Goal: Task Accomplishment & Management: Use online tool/utility

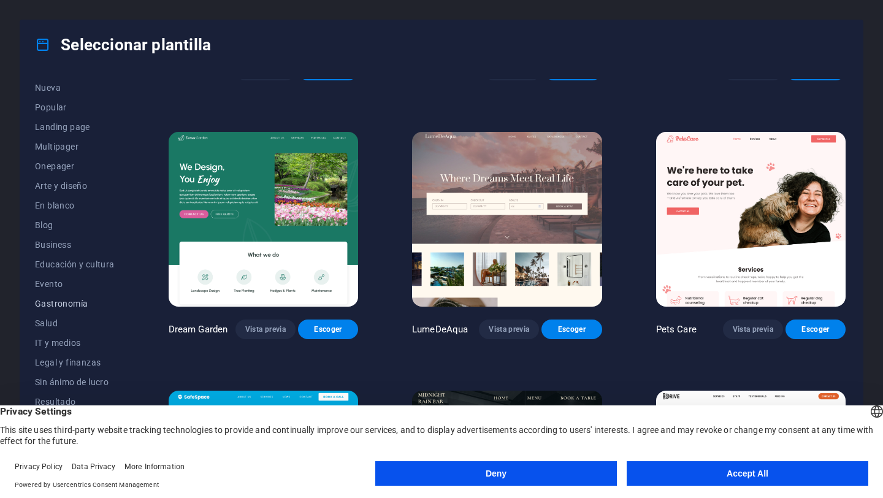
scroll to position [53, 0]
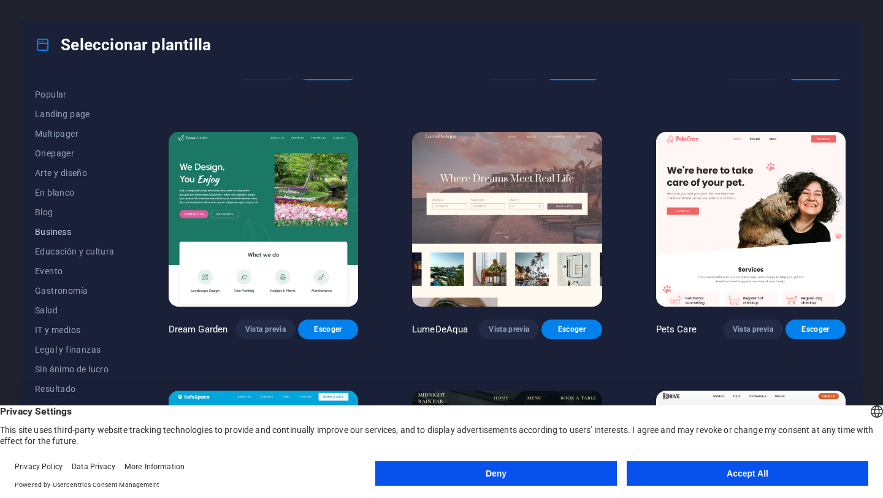
click at [55, 235] on span "Business" at bounding box center [75, 232] width 80 height 10
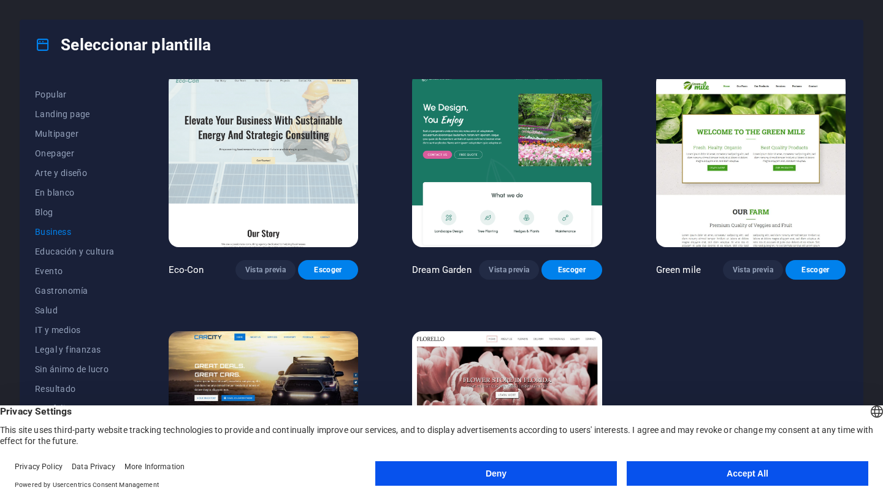
scroll to position [9, 0]
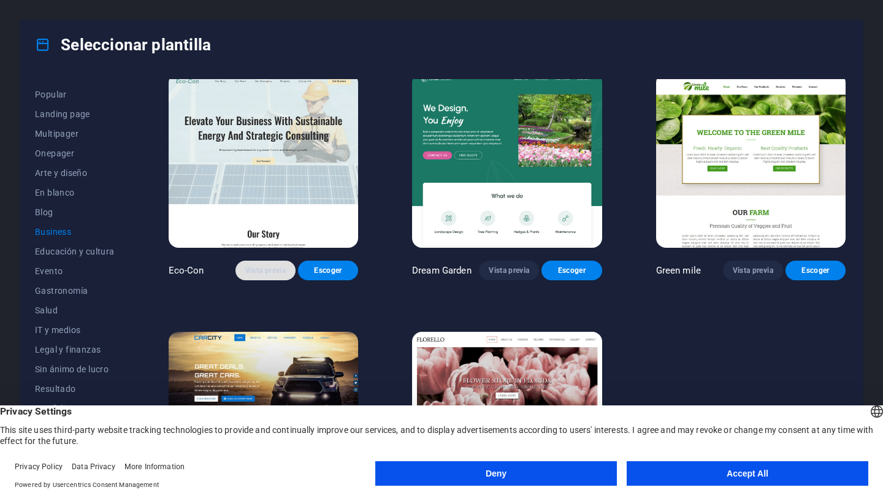
click at [264, 275] on button "Vista previa" at bounding box center [265, 271] width 60 height 20
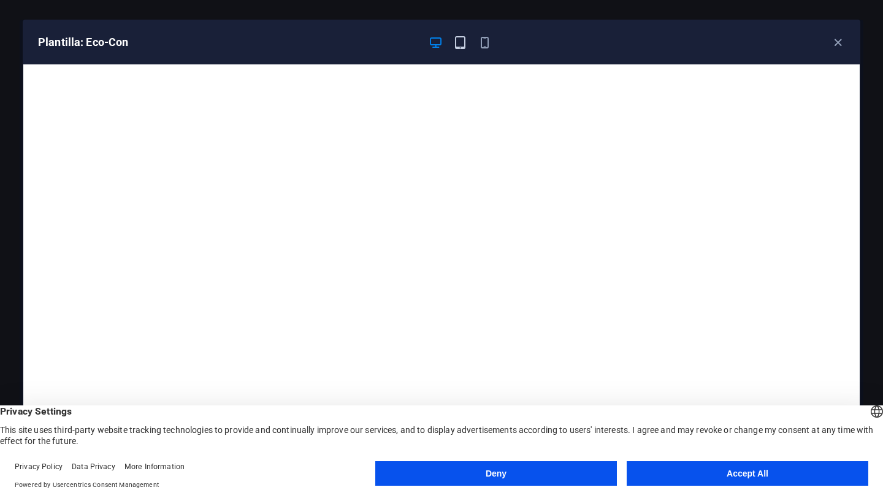
click at [455, 43] on icon "button" at bounding box center [460, 43] width 14 height 14
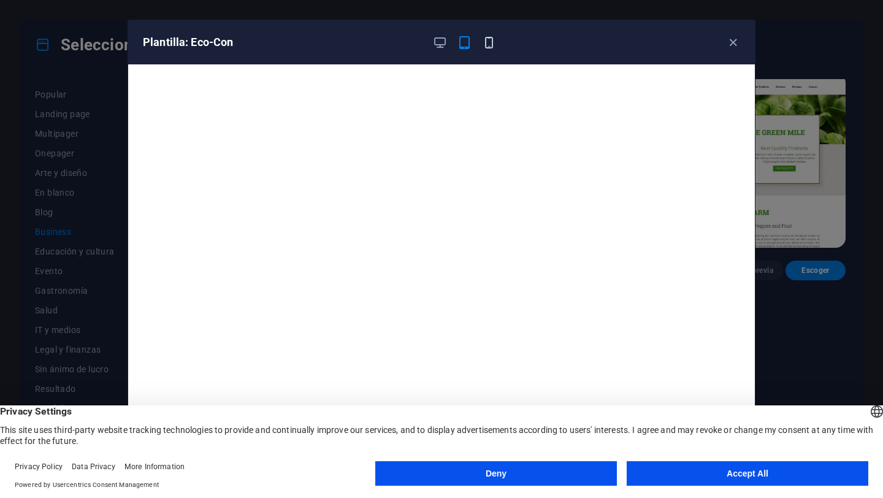
click at [487, 43] on icon "button" at bounding box center [489, 43] width 14 height 14
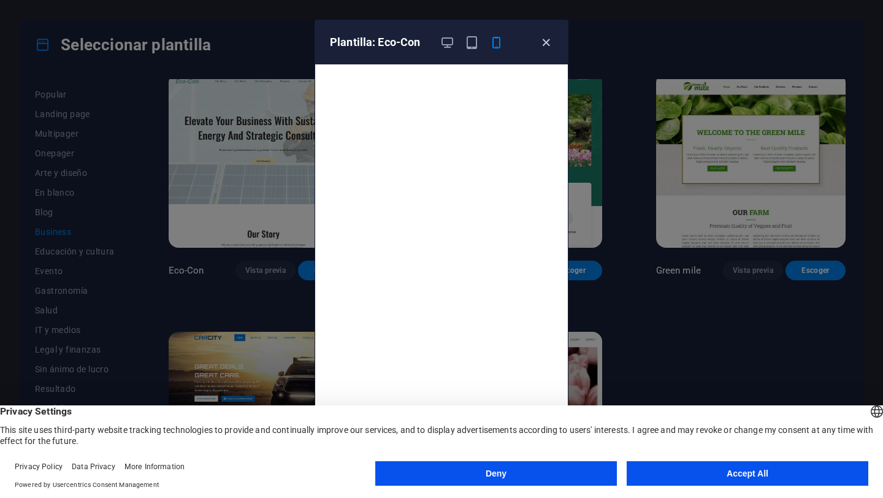
click at [546, 43] on icon "button" at bounding box center [546, 43] width 14 height 14
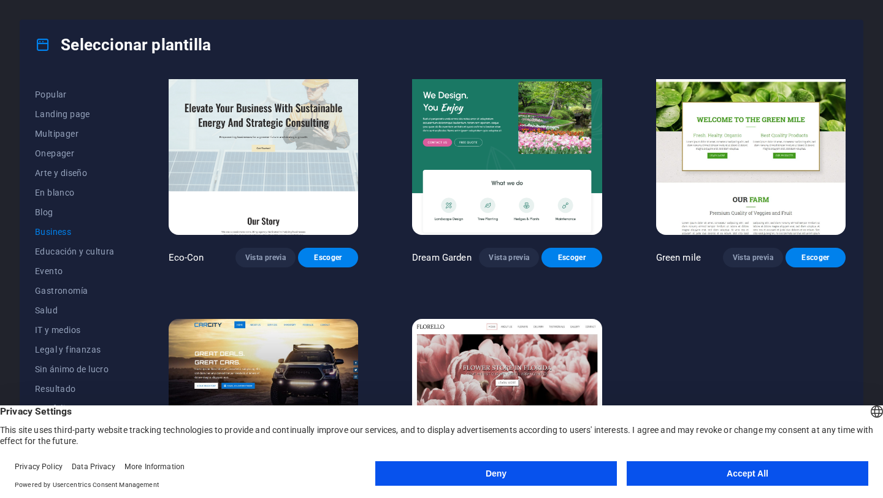
scroll to position [82, 0]
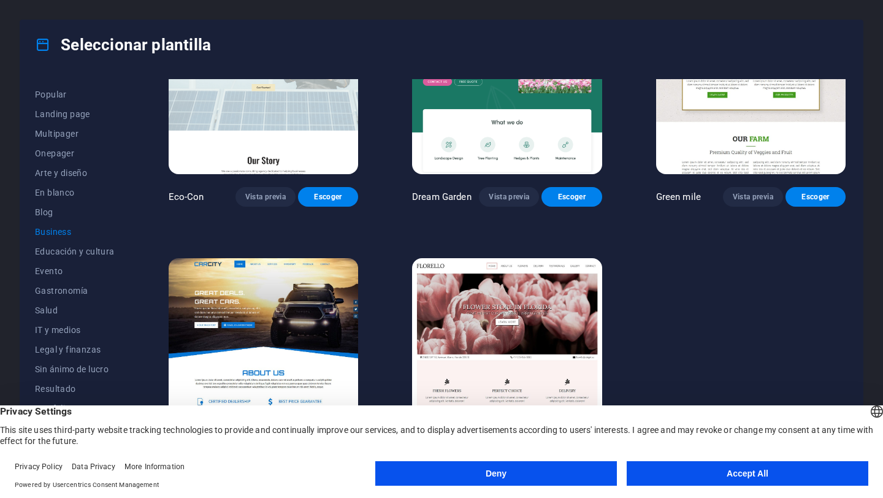
click at [685, 475] on button "Accept All" at bounding box center [748, 473] width 242 height 25
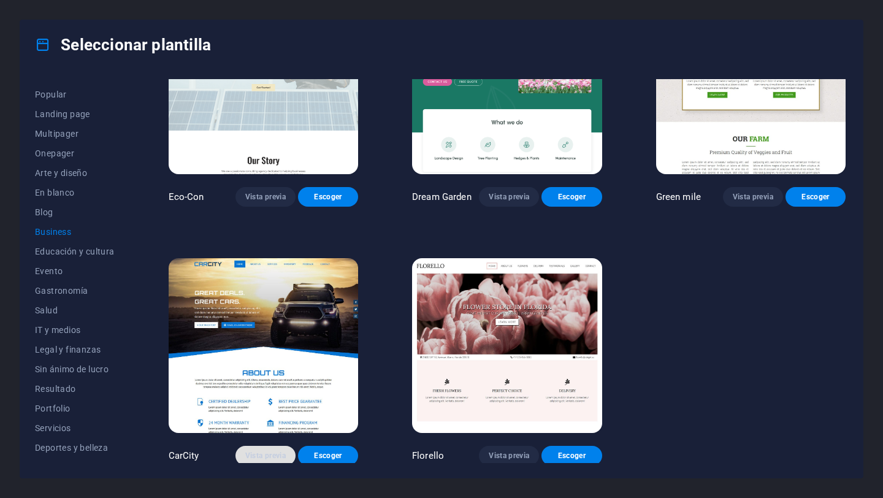
click at [279, 451] on span "Vista previa" at bounding box center [265, 456] width 40 height 10
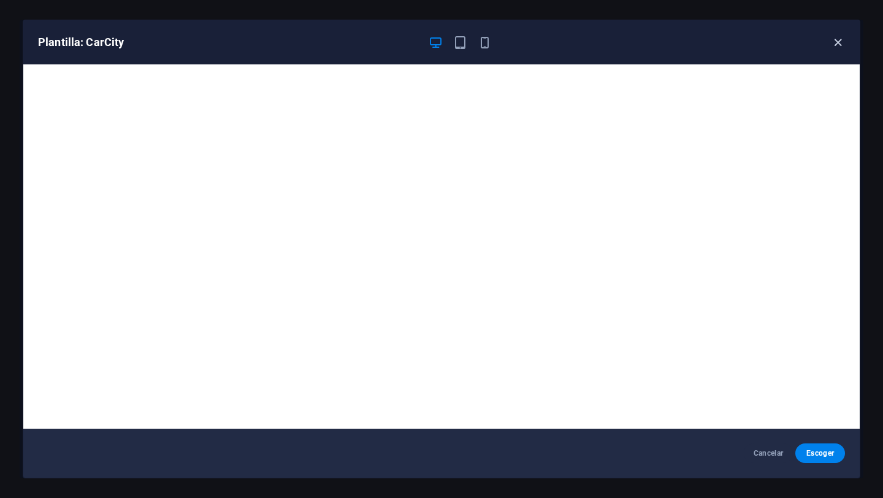
click at [840, 46] on icon "button" at bounding box center [838, 43] width 14 height 14
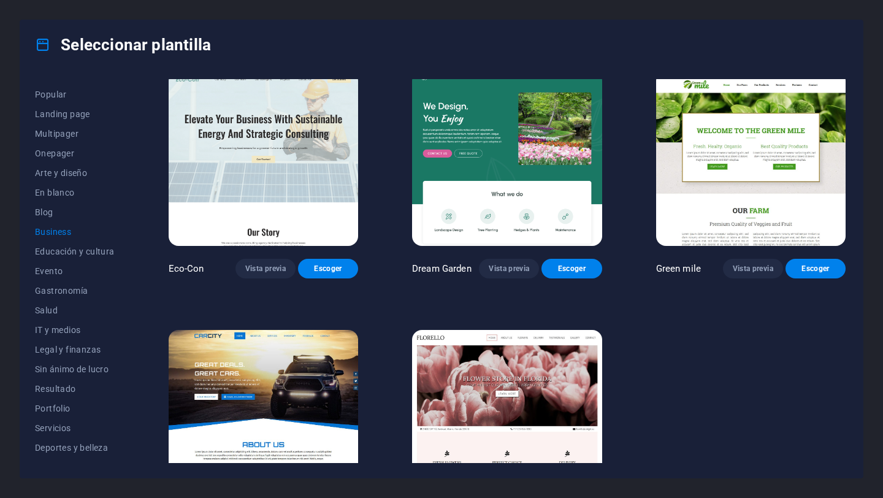
scroll to position [0, 0]
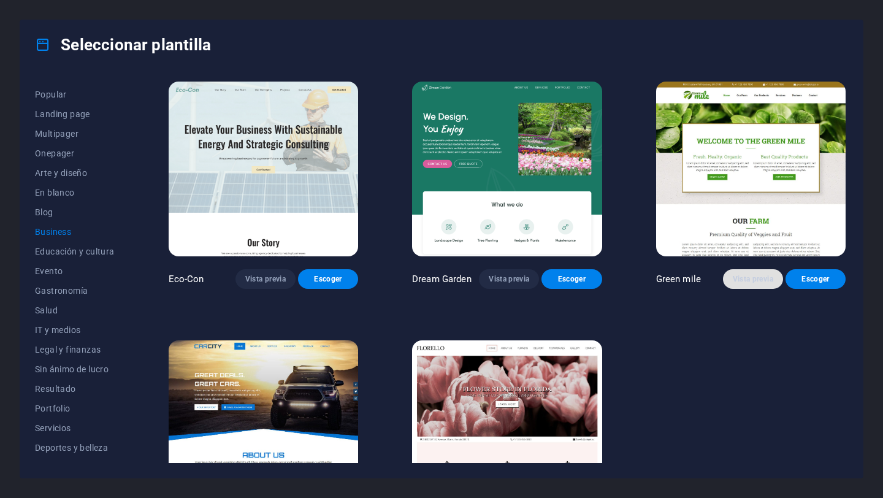
click at [752, 276] on span "Vista previa" at bounding box center [753, 279] width 40 height 10
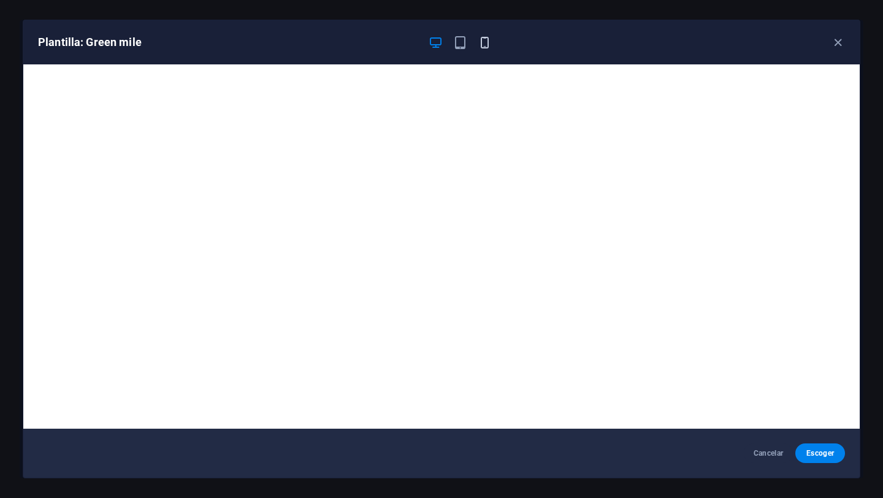
click at [487, 44] on icon "button" at bounding box center [485, 43] width 14 height 14
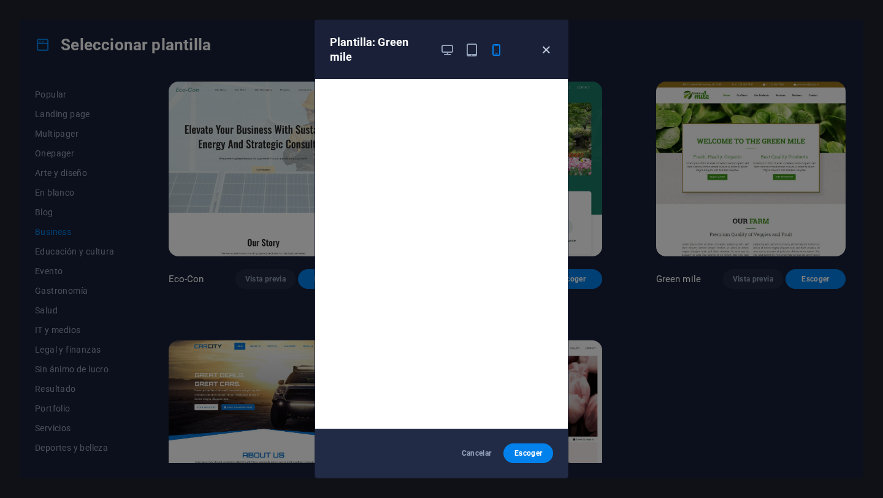
click at [546, 54] on icon "button" at bounding box center [546, 50] width 14 height 14
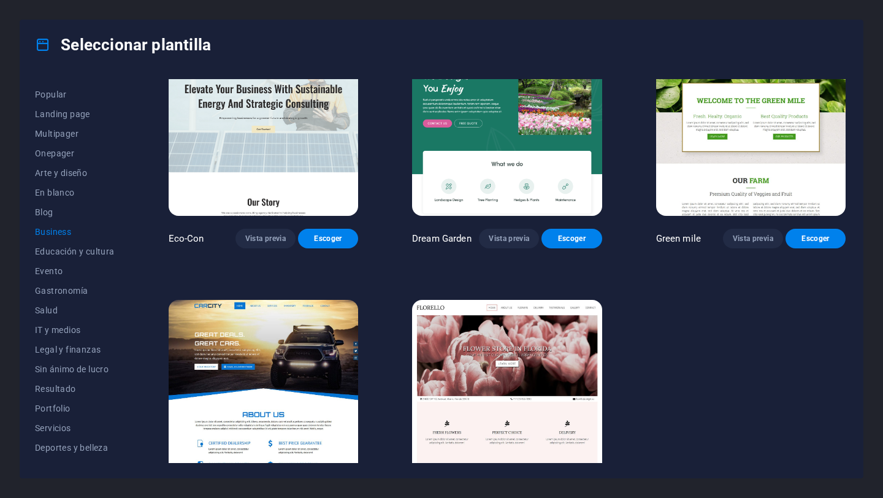
scroll to position [61, 0]
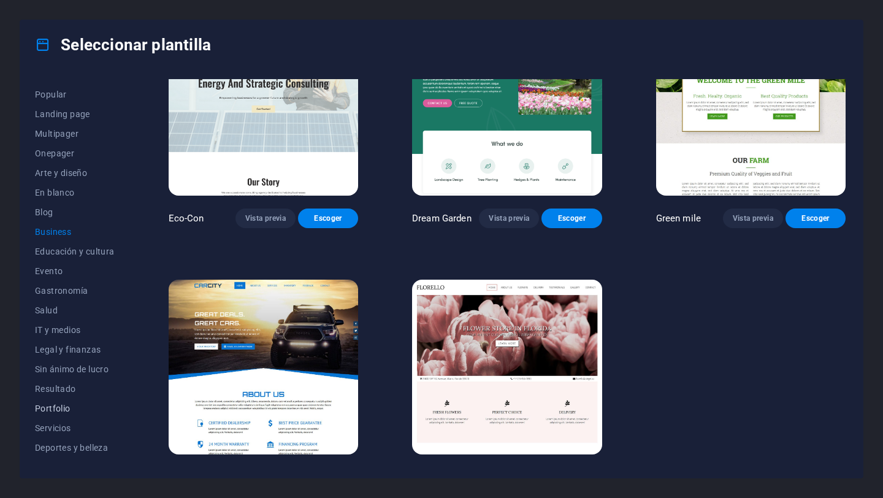
click at [59, 408] on span "Portfolio" at bounding box center [75, 408] width 80 height 10
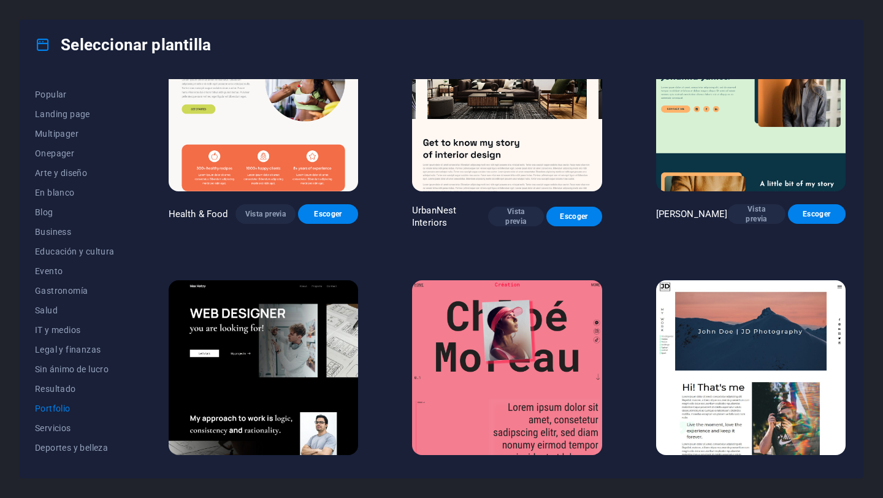
scroll to position [0, 0]
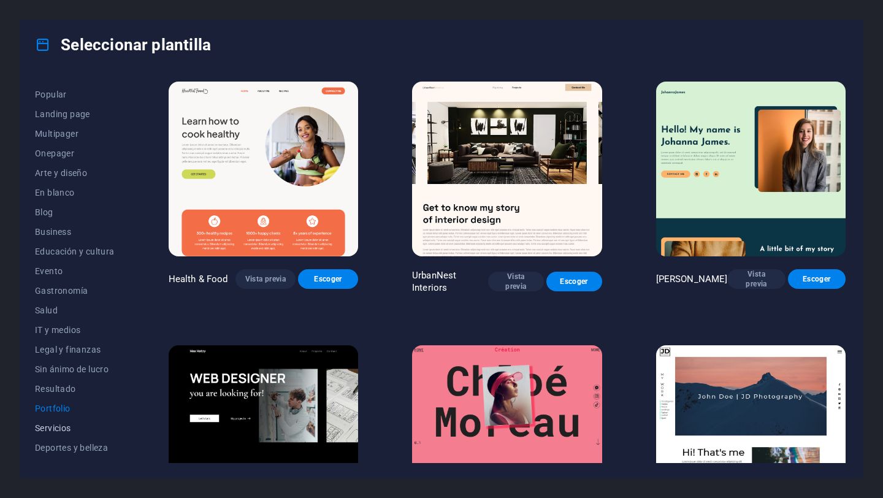
click at [55, 430] on span "Servicios" at bounding box center [75, 428] width 80 height 10
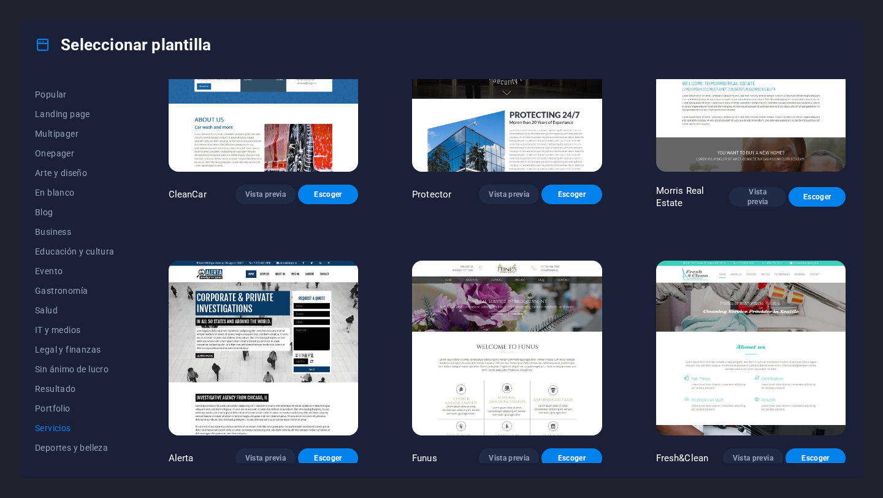
scroll to position [1131, 0]
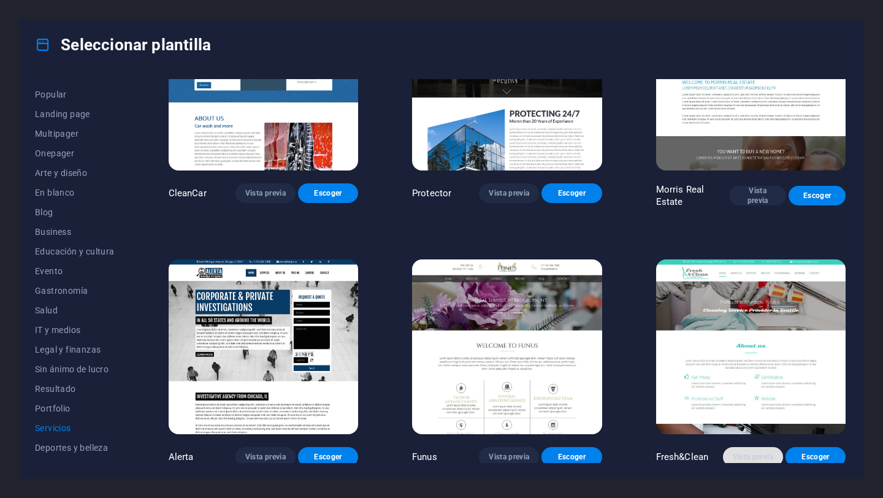
click at [752, 452] on span "Vista previa" at bounding box center [753, 457] width 40 height 10
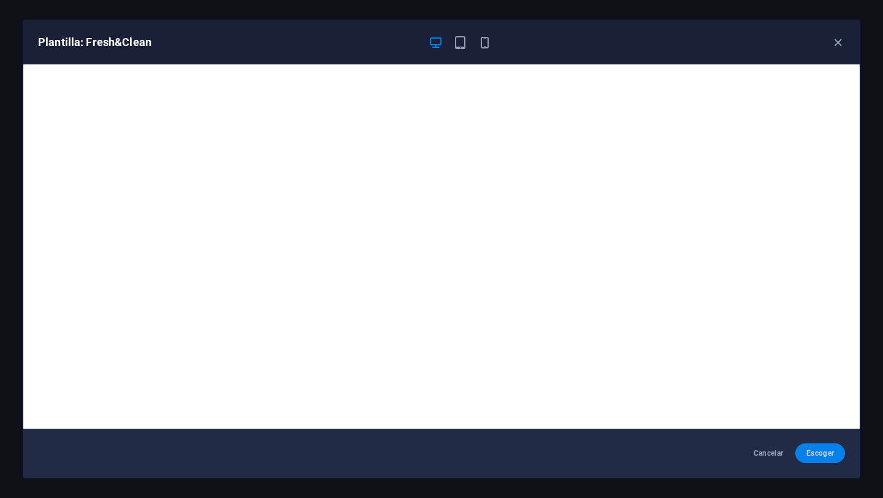
click at [816, 456] on span "Escoger" at bounding box center [820, 453] width 30 height 10
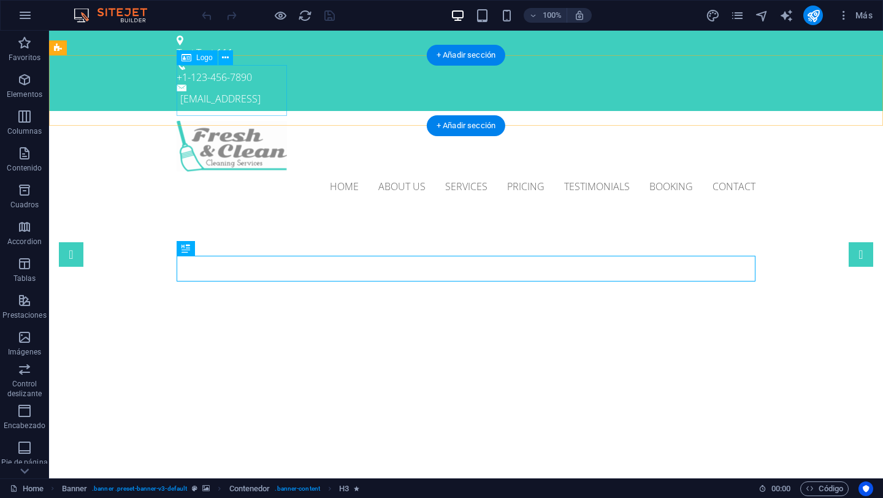
click at [237, 121] on div at bounding box center [466, 146] width 579 height 51
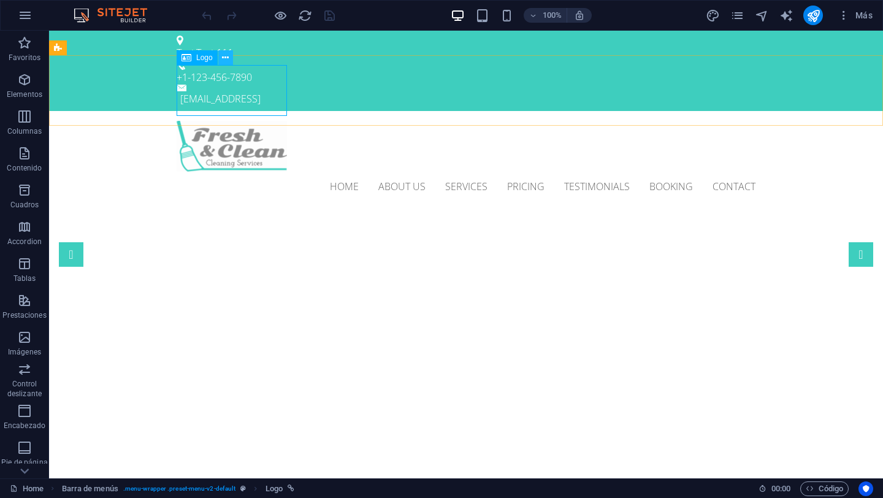
click at [224, 60] on icon at bounding box center [225, 57] width 7 height 13
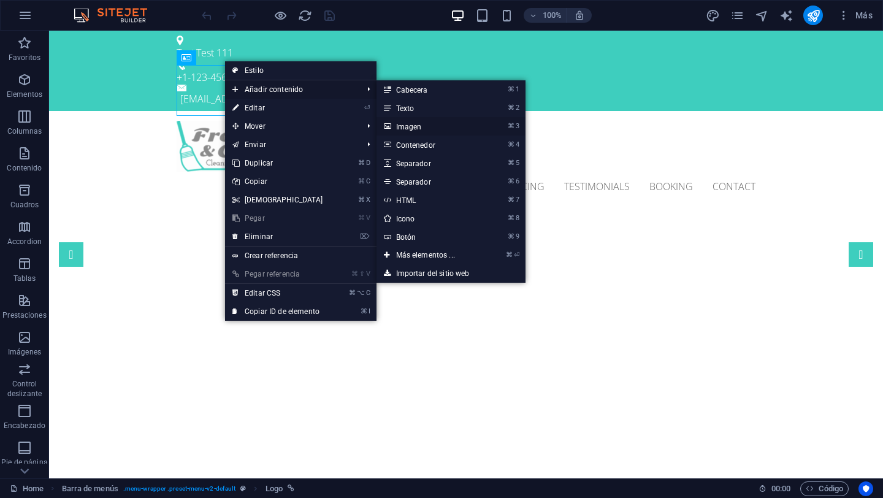
click at [407, 128] on link "⌘ 3 Imagen" at bounding box center [427, 126] width 103 height 18
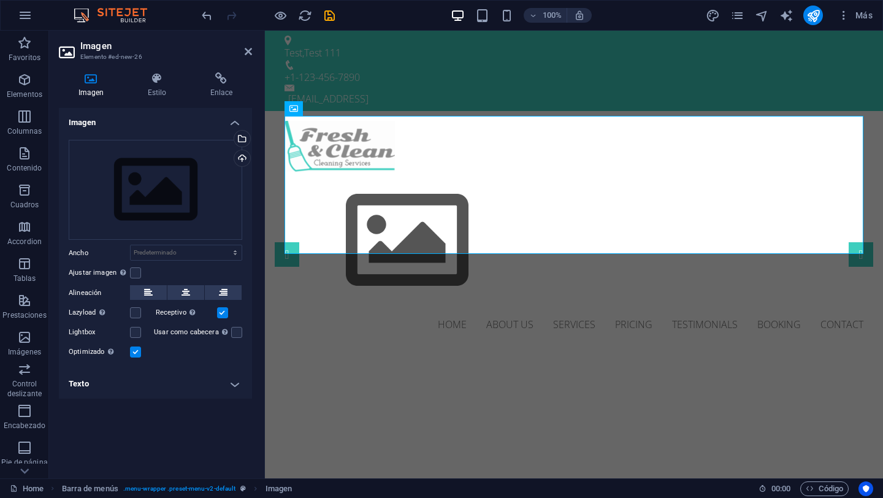
click at [228, 387] on h4 "Texto" at bounding box center [155, 383] width 193 height 29
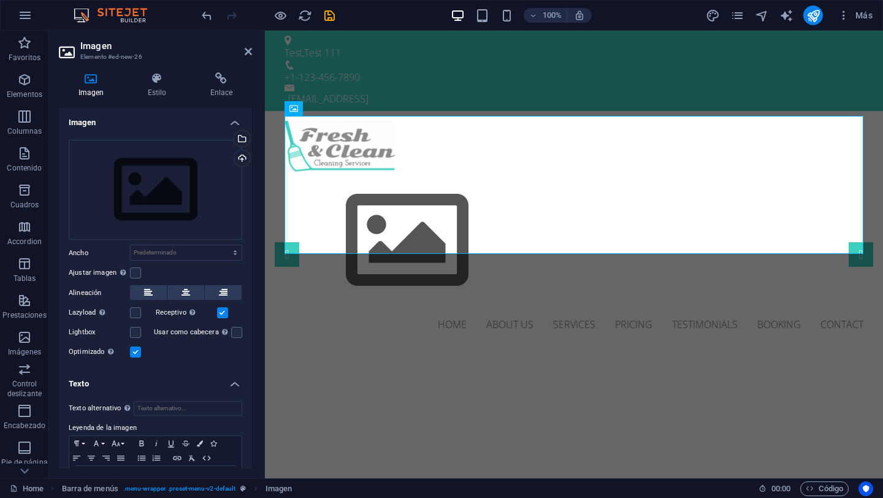
click at [234, 384] on h4 "Texto" at bounding box center [155, 380] width 193 height 22
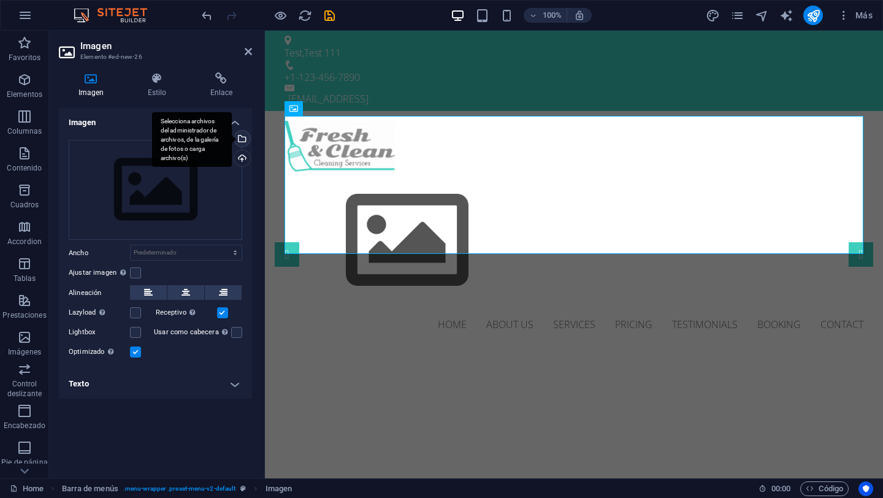
click at [246, 133] on div "Selecciona archivos del administrador de archivos, de la galería de fotos o car…" at bounding box center [241, 140] width 18 height 18
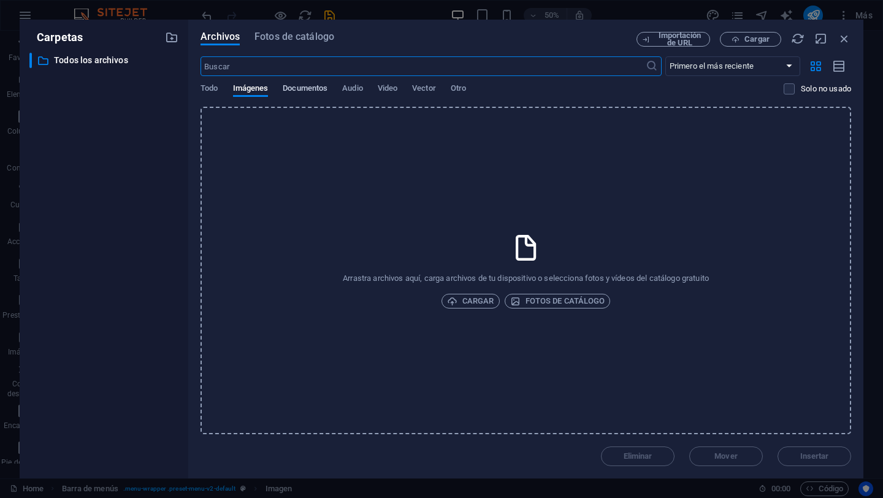
click at [320, 83] on span "Documentos" at bounding box center [305, 89] width 45 height 17
click at [473, 304] on span "Cargar" at bounding box center [470, 301] width 47 height 15
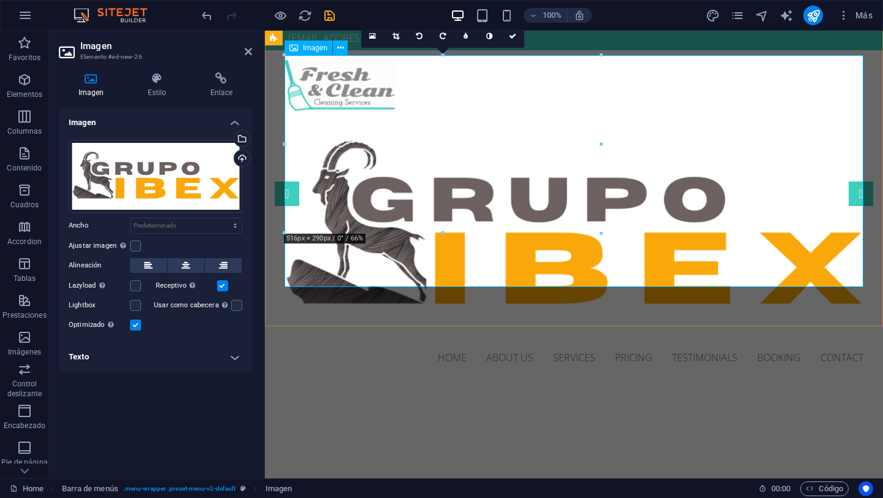
scroll to position [67, 0]
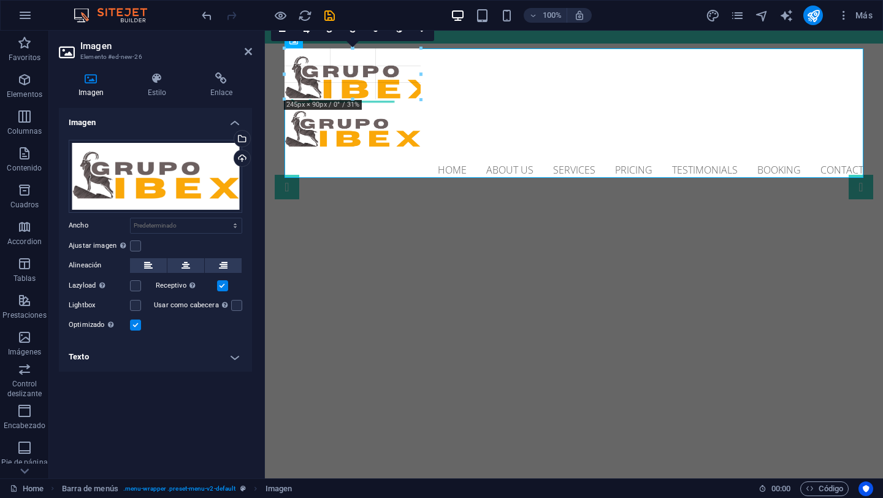
drag, startPoint x: 286, startPoint y: 226, endPoint x: 503, endPoint y: 100, distance: 251.6
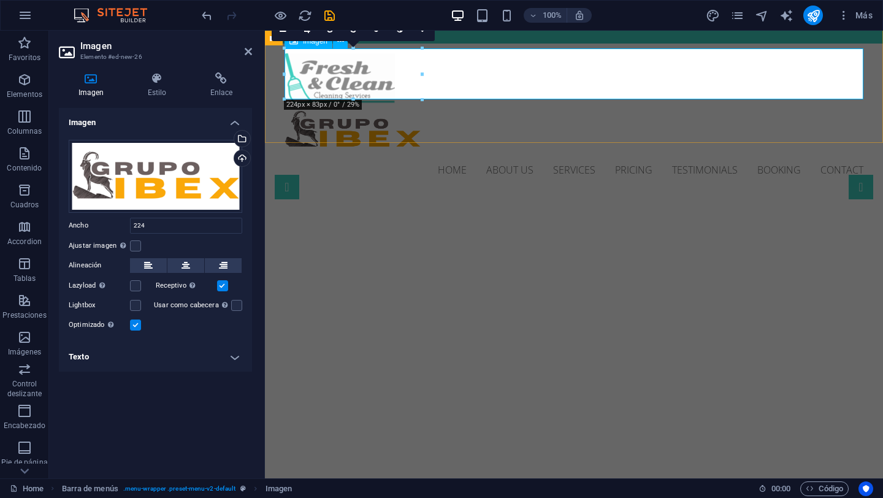
type input "224"
select select "px"
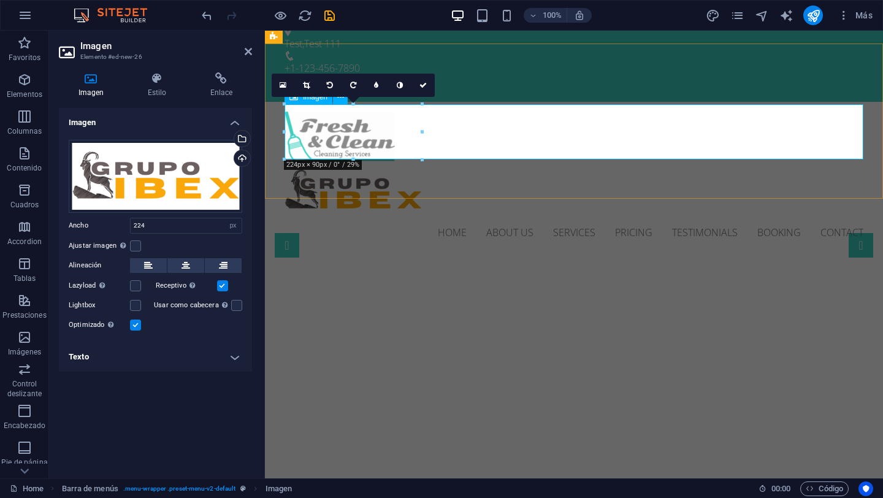
scroll to position [0, 0]
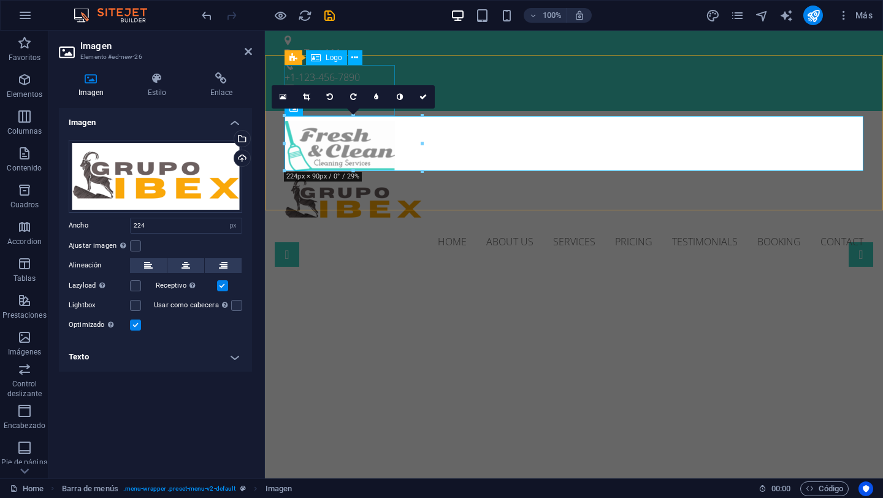
click at [348, 121] on div at bounding box center [573, 146] width 579 height 51
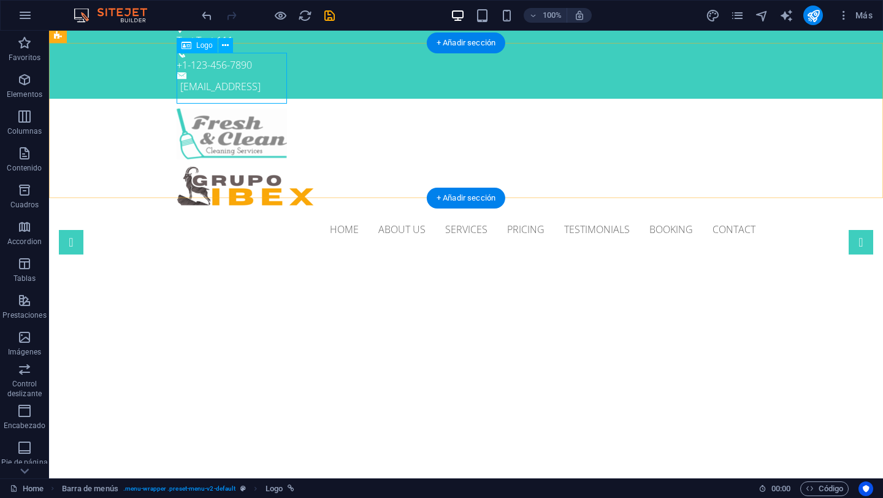
scroll to position [13, 0]
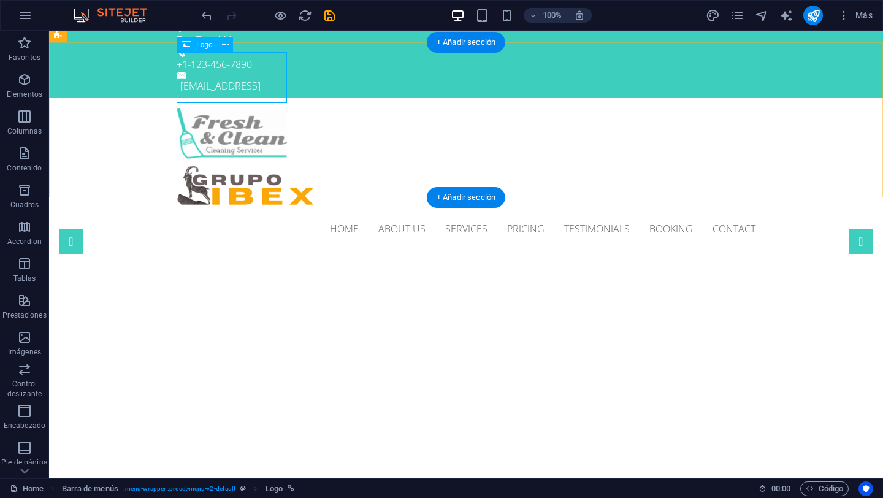
click at [240, 108] on div at bounding box center [466, 133] width 579 height 51
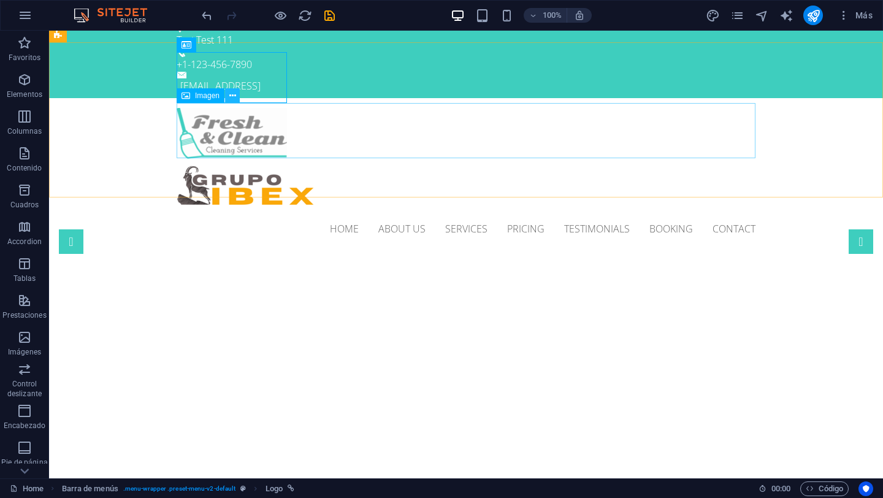
click at [234, 96] on icon at bounding box center [232, 96] width 7 height 13
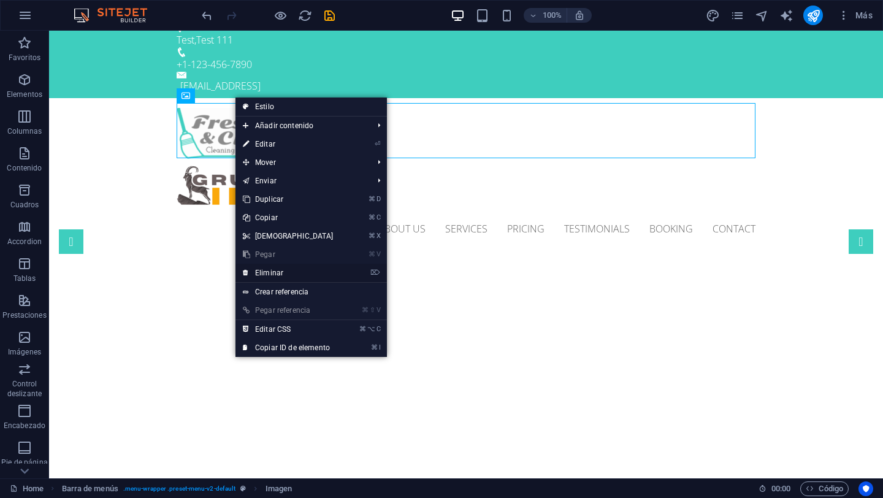
click at [300, 275] on link "⌦ Eliminar" at bounding box center [287, 273] width 105 height 18
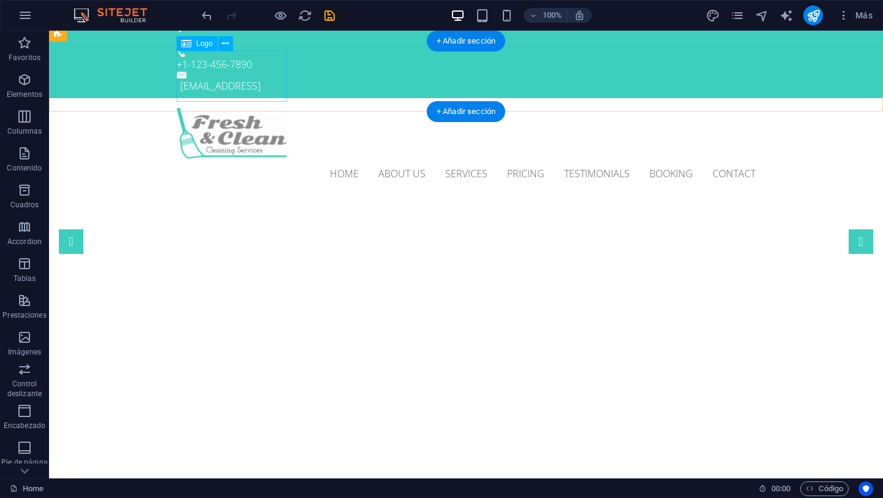
scroll to position [14, 0]
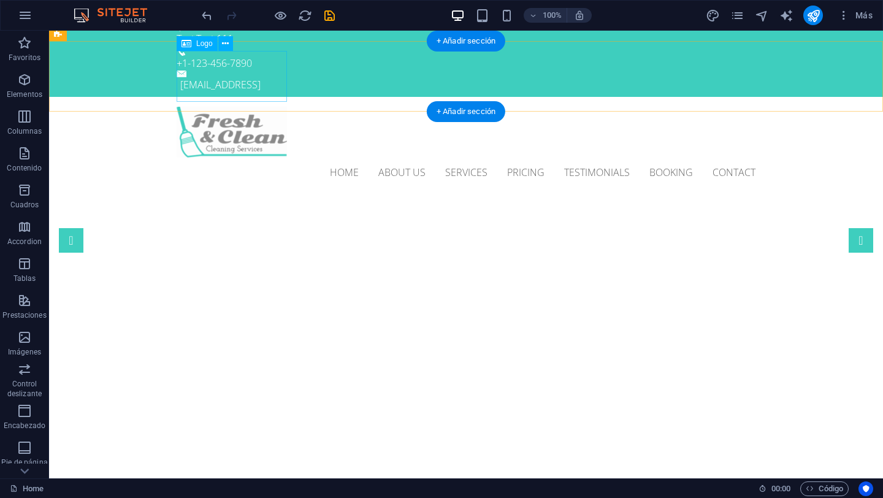
click at [251, 107] on div at bounding box center [466, 132] width 579 height 51
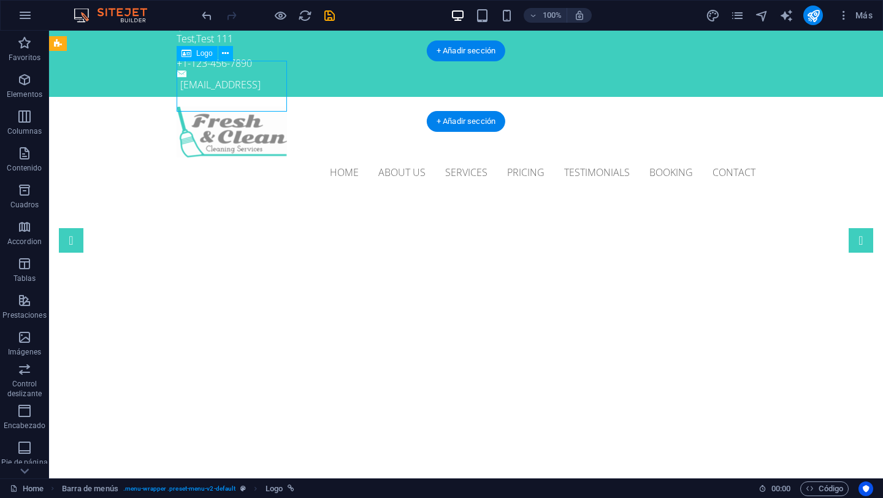
scroll to position [0, 0]
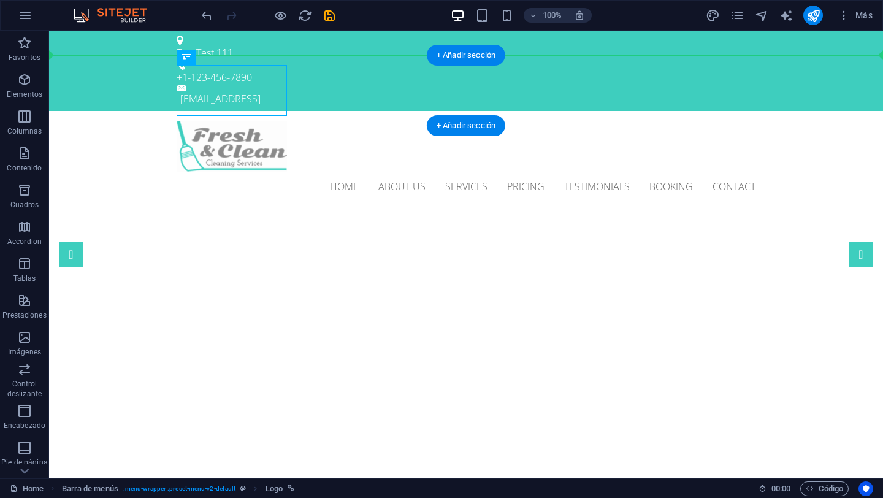
drag, startPoint x: 251, startPoint y: 96, endPoint x: 105, endPoint y: 88, distance: 146.7
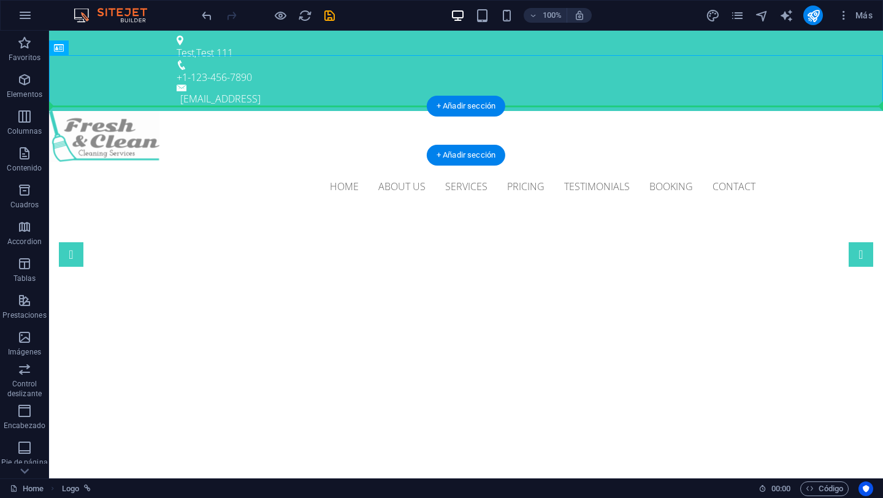
drag, startPoint x: 115, startPoint y: 80, endPoint x: 115, endPoint y: 116, distance: 36.2
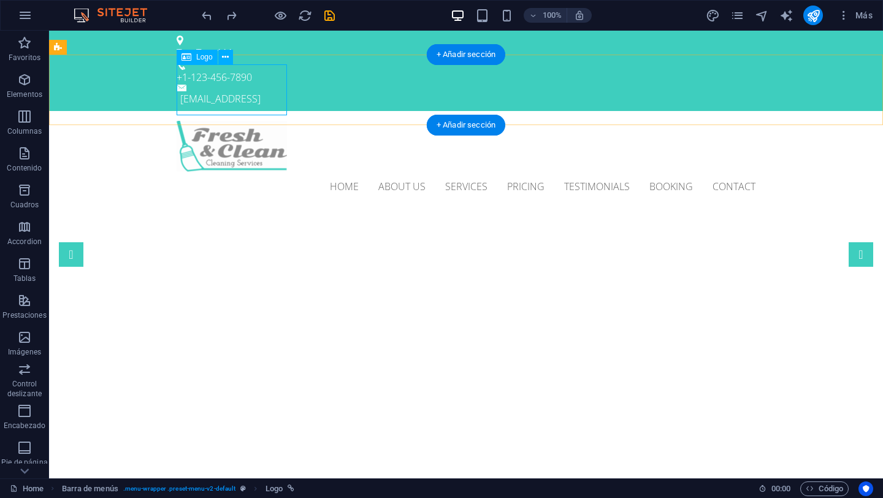
scroll to position [1, 0]
click at [325, 110] on div "Home About us Services Pricing Testimonials Booking Contact Menu" at bounding box center [466, 160] width 834 height 100
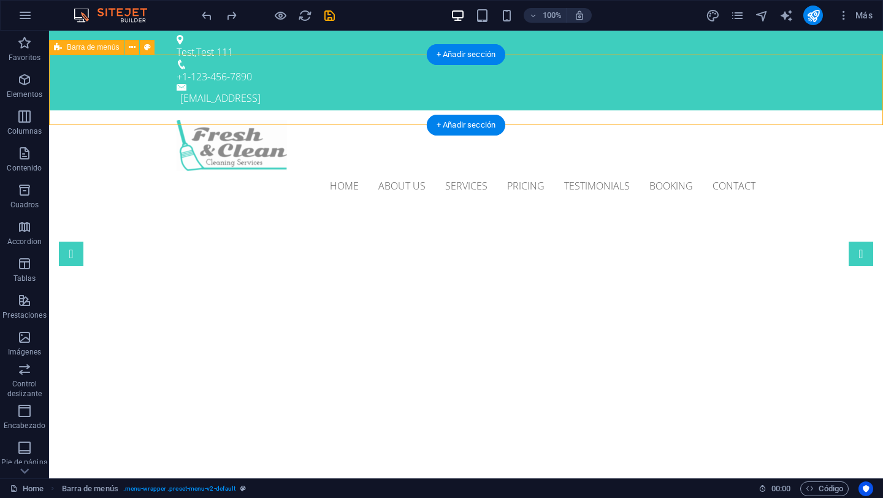
click at [789, 110] on div "Home About us Services Pricing Testimonials Booking Contact Menu" at bounding box center [466, 160] width 834 height 100
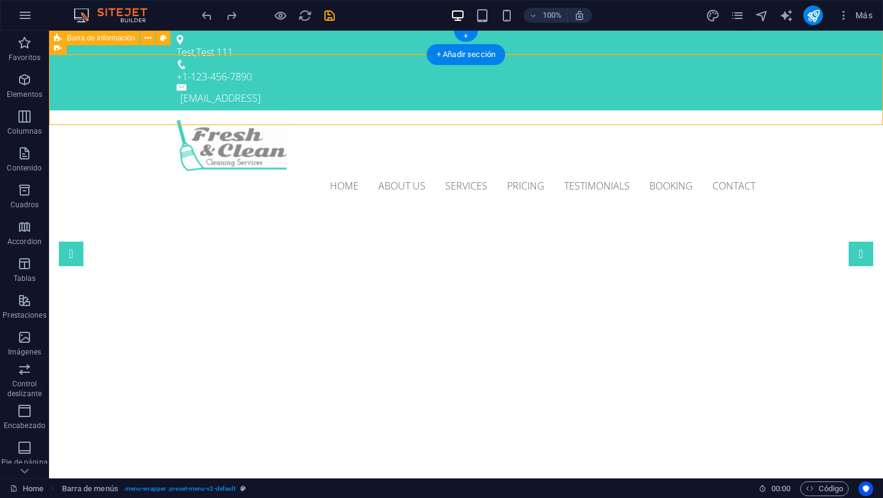
click at [305, 48] on div "Test , Test 111 +1-123-456-7890 62bd49420f9f8cf5156c56c92b822b@cpanel.local" at bounding box center [466, 70] width 834 height 80
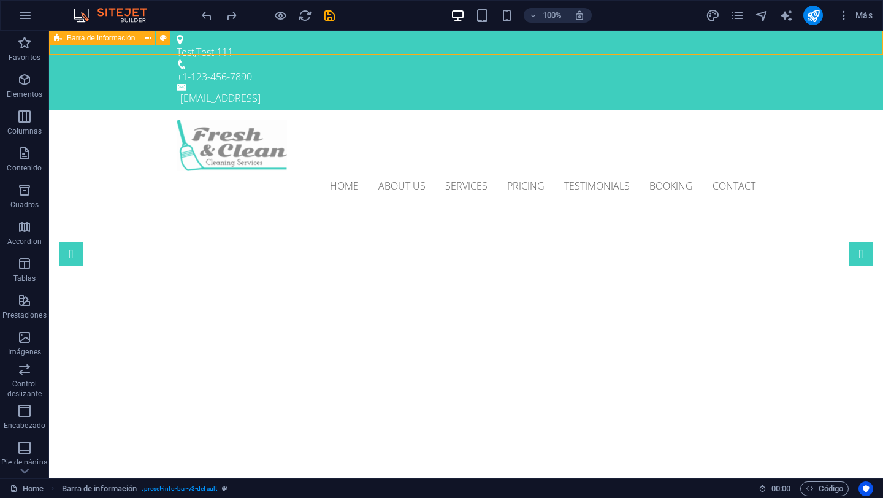
click at [161, 39] on icon at bounding box center [163, 38] width 7 height 13
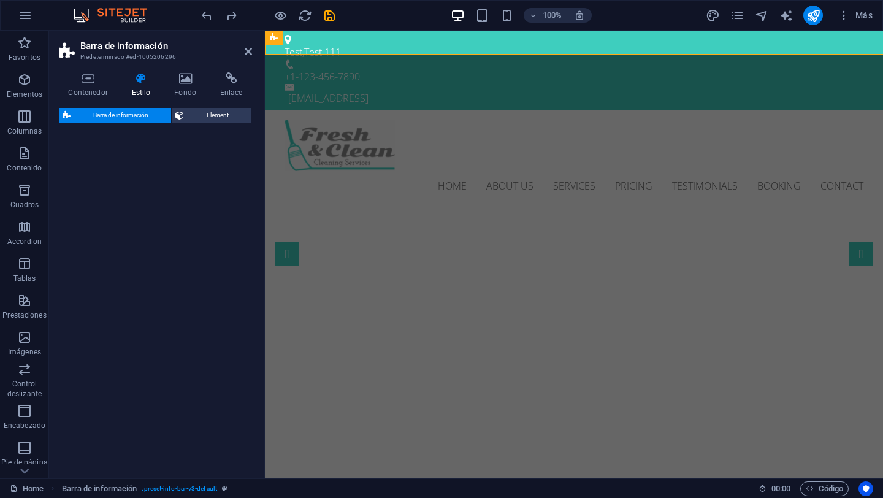
select select "rem"
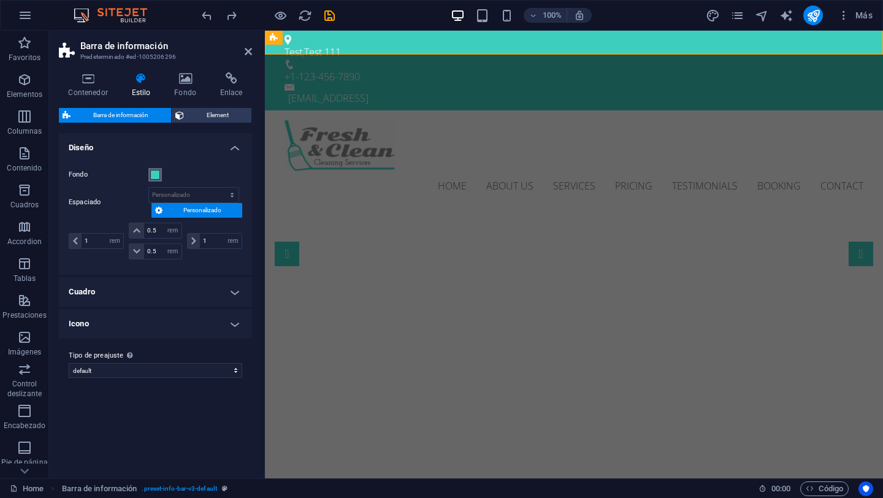
click at [157, 177] on span at bounding box center [155, 175] width 10 height 10
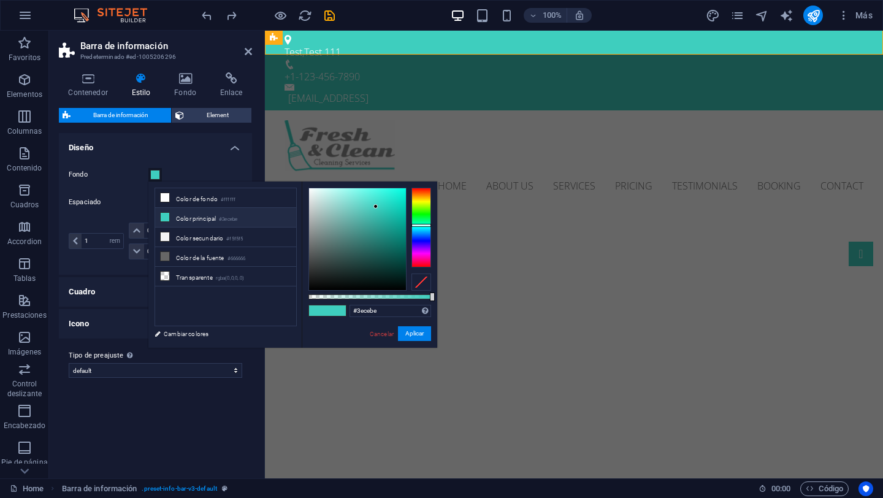
type input "#ce923e"
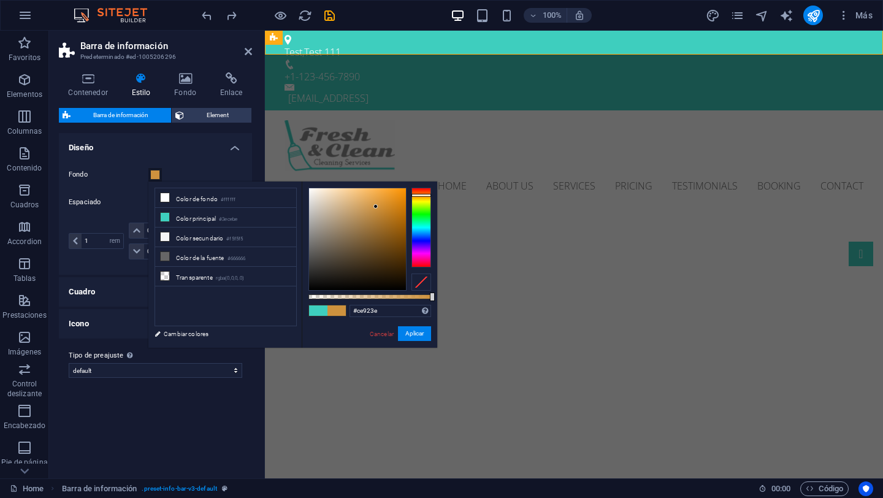
click at [422, 195] on div at bounding box center [421, 228] width 20 height 80
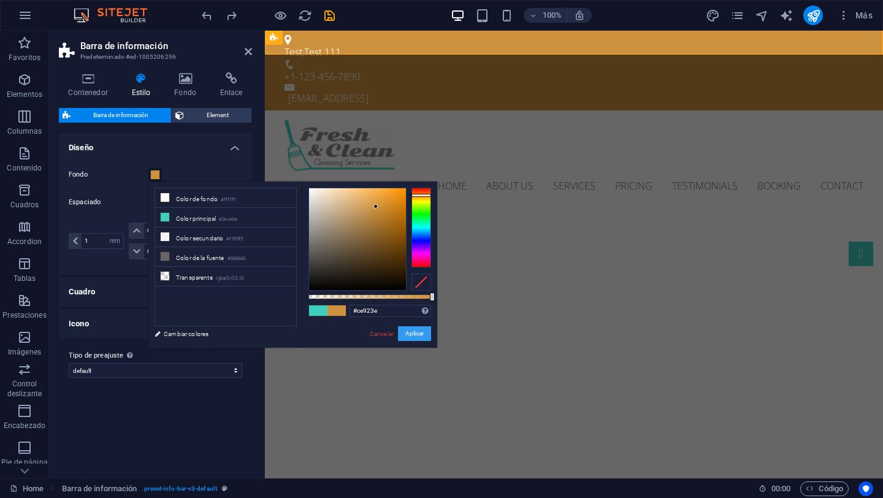
click at [418, 338] on button "Aplicar" at bounding box center [414, 333] width 33 height 15
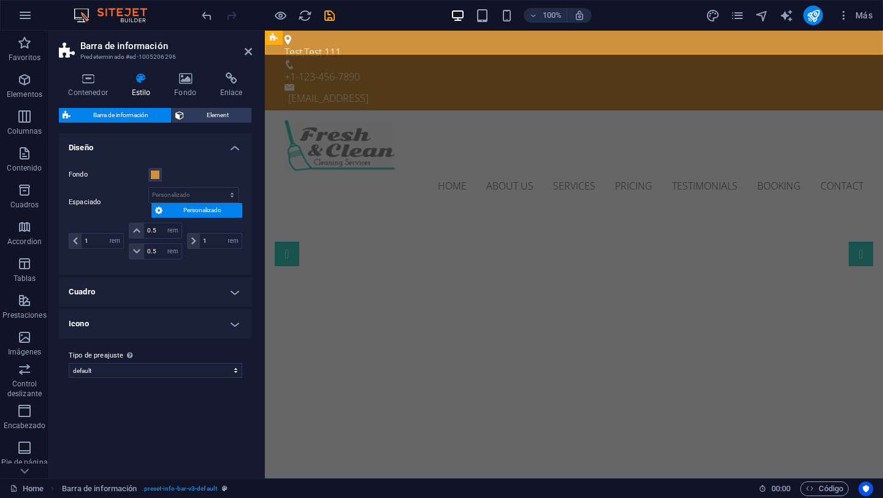
click at [257, 183] on div "Contenedor Estilo Fondo Enlace Tamaño Altura Predeterminado px rem % vh vw Alto…" at bounding box center [155, 271] width 213 height 416
click at [185, 85] on h4 "Fondo" at bounding box center [188, 85] width 46 height 26
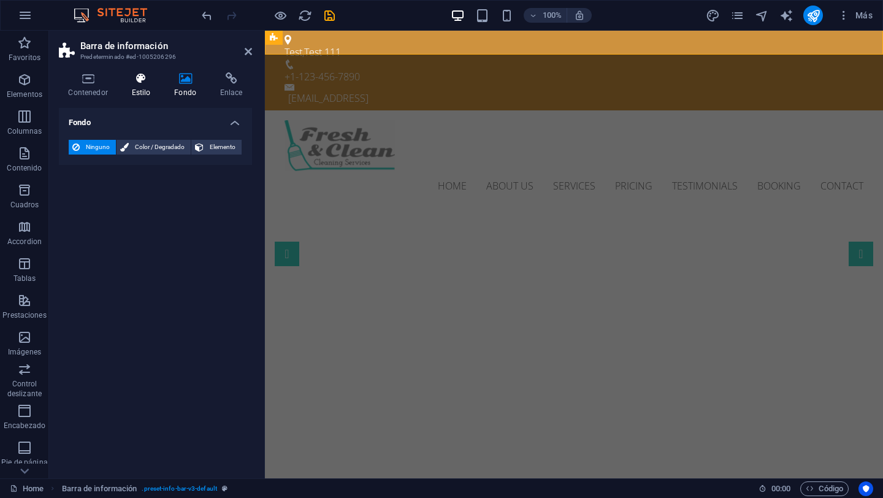
click at [139, 84] on icon at bounding box center [141, 78] width 38 height 12
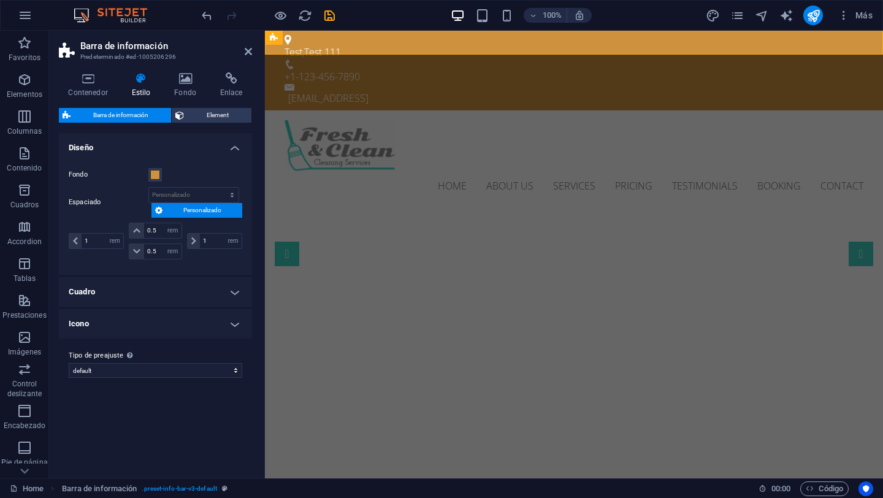
click at [239, 165] on div "Fondo Espaciado px rem % vh vw Personalizado Personalizado 1 px rem % vh vw 0.5…" at bounding box center [155, 215] width 198 height 120
click at [232, 199] on select "px rem % vh vw Personalizado" at bounding box center [194, 195] width 90 height 15
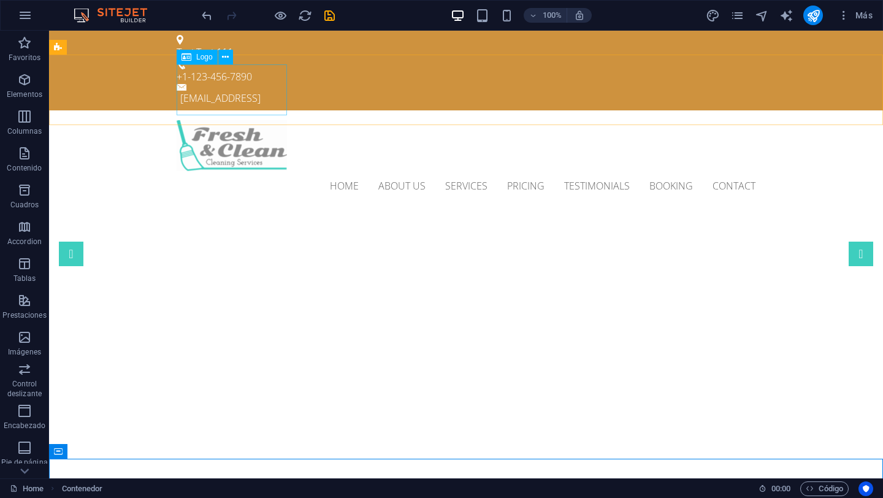
click at [205, 59] on span "Logo" at bounding box center [204, 56] width 17 height 7
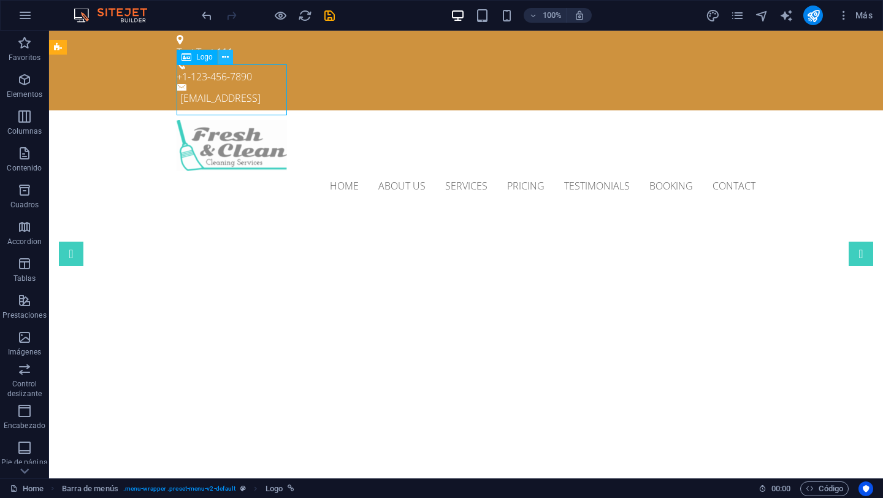
click at [222, 58] on icon at bounding box center [225, 57] width 7 height 13
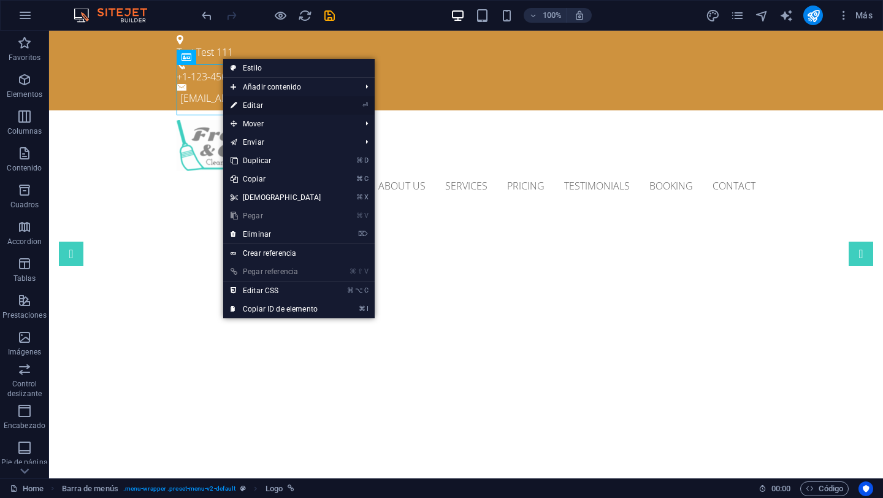
click at [257, 104] on link "⏎ Editar" at bounding box center [275, 105] width 105 height 18
select select "px"
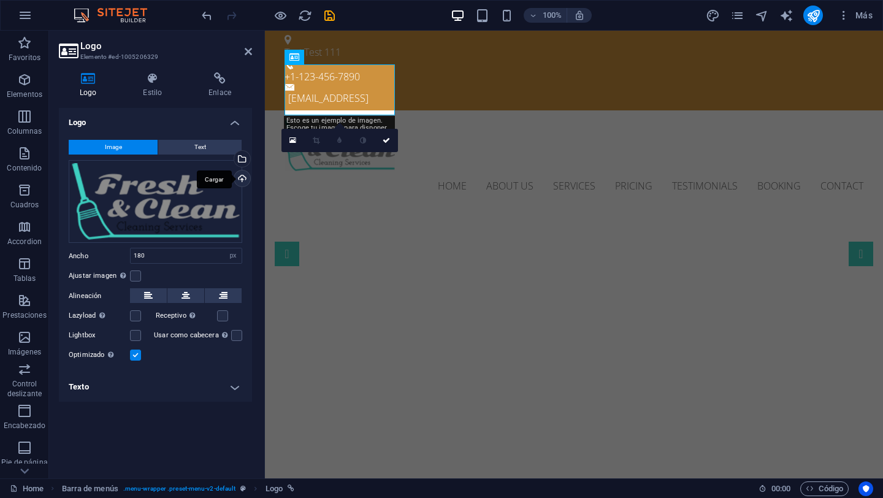
click at [243, 181] on div "Cargar" at bounding box center [241, 179] width 18 height 18
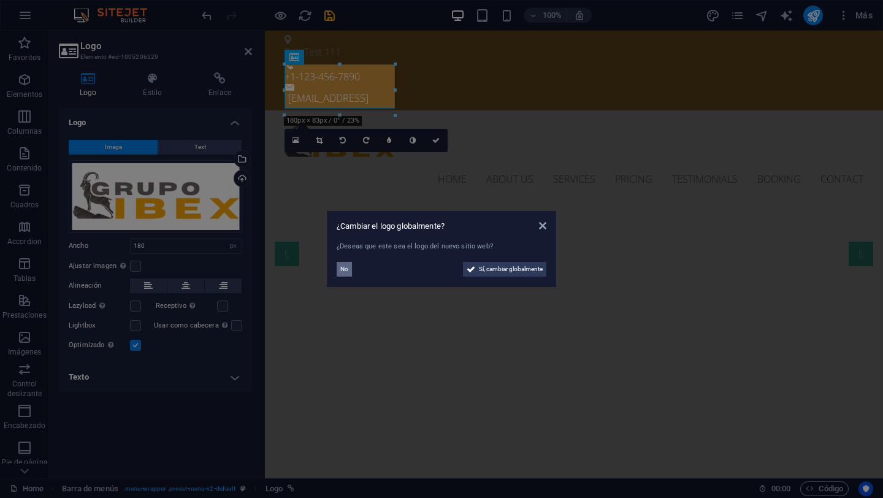
click at [349, 269] on button "No" at bounding box center [344, 269] width 15 height 15
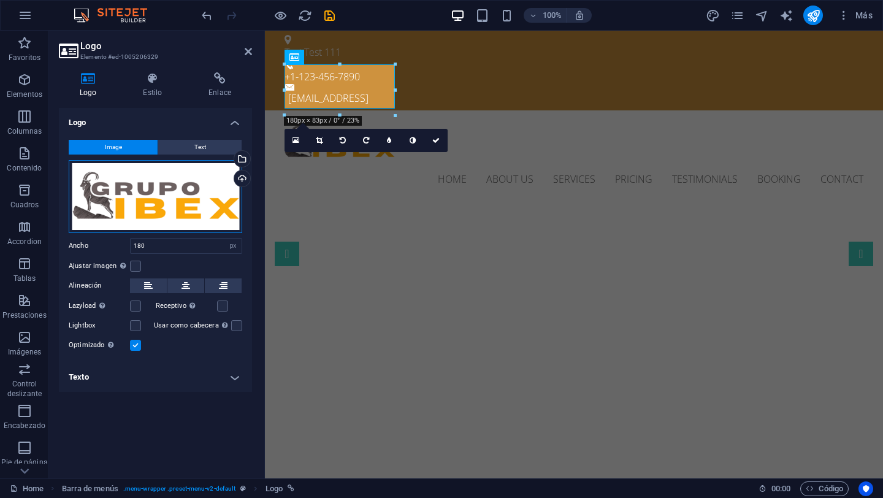
click at [189, 200] on div "Arrastra archivos aquí, haz clic para escoger archivos o selecciona archivos de…" at bounding box center [155, 196] width 173 height 73
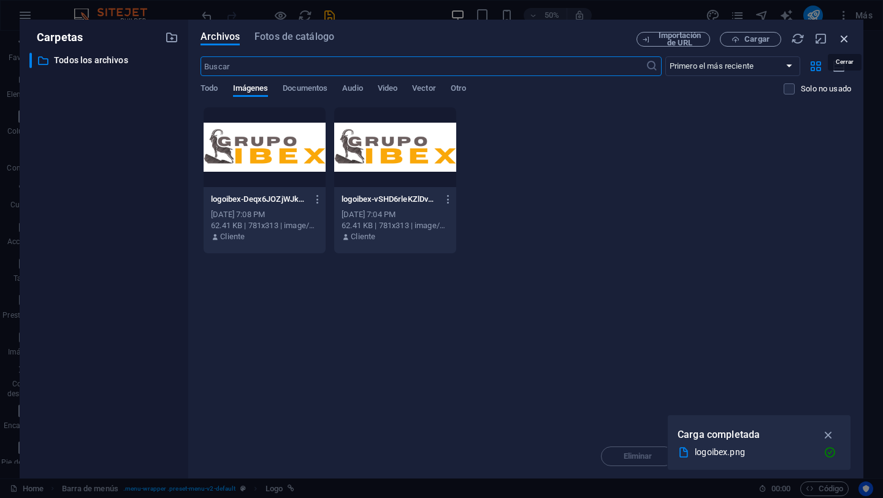
click at [841, 39] on icon "button" at bounding box center [843, 38] width 13 height 13
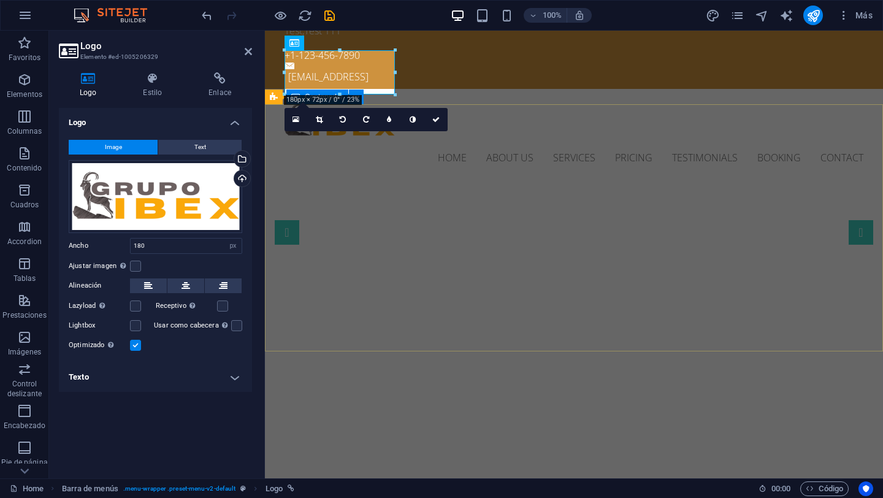
scroll to position [23, 0]
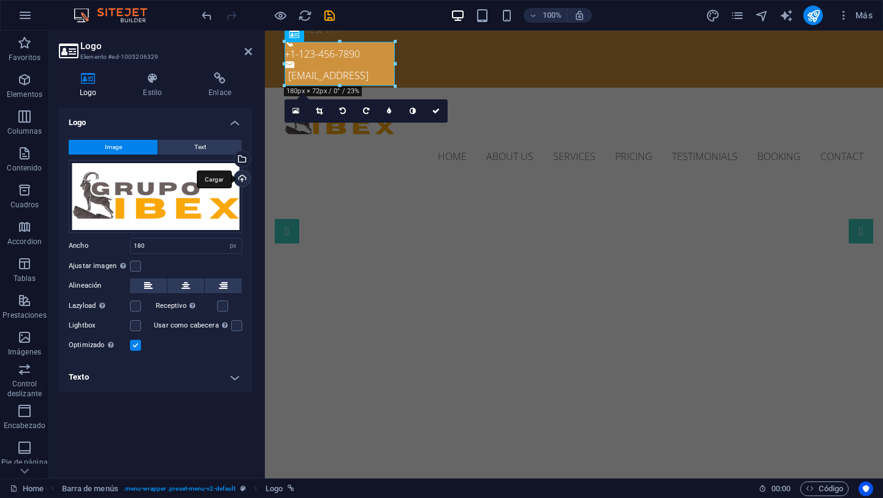
click at [242, 181] on div "Cargar" at bounding box center [241, 179] width 18 height 18
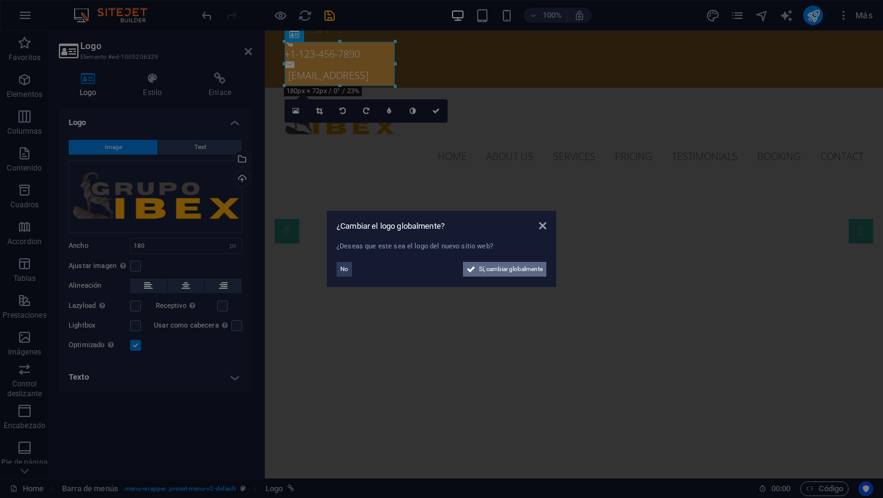
click at [504, 269] on span "Sí, cambiar globalmente" at bounding box center [511, 269] width 64 height 15
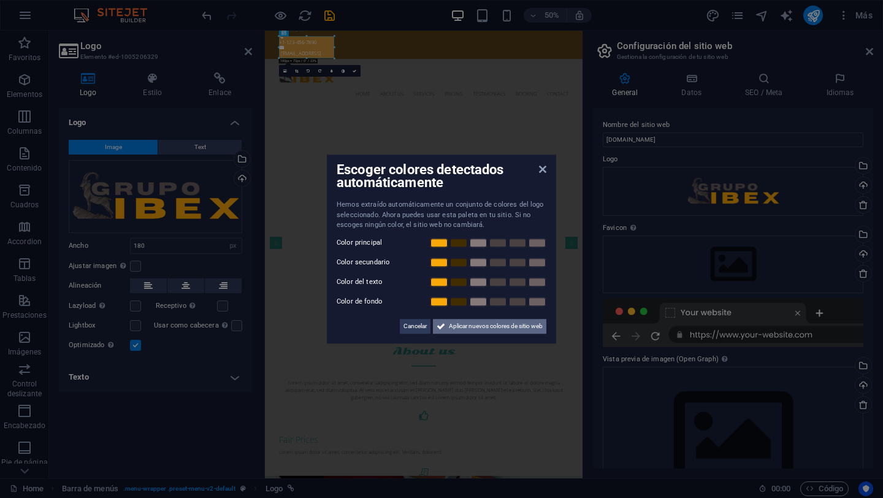
click at [474, 330] on span "Aplicar nuevos colores de sitio web" at bounding box center [496, 326] width 94 height 15
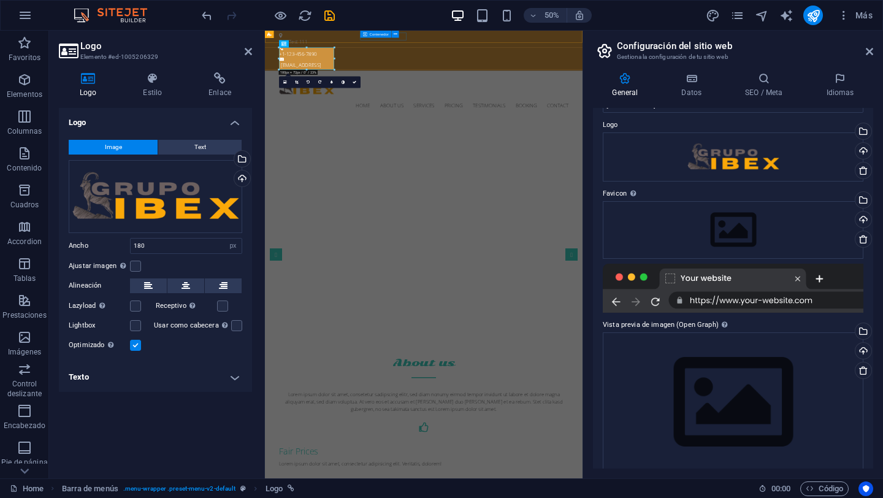
scroll to position [0, 0]
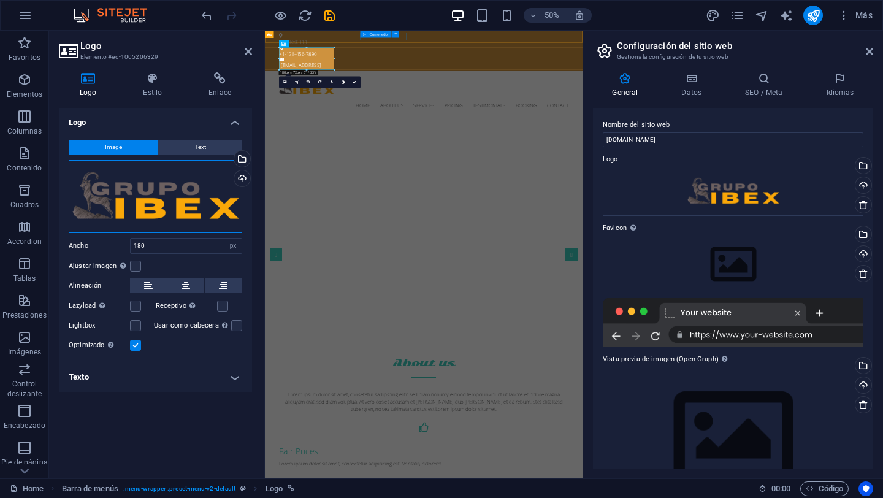
click at [145, 189] on div "Arrastra archivos aquí, haz clic para escoger archivos o selecciona archivos de…" at bounding box center [155, 196] width 173 height 73
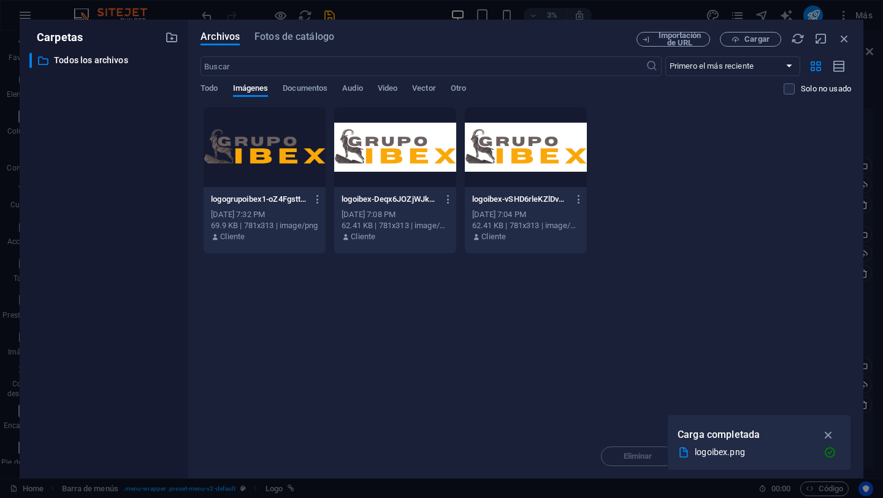
click at [270, 160] on div at bounding box center [265, 147] width 122 height 80
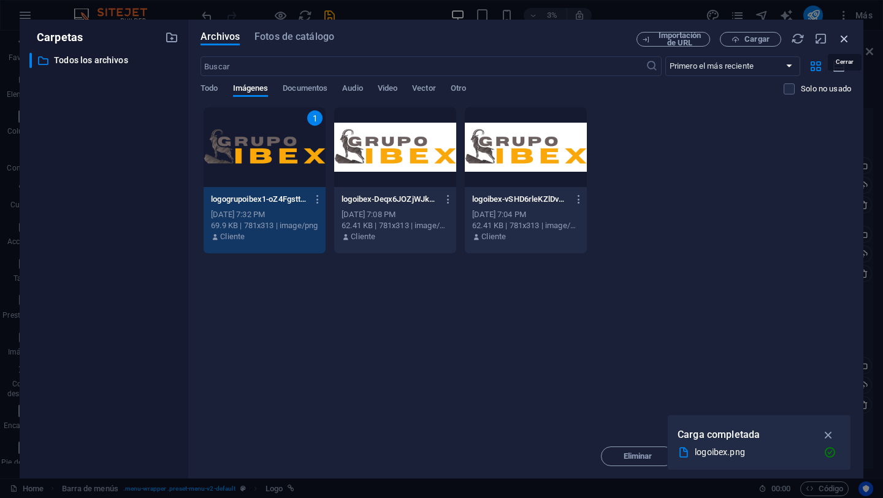
click at [842, 39] on icon "button" at bounding box center [843, 38] width 13 height 13
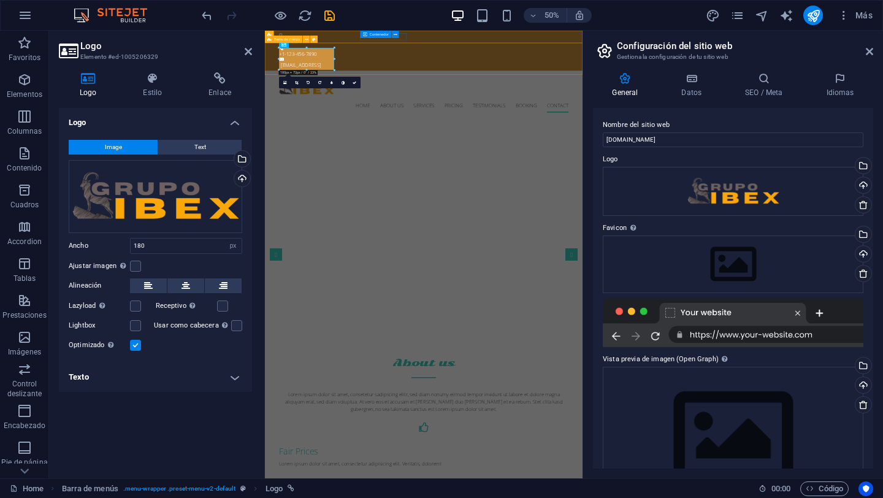
click at [589, 111] on div "Home About us Services Pricing Testimonials Booking Contact Menu" at bounding box center [582, 157] width 635 height 93
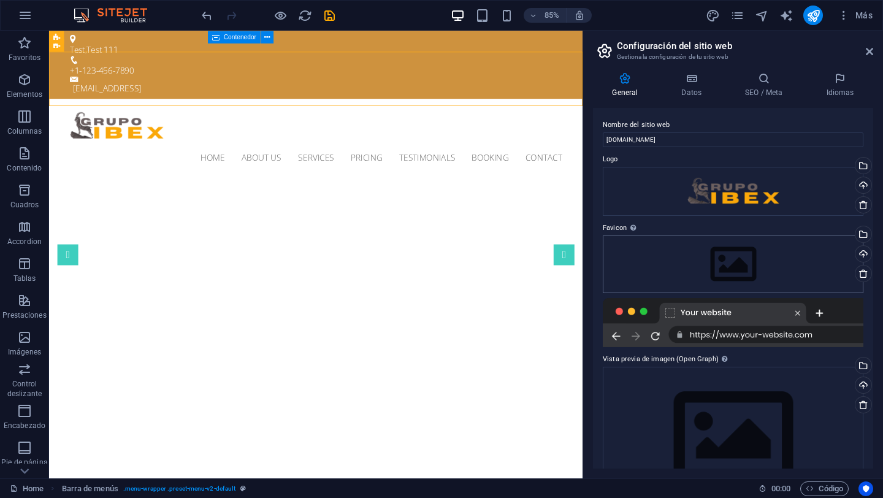
scroll to position [48, 0]
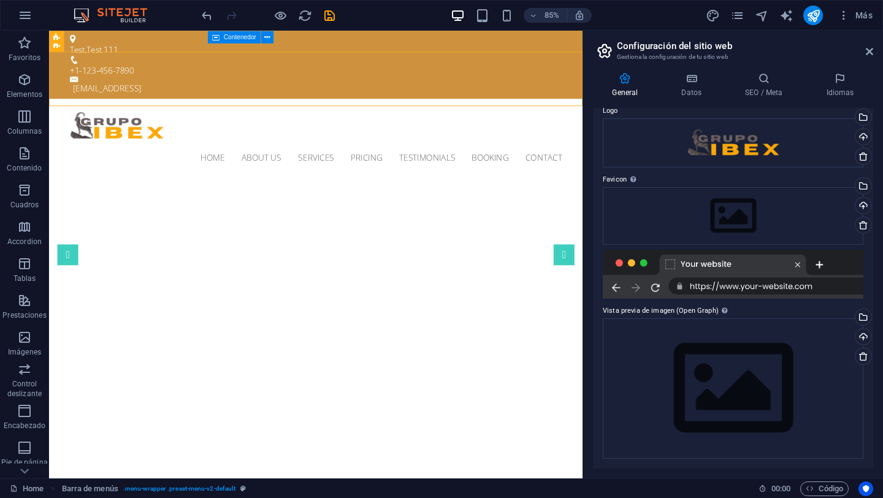
click at [680, 289] on div at bounding box center [733, 274] width 261 height 49
click at [841, 93] on h4 "Idiomas" at bounding box center [840, 85] width 66 height 26
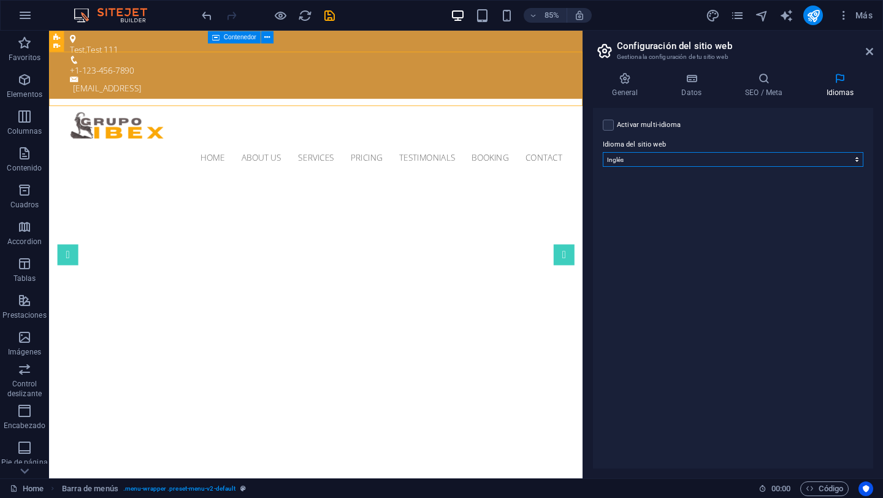
click at [812, 158] on select "Abkhazian Afar Afrikaans Akan Albanés Alemán Amharic Árabe Aragonese Armenian A…" at bounding box center [733, 159] width 261 height 15
select select "44"
click at [603, 152] on select "Abkhazian Afar Afrikaans Akan Albanés Alemán Amharic Árabe Aragonese Armenian A…" at bounding box center [733, 159] width 261 height 15
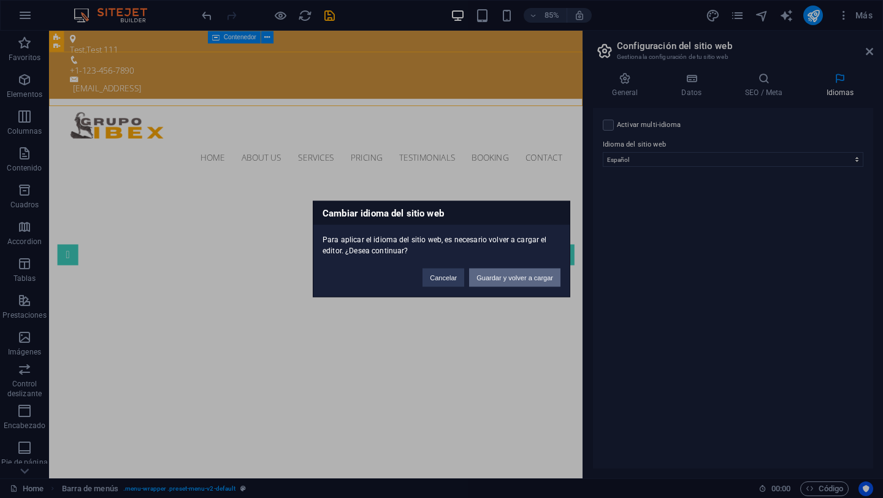
click at [504, 280] on button "Guardar y volver a cargar" at bounding box center [514, 278] width 91 height 18
select select
checkbox input "false"
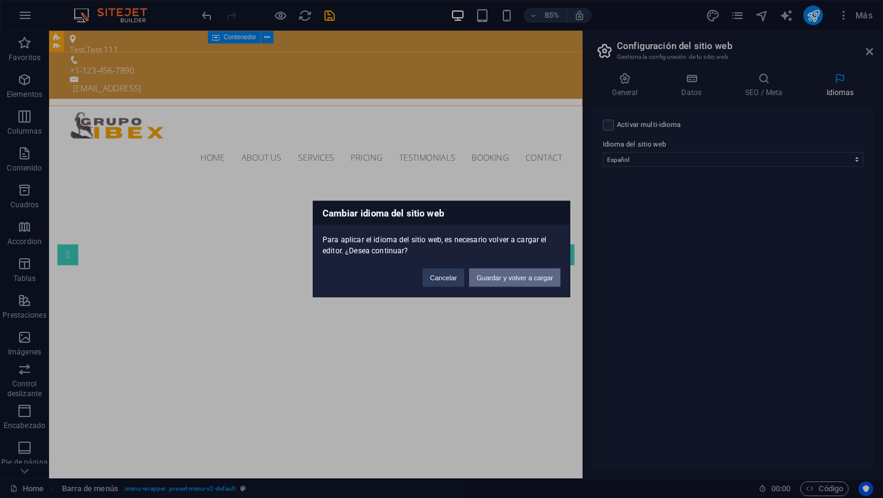
checkbox input "false"
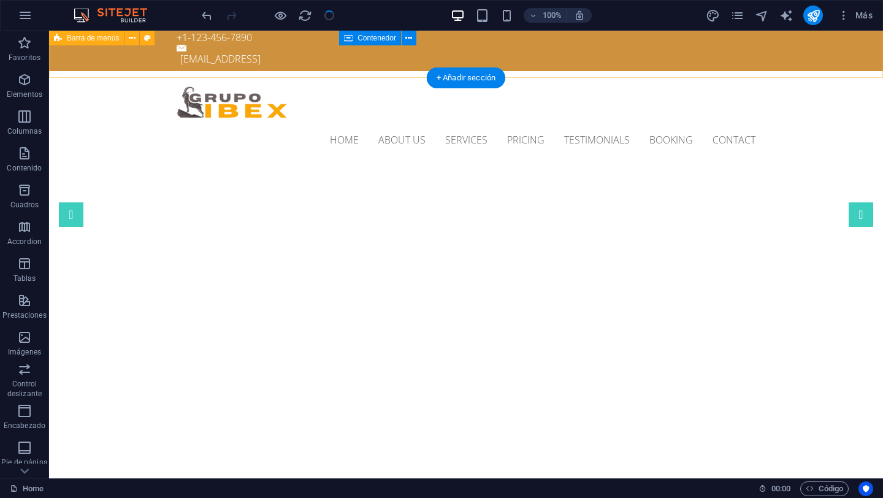
scroll to position [41, 0]
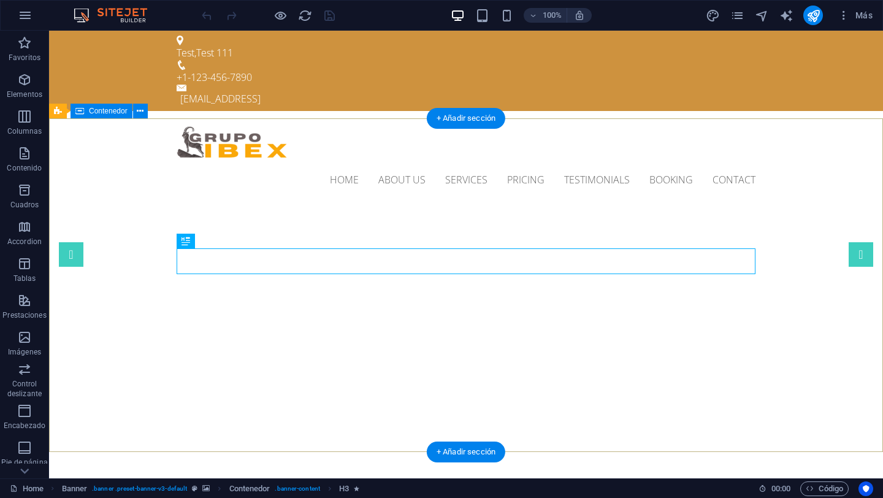
scroll to position [1, 0]
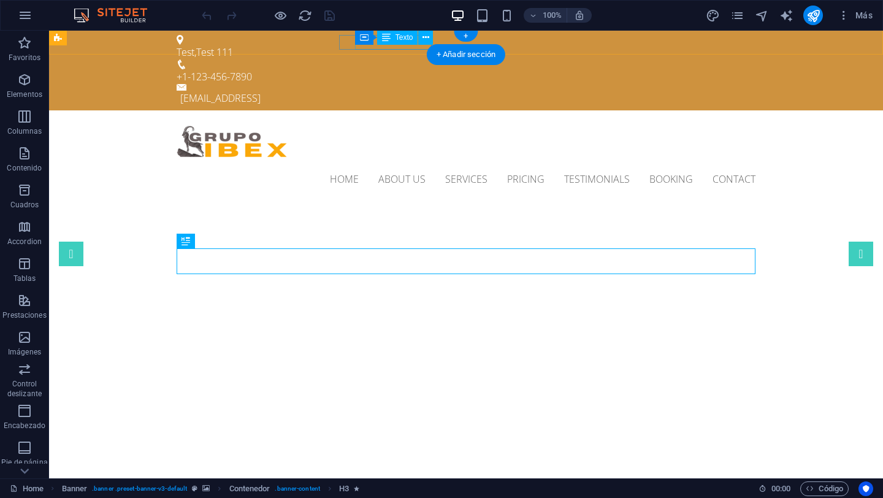
click at [395, 69] on div "+1-123-456-7890" at bounding box center [461, 76] width 569 height 15
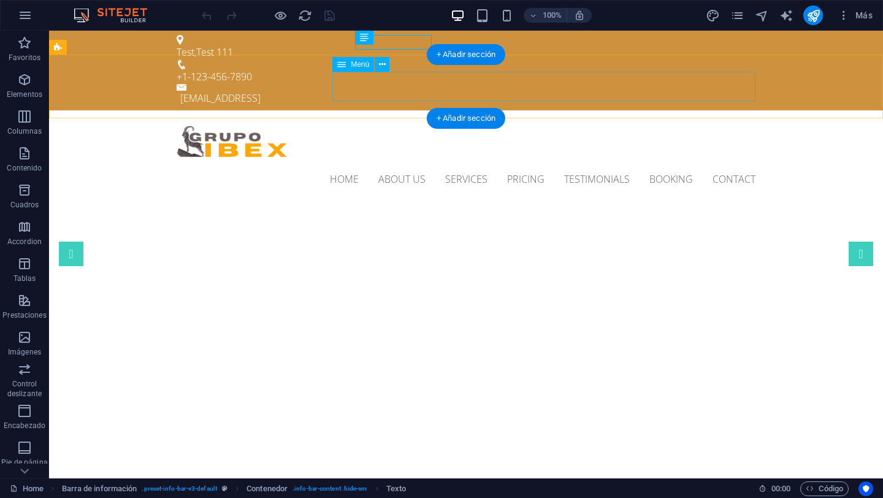
scroll to position [0, 0]
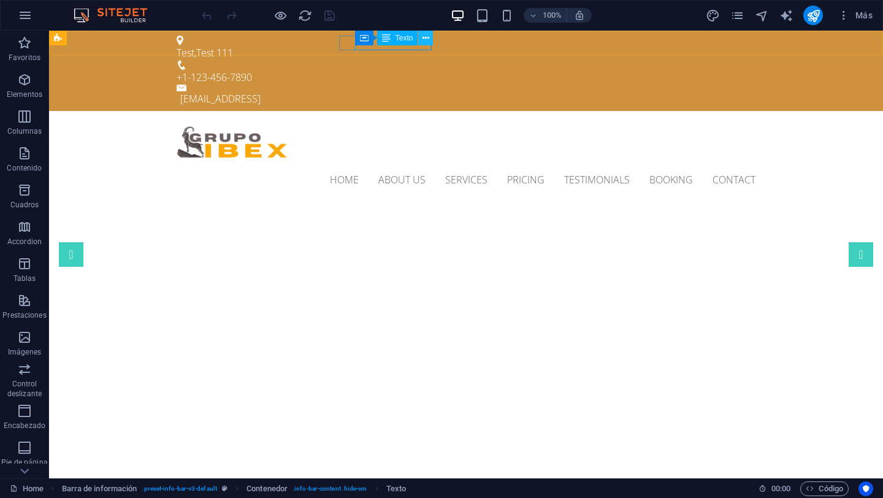
click at [425, 42] on icon at bounding box center [425, 38] width 7 height 13
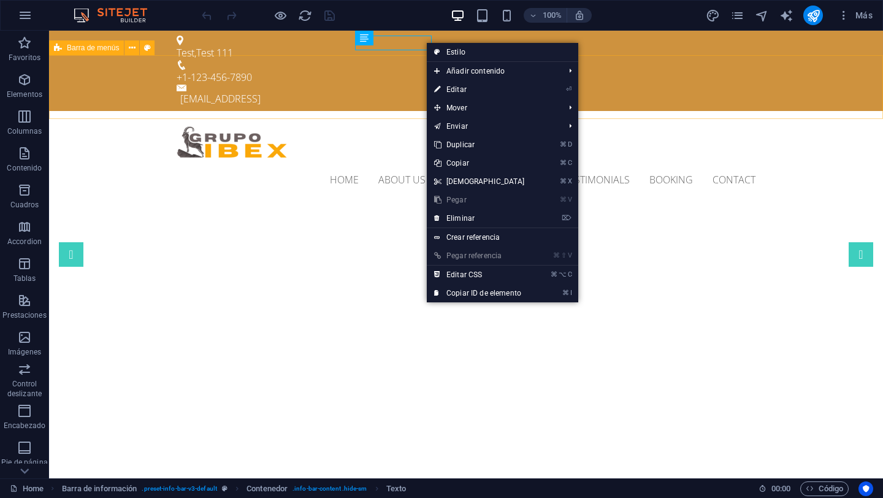
click at [395, 111] on div "Home About us Services Pricing Testimonials Booking Contact Menu" at bounding box center [466, 157] width 834 height 93
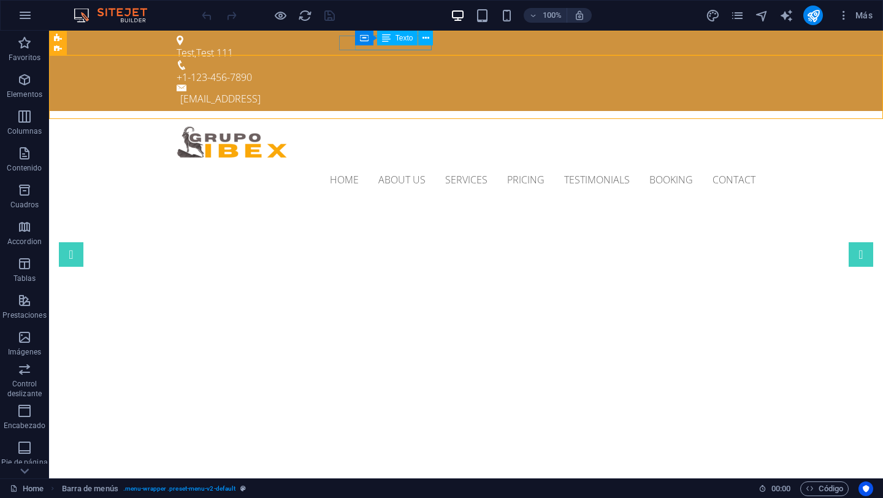
click at [395, 37] on span "Texto" at bounding box center [404, 37] width 18 height 7
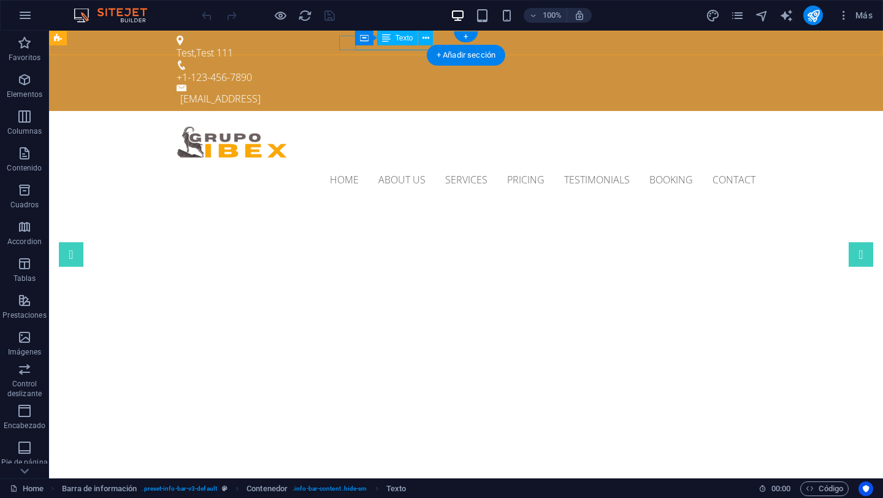
click at [397, 70] on div "+1-123-456-7890" at bounding box center [461, 77] width 569 height 15
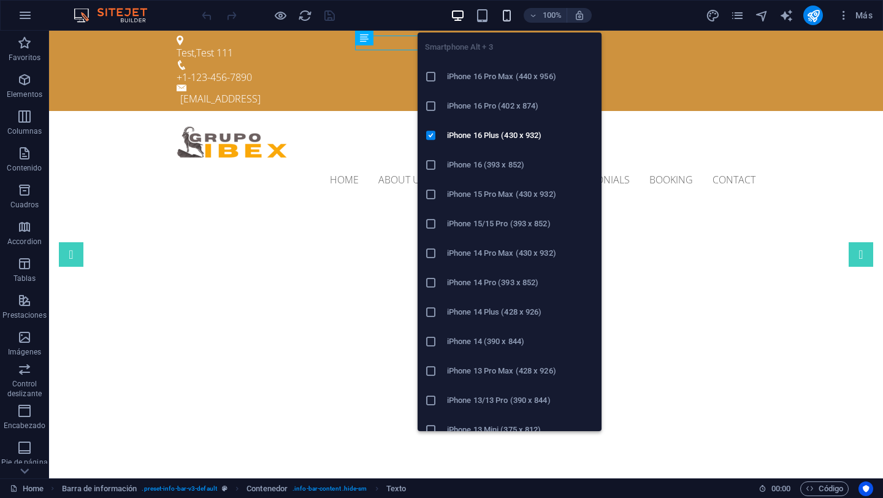
click at [507, 15] on icon "button" at bounding box center [507, 16] width 14 height 14
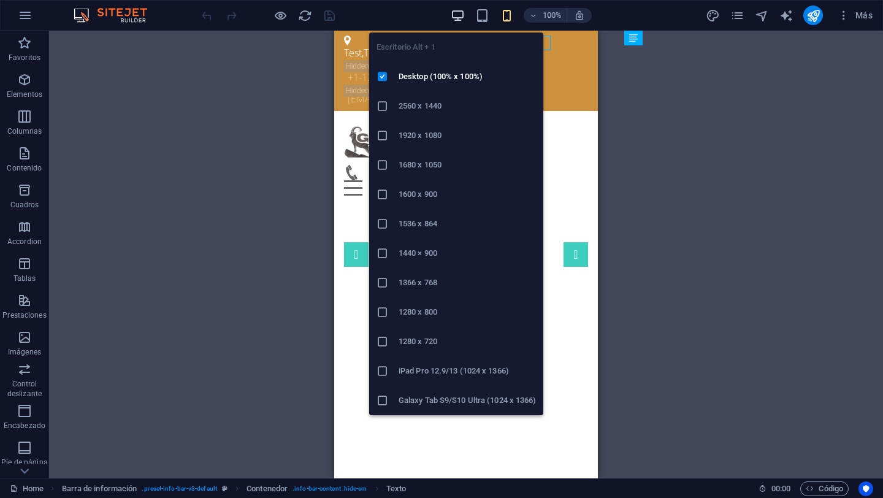
click at [455, 14] on icon "button" at bounding box center [458, 16] width 14 height 14
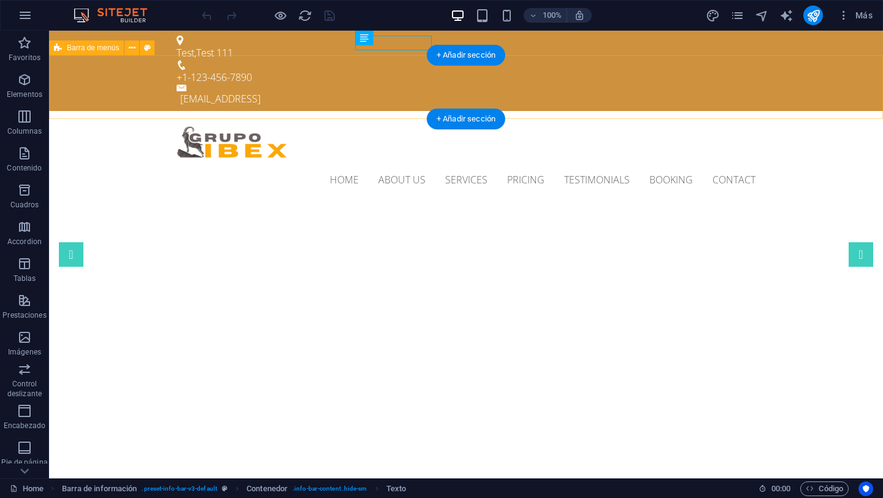
click at [851, 111] on div "Home About us Services Pricing Testimonials Booking Contact Menu" at bounding box center [466, 157] width 834 height 93
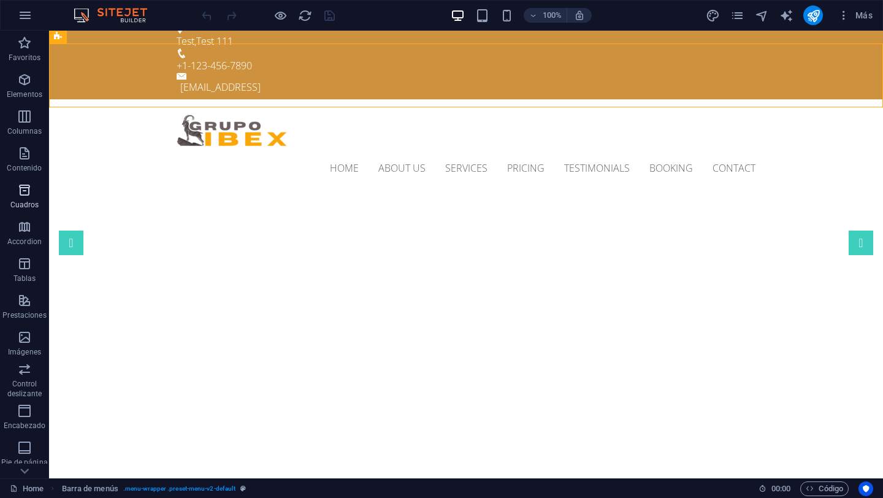
scroll to position [6, 0]
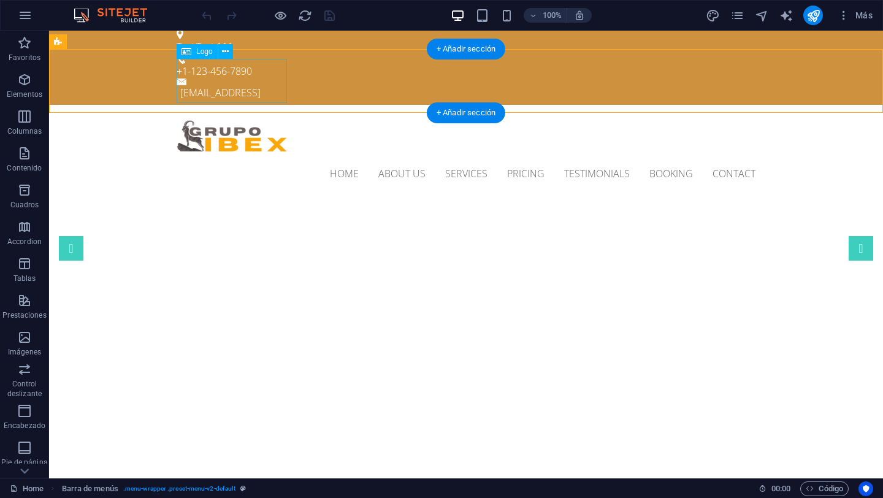
click at [228, 115] on div at bounding box center [466, 137] width 579 height 44
click at [227, 51] on icon at bounding box center [225, 51] width 7 height 13
click at [223, 54] on icon at bounding box center [225, 51] width 7 height 13
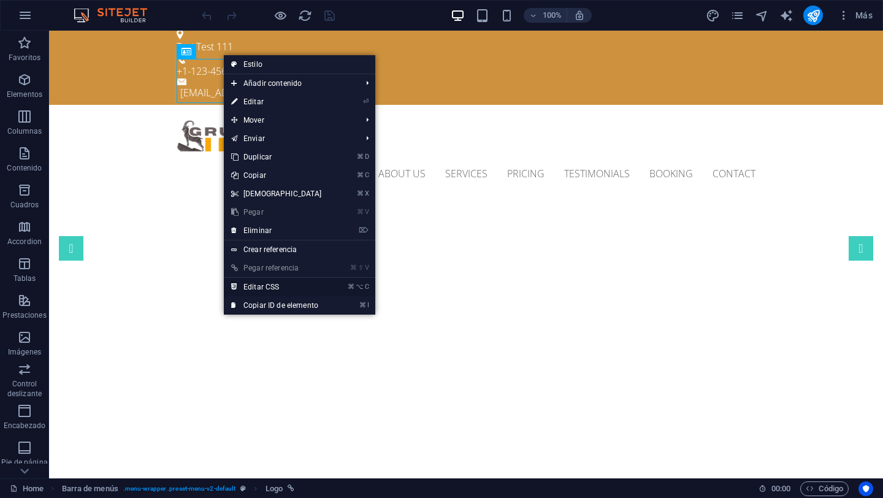
click at [276, 290] on link "⌘ ⌥ C Editar CSS" at bounding box center [276, 287] width 105 height 18
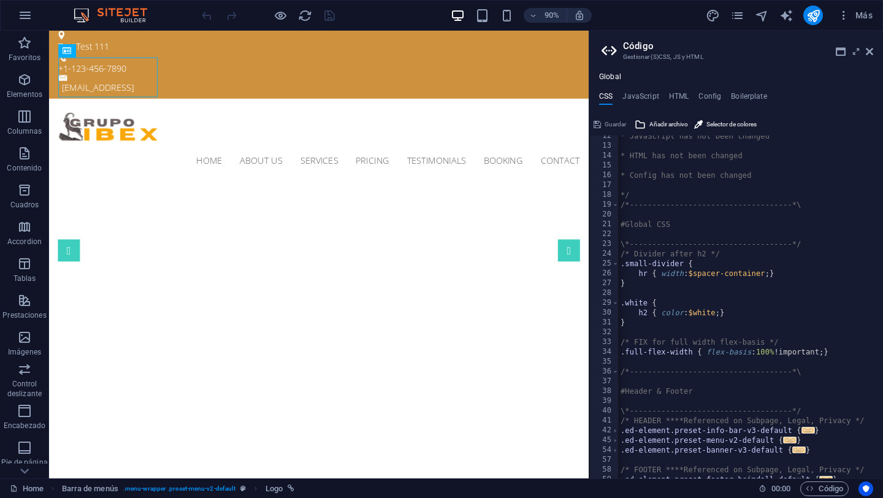
scroll to position [107, 0]
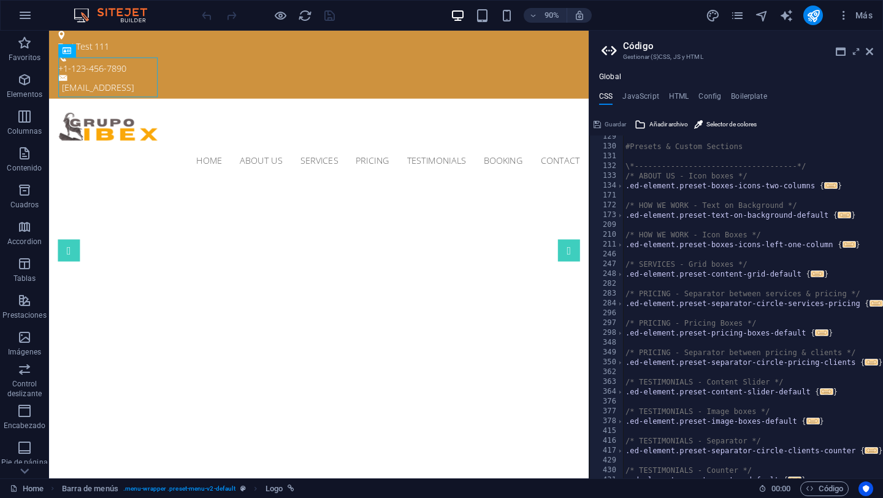
scroll to position [550, 0]
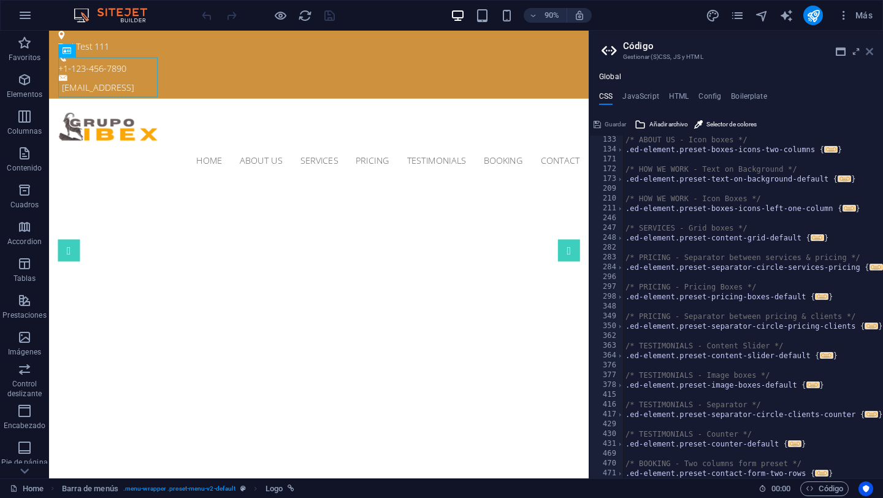
click at [872, 50] on icon at bounding box center [869, 52] width 7 height 10
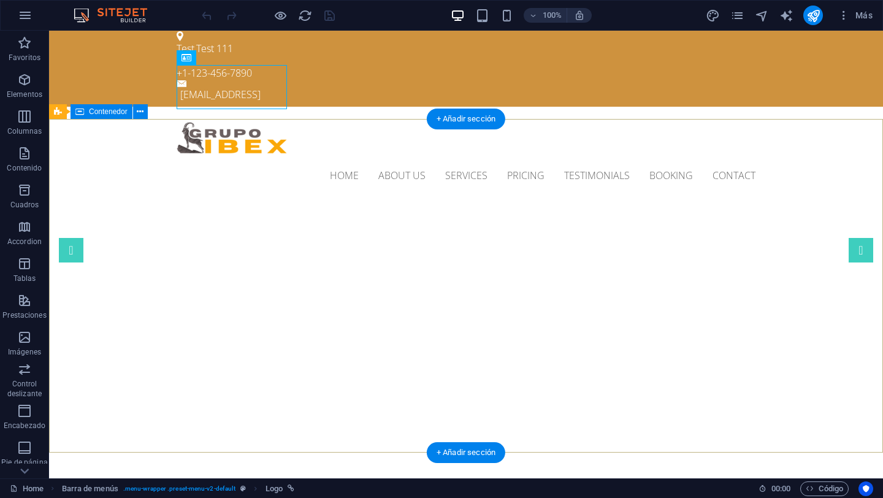
scroll to position [0, 0]
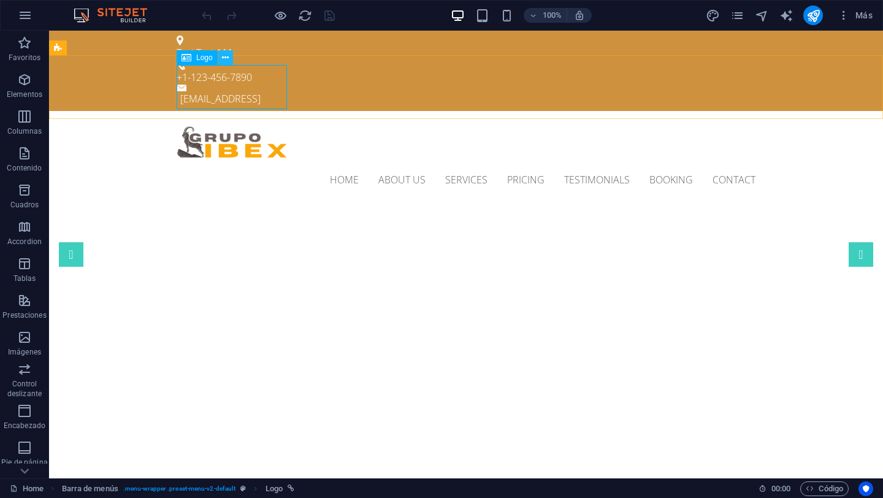
click at [227, 59] on icon at bounding box center [225, 57] width 7 height 13
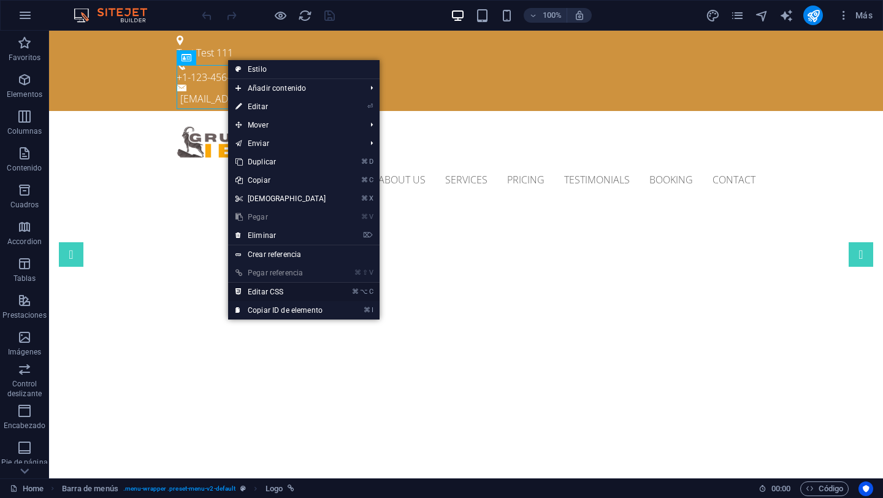
click at [281, 295] on link "⌘ ⌥ C Editar CSS" at bounding box center [280, 292] width 105 height 18
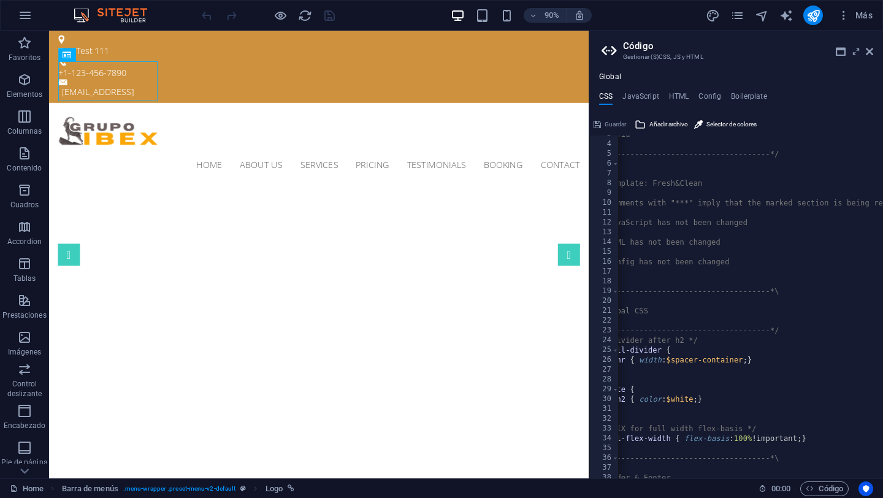
scroll to position [21, 0]
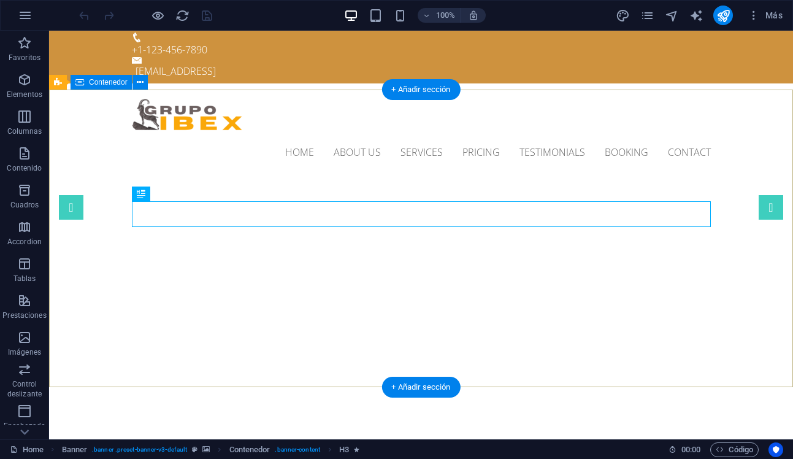
scroll to position [22, 0]
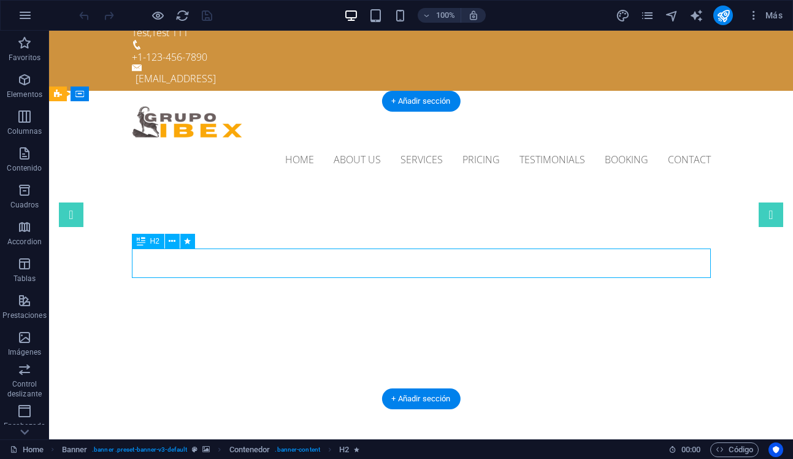
scroll to position [18, 0]
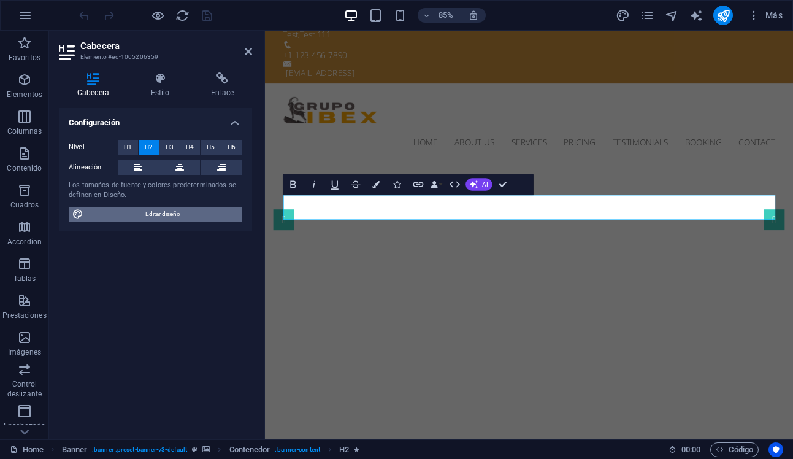
click at [159, 214] on span "Editar diseño" at bounding box center [162, 214] width 151 height 15
select select "px"
select select "300"
select select "px"
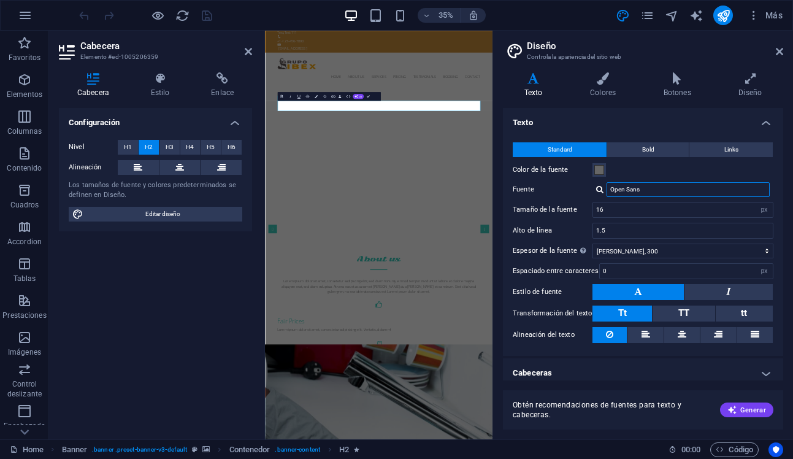
click at [652, 191] on input "Open Sans" at bounding box center [687, 189] width 163 height 15
click at [653, 191] on input "Open Sans" at bounding box center [687, 189] width 163 height 15
type input "cali"
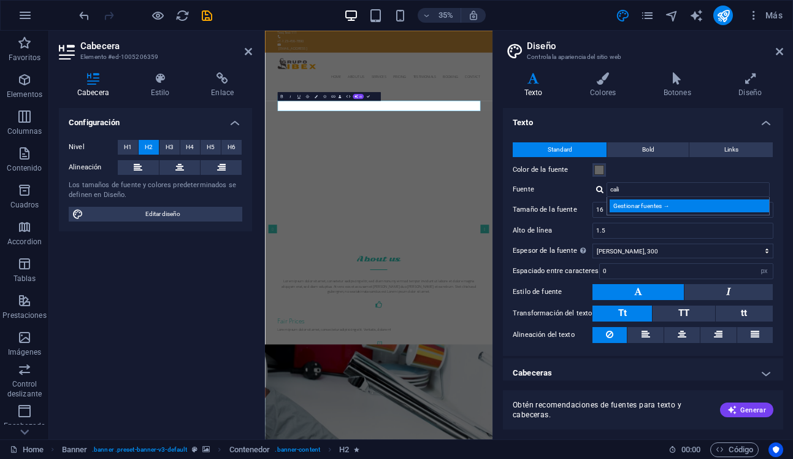
click at [665, 207] on div "Gestionar fuentes →" at bounding box center [690, 205] width 162 height 13
select select "popularity"
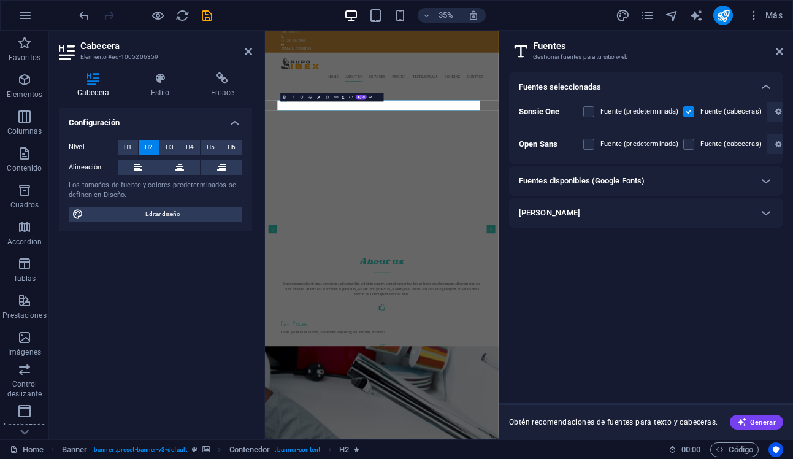
scroll to position [19, 0]
click at [698, 178] on div "Fuentes disponibles (Google Fonts)" at bounding box center [635, 180] width 232 height 15
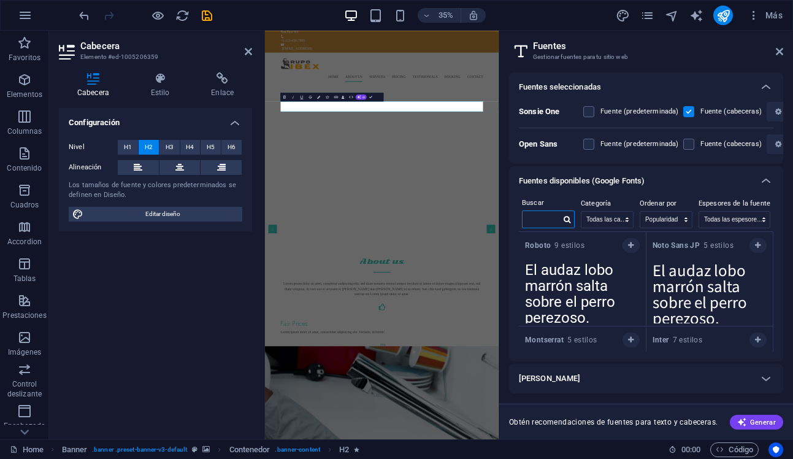
click at [540, 223] on input "text" at bounding box center [541, 219] width 38 height 16
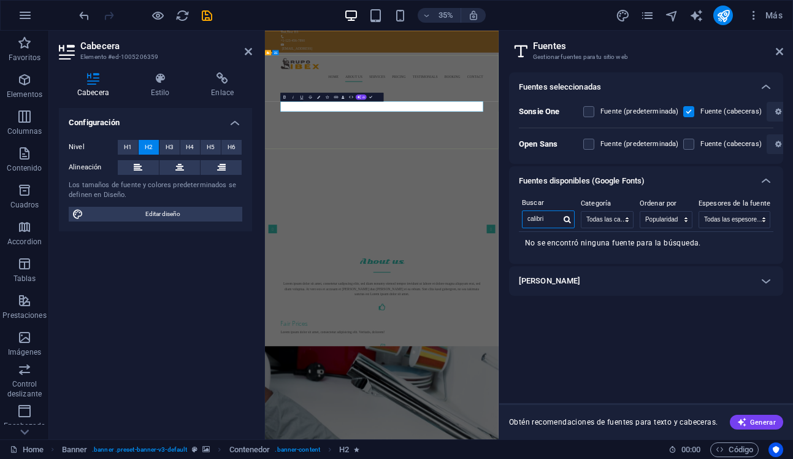
type input "calibri"
click at [629, 223] on select "Todas las categorías serif display monospace sans-serif handwriting" at bounding box center [606, 220] width 51 height 16
click at [588, 115] on label at bounding box center [588, 111] width 11 height 11
click at [0, 0] on One "checkbox" at bounding box center [0, 0] width 0 height 0
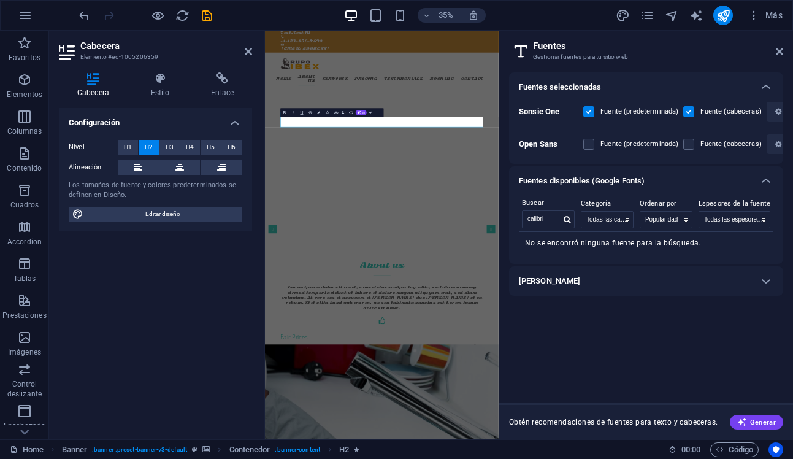
click at [591, 112] on label at bounding box center [588, 111] width 11 height 11
click at [0, 0] on One "checkbox" at bounding box center [0, 0] width 0 height 0
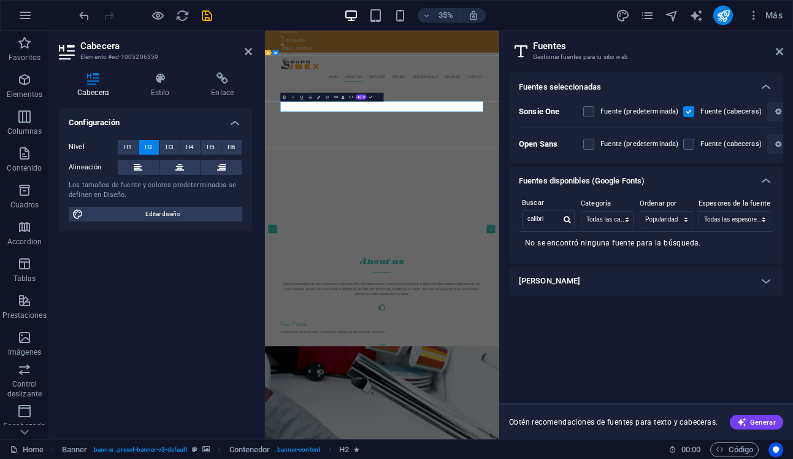
click at [776, 50] on icon at bounding box center [779, 52] width 7 height 10
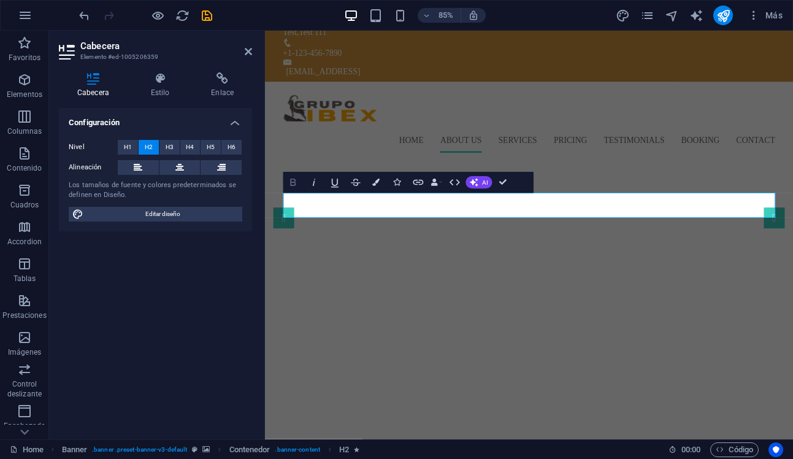
click at [292, 184] on icon "button" at bounding box center [292, 182] width 12 height 12
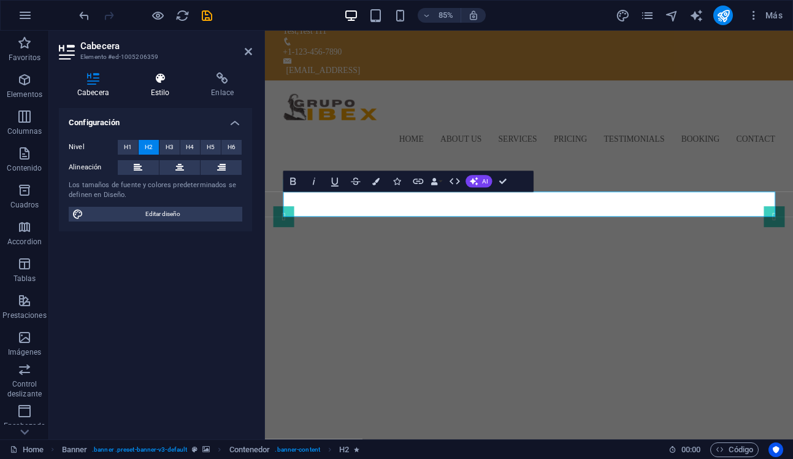
click at [158, 92] on h4 "Estilo" at bounding box center [162, 85] width 61 height 26
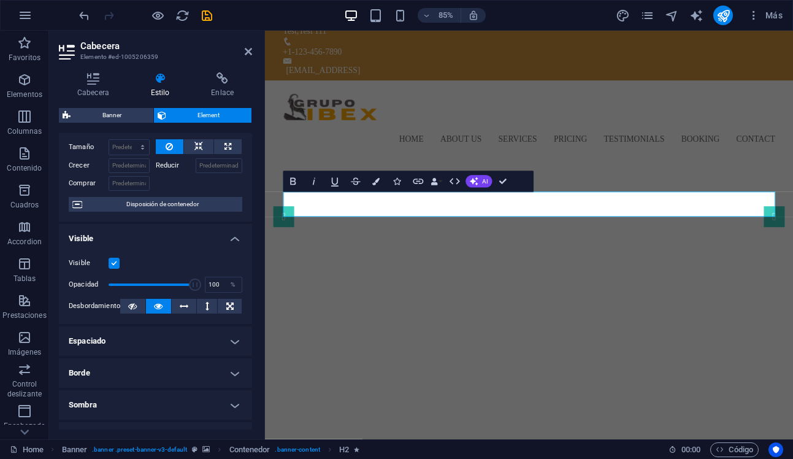
scroll to position [0, 0]
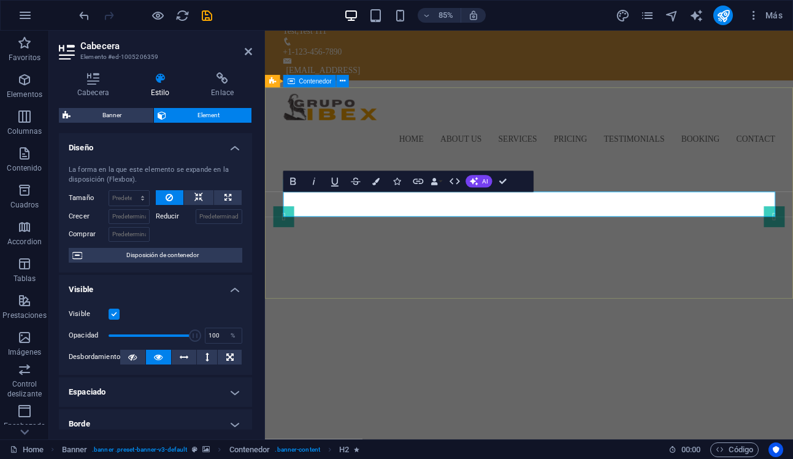
drag, startPoint x: 830, startPoint y: 237, endPoint x: 281, endPoint y: 227, distance: 548.8
click at [141, 198] on select "Predeterminado automático px % 1/1 1/2 1/3 1/4 1/5 1/6 1/7 1/8 1/9 1/10" at bounding box center [129, 198] width 40 height 15
select select "1/4"
click at [130, 191] on select "Predeterminado automático px % 1/1 1/2 1/3 1/4 1/5 1/6 1/7 1/8 1/9 1/10" at bounding box center [129, 198] width 40 height 15
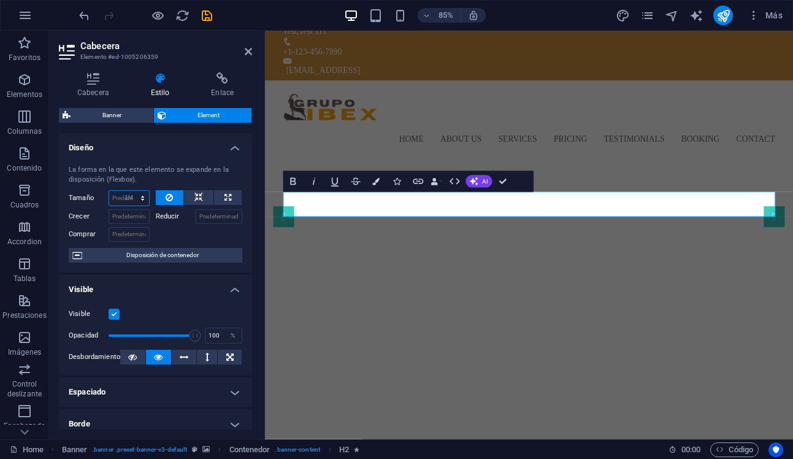
type input "25"
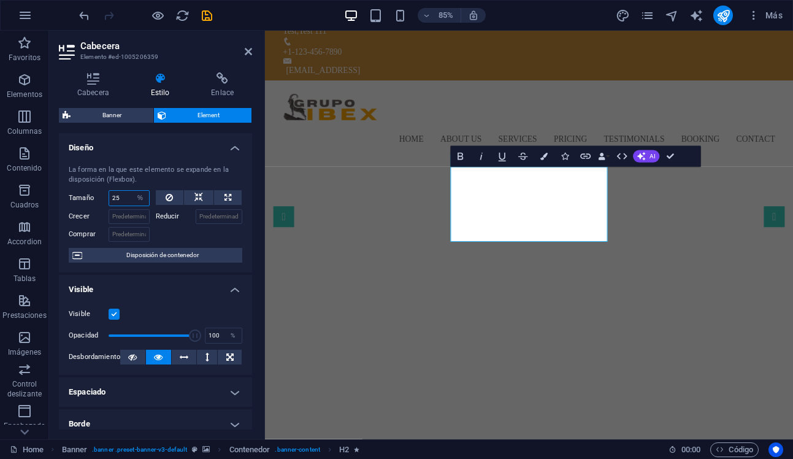
scroll to position [3, 0]
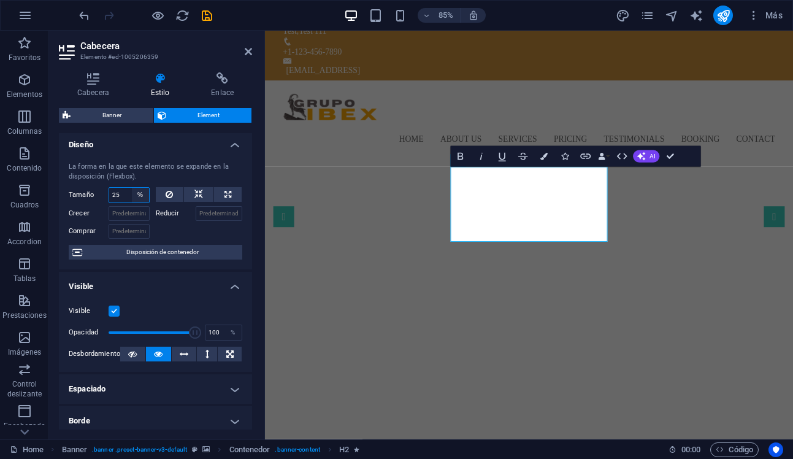
click at [142, 196] on select "Predeterminado automático px % 1/1 1/2 1/3 1/4 1/5 1/6 1/7 1/8 1/9 1/10" at bounding box center [140, 195] width 17 height 15
select select "1/7"
click at [132, 188] on select "Predeterminado automático px % 1/1 1/2 1/3 1/4 1/5 1/6 1/7 1/8 1/9 1/10" at bounding box center [140, 195] width 17 height 15
type input "14.28"
click at [139, 194] on select "Predeterminado automático px % 1/1 1/2 1/3 1/4 1/5 1/6 1/7 1/8 1/9 1/10" at bounding box center [140, 195] width 17 height 15
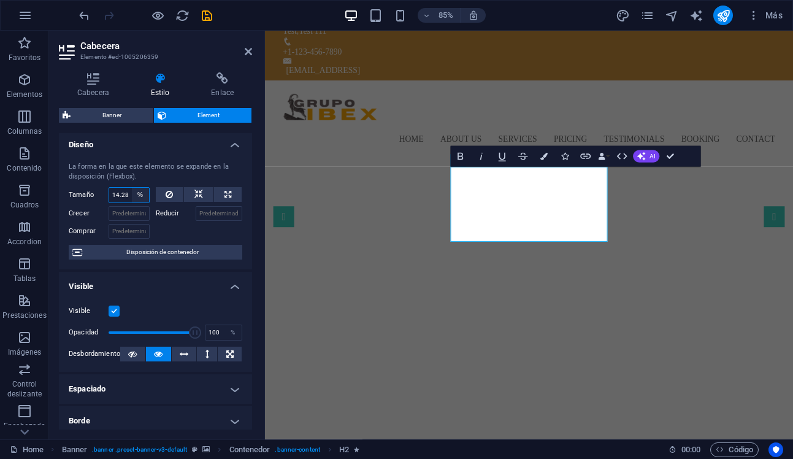
select select "i4eopvv19qg"
click at [132, 188] on select "Predeterminado automático px % 1/1 1/2 1/3 1/4 1/5 1/6 1/7 1/8 1/9 1/10" at bounding box center [140, 195] width 17 height 15
select select "DISABLED_OPTION_VALUE"
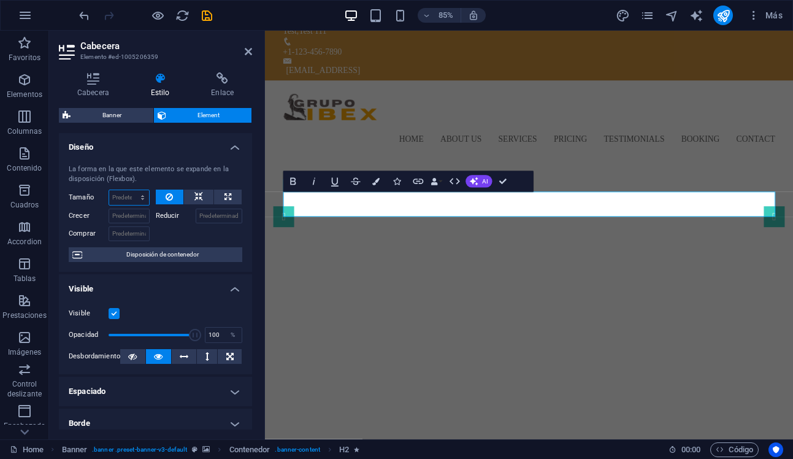
scroll to position [0, 0]
click at [126, 253] on span "Disposición de contenedor" at bounding box center [162, 255] width 153 height 15
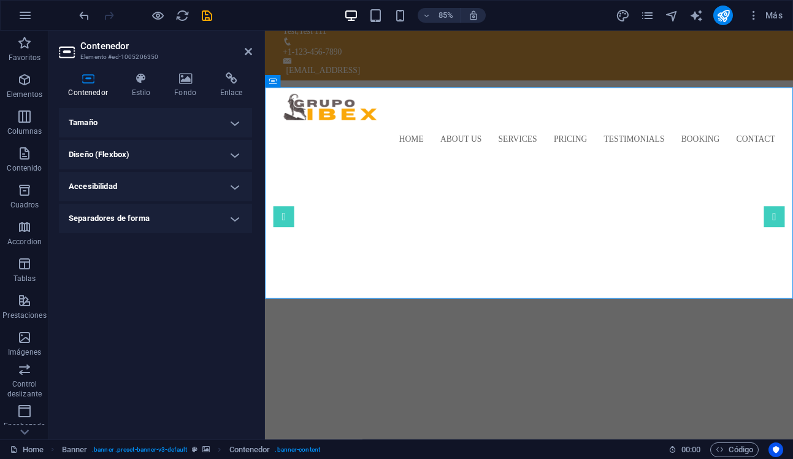
click at [159, 157] on h4 "Diseño (Flexbox)" at bounding box center [155, 154] width 193 height 29
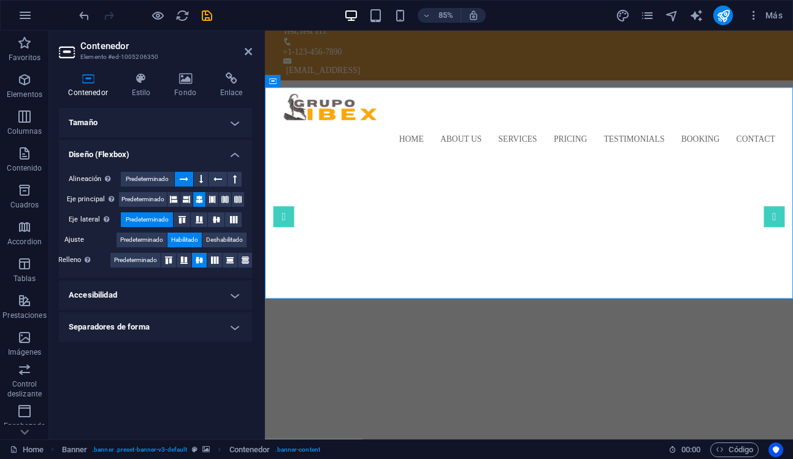
click at [187, 123] on h4 "Tamaño" at bounding box center [155, 122] width 193 height 29
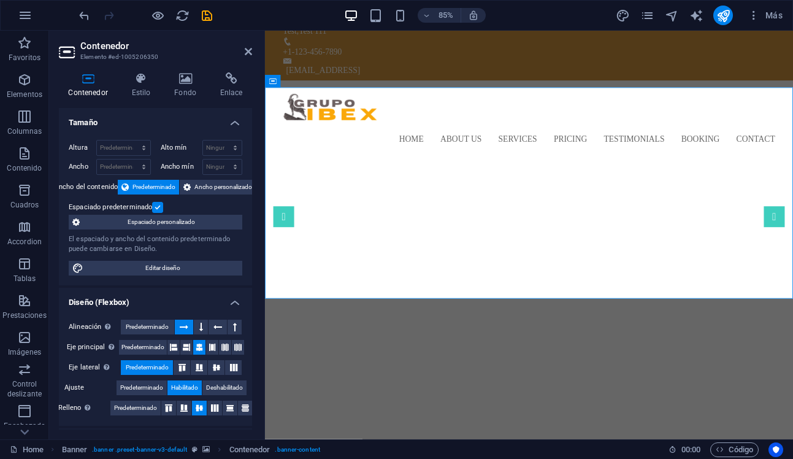
scroll to position [2, 0]
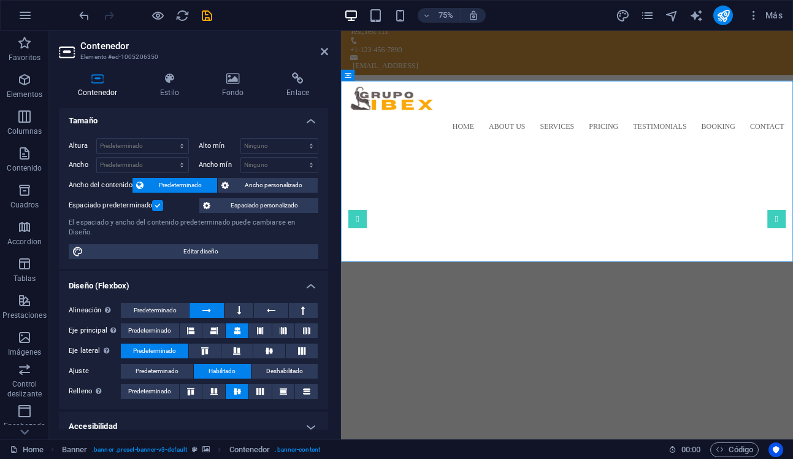
drag, startPoint x: 264, startPoint y: 200, endPoint x: 343, endPoint y: 204, distance: 79.2
click at [343, 204] on div "Contenedor Elemento #ed-1005206350 Contenedor Estilo Fondo Enlace Tamaño Altura…" at bounding box center [421, 235] width 744 height 408
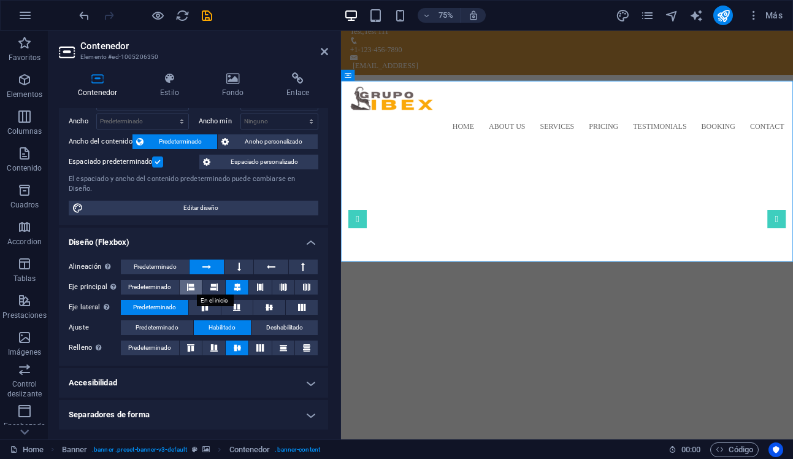
scroll to position [0, 0]
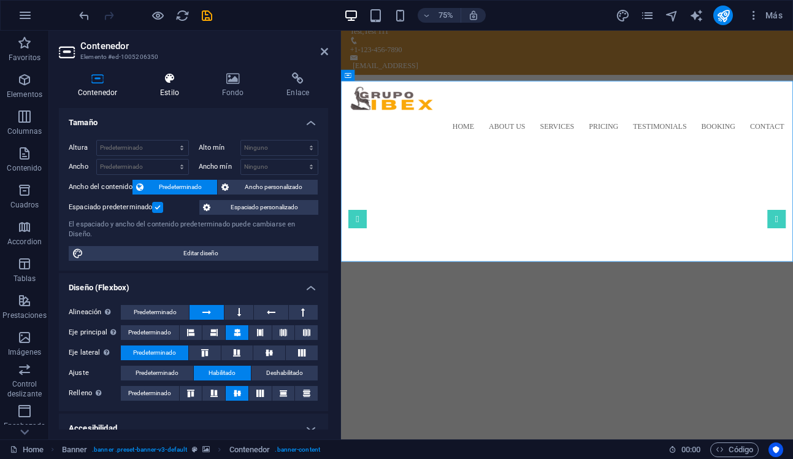
click at [179, 86] on h4 "Estilo" at bounding box center [172, 85] width 62 height 26
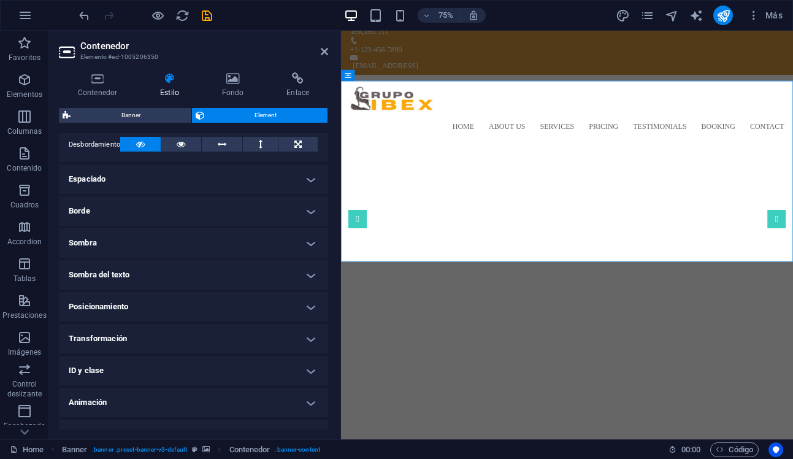
scroll to position [222, 0]
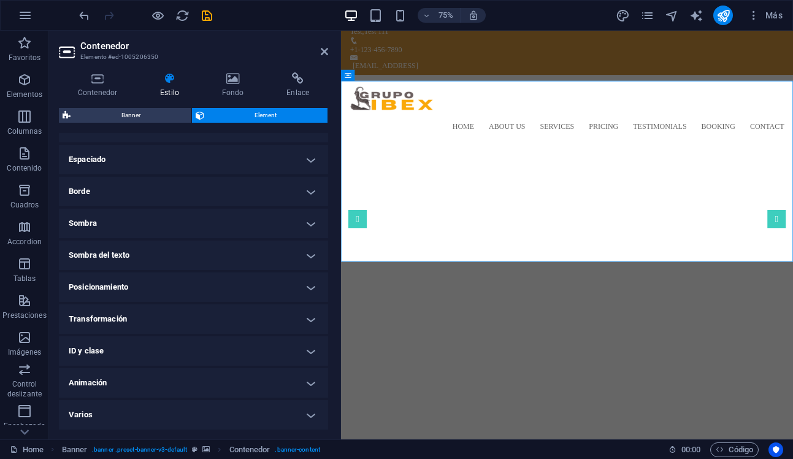
click at [146, 381] on h4 "Animación" at bounding box center [193, 382] width 269 height 29
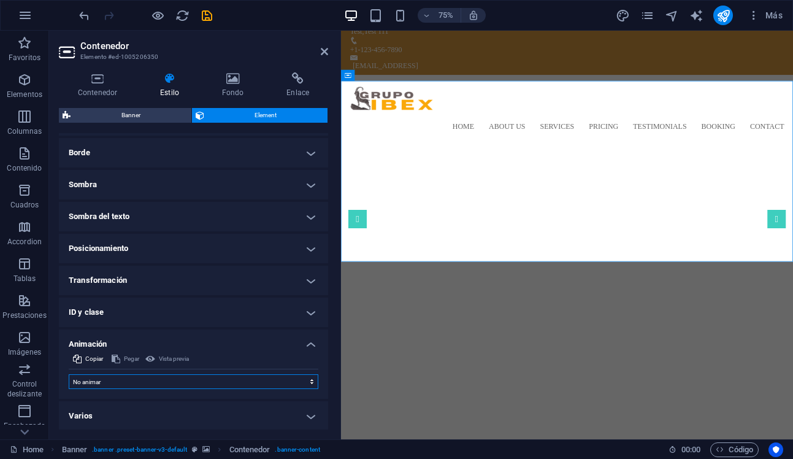
click at [307, 383] on select "No animar Mostrar / Ocultar Subir/bajar Acercar/alejar Deslizar de izquierda a …" at bounding box center [194, 381] width 250 height 15
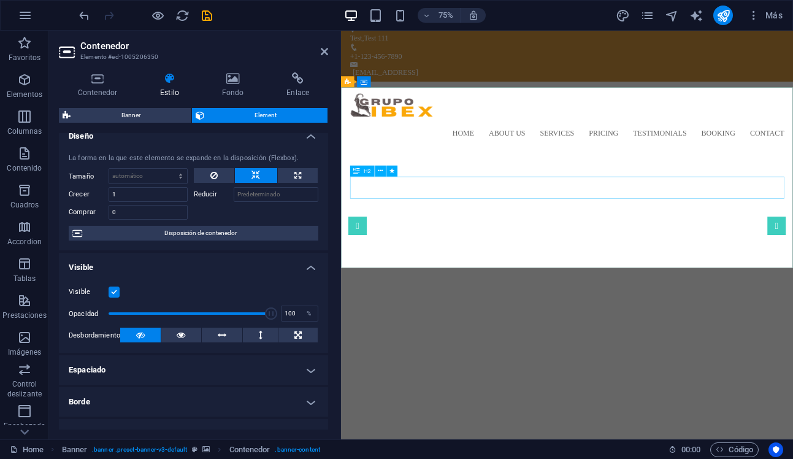
scroll to position [13, 0]
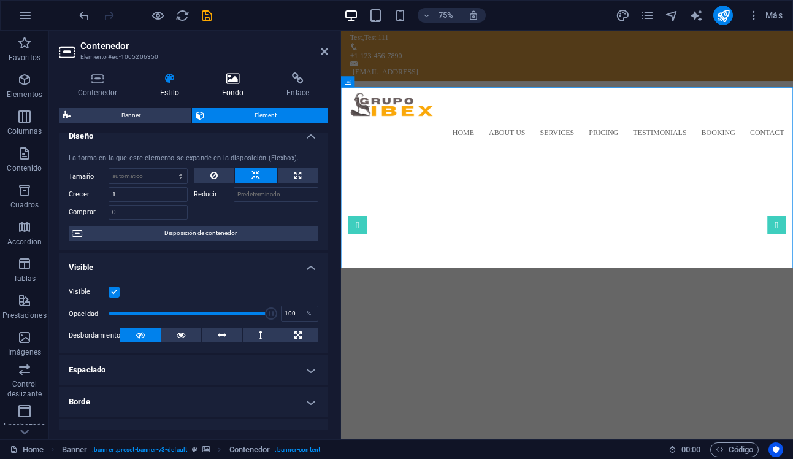
click at [232, 85] on h4 "Fondo" at bounding box center [235, 85] width 65 height 26
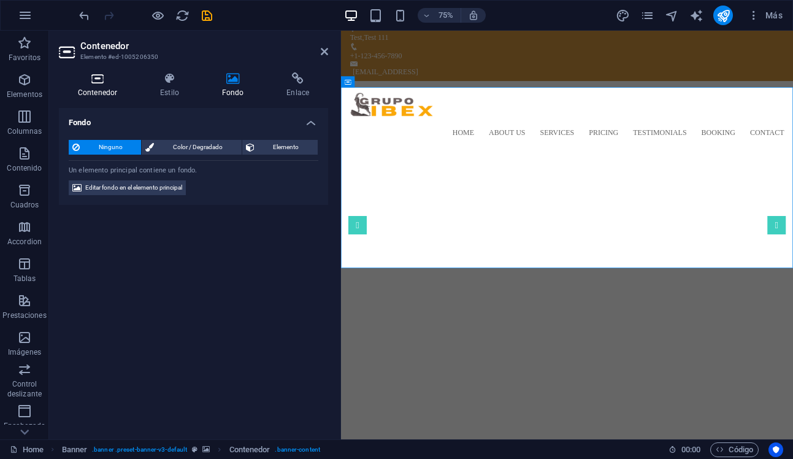
click at [104, 82] on icon at bounding box center [97, 78] width 77 height 12
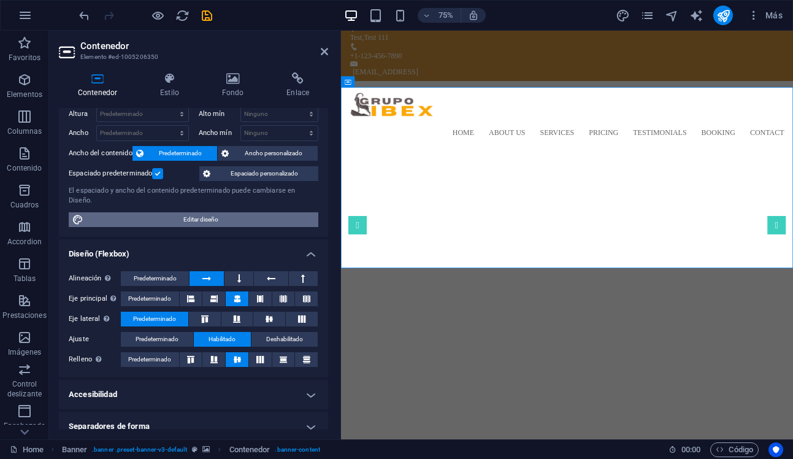
scroll to position [45, 0]
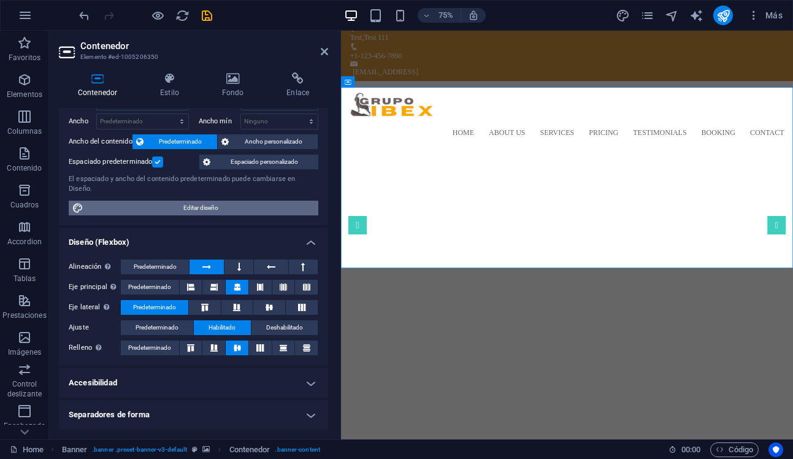
click at [197, 212] on span "Editar diseño" at bounding box center [200, 207] width 227 height 15
select select "rem"
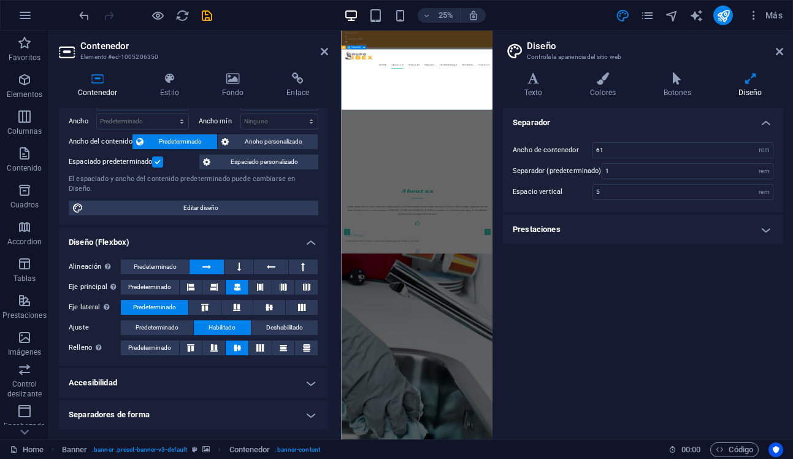
scroll to position [14, 0]
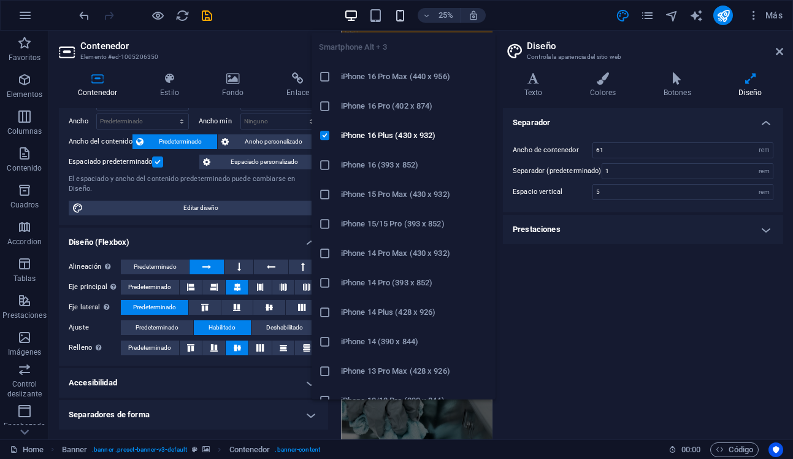
click at [400, 18] on icon "button" at bounding box center [400, 16] width 14 height 14
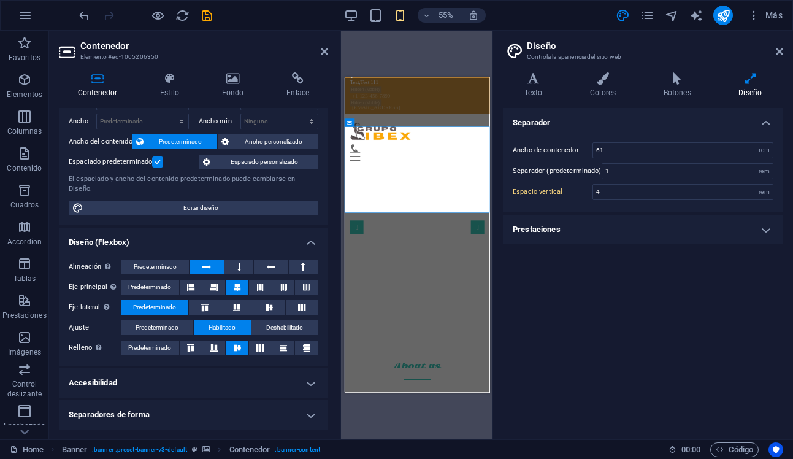
click at [525, 18] on div "55% Más" at bounding box center [432, 16] width 711 height 20
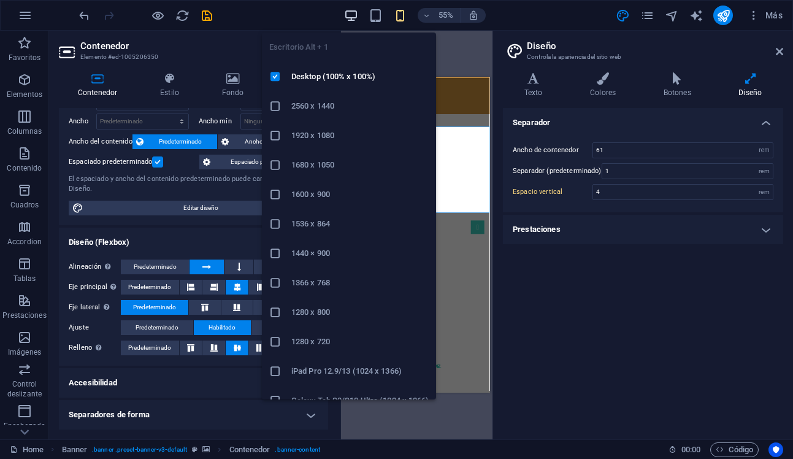
click at [351, 15] on icon "button" at bounding box center [351, 16] width 14 height 14
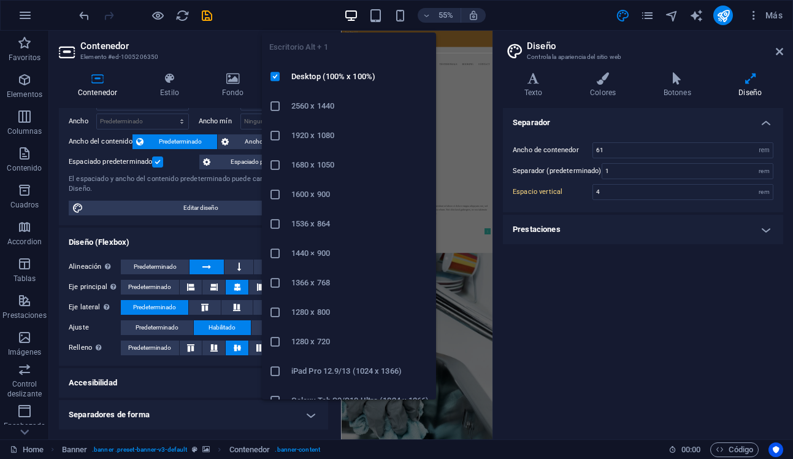
type input "5"
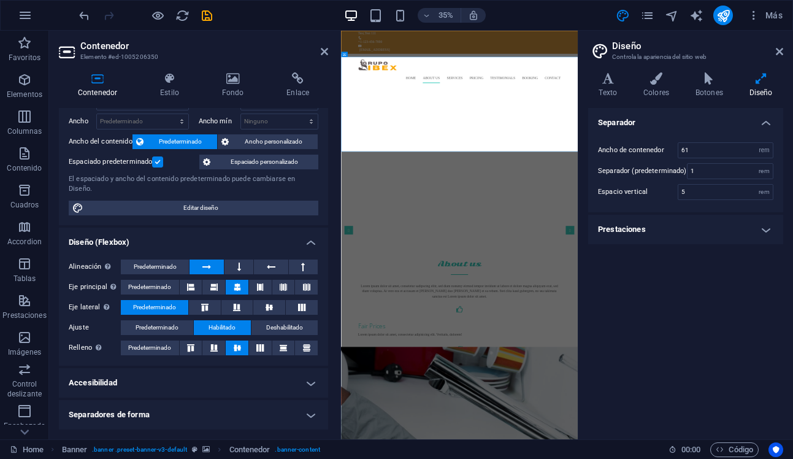
drag, startPoint x: 494, startPoint y: 166, endPoint x: 576, endPoint y: 166, distance: 82.2
click at [576, 166] on div "Home Favoritos Elementos Columnas Contenido Cuadros Accordion Tablas Prestacion…" at bounding box center [396, 235] width 793 height 408
click at [608, 84] on icon at bounding box center [608, 78] width 40 height 12
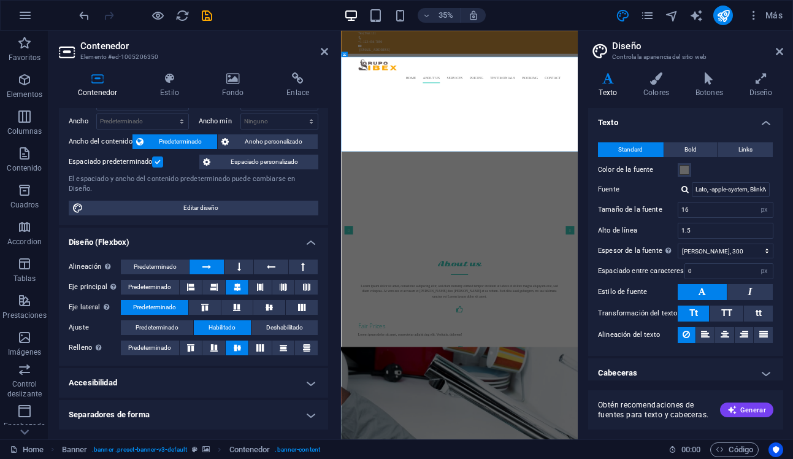
click at [687, 192] on div at bounding box center [684, 189] width 7 height 8
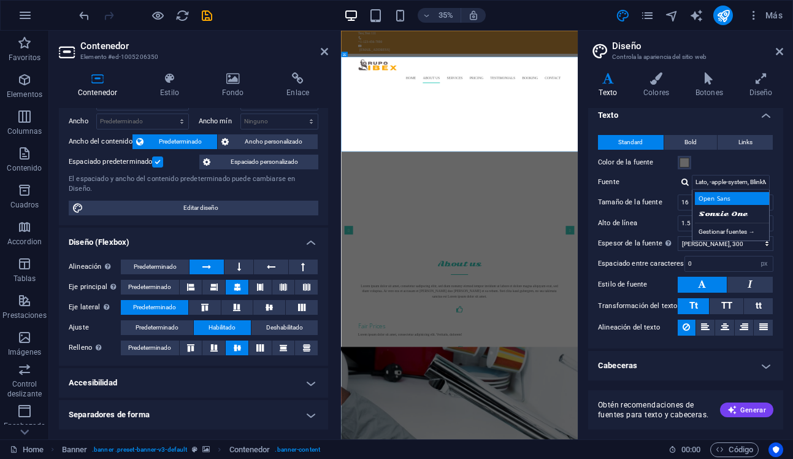
click at [730, 198] on div "Open Sans" at bounding box center [733, 198] width 77 height 13
type input "Open Sans"
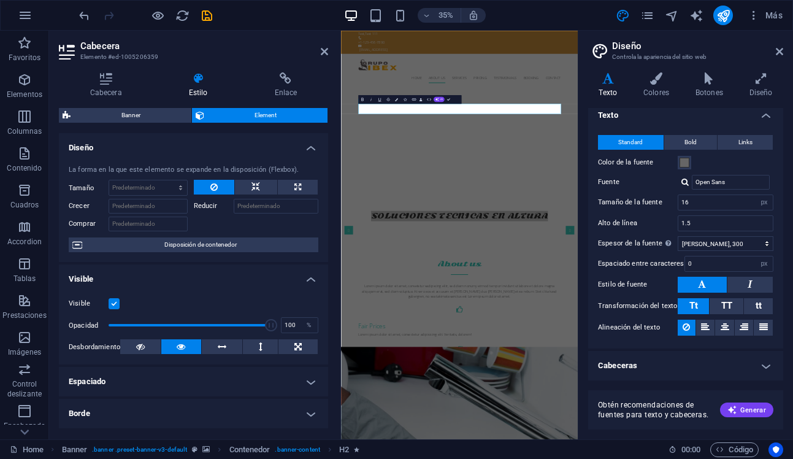
click at [200, 79] on icon at bounding box center [198, 78] width 81 height 12
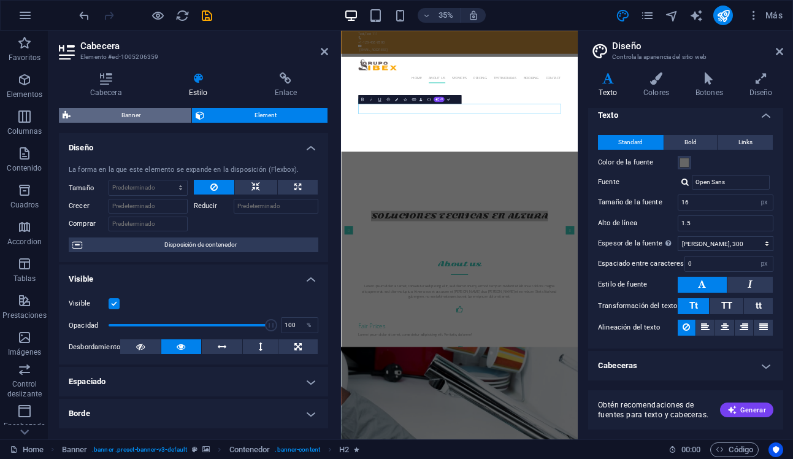
click at [158, 116] on span "Banner" at bounding box center [130, 115] width 113 height 15
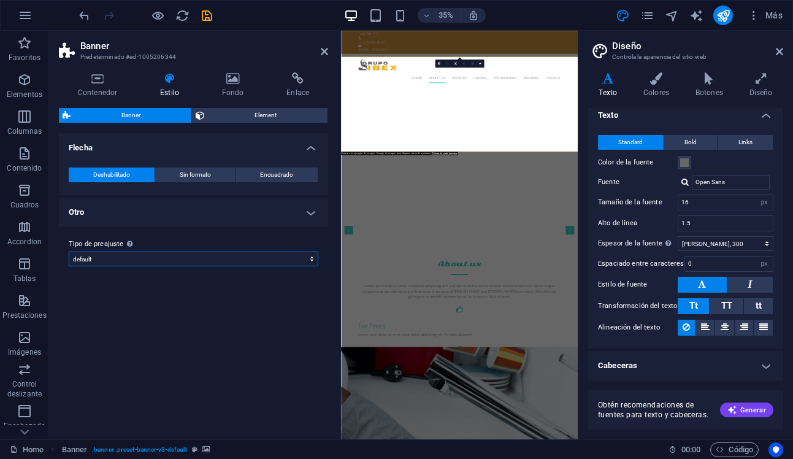
click at [212, 261] on select "default Añadir tipo de preajuste" at bounding box center [194, 258] width 250 height 15
click at [265, 221] on h4 "Otro" at bounding box center [193, 211] width 269 height 29
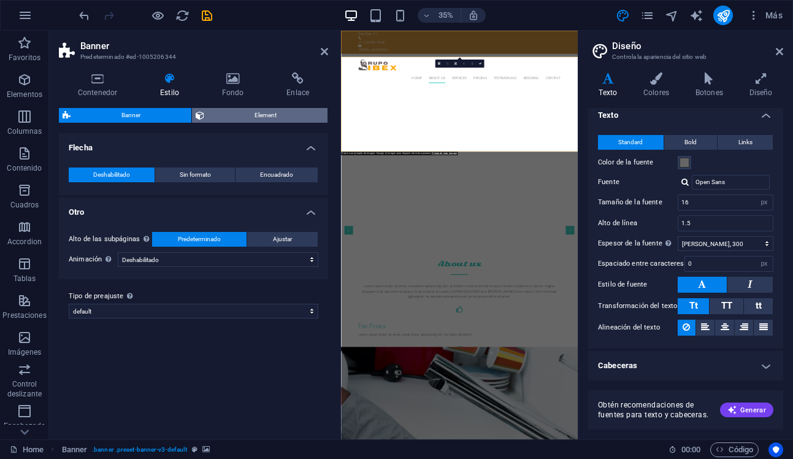
click at [262, 115] on span "Element" at bounding box center [266, 115] width 116 height 15
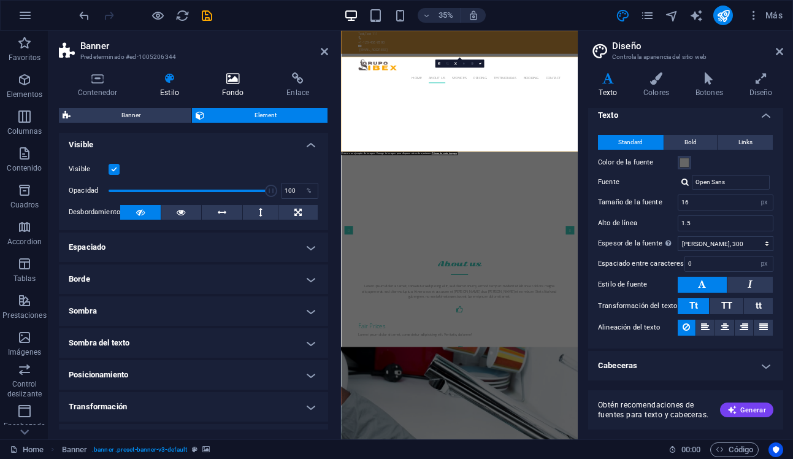
scroll to position [6, 0]
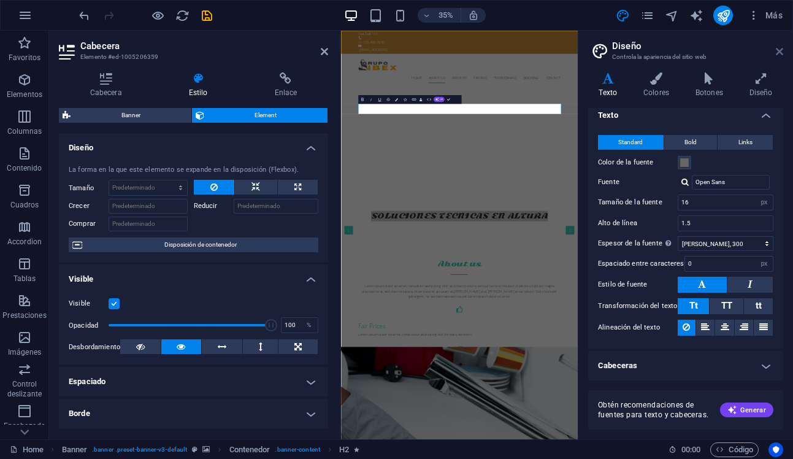
click at [782, 49] on icon at bounding box center [779, 52] width 7 height 10
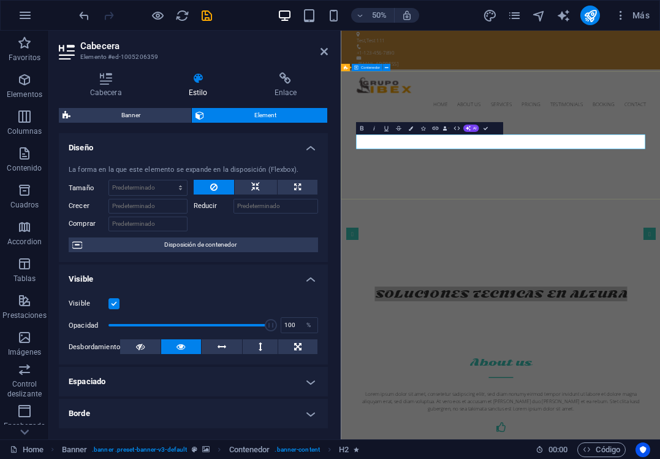
scroll to position [14, 0]
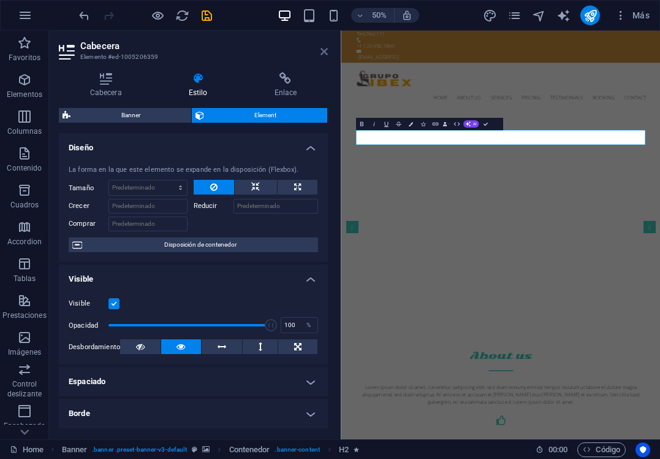
click at [324, 51] on icon at bounding box center [324, 52] width 7 height 10
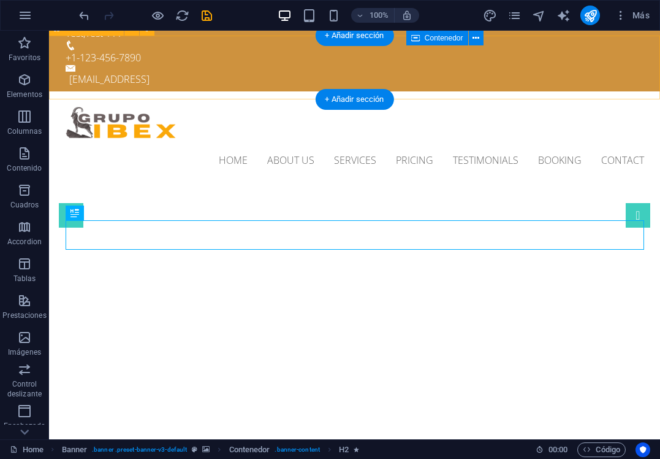
scroll to position [0, 0]
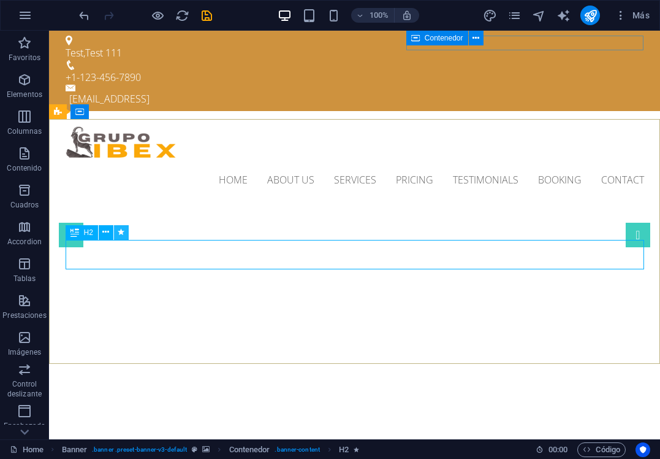
click at [120, 234] on icon at bounding box center [121, 232] width 7 height 13
select select "fade"
select select "s"
select select "onload"
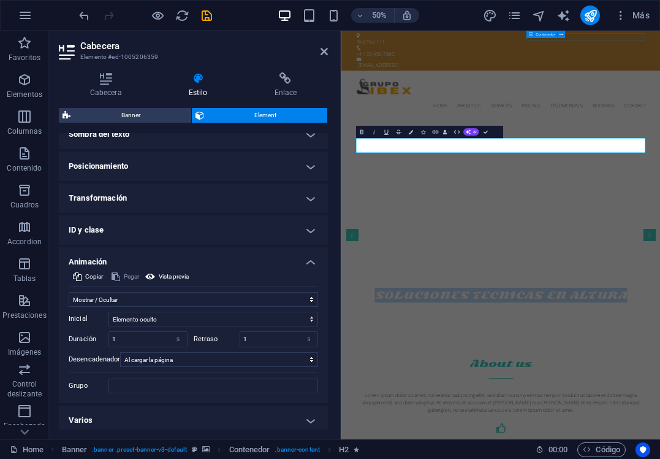
scroll to position [178, 0]
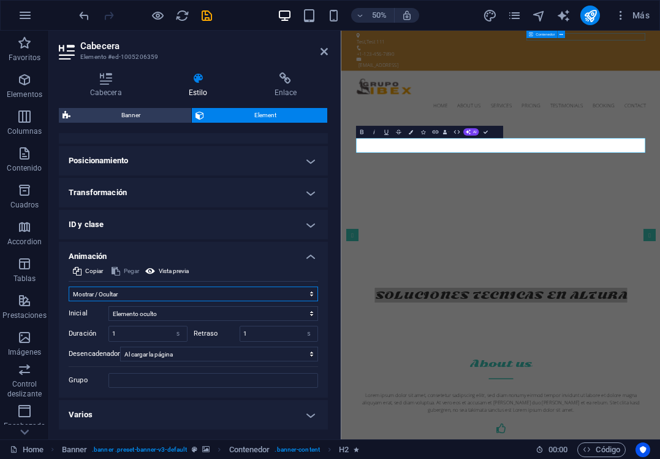
click at [159, 295] on select "No animar Mostrar / Ocultar Subir/bajar Acercar/alejar Deslizar de izquierda a …" at bounding box center [194, 293] width 250 height 15
select select "none"
click at [69, 301] on select "No animar Mostrar / Ocultar Subir/bajar Acercar/alejar Deslizar de izquierda a …" at bounding box center [194, 293] width 250 height 15
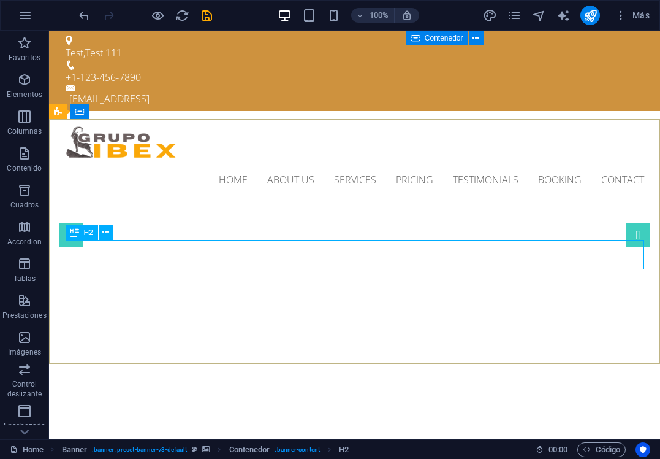
click at [88, 234] on span "H2" at bounding box center [88, 232] width 9 height 7
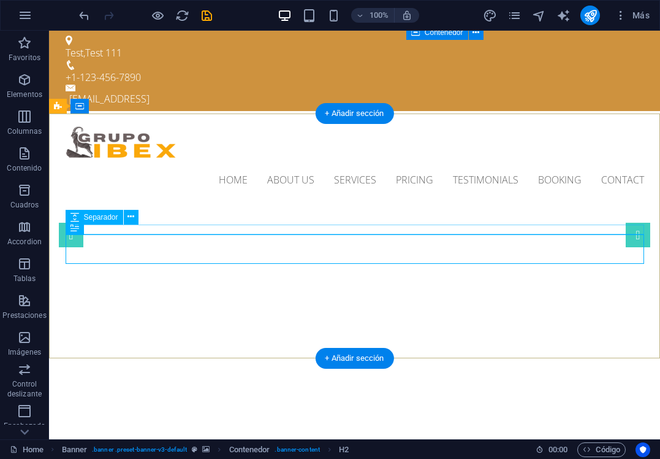
scroll to position [7, 0]
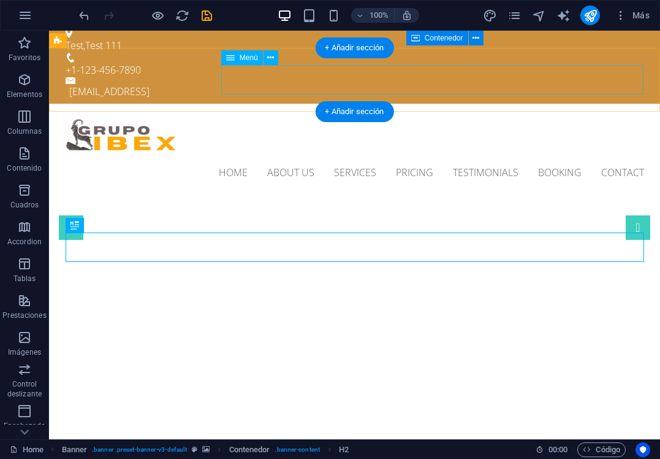
click at [237, 158] on nav "Home About us Services Pricing Testimonials Booking Contact" at bounding box center [355, 172] width 579 height 29
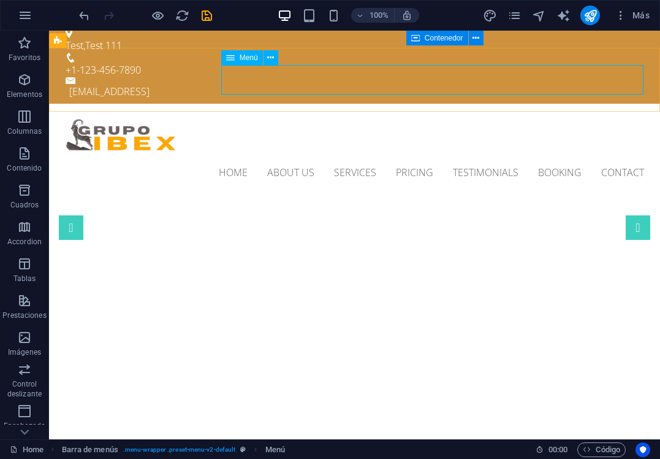
click at [249, 58] on span "Menú" at bounding box center [249, 57] width 18 height 7
click at [272, 56] on icon at bounding box center [270, 57] width 7 height 13
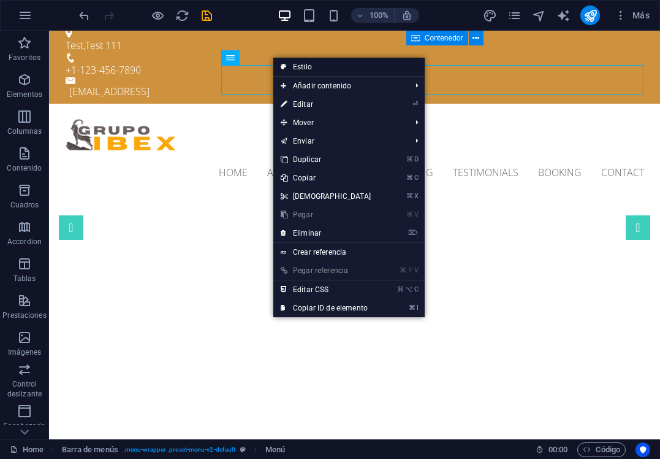
click at [329, 71] on link "Estilo" at bounding box center [348, 67] width 151 height 18
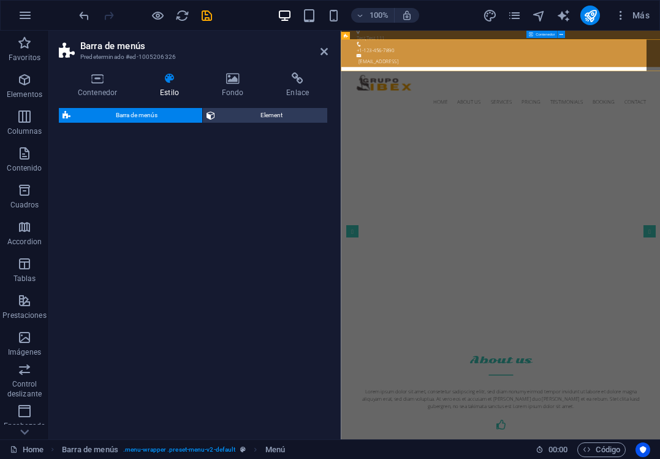
select select "rem"
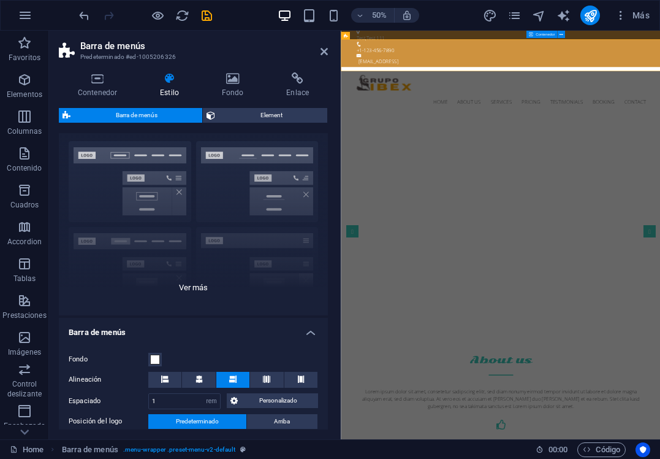
scroll to position [0, 0]
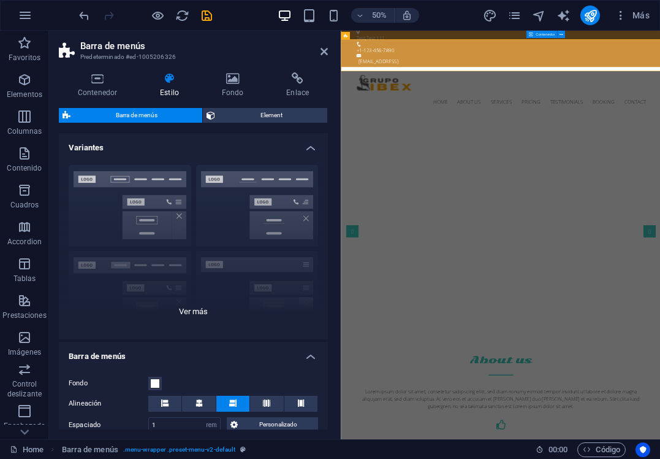
click at [232, 201] on div "Borde Centrado Predeterminado Fijo Loki Desencadenador Ancho XXL" at bounding box center [193, 247] width 269 height 184
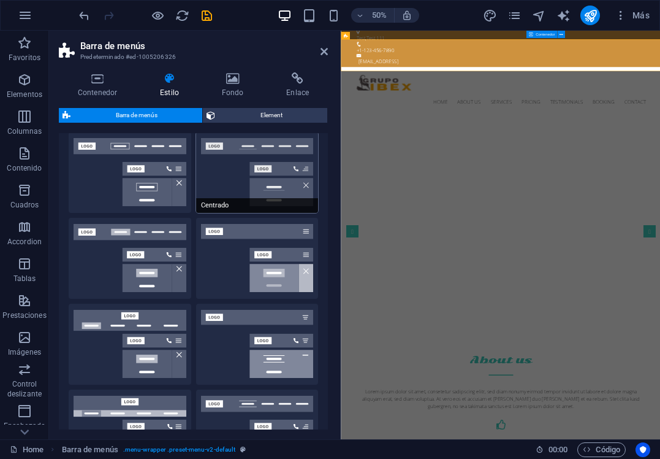
scroll to position [34, 0]
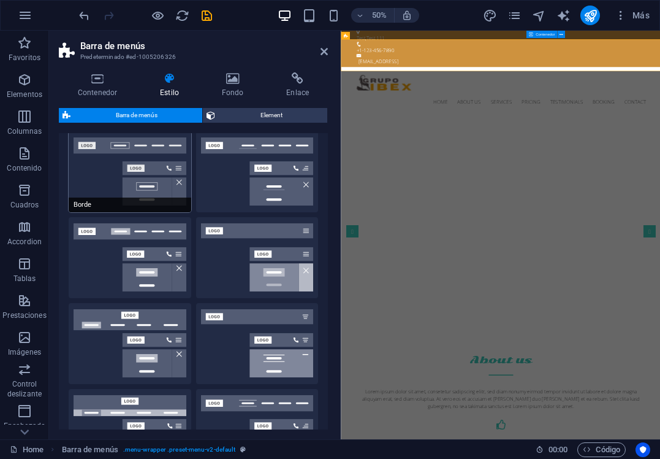
click at [104, 164] on button "Borde" at bounding box center [130, 171] width 123 height 81
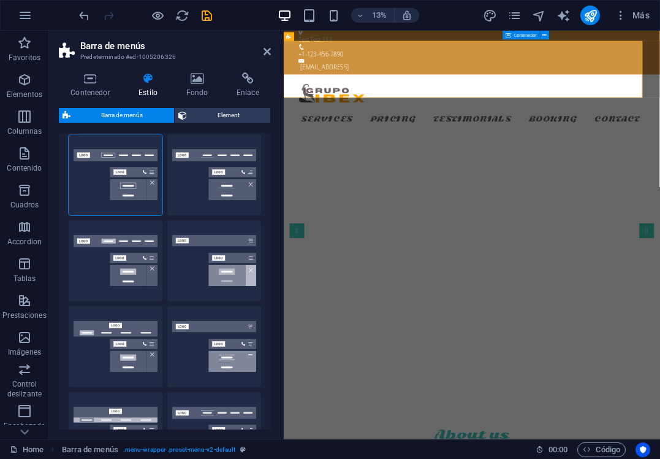
scroll to position [43, 0]
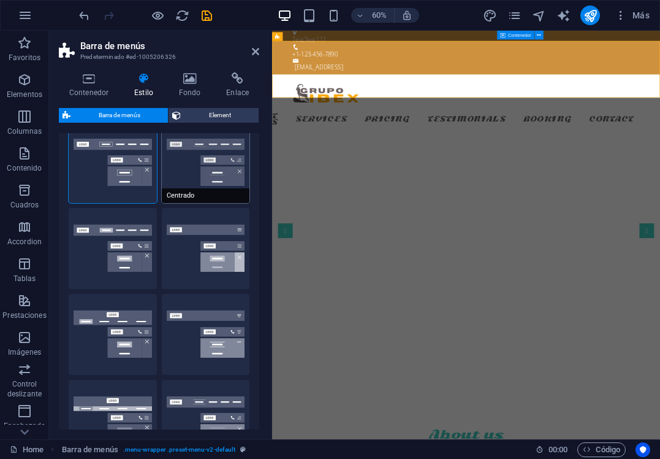
drag, startPoint x: 339, startPoint y: 162, endPoint x: 223, endPoint y: 161, distance: 116.5
click at [223, 161] on aside "Barra de menús Predeterminado #ed-1005206326 Contenedor Estilo Fondo Enlace Tam…" at bounding box center [160, 235] width 223 height 408
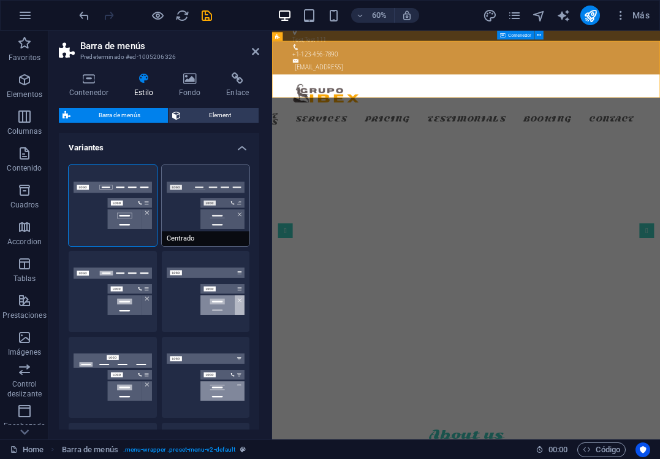
click at [184, 211] on button "Centrado" at bounding box center [206, 205] width 88 height 81
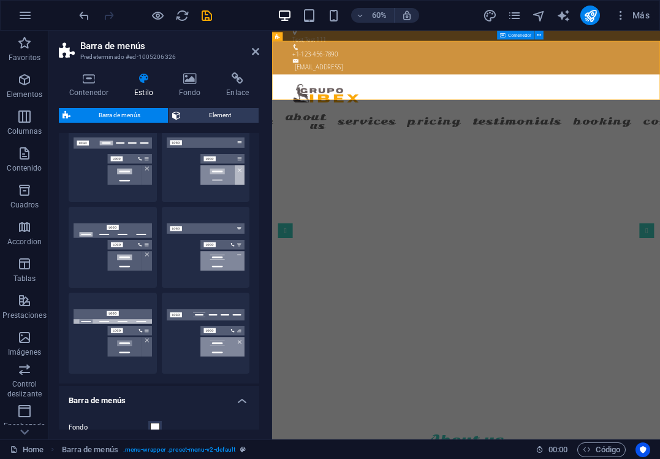
scroll to position [134, 0]
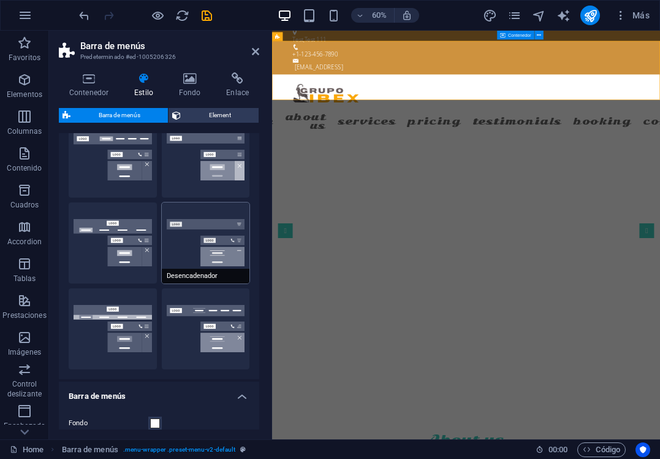
click at [181, 236] on button "Desencadenador" at bounding box center [206, 242] width 88 height 81
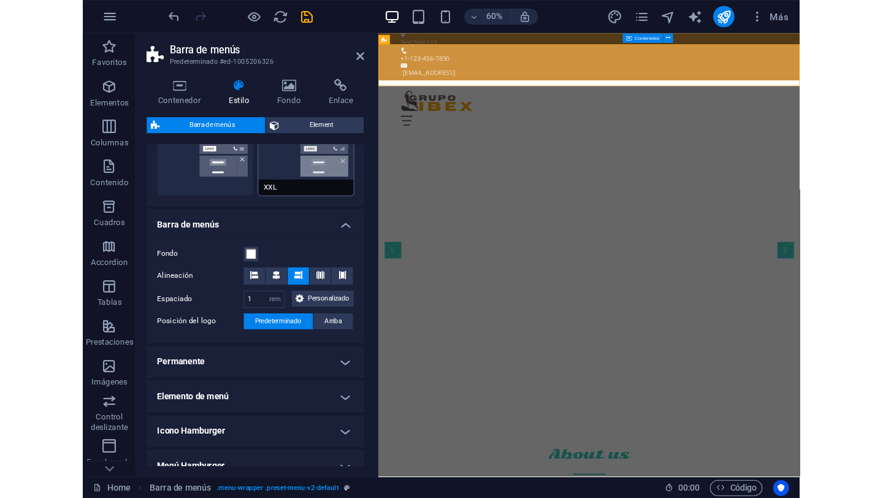
scroll to position [324, 0]
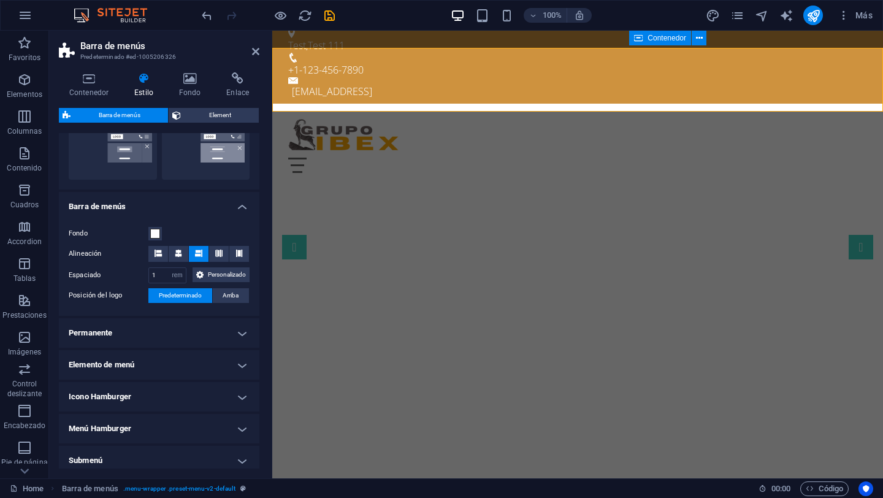
drag, startPoint x: 269, startPoint y: 265, endPoint x: 240, endPoint y: 265, distance: 28.8
click at [240, 265] on aside "Barra de menús Predeterminado #ed-1005206326 Contenedor Estilo Fondo Enlace Tam…" at bounding box center [160, 255] width 223 height 448
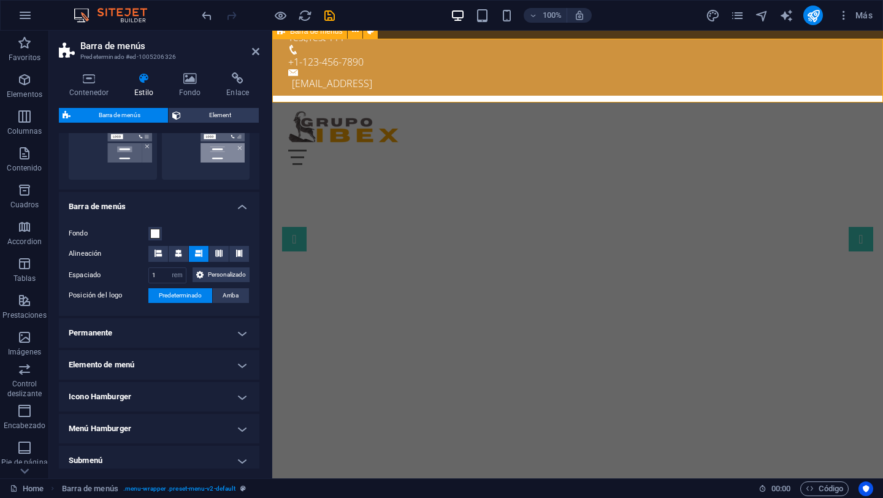
scroll to position [17, 0]
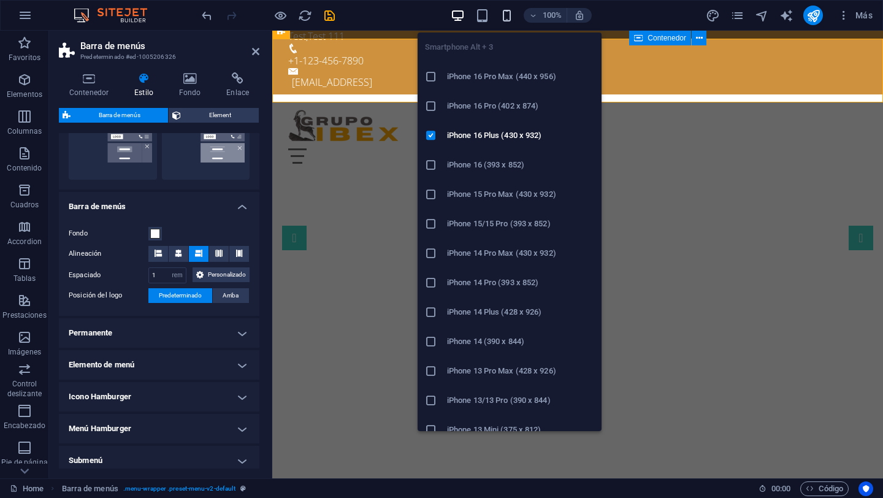
click at [506, 17] on icon "button" at bounding box center [507, 16] width 14 height 14
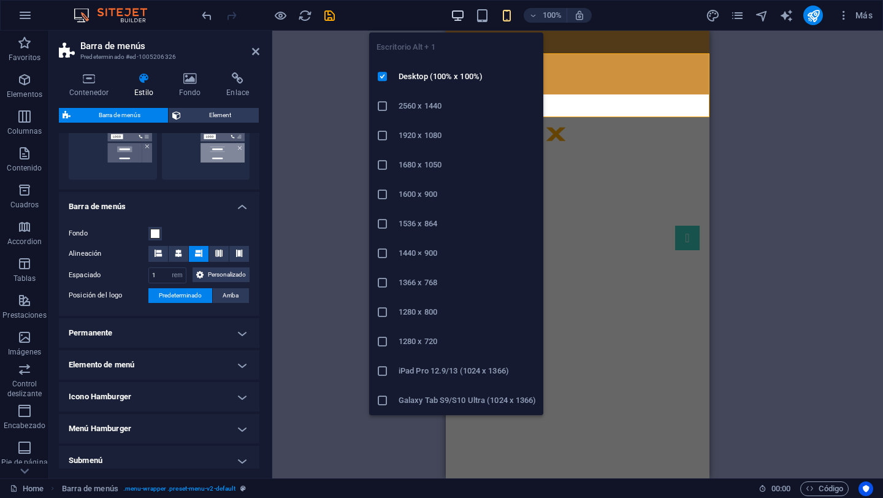
click at [460, 17] on icon "button" at bounding box center [458, 16] width 14 height 14
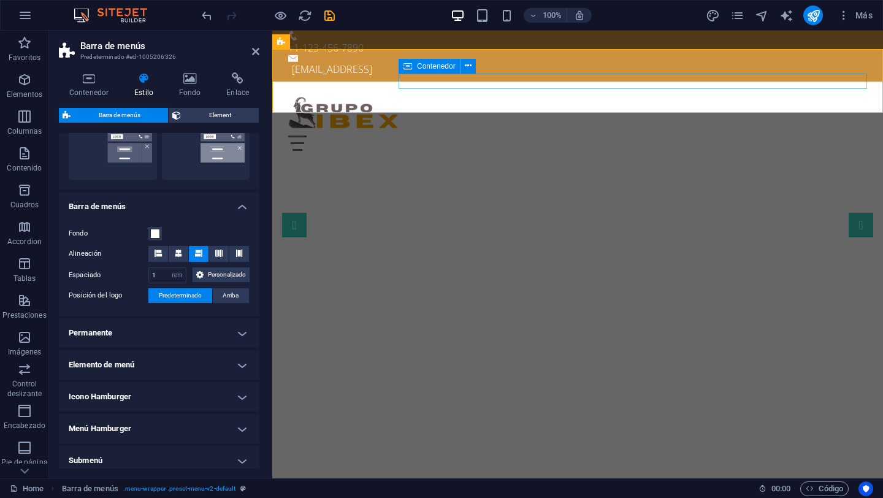
scroll to position [0, 0]
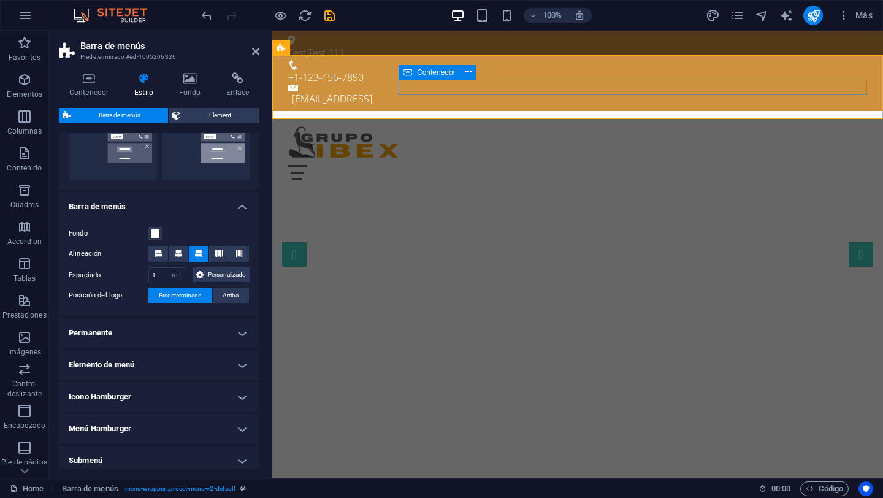
click at [669, 165] on div "Menu" at bounding box center [577, 172] width 579 height 15
click at [433, 74] on span "Contenedor" at bounding box center [436, 72] width 39 height 7
click at [470, 75] on icon at bounding box center [468, 72] width 7 height 13
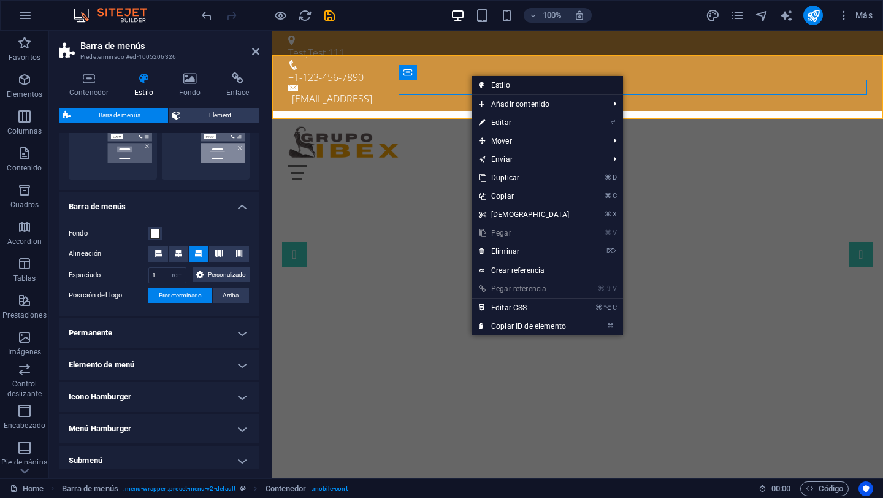
click at [524, 86] on link "Estilo" at bounding box center [546, 85] width 151 height 18
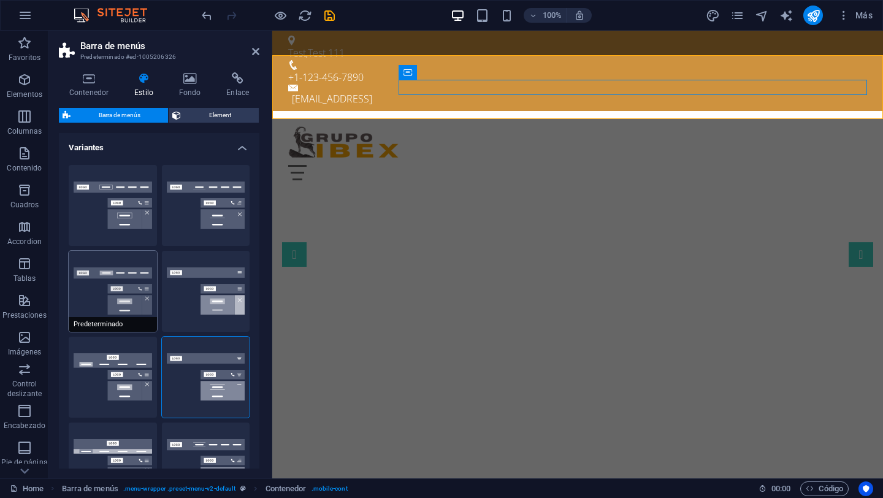
click at [126, 273] on button "Predeterminado" at bounding box center [113, 291] width 88 height 81
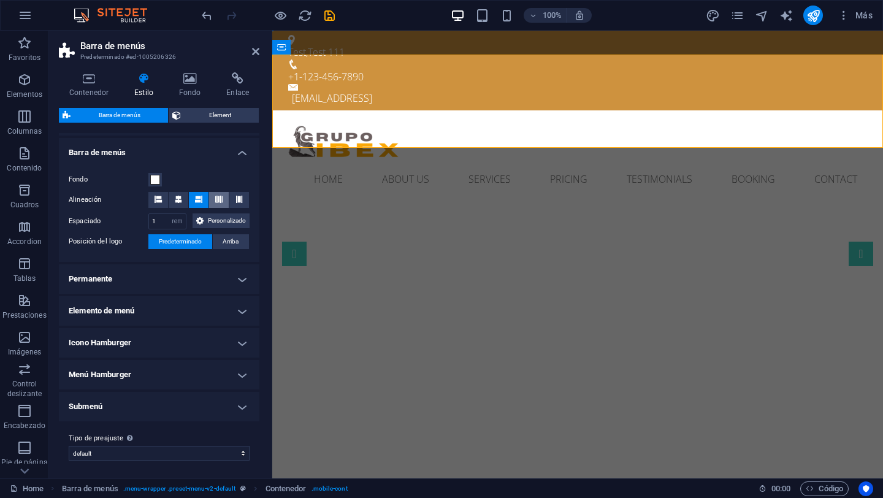
scroll to position [389, 0]
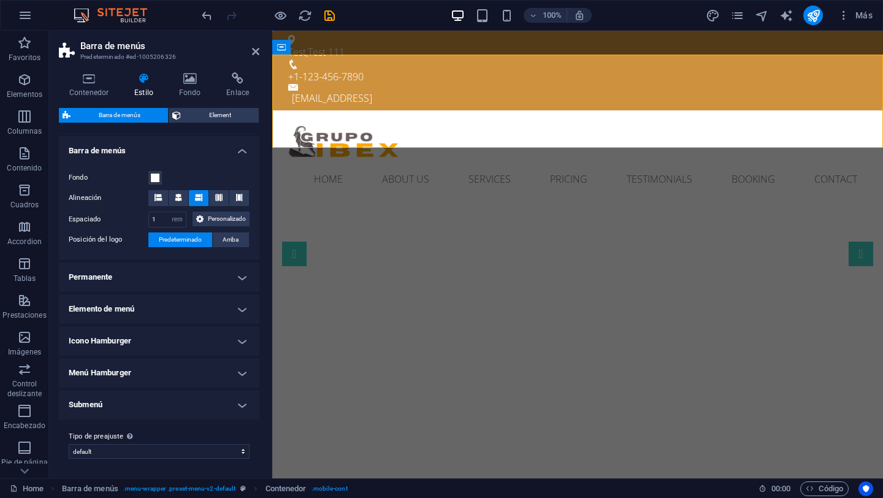
click at [208, 384] on h4 "Menú Hamburger" at bounding box center [159, 372] width 200 height 29
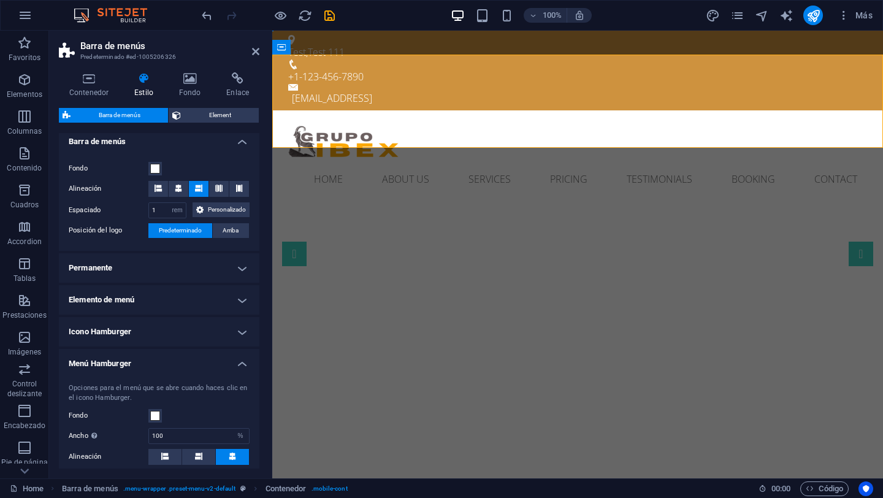
click at [265, 396] on div "Contenedor Estilo Fondo Enlace Tamaño Altura Predeterminado px rem % vh vw Alto…" at bounding box center [159, 271] width 220 height 416
click at [222, 283] on h4 "Permanente" at bounding box center [159, 267] width 200 height 29
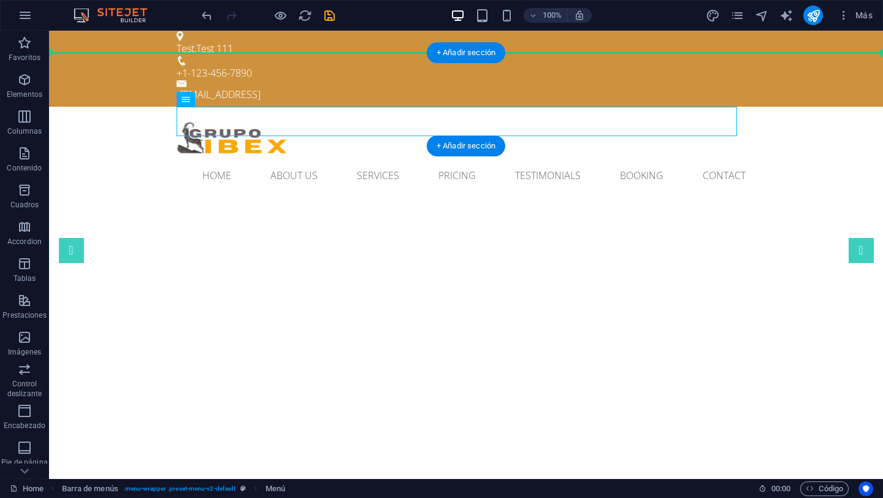
scroll to position [0, 0]
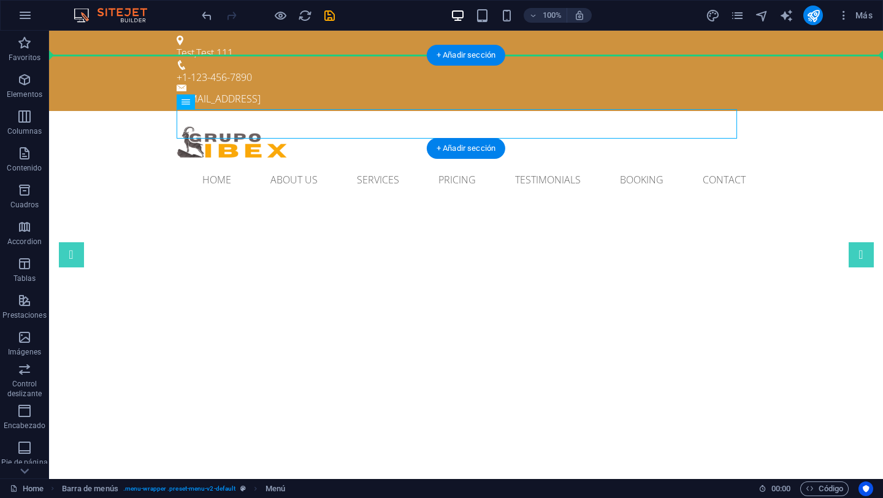
drag, startPoint x: 115, startPoint y: 117, endPoint x: 491, endPoint y: 80, distance: 378.2
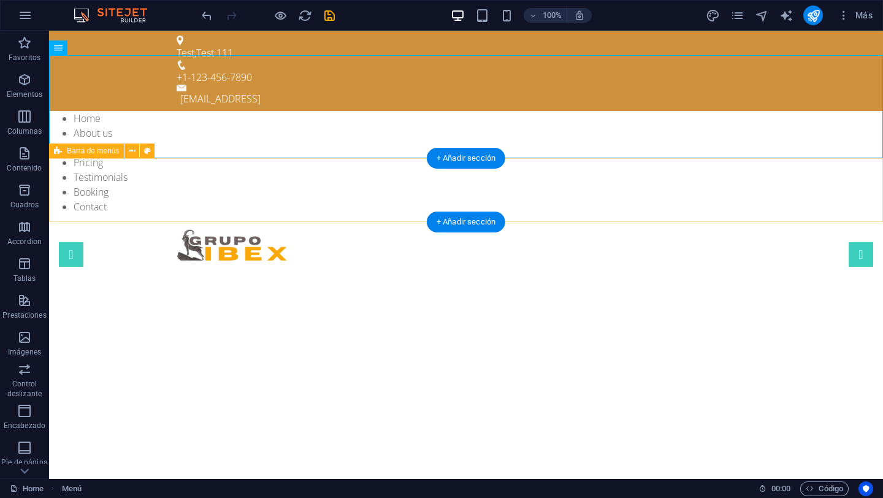
click at [106, 214] on div "Menu" at bounding box center [466, 246] width 834 height 64
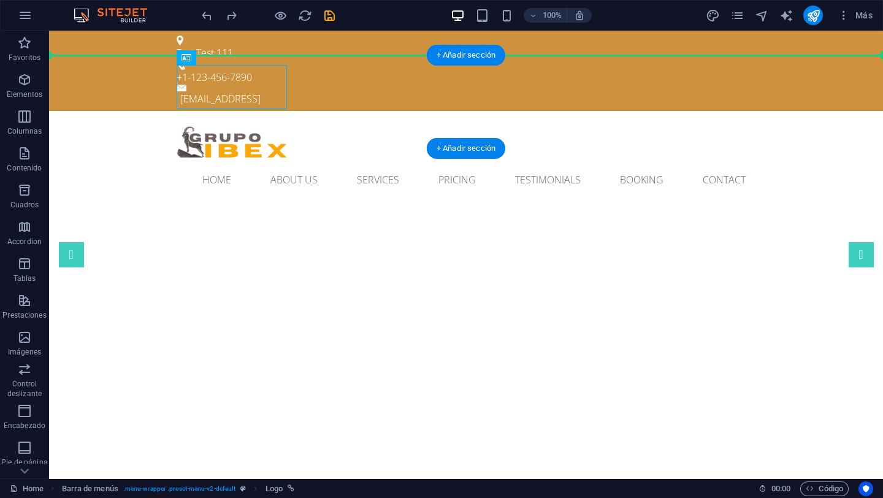
drag, startPoint x: 237, startPoint y: 101, endPoint x: 79, endPoint y: 86, distance: 158.8
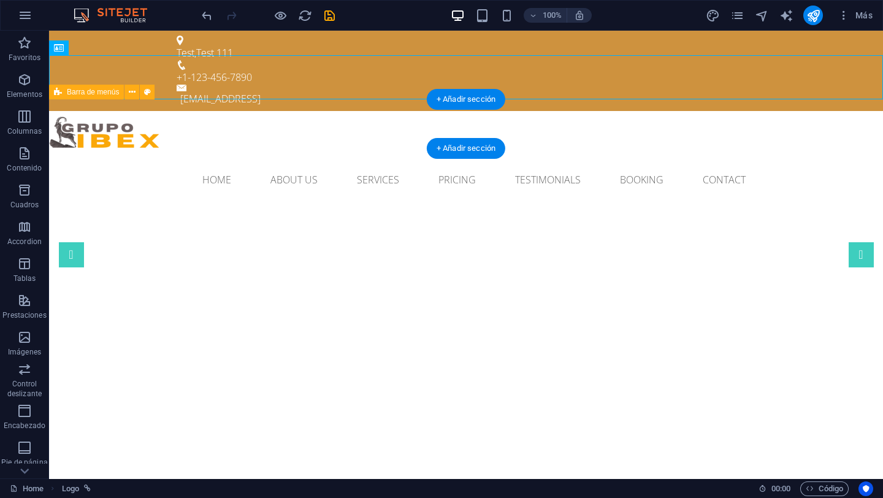
click at [109, 155] on div "Home About us Services Pricing Testimonials Booking Contact Menu" at bounding box center [466, 179] width 834 height 49
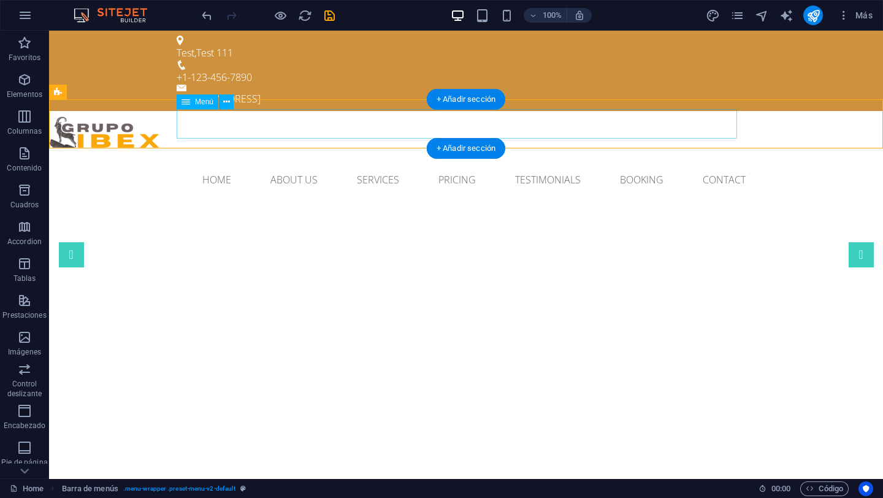
click at [198, 165] on nav "Home About us Services Pricing Testimonials Booking Contact" at bounding box center [466, 179] width 579 height 29
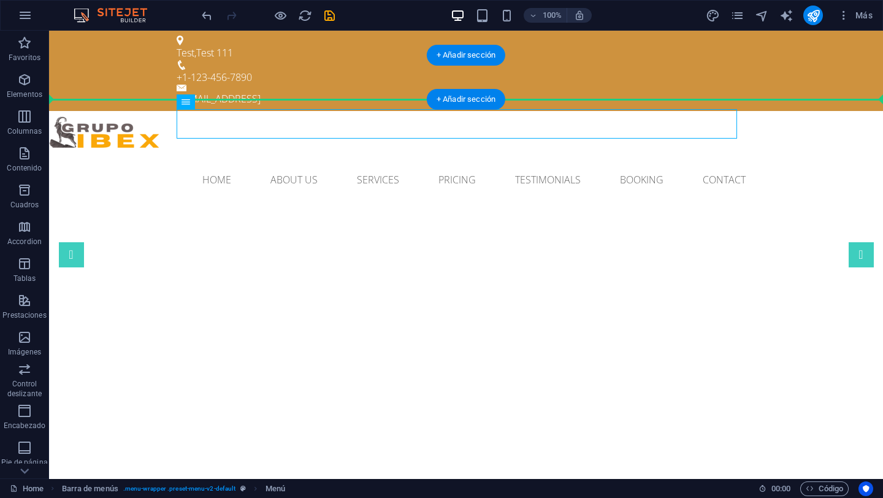
drag, startPoint x: 224, startPoint y: 123, endPoint x: 256, endPoint y: 81, distance: 53.0
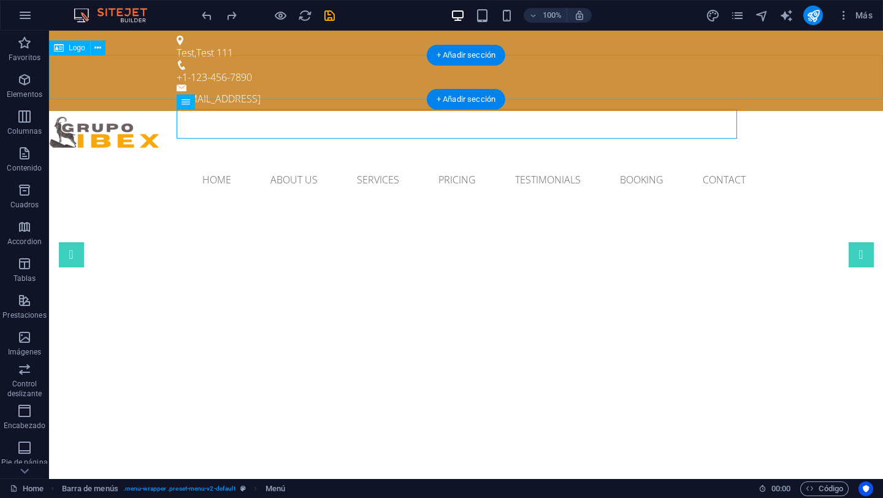
click at [198, 111] on div at bounding box center [466, 133] width 834 height 44
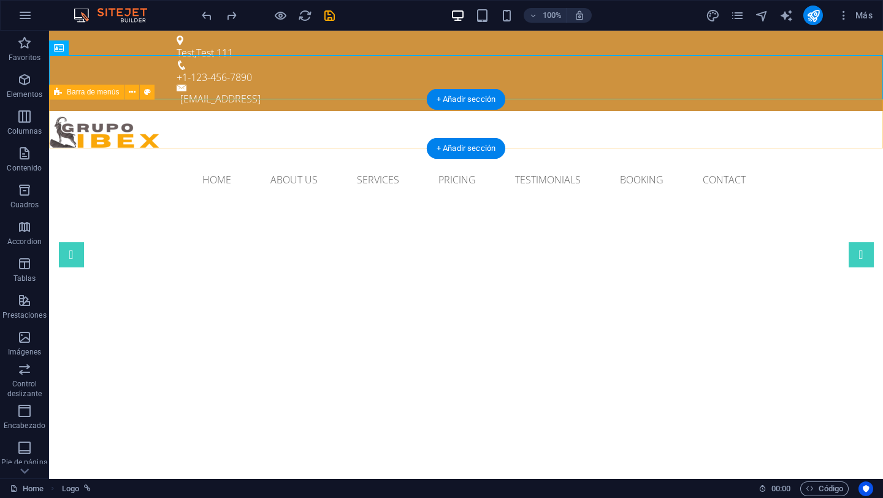
click at [792, 155] on div "Home About us Services Pricing Testimonials Booking Contact Menu" at bounding box center [466, 179] width 834 height 49
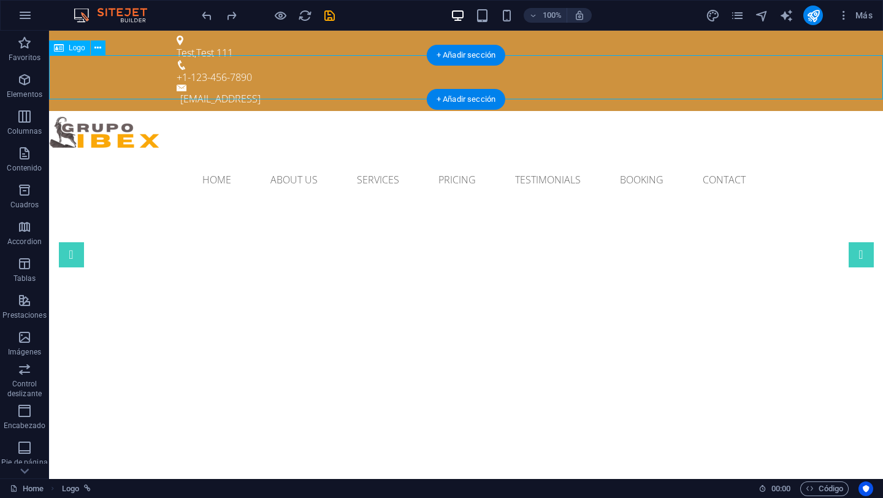
drag, startPoint x: 132, startPoint y: 77, endPoint x: 340, endPoint y: 80, distance: 207.8
click at [354, 111] on div at bounding box center [466, 133] width 834 height 44
click at [91, 111] on div at bounding box center [466, 133] width 834 height 44
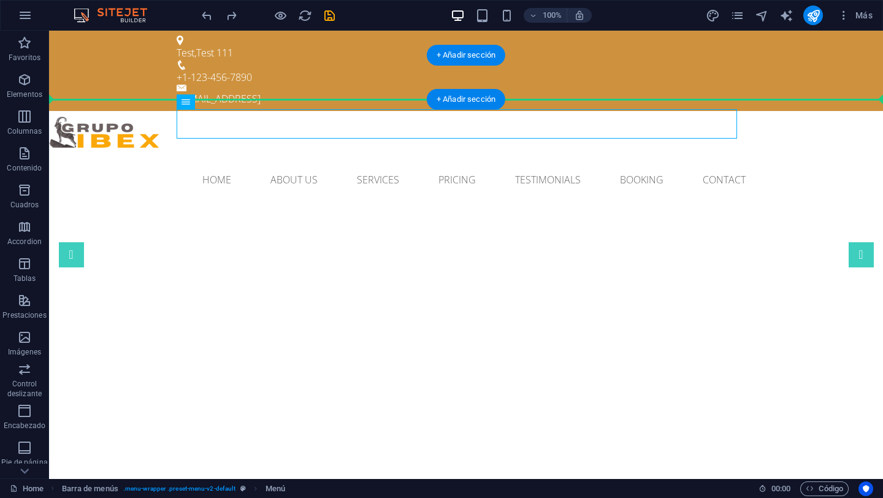
drag, startPoint x: 219, startPoint y: 125, endPoint x: 275, endPoint y: 84, distance: 69.8
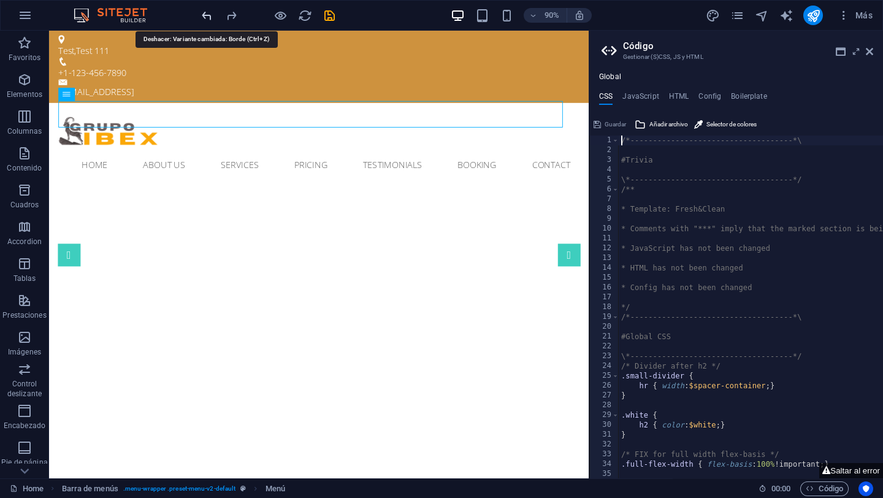
click at [209, 15] on icon "undo" at bounding box center [207, 16] width 14 height 14
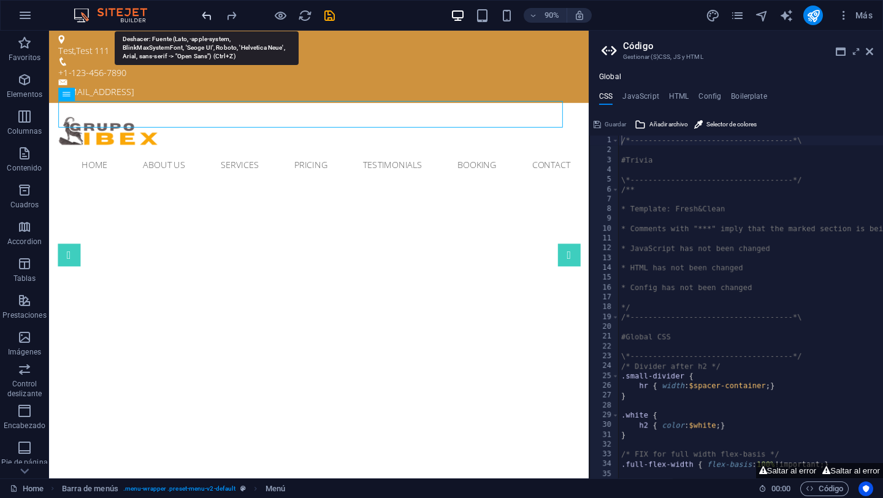
click at [209, 15] on icon "undo" at bounding box center [207, 16] width 14 height 14
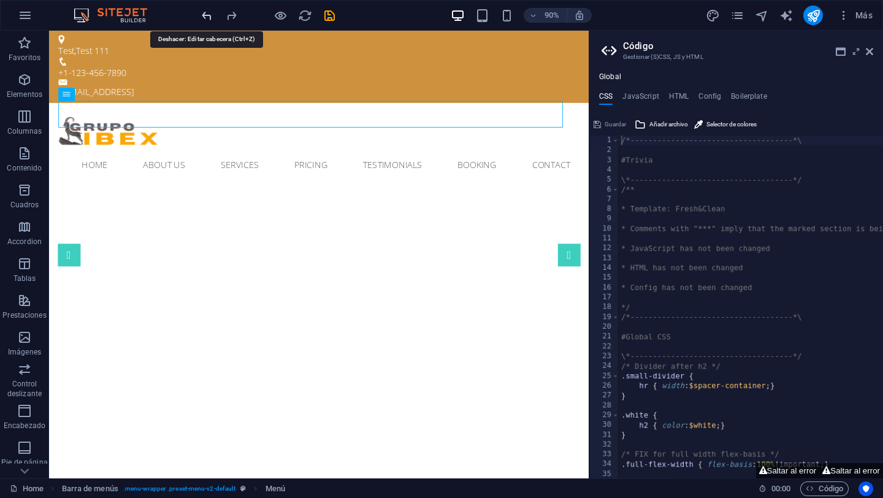
click at [209, 15] on icon "undo" at bounding box center [207, 16] width 14 height 14
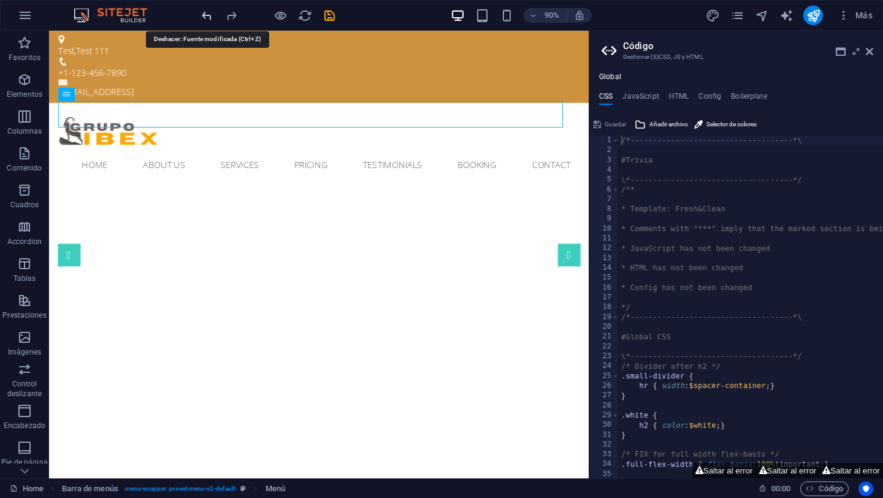
click at [209, 15] on icon "undo" at bounding box center [207, 16] width 14 height 14
click at [209, 15] on div at bounding box center [267, 16] width 137 height 20
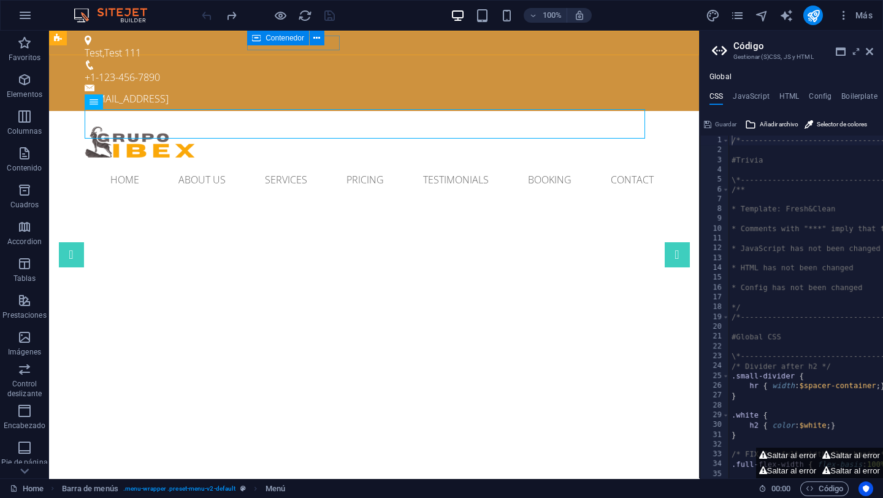
drag, startPoint x: 590, startPoint y: 167, endPoint x: 712, endPoint y: 154, distance: 122.6
click at [711, 154] on aside "Código Gestionar (S)CSS, JS y HTML Global CSS JavaScript HTML Config Boilerplat…" at bounding box center [791, 255] width 184 height 448
click at [792, 53] on icon at bounding box center [869, 52] width 7 height 10
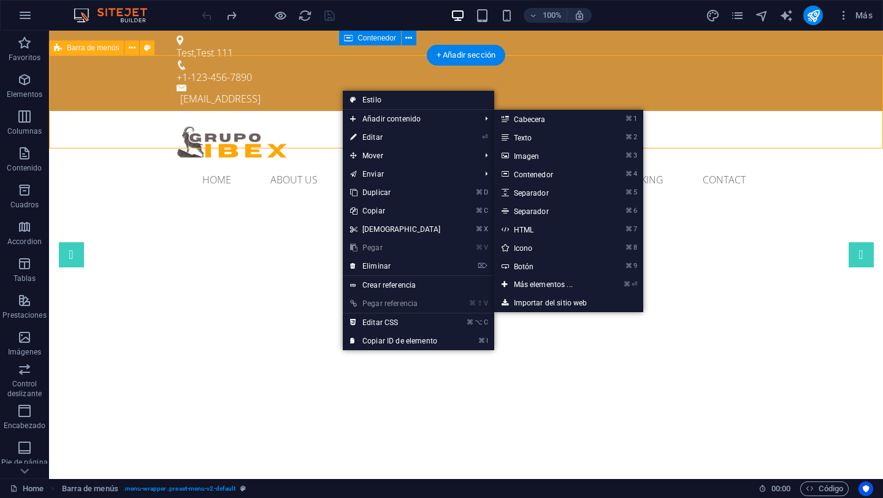
click at [768, 135] on div "Home About us Services Pricing Testimonials Booking Contact Menu" at bounding box center [466, 157] width 834 height 93
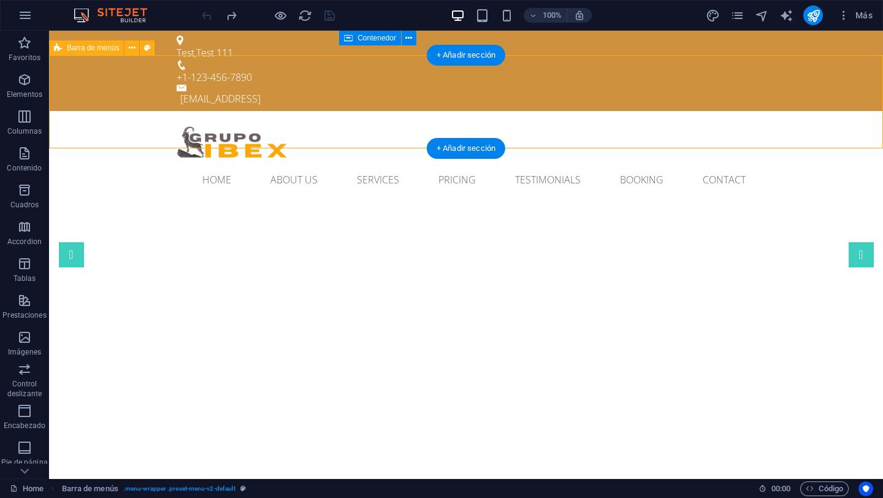
click at [126, 117] on div "Home About us Services Pricing Testimonials Booking Contact Menu" at bounding box center [466, 157] width 834 height 93
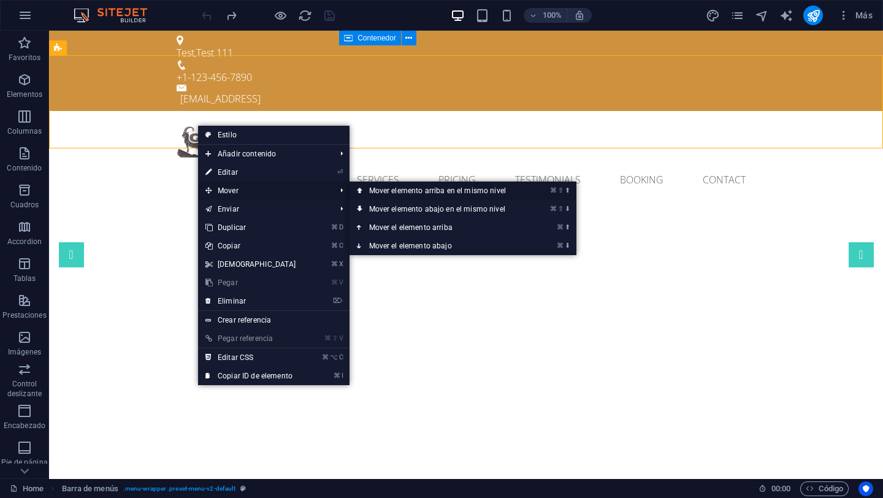
click at [452, 195] on link "⌘ ⇧ ⬆ Mover elemento arriba en el mismo nivel" at bounding box center [439, 190] width 181 height 18
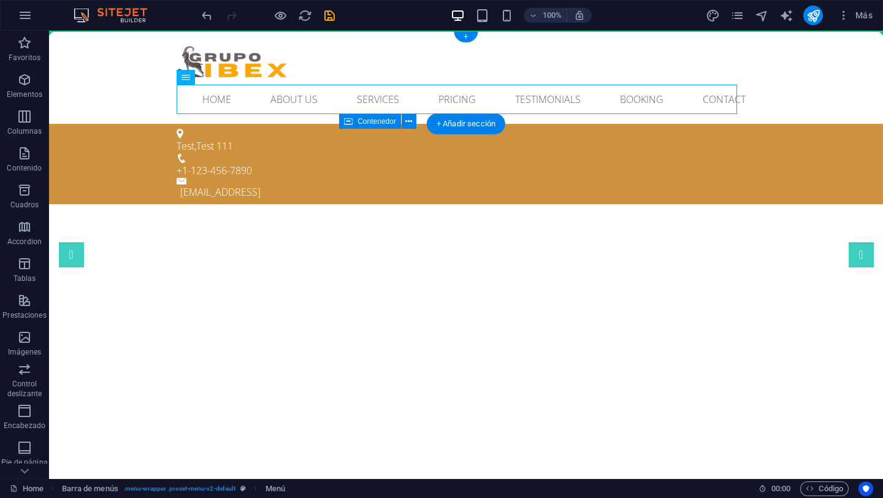
drag, startPoint x: 280, startPoint y: 103, endPoint x: 360, endPoint y: 64, distance: 89.9
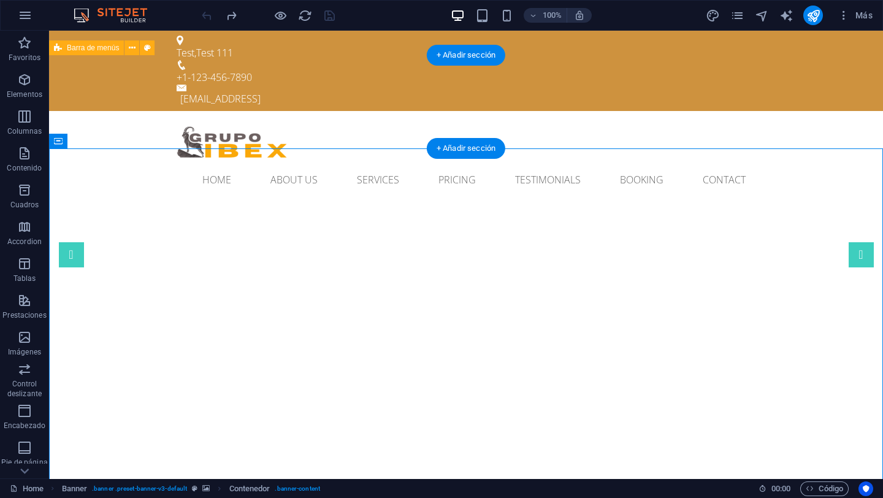
click at [118, 126] on div "Home About us Services Pricing Testimonials Booking Contact Menu" at bounding box center [466, 157] width 834 height 93
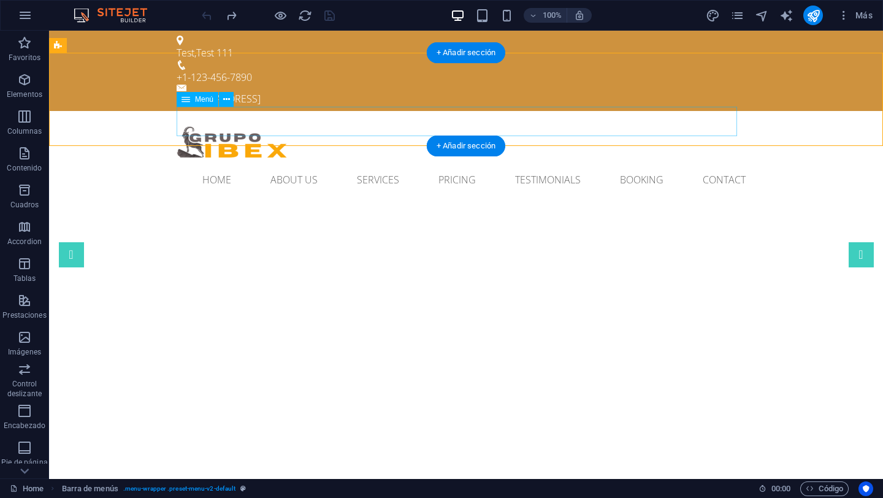
scroll to position [4, 0]
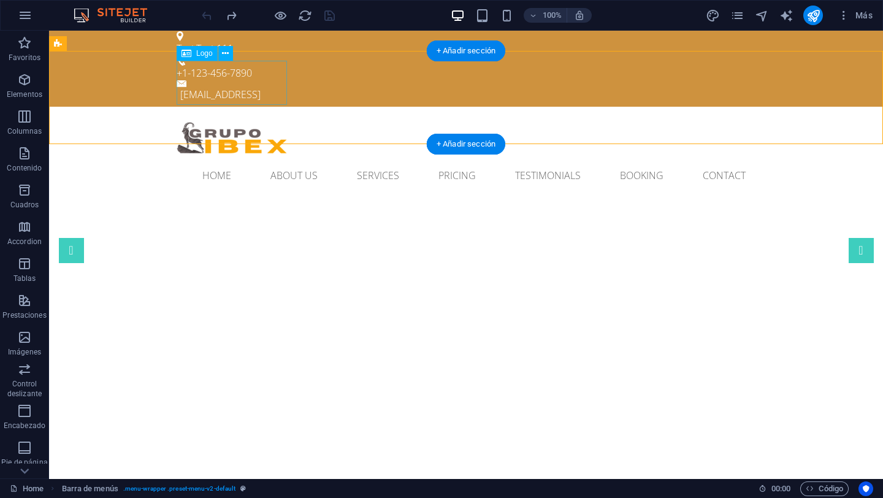
click at [238, 116] on div at bounding box center [466, 138] width 579 height 44
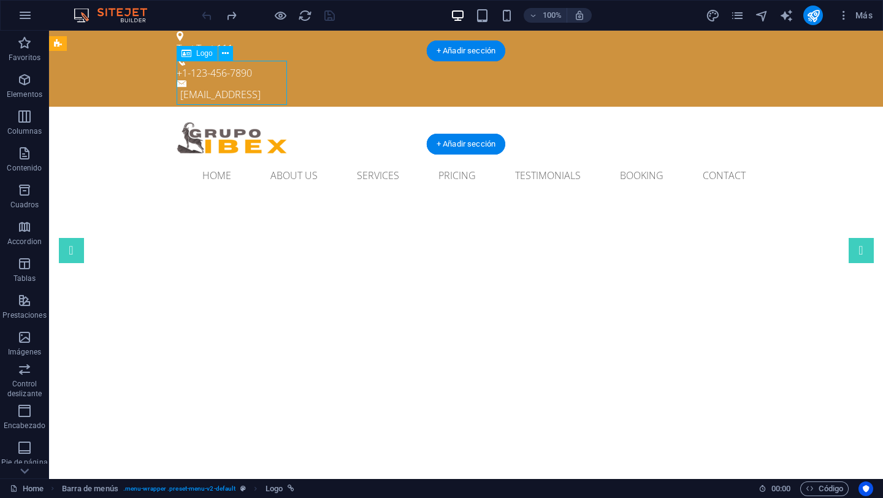
click at [240, 116] on div at bounding box center [466, 138] width 579 height 44
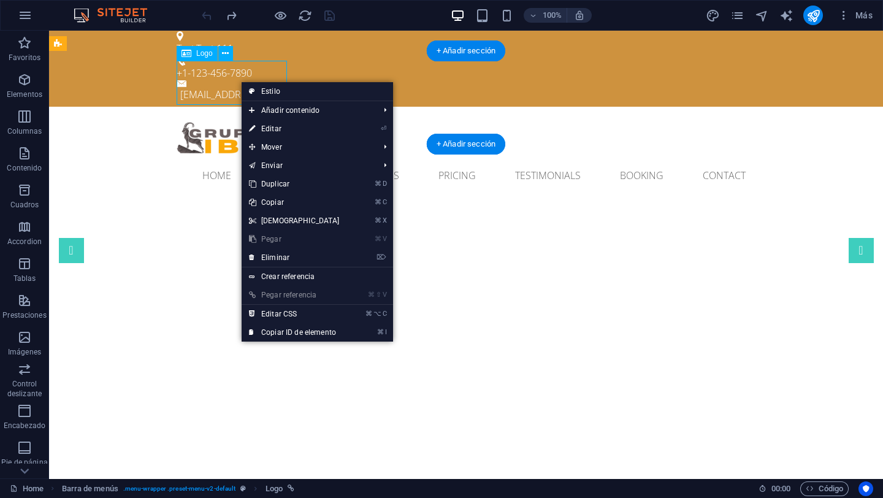
scroll to position [4, 0]
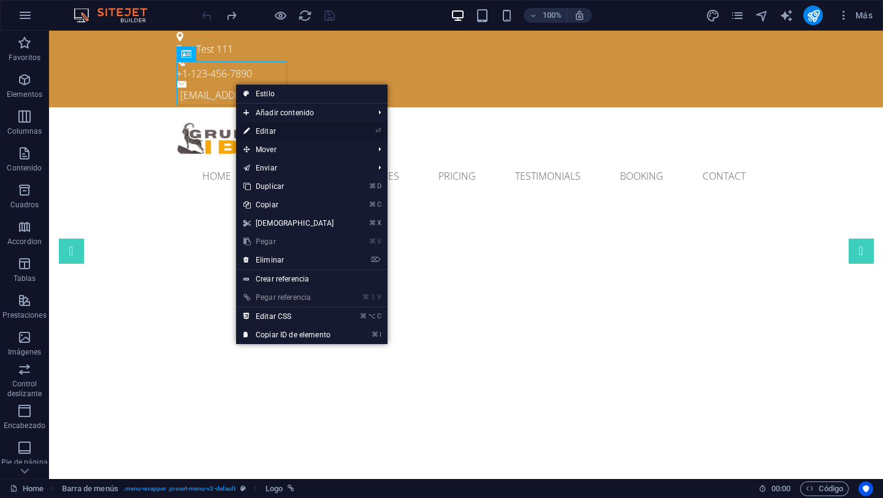
click at [305, 132] on link "⏎ Editar" at bounding box center [288, 131] width 105 height 18
select select "px"
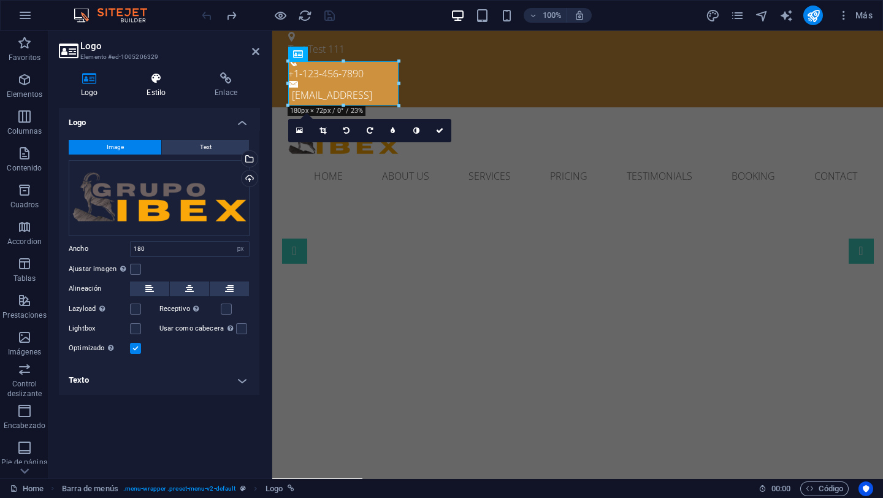
click at [162, 91] on h4 "Estilo" at bounding box center [158, 85] width 68 height 26
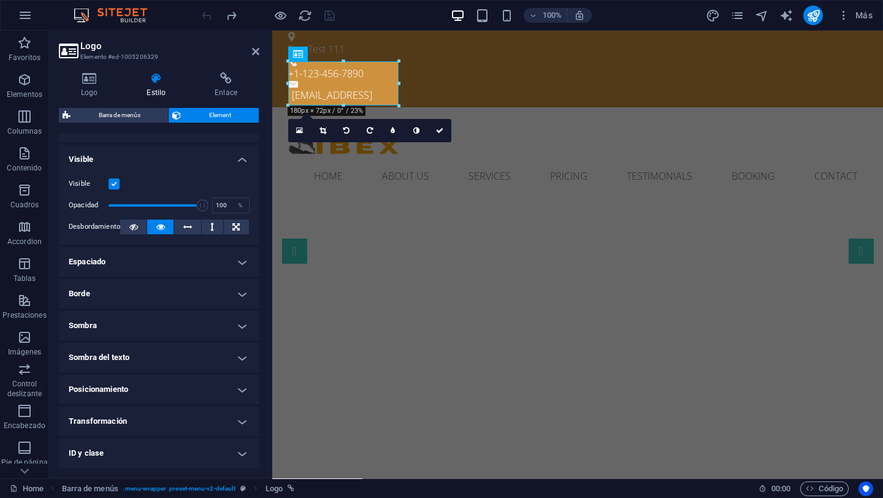
scroll to position [131, 0]
click at [159, 391] on h4 "Posicionamiento" at bounding box center [159, 387] width 200 height 29
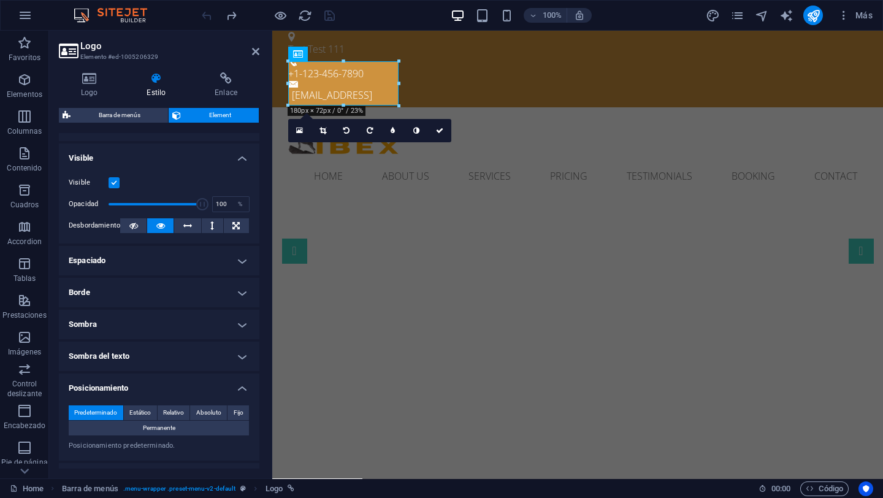
scroll to position [131, 0]
click at [170, 430] on span "Permanente" at bounding box center [159, 428] width 32 height 15
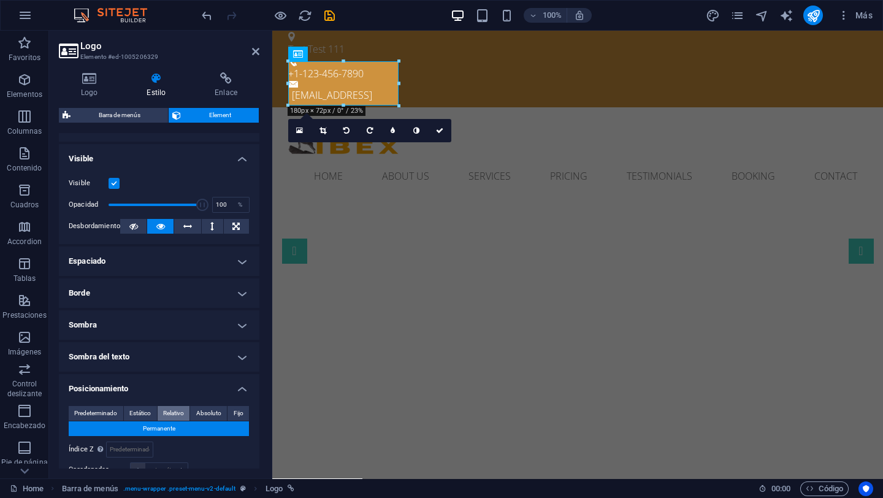
click at [172, 414] on span "Relativo" at bounding box center [173, 413] width 21 height 15
click at [146, 413] on span "Estático" at bounding box center [139, 413] width 21 height 15
click at [174, 416] on span "Relativo" at bounding box center [173, 413] width 21 height 15
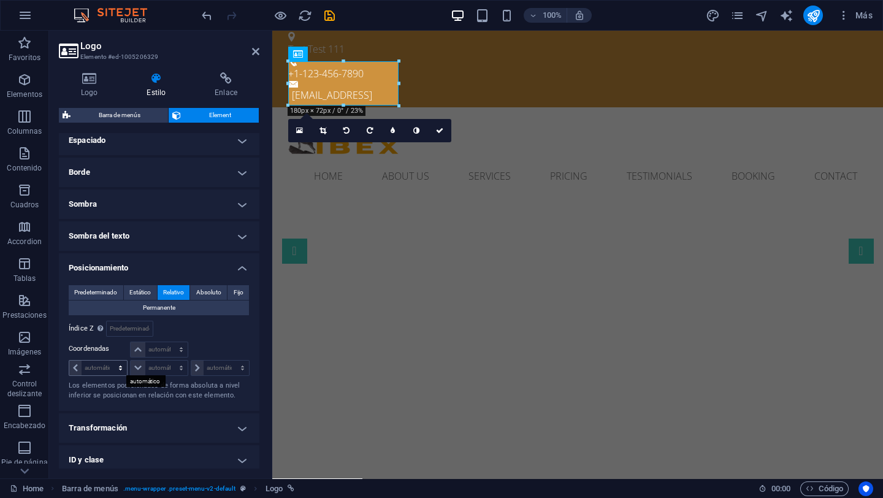
scroll to position [263, 0]
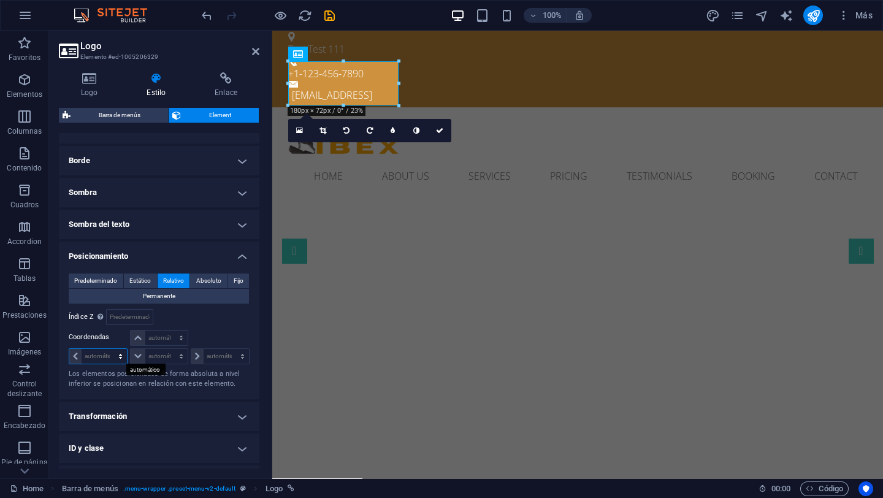
click at [77, 357] on select "automático px rem % em" at bounding box center [98, 356] width 58 height 15
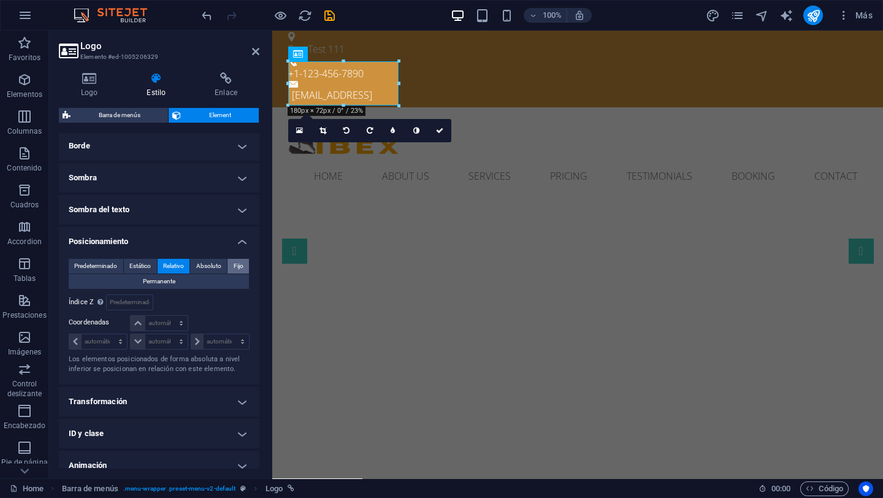
click at [237, 265] on span "Fijo" at bounding box center [239, 266] width 10 height 15
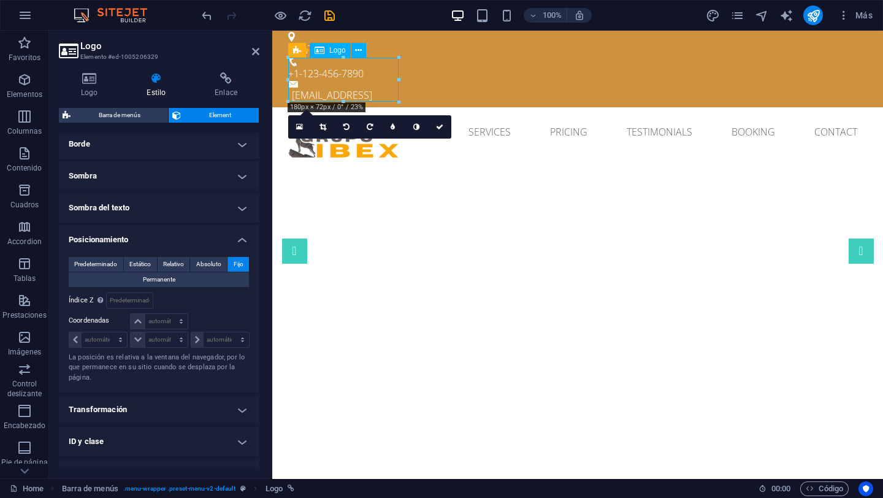
scroll to position [0, 0]
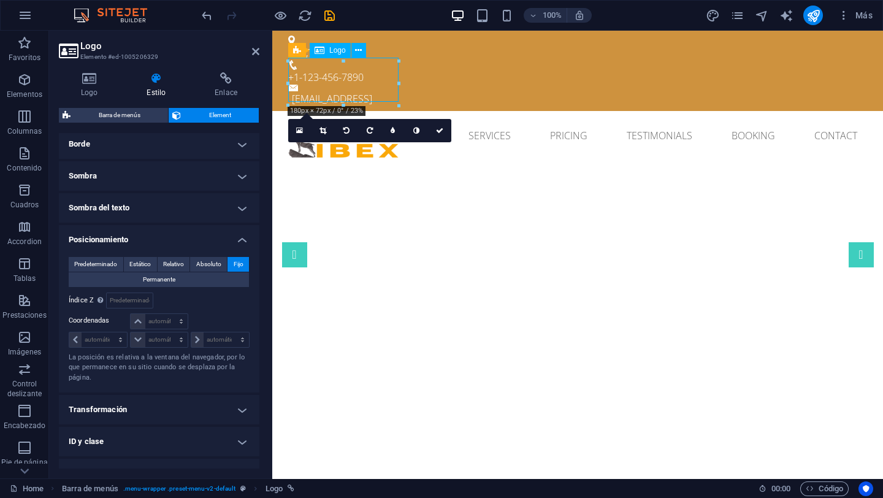
drag, startPoint x: 368, startPoint y: 86, endPoint x: 385, endPoint y: 86, distance: 17.2
click at [385, 121] on div at bounding box center [343, 143] width 110 height 44
click at [100, 265] on span "Predeterminado" at bounding box center [95, 264] width 43 height 15
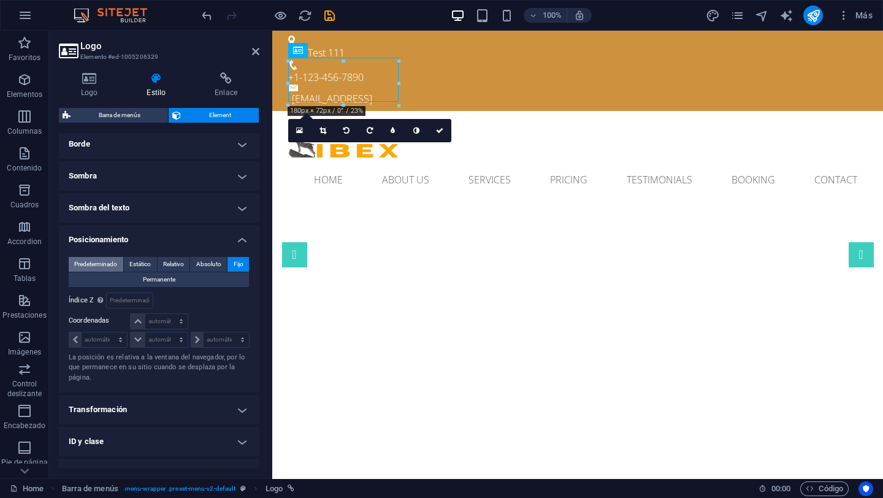
scroll to position [251, 0]
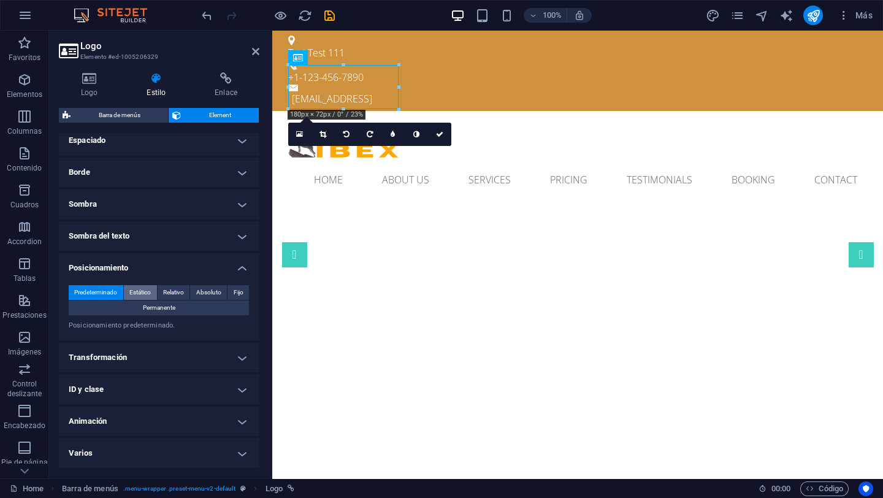
click at [143, 291] on span "Estático" at bounding box center [139, 292] width 21 height 15
click at [169, 291] on span "Relativo" at bounding box center [173, 292] width 21 height 15
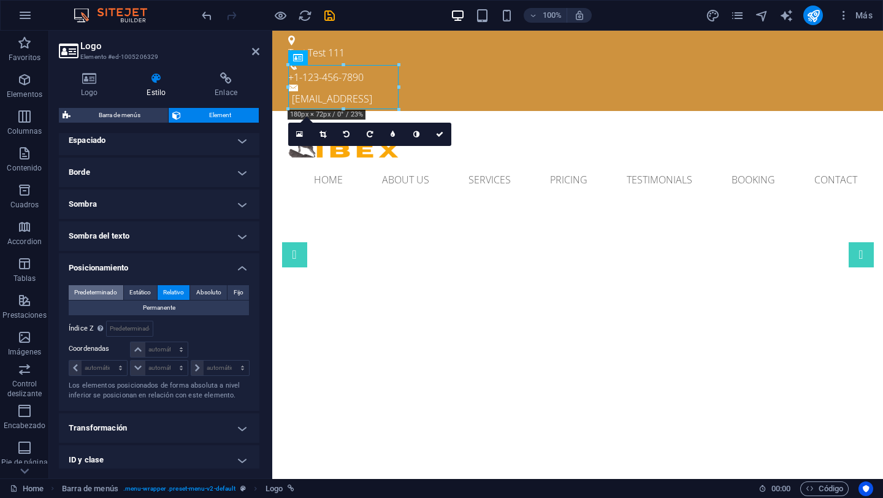
click at [93, 290] on span "Predeterminado" at bounding box center [95, 292] width 43 height 15
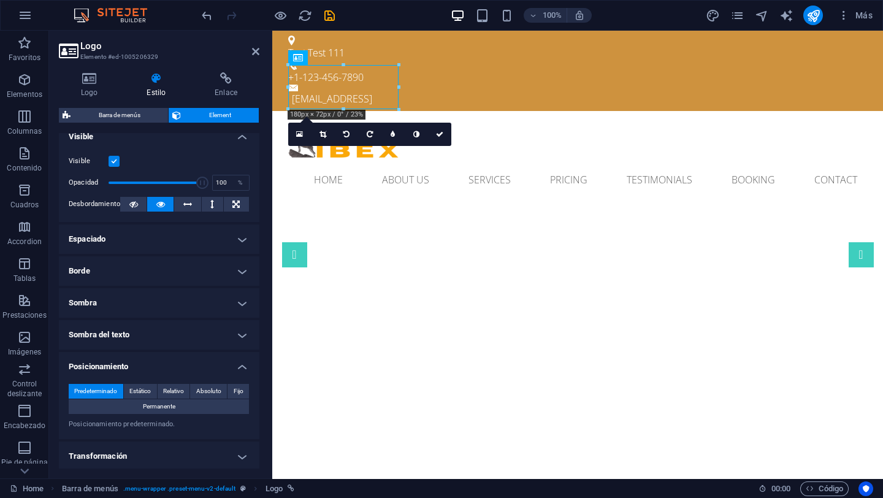
scroll to position [162, 0]
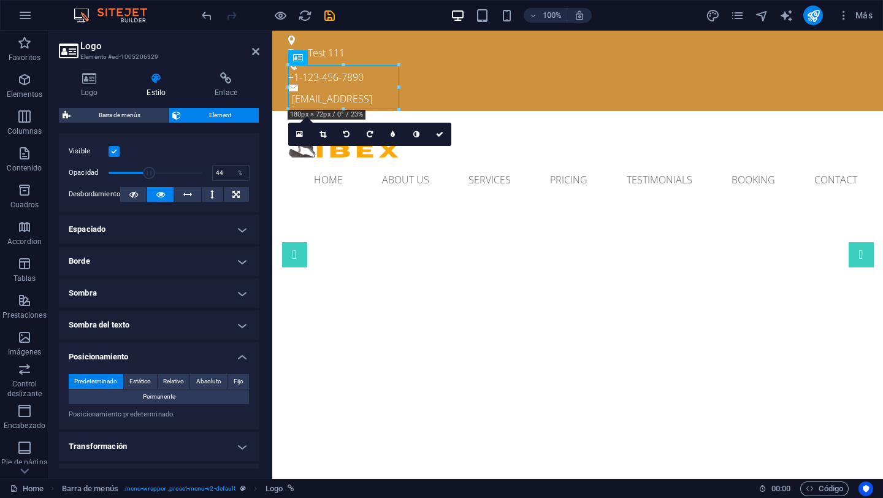
drag, startPoint x: 199, startPoint y: 172, endPoint x: 148, endPoint y: 172, distance: 51.5
click at [148, 172] on span at bounding box center [149, 173] width 12 height 12
type input "100"
drag, startPoint x: 147, startPoint y: 172, endPoint x: 240, endPoint y: 176, distance: 93.3
click at [238, 176] on div "Opacidad 100 %" at bounding box center [159, 173] width 181 height 18
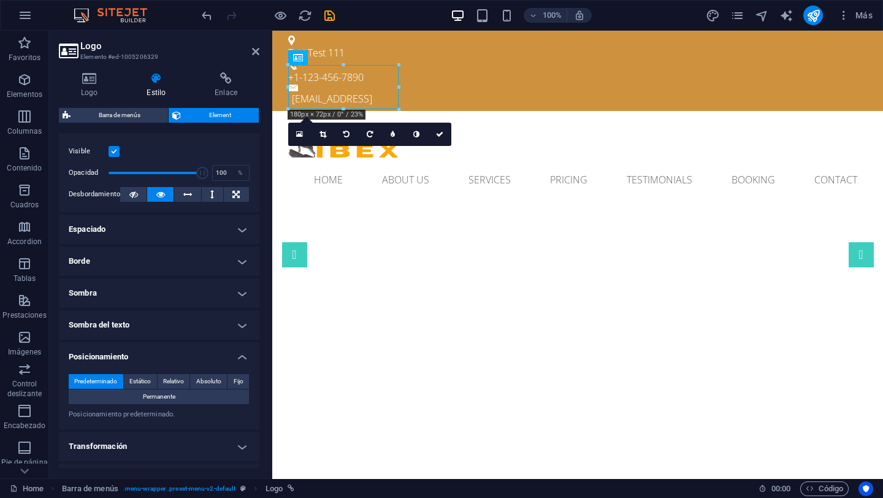
click at [116, 151] on label at bounding box center [114, 151] width 11 height 11
click at [0, 0] on input "Visible" at bounding box center [0, 0] width 0 height 0
click at [116, 152] on label at bounding box center [114, 151] width 11 height 11
click at [0, 0] on input "Visible" at bounding box center [0, 0] width 0 height 0
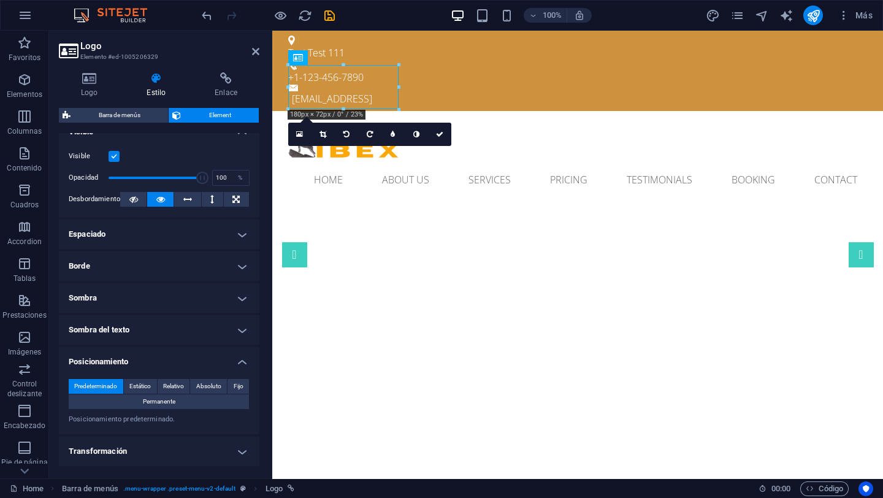
scroll to position [164, 0]
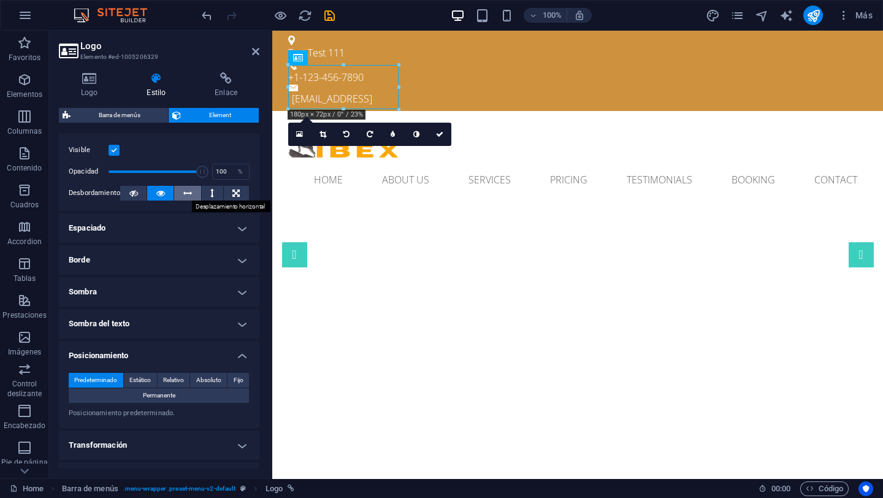
click at [189, 197] on icon at bounding box center [187, 193] width 9 height 15
click at [135, 194] on icon at bounding box center [133, 193] width 9 height 15
click at [195, 229] on h4 "Espaciado" at bounding box center [159, 228] width 200 height 29
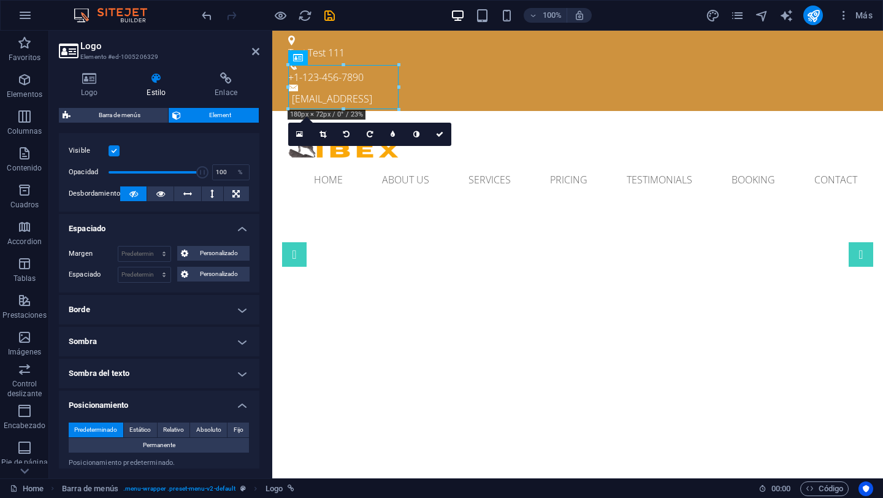
click at [240, 313] on h4 "Borde" at bounding box center [159, 309] width 200 height 29
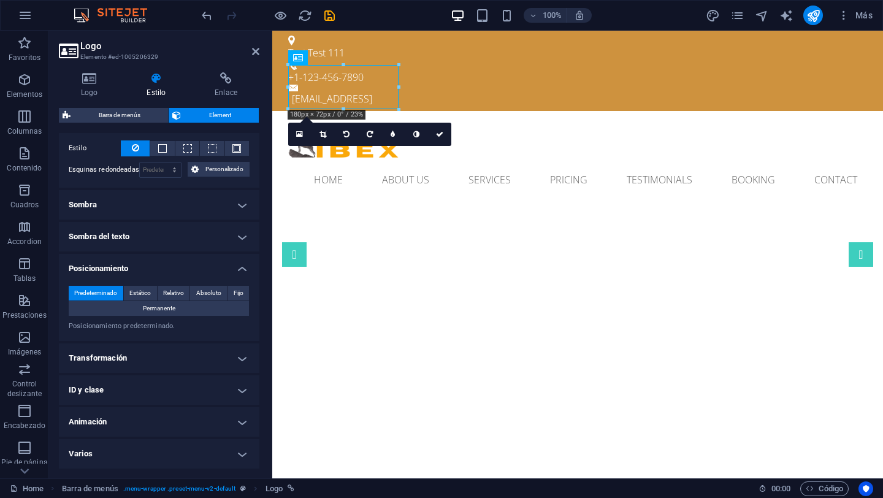
scroll to position [338, 0]
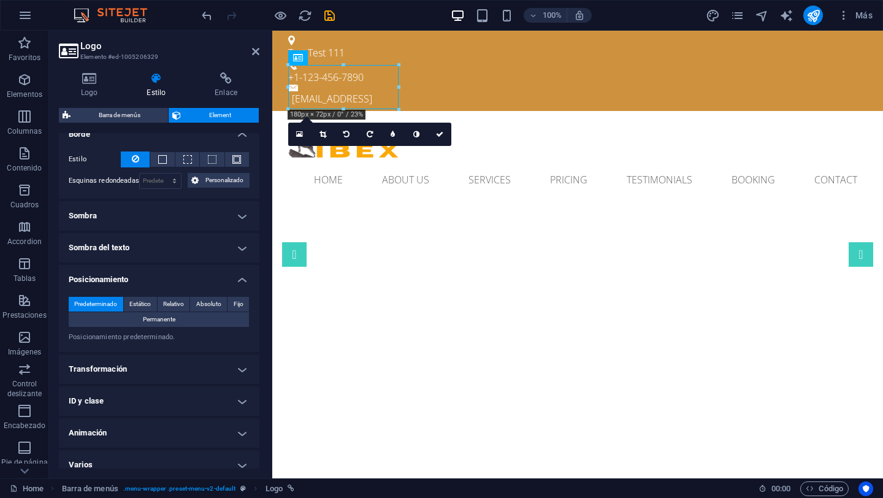
click at [218, 426] on h4 "Animación" at bounding box center [159, 432] width 200 height 29
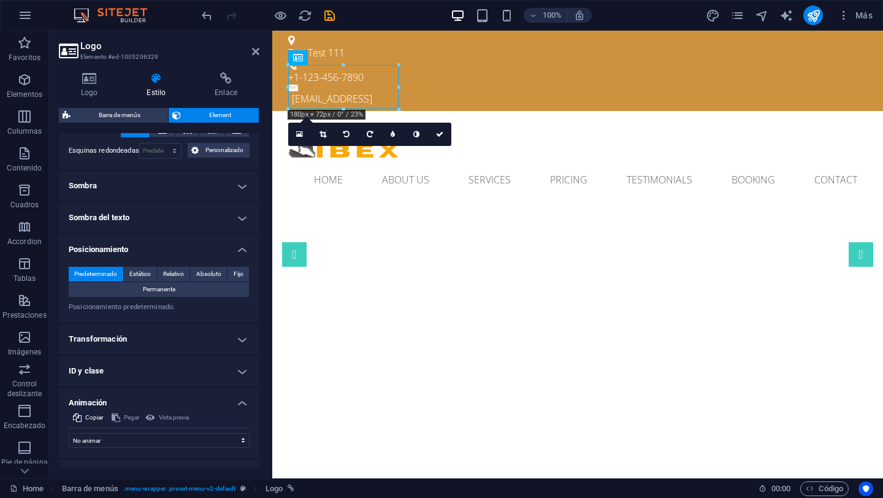
scroll to position [389, 0]
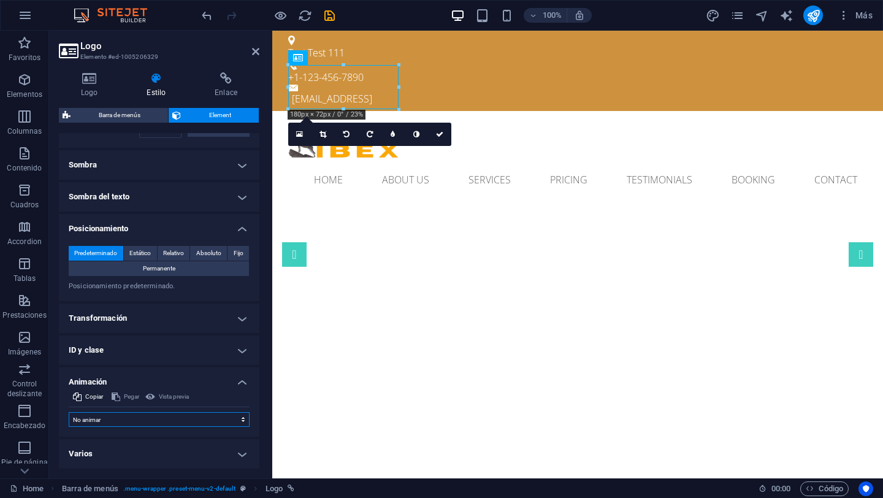
click at [219, 417] on select "No animar Mostrar / Ocultar Subir/bajar Acercar/alejar Deslizar de izquierda a …" at bounding box center [159, 419] width 181 height 15
select select "pulse"
click at [69, 412] on select "No animar Mostrar / Ocultar Subir/bajar Acercar/alejar Deslizar de izquierda a …" at bounding box center [159, 419] width 181 height 15
select select "scroll"
click at [471, 111] on div "Home About us Services Pricing Testimonials Booking Contact Menu" at bounding box center [577, 157] width 611 height 93
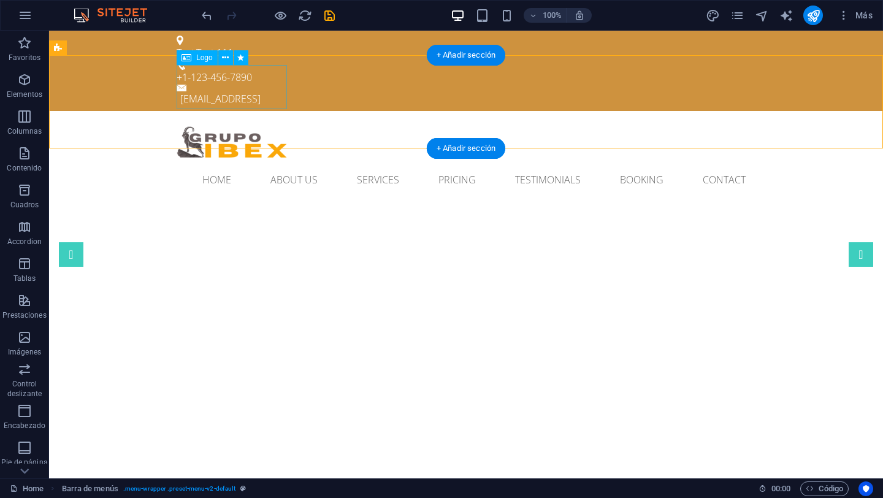
click at [250, 121] on div at bounding box center [466, 143] width 579 height 44
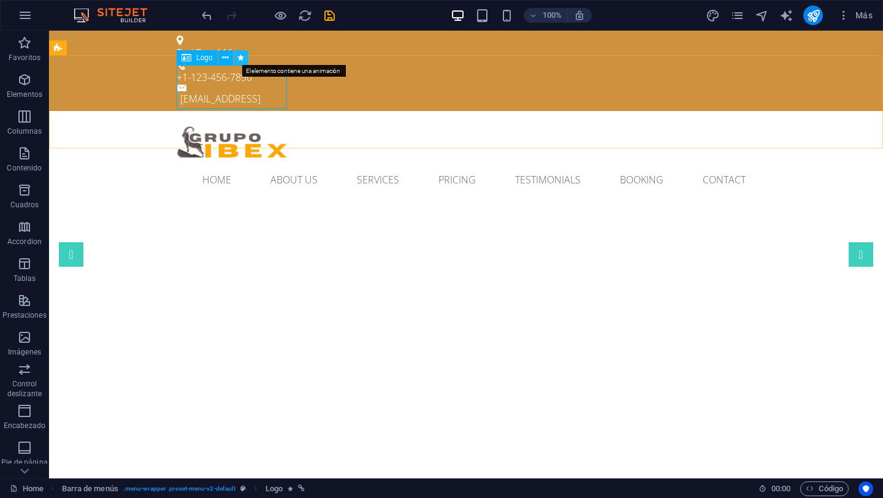
click at [243, 58] on icon at bounding box center [240, 57] width 7 height 13
select select "pulse"
select select "s"
select select "scroll"
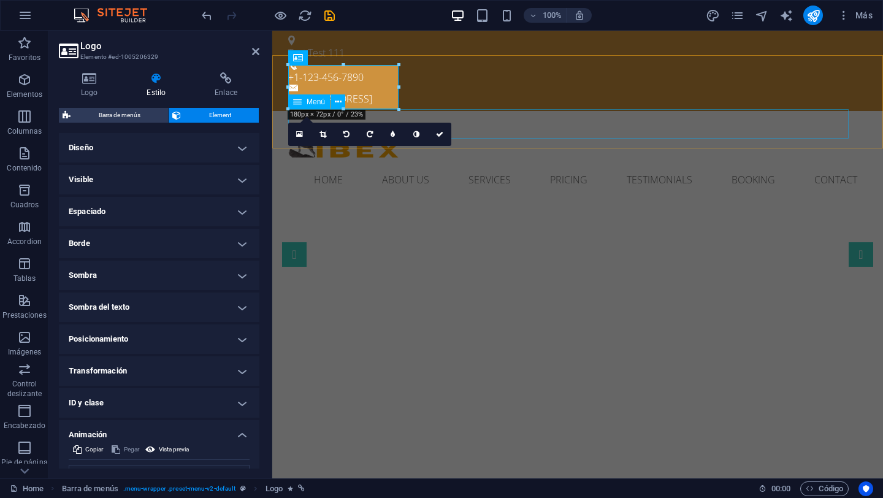
click at [481, 165] on nav "Home About us Services Pricing Testimonials Booking Contact" at bounding box center [577, 179] width 579 height 29
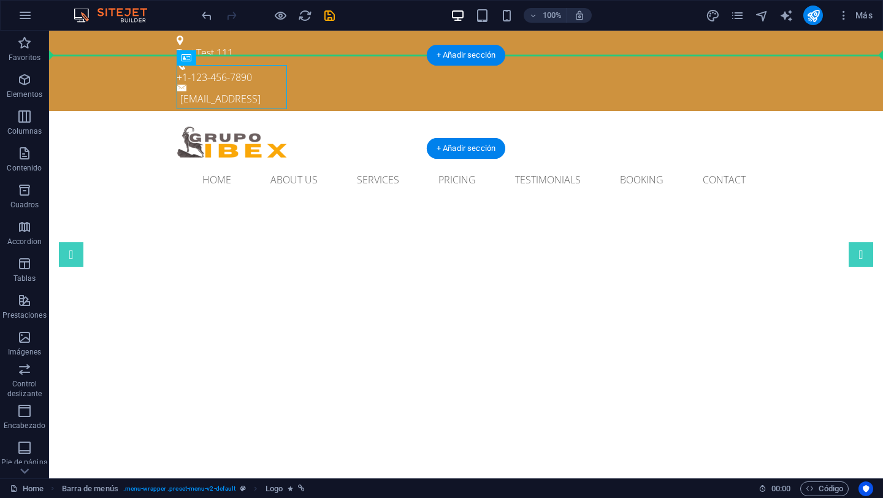
drag, startPoint x: 260, startPoint y: 93, endPoint x: 124, endPoint y: 87, distance: 135.6
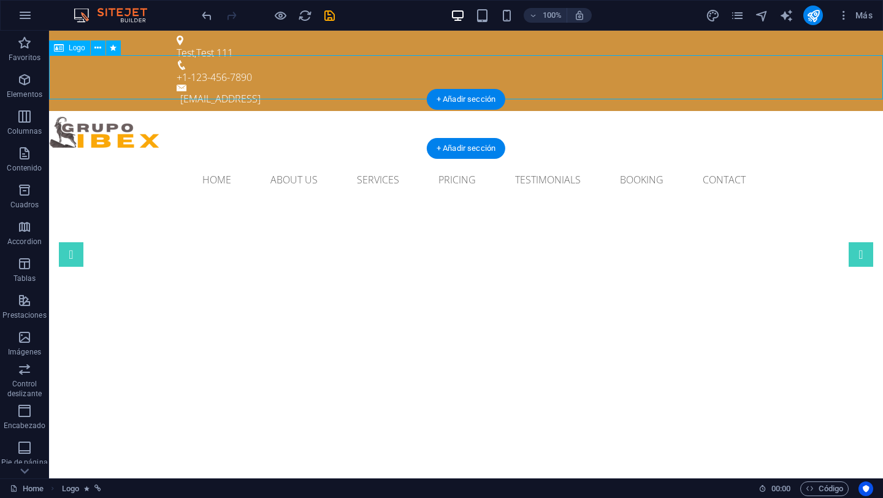
drag, startPoint x: 108, startPoint y: 77, endPoint x: 175, endPoint y: 83, distance: 67.0
click at [175, 111] on div at bounding box center [466, 133] width 834 height 44
click at [119, 111] on div at bounding box center [466, 133] width 834 height 44
click at [126, 111] on div at bounding box center [466, 133] width 834 height 44
drag, startPoint x: 107, startPoint y: 74, endPoint x: 418, endPoint y: 85, distance: 311.0
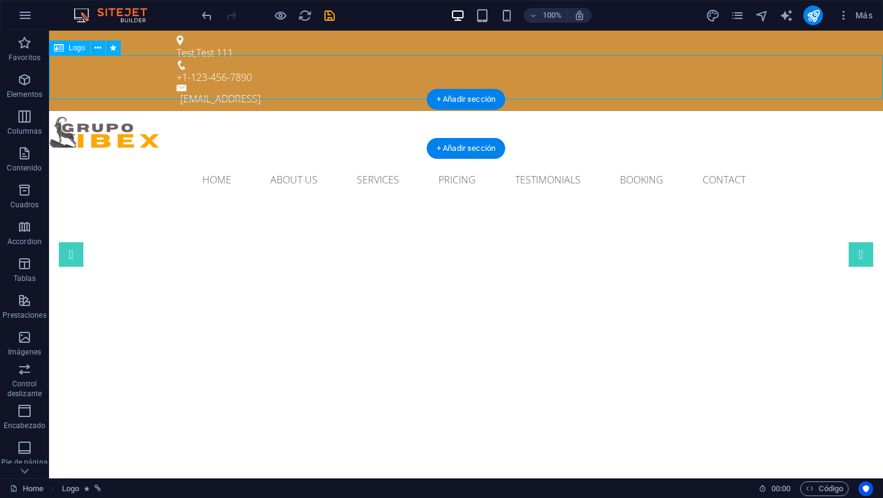
click at [416, 111] on div at bounding box center [466, 133] width 834 height 44
click at [110, 111] on div at bounding box center [466, 133] width 834 height 44
select select "pulse"
select select "s"
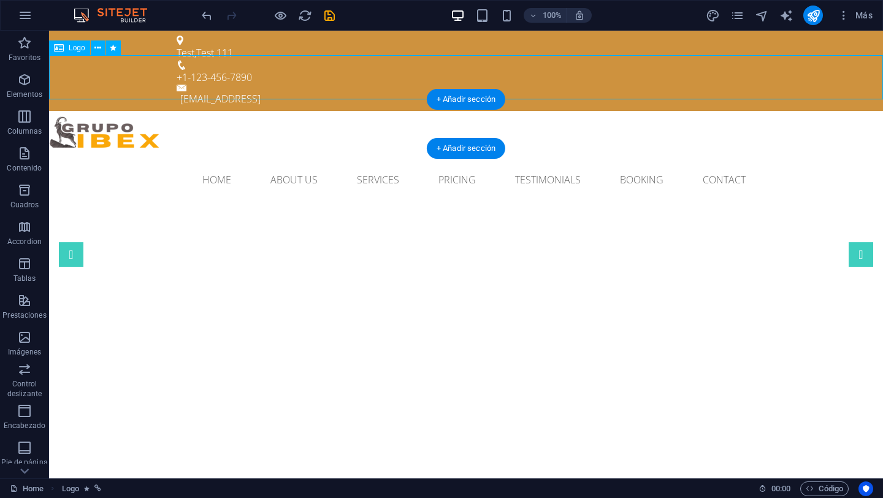
select select "s"
select select "scroll"
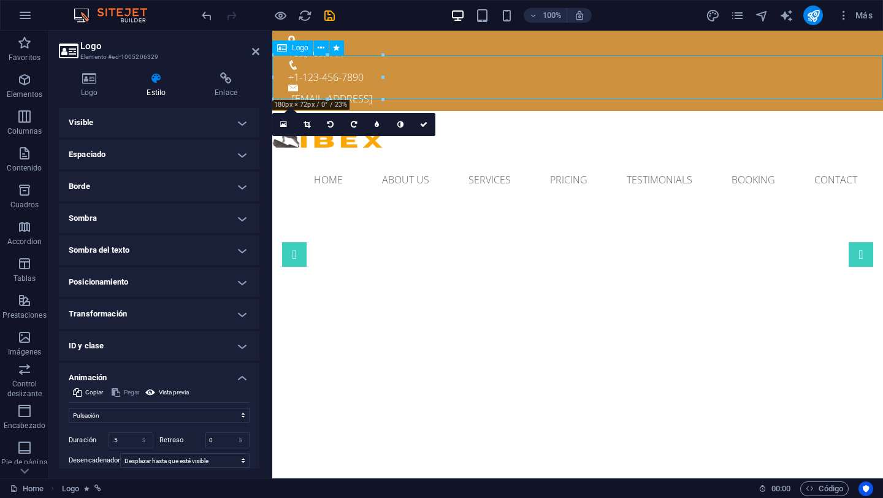
drag, startPoint x: 312, startPoint y: 74, endPoint x: 398, endPoint y: 75, distance: 85.8
click at [398, 111] on div at bounding box center [577, 133] width 611 height 44
drag, startPoint x: 657, startPoint y: 108, endPoint x: 429, endPoint y: 75, distance: 230.4
drag, startPoint x: 314, startPoint y: 75, endPoint x: 372, endPoint y: 77, distance: 57.7
click at [371, 111] on div at bounding box center [577, 133] width 611 height 44
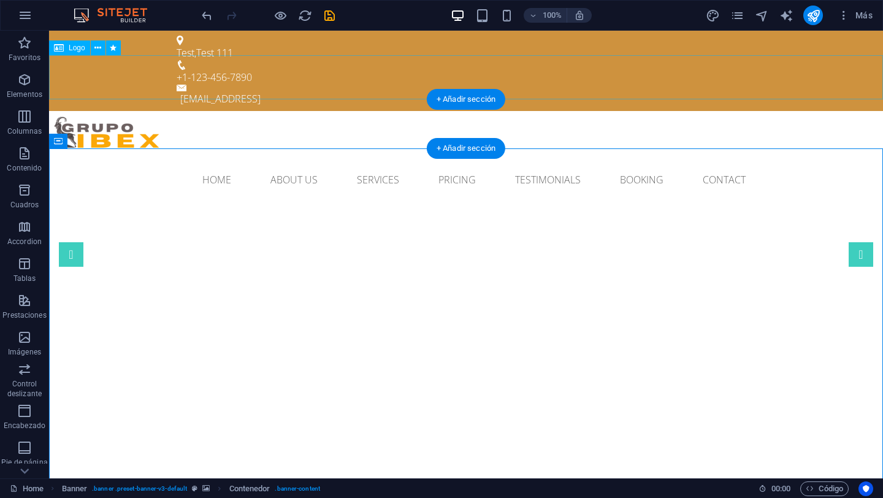
click at [117, 111] on div at bounding box center [466, 133] width 834 height 44
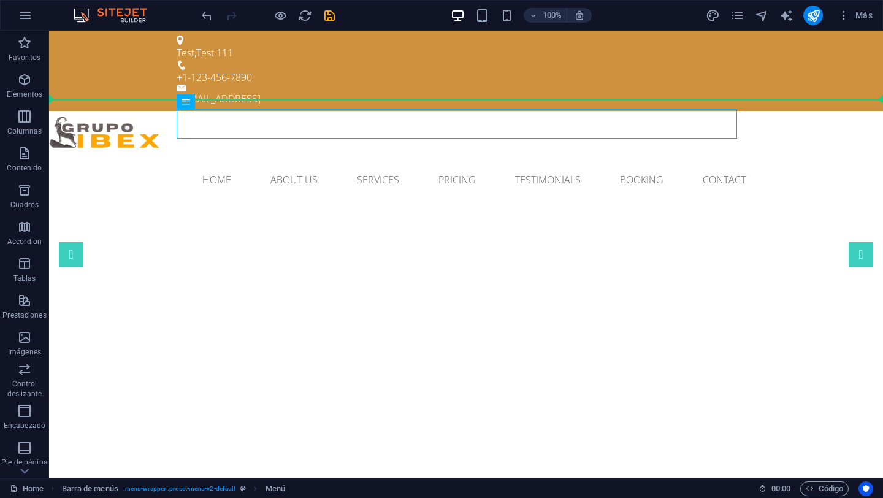
drag, startPoint x: 240, startPoint y: 125, endPoint x: 276, endPoint y: 85, distance: 54.3
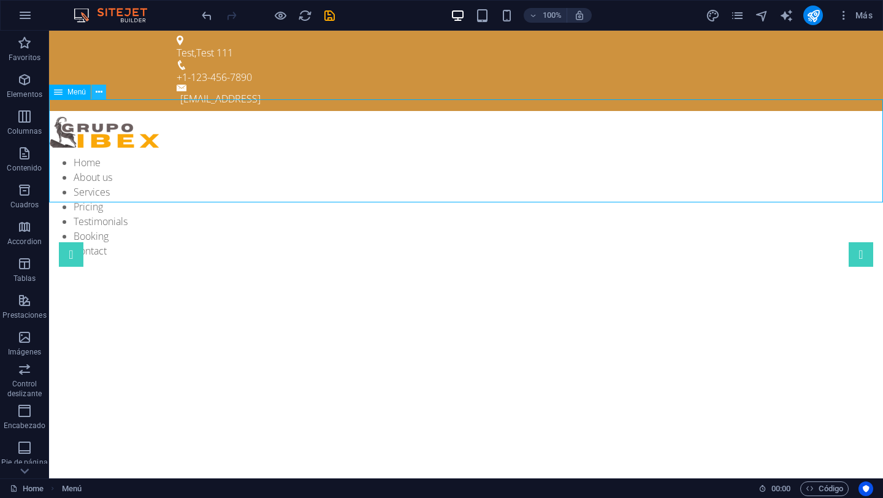
click at [98, 94] on icon at bounding box center [99, 92] width 7 height 13
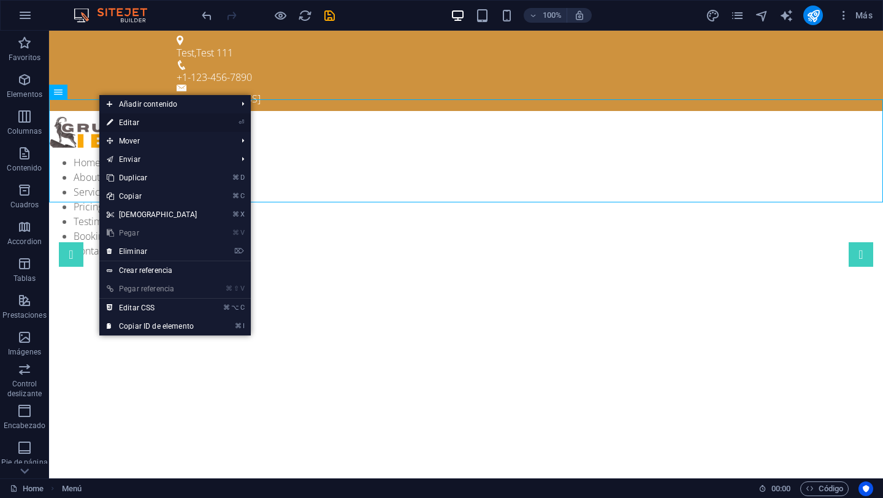
click at [176, 126] on link "⏎ Editar" at bounding box center [151, 122] width 105 height 18
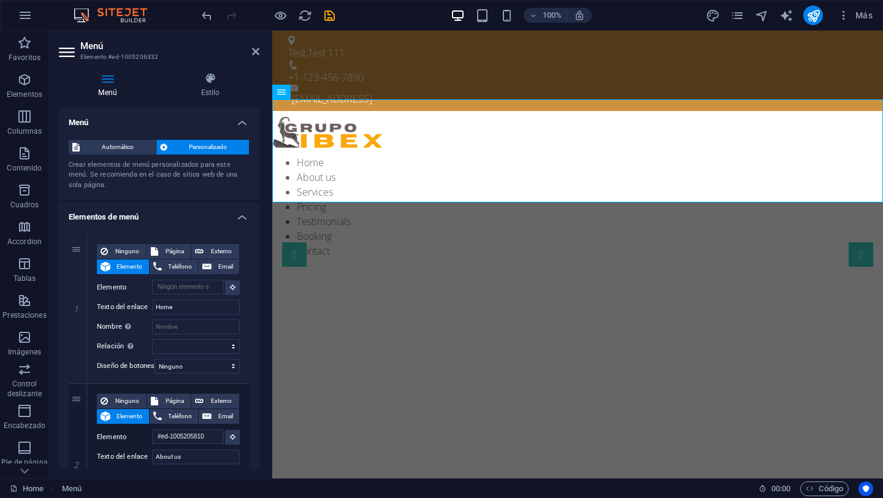
scroll to position [18, 0]
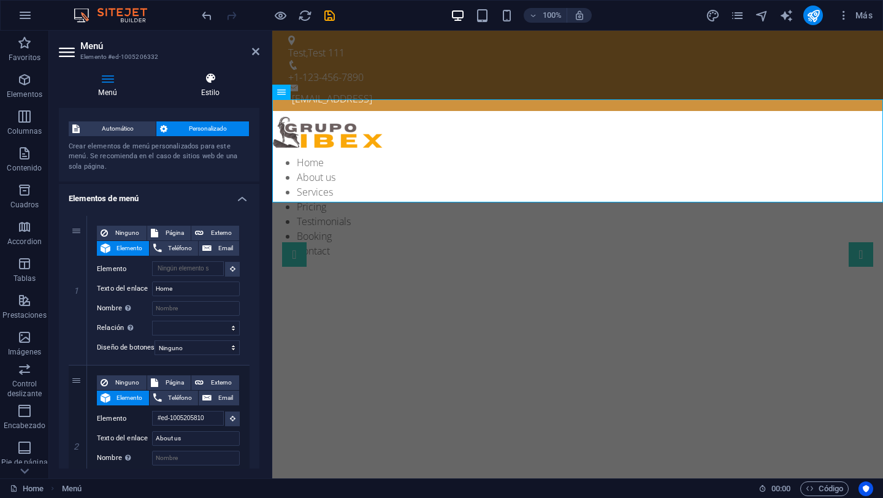
click at [208, 85] on h4 "Estilo" at bounding box center [210, 85] width 98 height 26
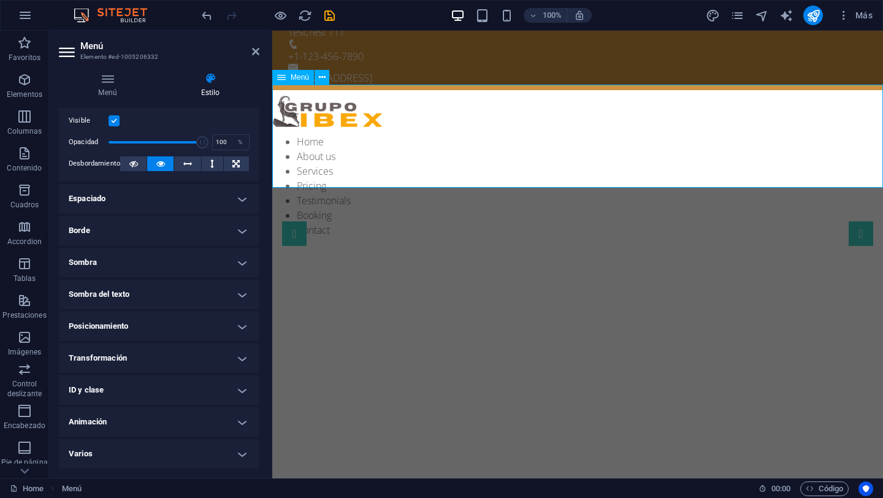
scroll to position [38, 0]
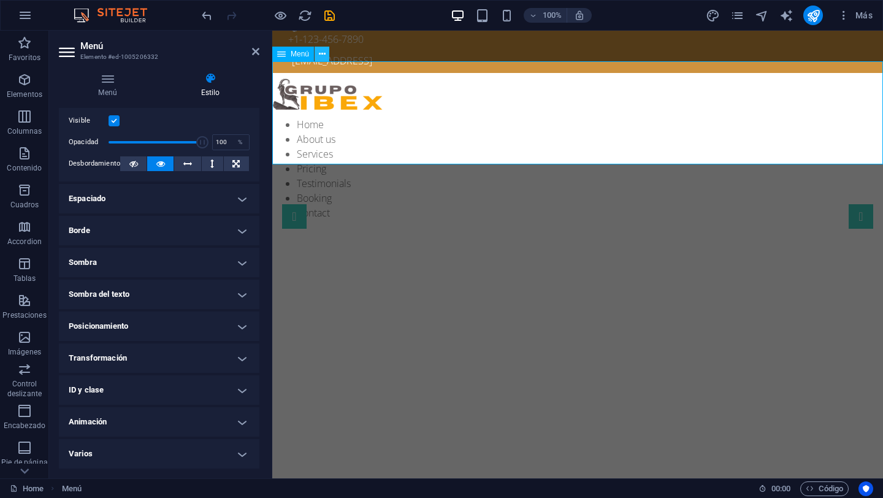
click at [324, 55] on icon at bounding box center [322, 54] width 7 height 13
click at [257, 51] on icon at bounding box center [255, 52] width 7 height 10
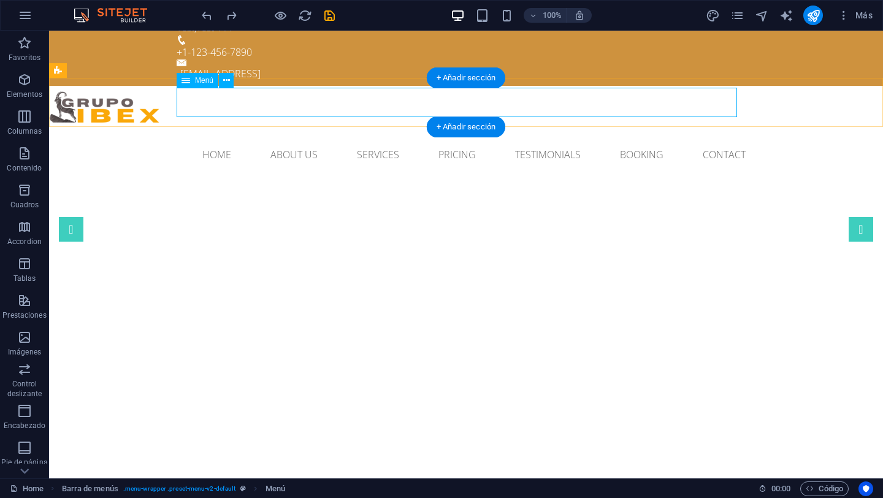
scroll to position [0, 0]
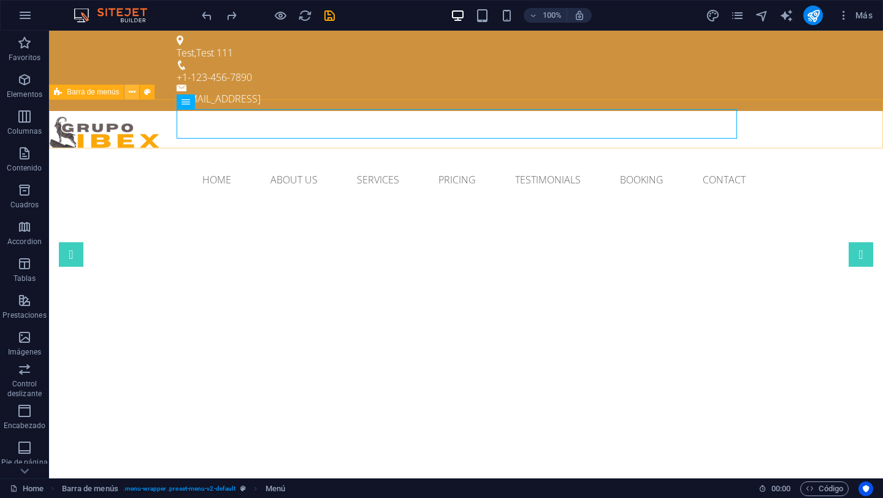
click at [135, 93] on icon at bounding box center [132, 92] width 7 height 13
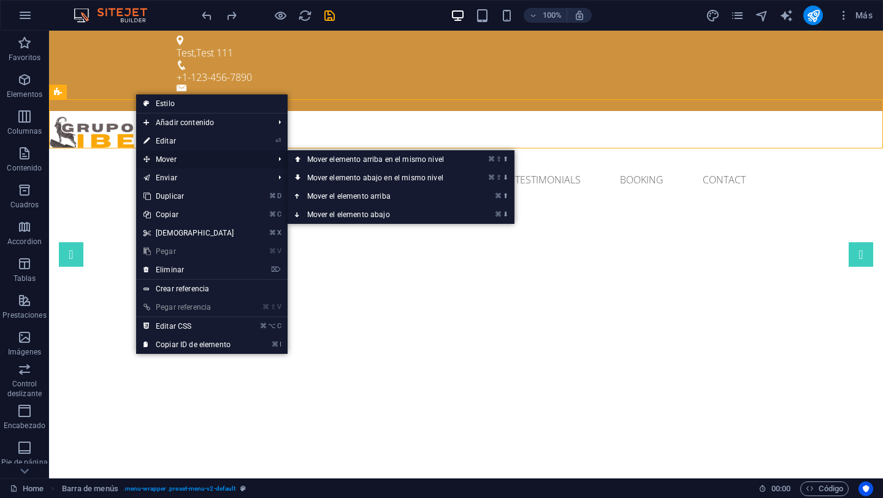
click at [191, 163] on span "Mover" at bounding box center [202, 159] width 133 height 18
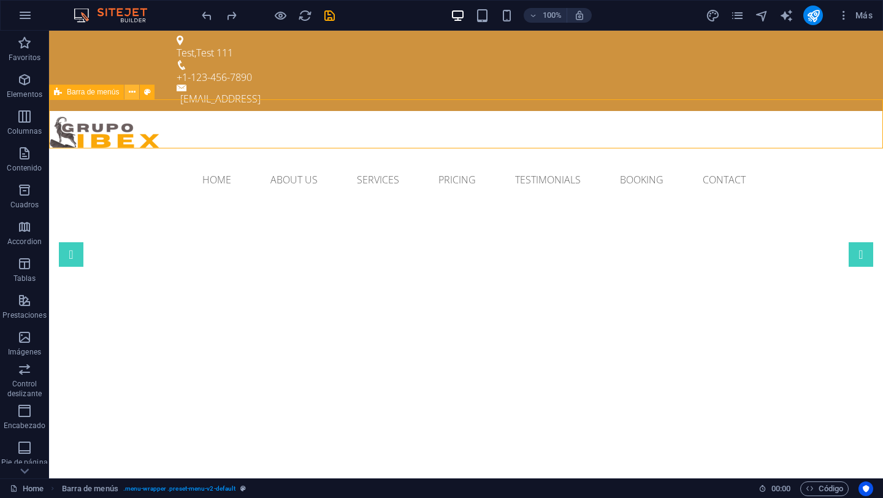
click at [134, 97] on icon at bounding box center [132, 92] width 7 height 13
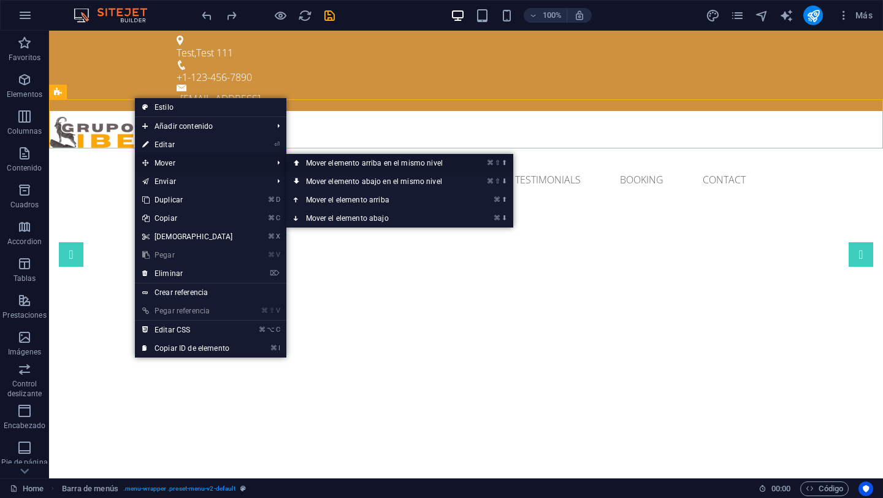
click at [362, 166] on link "⌘ ⇧ ⬆ Mover elemento arriba en el mismo nivel" at bounding box center [376, 163] width 181 height 18
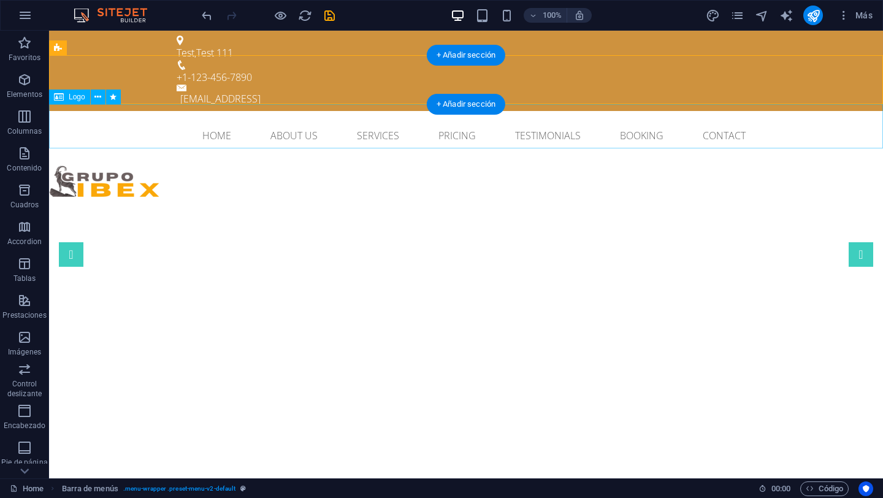
click at [117, 160] on div at bounding box center [466, 182] width 834 height 44
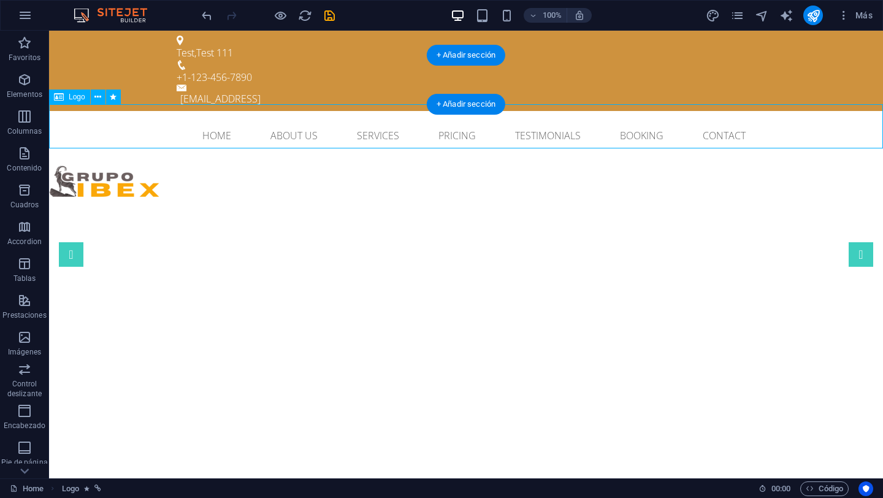
click at [110, 160] on div at bounding box center [466, 182] width 834 height 44
click at [99, 101] on icon at bounding box center [97, 97] width 7 height 13
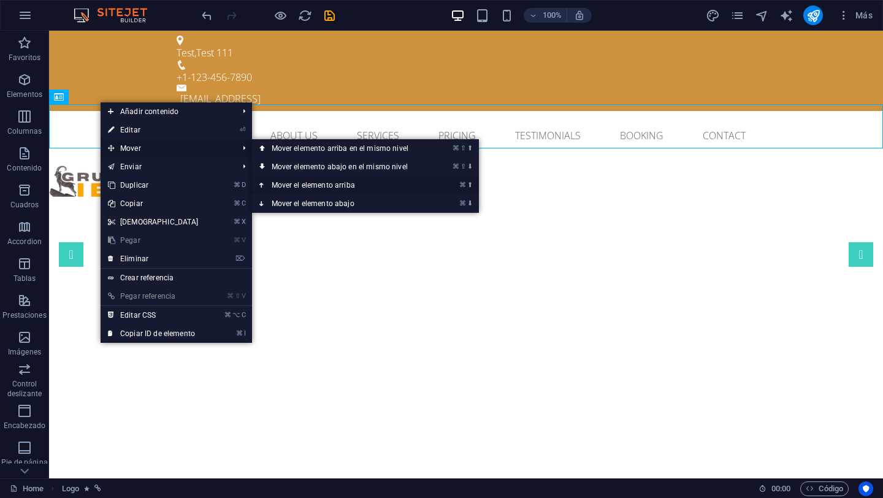
click at [335, 189] on link "⌘ ⬆ Mover el elemento arriba" at bounding box center [342, 185] width 181 height 18
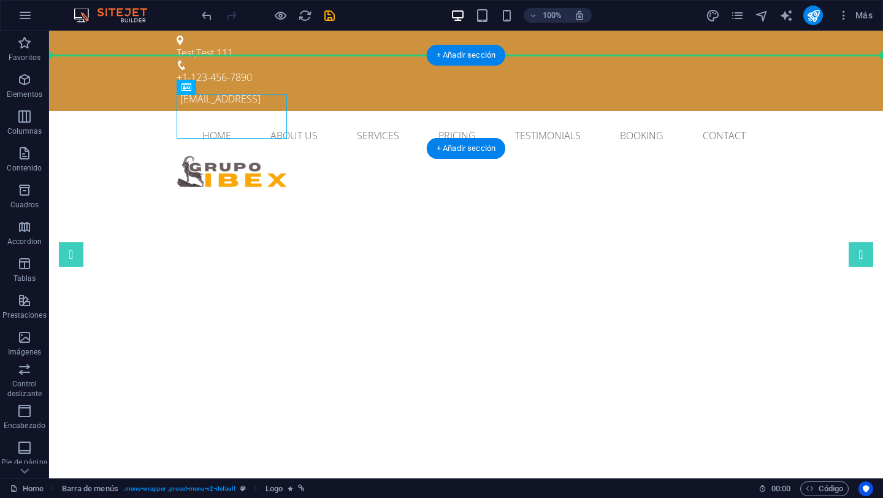
drag, startPoint x: 241, startPoint y: 113, endPoint x: 112, endPoint y: 79, distance: 133.7
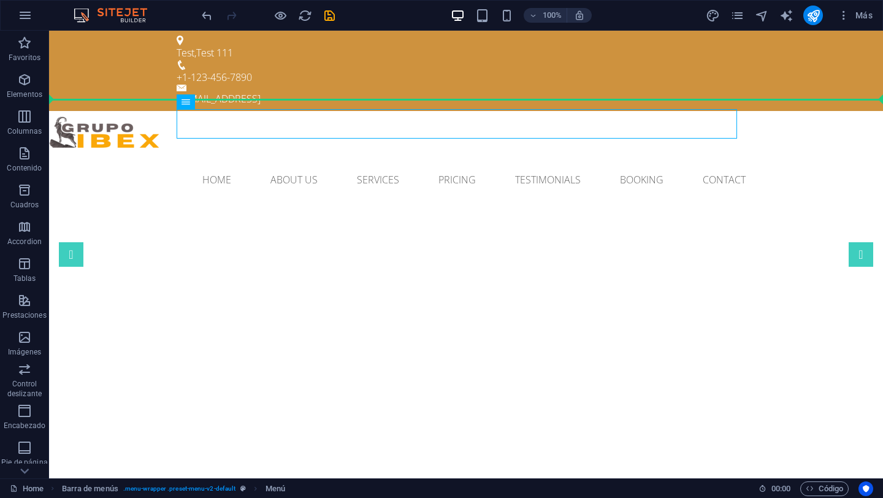
drag, startPoint x: 248, startPoint y: 131, endPoint x: 285, endPoint y: 91, distance: 54.2
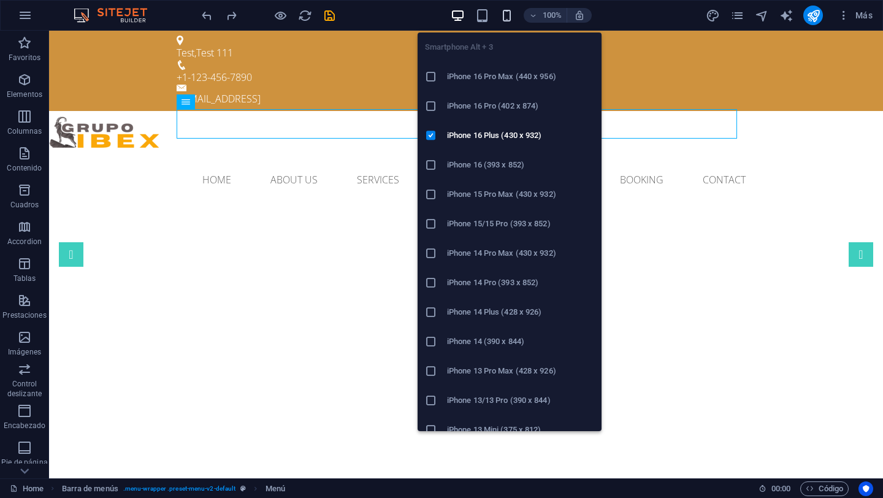
click at [507, 18] on icon "button" at bounding box center [507, 16] width 14 height 14
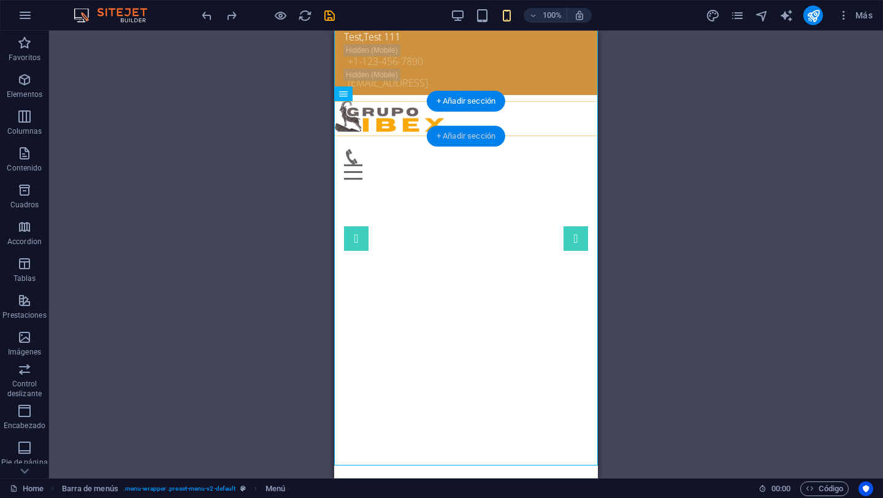
scroll to position [18, 0]
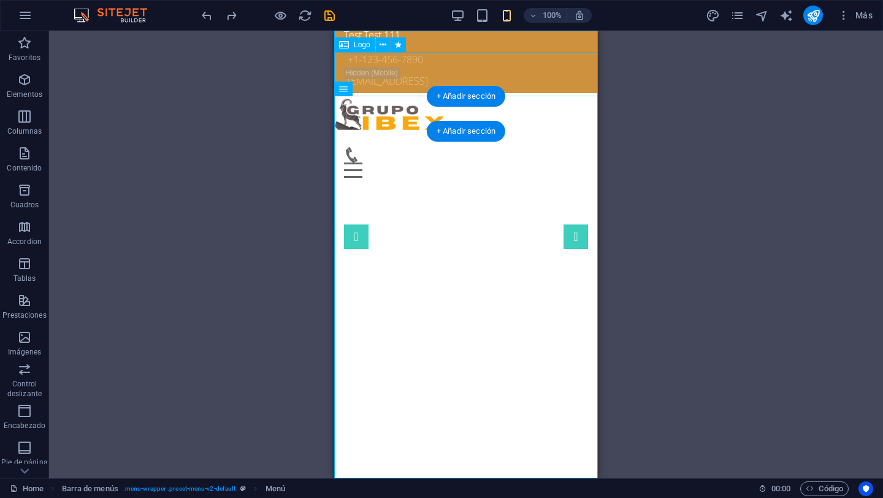
click at [411, 93] on div at bounding box center [466, 115] width 264 height 44
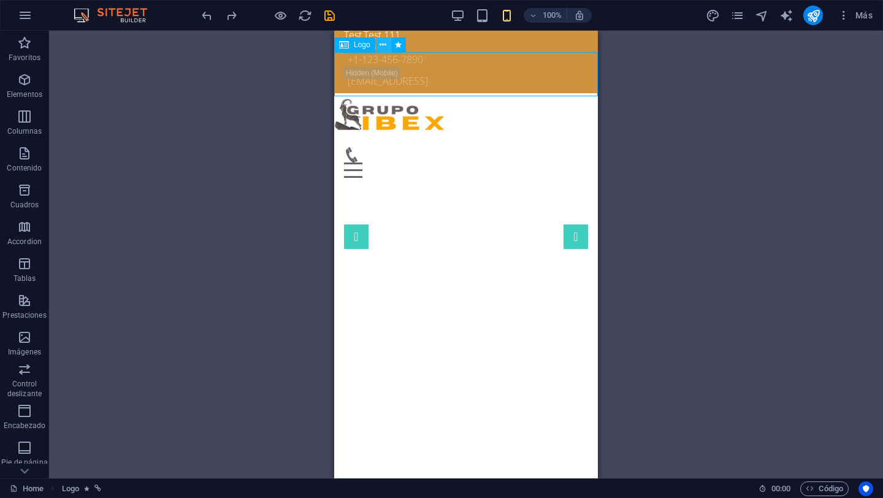
click at [384, 45] on icon at bounding box center [382, 45] width 7 height 13
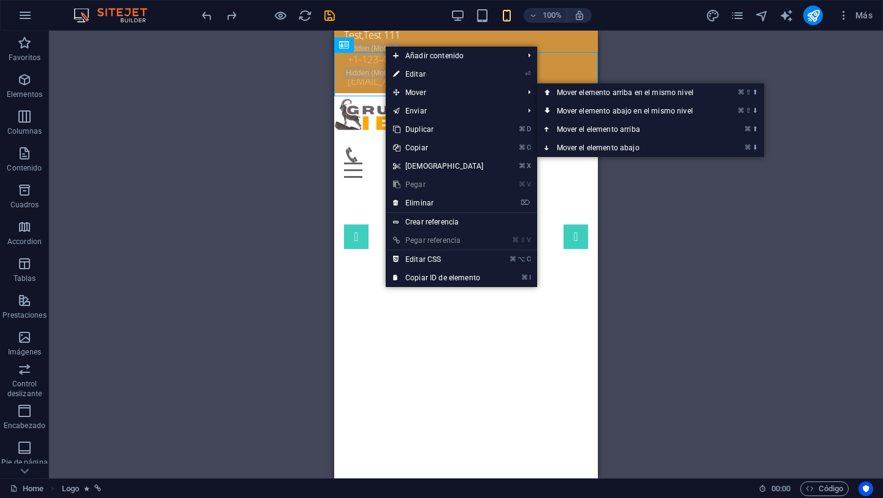
drag, startPoint x: 699, startPoint y: 212, endPoint x: 685, endPoint y: 210, distance: 14.3
click at [699, 212] on div "Arrastra aquí para reemplazar el contenido existente. Si quieres crear un eleme…" at bounding box center [466, 255] width 834 height 448
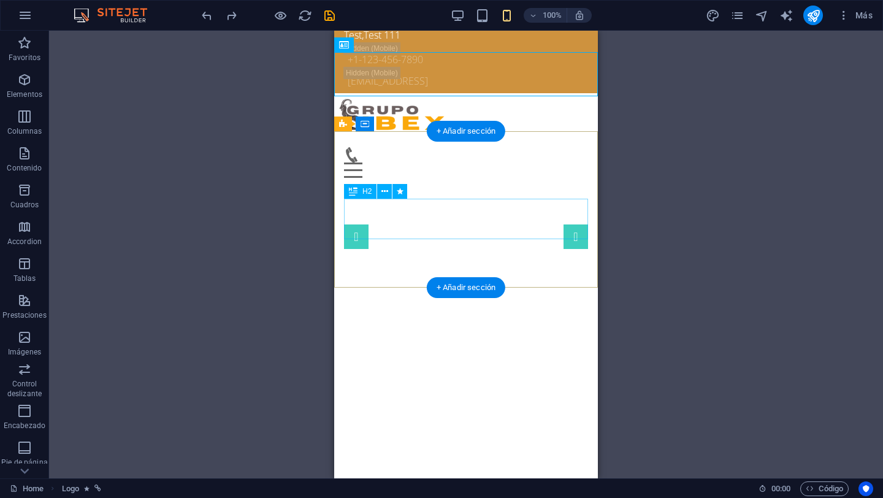
scroll to position [19, 0]
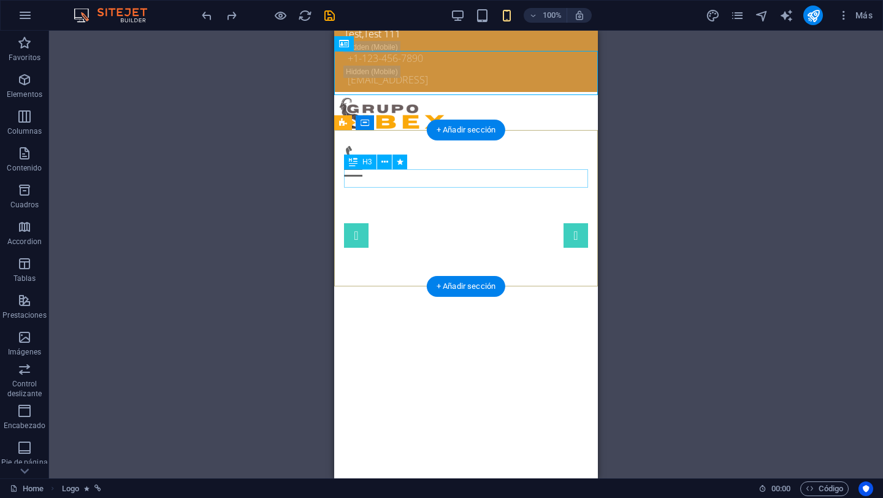
click at [467, 382] on div "Professional. Affordable. Reliable." at bounding box center [466, 391] width 244 height 18
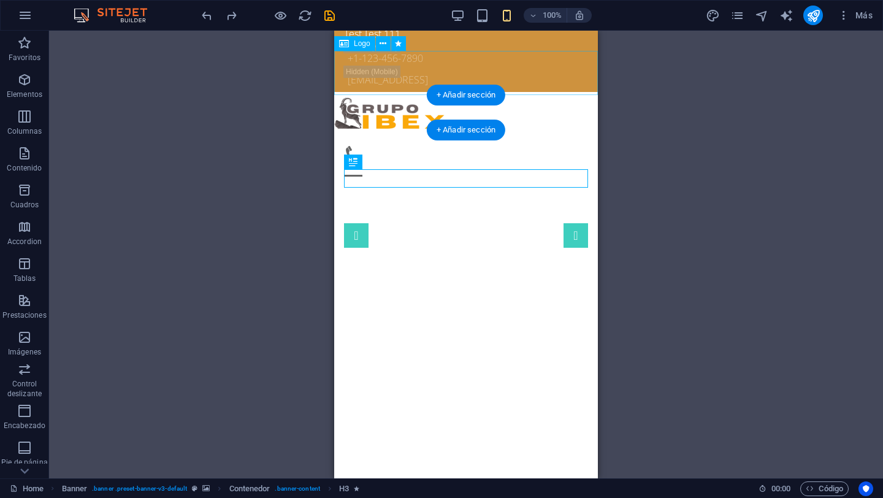
scroll to position [0, 0]
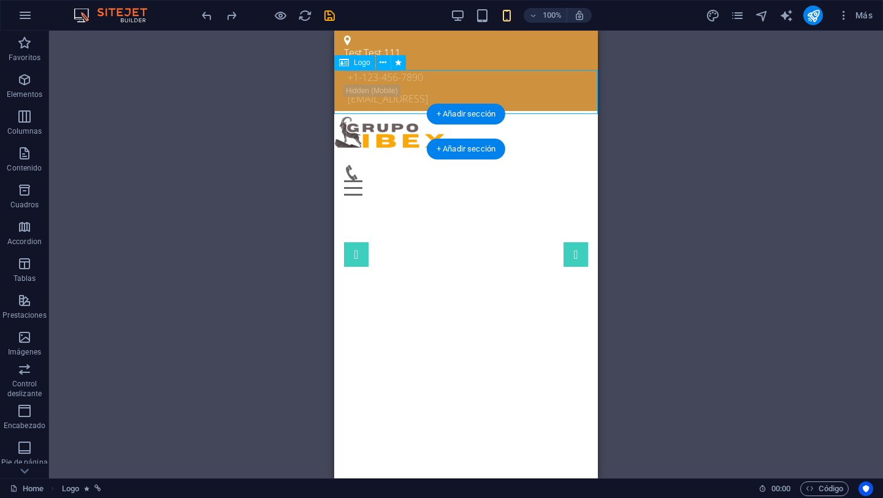
drag, startPoint x: 394, startPoint y: 72, endPoint x: 432, endPoint y: 74, distance: 38.1
click at [432, 111] on div at bounding box center [466, 133] width 264 height 44
click at [386, 63] on icon at bounding box center [382, 62] width 7 height 13
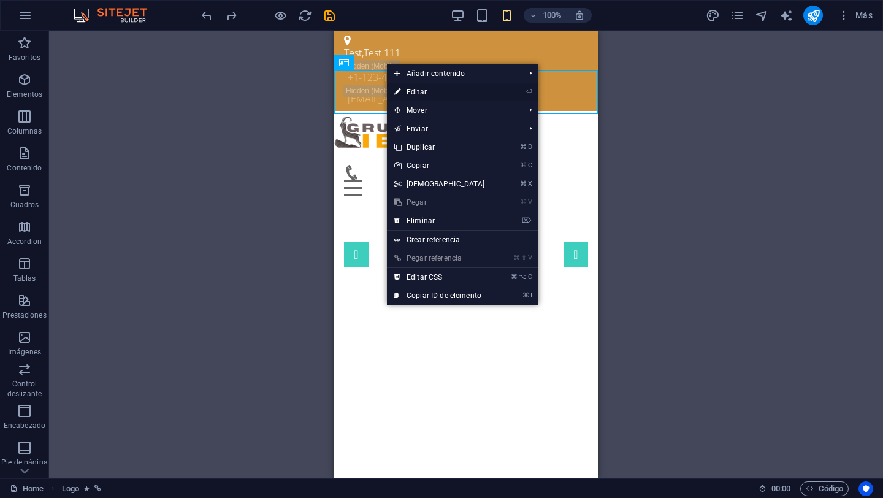
click at [467, 95] on link "⏎ Editar" at bounding box center [439, 92] width 105 height 18
select select "pulse"
select select "s"
select select "scroll"
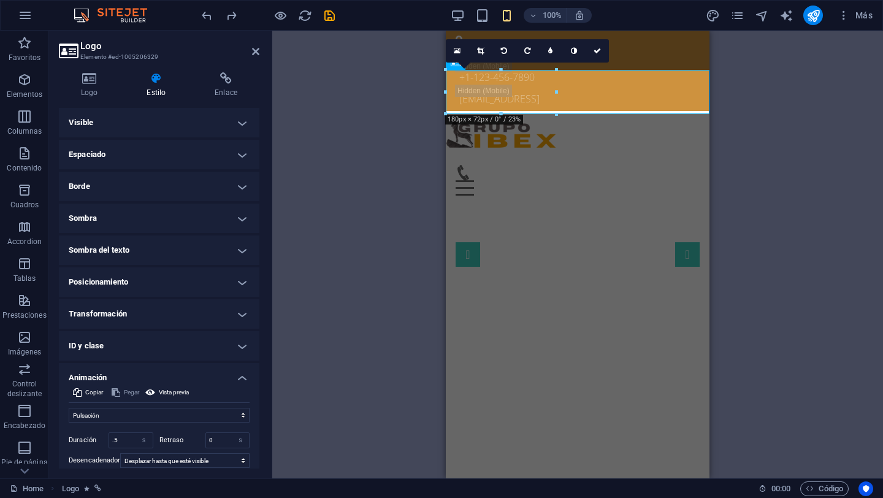
click at [447, 63] on div "16:10 16:9 4:3 1:1 1:2 0" at bounding box center [527, 50] width 163 height 23
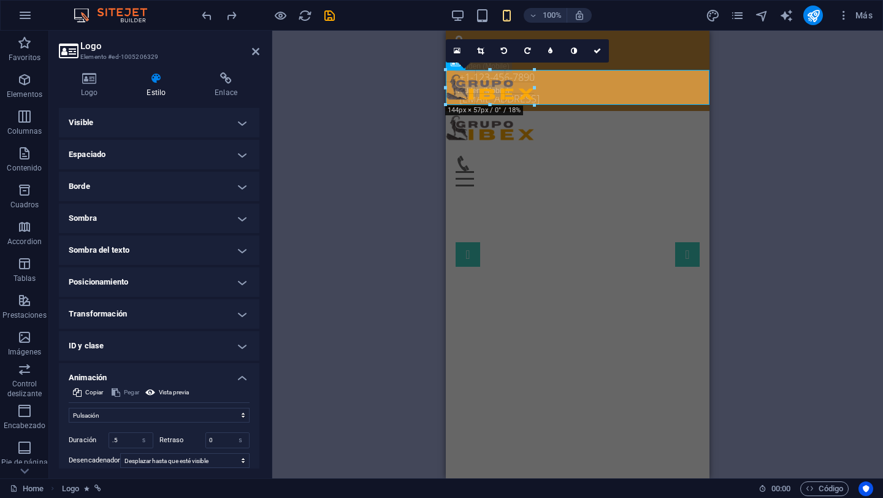
drag, startPoint x: 444, startPoint y: 70, endPoint x: 483, endPoint y: 80, distance: 40.6
click at [413, 145] on div "H3 Banner Banner Contenedor Barra de menús Menú Separador Barra de información …" at bounding box center [577, 255] width 611 height 448
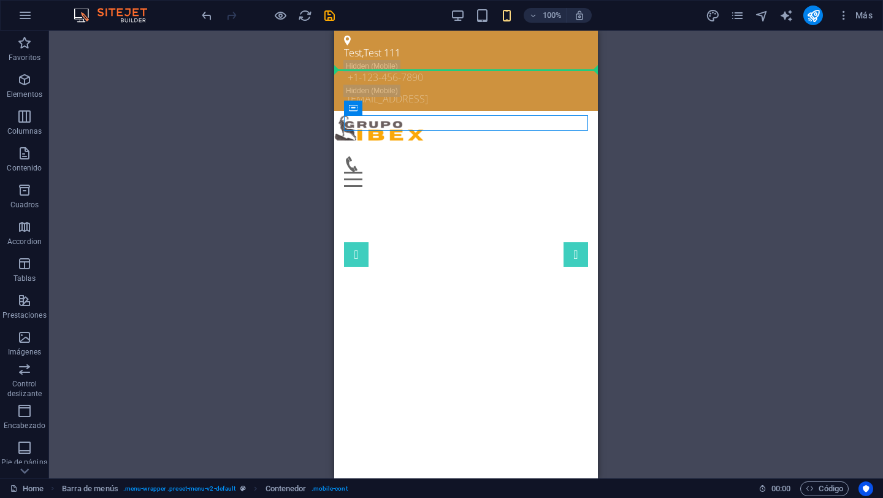
drag, startPoint x: 533, startPoint y: 128, endPoint x: 557, endPoint y: 83, distance: 50.5
click at [296, 154] on div "H3 Banner Banner Contenedor Barra de menús Menú Separador Barra de información …" at bounding box center [466, 255] width 834 height 448
click at [664, 138] on div "H3 Banner Banner Contenedor Barra de menús Menú Separador Barra de información …" at bounding box center [466, 255] width 834 height 448
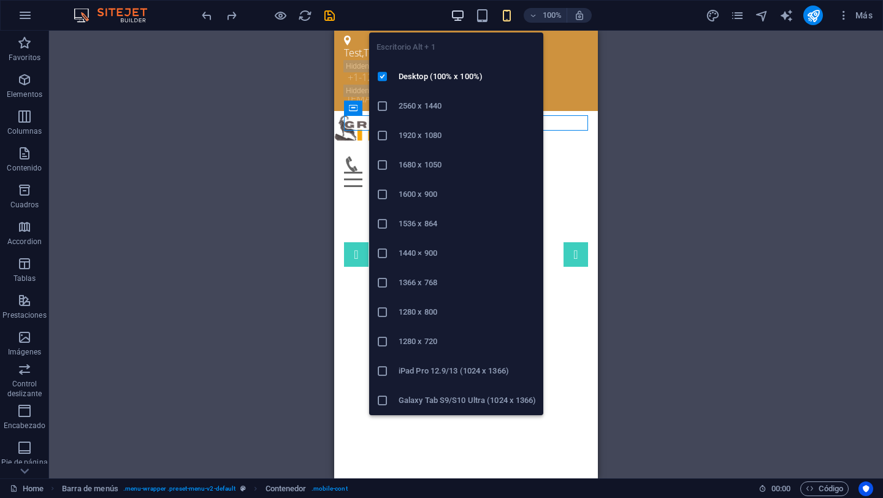
click at [455, 18] on icon "button" at bounding box center [458, 16] width 14 height 14
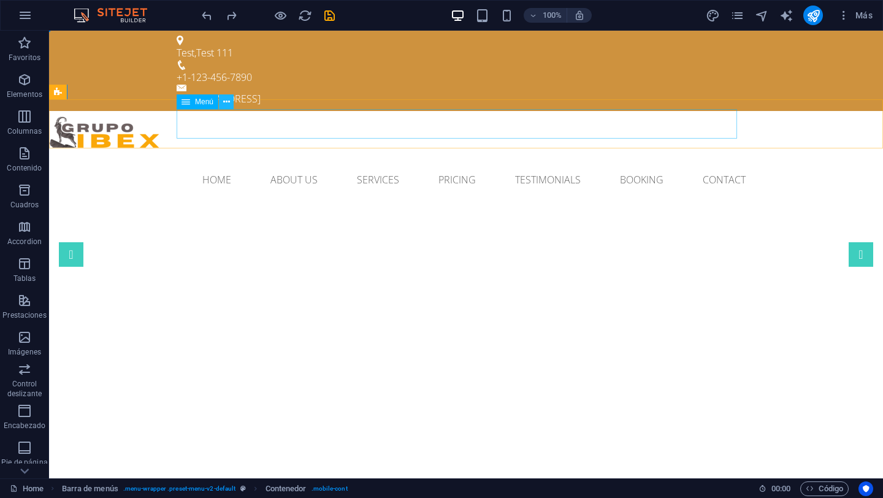
click at [226, 101] on icon at bounding box center [226, 102] width 7 height 13
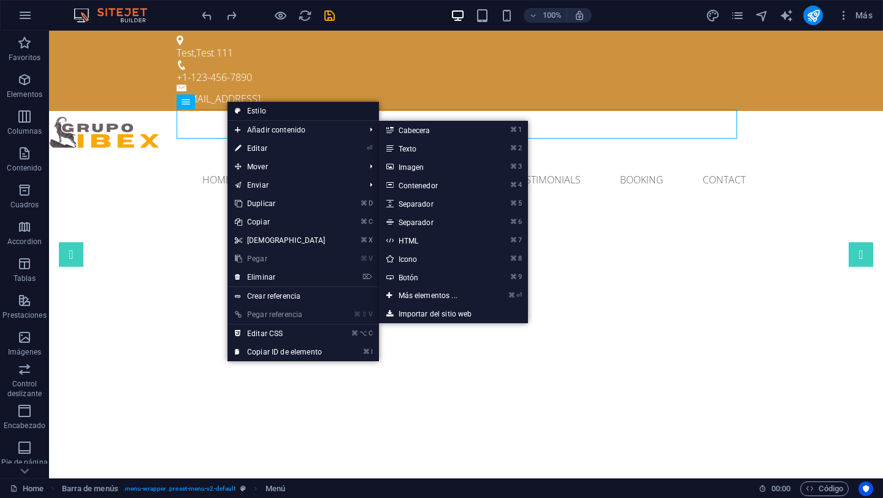
click at [289, 115] on link "Estilo" at bounding box center [302, 111] width 151 height 18
select select "rem"
select select "sticky_menu"
select select "px"
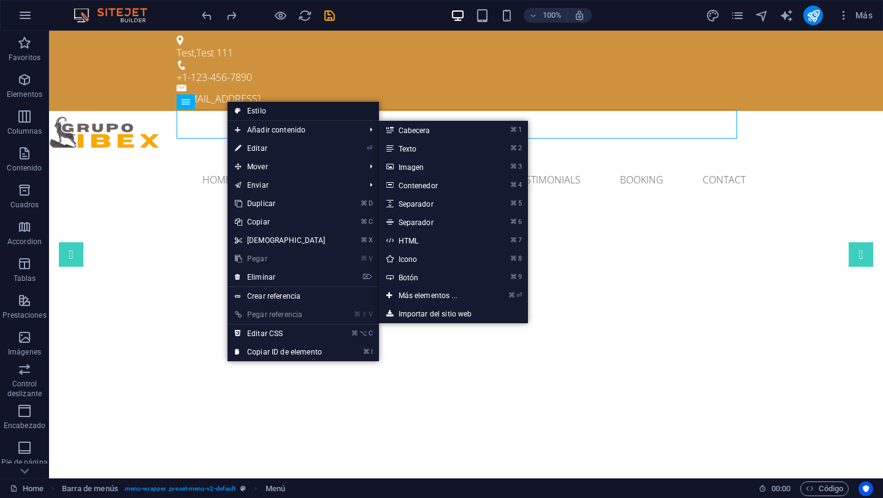
select select "px"
select select "%"
select select "rem"
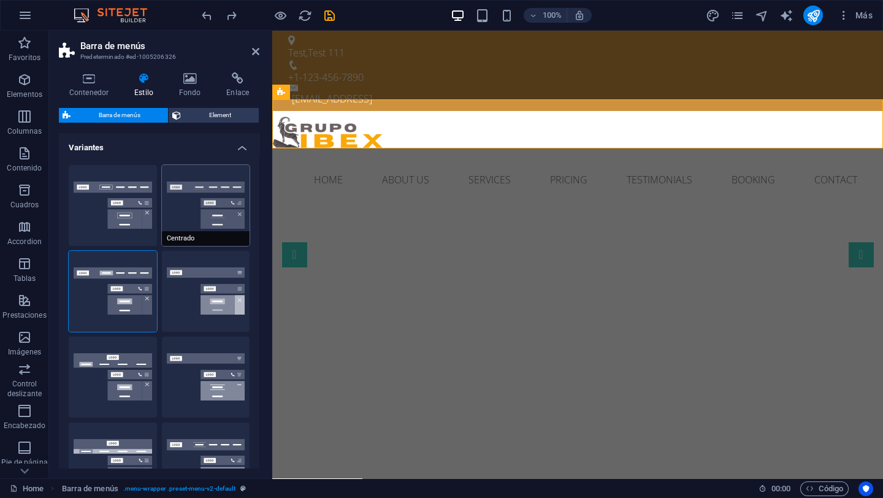
click at [185, 204] on button "Centrado" at bounding box center [206, 205] width 88 height 81
type input "0.5"
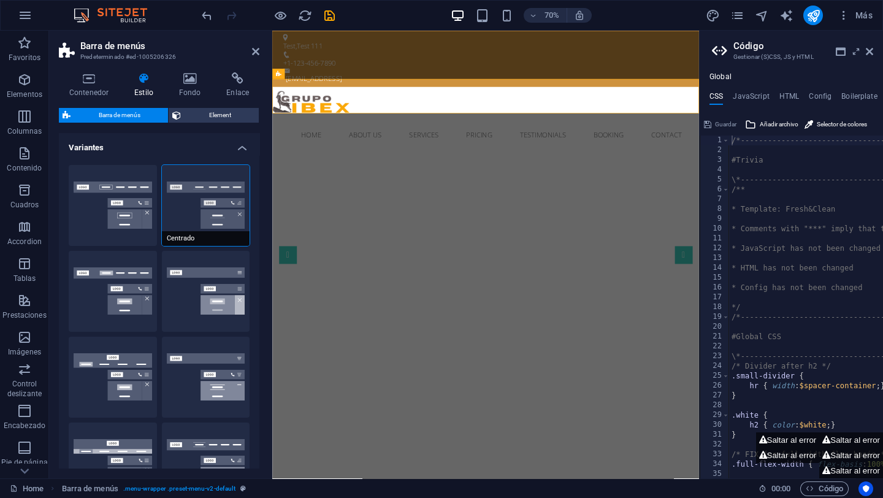
scroll to position [10, 0]
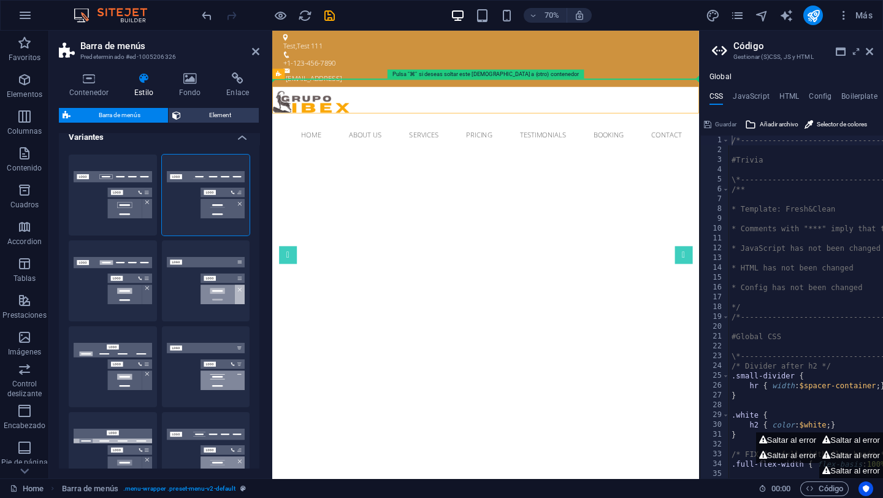
drag, startPoint x: 402, startPoint y: 103, endPoint x: 459, endPoint y: 78, distance: 61.7
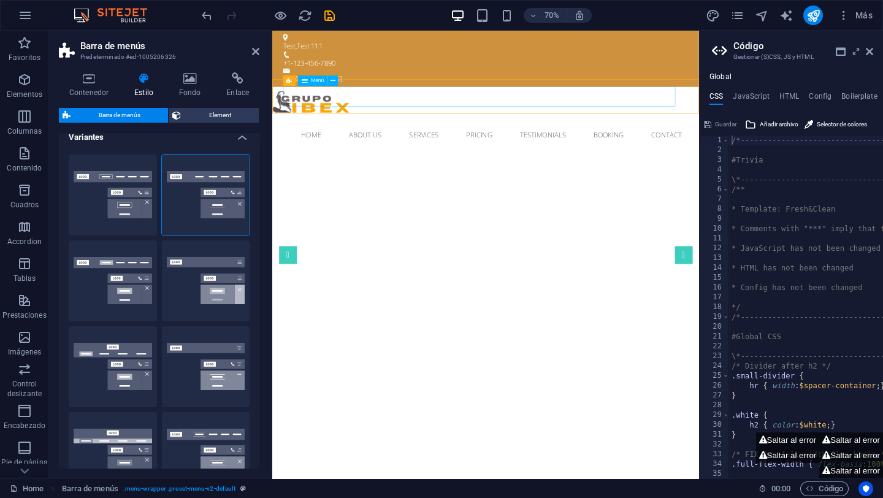
click at [433, 165] on nav "Home About us Services Pricing Testimonials Booking Contact" at bounding box center [577, 179] width 579 height 29
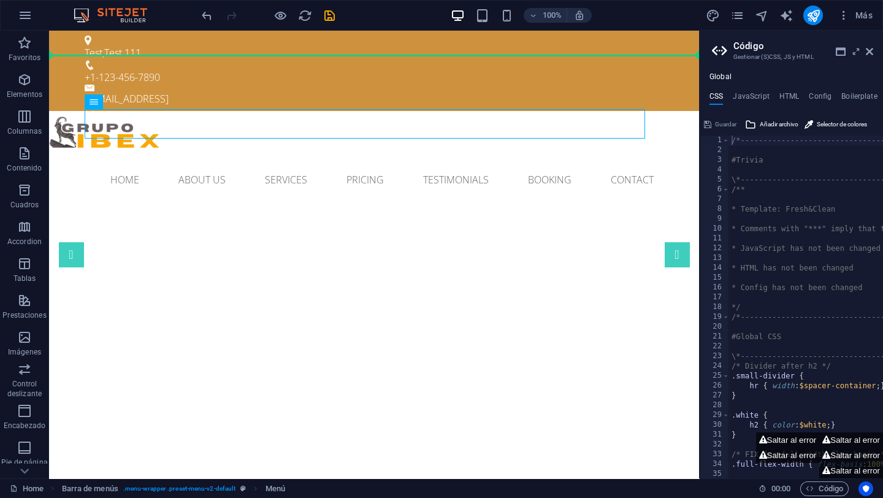
drag, startPoint x: 206, startPoint y: 134, endPoint x: 417, endPoint y: 68, distance: 221.6
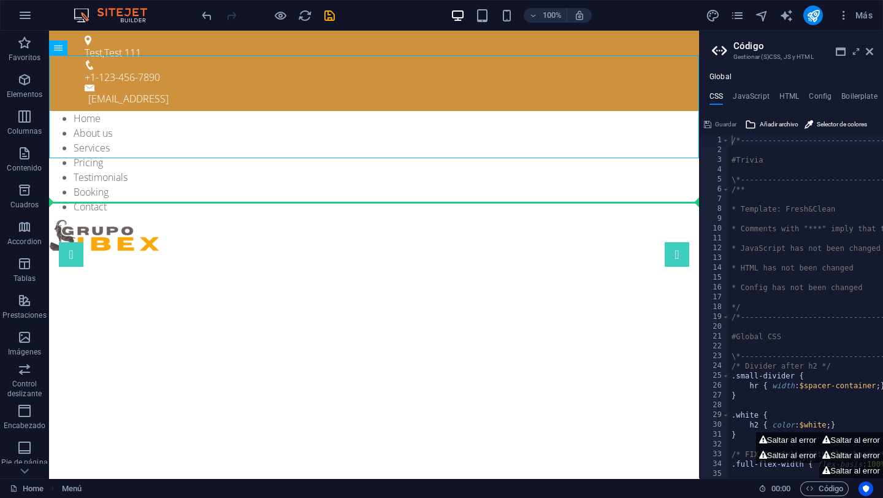
drag, startPoint x: 256, startPoint y: 89, endPoint x: 276, endPoint y: 181, distance: 94.0
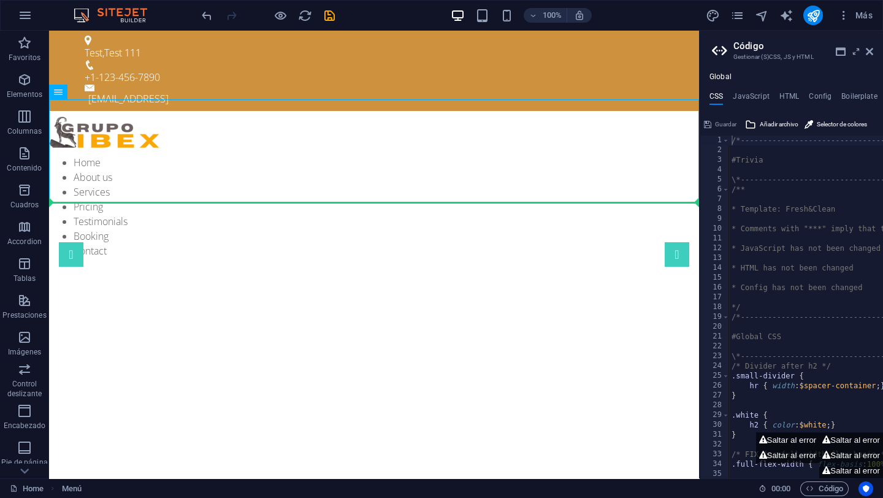
drag, startPoint x: 286, startPoint y: 140, endPoint x: 265, endPoint y: 210, distance: 72.3
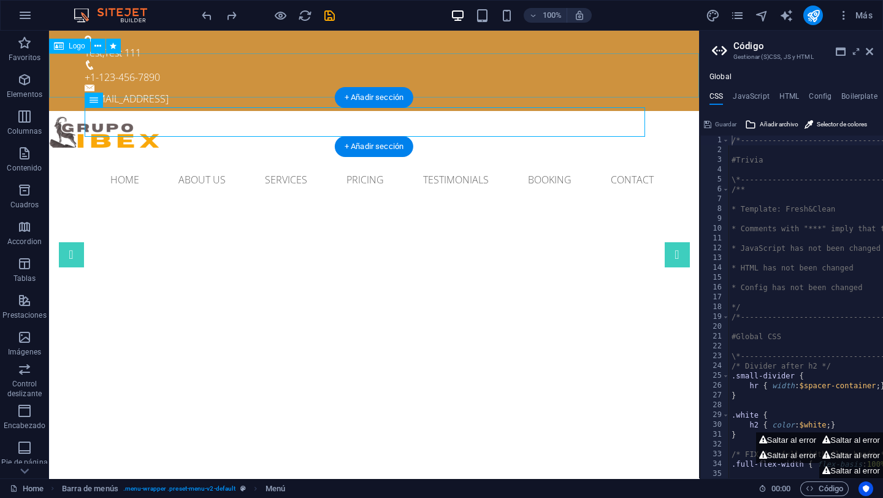
scroll to position [2, 0]
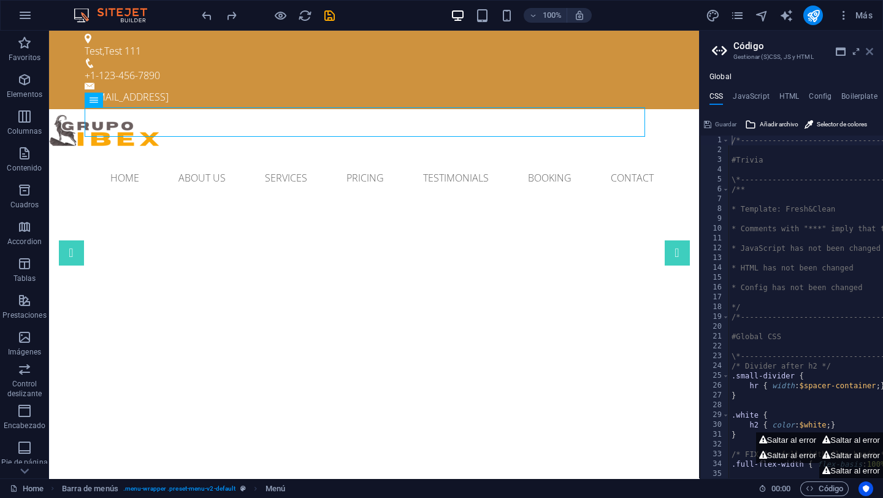
click at [792, 53] on icon at bounding box center [869, 52] width 7 height 10
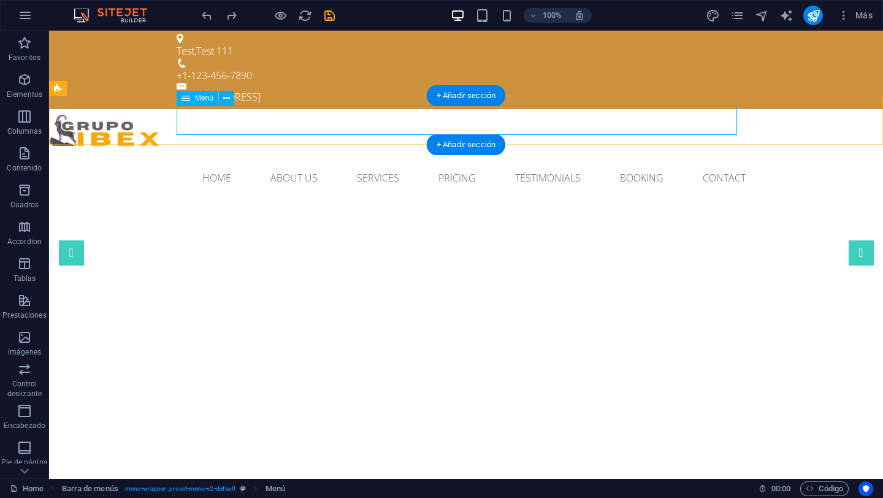
scroll to position [4, 0]
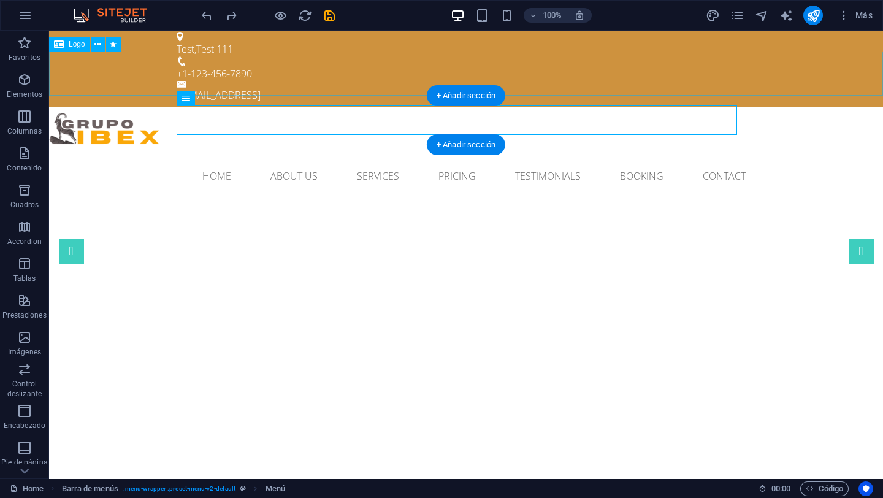
click at [137, 107] on div at bounding box center [466, 129] width 834 height 44
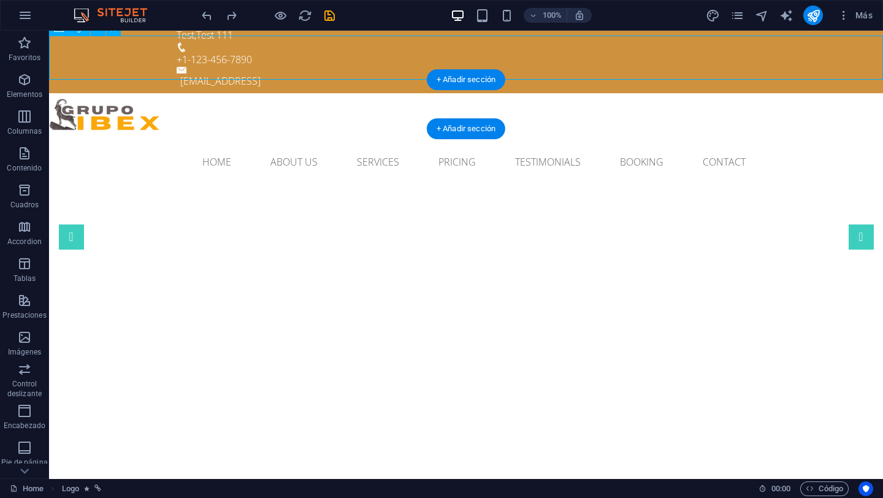
scroll to position [20, 0]
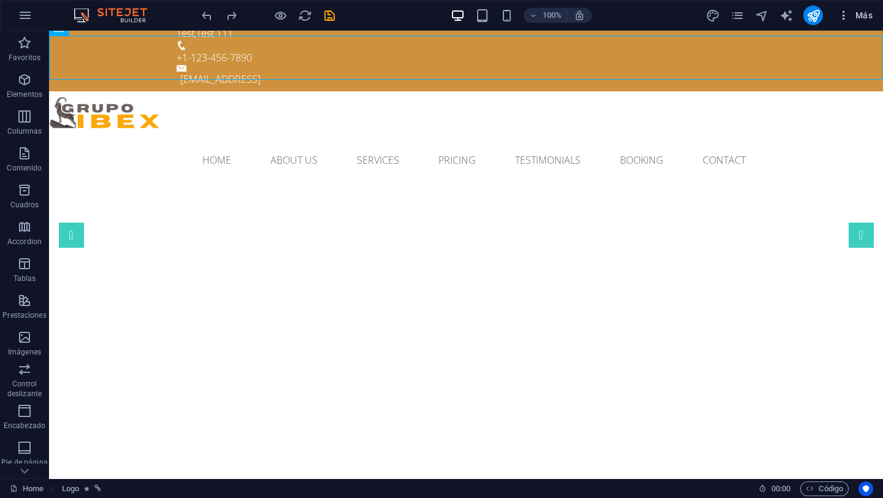
click at [792, 17] on span "Más" at bounding box center [854, 15] width 35 height 12
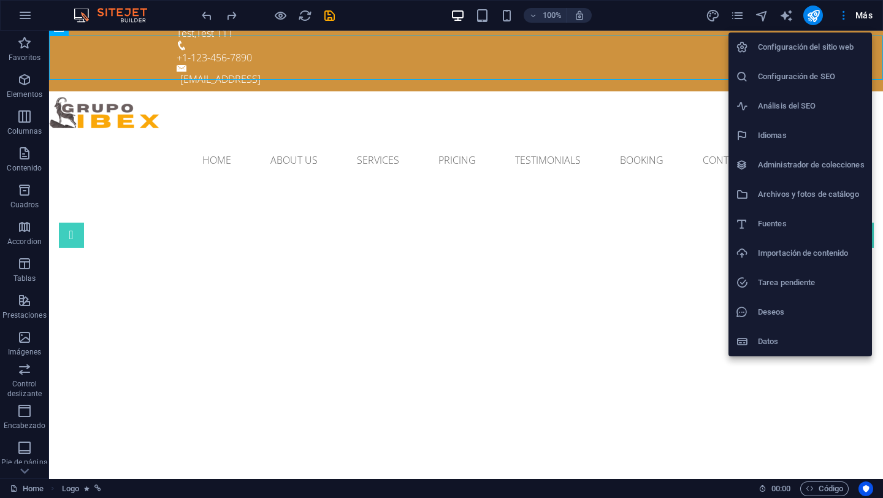
click at [24, 458] on div at bounding box center [441, 249] width 883 height 498
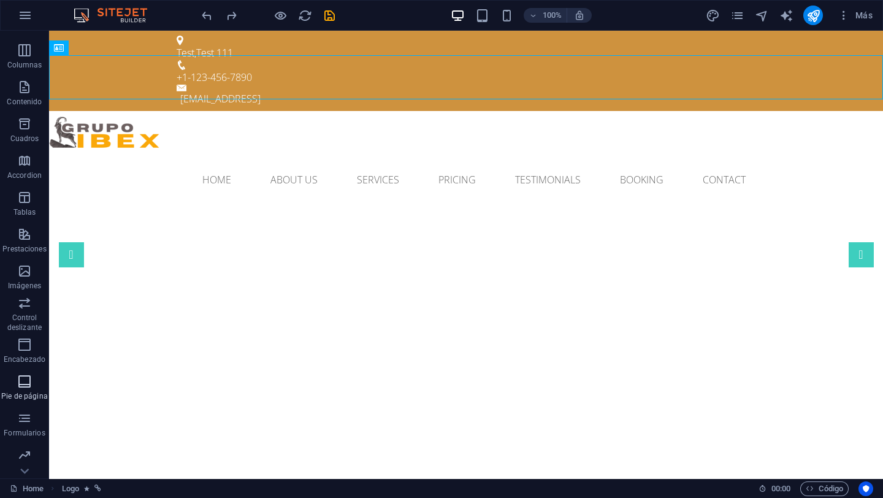
scroll to position [104, 0]
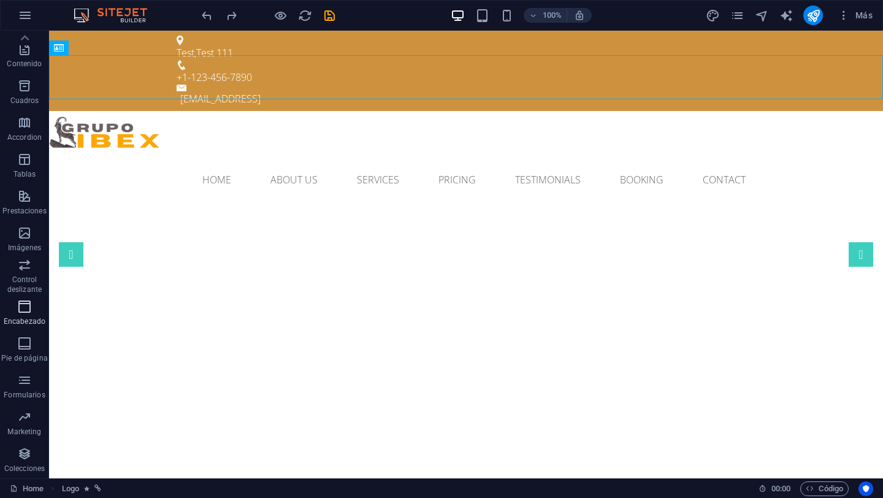
click at [20, 307] on icon "button" at bounding box center [24, 306] width 15 height 15
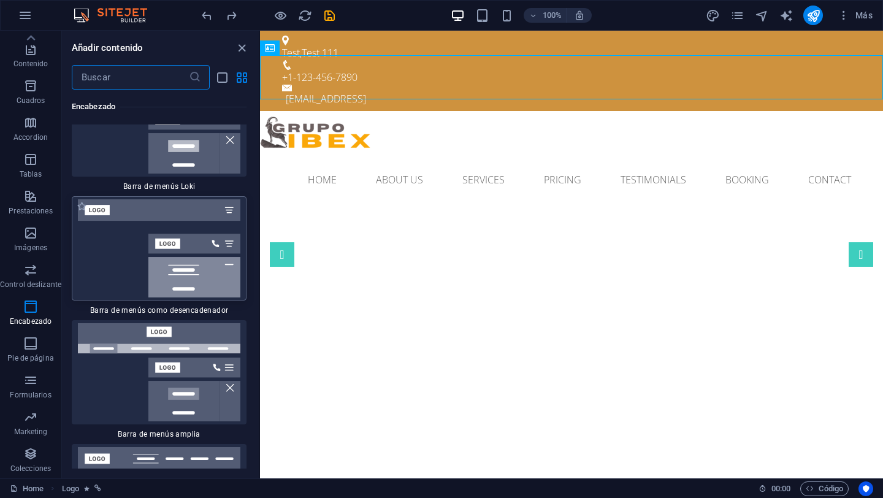
scroll to position [15378, 0]
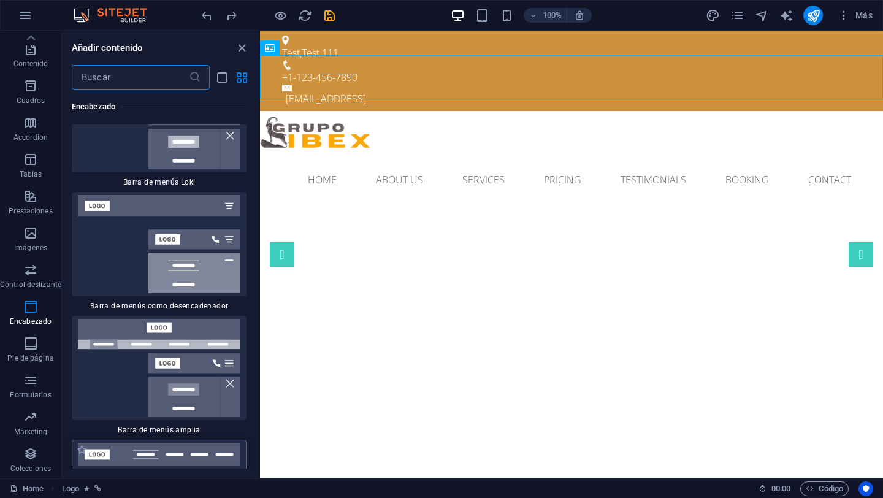
click at [121, 443] on img at bounding box center [159, 492] width 169 height 98
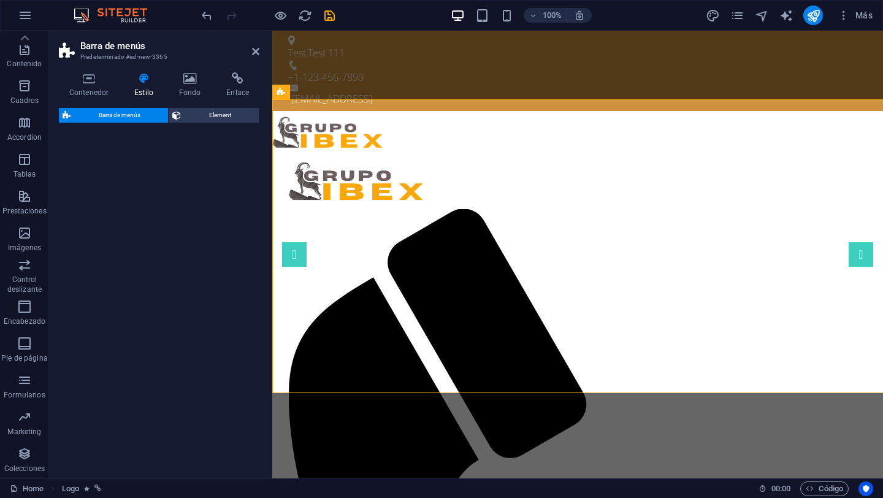
select select "rem"
select select "preset-menu-v2-xxl"
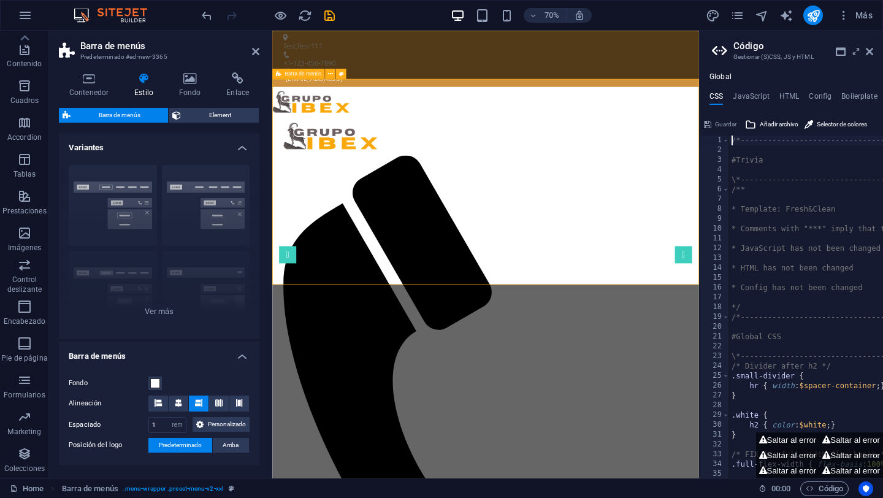
scroll to position [1, 0]
click at [162, 403] on button at bounding box center [158, 403] width 20 height 16
click at [156, 407] on span at bounding box center [157, 403] width 7 height 16
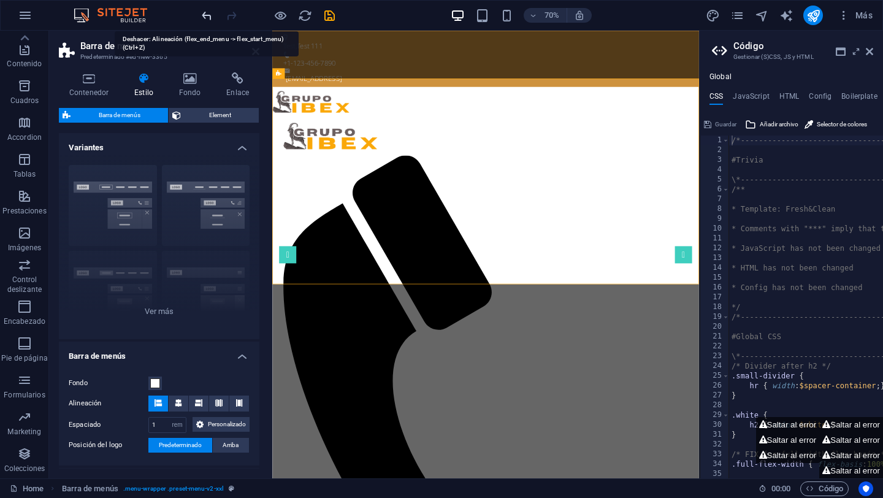
click at [213, 20] on icon "undo" at bounding box center [207, 16] width 14 height 14
click at [210, 18] on icon "undo" at bounding box center [207, 16] width 14 height 14
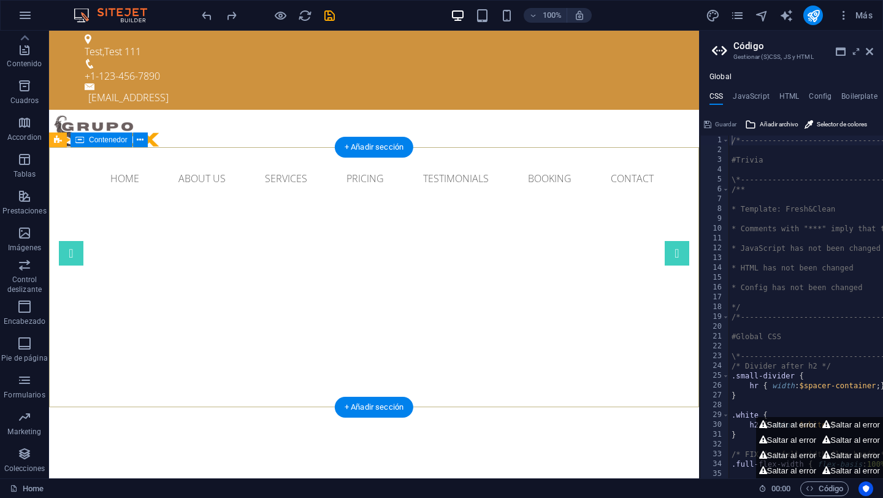
scroll to position [0, 0]
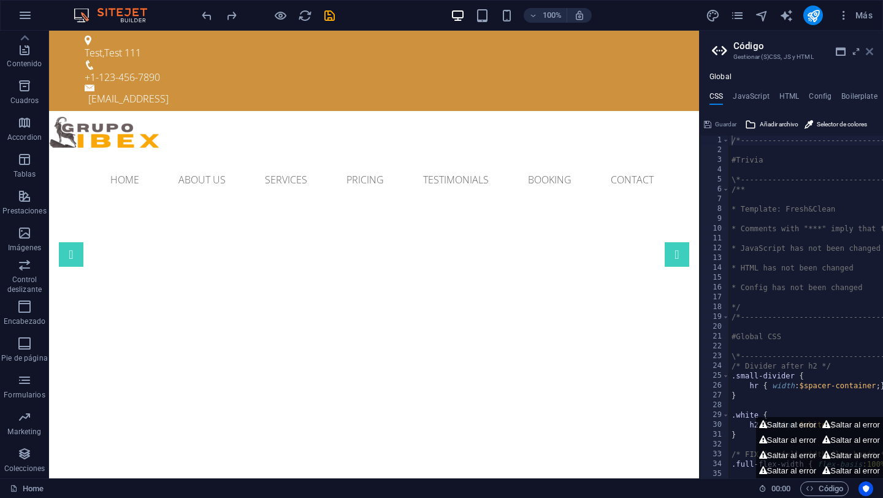
click at [792, 55] on icon at bounding box center [869, 52] width 7 height 10
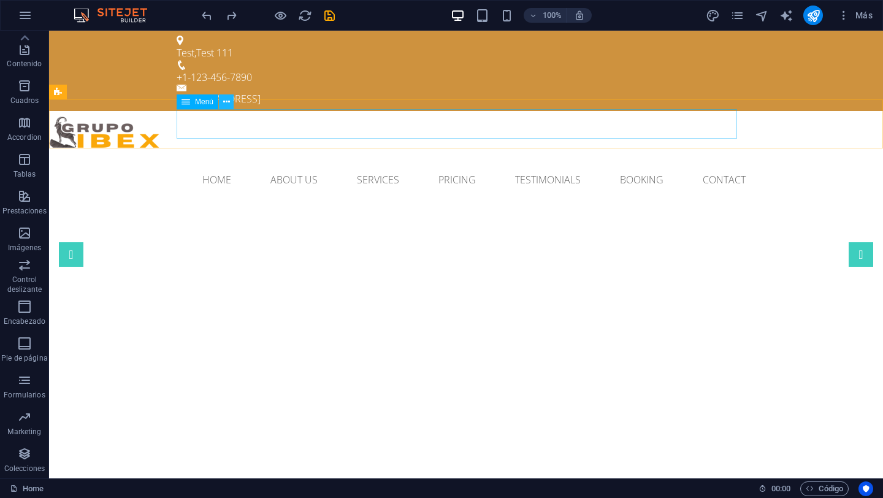
click at [231, 102] on button at bounding box center [226, 101] width 15 height 15
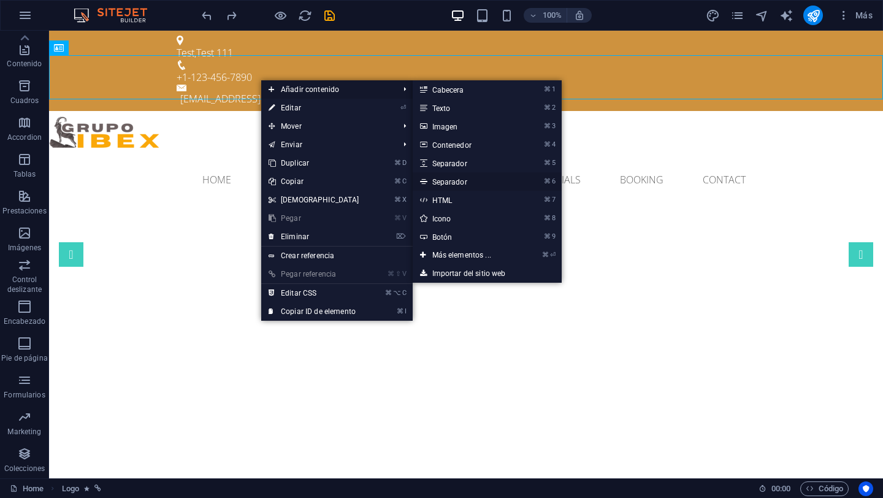
click at [461, 185] on link "⌘ 6 Separador" at bounding box center [464, 181] width 103 height 18
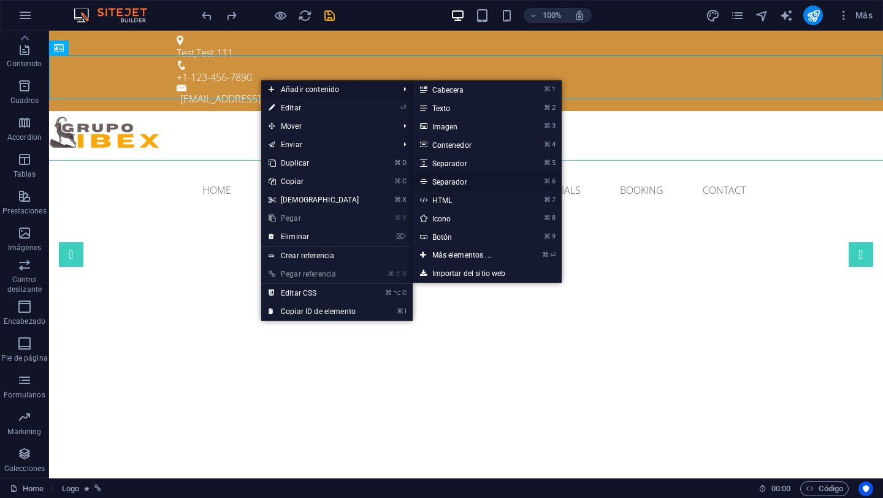
select select "%"
select select "px"
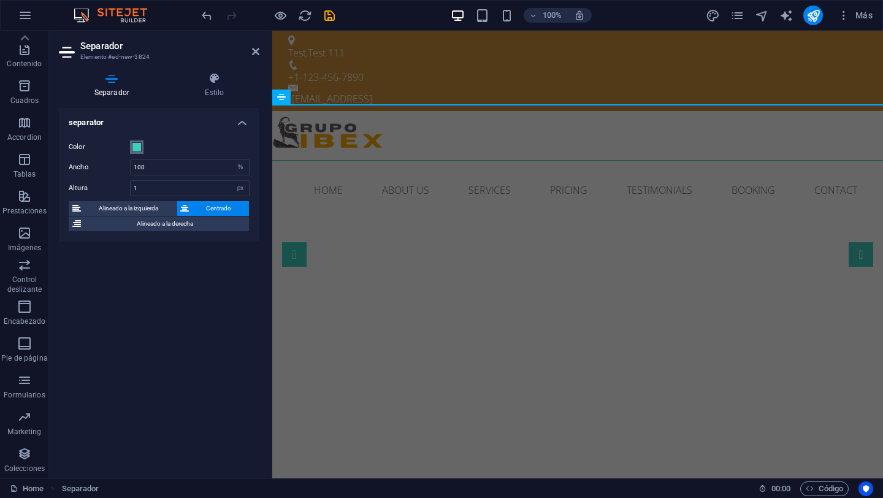
click at [136, 150] on span at bounding box center [137, 147] width 10 height 10
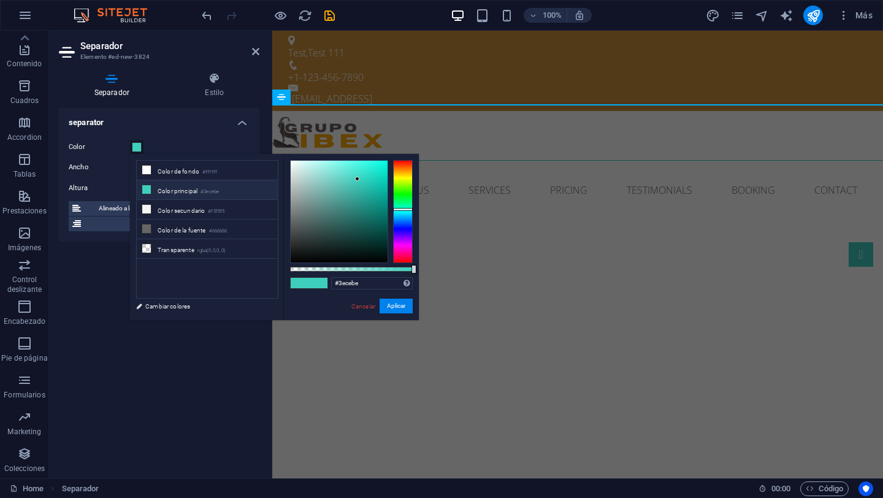
type input "#ce9e3e"
click at [404, 171] on div at bounding box center [403, 211] width 20 height 103
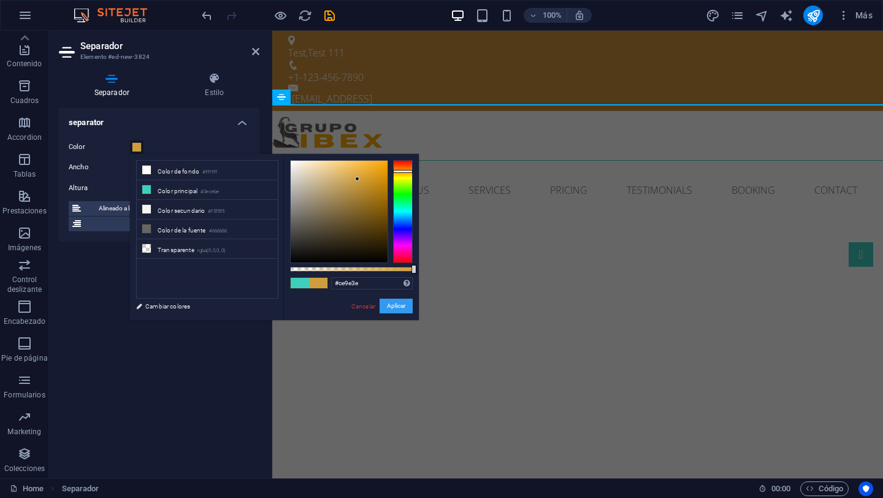
click at [399, 310] on button "Aplicar" at bounding box center [395, 306] width 33 height 15
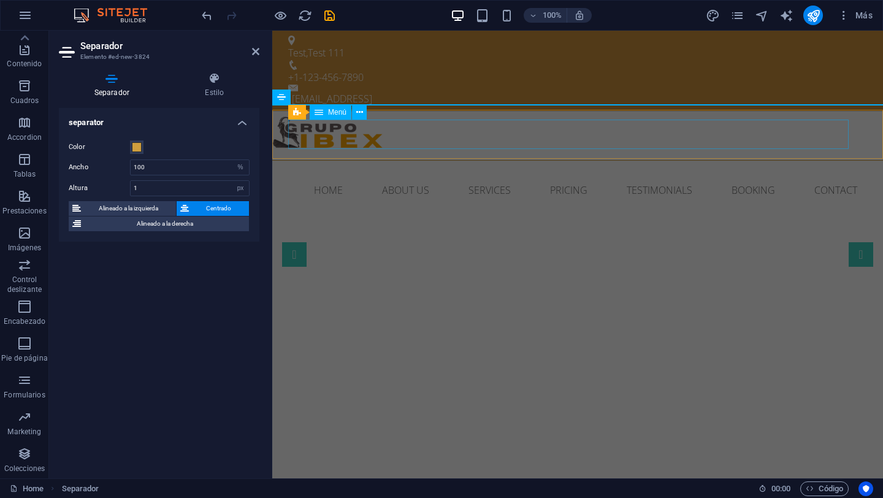
click at [508, 175] on nav "Home About us Services Pricing Testimonials Booking Contact" at bounding box center [577, 189] width 579 height 29
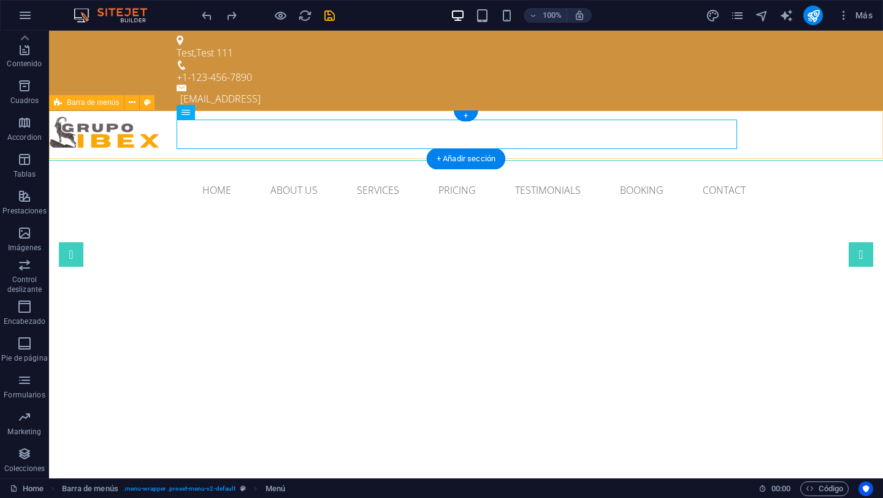
click at [149, 166] on div "Home About us Services Pricing Testimonials Booking Contact Menu" at bounding box center [466, 190] width 834 height 49
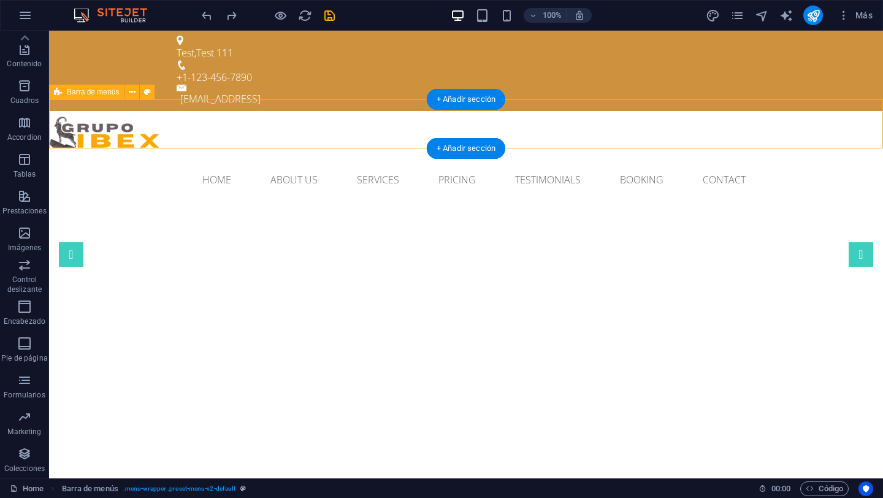
click at [123, 155] on div "Home About us Services Pricing Testimonials Booking Contact Menu" at bounding box center [466, 179] width 834 height 49
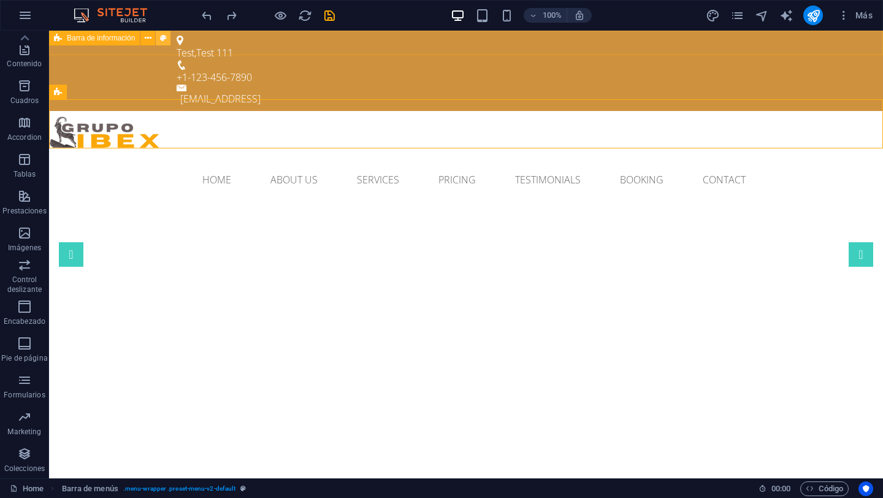
click at [161, 40] on icon at bounding box center [163, 38] width 7 height 13
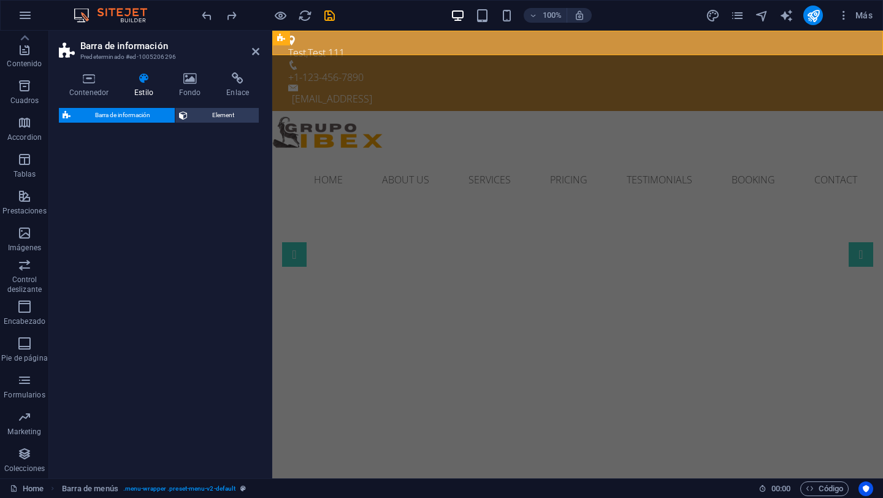
select select "rem"
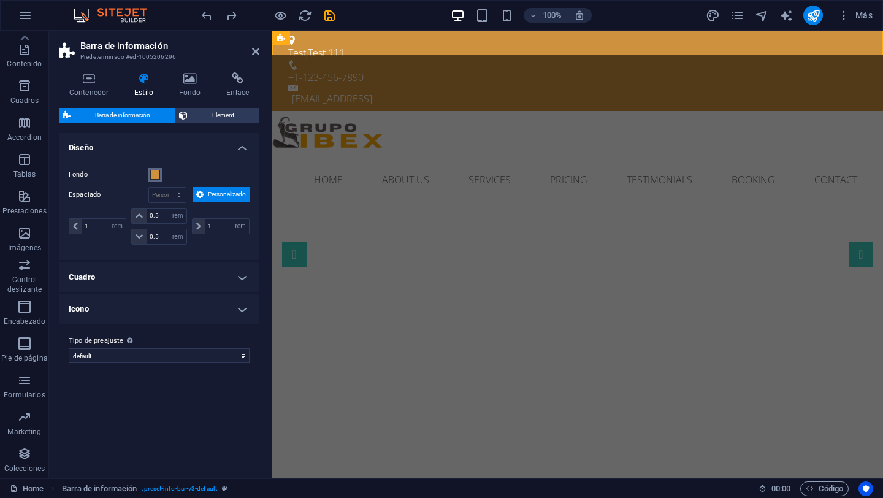
click at [157, 175] on span at bounding box center [155, 175] width 10 height 10
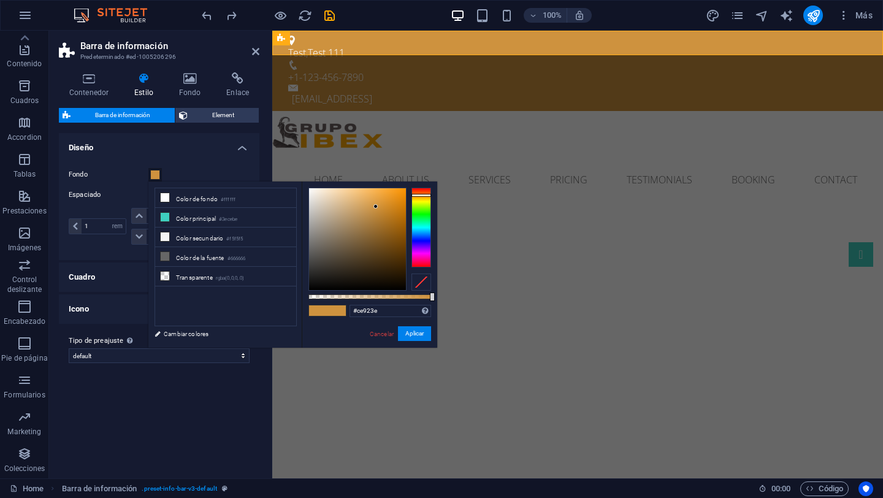
click at [421, 284] on div at bounding box center [421, 281] width 20 height 17
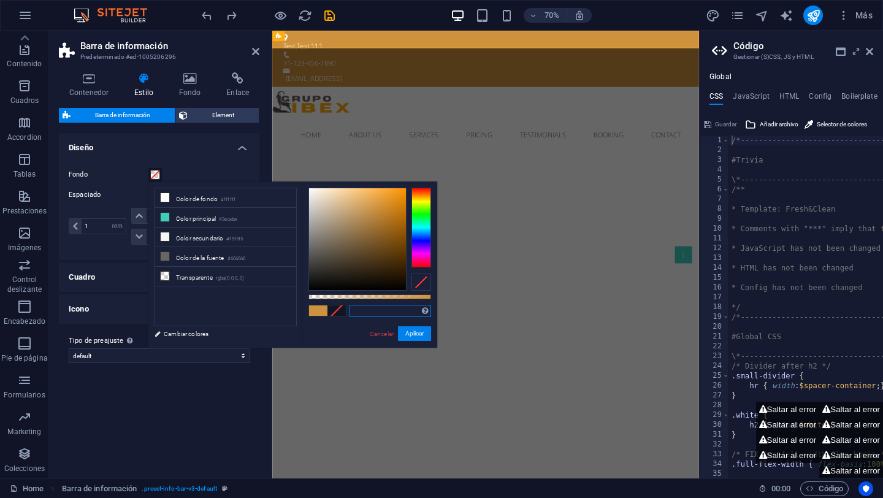
click at [420, 312] on input "text" at bounding box center [390, 311] width 82 height 12
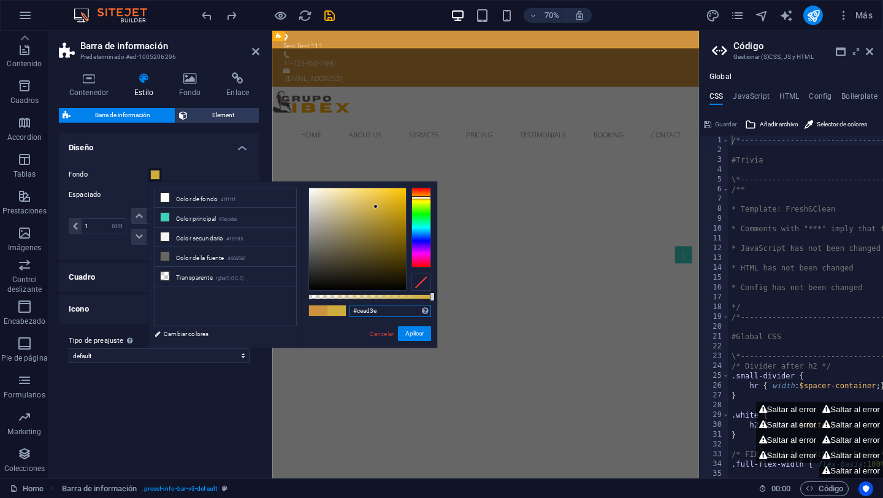
click at [418, 197] on div at bounding box center [421, 228] width 20 height 80
click at [423, 195] on div at bounding box center [421, 195] width 20 height 3
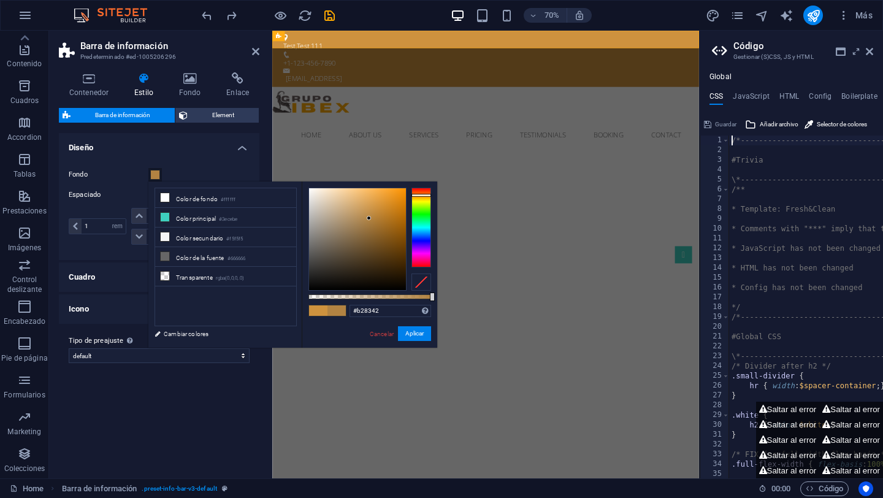
drag, startPoint x: 376, startPoint y: 207, endPoint x: 369, endPoint y: 218, distance: 13.3
click at [369, 218] on div at bounding box center [369, 218] width 4 height 4
click at [422, 196] on div at bounding box center [421, 195] width 20 height 3
type input "#ec9d18"
drag, startPoint x: 368, startPoint y: 218, endPoint x: 395, endPoint y: 195, distance: 35.6
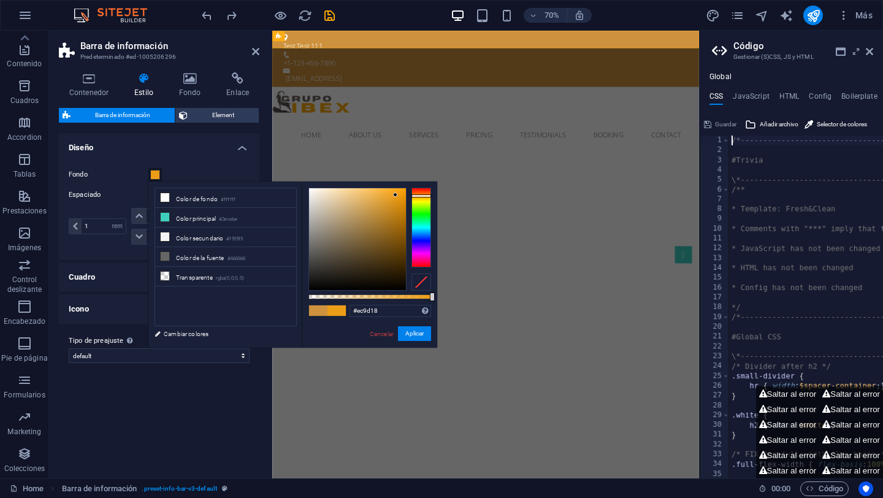
click at [395, 195] on div at bounding box center [395, 194] width 4 height 4
click at [420, 335] on button "Aplicar" at bounding box center [414, 333] width 33 height 15
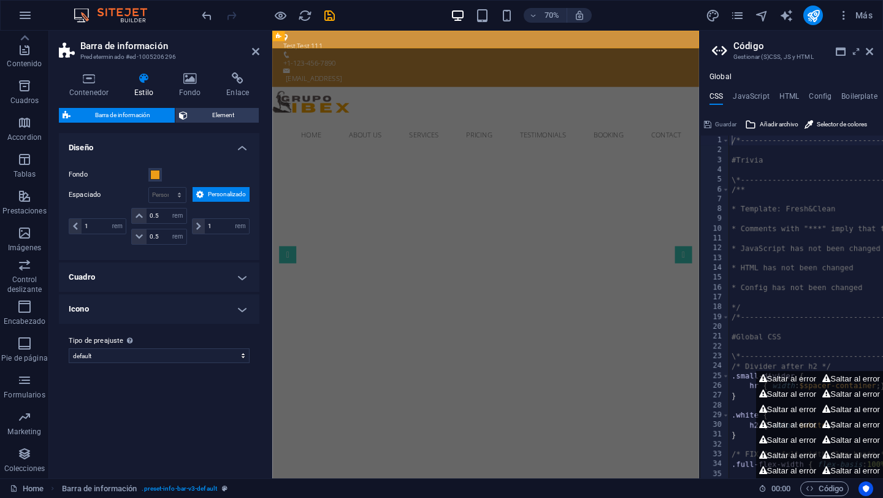
click at [254, 248] on div "Fondo Espaciado px rem % vh vw Personalizado Personalizado 1 px rem % vh vw 0.5…" at bounding box center [158, 207] width 205 height 105
click at [257, 52] on icon at bounding box center [255, 52] width 7 height 10
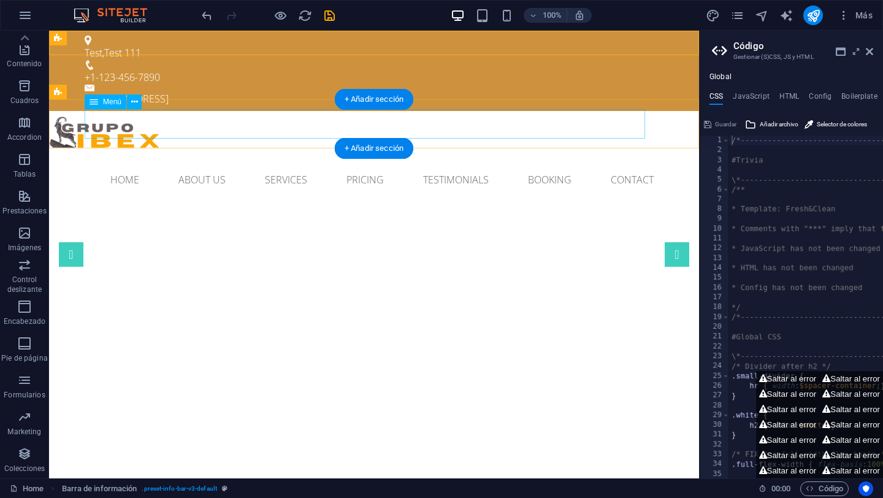
click at [104, 165] on nav "Home About us Services Pricing Testimonials Booking Contact" at bounding box center [374, 179] width 579 height 29
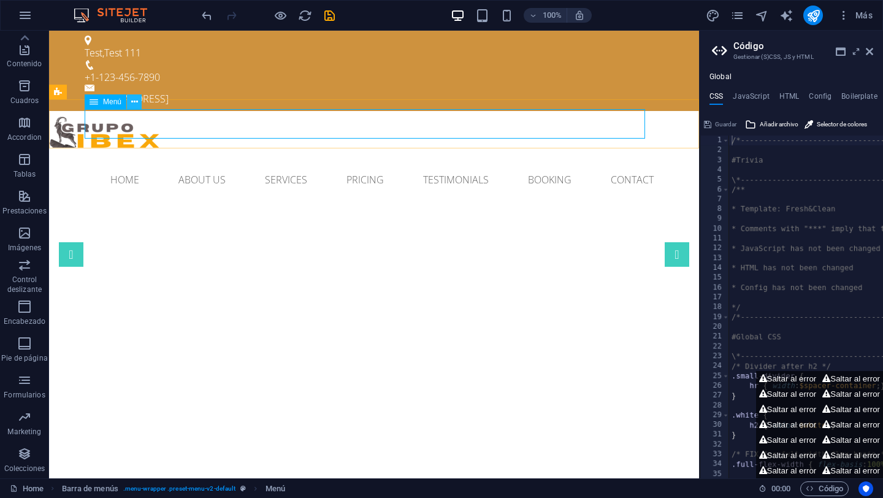
click at [137, 102] on icon at bounding box center [134, 102] width 7 height 13
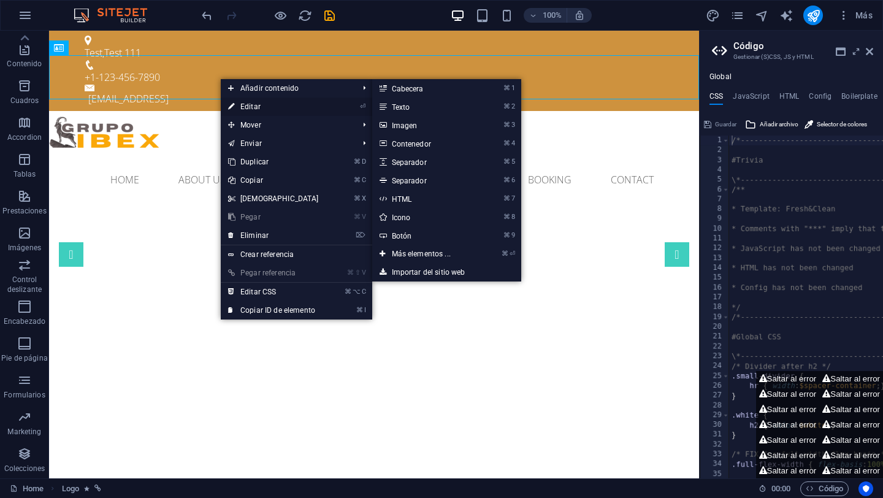
click at [272, 111] on link "⏎ Editar" at bounding box center [273, 106] width 105 height 18
select select "px"
select select "pulse"
select select "s"
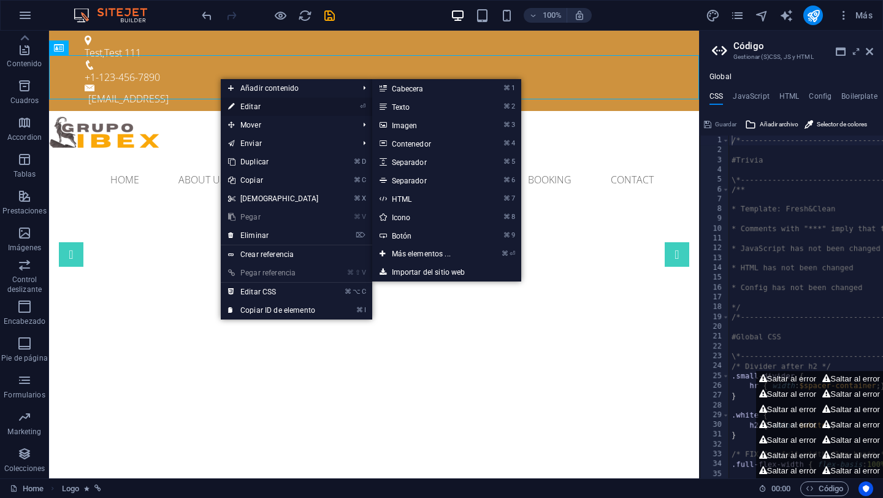
select select "scroll"
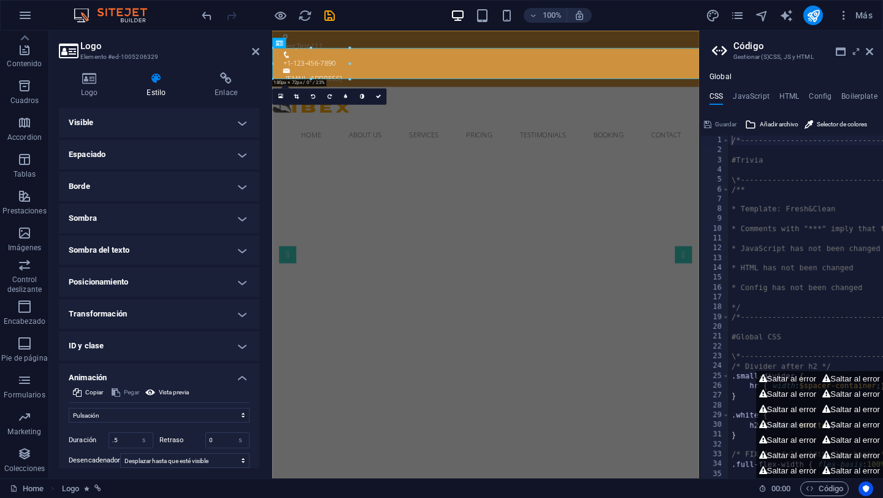
type input "180"
click at [93, 88] on h4 "Logo" at bounding box center [92, 85] width 66 height 26
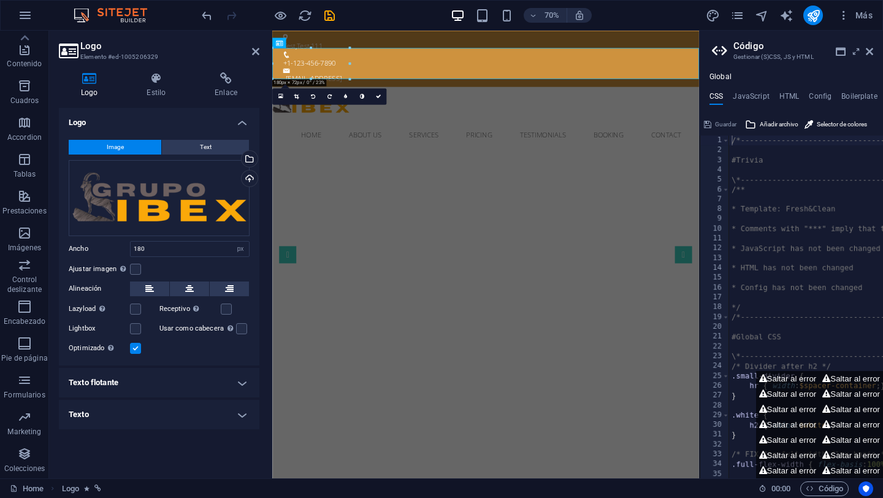
click at [183, 418] on h4 "Texto" at bounding box center [159, 414] width 200 height 29
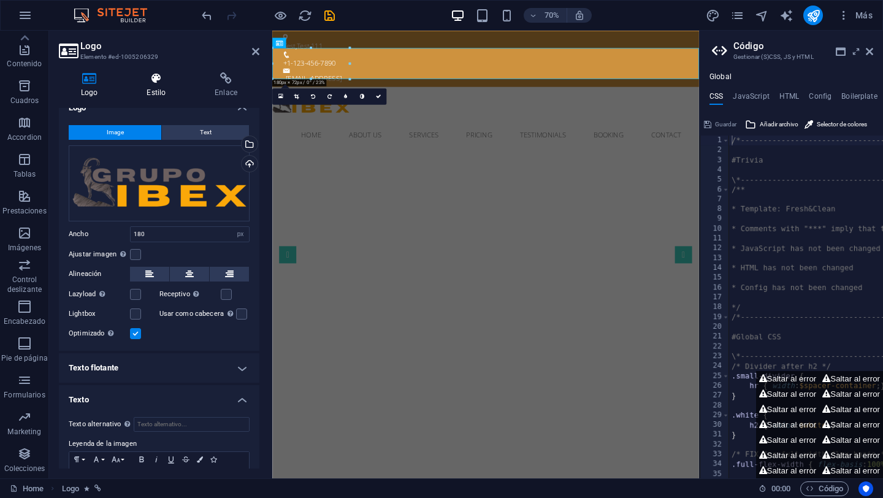
click at [166, 88] on h4 "Estilo" at bounding box center [158, 85] width 68 height 26
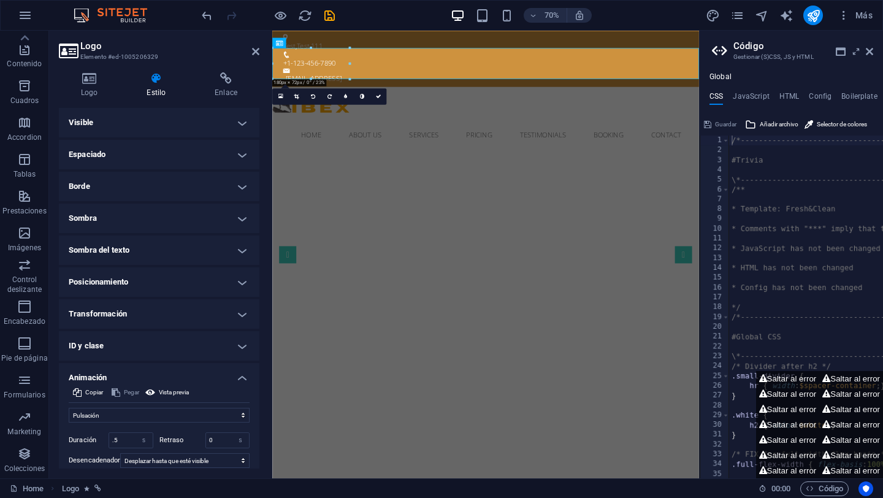
click at [196, 119] on h4 "Visible" at bounding box center [159, 122] width 200 height 29
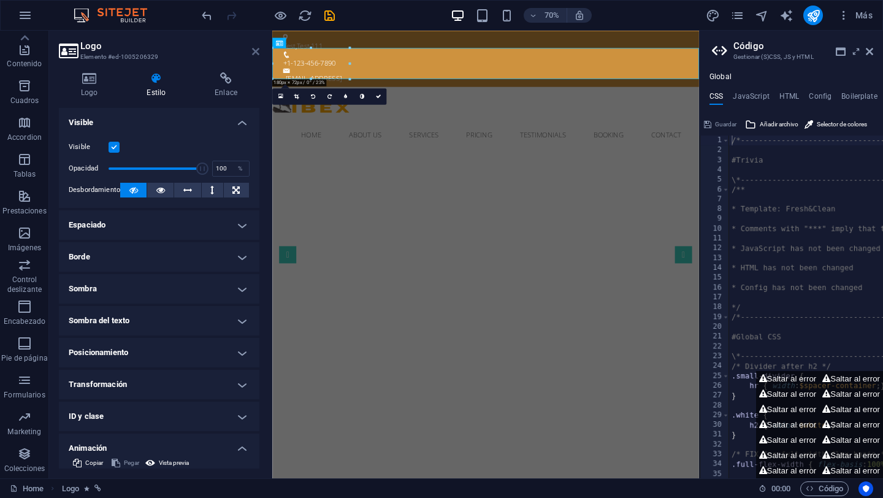
click at [256, 49] on icon at bounding box center [255, 52] width 7 height 10
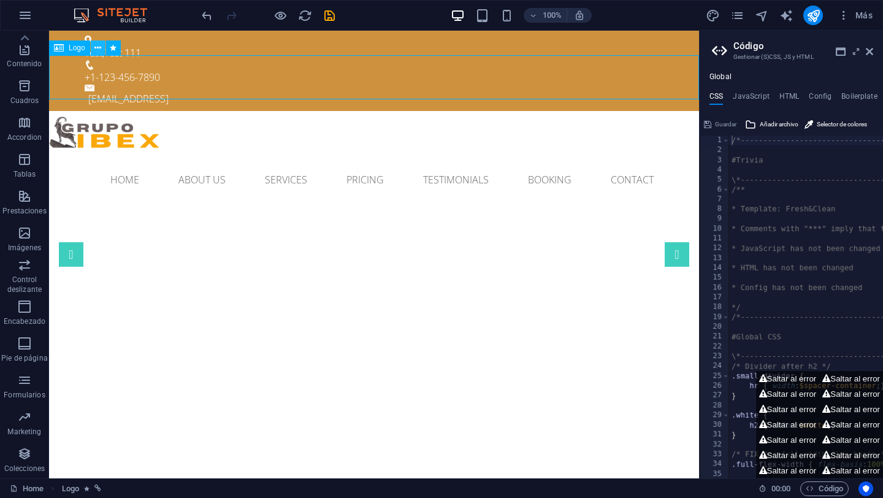
click at [97, 48] on icon at bounding box center [97, 48] width 7 height 13
click at [552, 111] on div at bounding box center [374, 133] width 650 height 44
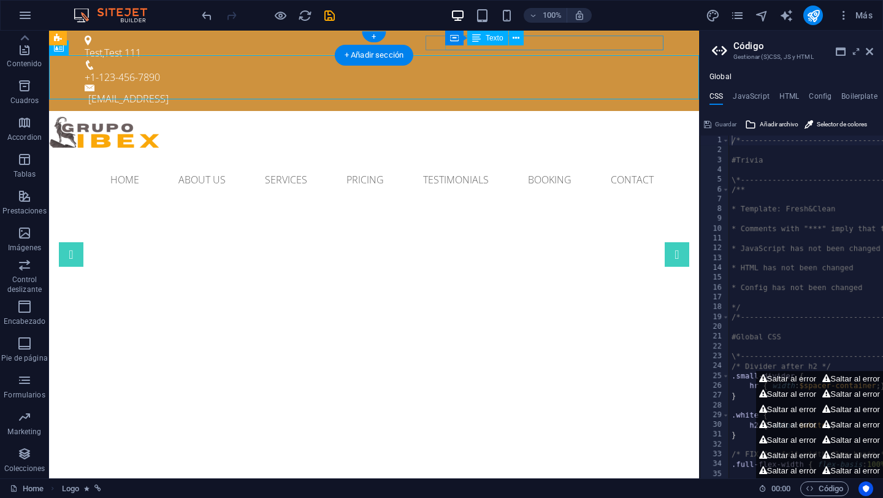
click at [582, 91] on div "[EMAIL_ADDRESS]" at bounding box center [375, 98] width 575 height 15
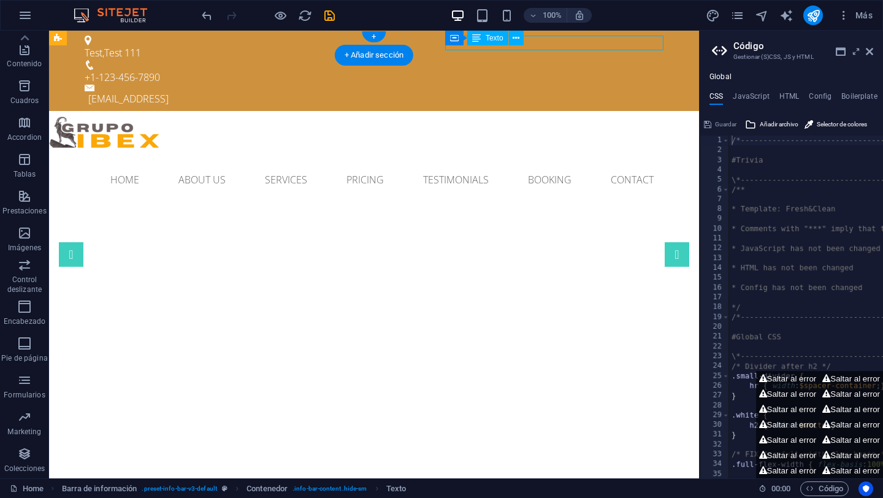
click at [582, 91] on div "[EMAIL_ADDRESS]" at bounding box center [375, 98] width 575 height 15
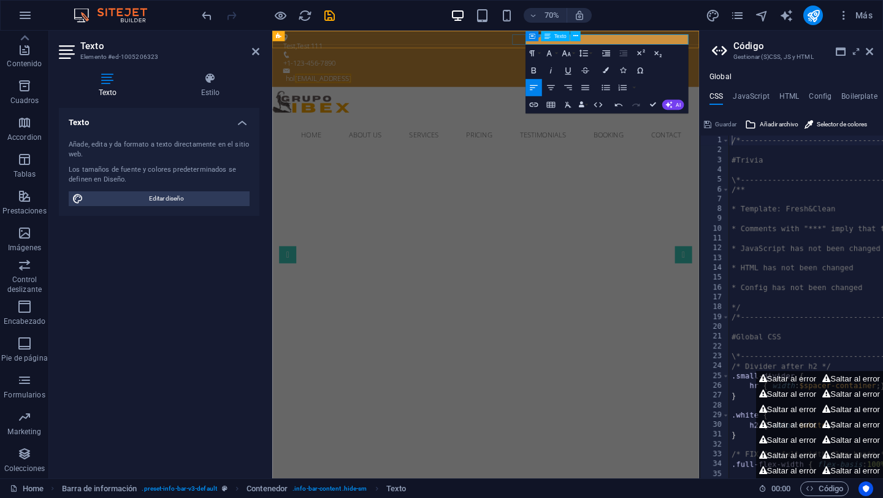
drag, startPoint x: 863, startPoint y: 42, endPoint x: 645, endPoint y: 39, distance: 217.7
click at [645, 91] on p "hol 62bd49420f9f8cf5156c56c92b822b@cpanel.local" at bounding box center [578, 98] width 575 height 15
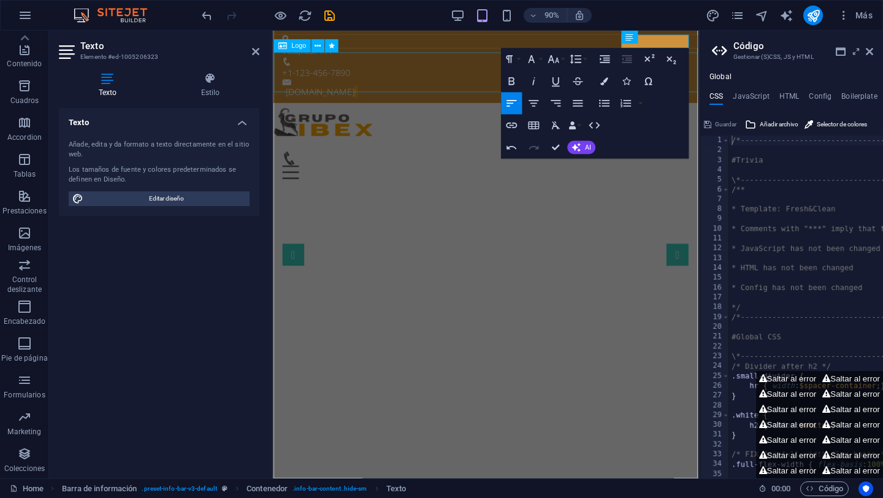
click at [501, 111] on div at bounding box center [508, 133] width 471 height 44
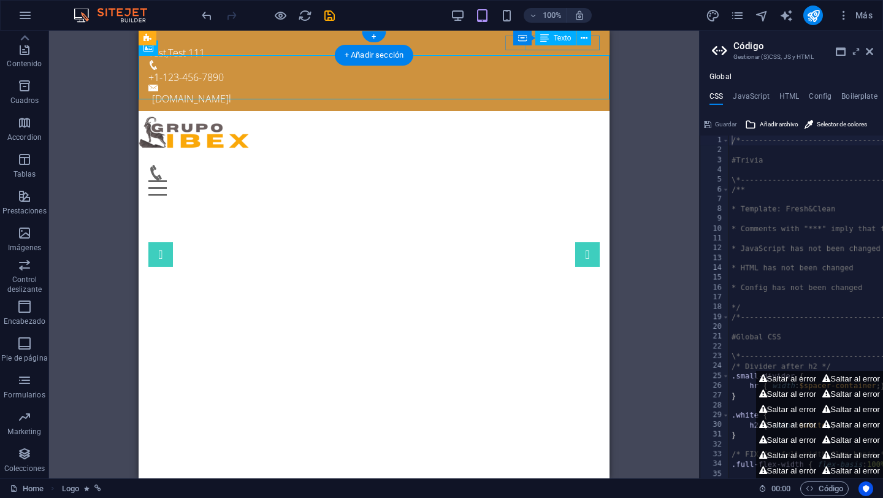
click at [544, 91] on div "holagrupoibex.cl l" at bounding box center [376, 98] width 448 height 15
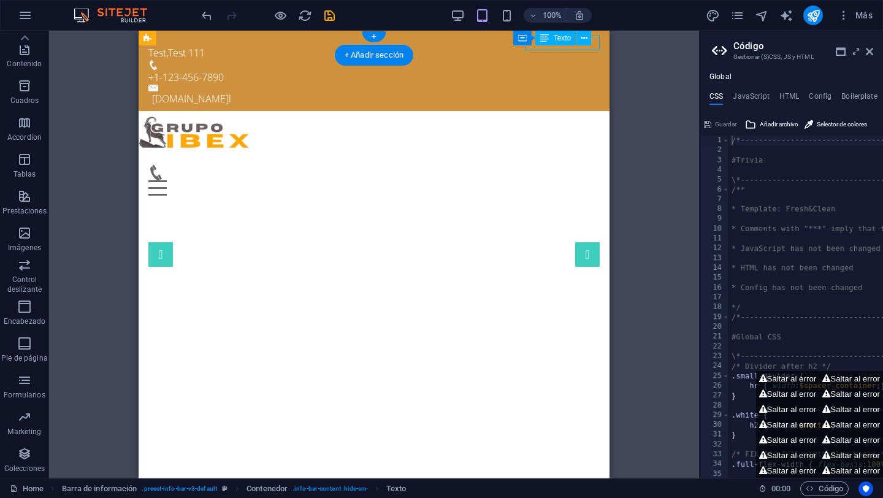
click at [544, 91] on div "holagrupoibex.cl l" at bounding box center [376, 98] width 448 height 15
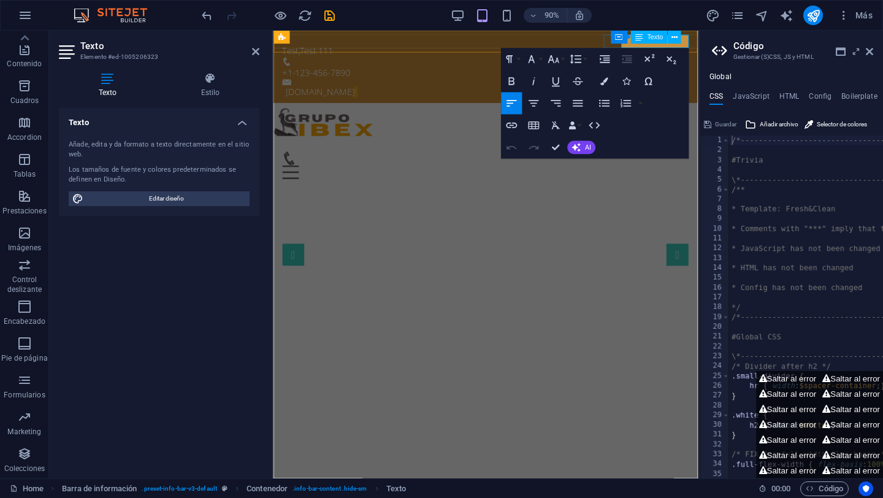
click at [677, 91] on p "holagrupoibex.cl l" at bounding box center [511, 98] width 448 height 15
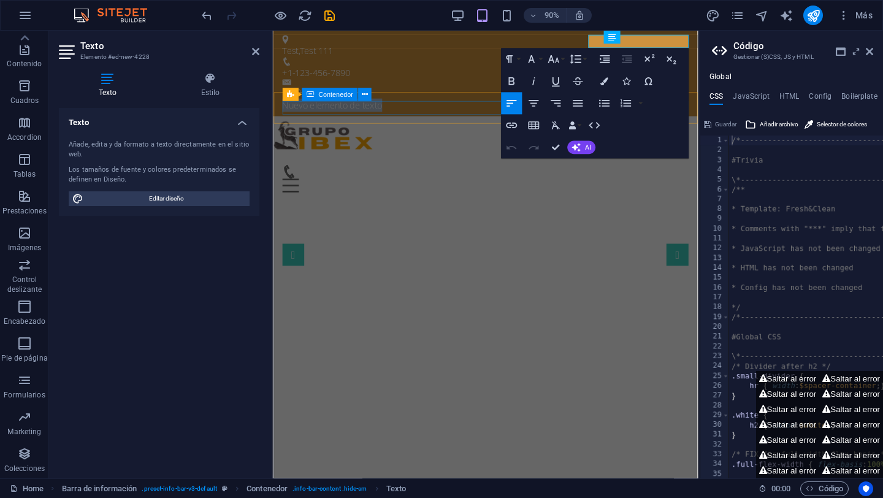
click at [501, 180] on div "Menu" at bounding box center [508, 195] width 451 height 31
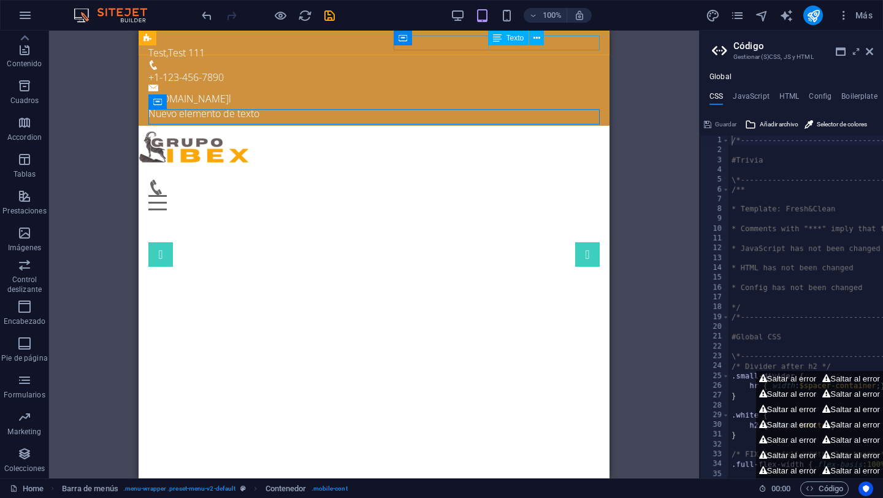
click at [545, 42] on div "Texto" at bounding box center [520, 38] width 64 height 15
click at [577, 106] on div "Nuevo elemento de texto" at bounding box center [373, 113] width 451 height 15
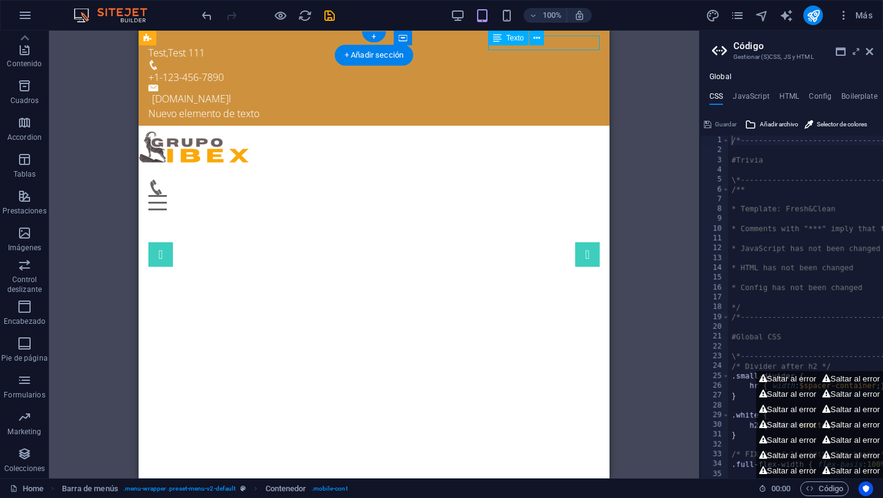
click at [577, 106] on div "Nuevo elemento de texto" at bounding box center [373, 113] width 451 height 15
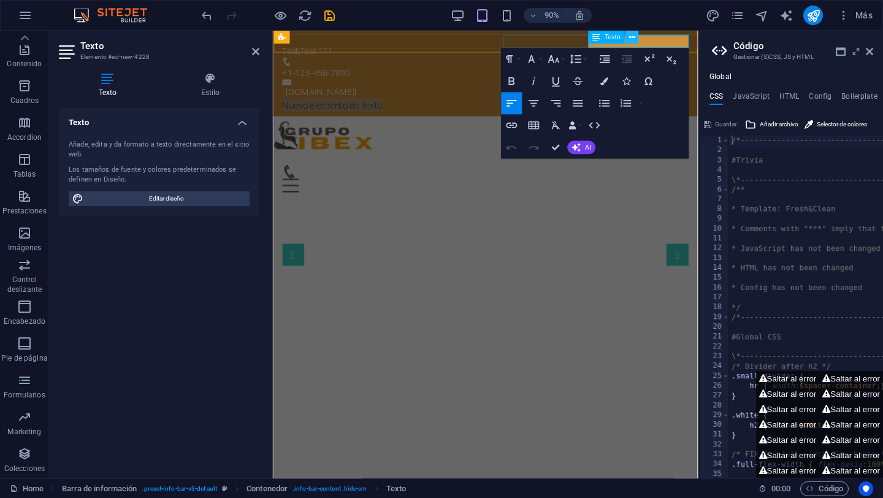
click at [632, 39] on icon at bounding box center [632, 37] width 6 height 12
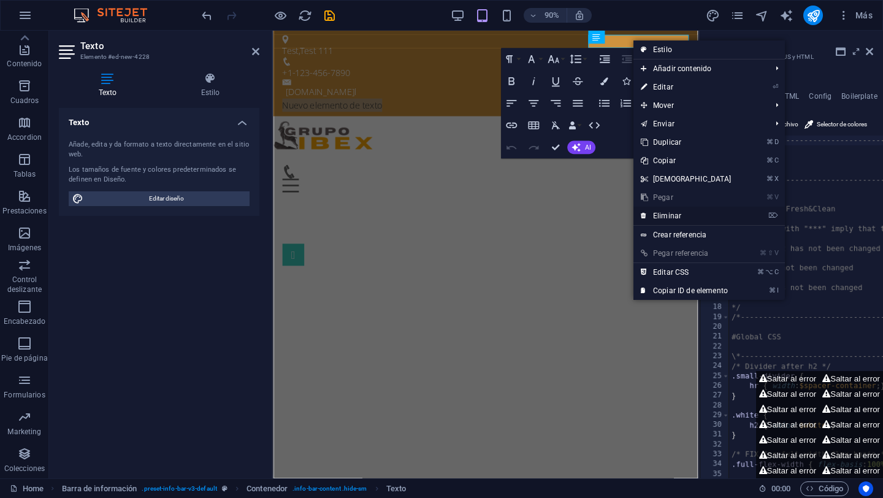
click at [682, 219] on link "⌦ Eliminar" at bounding box center [685, 216] width 105 height 18
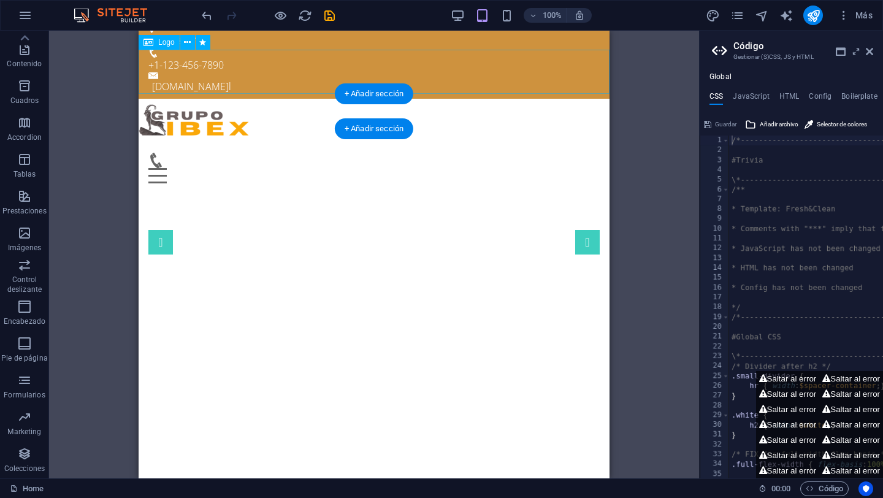
scroll to position [0, 0]
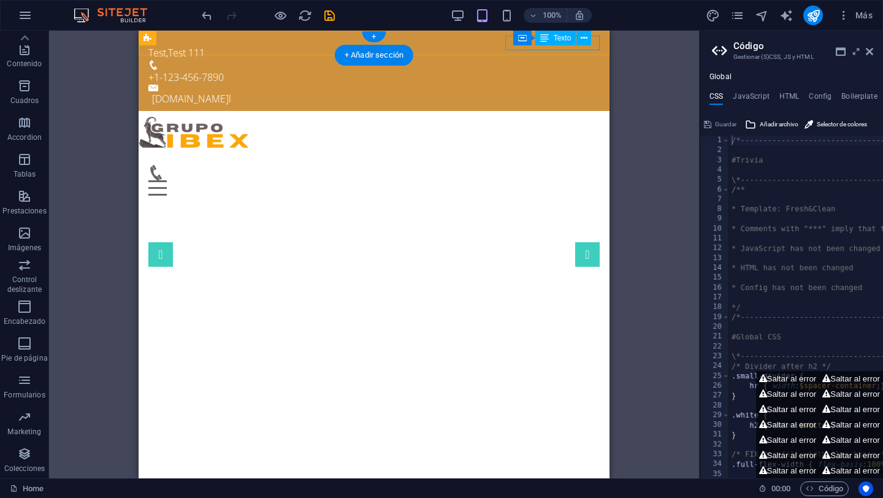
click at [569, 91] on div "holagrupoibex.cl l" at bounding box center [376, 98] width 448 height 15
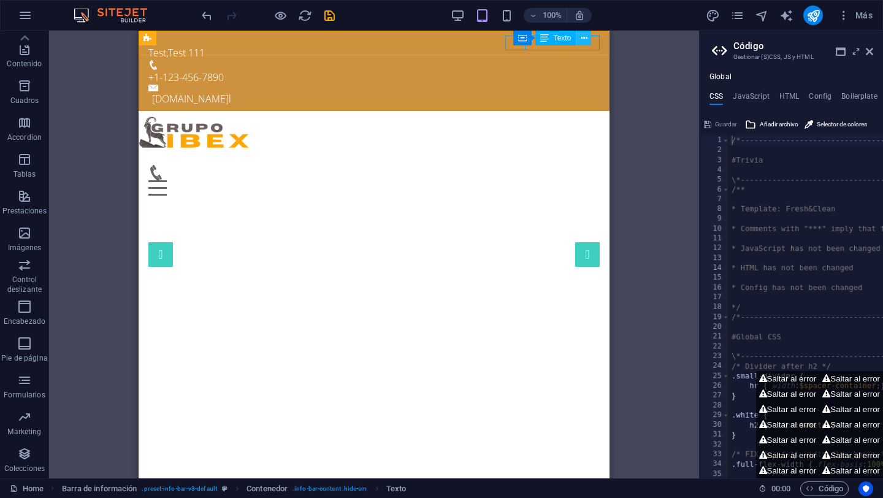
click at [581, 39] on icon at bounding box center [584, 38] width 7 height 13
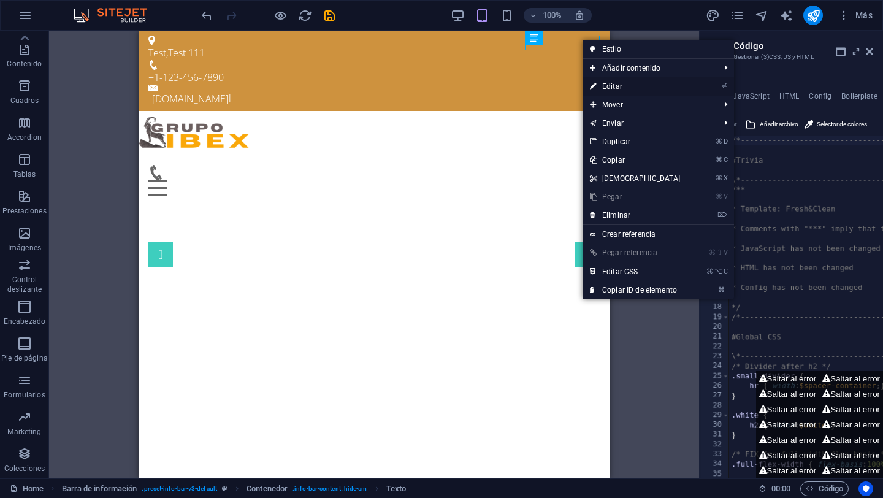
click at [618, 89] on link "⏎ Editar" at bounding box center [634, 86] width 105 height 18
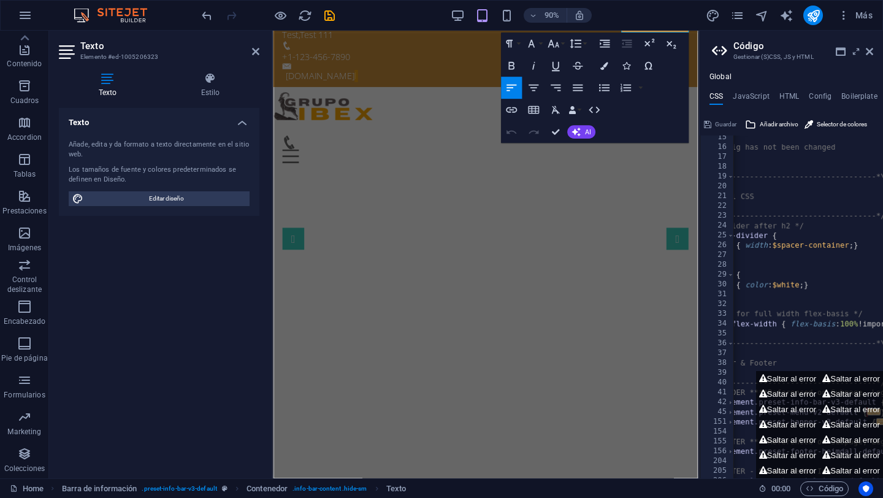
scroll to position [18, 0]
click at [180, 198] on span "Editar diseño" at bounding box center [166, 198] width 159 height 15
select select "px"
select select "300"
select select "px"
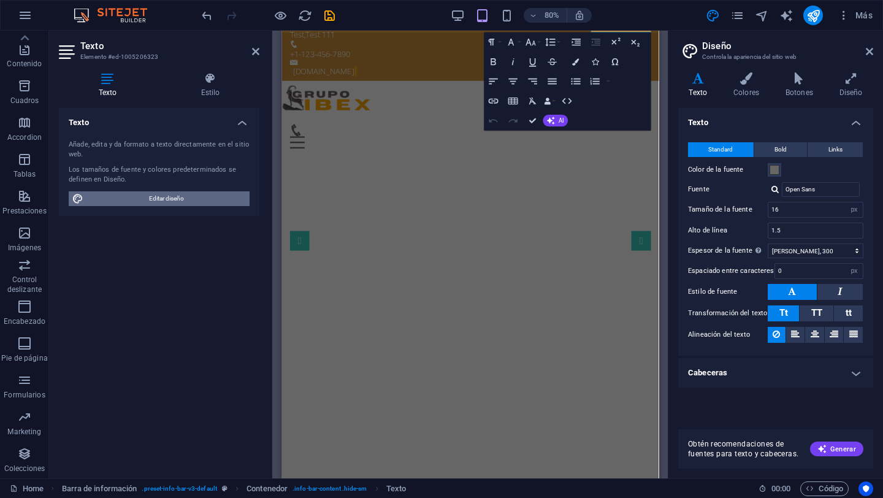
click at [180, 198] on span "Editar diseño" at bounding box center [166, 198] width 159 height 15
click at [780, 145] on span "Bold" at bounding box center [780, 149] width 12 height 15
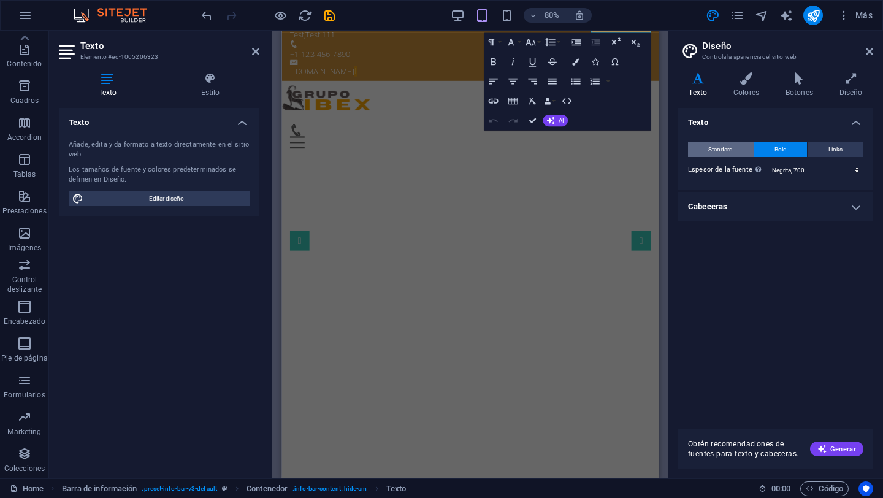
click at [718, 149] on span "Standard" at bounding box center [720, 149] width 25 height 15
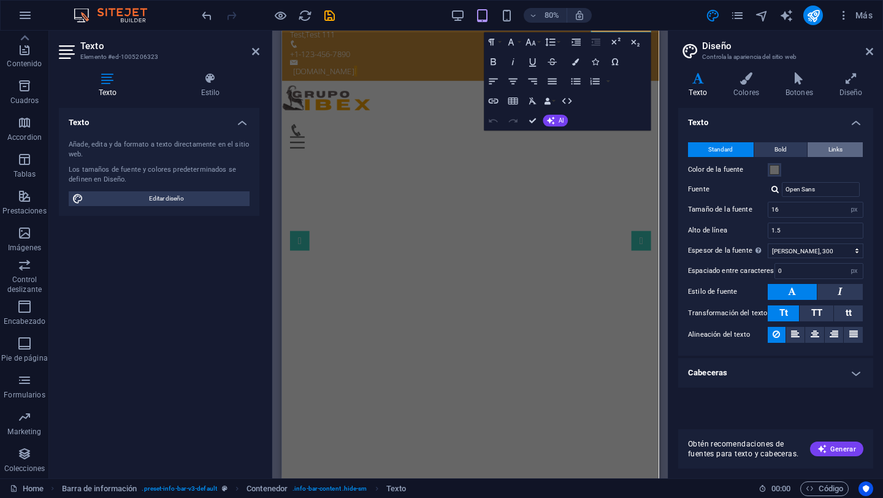
click at [792, 143] on span "Links" at bounding box center [835, 149] width 14 height 15
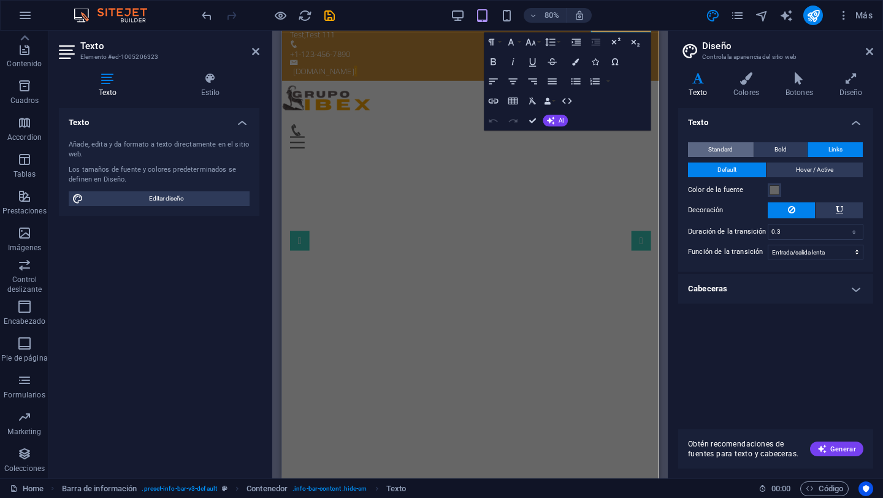
click at [717, 151] on span "Standard" at bounding box center [720, 149] width 25 height 15
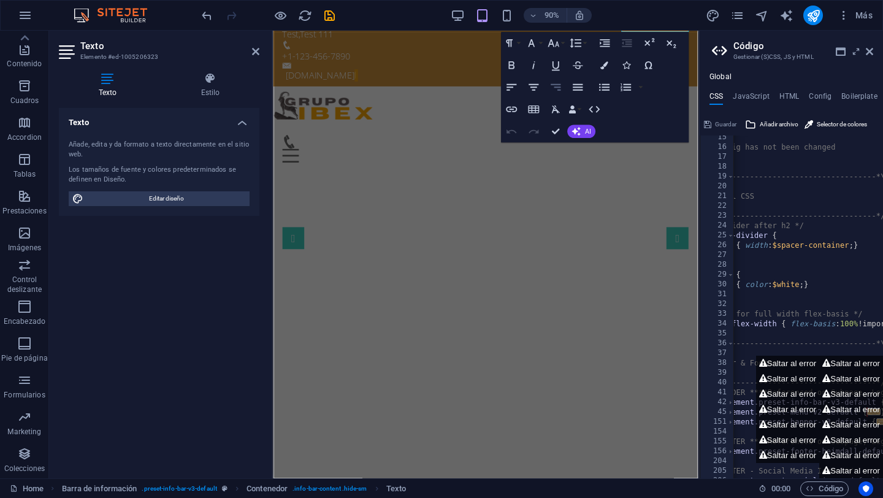
scroll to position [141, 0]
drag, startPoint x: 950, startPoint y: 147, endPoint x: 715, endPoint y: 161, distance: 235.3
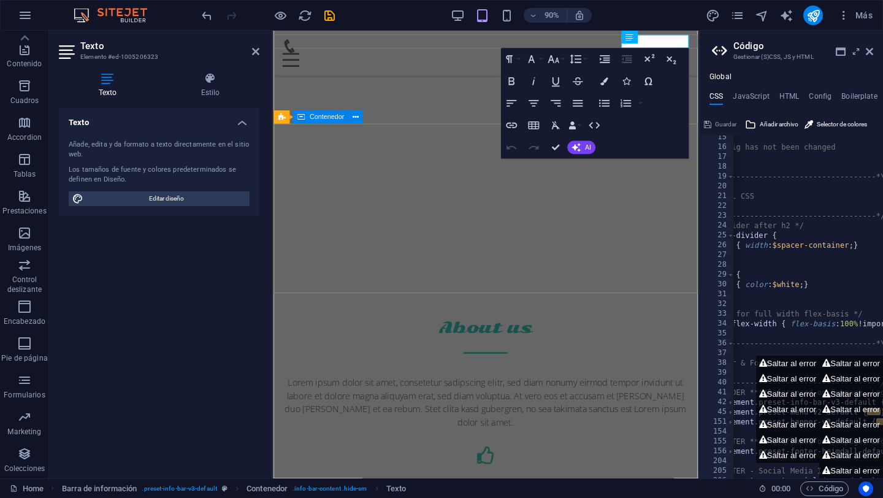
scroll to position [0, 0]
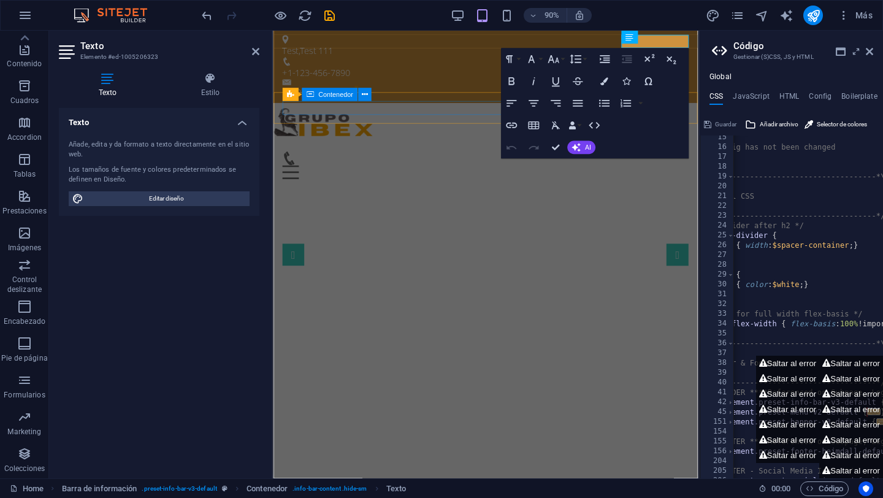
click at [444, 165] on div "Menu" at bounding box center [508, 180] width 451 height 31
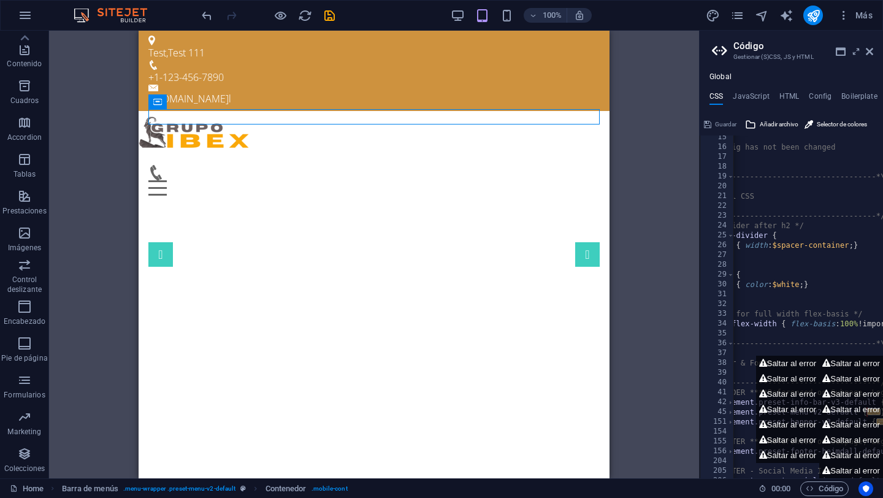
click at [655, 158] on div "H3 Banner Banner Contenedor Barra de menús Menú Separador Barra de información …" at bounding box center [374, 255] width 650 height 448
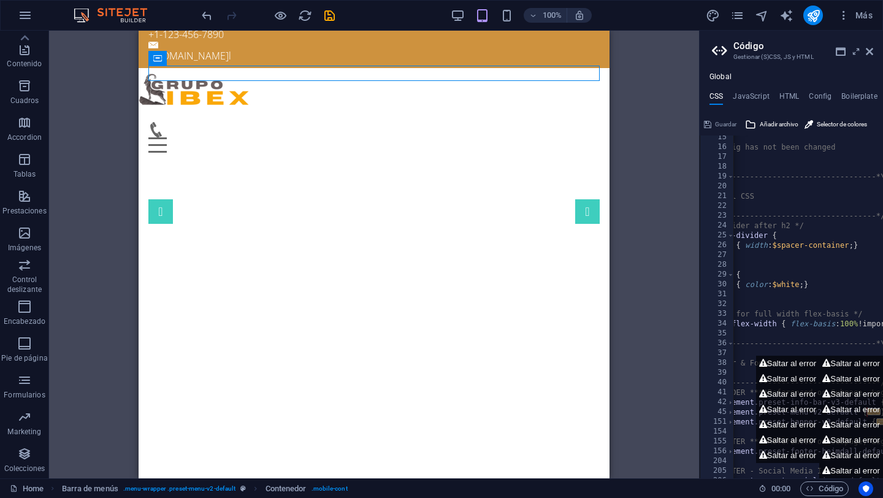
scroll to position [45, 0]
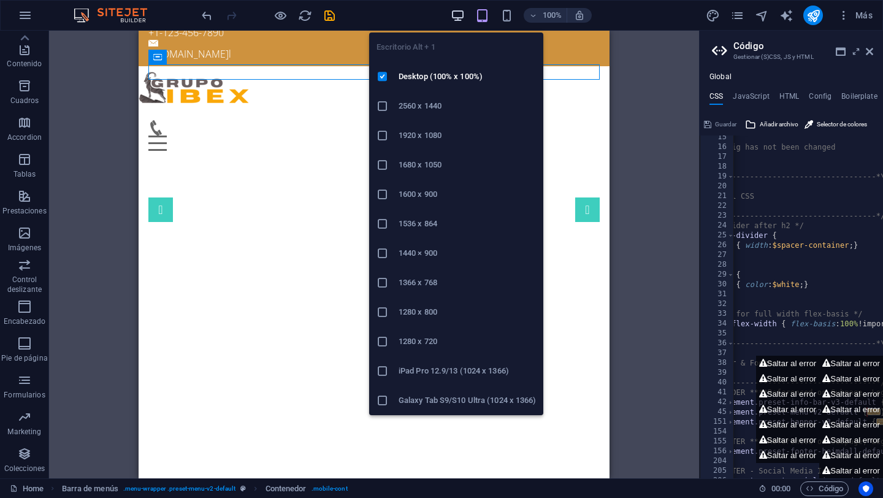
click at [459, 17] on icon "button" at bounding box center [458, 16] width 14 height 14
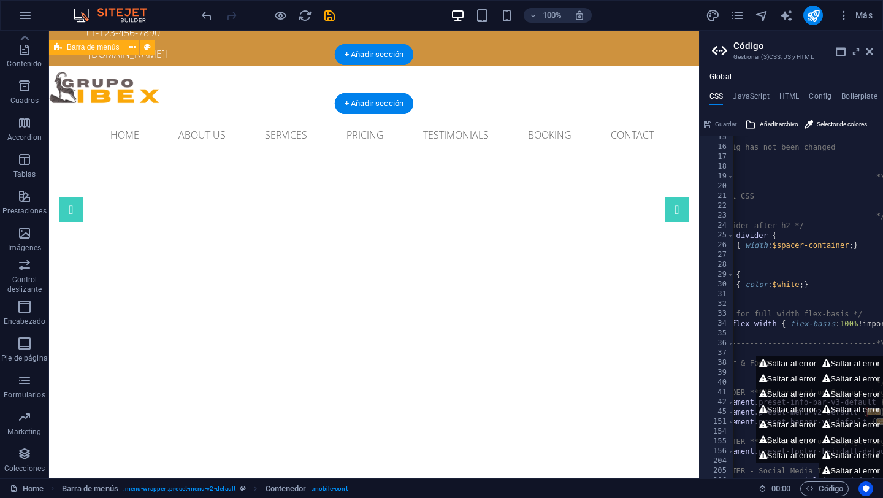
scroll to position [0, 0]
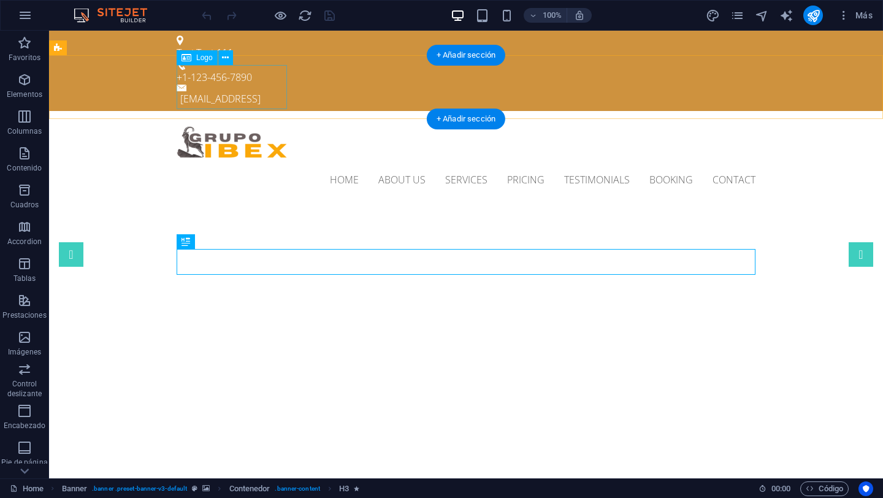
scroll to position [12, 0]
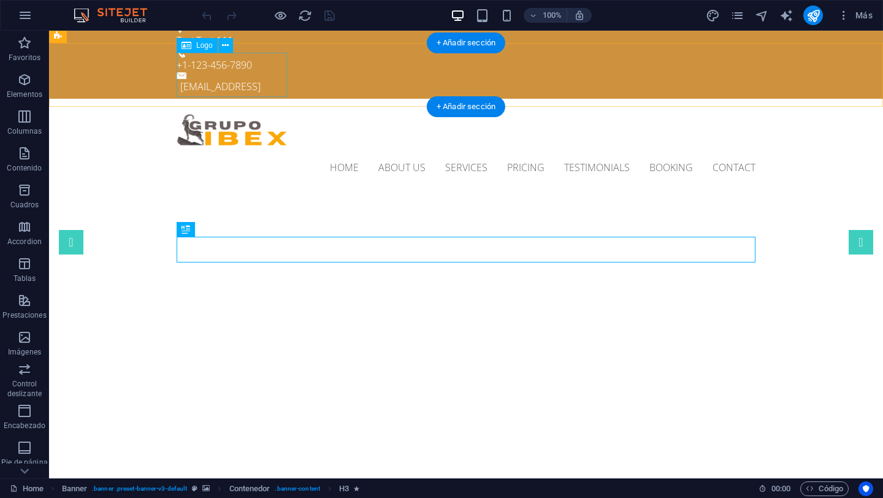
click at [249, 109] on div at bounding box center [466, 131] width 579 height 44
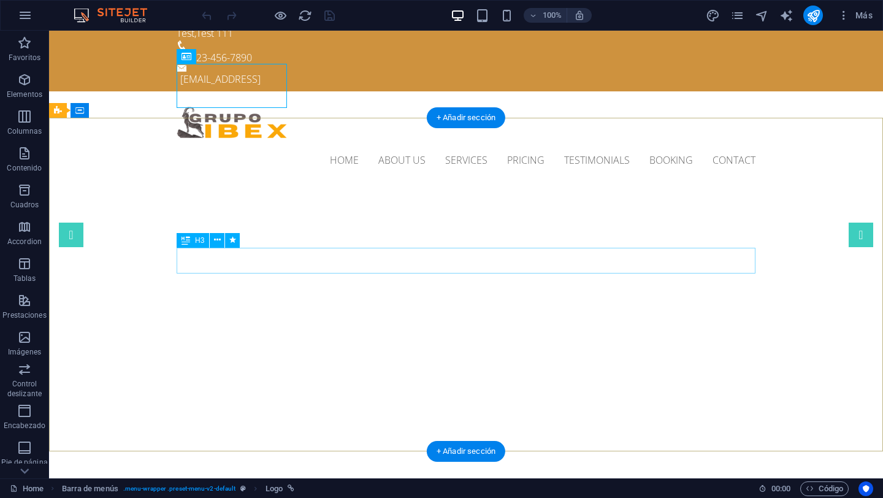
scroll to position [28, 0]
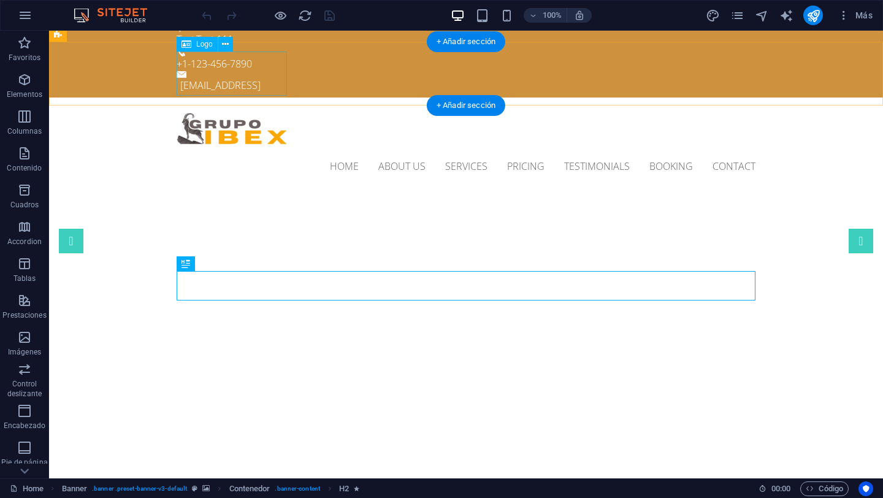
scroll to position [0, 0]
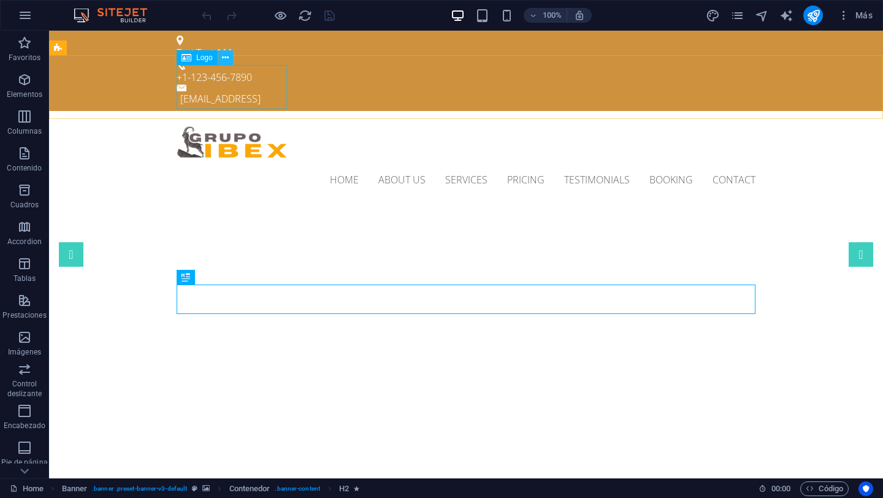
click at [226, 58] on icon at bounding box center [225, 57] width 7 height 13
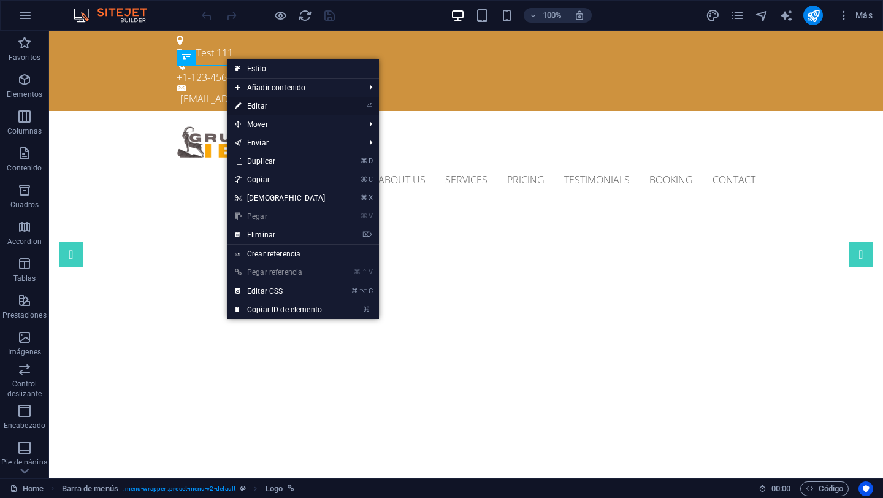
click at [314, 107] on link "⏎ Editar" at bounding box center [279, 106] width 105 height 18
select select "px"
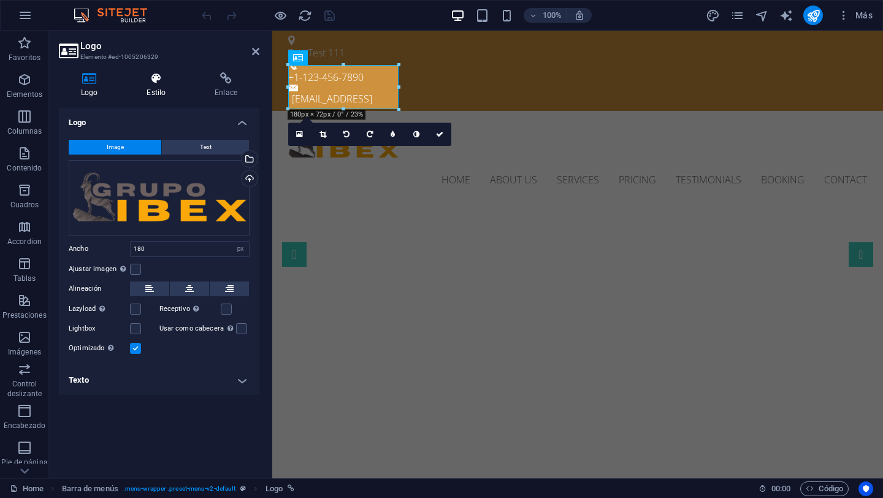
click at [159, 88] on h4 "Estilo" at bounding box center [158, 85] width 68 height 26
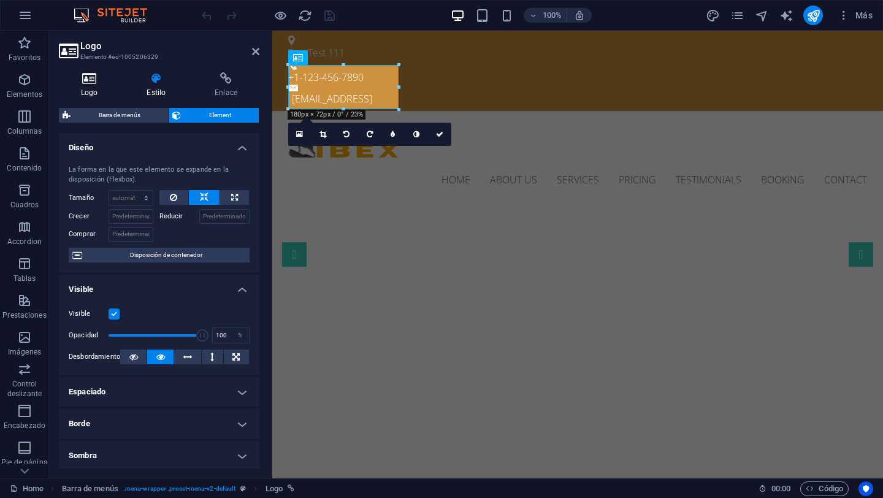
click at [96, 85] on h4 "Logo" at bounding box center [92, 85] width 66 height 26
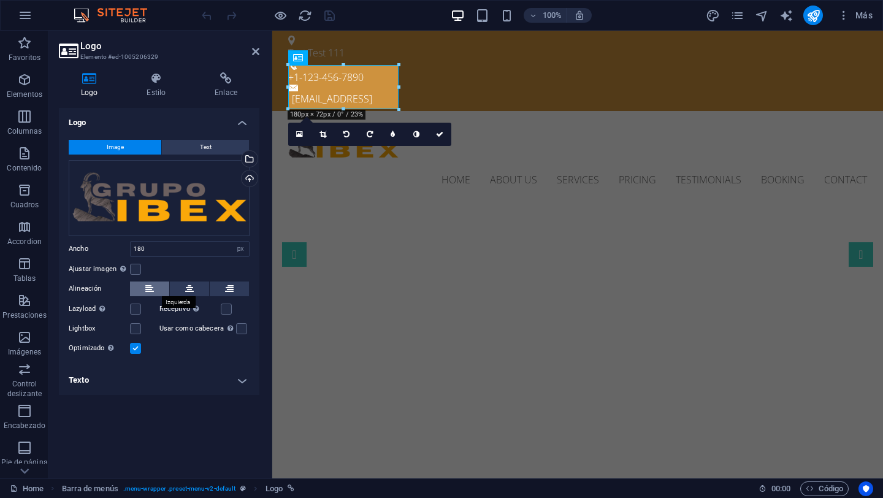
click at [152, 292] on icon at bounding box center [149, 288] width 9 height 15
click at [511, 111] on div "Home About us Services Pricing Testimonials Booking Contact Menu" at bounding box center [577, 157] width 611 height 93
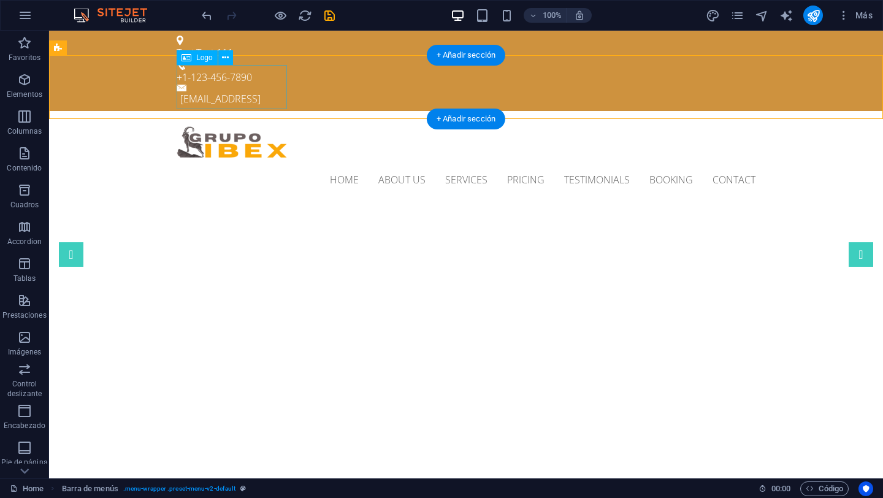
click at [245, 121] on div at bounding box center [466, 143] width 579 height 44
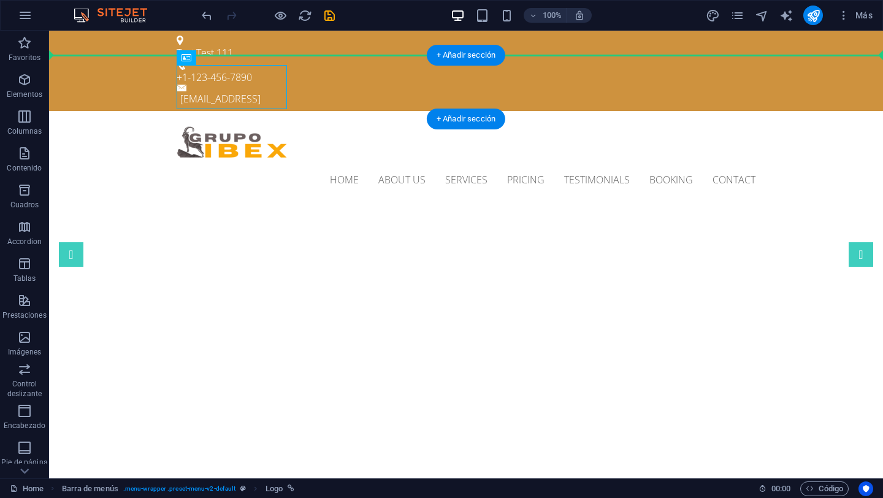
drag, startPoint x: 245, startPoint y: 85, endPoint x: 125, endPoint y: 82, distance: 119.6
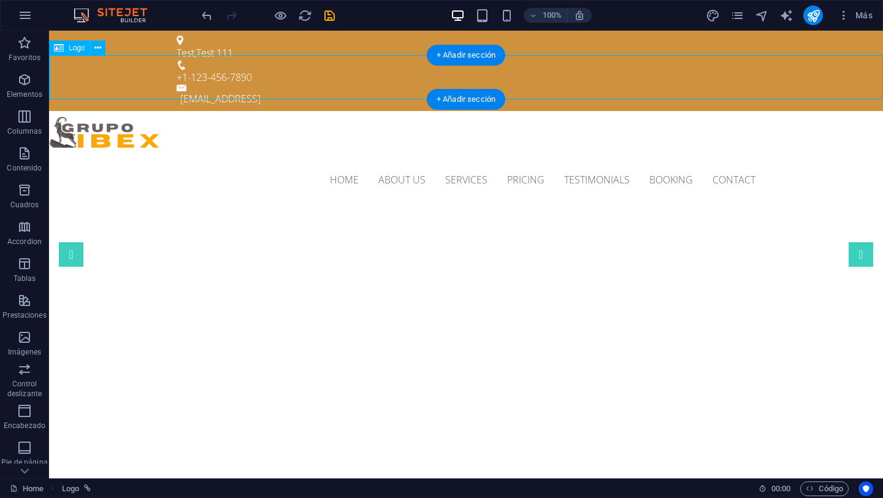
drag, startPoint x: 124, startPoint y: 82, endPoint x: 166, endPoint y: 84, distance: 41.1
click at [163, 111] on div at bounding box center [466, 133] width 834 height 44
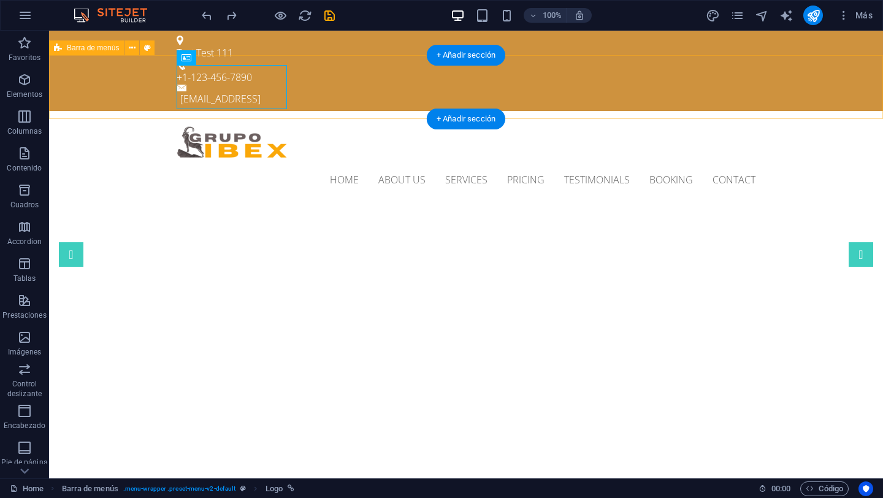
click at [826, 111] on div "Home About us Services Pricing Testimonials Booking Contact Menu" at bounding box center [466, 157] width 834 height 93
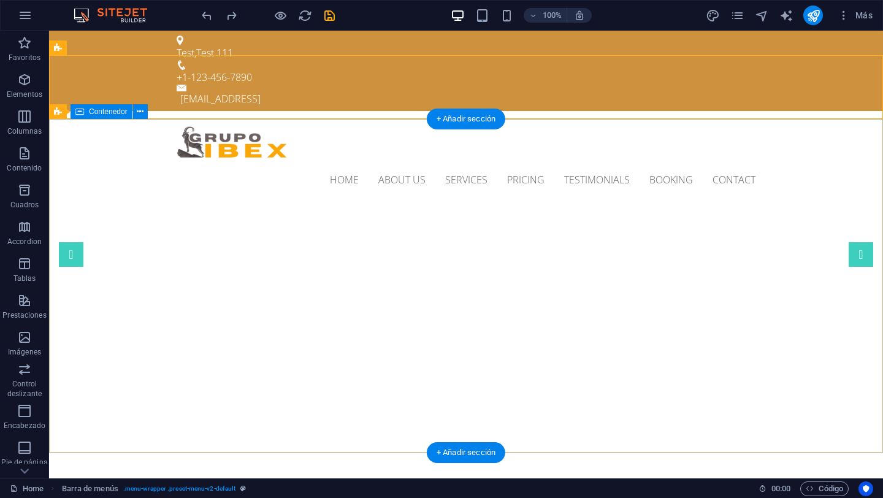
scroll to position [2, 0]
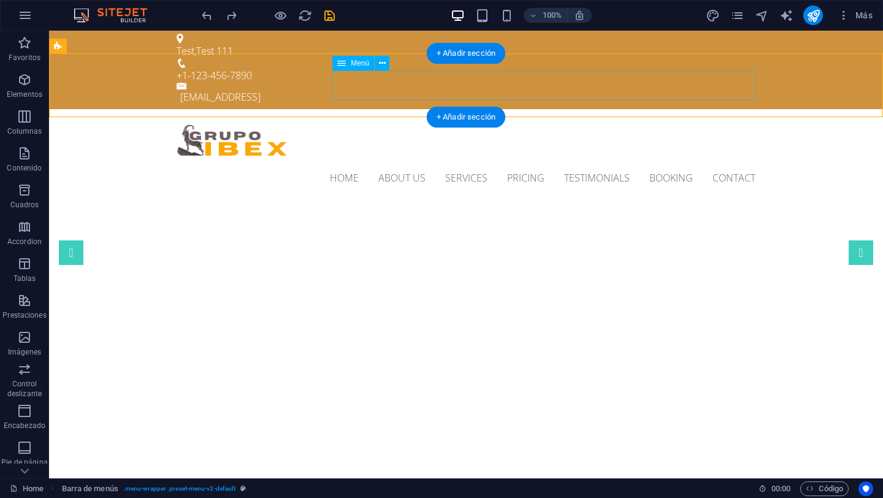
click at [368, 163] on nav "Home About us Services Pricing Testimonials Booking Contact" at bounding box center [466, 177] width 579 height 29
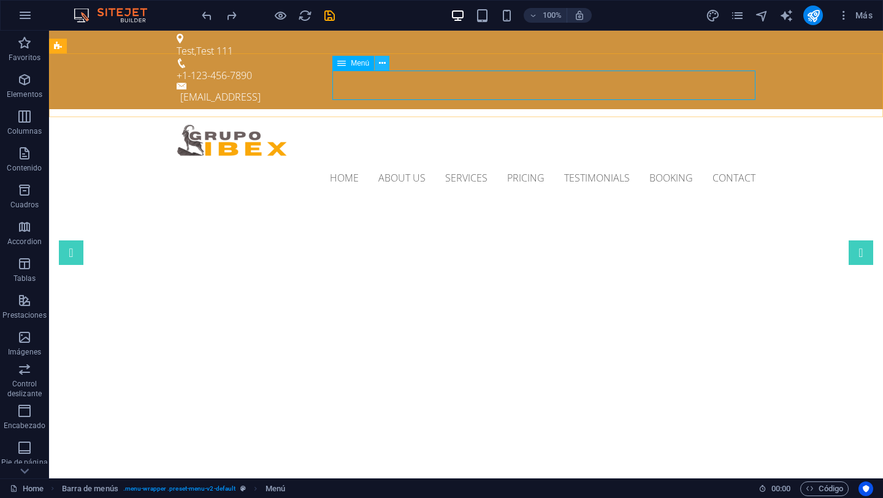
click at [379, 64] on icon at bounding box center [382, 63] width 7 height 13
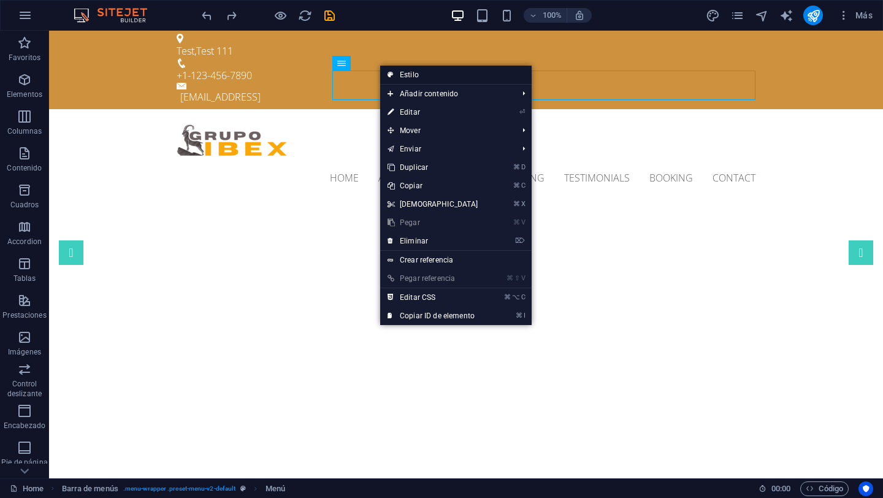
click at [451, 74] on link "Estilo" at bounding box center [455, 75] width 151 height 18
select select "rem"
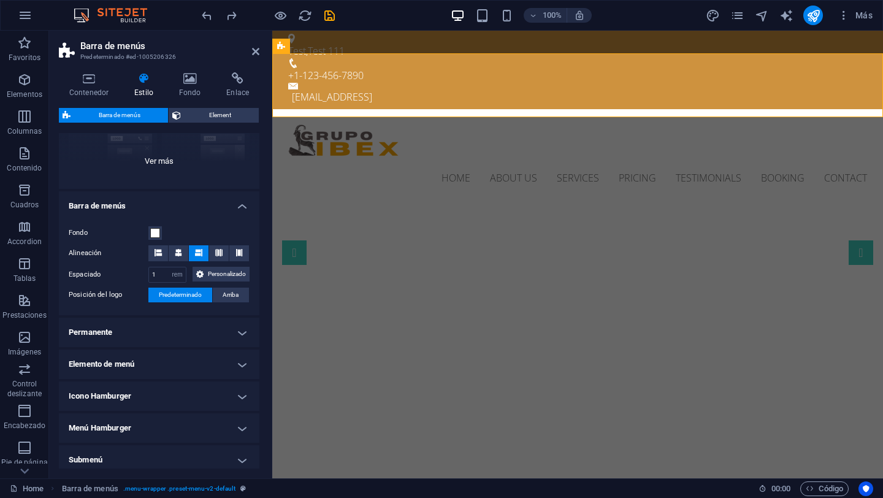
scroll to position [220, 0]
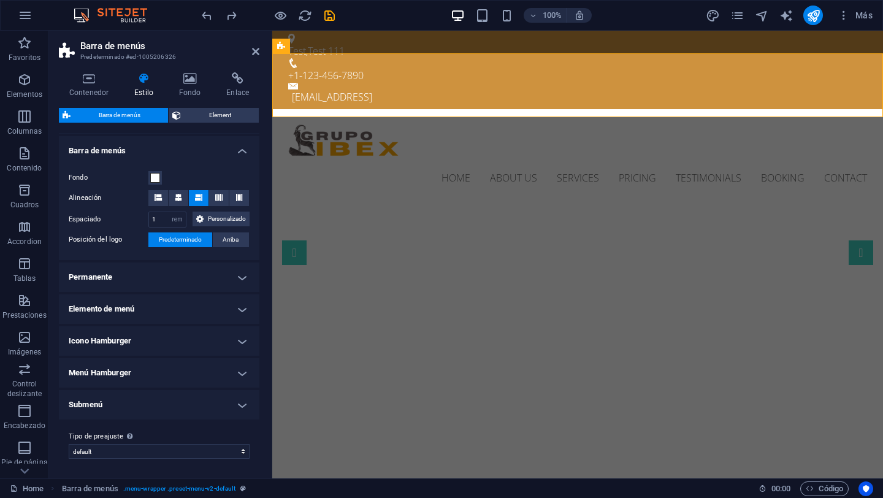
click at [140, 372] on h4 "Menú Hamburger" at bounding box center [159, 372] width 200 height 29
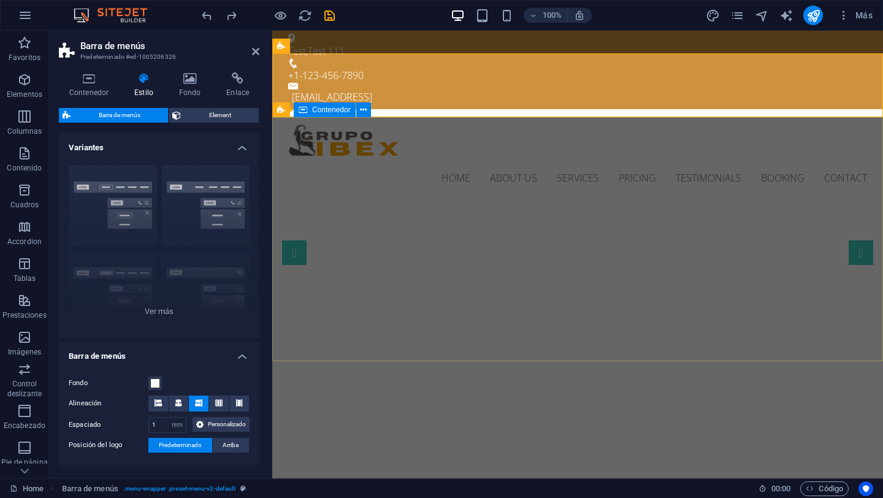
scroll to position [7, 0]
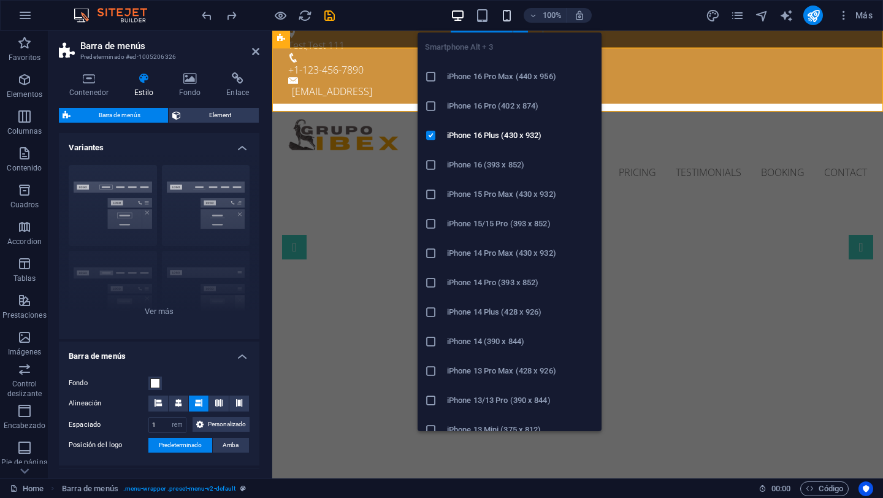
click at [509, 17] on icon "button" at bounding box center [507, 16] width 14 height 14
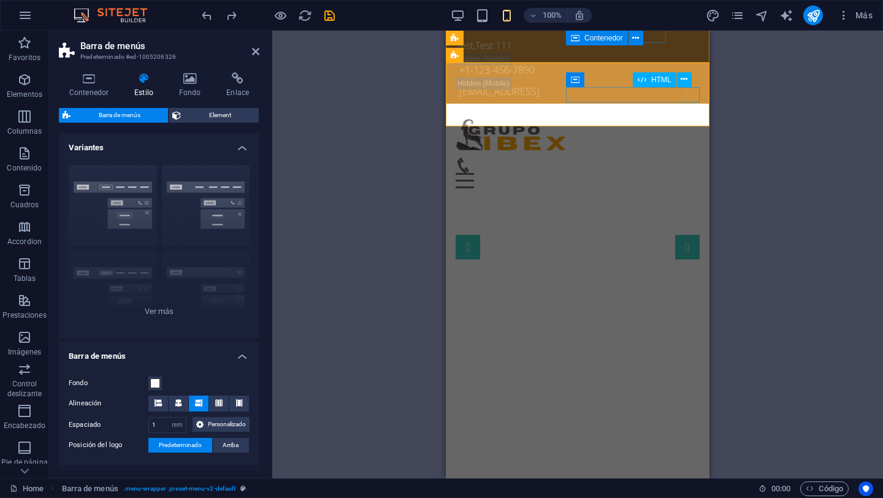
click at [690, 173] on div "Menu" at bounding box center [577, 180] width 244 height 15
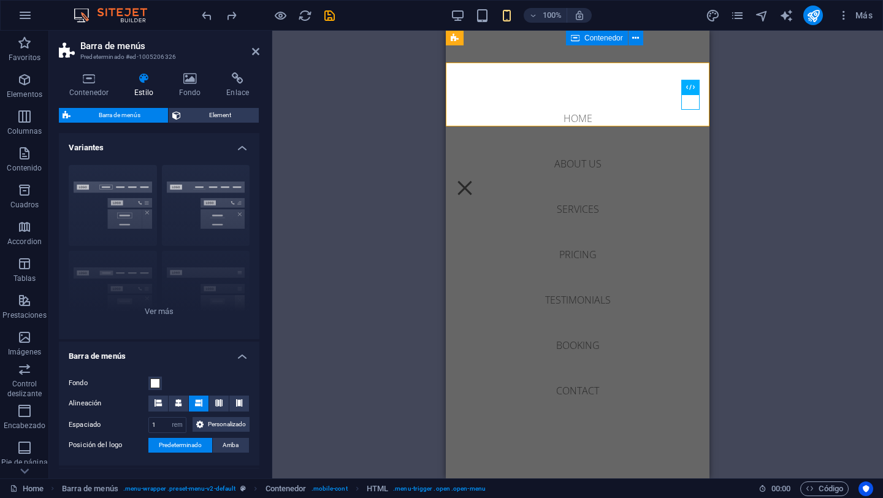
click at [760, 109] on div "H3 Banner Banner Contenedor Barra de menús Logo Separador H2 Separador Contened…" at bounding box center [577, 255] width 611 height 448
click at [474, 180] on div "Menu" at bounding box center [464, 187] width 18 height 15
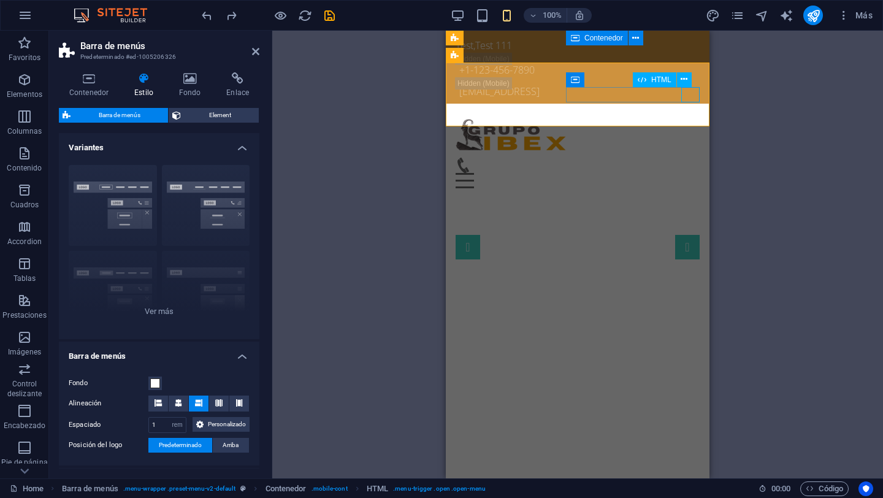
click at [695, 173] on div "Menu" at bounding box center [577, 180] width 244 height 15
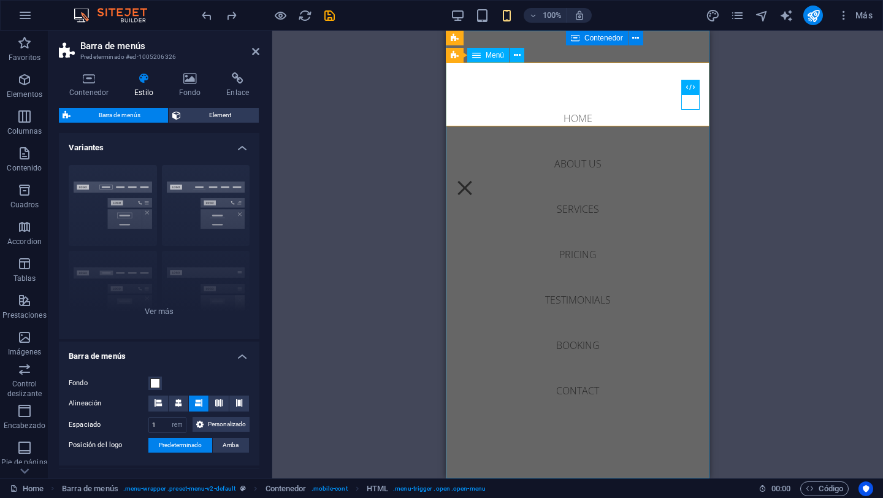
click at [582, 118] on nav "Home About us Services Pricing Testimonials Booking Contact" at bounding box center [578, 255] width 264 height 448
click at [585, 162] on nav "Home About us Services Pricing Testimonials Booking Contact" at bounding box center [578, 255] width 264 height 448
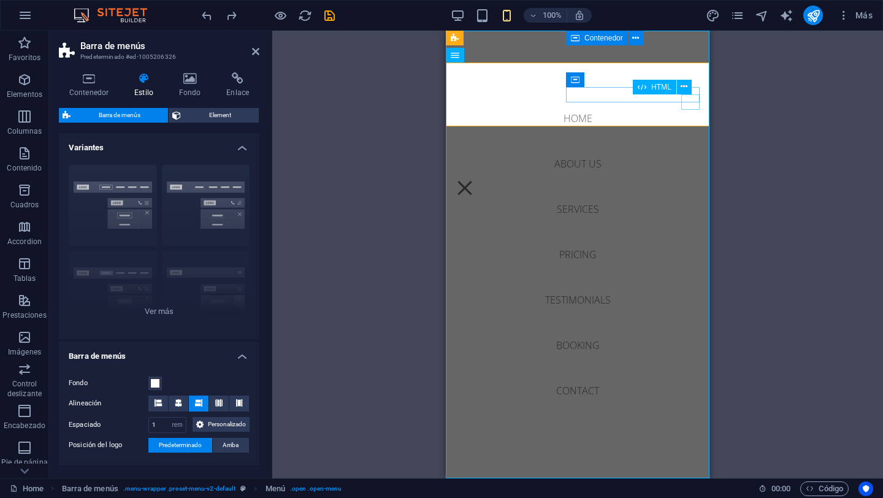
click at [474, 180] on div "Menu" at bounding box center [464, 187] width 18 height 15
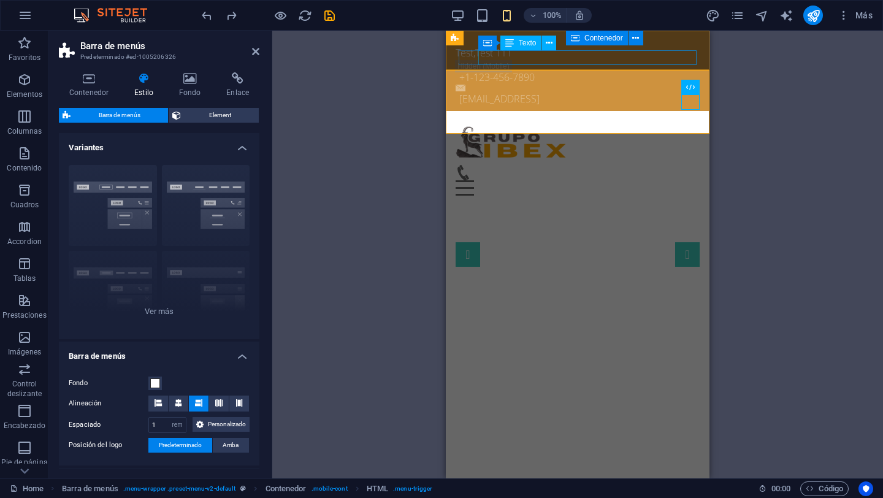
scroll to position [2, 0]
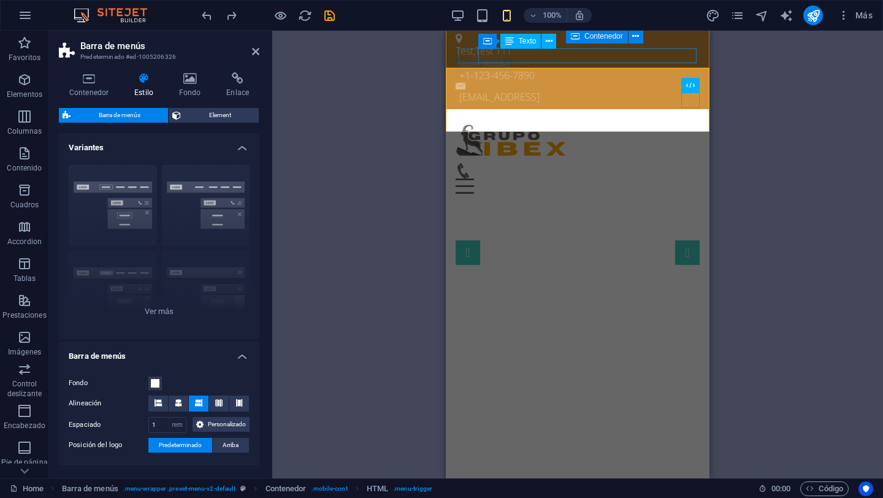
click at [608, 90] on div "[EMAIL_ADDRESS]" at bounding box center [579, 97] width 240 height 15
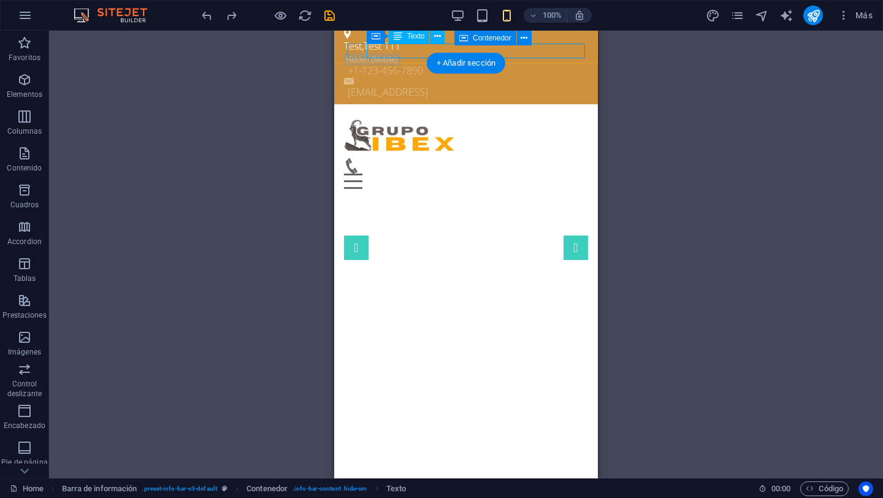
scroll to position [0, 0]
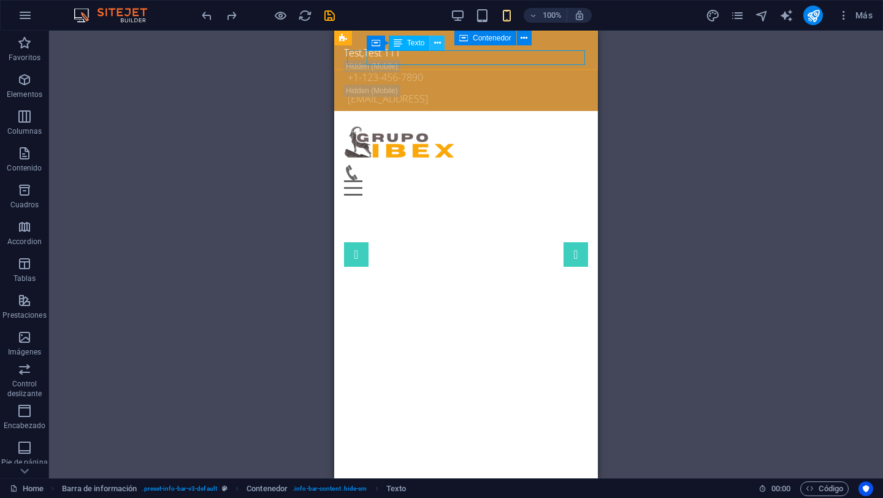
click at [434, 44] on icon at bounding box center [437, 43] width 7 height 13
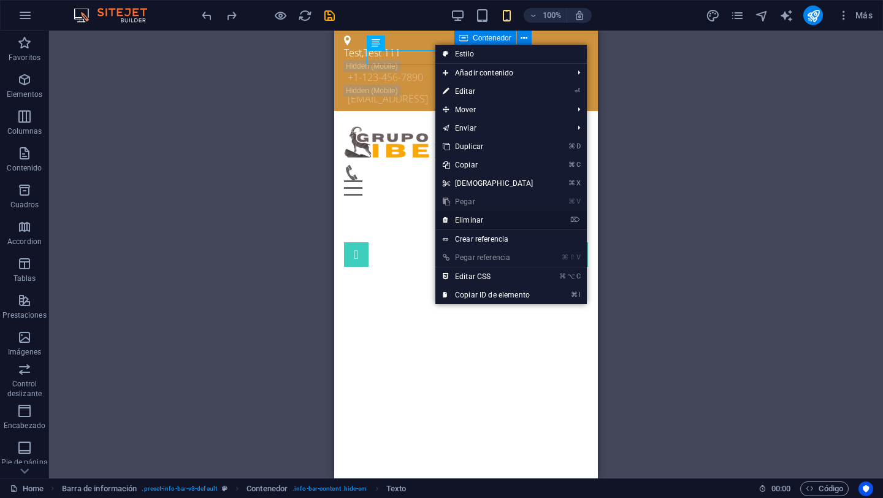
click at [497, 219] on link "⌦ Eliminar" at bounding box center [487, 220] width 105 height 18
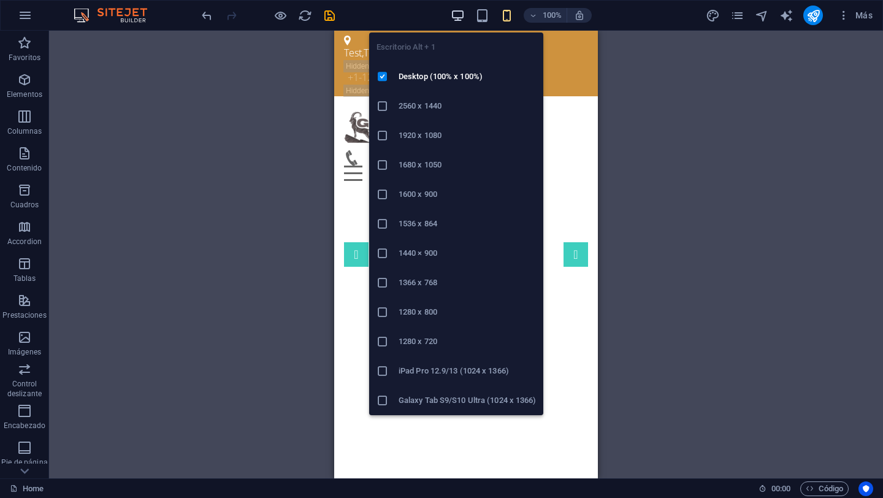
click at [456, 17] on icon "button" at bounding box center [458, 16] width 14 height 14
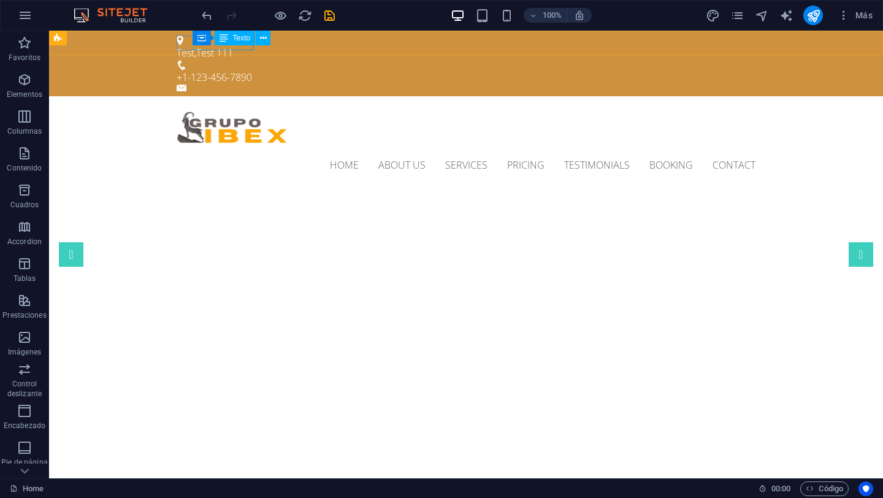
click at [245, 44] on div "Texto" at bounding box center [235, 38] width 41 height 15
click at [259, 40] on button at bounding box center [263, 38] width 15 height 15
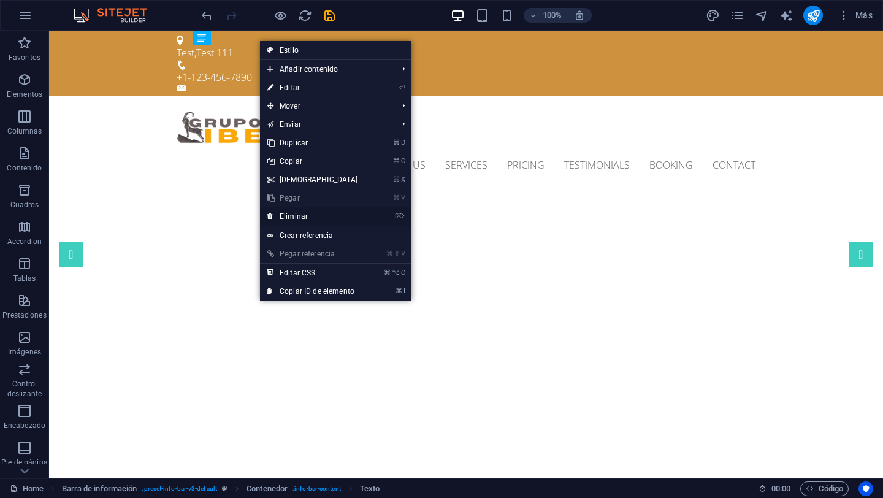
click at [322, 216] on link "⌦ Eliminar" at bounding box center [312, 216] width 105 height 18
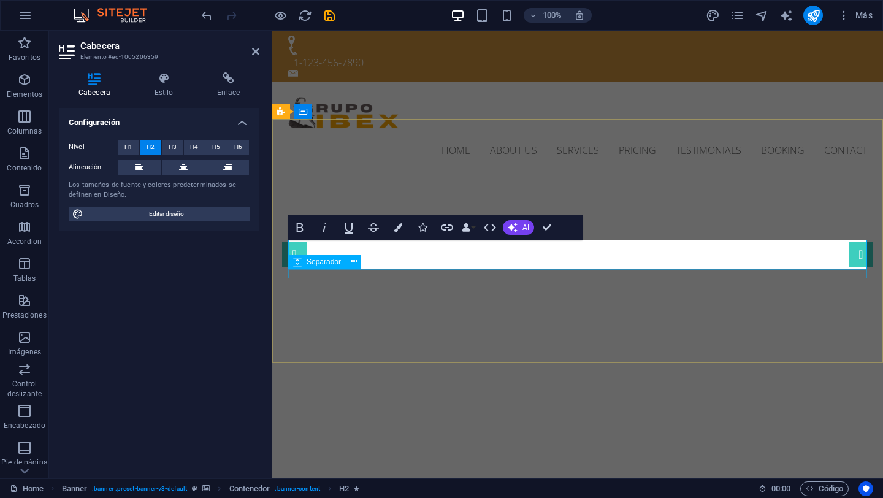
scroll to position [6, 0]
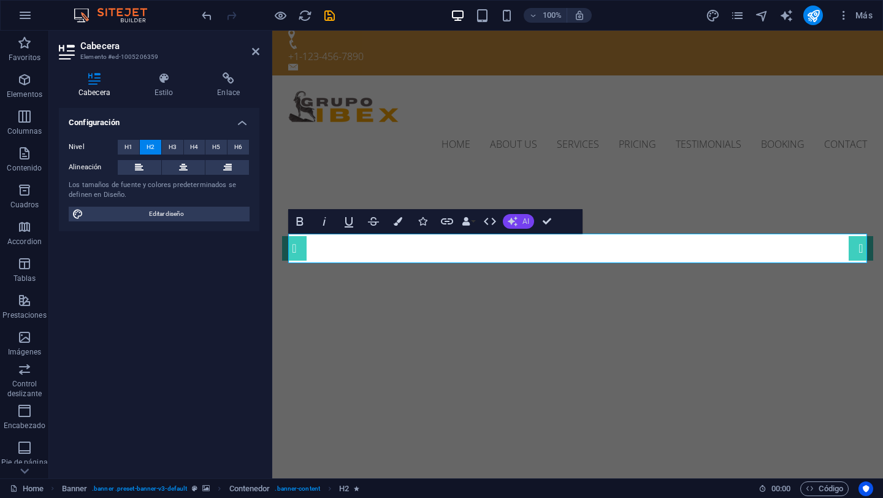
click at [518, 219] on button "AI" at bounding box center [518, 221] width 31 height 15
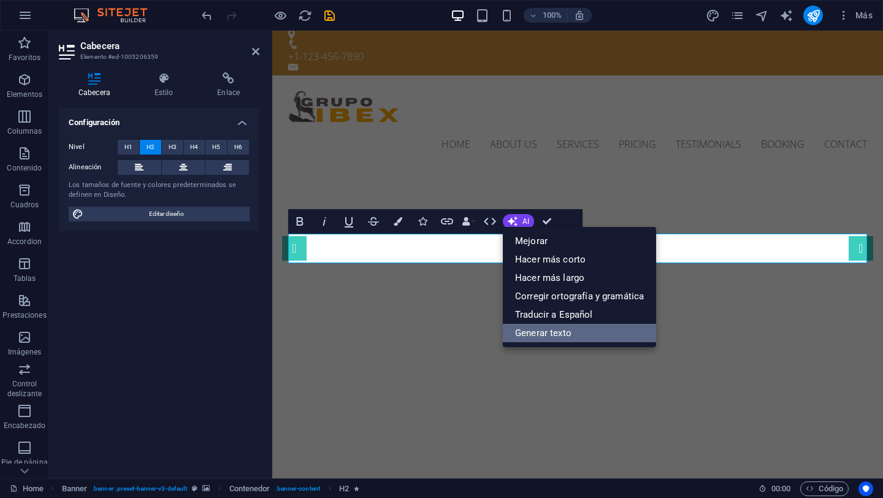
click at [547, 334] on link "Generar texto" at bounding box center [579, 333] width 153 height 18
select select "English"
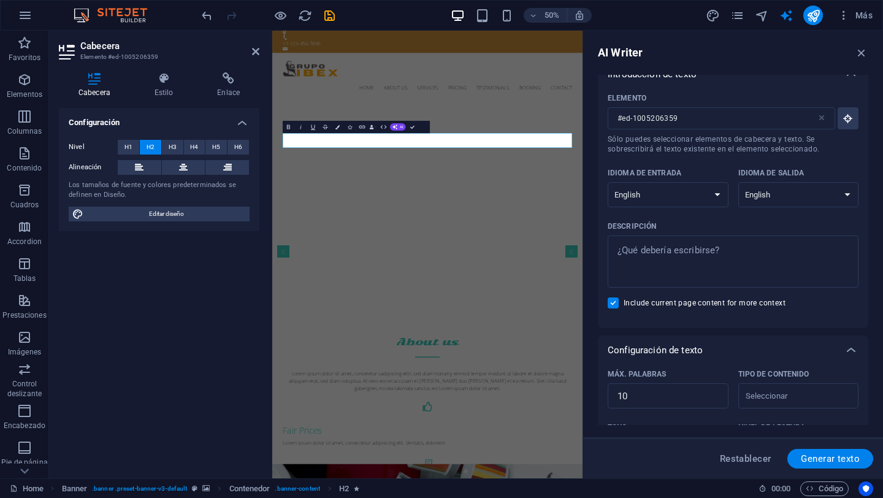
scroll to position [18, 0]
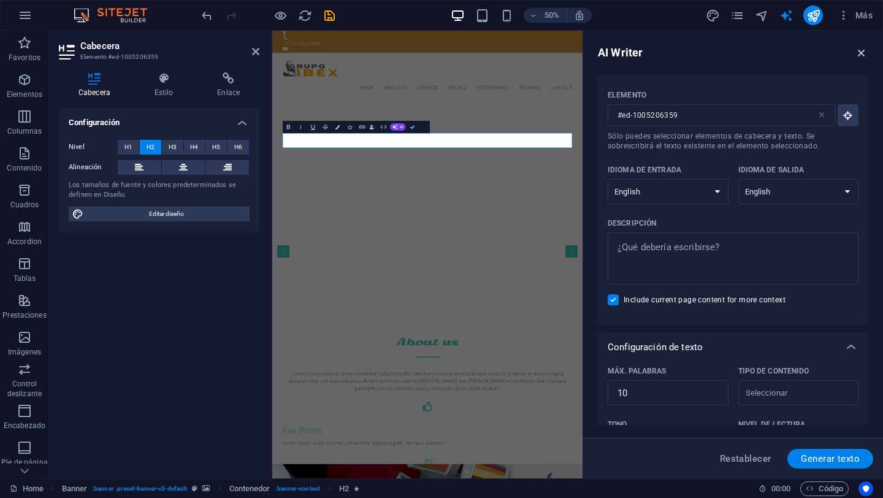
click at [863, 52] on icon "button" at bounding box center [861, 52] width 13 height 13
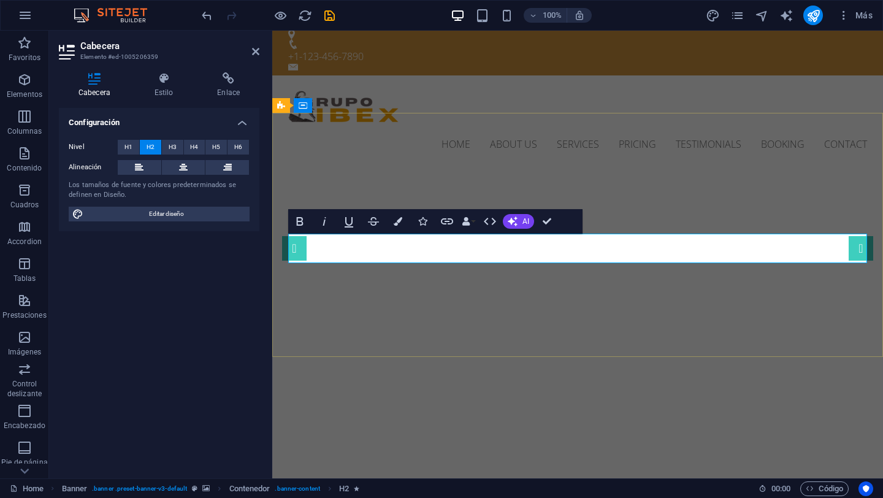
scroll to position [6, 0]
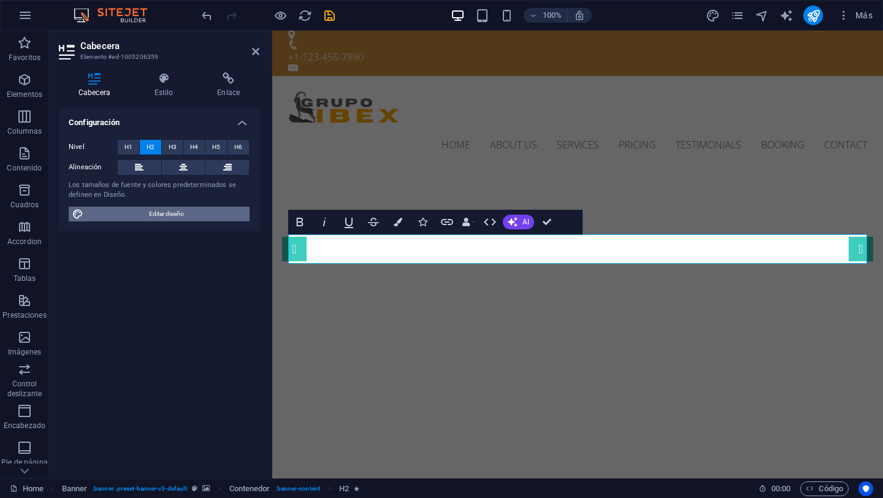
click at [173, 215] on span "Editar diseño" at bounding box center [166, 214] width 159 height 15
select select "px"
select select "300"
select select "px"
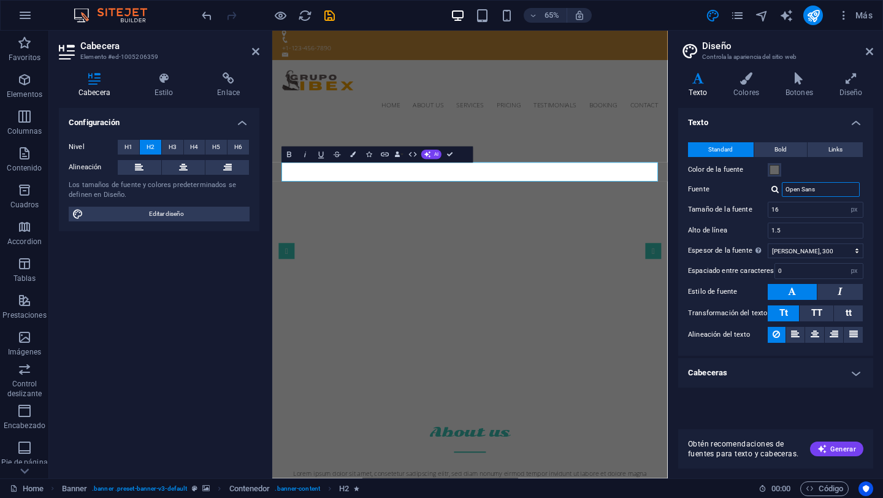
click at [826, 192] on input "Open Sans" at bounding box center [821, 189] width 78 height 15
click at [776, 189] on div at bounding box center [774, 189] width 7 height 8
click at [829, 237] on div "Gestionar fuentes →" at bounding box center [823, 237] width 77 height 15
select select "popularity"
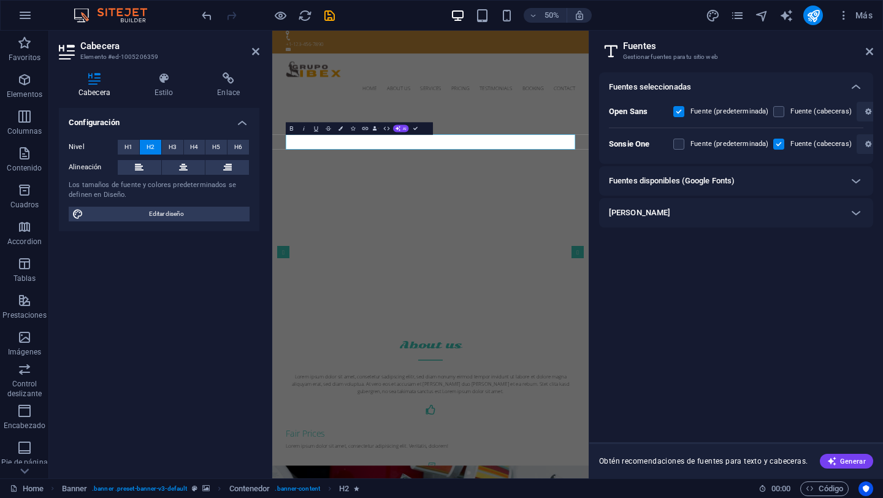
click at [652, 214] on h6 "[PERSON_NAME]" at bounding box center [639, 212] width 61 height 15
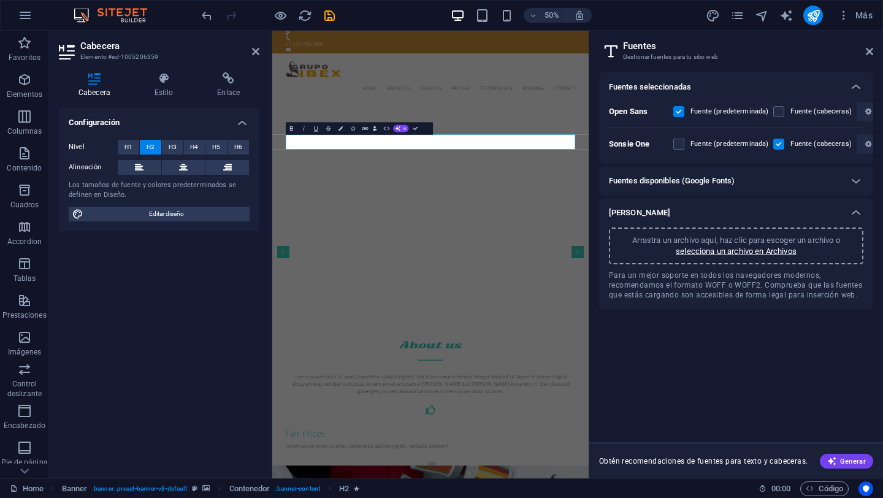
click at [703, 181] on h6 "Fuentes disponibles (Google Fonts)" at bounding box center [672, 180] width 126 height 15
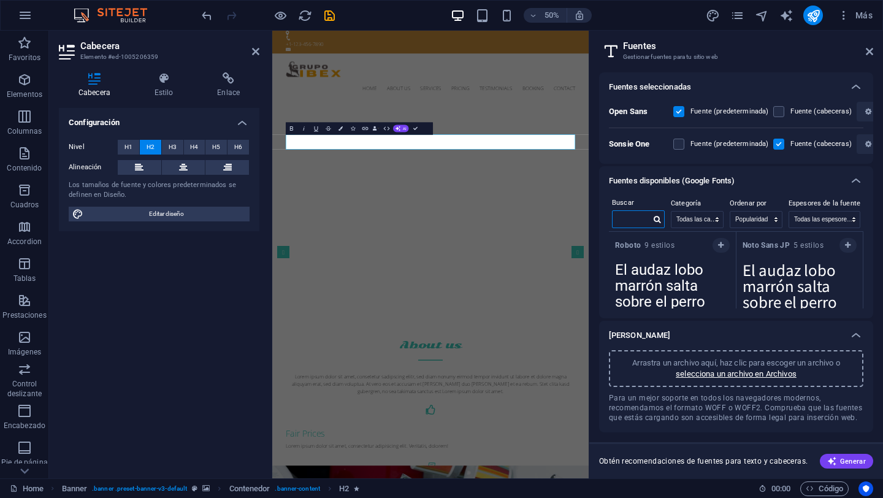
click at [638, 214] on input "text" at bounding box center [631, 219] width 38 height 16
type input "a"
click at [840, 464] on span "Generar" at bounding box center [846, 461] width 39 height 10
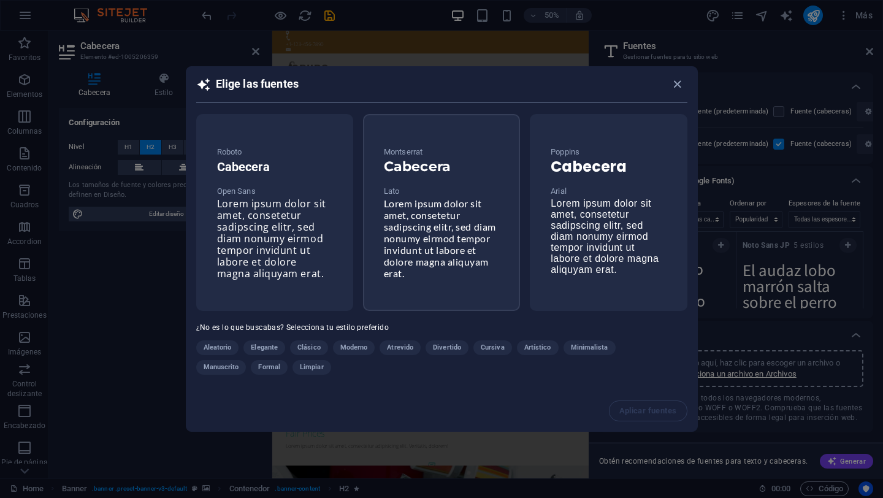
click at [446, 220] on span "Lorem ipsum dolor sit amet, consetetur sadipscing elitr, sed diam nonumy eirmod…" at bounding box center [440, 238] width 112 height 82
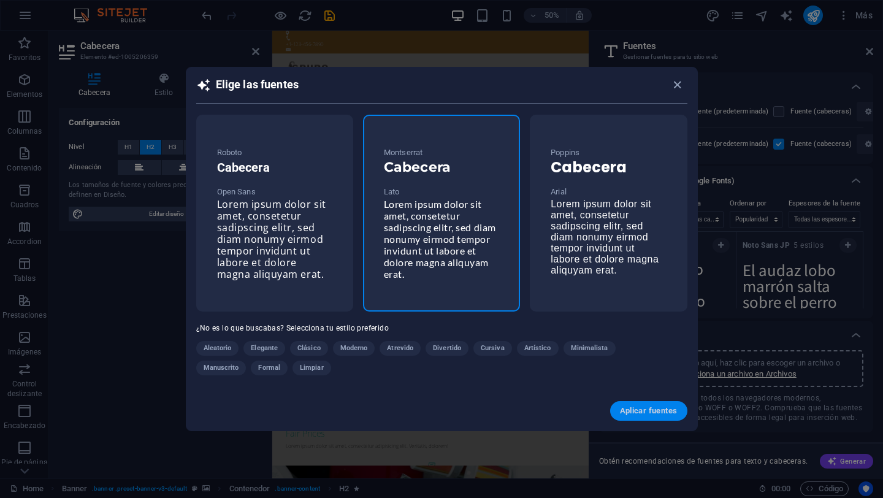
click at [656, 410] on span "Aplicar fuentes" at bounding box center [649, 411] width 58 height 10
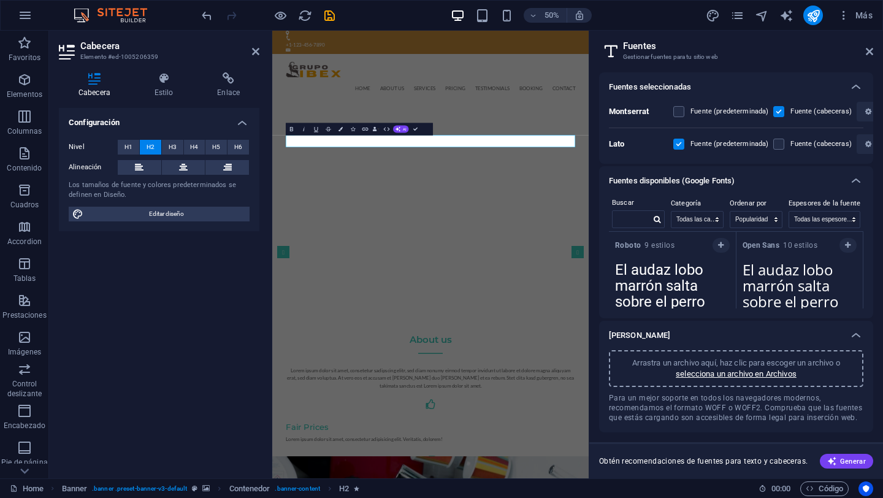
scroll to position [6, 0]
click at [405, 131] on span "AI" at bounding box center [405, 130] width 4 height 4
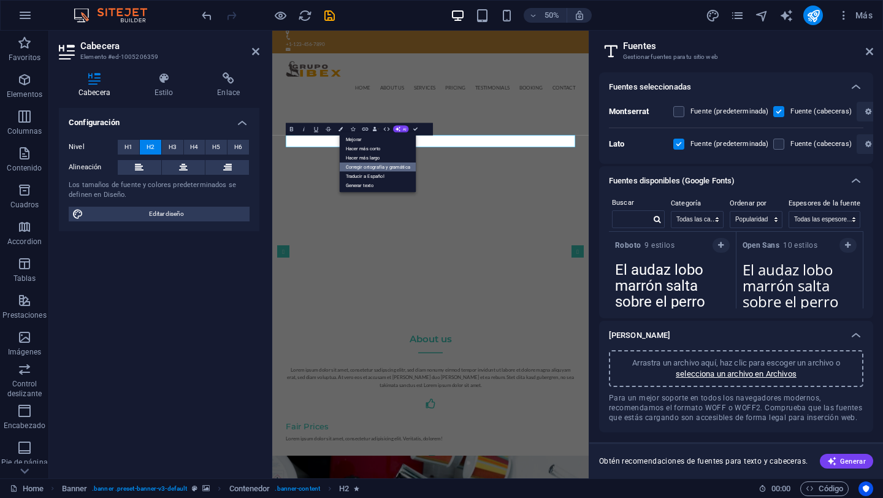
click at [403, 168] on link "Corregir ortografía y gramática" at bounding box center [378, 166] width 77 height 9
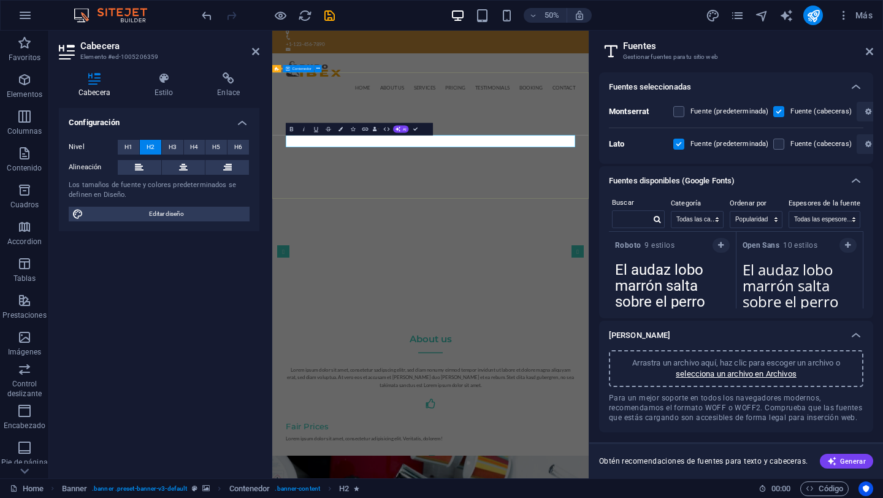
click at [818, 422] on div "Professional. Affordable. Reliable. SOLUCIONES TÉCNICAS EN ALTURA" at bounding box center [588, 503] width 633 height 163
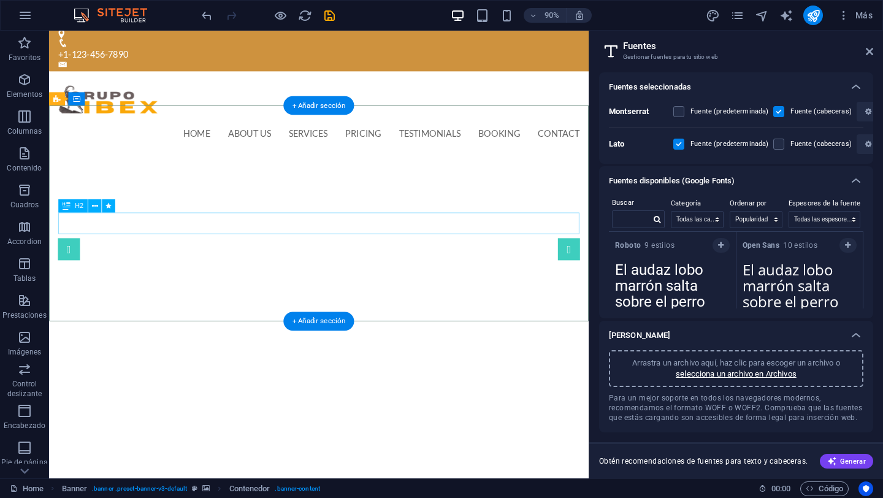
click at [381, 490] on div "SOLUCIONES TÉCNICAS EN ALTURA" at bounding box center [348, 502] width 579 height 24
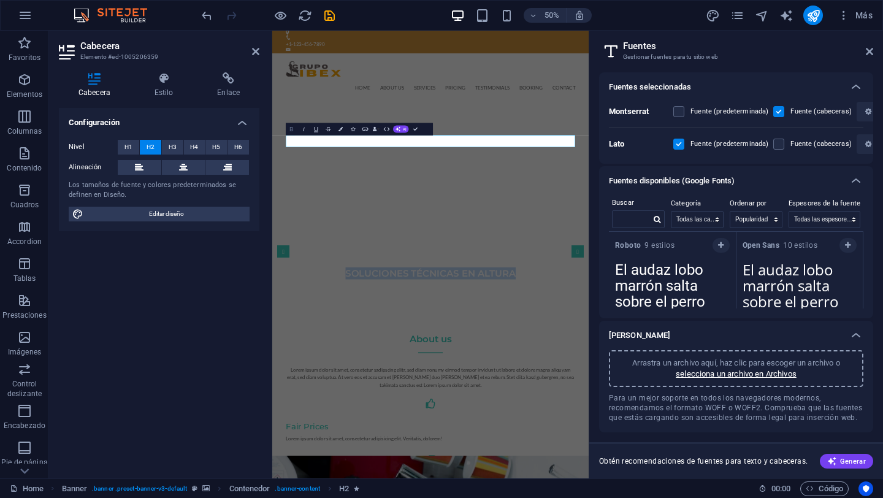
click at [292, 129] on icon "button" at bounding box center [291, 129] width 7 height 7
click at [161, 91] on h4 "Estilo" at bounding box center [166, 85] width 63 height 26
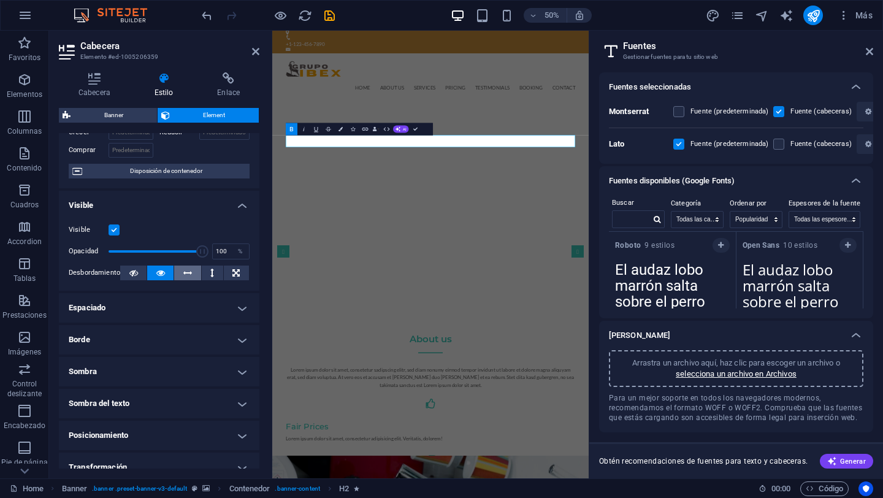
scroll to position [90, 0]
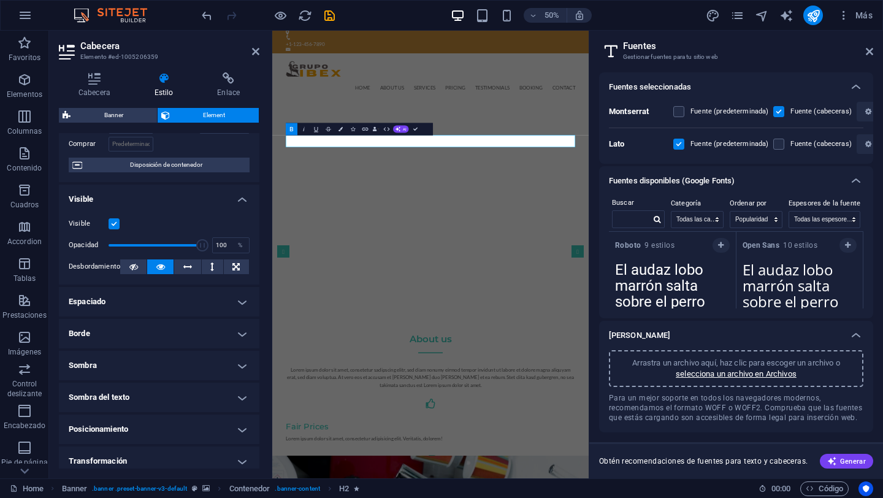
click at [212, 297] on h4 "Espaciado" at bounding box center [159, 301] width 200 height 29
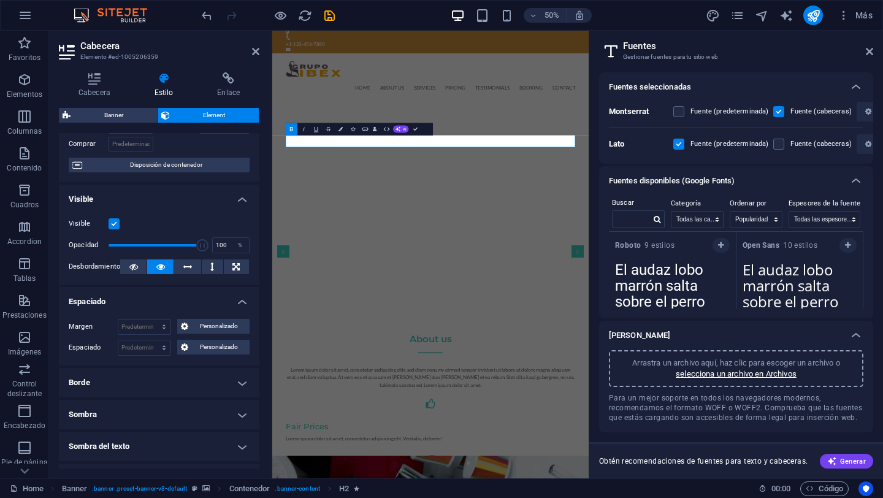
scroll to position [84, 0]
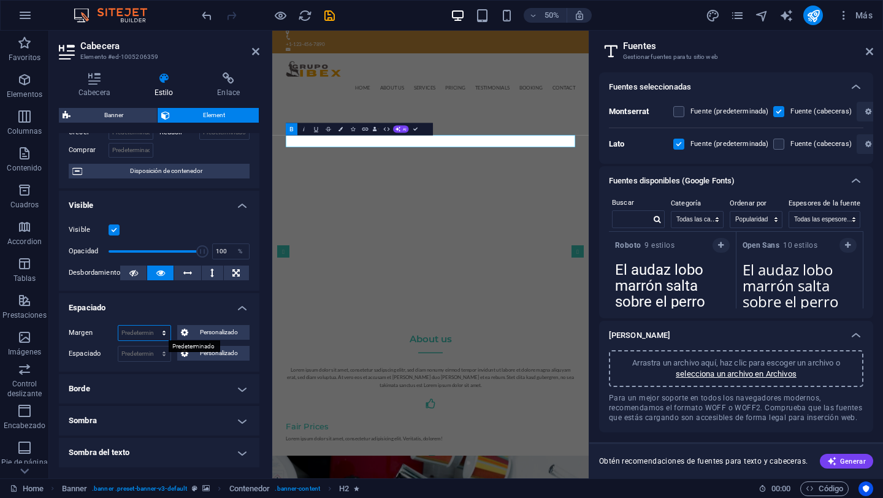
click at [159, 333] on select "Predeterminado automático px % rem vw vh Personalizado" at bounding box center [144, 333] width 52 height 15
click at [164, 354] on select "Predeterminado px rem % vh vw Personalizado" at bounding box center [144, 353] width 52 height 15
select select "px"
click at [151, 346] on select "Predeterminado px rem % vh vw Personalizado" at bounding box center [144, 353] width 52 height 15
type input "2"
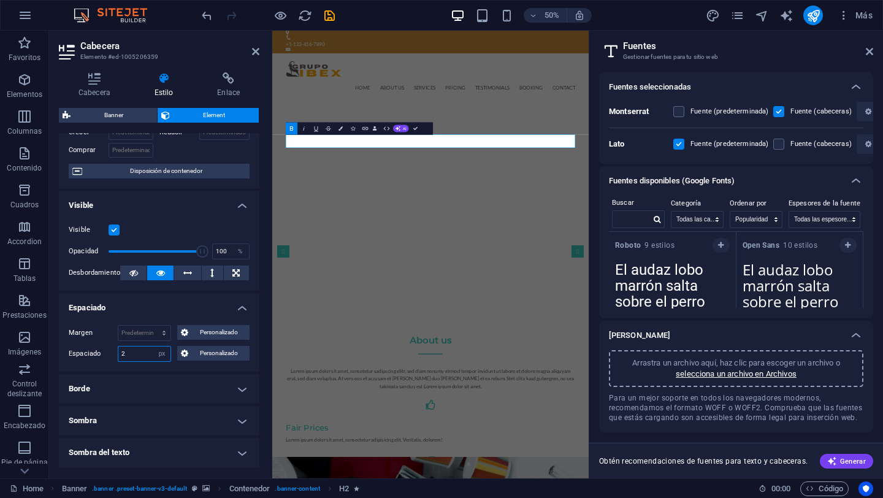
drag, startPoint x: 137, startPoint y: 352, endPoint x: 117, endPoint y: 352, distance: 19.6
click at [118, 352] on div "2 Predeterminado px rem % vh vw Personalizado" at bounding box center [144, 354] width 53 height 16
click at [200, 354] on span "Personalizado" at bounding box center [219, 353] width 54 height 15
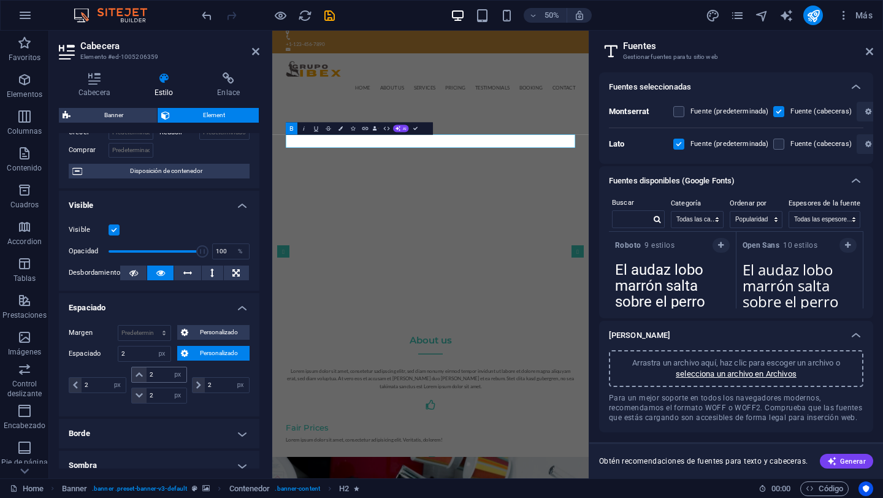
click at [140, 379] on span at bounding box center [139, 374] width 15 height 15
click at [139, 376] on icon at bounding box center [138, 374] width 7 height 7
click at [136, 397] on icon at bounding box center [138, 395] width 7 height 7
click at [139, 357] on input "2" at bounding box center [144, 353] width 52 height 15
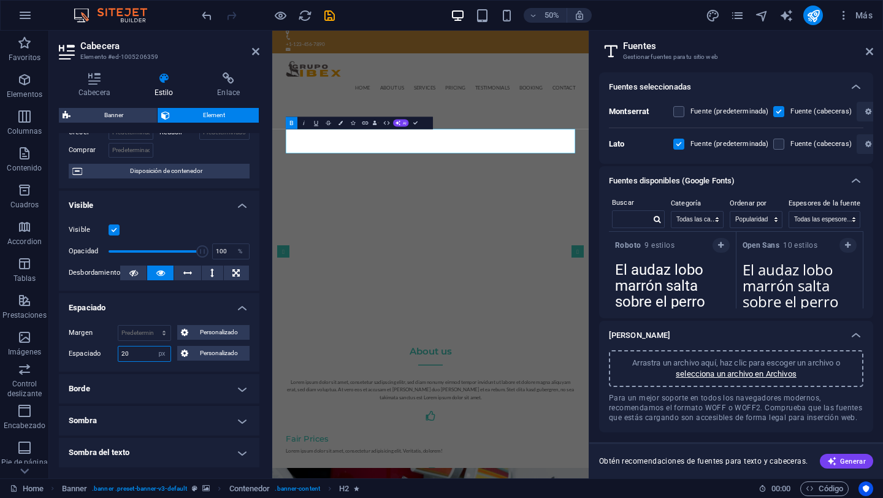
type input "20"
click at [163, 356] on select "Predeterminado px rem % vh vw Personalizado" at bounding box center [161, 353] width 17 height 15
select select "default"
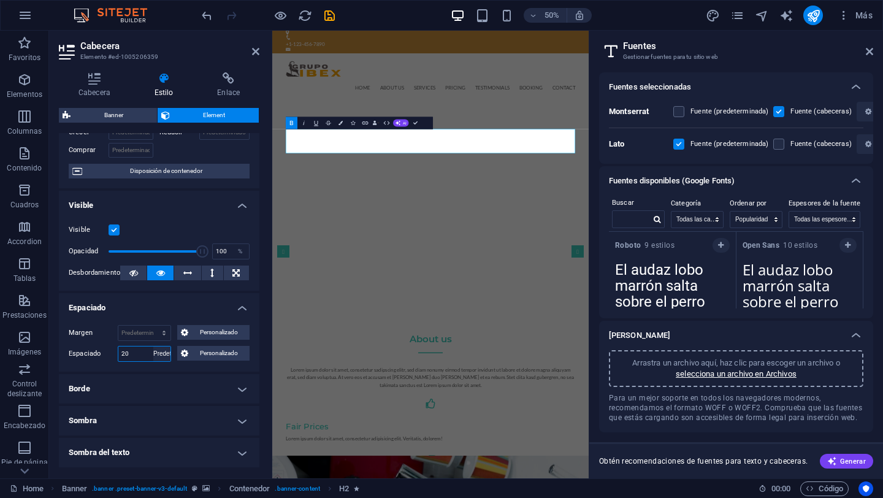
click at [153, 346] on select "Predeterminado px rem % vh vw Personalizado" at bounding box center [161, 353] width 17 height 15
select select "DISABLED_OPTION_VALUE"
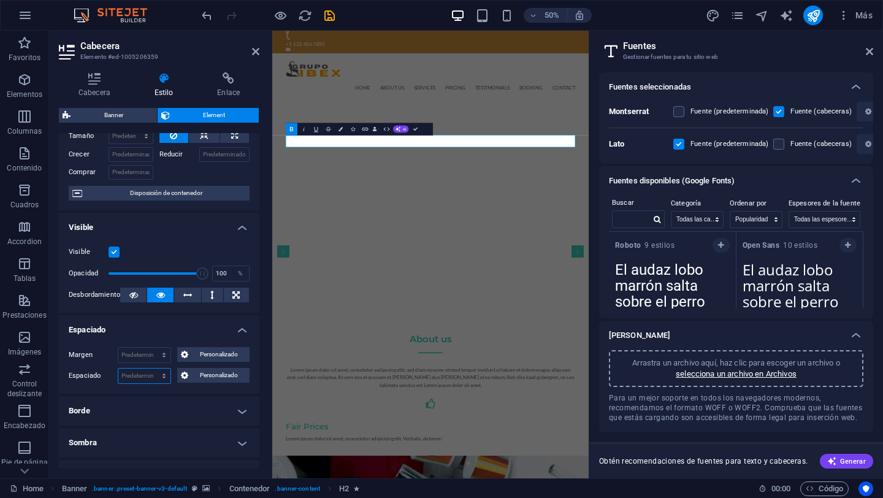
scroll to position [74, 0]
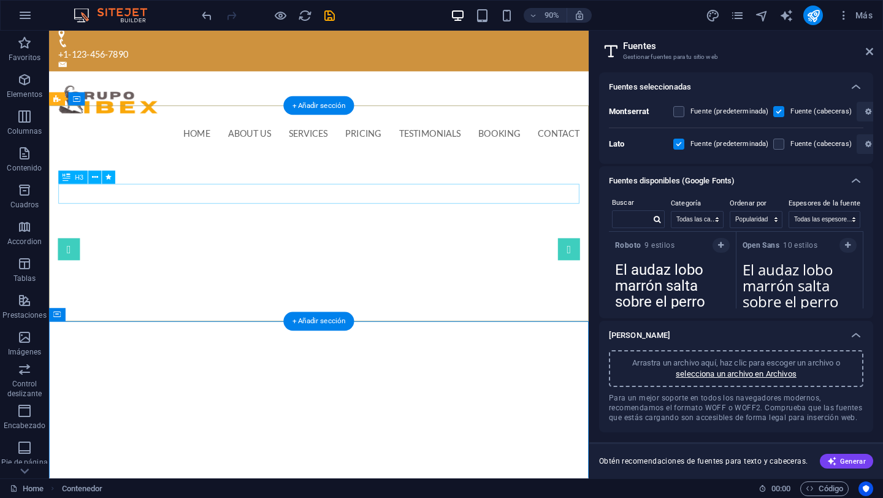
click at [370, 458] on div "Professional. Affordable. Reliable." at bounding box center [348, 469] width 579 height 22
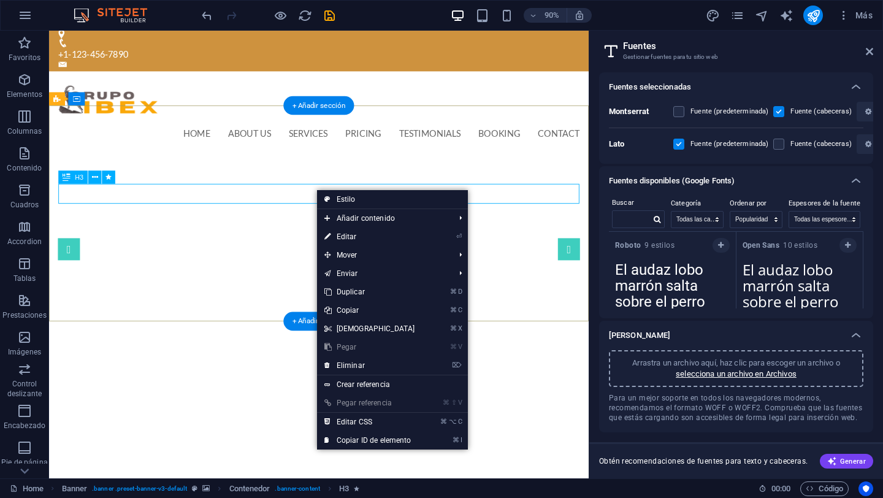
scroll to position [6, 0]
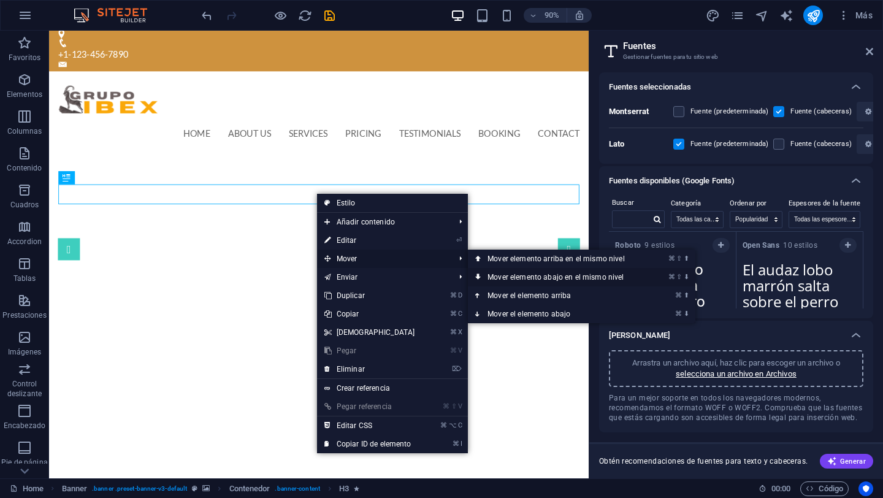
click at [530, 281] on link "⌘ ⇧ ⬇ Mover elemento abajo en el mismo nivel" at bounding box center [558, 277] width 181 height 18
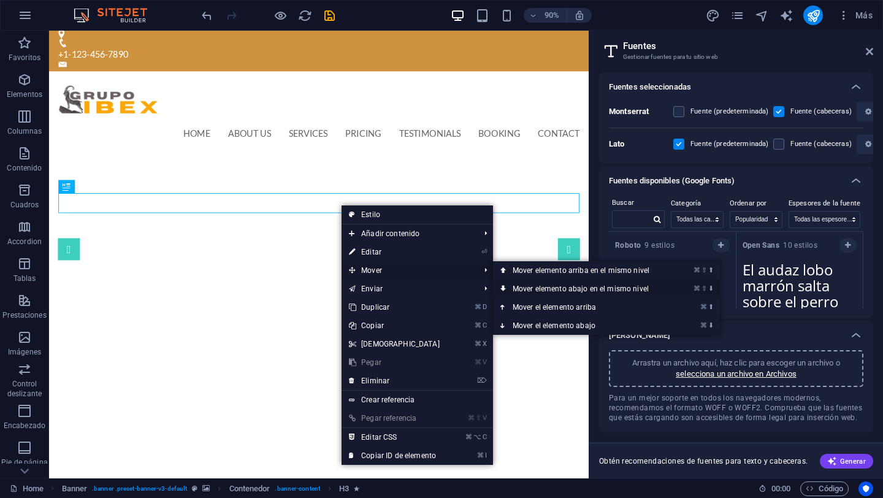
click at [547, 287] on link "⌘ ⇧ ⬇ Mover elemento abajo en el mismo nivel" at bounding box center [583, 289] width 181 height 18
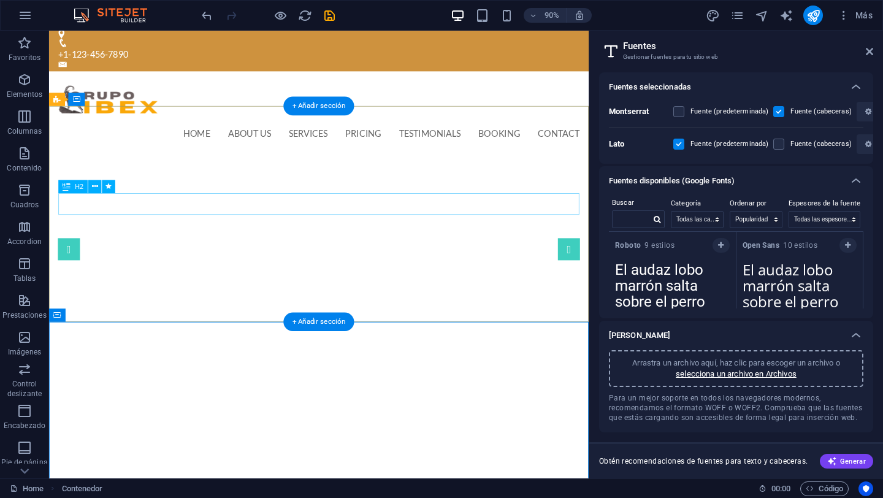
click at [393, 468] on div "SOLUCIONES TÉCNICAS EN ALTURA" at bounding box center [348, 480] width 579 height 24
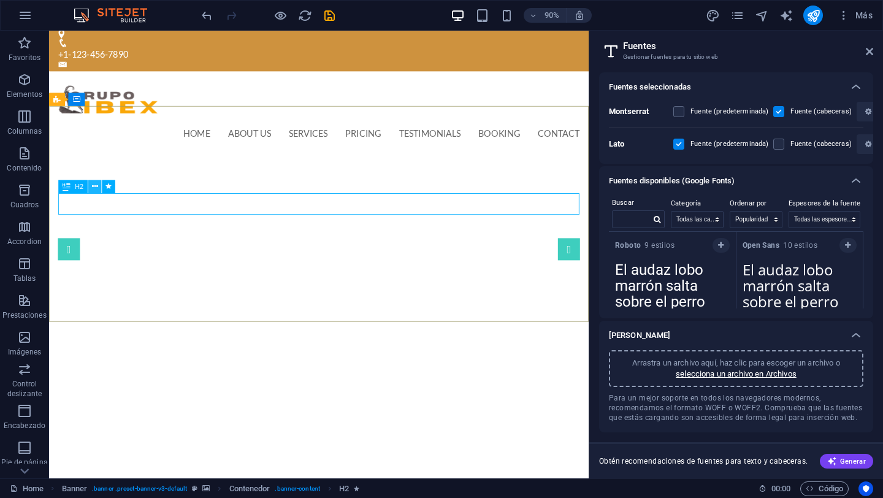
click at [94, 188] on icon at bounding box center [95, 187] width 6 height 12
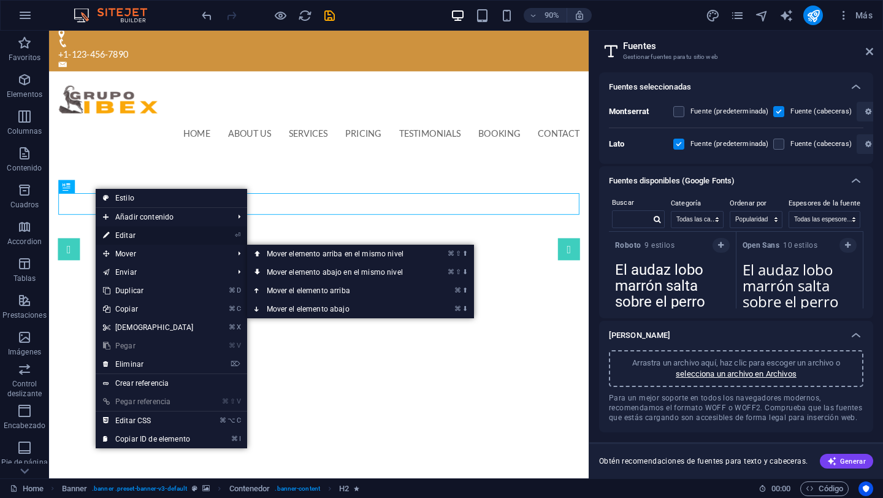
click at [163, 237] on link "⏎ Editar" at bounding box center [148, 235] width 105 height 18
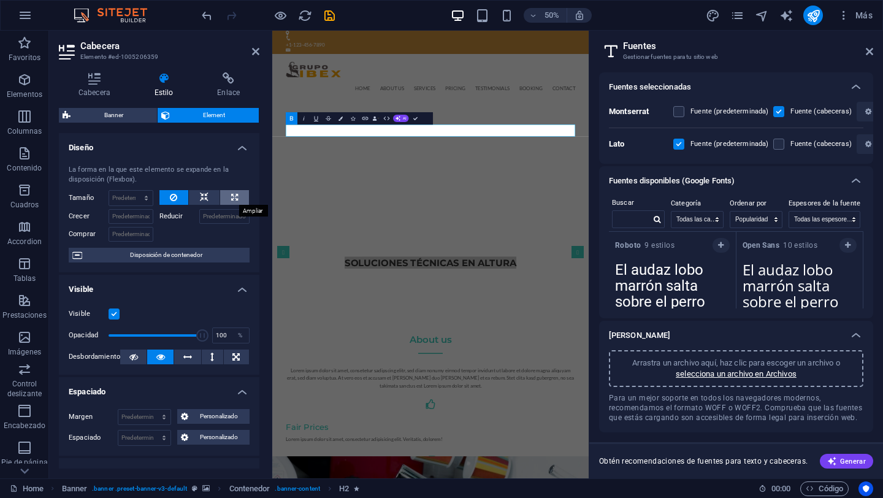
click at [233, 195] on icon at bounding box center [234, 197] width 7 height 15
type input "100"
select select "%"
click at [232, 193] on icon at bounding box center [234, 197] width 7 height 15
click at [124, 197] on input "100" at bounding box center [131, 198] width 44 height 15
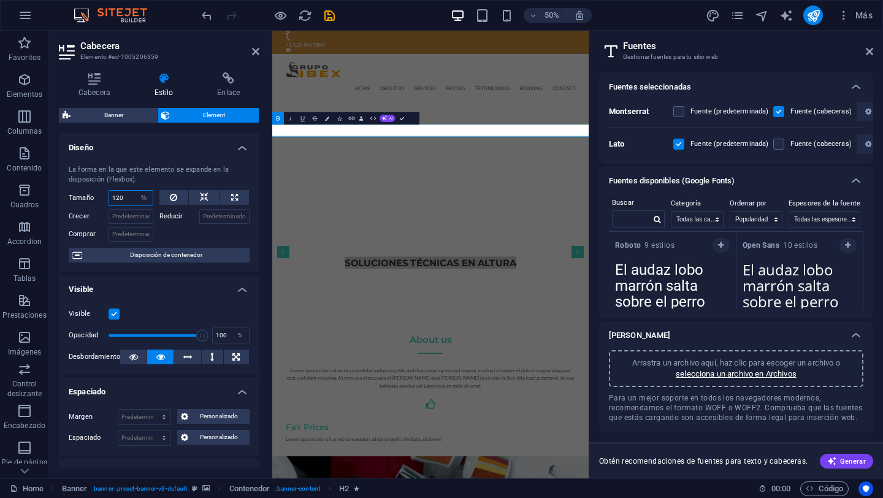
click at [130, 196] on input "120" at bounding box center [131, 198] width 44 height 15
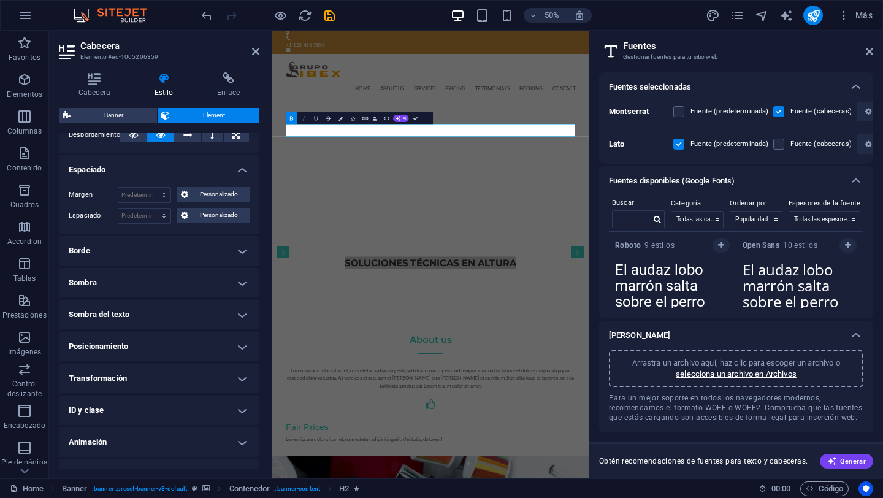
scroll to position [242, 0]
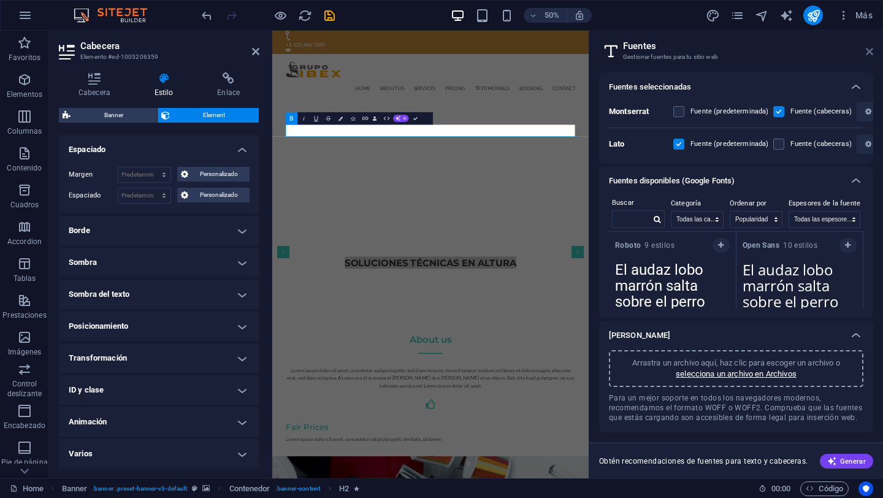
type input "100"
click at [868, 50] on icon at bounding box center [869, 52] width 7 height 10
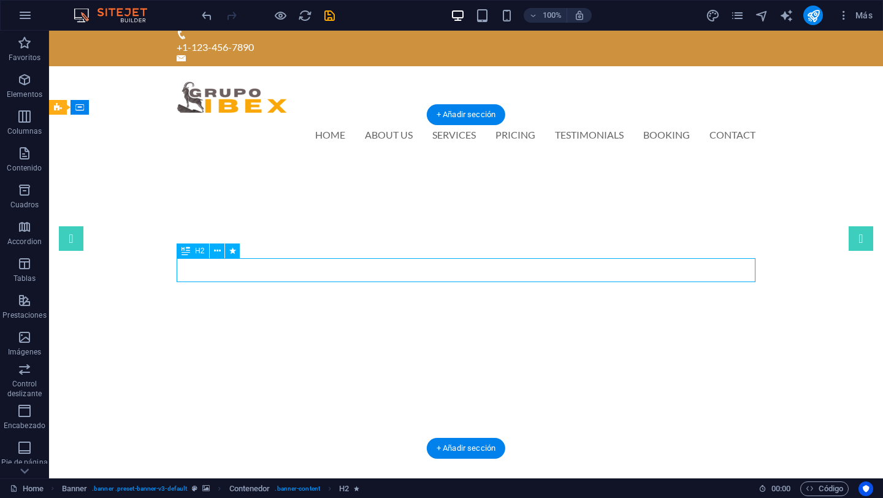
scroll to position [17, 0]
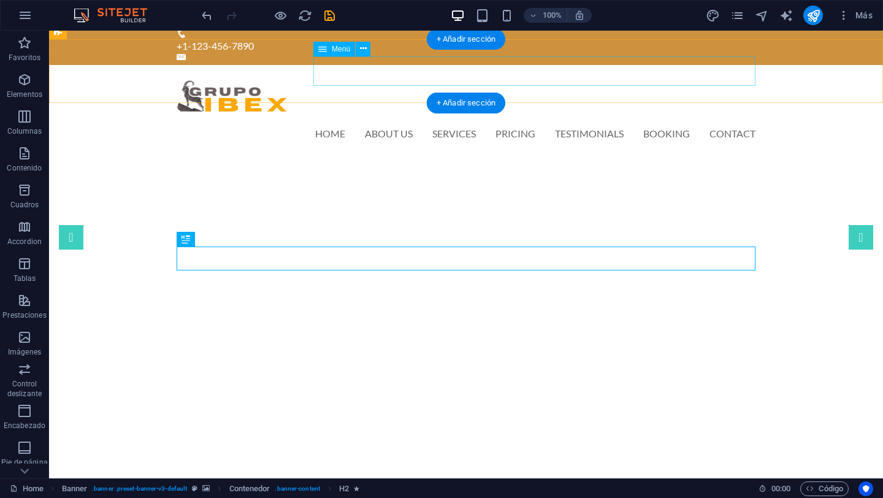
click at [336, 119] on nav "Home About us Services Pricing Testimonials Booking Contact" at bounding box center [466, 133] width 579 height 29
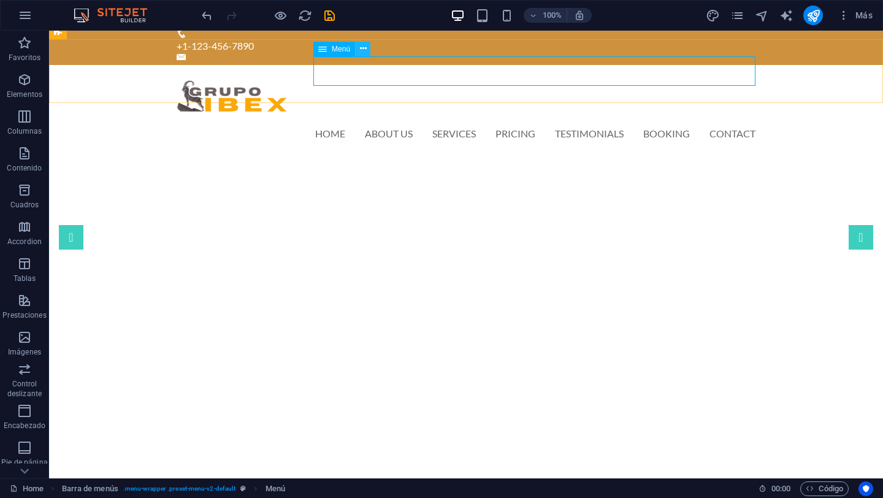
click at [359, 50] on button at bounding box center [363, 49] width 15 height 15
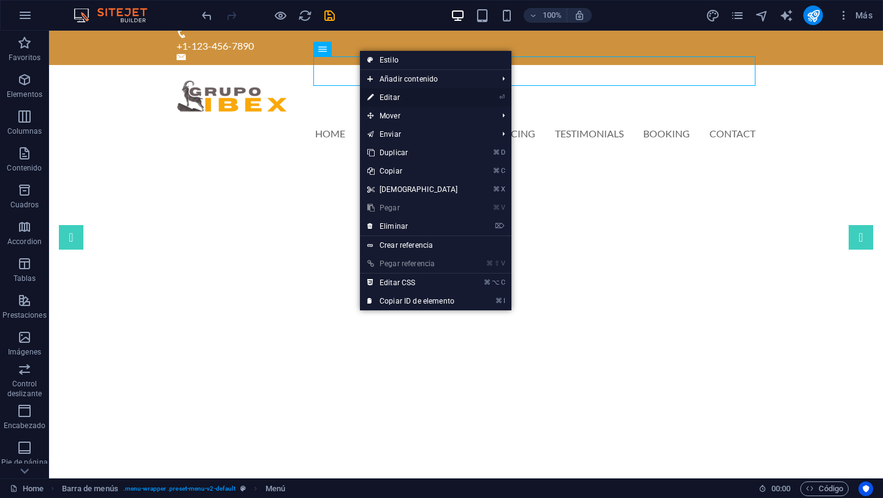
drag, startPoint x: 400, startPoint y: 97, endPoint x: 129, endPoint y: 75, distance: 271.3
click at [400, 97] on link "⏎ Editar" at bounding box center [412, 97] width 105 height 18
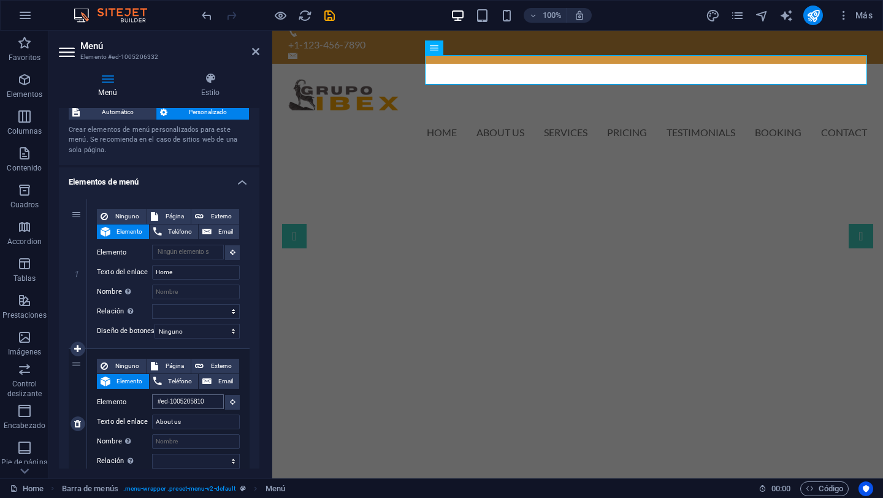
scroll to position [0, 0]
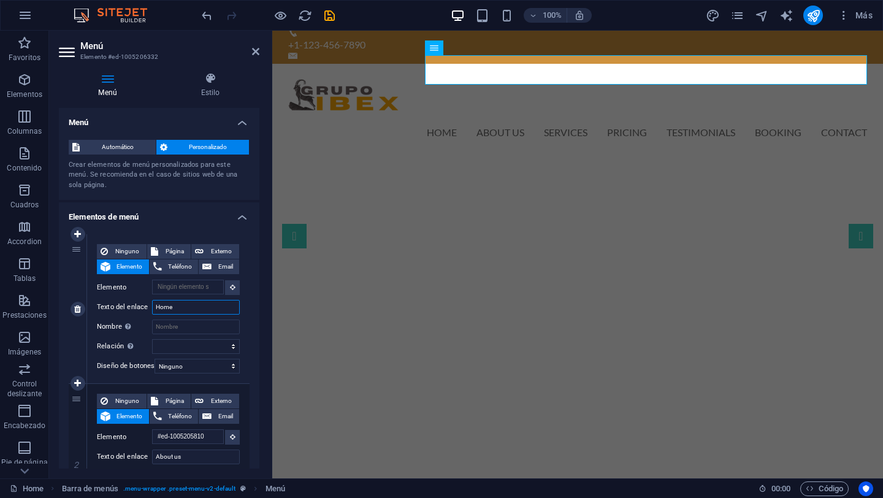
click at [186, 304] on input "Home" at bounding box center [196, 307] width 88 height 15
type input "INI"
select select
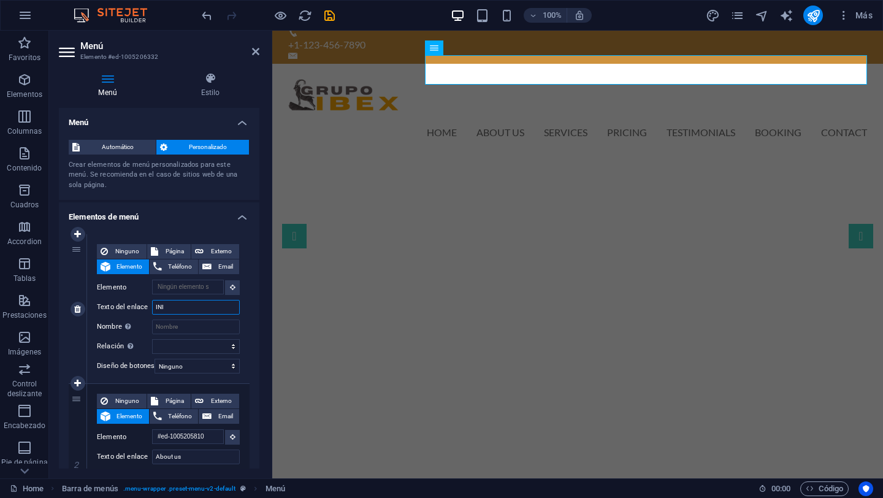
select select
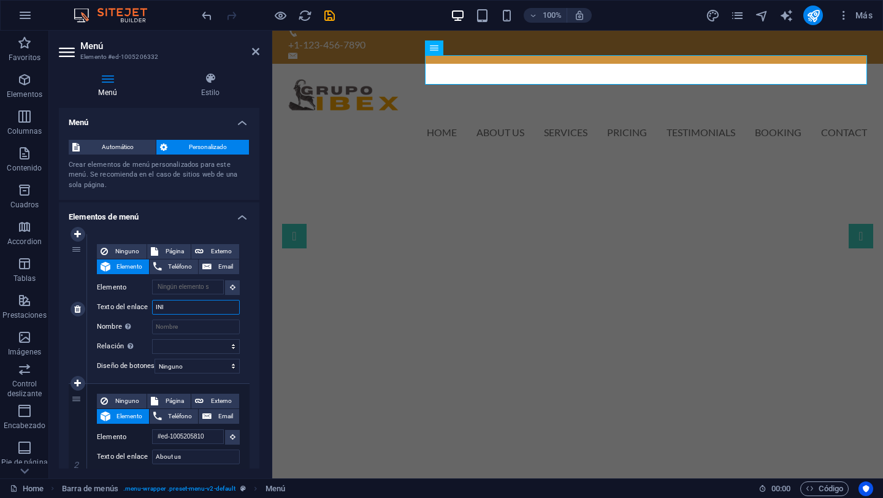
select select
type input "INICIO"
select select
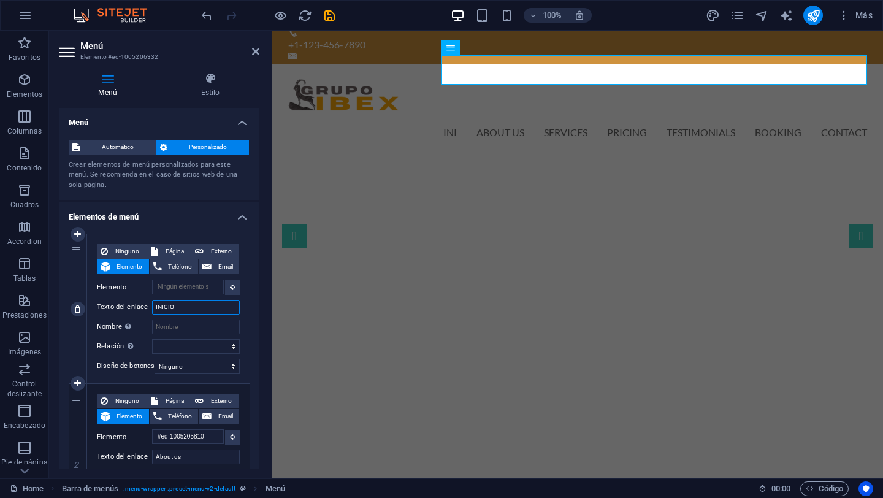
select select
type input "INICIO"
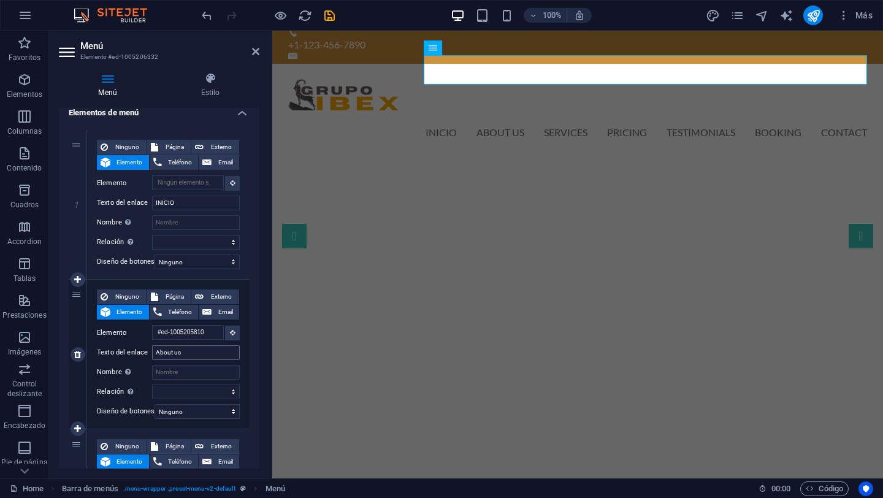
scroll to position [102, 0]
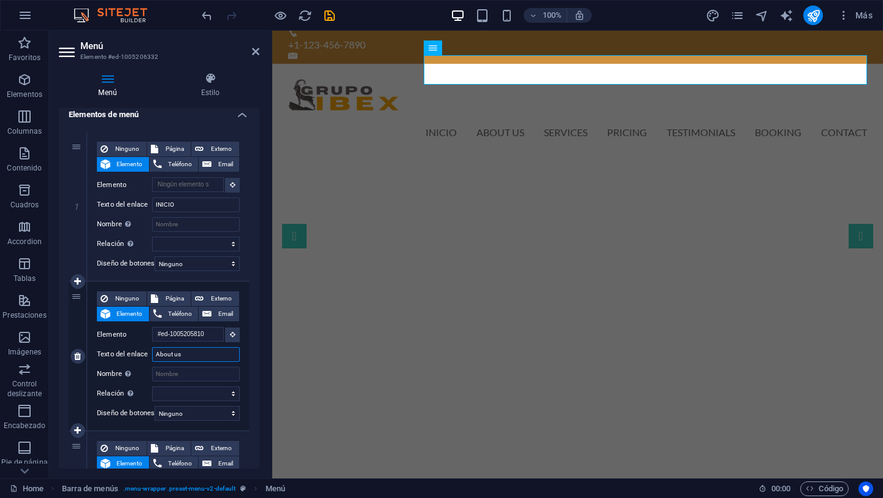
click at [202, 354] on input "About us" at bounding box center [196, 354] width 88 height 15
type input "NOS"
select select
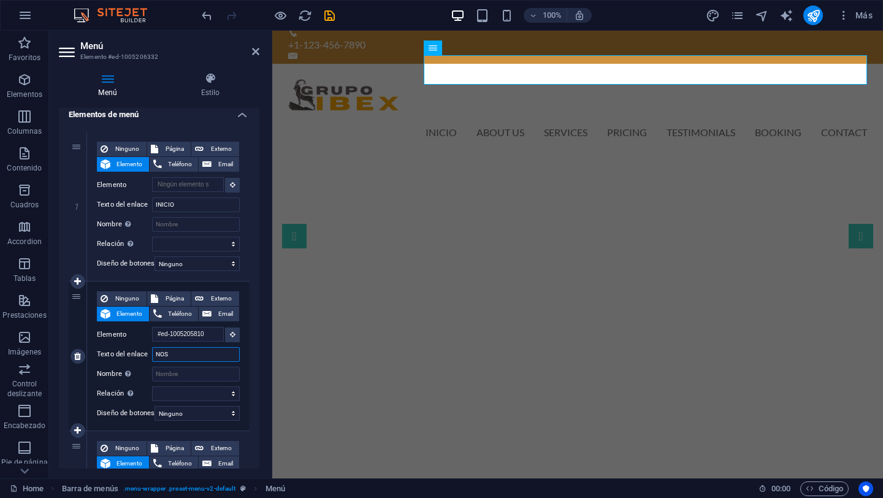
select select
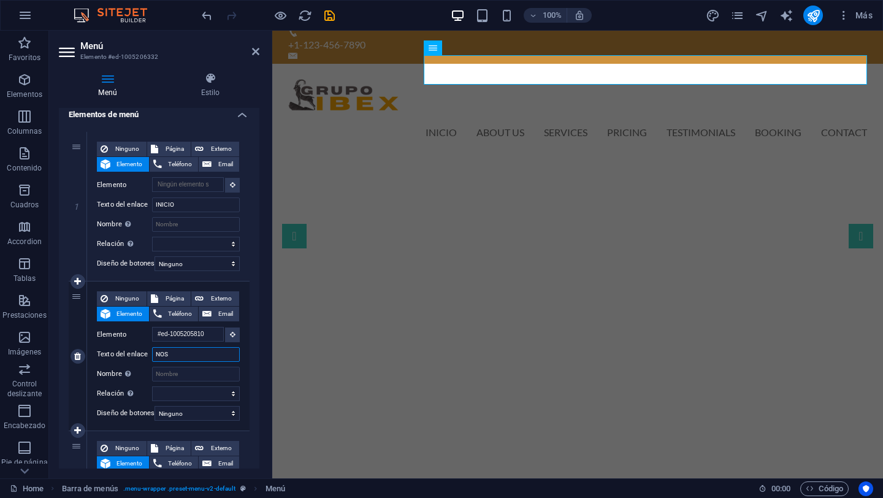
select select
type input "NOSOTROS"
select select
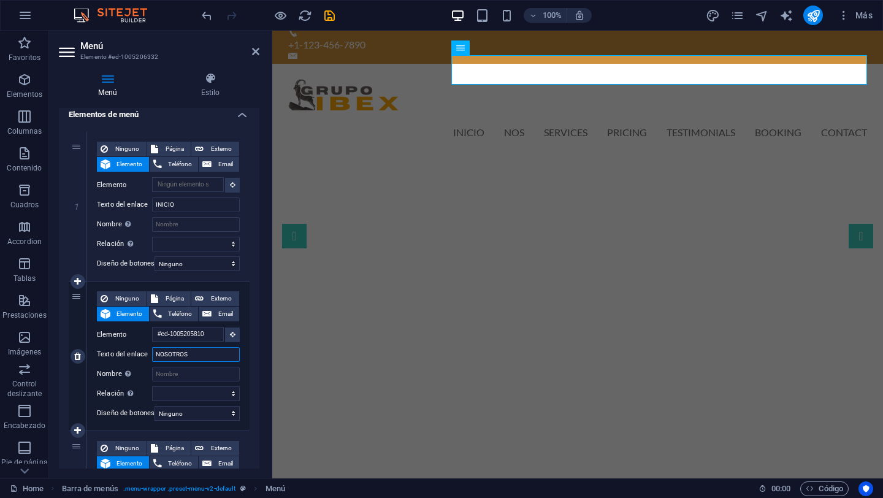
select select
type input "NOSOTROS"
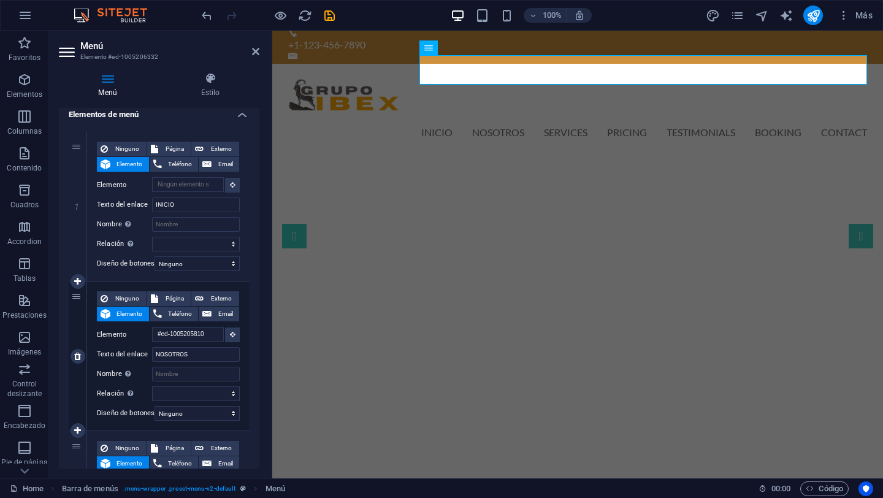
click at [246, 384] on div "Ninguno Página Externo Elemento Teléfono Email Página Home Subpage Legal Notice…" at bounding box center [168, 355] width 162 height 149
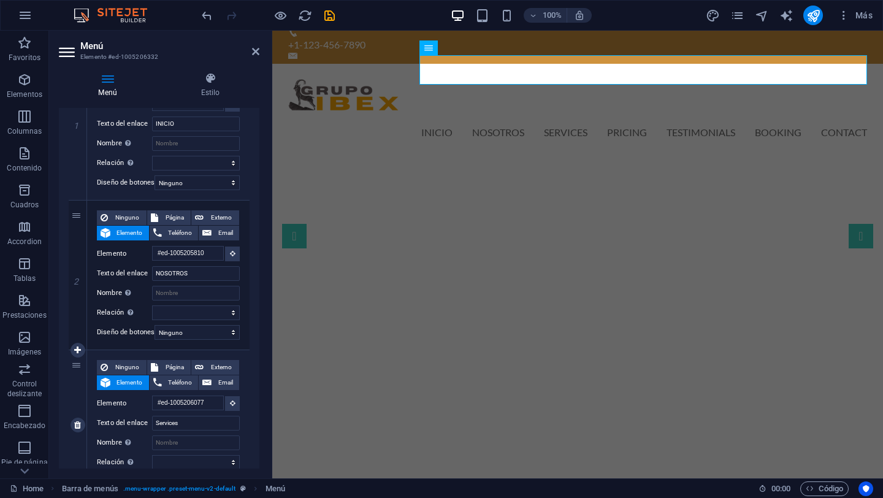
scroll to position [184, 0]
click at [200, 422] on input "Services" at bounding box center [196, 422] width 88 height 15
type input "SERVICIOS"
select select
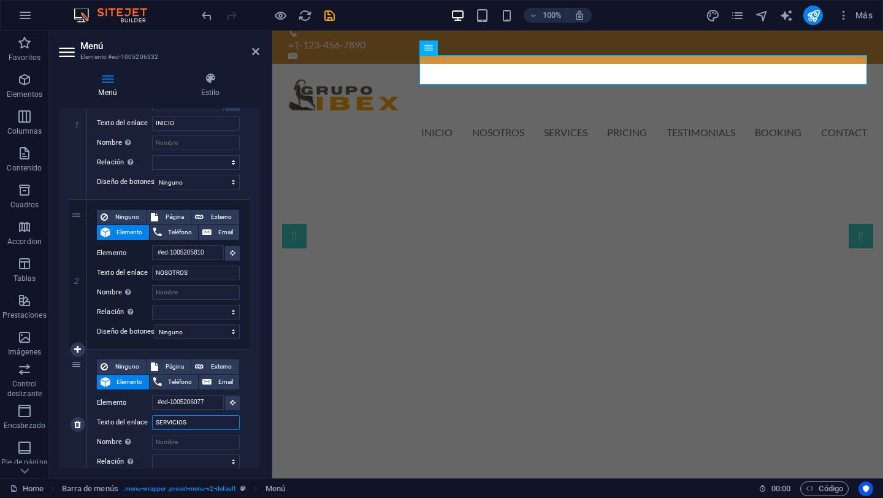
select select
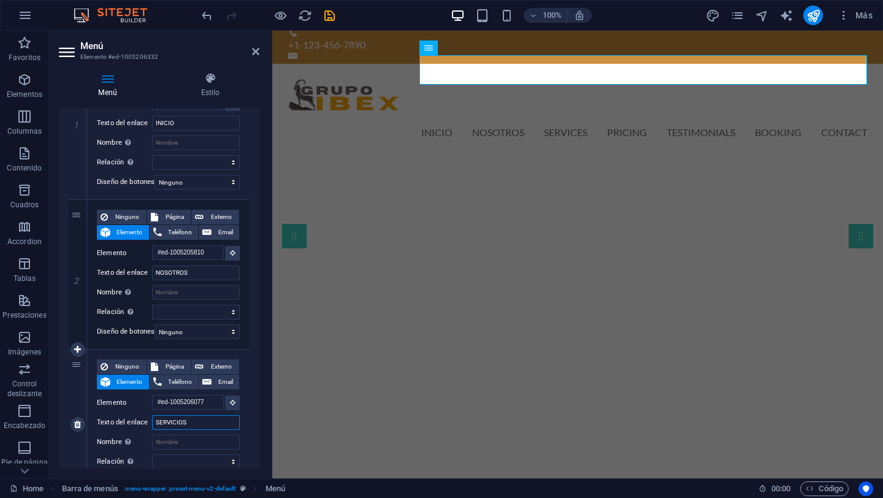
select select
type input "SERVICIOS"
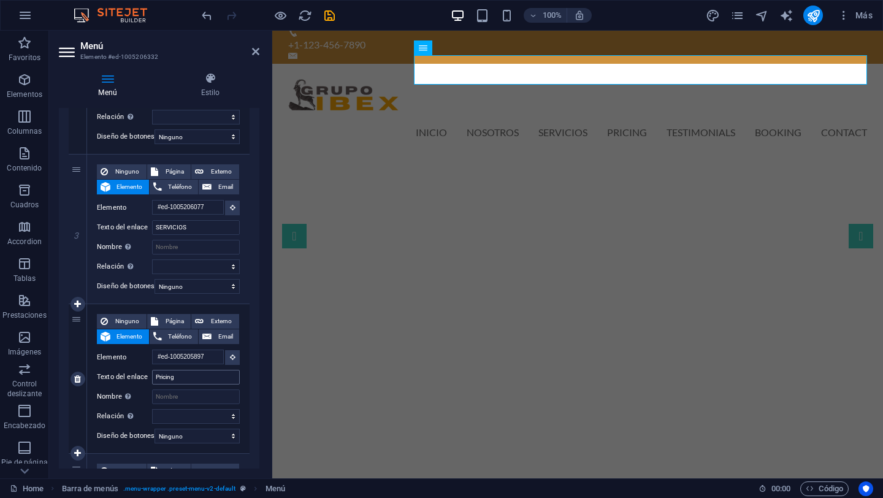
scroll to position [389, 0]
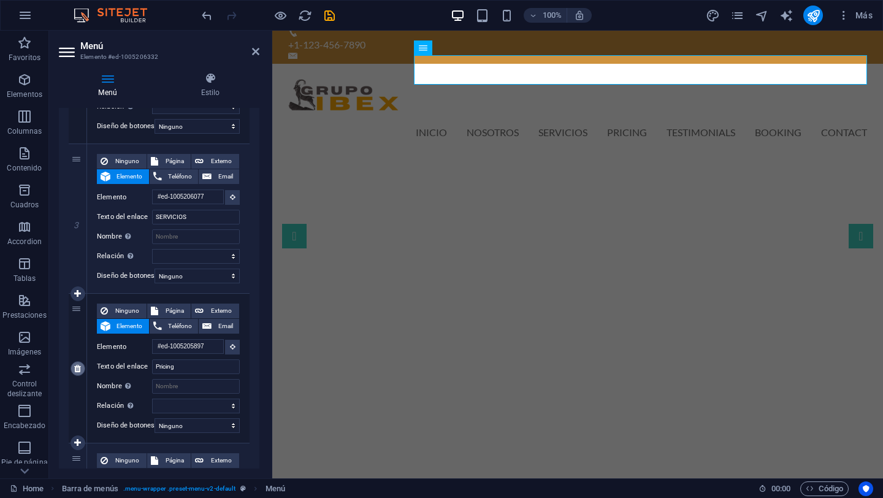
click at [78, 369] on icon at bounding box center [77, 368] width 7 height 9
select select
type input "#ed-1005205555"
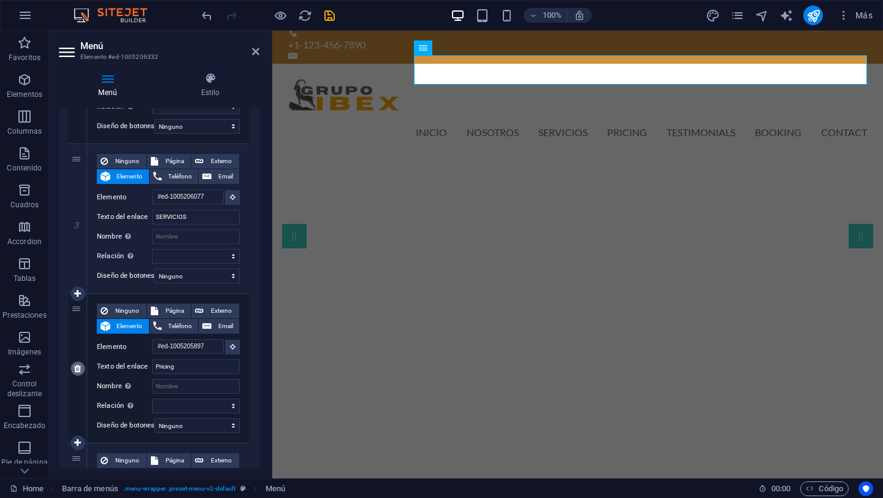
type input "Testimonials"
select select
type input "#ed-1005205747"
type input "Booking"
select select
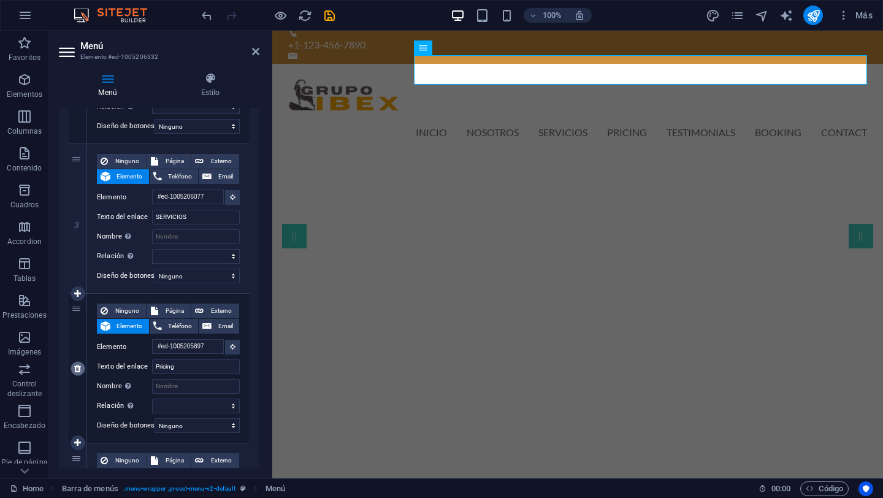
type input "#ed-1005206176"
type input "Contact"
select select
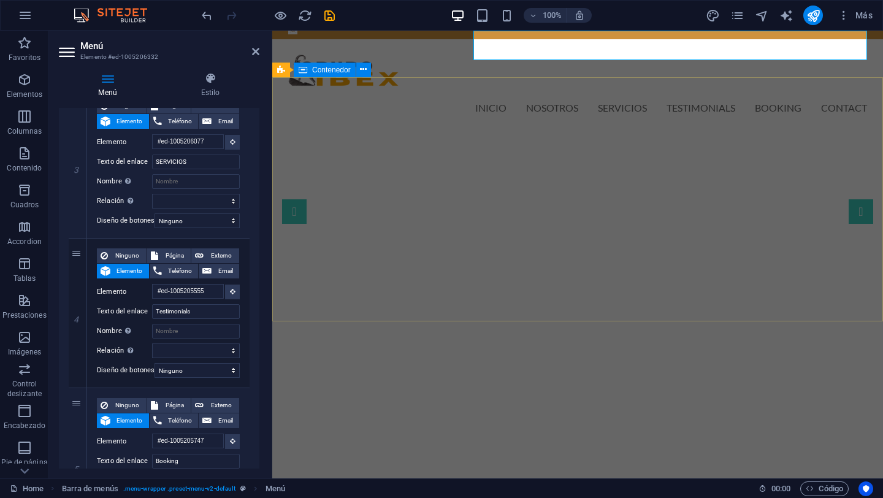
scroll to position [0, 0]
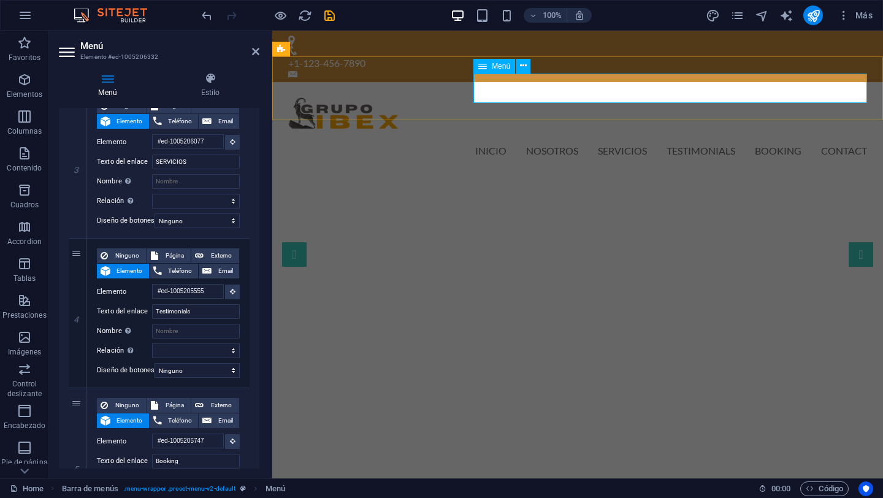
click at [714, 136] on nav "INICIO NOSOTROS SERVICIOS Testimonials Booking Contact" at bounding box center [577, 150] width 579 height 29
click at [78, 314] on icon at bounding box center [77, 313] width 7 height 9
select select
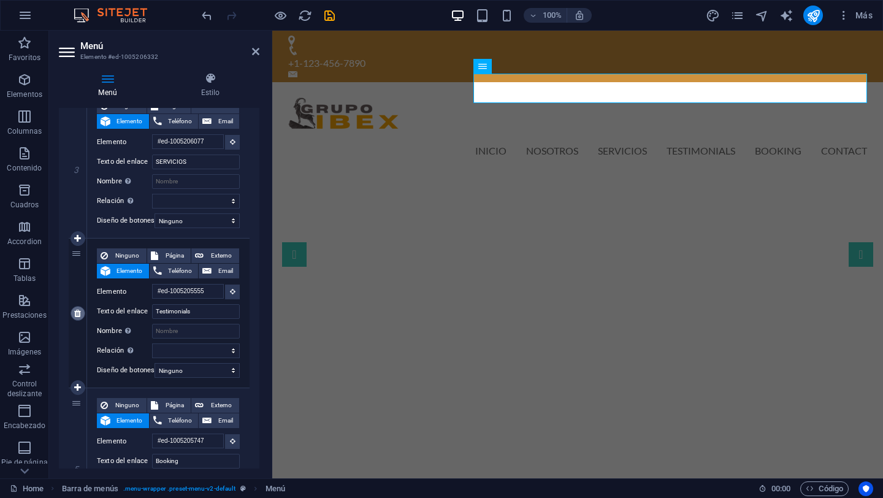
type input "#ed-1005205747"
type input "Booking"
select select
type input "#ed-1005206176"
type input "Contact"
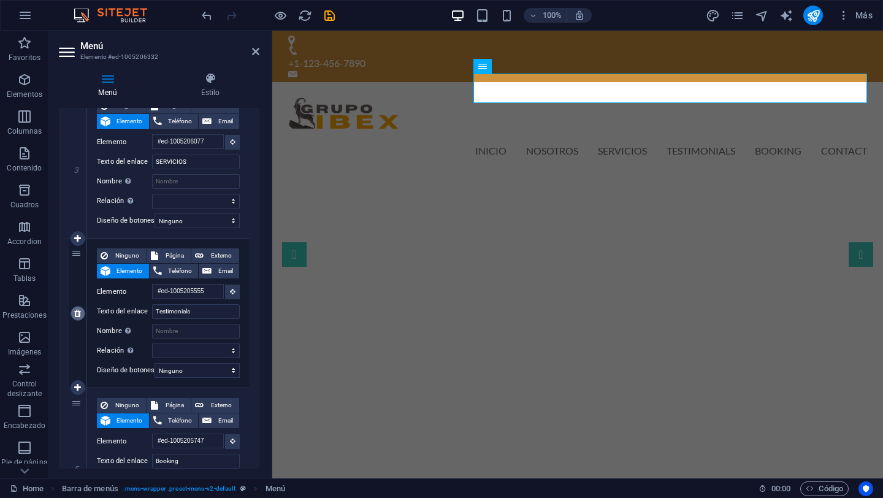
select select
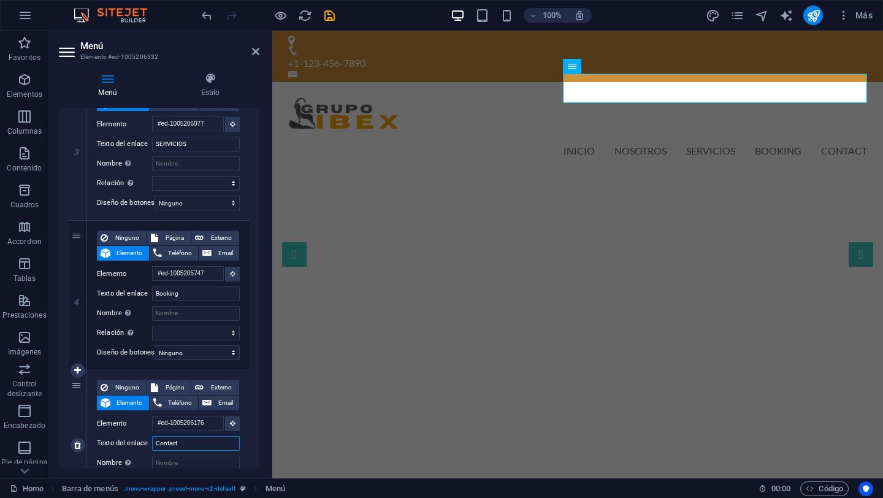
click at [190, 443] on input "Contact" at bounding box center [196, 443] width 88 height 15
type input "Cont"
select select
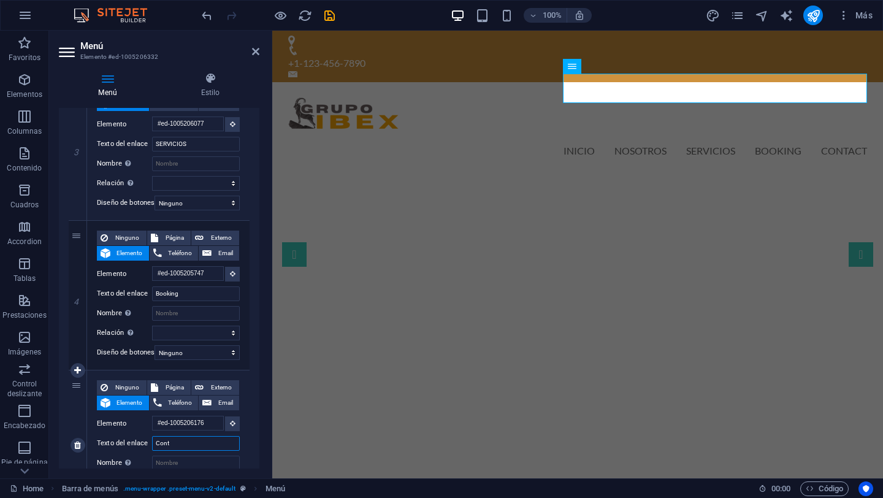
select select
type input "ContA"
select select
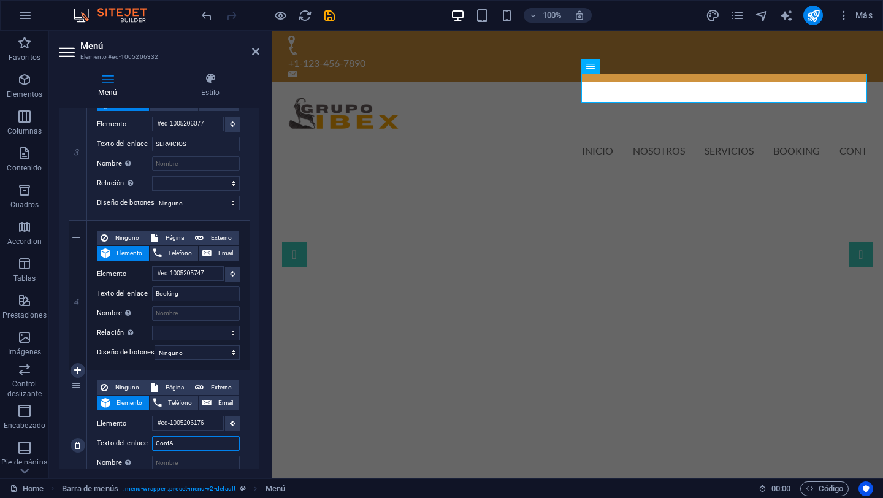
select select
type input "ContAC"
select select
type input "ContACTO"
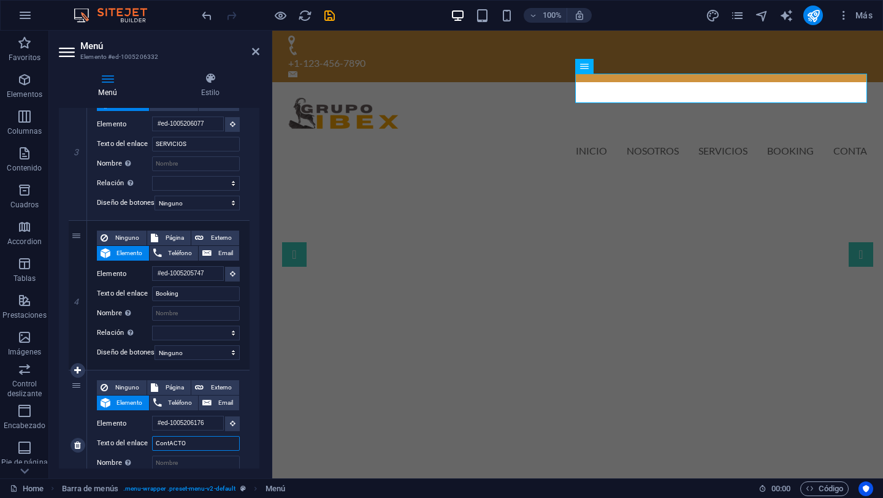
select select
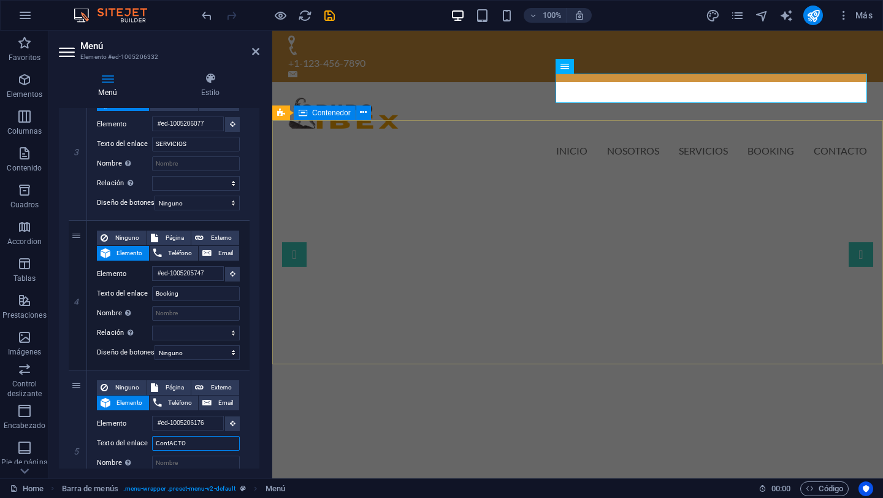
type input "ContACTO"
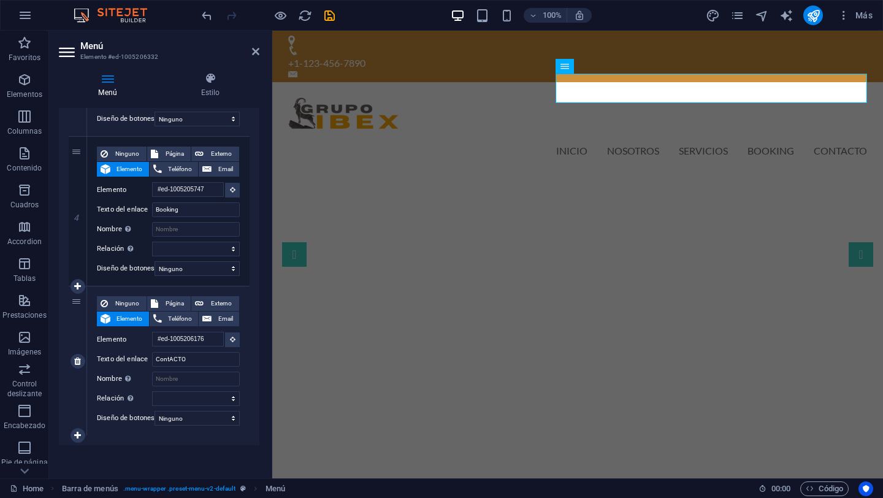
scroll to position [555, 0]
click at [232, 413] on select "Ninguno Predeterminado Principal Secundario" at bounding box center [196, 416] width 85 height 15
select select "primary"
click at [154, 409] on select "Ninguno Predeterminado Principal Secundario" at bounding box center [196, 416] width 85 height 15
select select
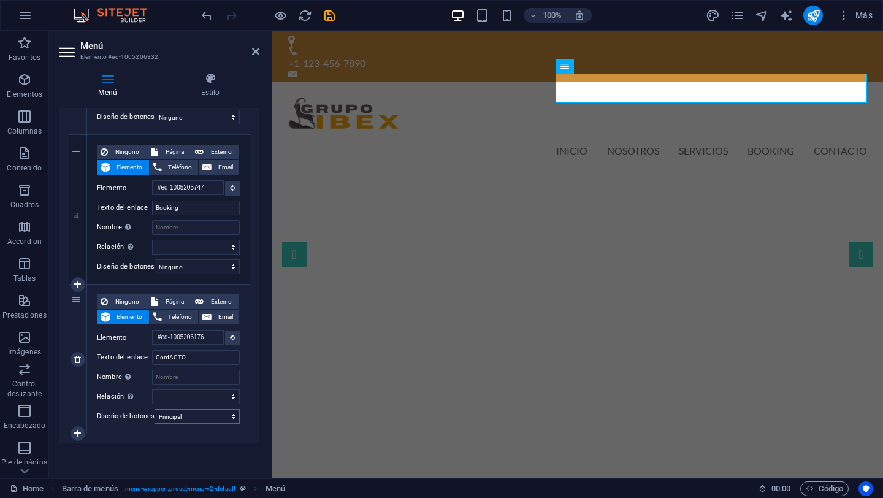
select select
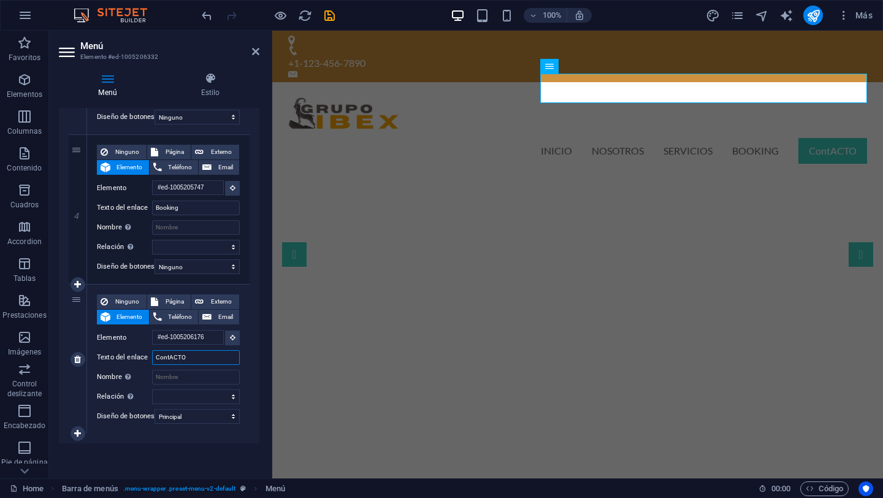
click at [201, 351] on input "ContACTO" at bounding box center [196, 357] width 88 height 15
type input "contacto"
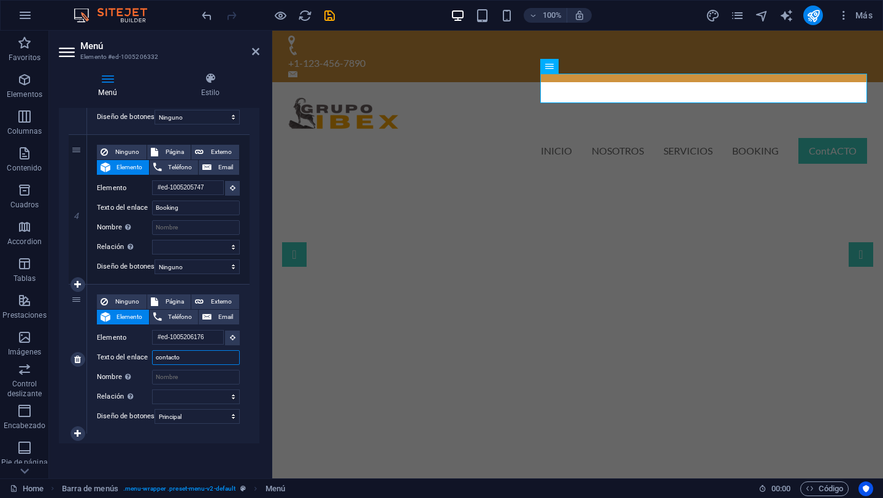
select select
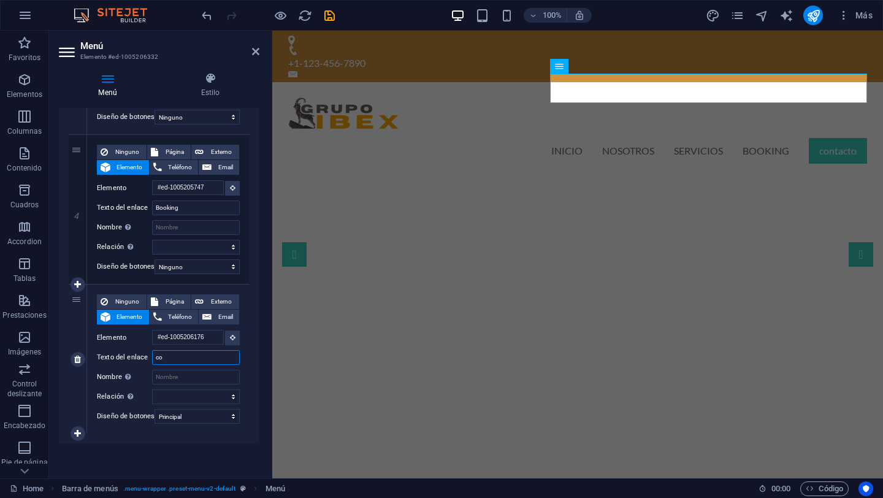
type input "c"
select select
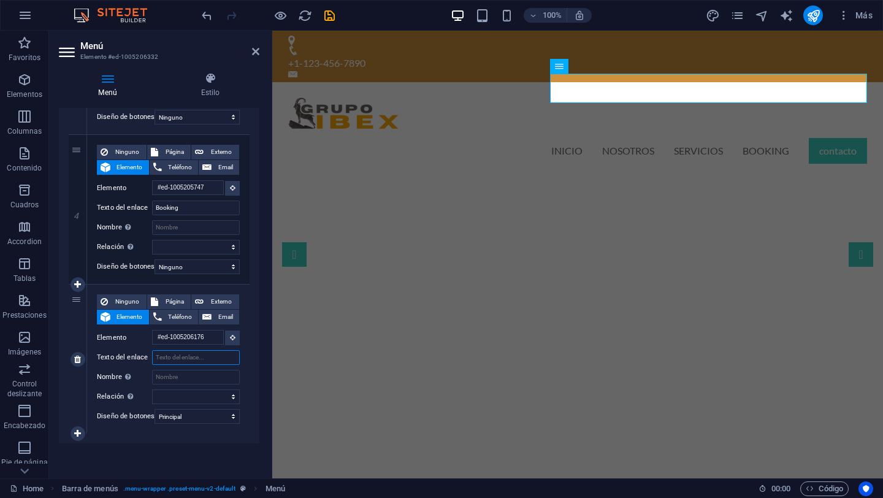
select select
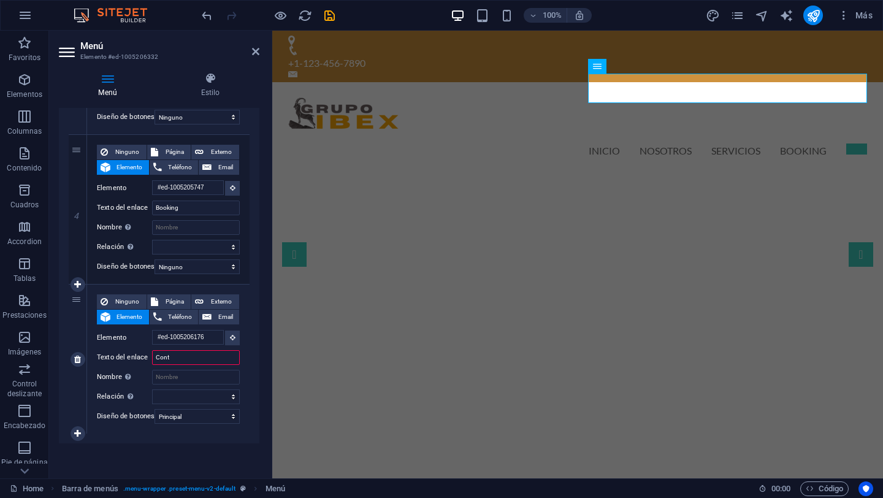
type input "Conta"
select select
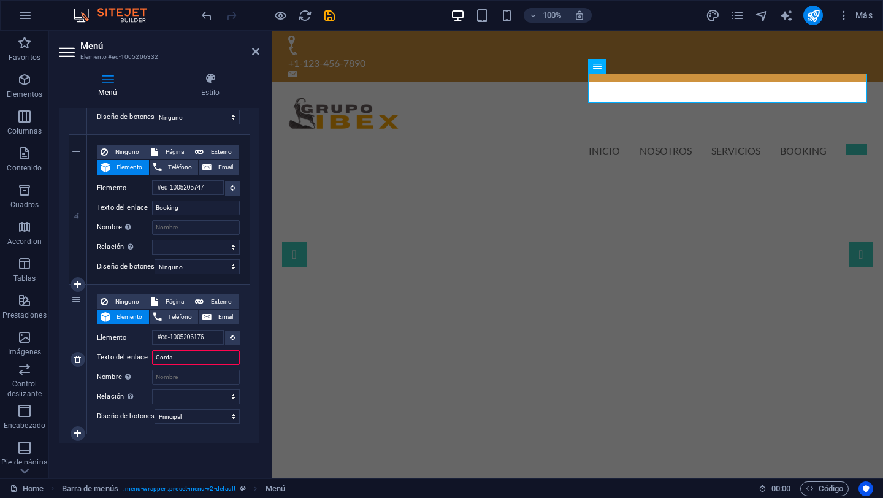
type input "Contac"
select select
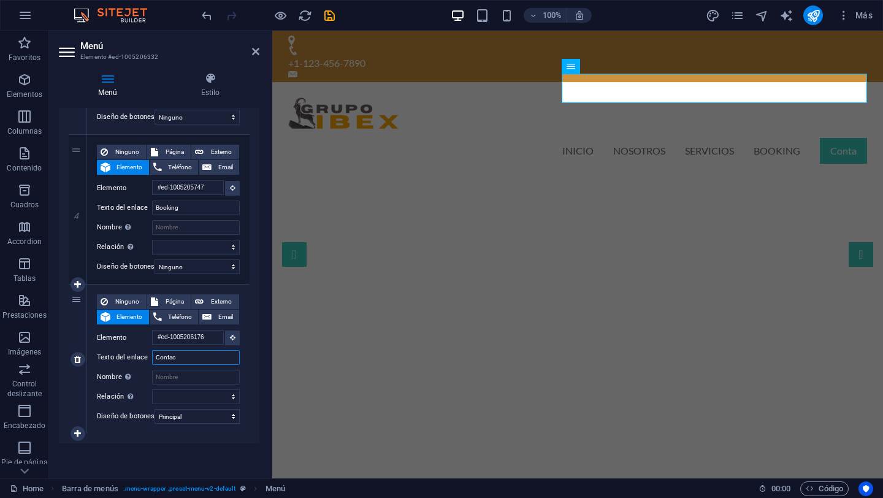
select select
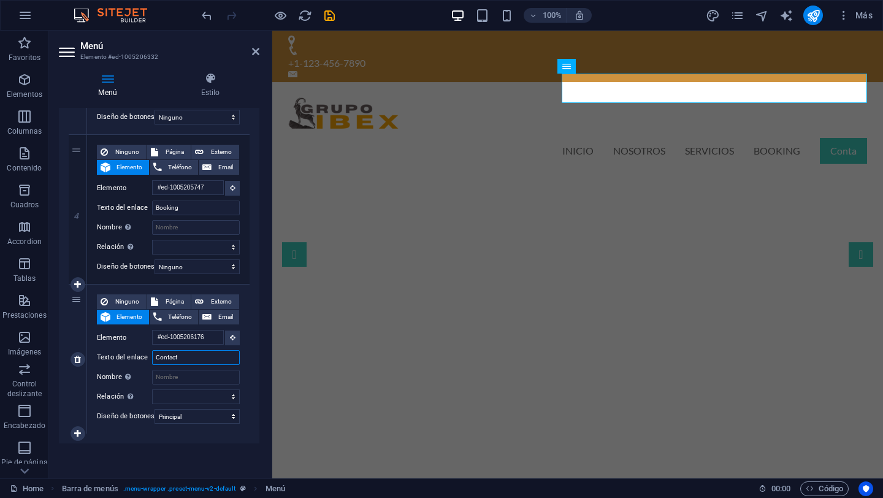
type input "Contacto"
select select
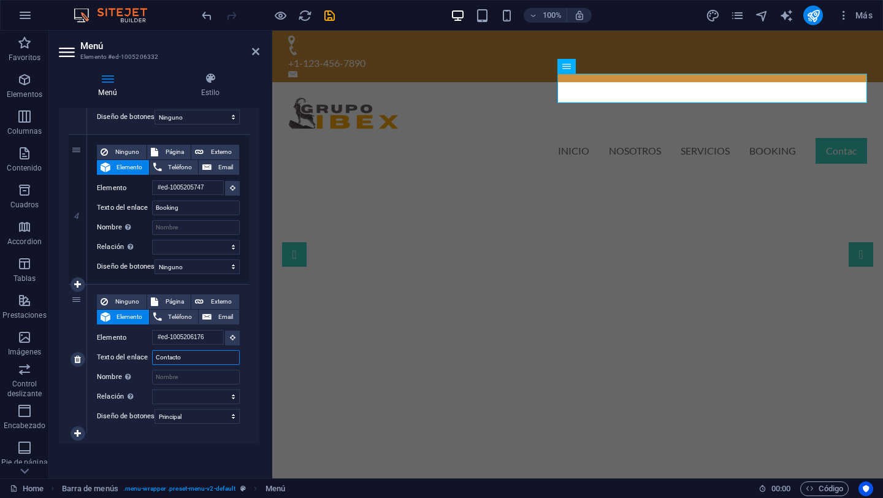
select select
type input "C"
select select
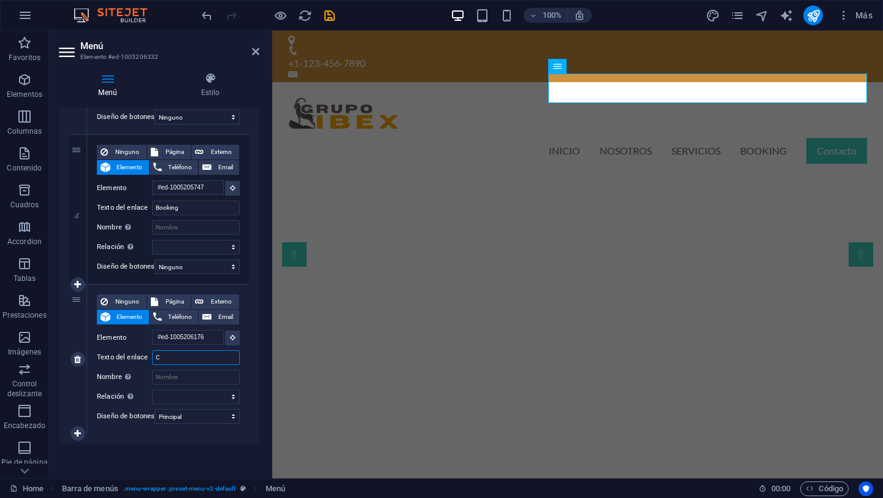
select select
type input "CONTACT"
select select
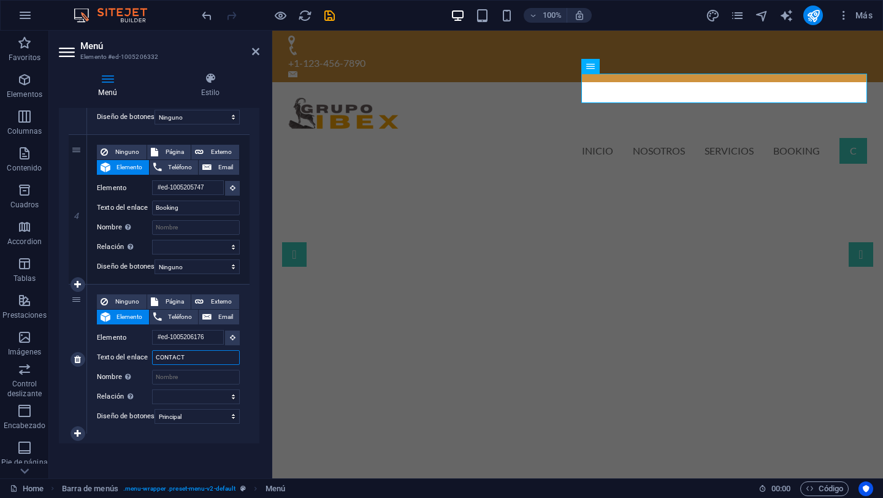
select select
type input "CONTACTANOS"
select select
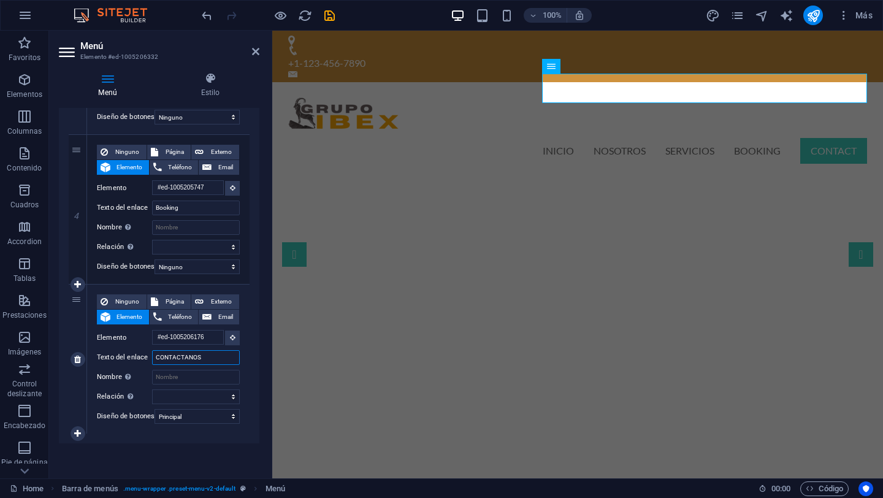
select select
type input "CONTACTANOS"
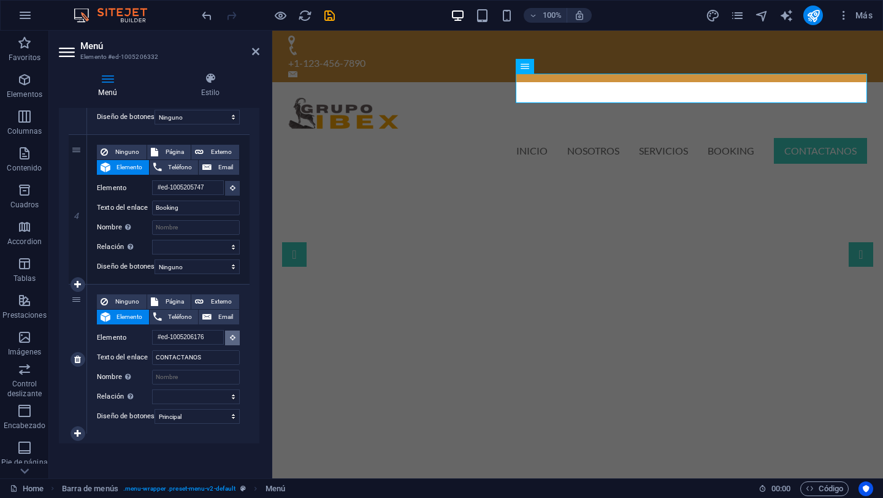
click at [233, 330] on button at bounding box center [232, 337] width 15 height 15
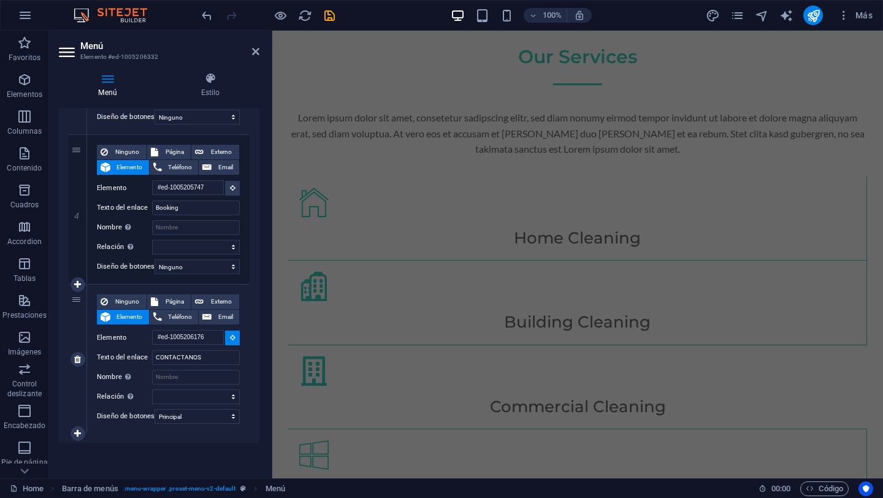
scroll to position [0, 0]
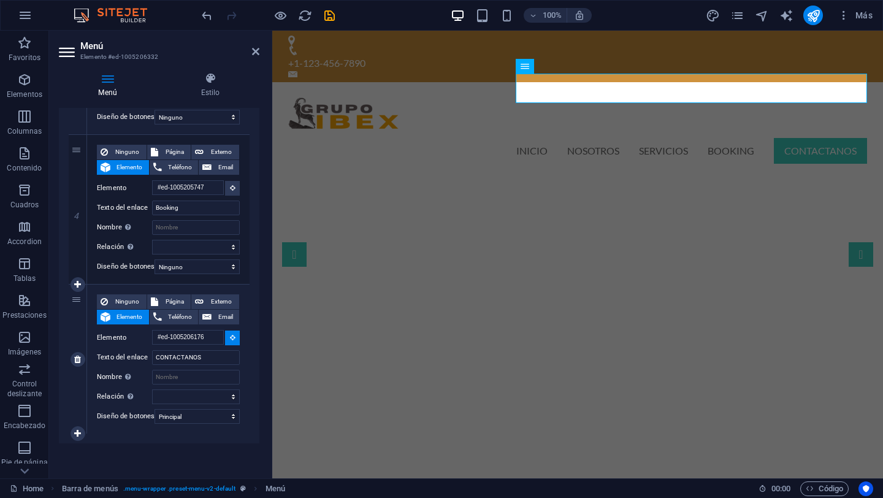
click at [244, 308] on div "Ninguno Página Externo Elemento Teléfono Email Página Home Subpage Legal Notice…" at bounding box center [168, 358] width 162 height 149
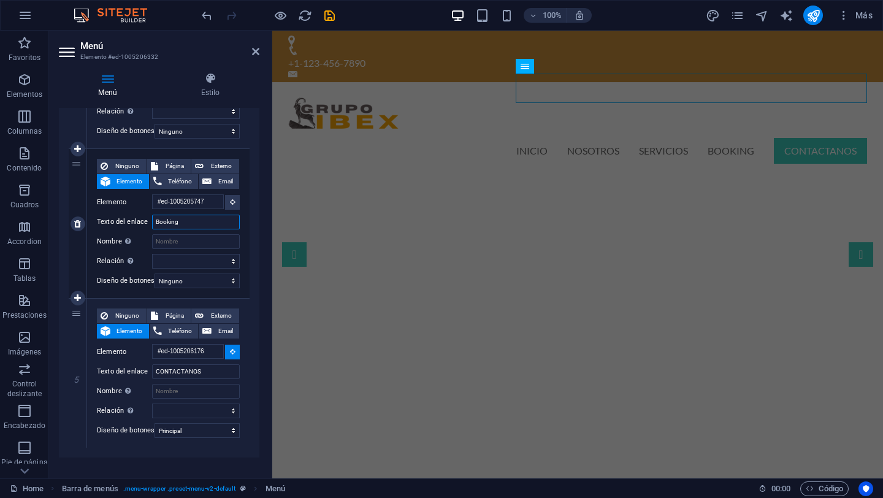
click at [199, 221] on input "Booking" at bounding box center [196, 222] width 88 height 15
type input "PROYECTOS"
select select
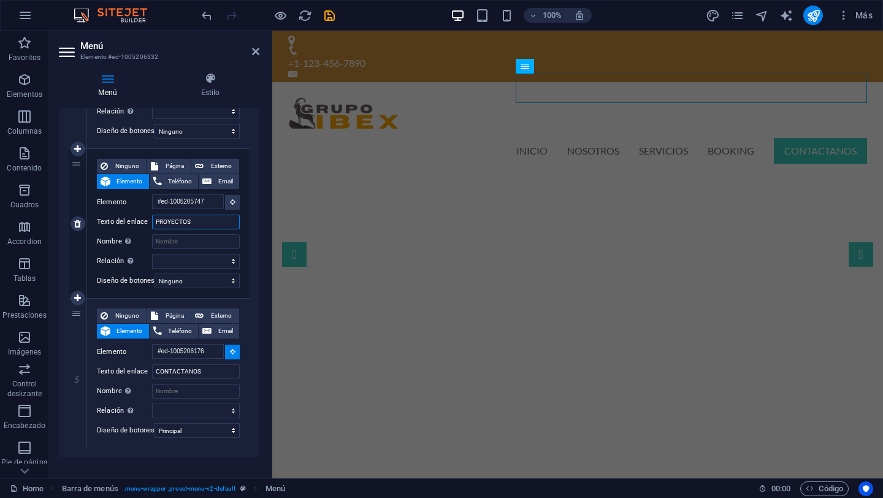
select select
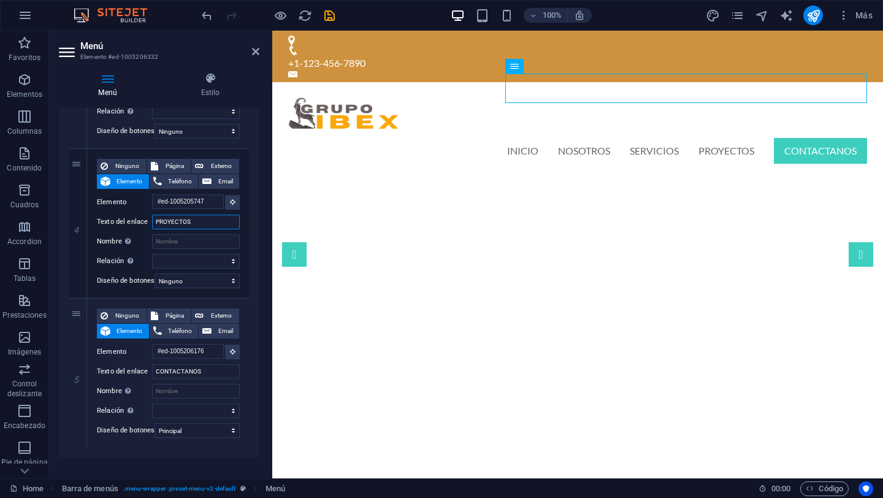
type input "PROYECTOS"
click at [261, 282] on div "Menú Estilo Menú Automático Personalizado Crear elementos de menú personalizado…" at bounding box center [159, 271] width 220 height 416
click at [256, 51] on icon at bounding box center [255, 52] width 7 height 10
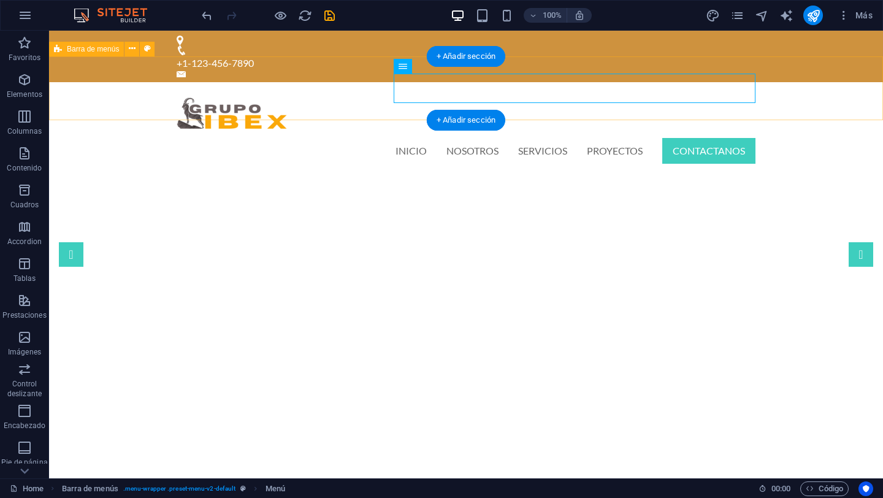
click at [828, 96] on div "INICIO NOSOTROS SERVICIOS PROYECTOS CONTACTANOS Menu" at bounding box center [466, 128] width 834 height 93
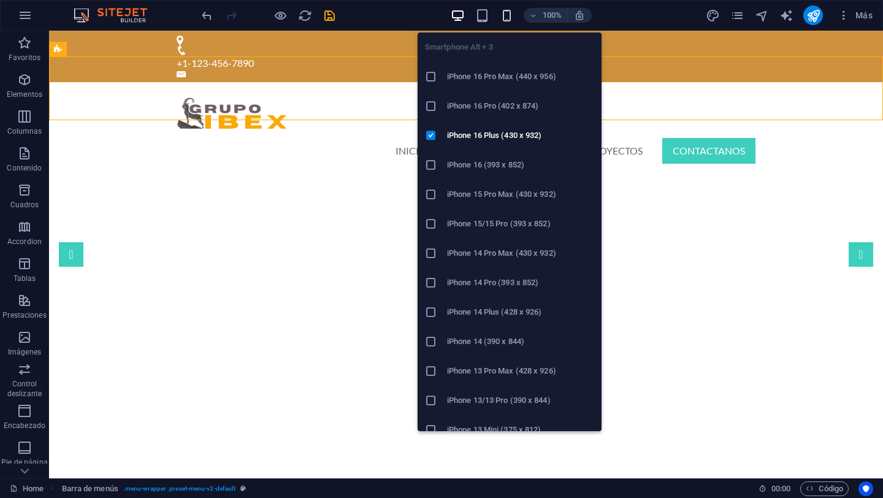
click at [506, 16] on icon "button" at bounding box center [507, 16] width 14 height 14
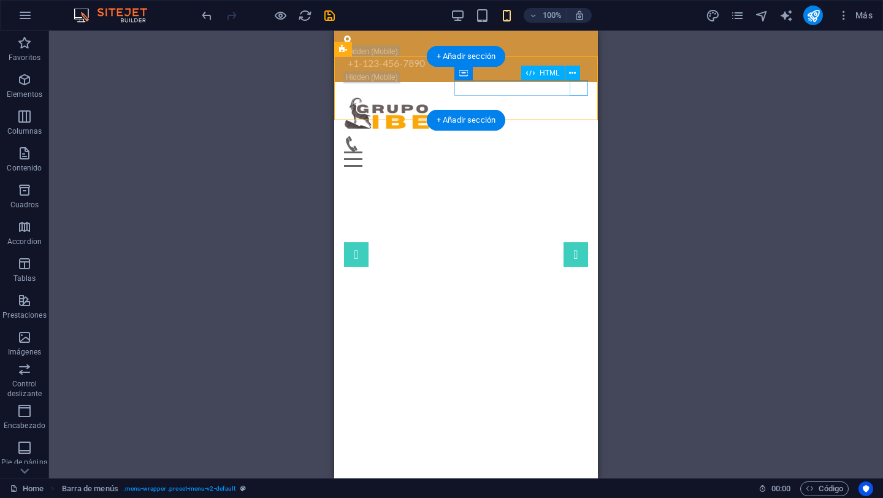
click at [585, 151] on div "Menu" at bounding box center [466, 158] width 244 height 15
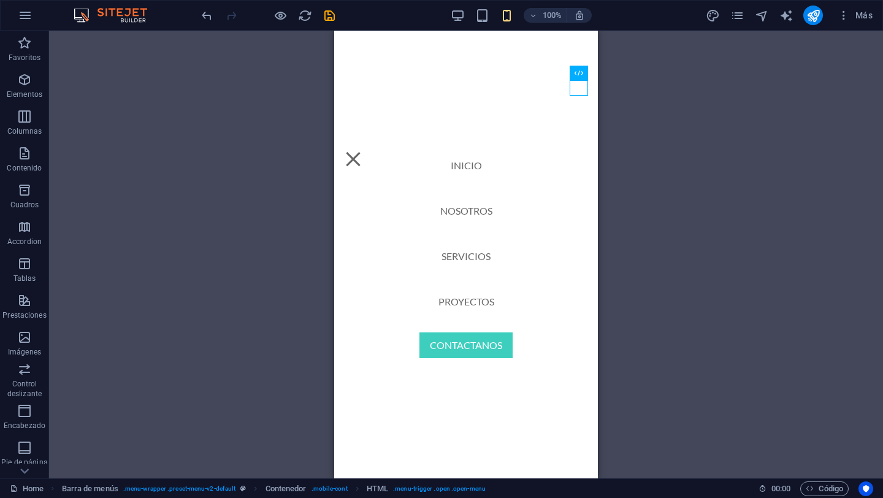
click at [696, 108] on div "Arrastra aquí para reemplazar el contenido existente. Si quieres crear un eleme…" at bounding box center [466, 255] width 834 height 448
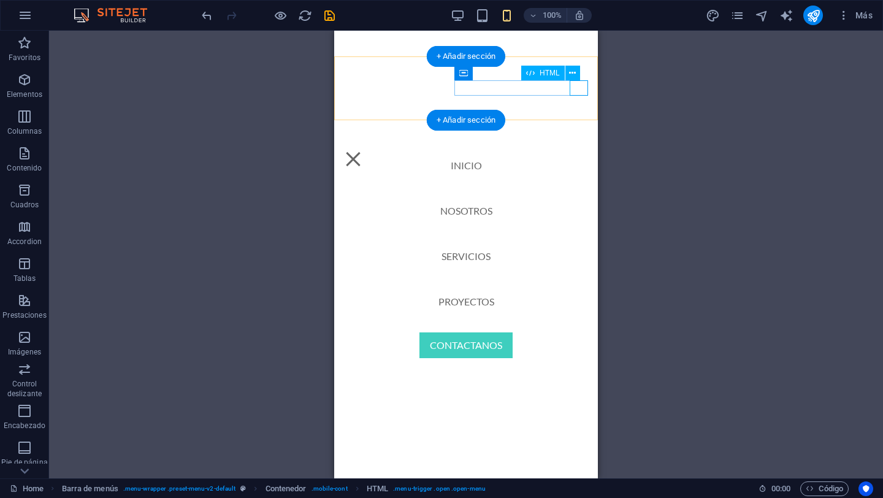
click at [362, 151] on div "Menu" at bounding box center [353, 158] width 18 height 15
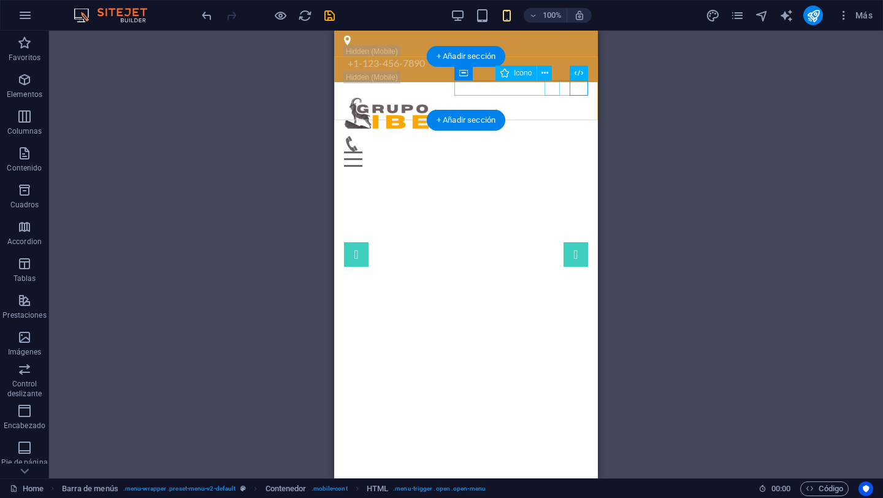
click at [554, 136] on figure at bounding box center [461, 143] width 234 height 15
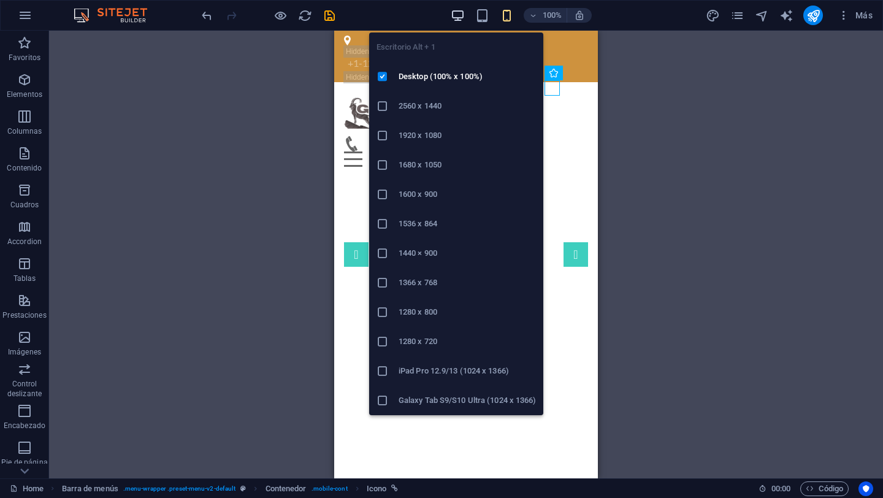
click at [459, 13] on icon "button" at bounding box center [458, 16] width 14 height 14
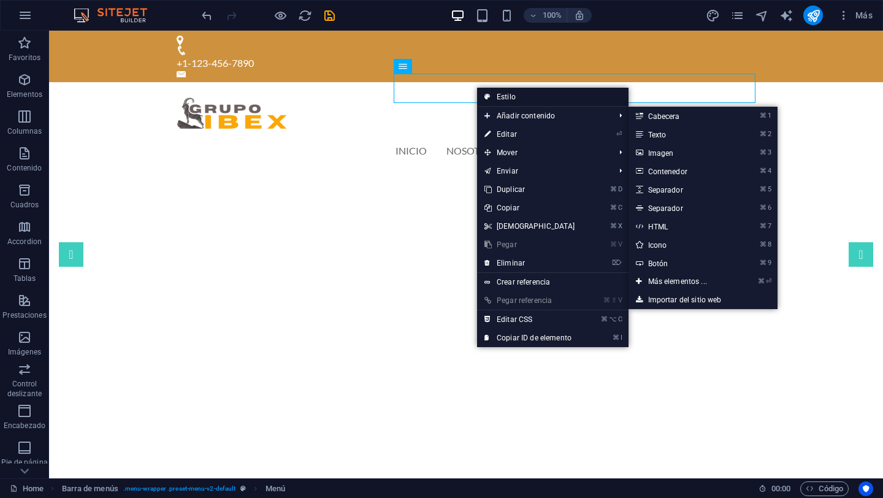
click at [533, 101] on link "Estilo" at bounding box center [552, 97] width 151 height 18
select select "rem"
select select "%"
select select "rem"
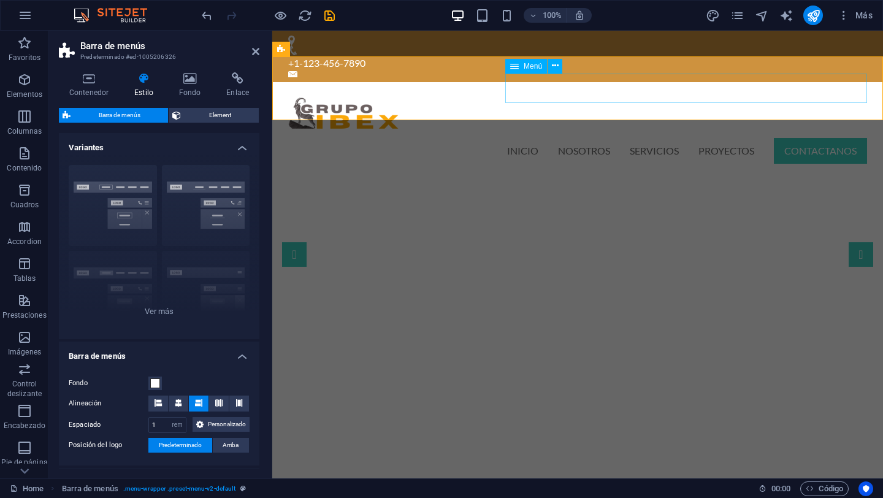
click at [545, 136] on nav "INICIO NOSOTROS SERVICIOS PROYECTOS CONTACTANOS" at bounding box center [577, 150] width 579 height 29
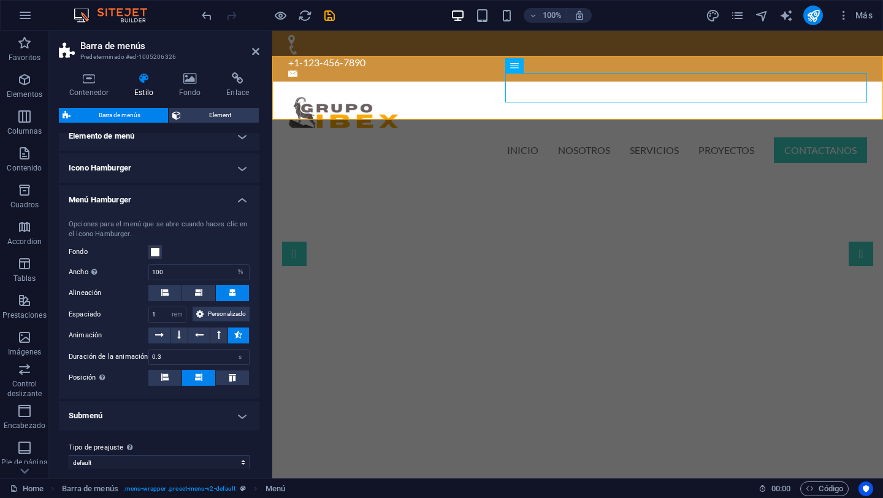
scroll to position [419, 0]
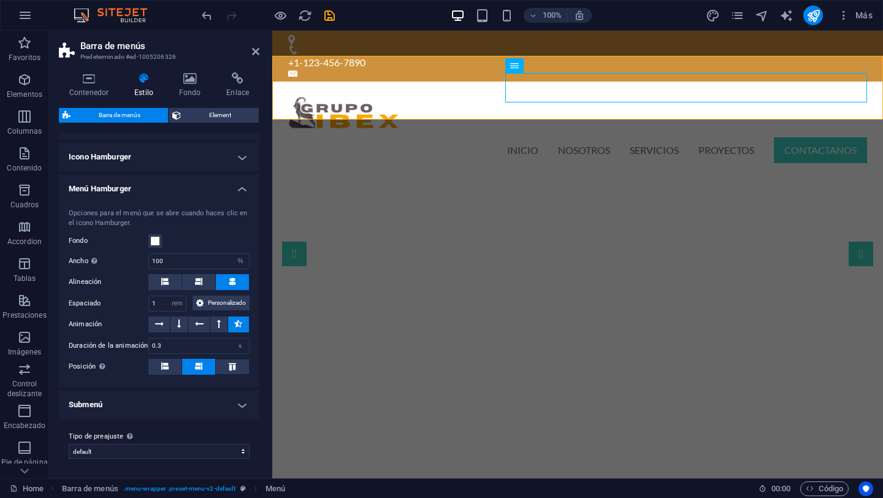
click at [243, 145] on h4 "Icono Hamburger" at bounding box center [159, 156] width 200 height 29
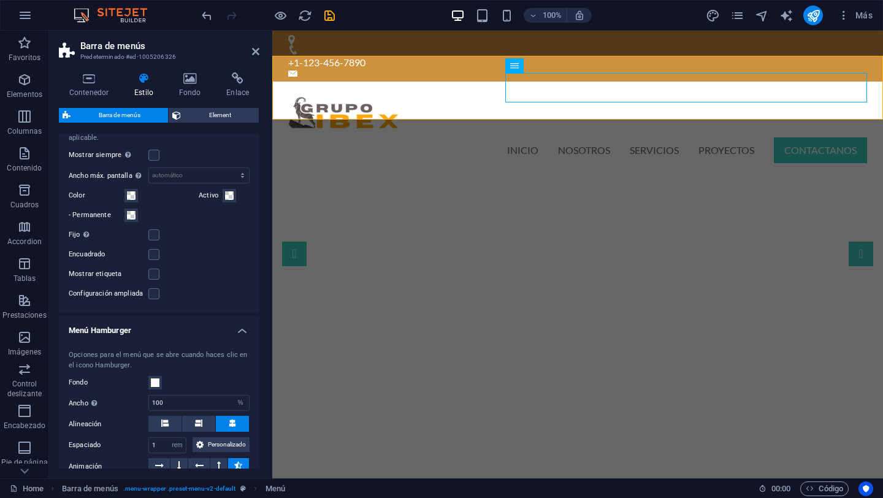
scroll to position [457, 0]
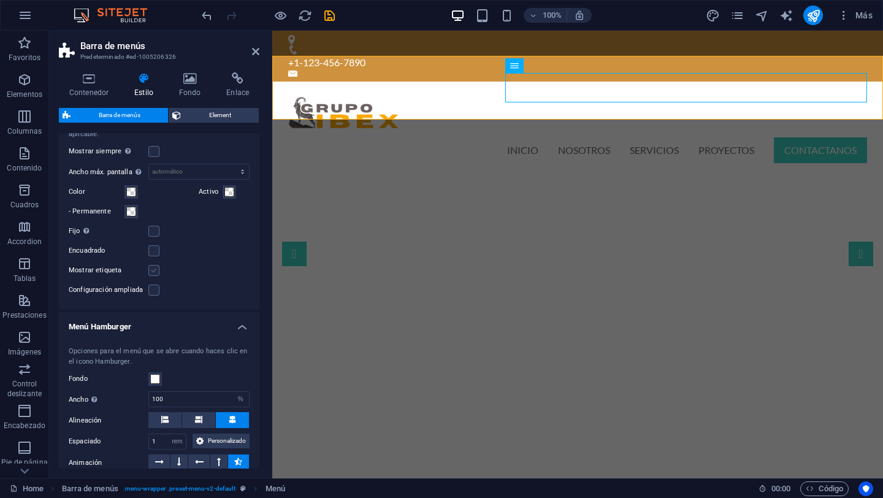
click at [156, 276] on label at bounding box center [153, 270] width 11 height 11
click at [0, 0] on input "Mostrar etiqueta" at bounding box center [0, 0] width 0 height 0
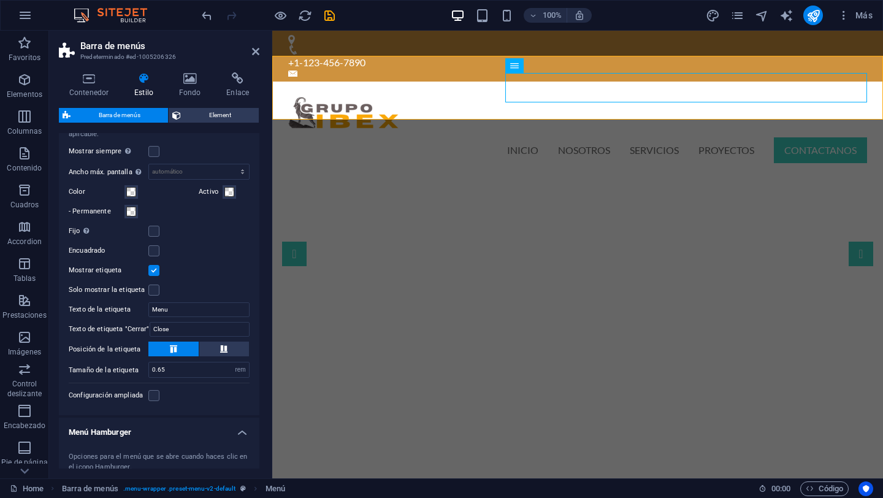
click at [156, 276] on label at bounding box center [153, 270] width 11 height 11
click at [0, 0] on input "Mostrar etiqueta" at bounding box center [0, 0] width 0 height 0
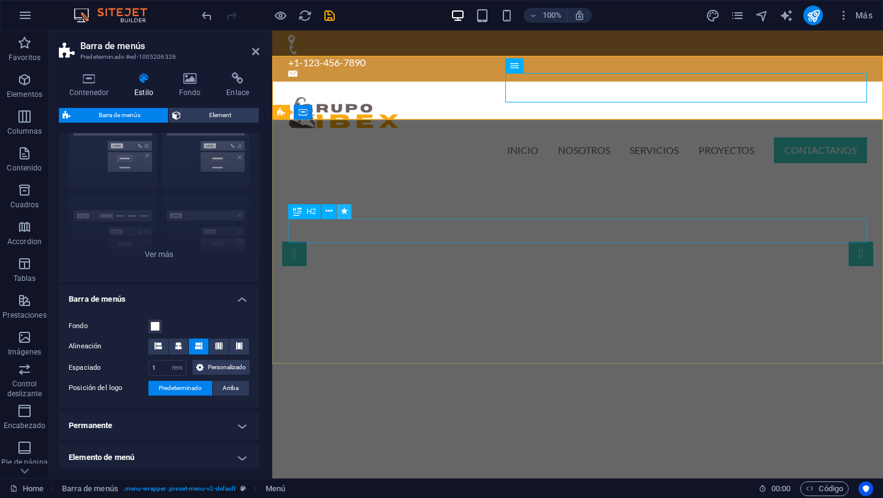
scroll to position [55, 0]
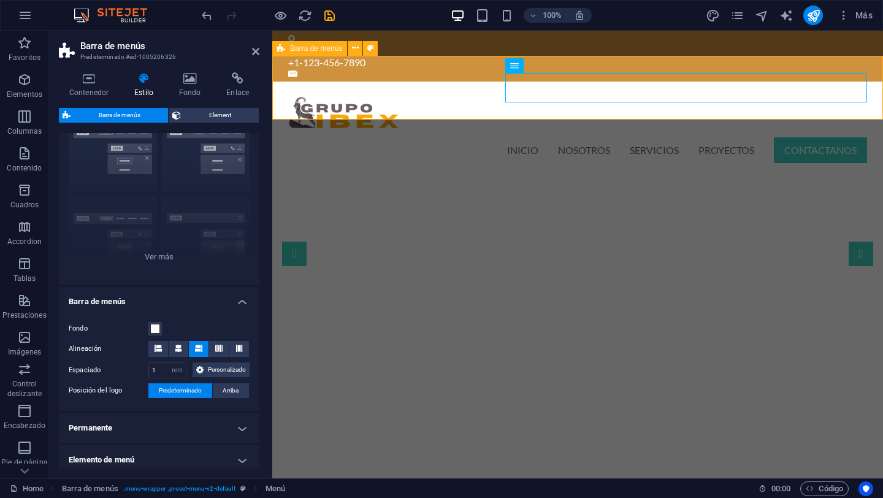
click at [467, 82] on div "INICIO NOSOTROS SERVICIOS PROYECTOS CONTACTANOS Menu" at bounding box center [577, 128] width 611 height 93
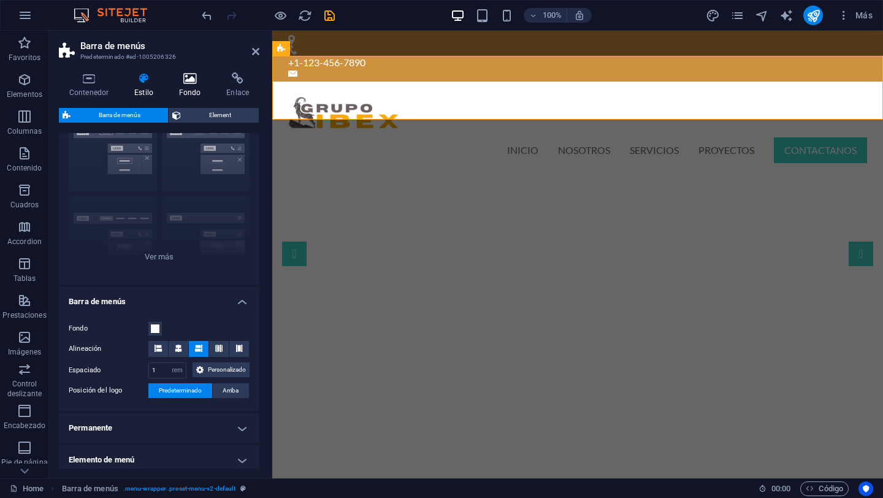
click at [185, 81] on icon at bounding box center [190, 78] width 43 height 12
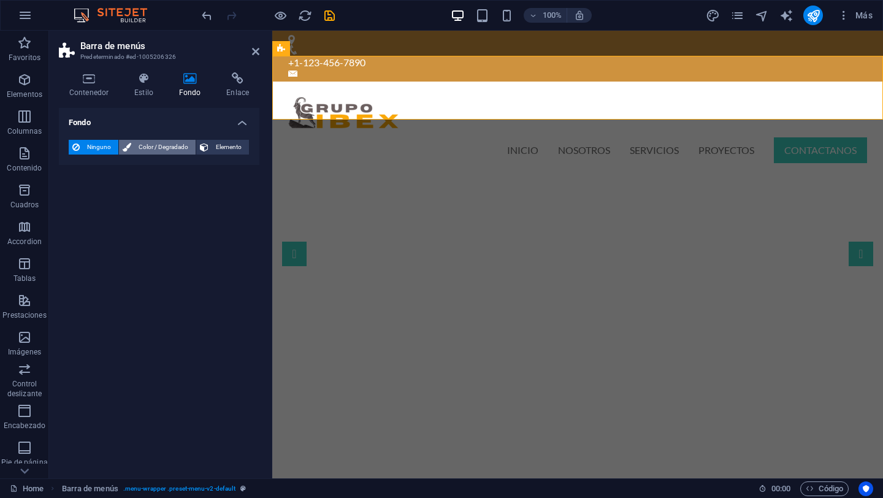
click at [164, 146] on span "Color / Degradado" at bounding box center [163, 147] width 57 height 15
click at [147, 80] on icon at bounding box center [144, 78] width 40 height 12
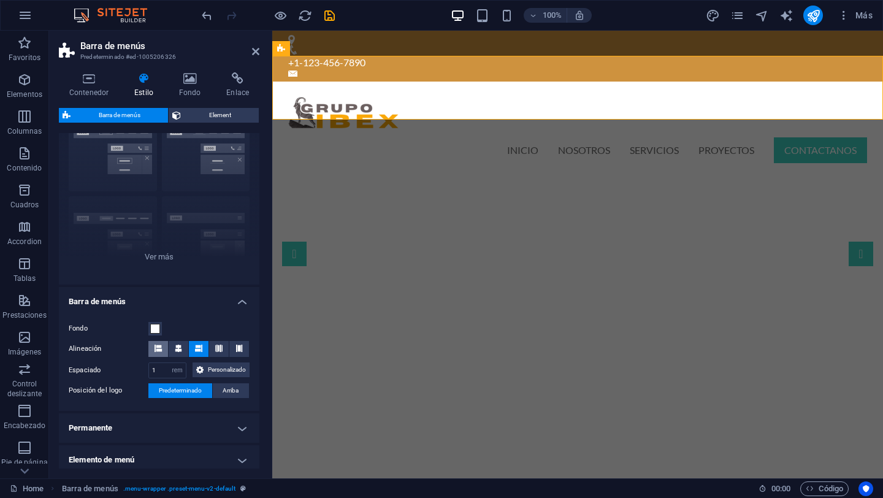
click at [160, 351] on icon at bounding box center [157, 348] width 7 height 7
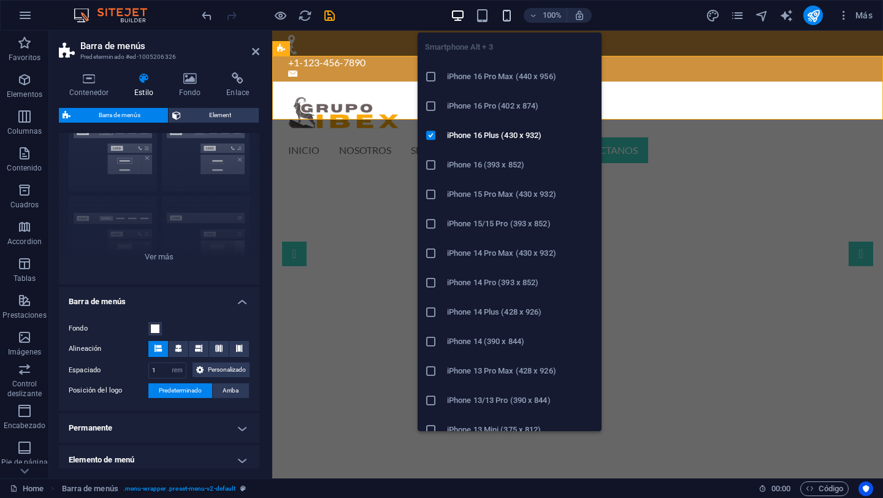
click at [506, 17] on icon "button" at bounding box center [507, 16] width 14 height 14
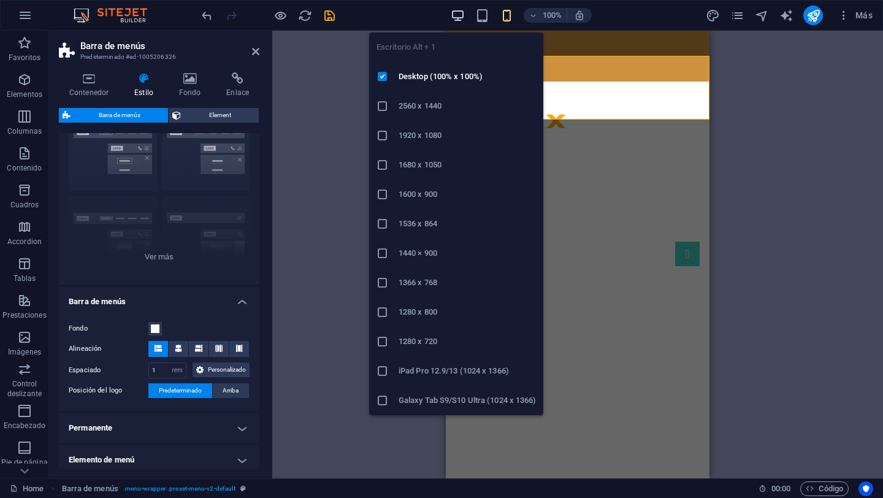
click at [460, 14] on icon "button" at bounding box center [458, 16] width 14 height 14
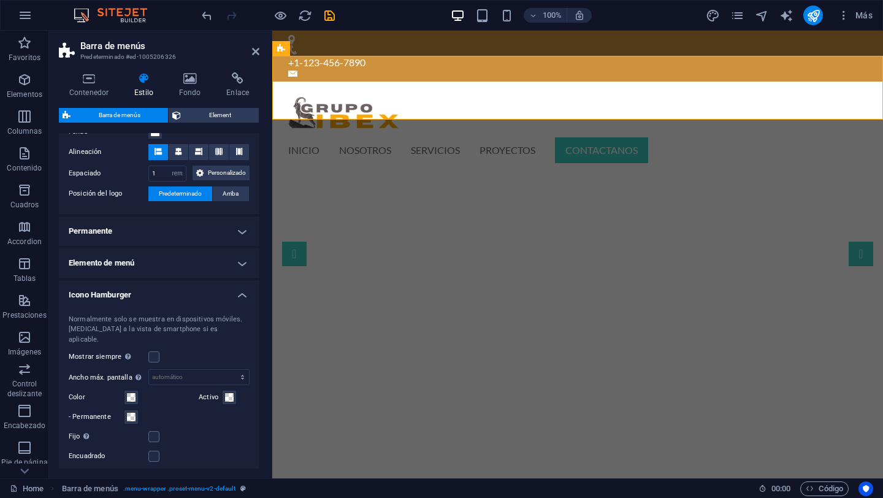
scroll to position [252, 0]
click at [235, 274] on h4 "Elemento de menú" at bounding box center [159, 262] width 200 height 29
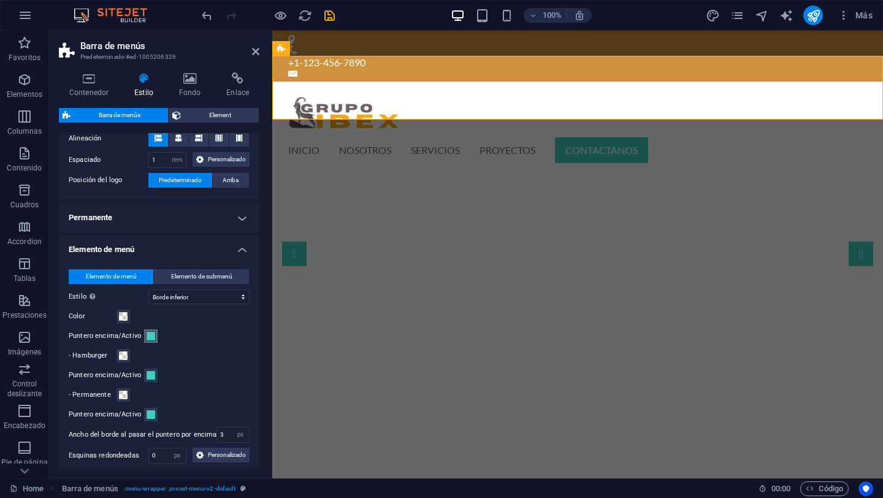
scroll to position [266, 0]
click at [149, 340] on span at bounding box center [151, 335] width 10 height 10
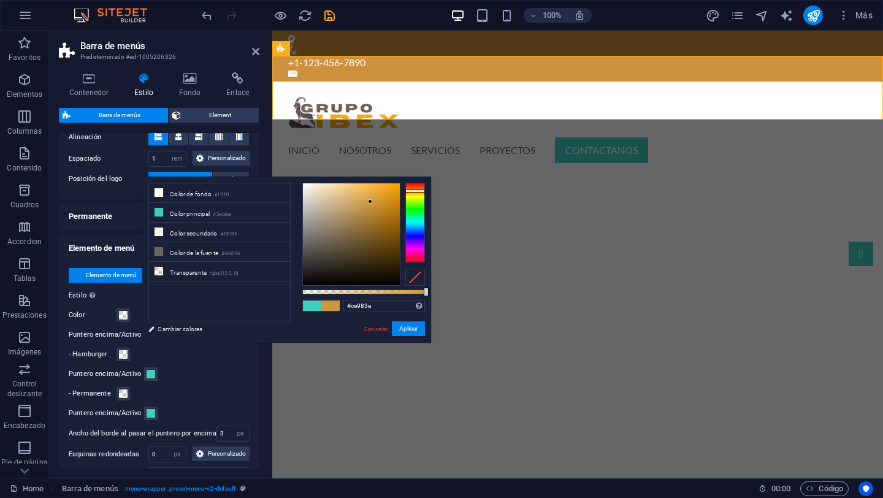
drag, startPoint x: 417, startPoint y: 219, endPoint x: 419, endPoint y: 191, distance: 28.2
click at [419, 191] on div at bounding box center [415, 190] width 20 height 3
type input "#ce983e"
select select
type input "#e79d21"
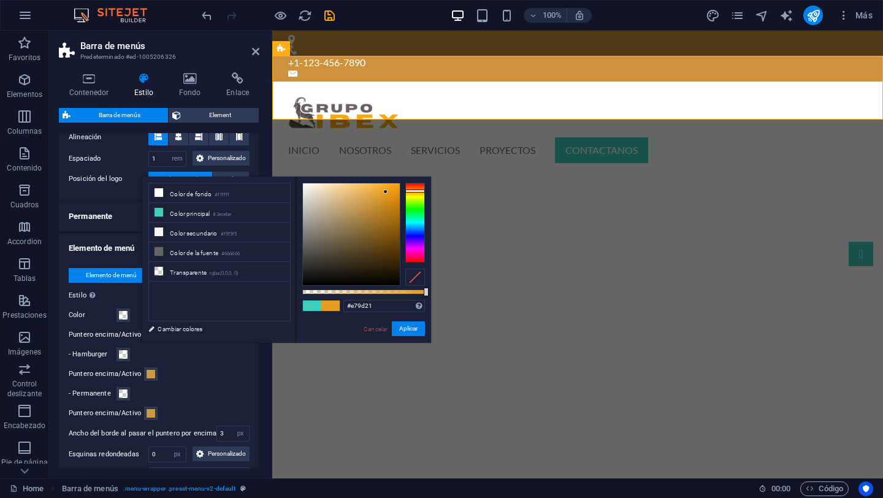
drag, startPoint x: 370, startPoint y: 200, endPoint x: 386, endPoint y: 192, distance: 18.1
click at [386, 192] on div at bounding box center [385, 191] width 4 height 4
select select
drag, startPoint x: 393, startPoint y: 306, endPoint x: 341, endPoint y: 305, distance: 52.1
click at [341, 305] on div "#e79d21 Formatos soportados #0852ed rgb(8, 82, 237) rgba(8, 82, 237, 90%) hsv(2…" at bounding box center [362, 349] width 135 height 344
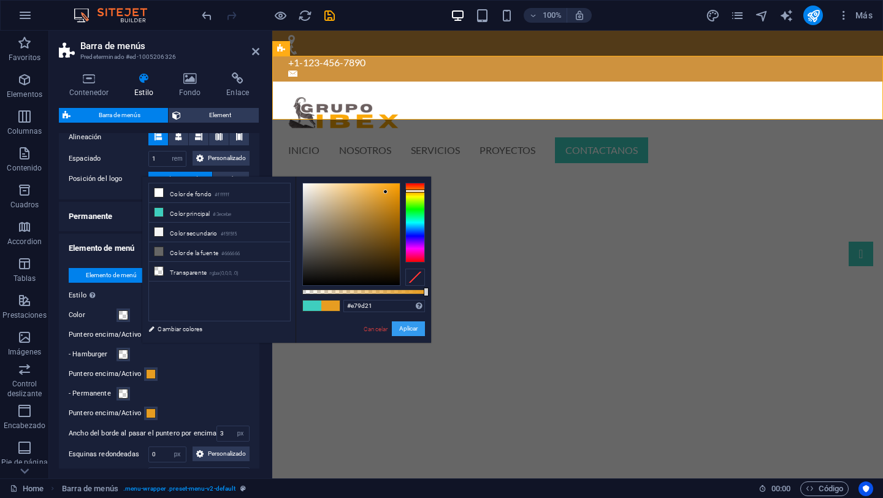
click at [411, 327] on button "Aplicar" at bounding box center [408, 328] width 33 height 15
select select
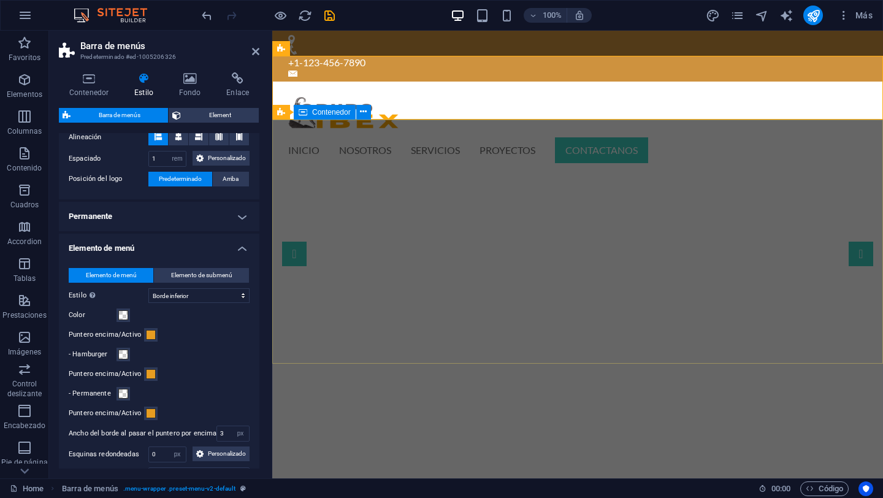
select select
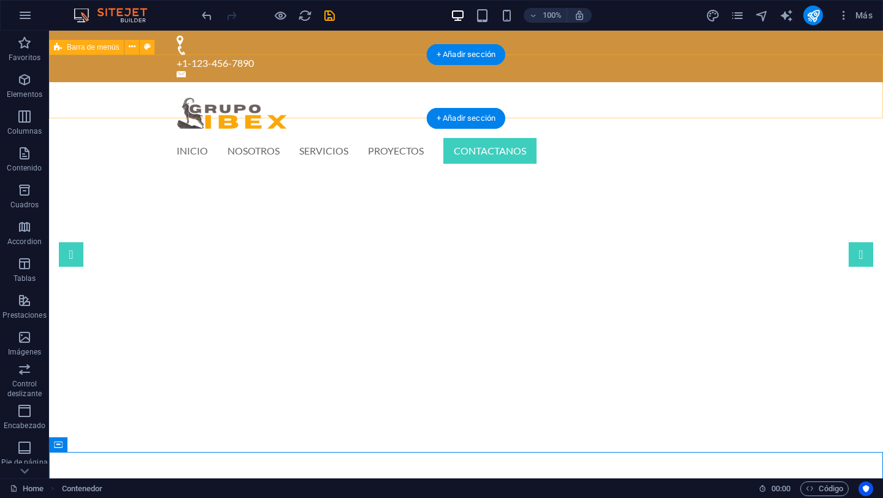
scroll to position [10, 0]
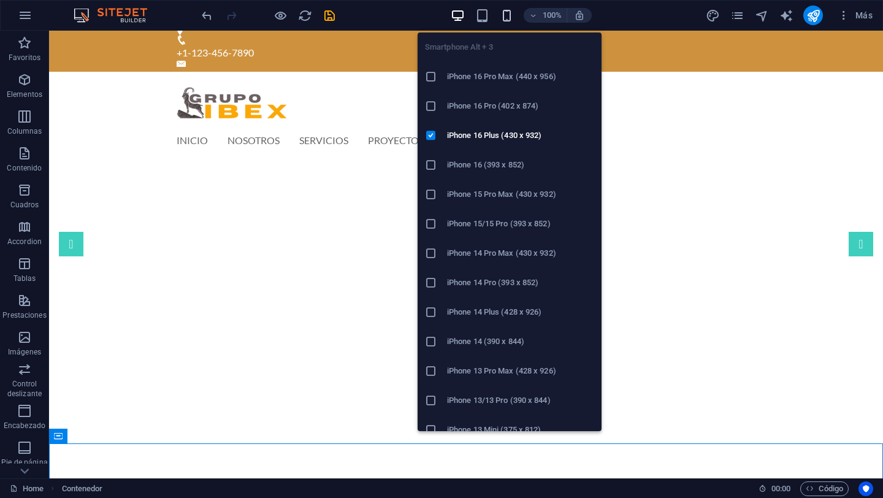
click at [505, 18] on icon "button" at bounding box center [507, 16] width 14 height 14
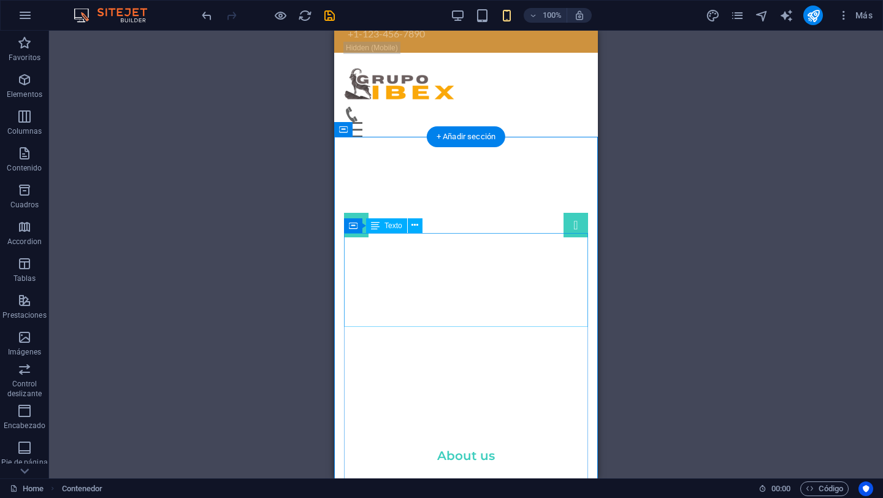
scroll to position [0, 0]
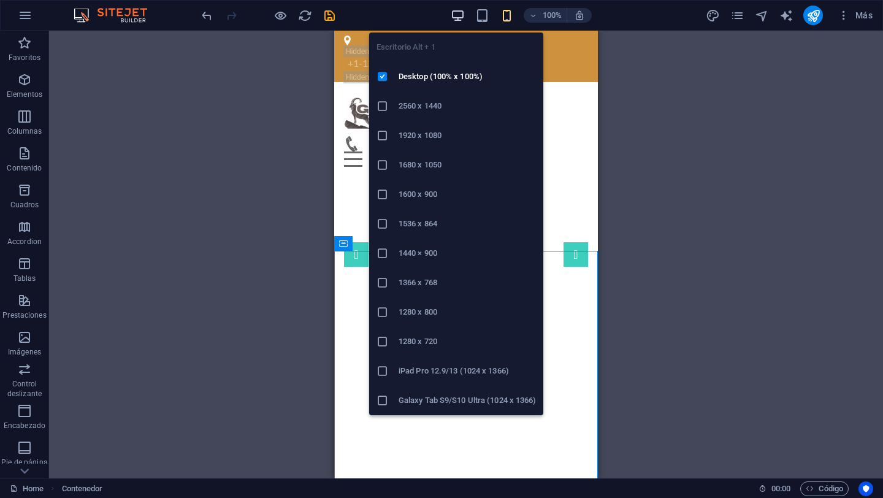
click at [451, 12] on icon "button" at bounding box center [458, 16] width 14 height 14
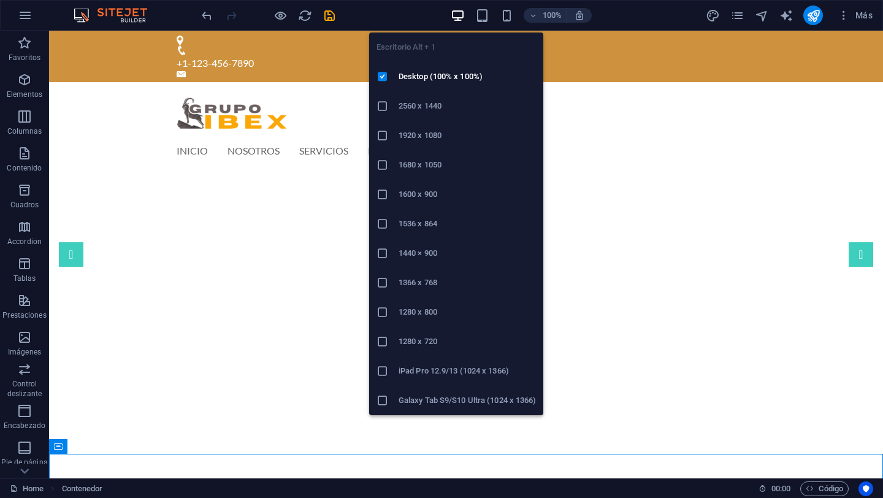
click at [460, 14] on icon "button" at bounding box center [458, 16] width 14 height 14
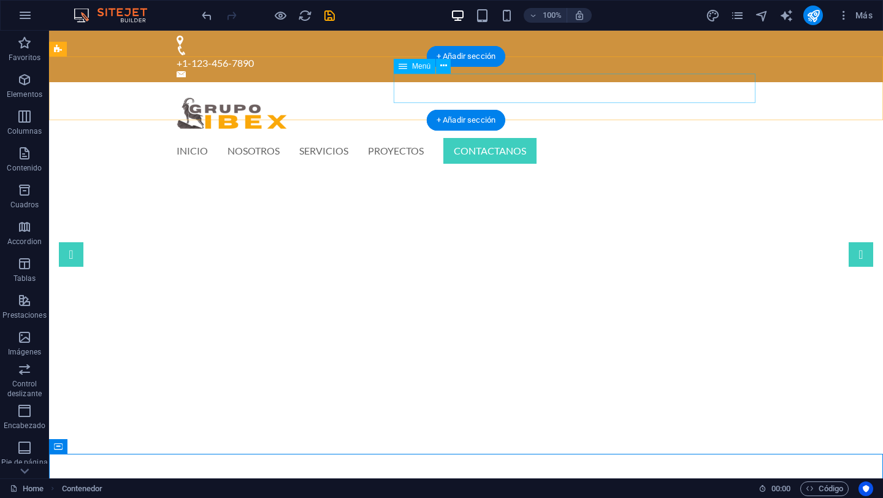
click at [711, 136] on nav "INICIO NOSOTROS SERVICIOS PROYECTOS CONTACTANOS" at bounding box center [466, 150] width 579 height 29
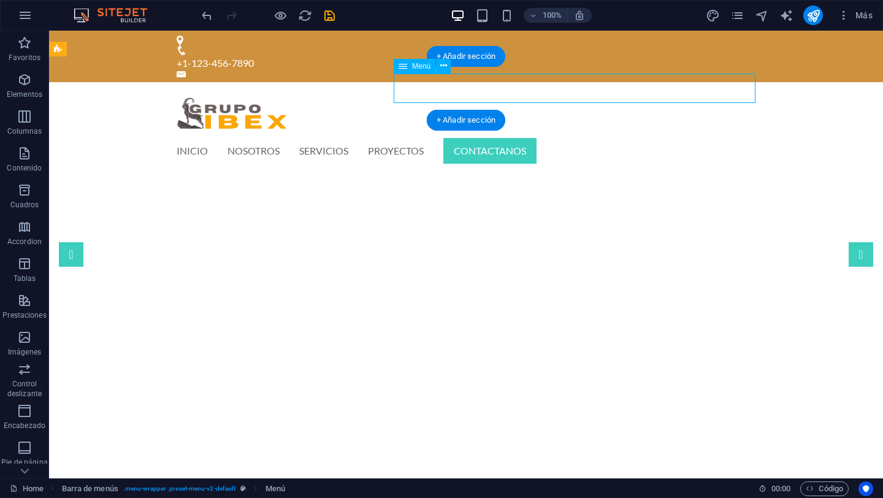
click at [711, 136] on nav "INICIO NOSOTROS SERVICIOS PROYECTOS CONTACTANOS" at bounding box center [466, 150] width 579 height 29
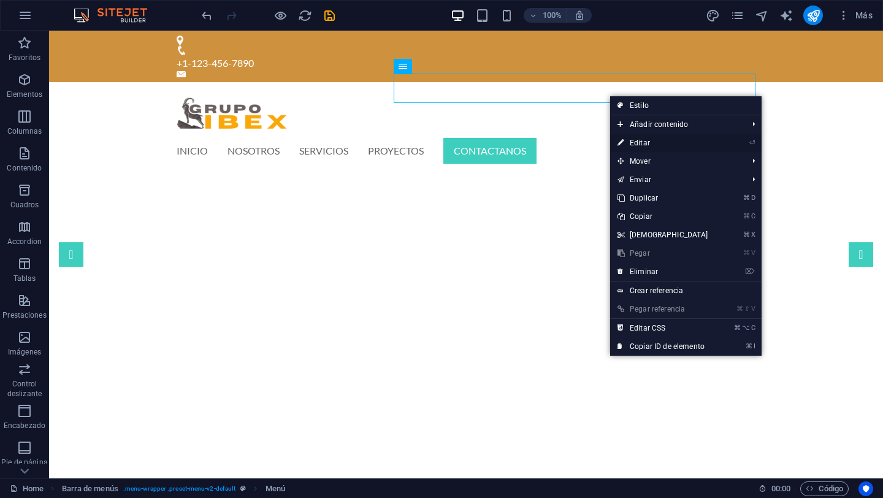
click at [654, 143] on link "⏎ Editar" at bounding box center [662, 143] width 105 height 18
select select "primary"
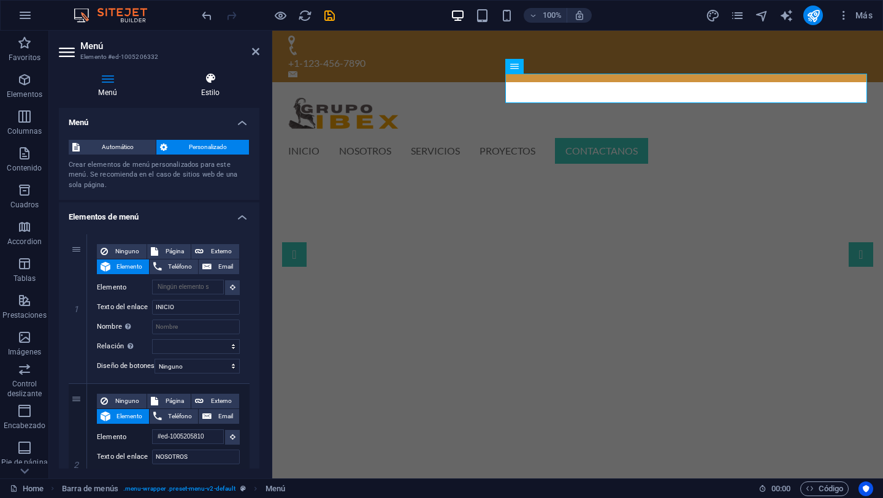
click at [223, 78] on icon at bounding box center [210, 78] width 98 height 12
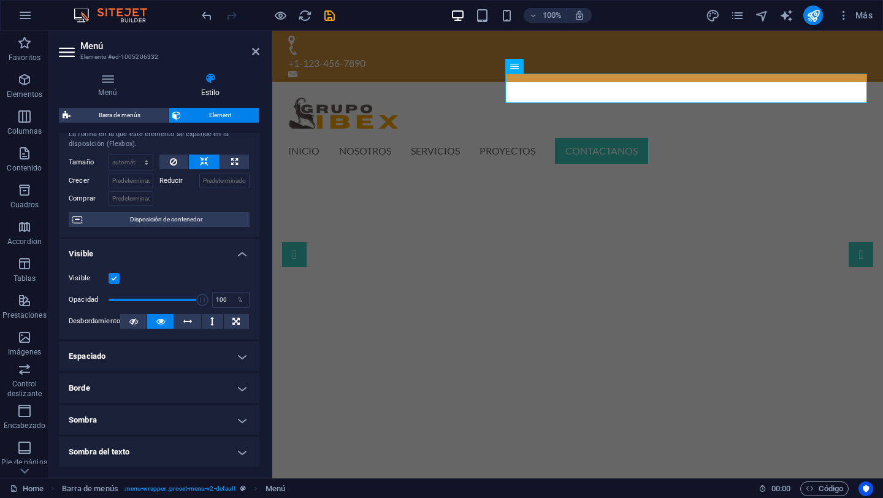
scroll to position [36, 0]
click at [113, 83] on icon at bounding box center [107, 78] width 97 height 12
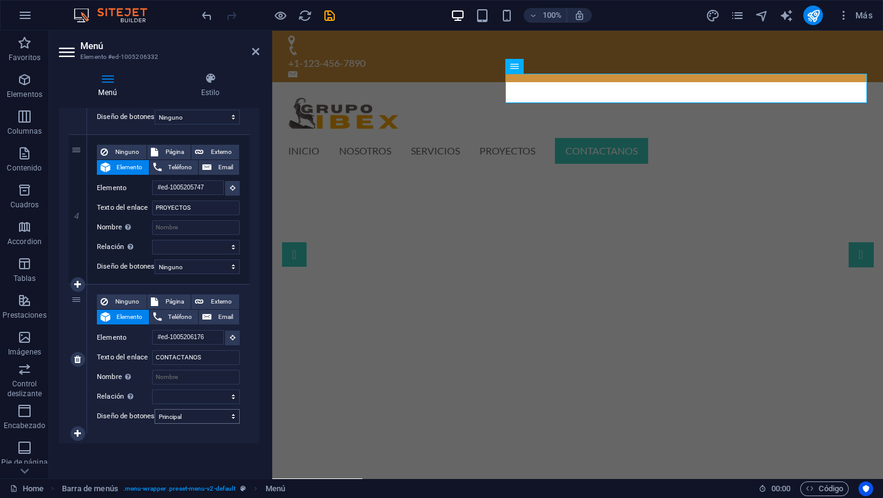
scroll to position [555, 0]
click at [231, 413] on select "Ninguno Predeterminado Principal Secundario" at bounding box center [196, 416] width 85 height 15
click at [154, 409] on select "Ninguno Predeterminado Principal Secundario" at bounding box center [196, 416] width 85 height 15
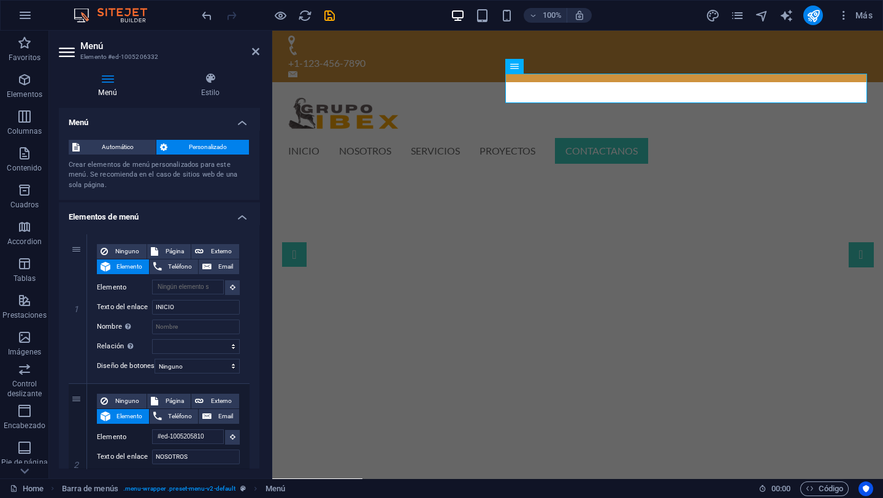
scroll to position [2, 0]
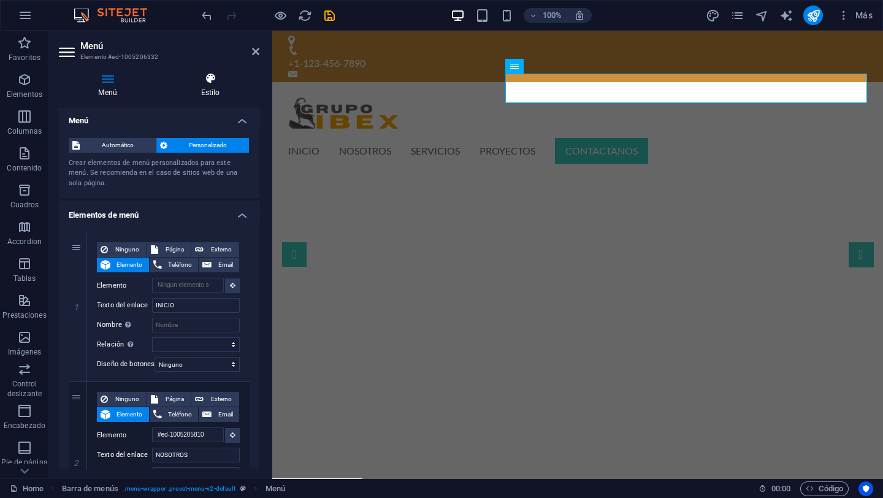
click at [213, 86] on h4 "Estilo" at bounding box center [210, 85] width 98 height 26
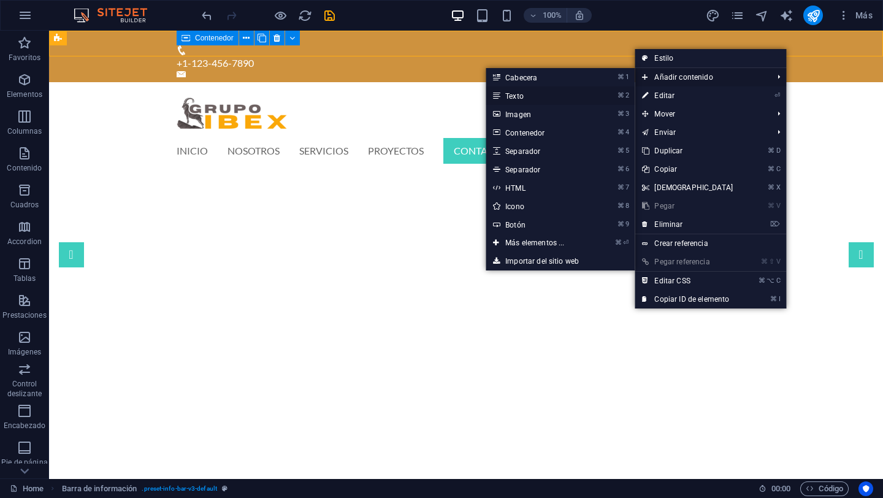
click at [526, 97] on link "⌘ 2 Texto" at bounding box center [537, 95] width 103 height 18
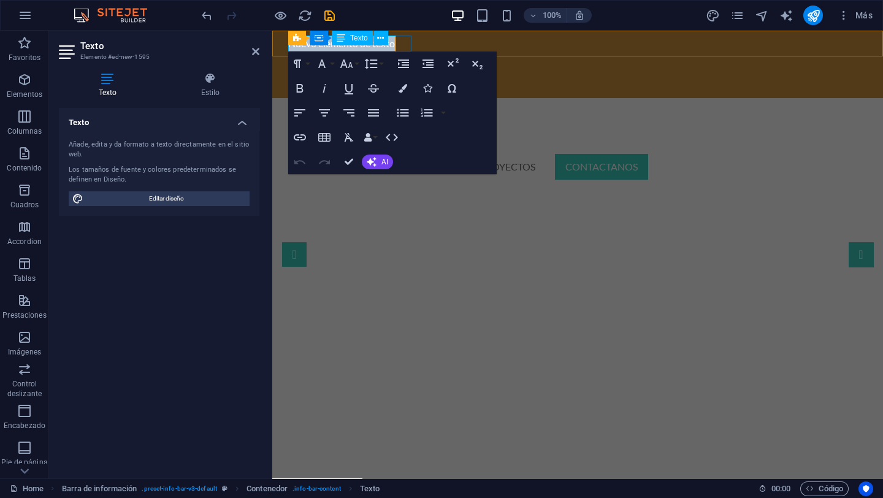
click at [355, 44] on div "Texto" at bounding box center [352, 38] width 41 height 15
click at [362, 50] on p "Nuevo elemento de texto" at bounding box center [572, 44] width 569 height 16
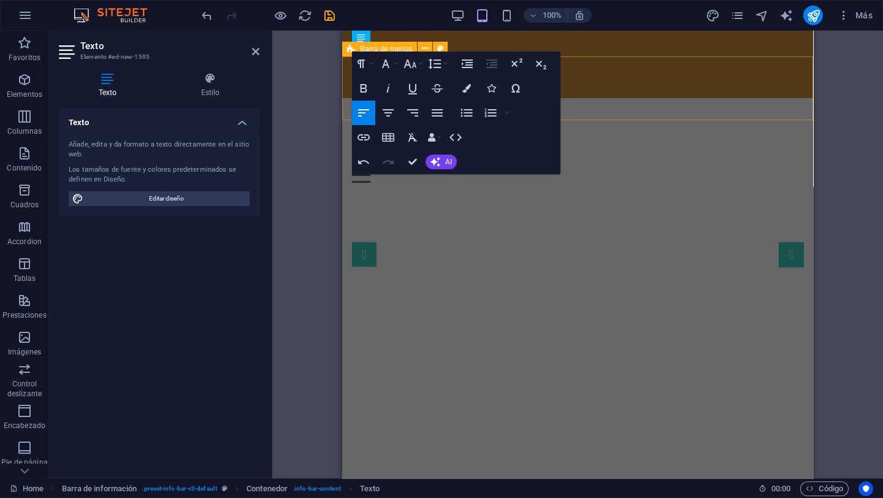
click at [612, 98] on div "INICIO NOSOTROS SERVICIOS PROYECTOS CONTACTANOS Menu" at bounding box center [577, 145] width 471 height 94
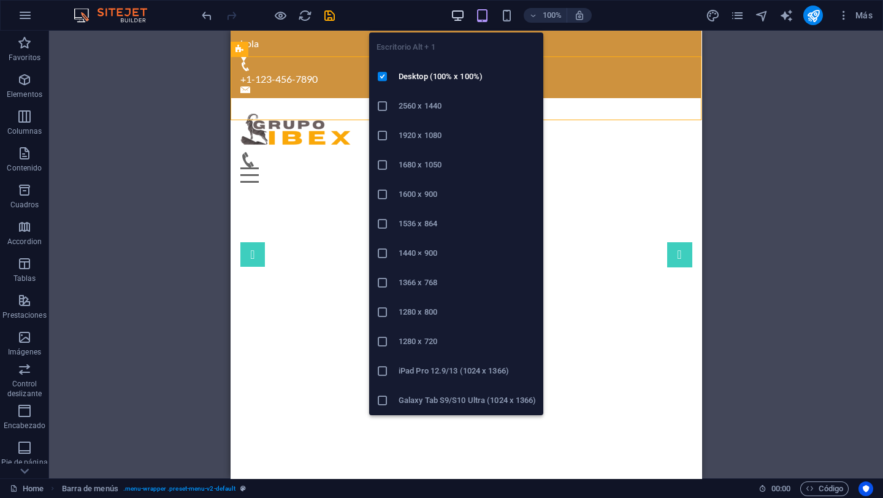
click at [452, 10] on icon "button" at bounding box center [458, 16] width 14 height 14
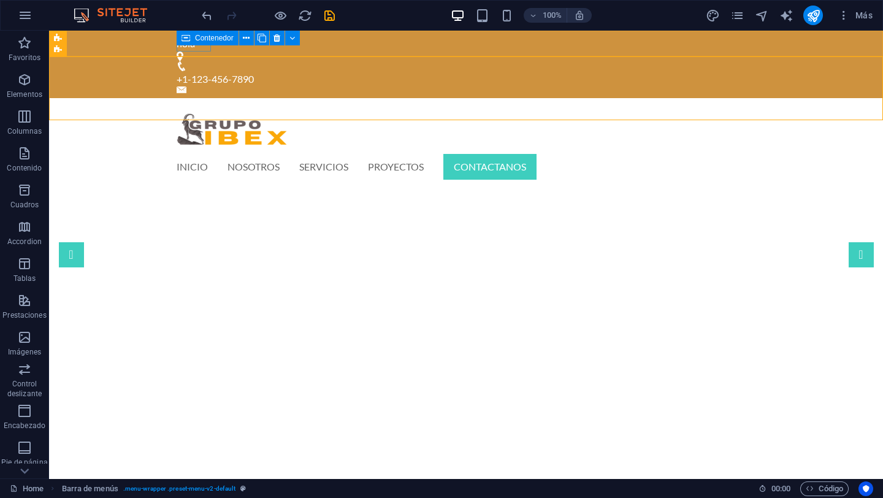
click at [187, 40] on icon at bounding box center [185, 38] width 9 height 15
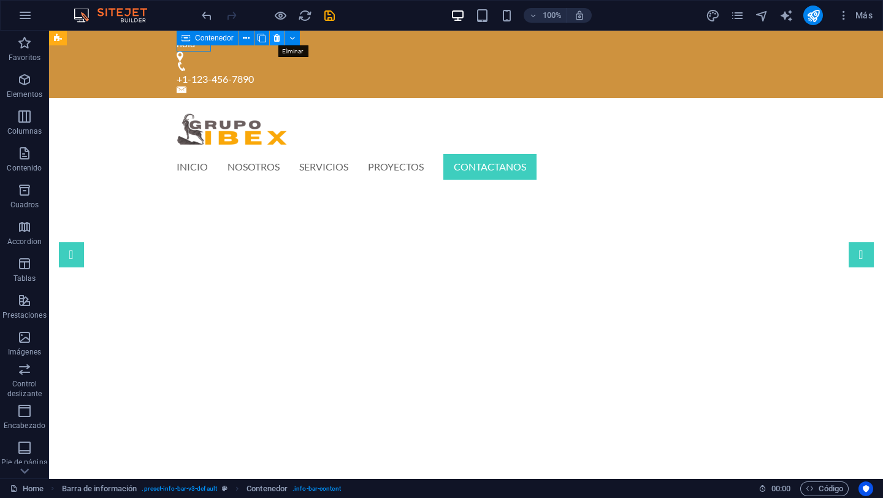
click at [279, 37] on icon at bounding box center [276, 38] width 7 height 13
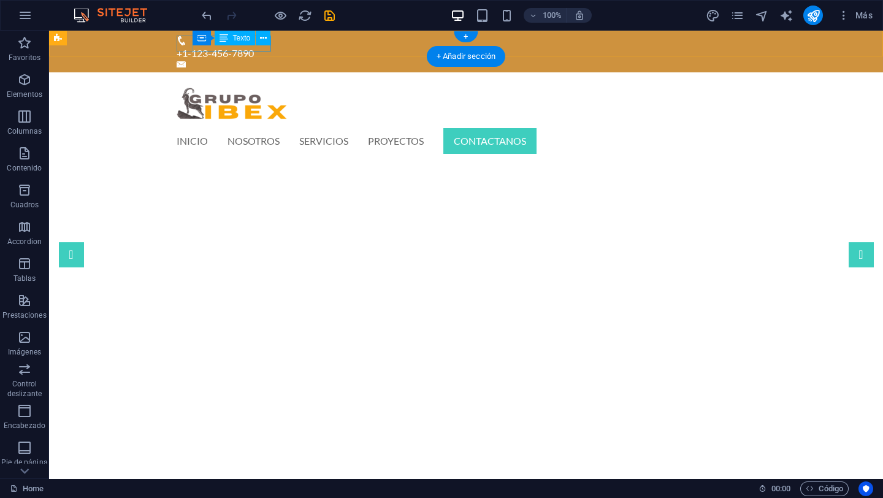
click at [240, 46] on div "+1-123-456-7890" at bounding box center [461, 53] width 569 height 16
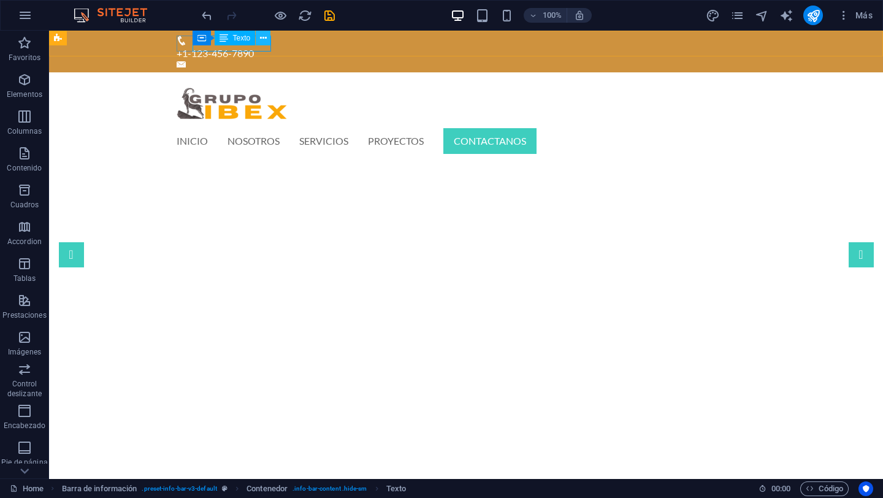
click at [265, 41] on icon at bounding box center [263, 38] width 7 height 13
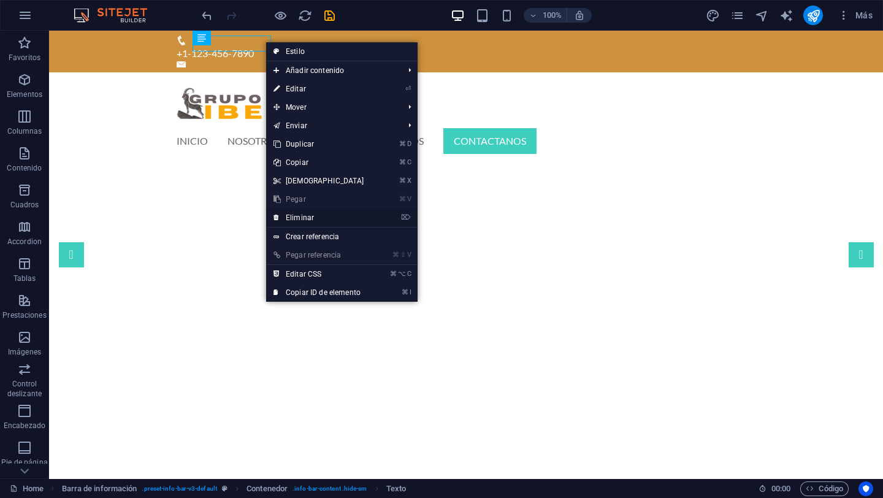
click at [330, 221] on link "⌦ Eliminar" at bounding box center [318, 217] width 105 height 18
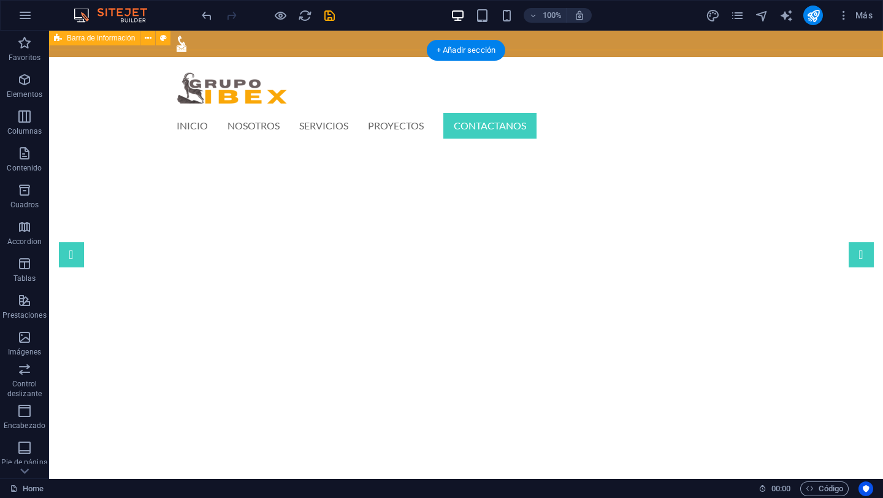
click at [181, 45] on div at bounding box center [466, 44] width 834 height 26
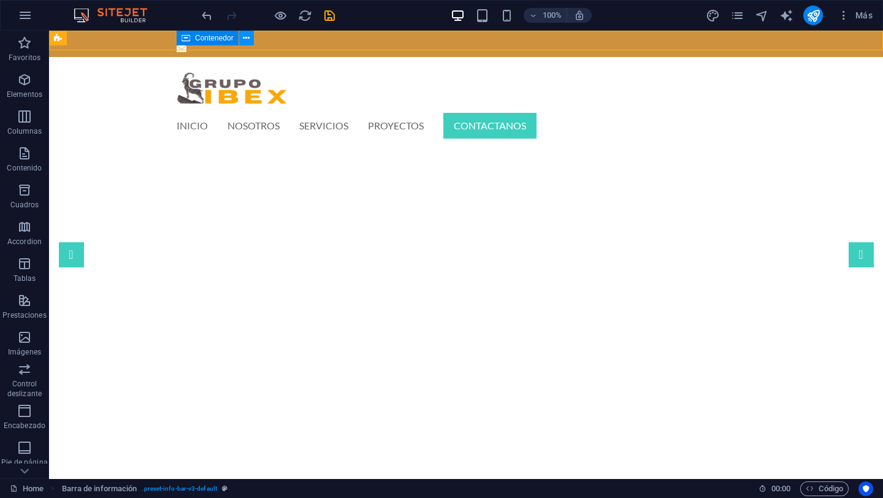
click at [244, 37] on icon at bounding box center [246, 38] width 7 height 13
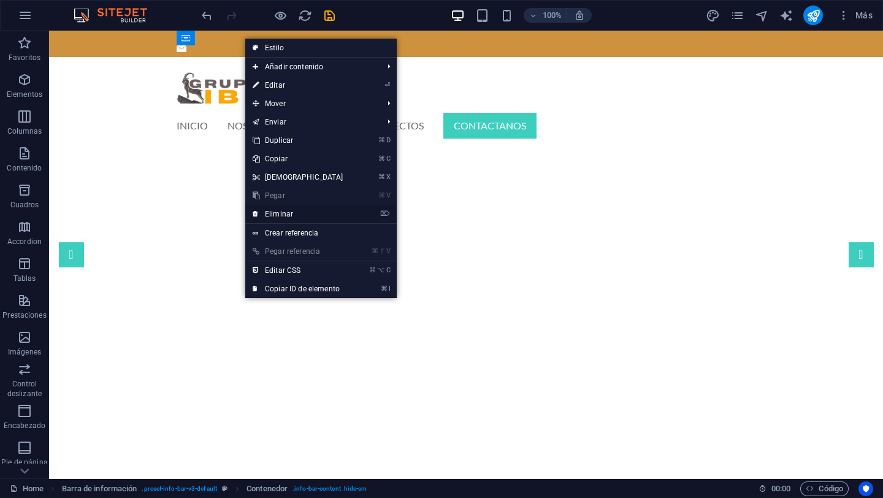
click at [318, 212] on link "⌦ Eliminar" at bounding box center [297, 214] width 105 height 18
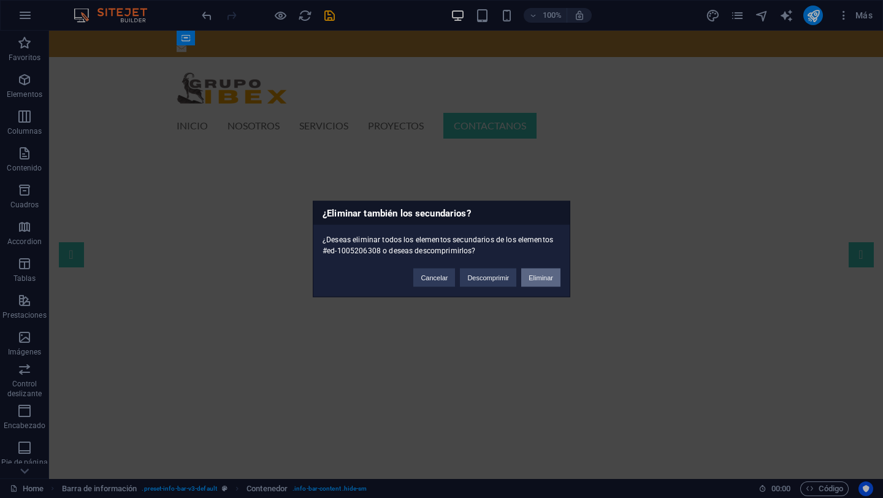
click at [545, 276] on button "Eliminar" at bounding box center [540, 278] width 39 height 18
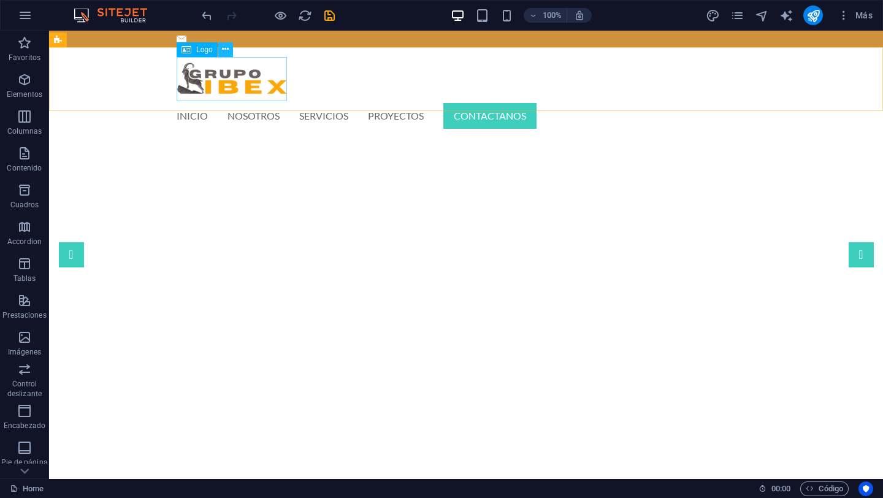
click at [229, 49] on button at bounding box center [225, 49] width 15 height 15
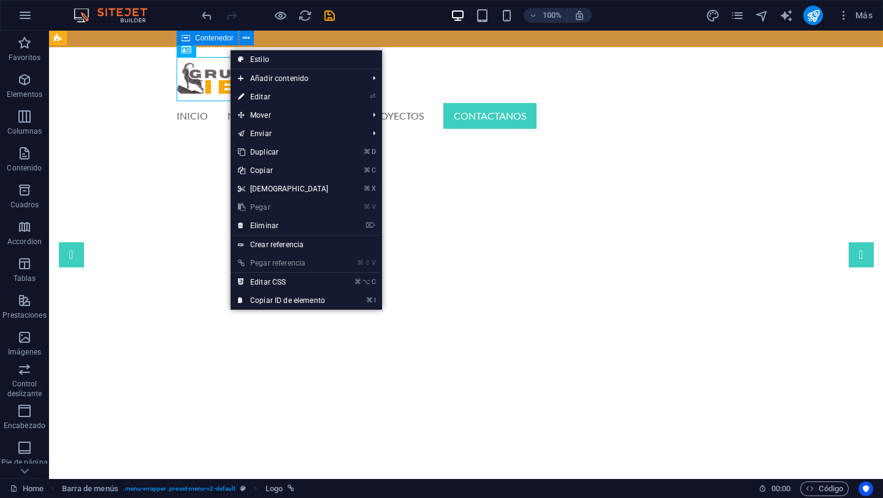
click at [178, 37] on div "Contenedor" at bounding box center [208, 38] width 62 height 15
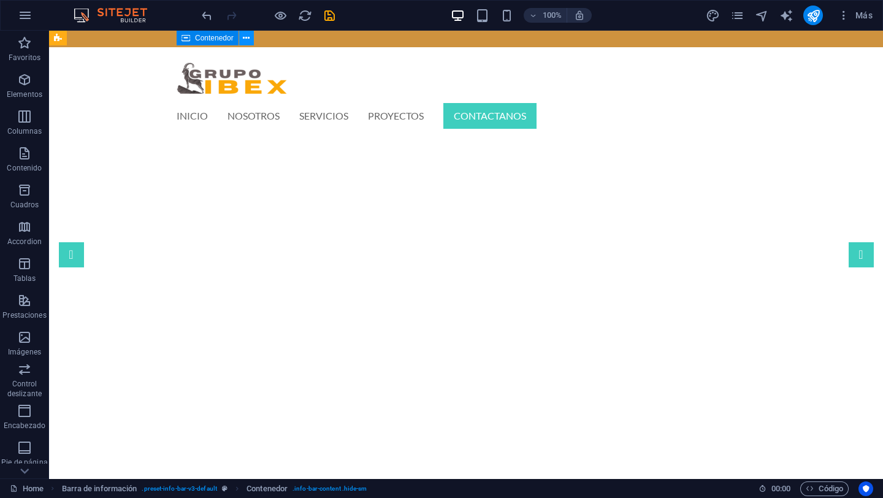
click at [251, 39] on button at bounding box center [246, 38] width 15 height 15
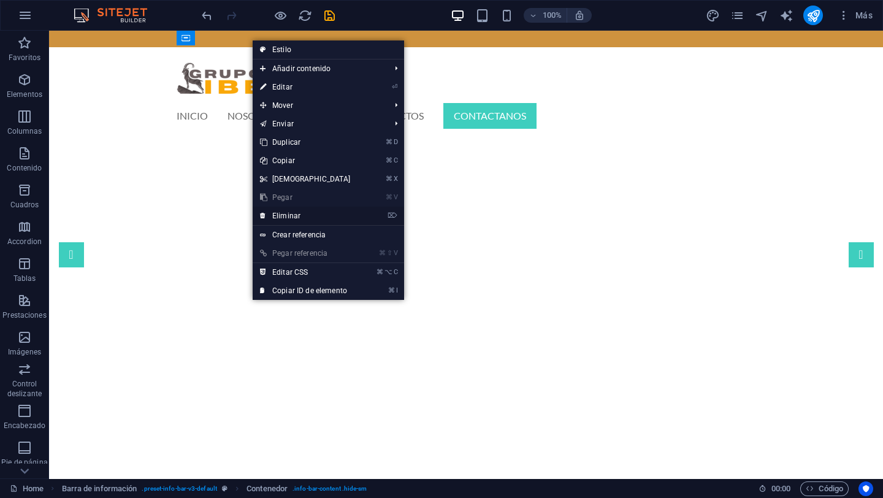
click at [318, 213] on link "⌦ Eliminar" at bounding box center [305, 216] width 105 height 18
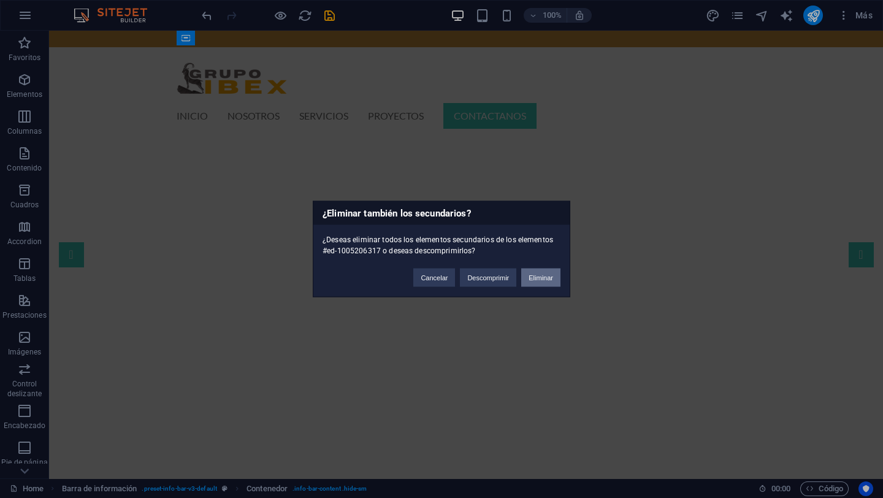
click at [538, 281] on button "Eliminar" at bounding box center [540, 278] width 39 height 18
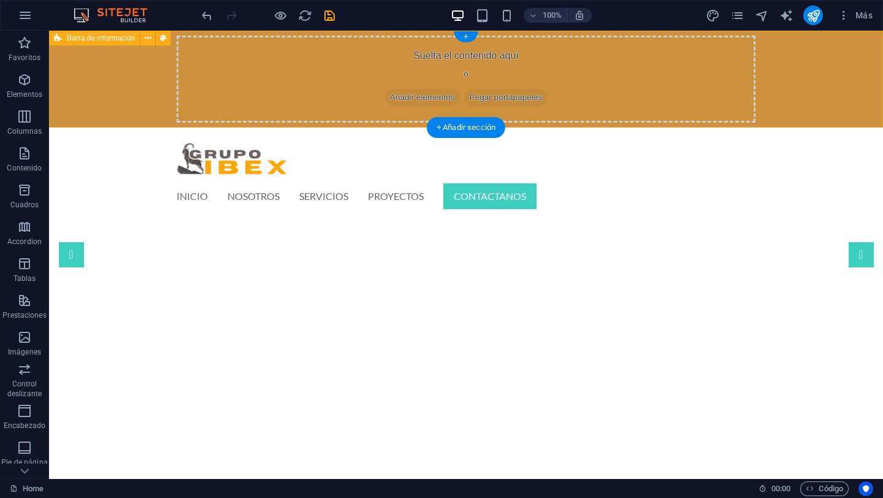
click at [424, 99] on span "Añadir elementos" at bounding box center [422, 97] width 75 height 17
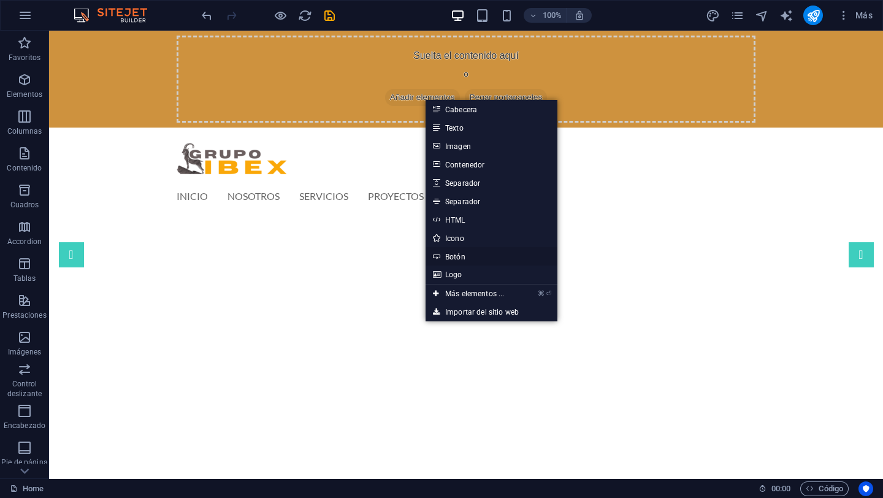
click at [461, 257] on link "Botón" at bounding box center [491, 256] width 132 height 18
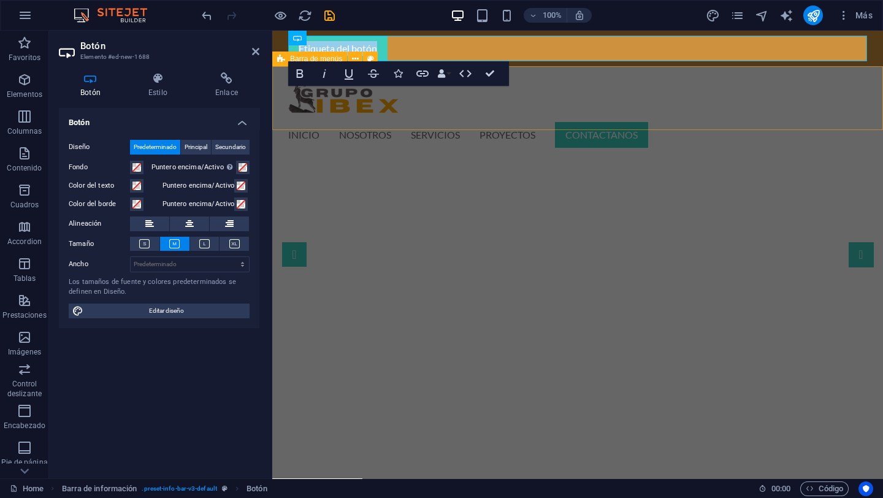
click at [428, 105] on div "INICIO NOSOTROS SERVICIOS PROYECTOS CONTACTANOS Menu" at bounding box center [577, 112] width 611 height 93
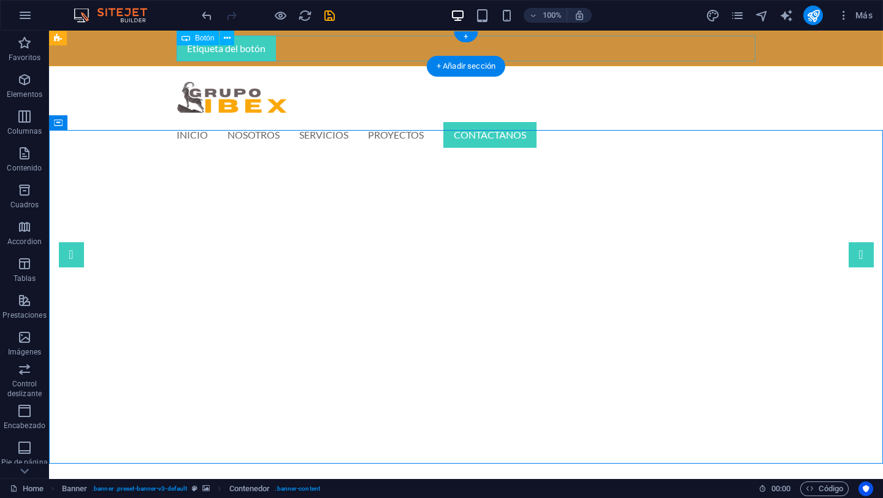
click at [245, 40] on div "Etiqueta del botón" at bounding box center [466, 49] width 579 height 26
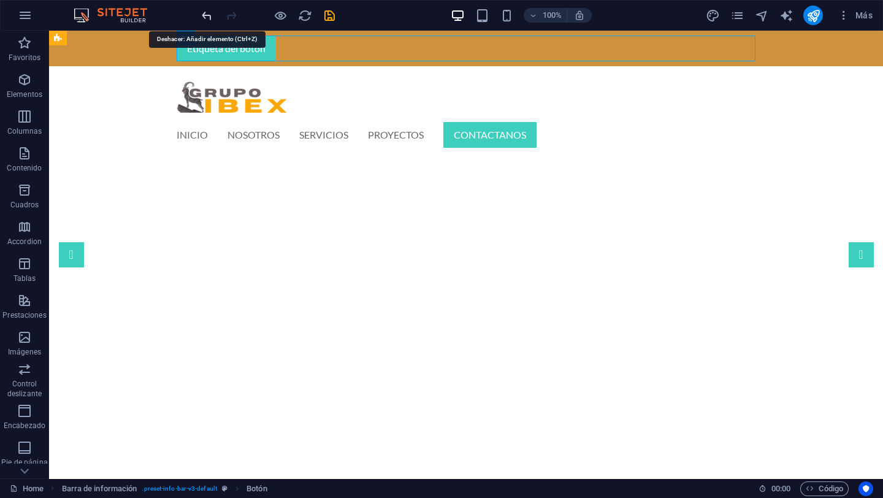
click at [207, 18] on icon "undo" at bounding box center [207, 16] width 14 height 14
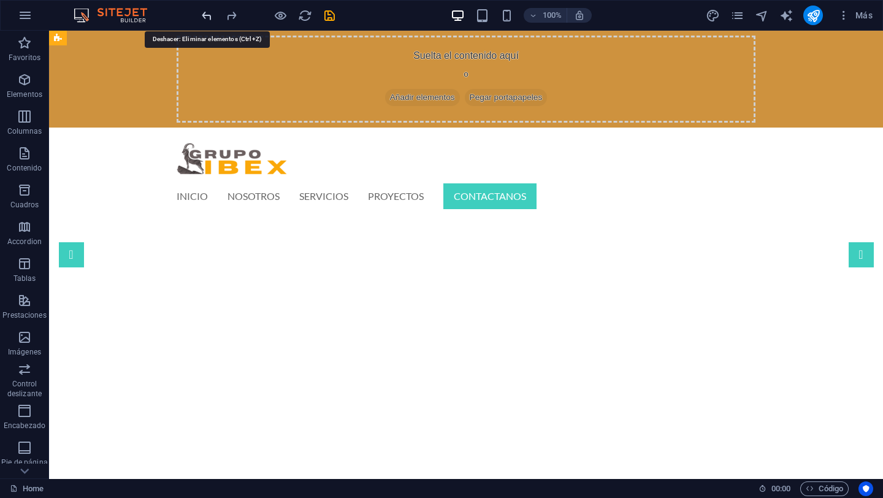
click at [205, 15] on icon "undo" at bounding box center [207, 16] width 14 height 14
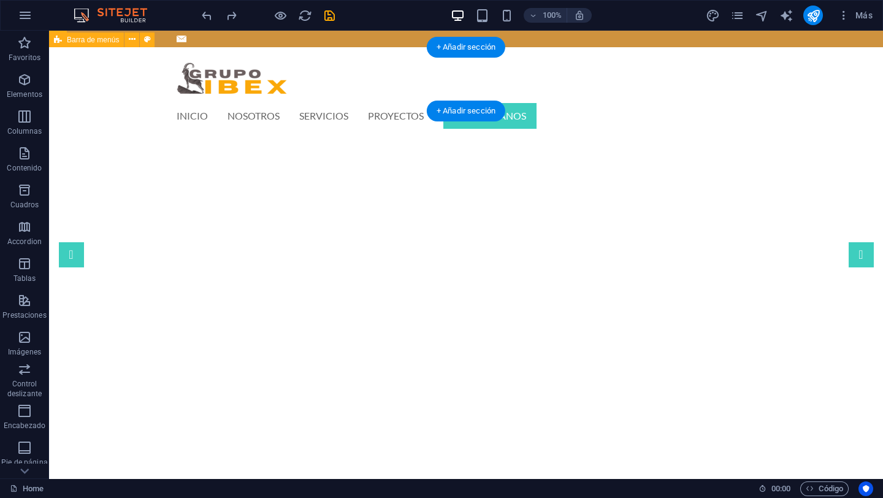
click at [128, 88] on div "INICIO NOSOTROS SERVICIOS PROYECTOS CONTACTANOS Menu" at bounding box center [466, 93] width 834 height 93
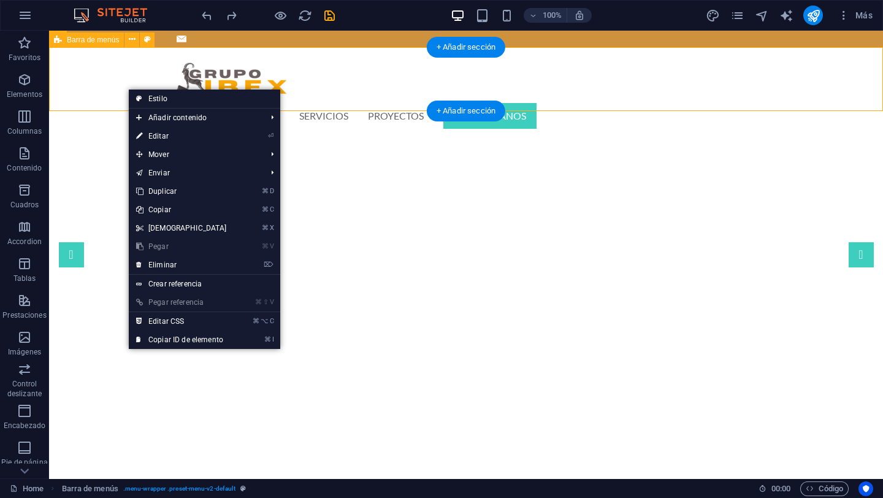
click at [105, 88] on div "INICIO NOSOTROS SERVICIOS PROYECTOS CONTACTANOS Menu" at bounding box center [466, 93] width 834 height 93
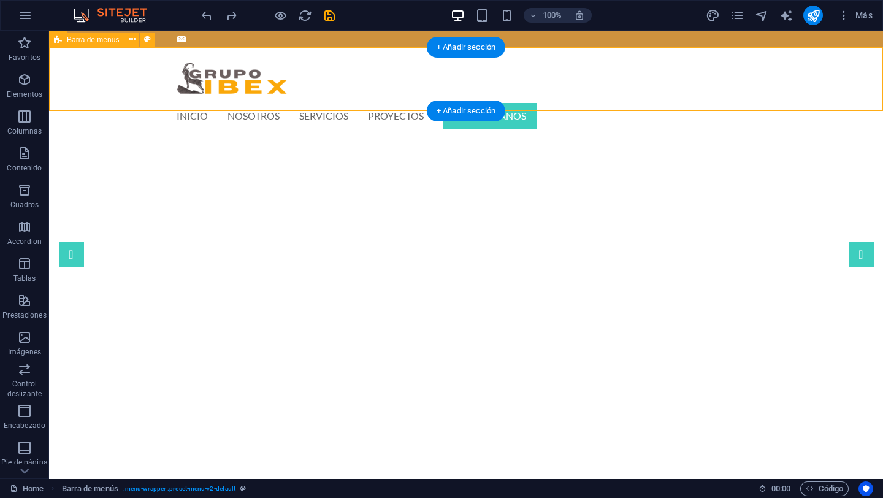
click at [105, 88] on div "INICIO NOSOTROS SERVICIOS PROYECTOS CONTACTANOS Menu" at bounding box center [466, 93] width 834 height 93
select select "rem"
select select "hover_border_bottom"
select select "px"
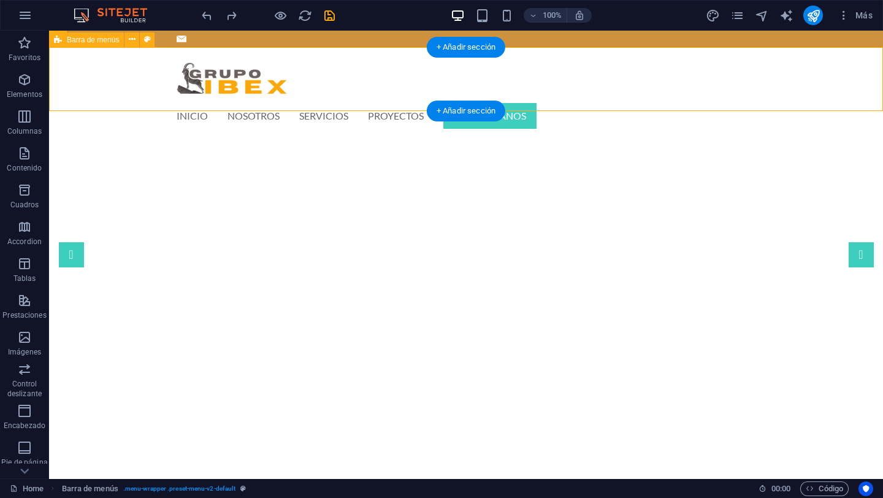
select select "rem"
select select "px"
select select
select select "px"
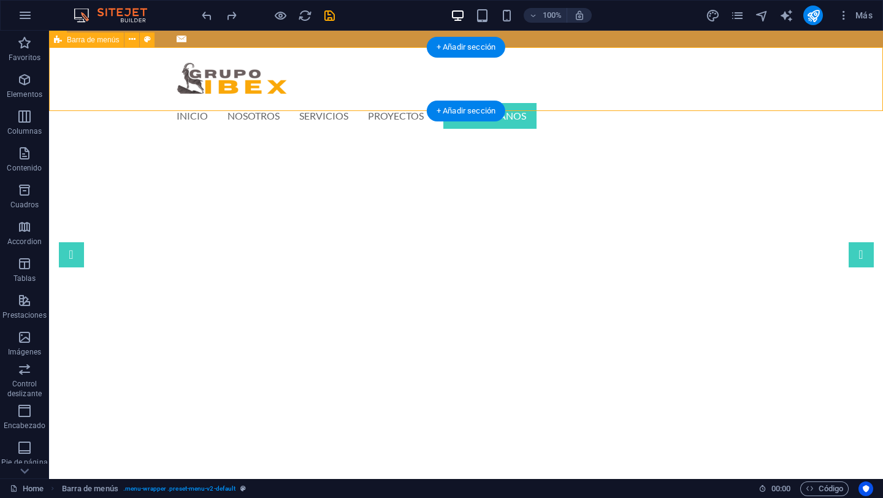
select select "%"
select select "rem"
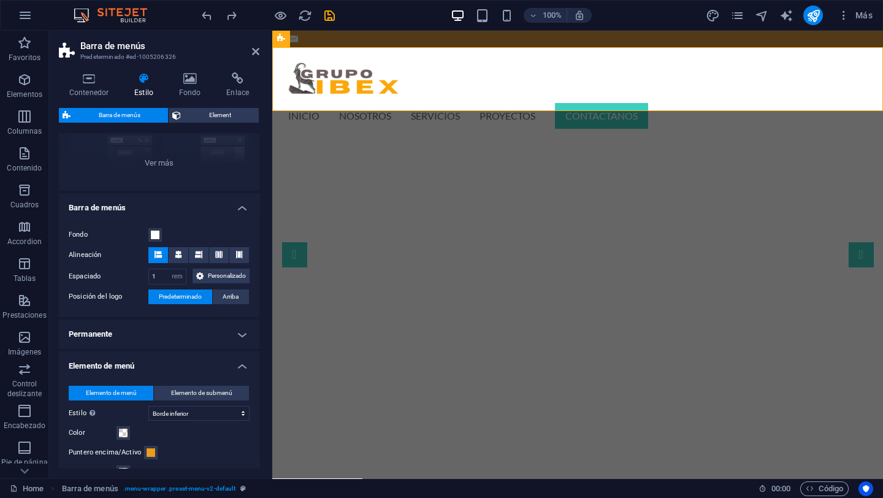
scroll to position [180, 0]
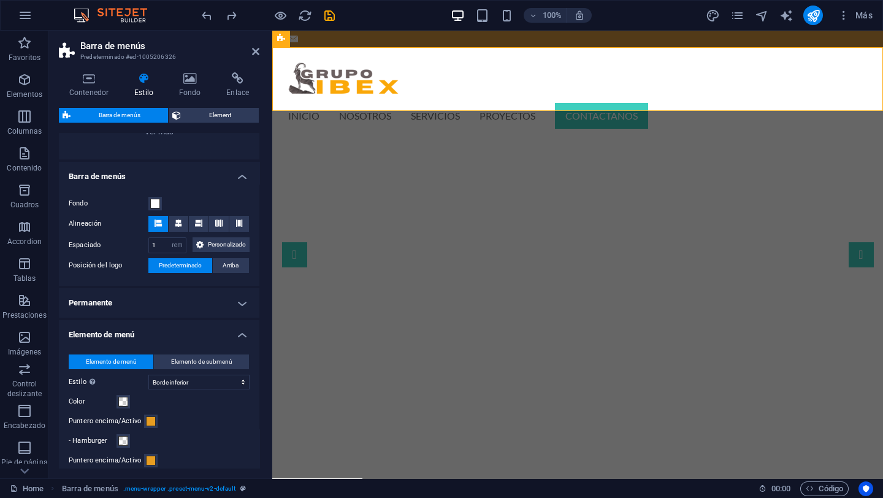
click at [181, 273] on span "Predeterminado" at bounding box center [180, 265] width 43 height 15
click at [227, 273] on span "Arriba" at bounding box center [231, 265] width 16 height 15
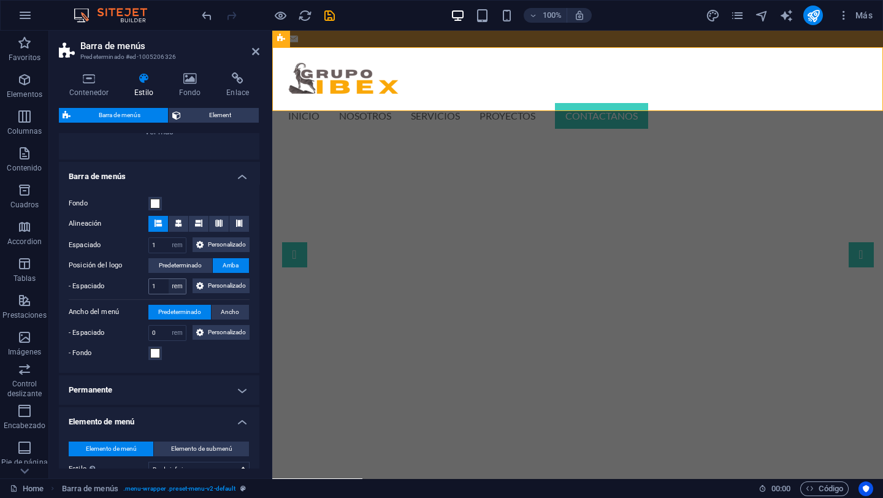
select select
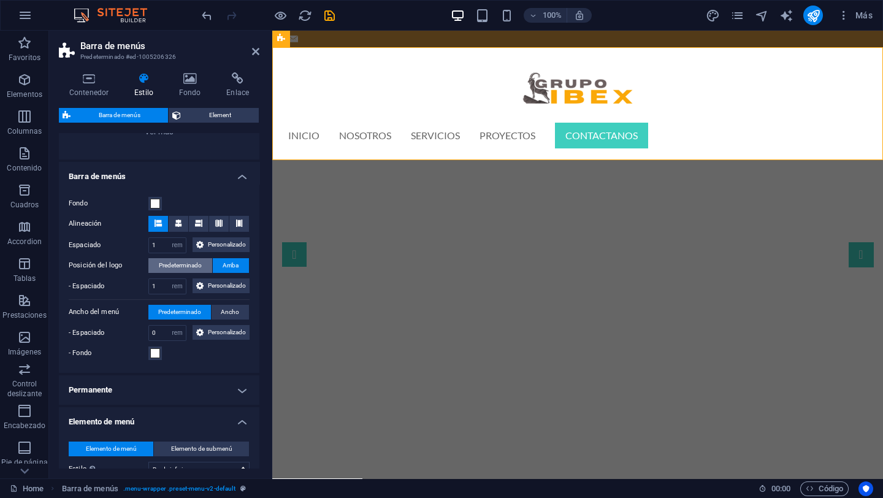
click at [178, 273] on span "Predeterminado" at bounding box center [180, 265] width 43 height 15
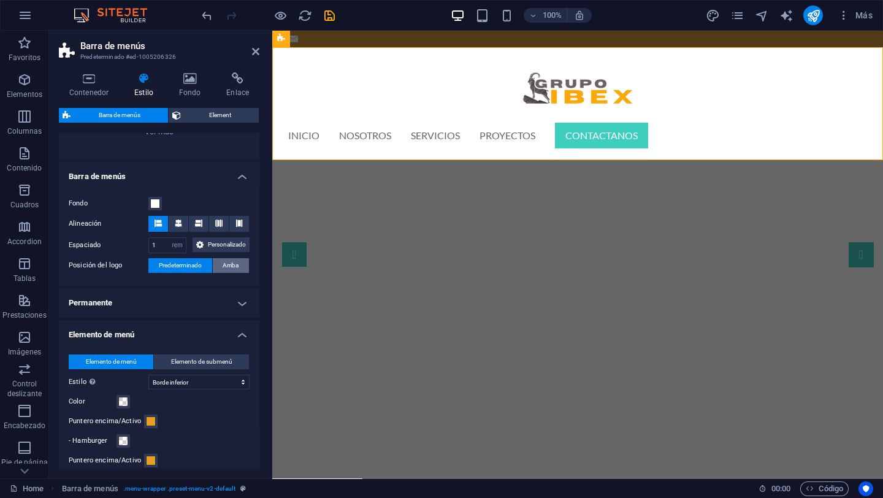
click at [233, 273] on span "Arriba" at bounding box center [231, 265] width 16 height 15
select select
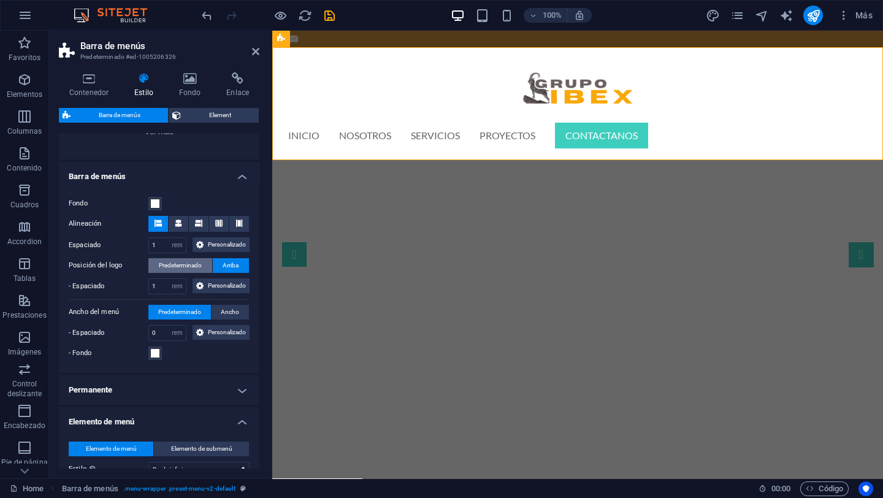
click at [192, 273] on span "Predeterminado" at bounding box center [180, 265] width 43 height 15
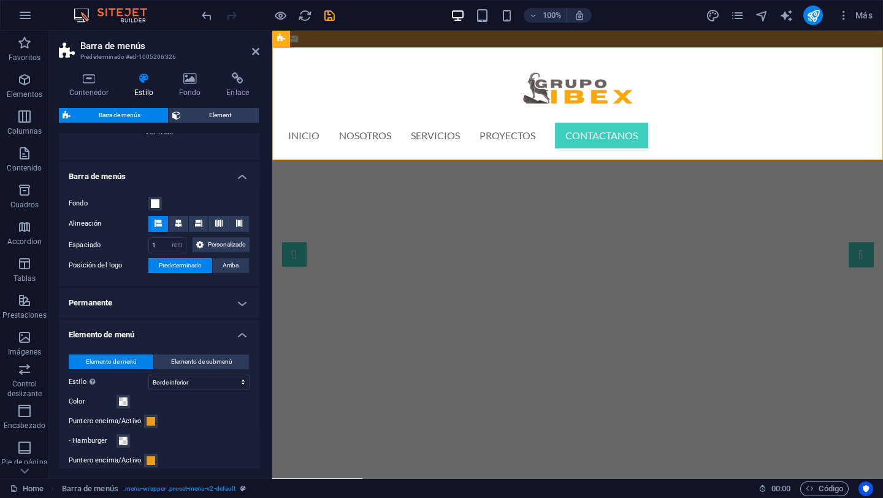
click at [262, 283] on div "Contenedor Estilo Fondo Enlace Tamaño Altura Predeterminado px rem % vh vw Alto…" at bounding box center [159, 271] width 220 height 416
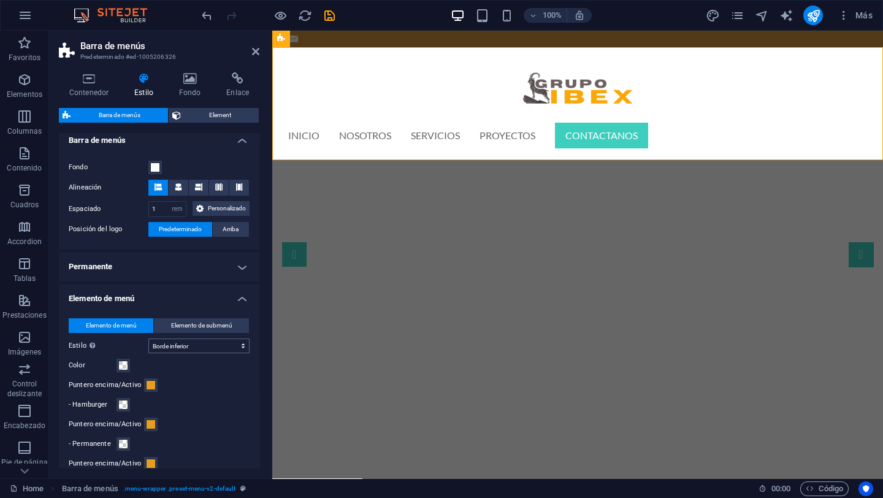
scroll to position [217, 0]
select select
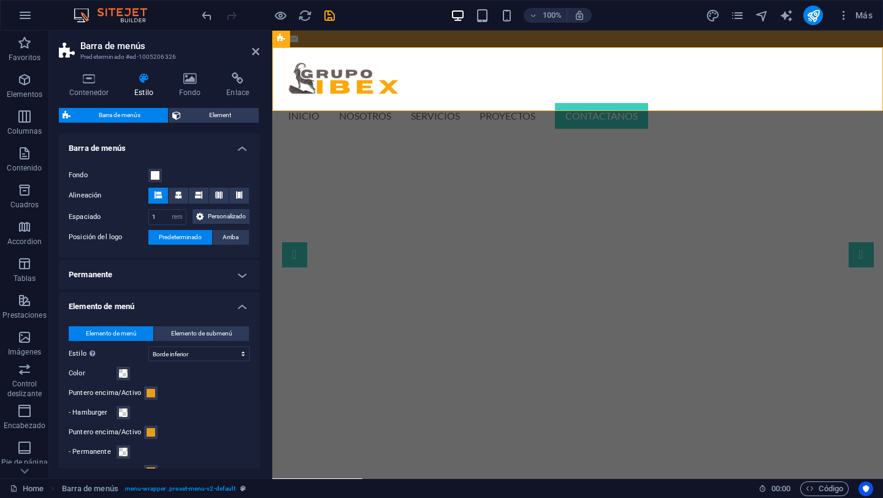
scroll to position [192, 0]
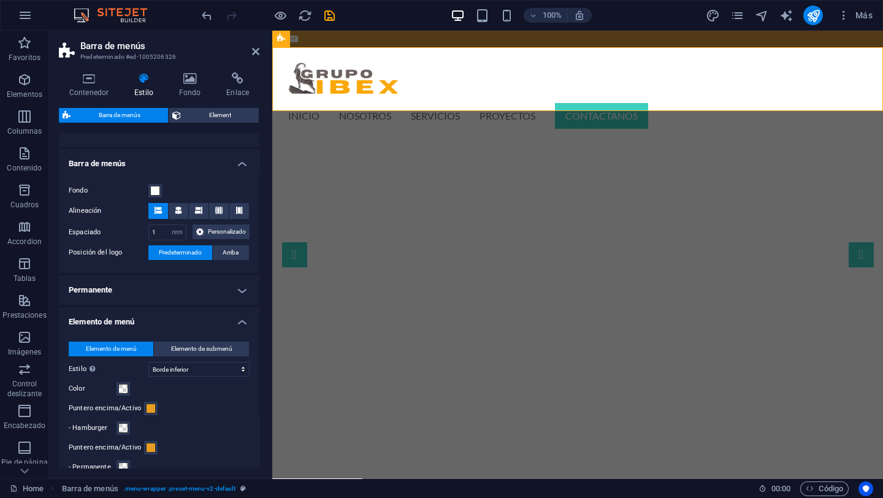
click at [203, 305] on h4 "Permanente" at bounding box center [159, 289] width 200 height 29
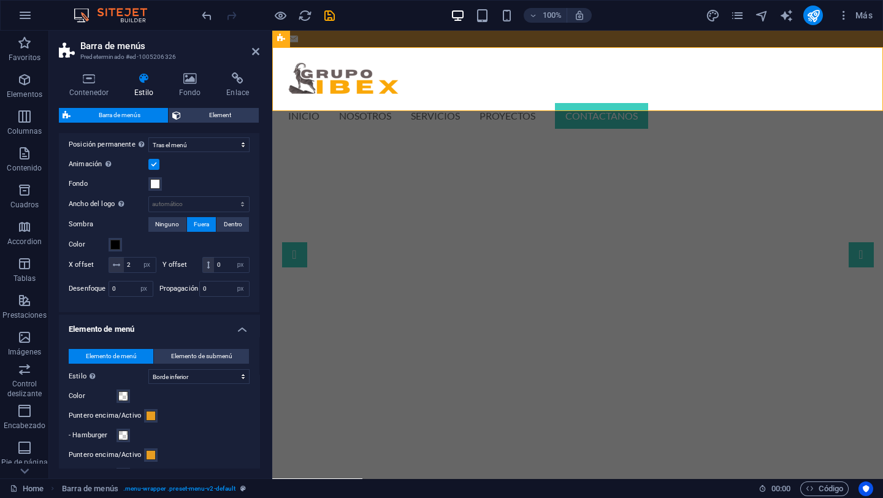
scroll to position [383, 0]
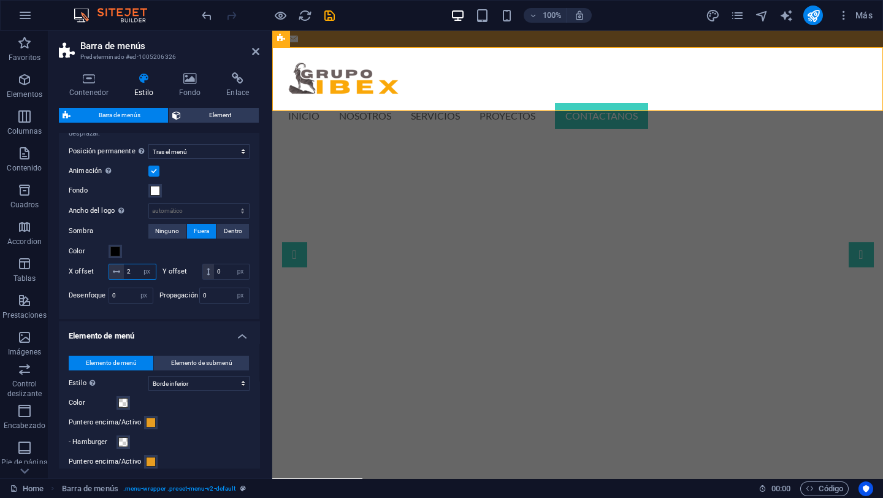
click at [148, 279] on input "2" at bounding box center [140, 271] width 32 height 15
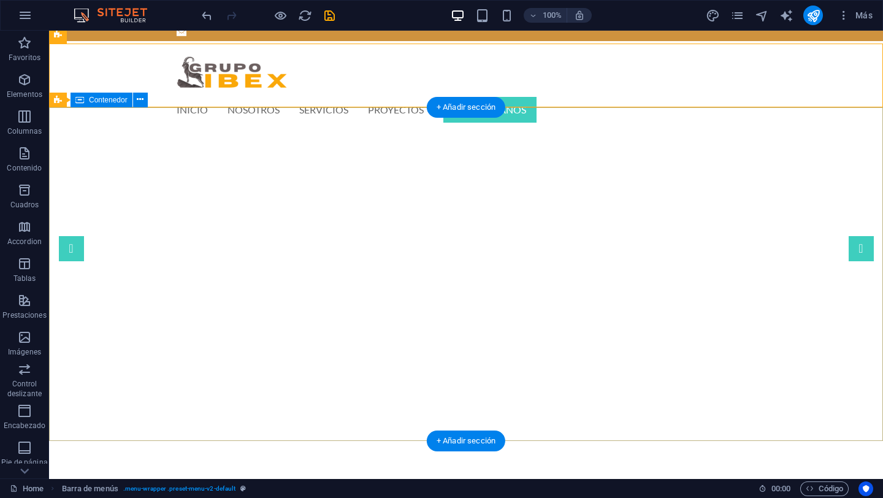
scroll to position [0, 0]
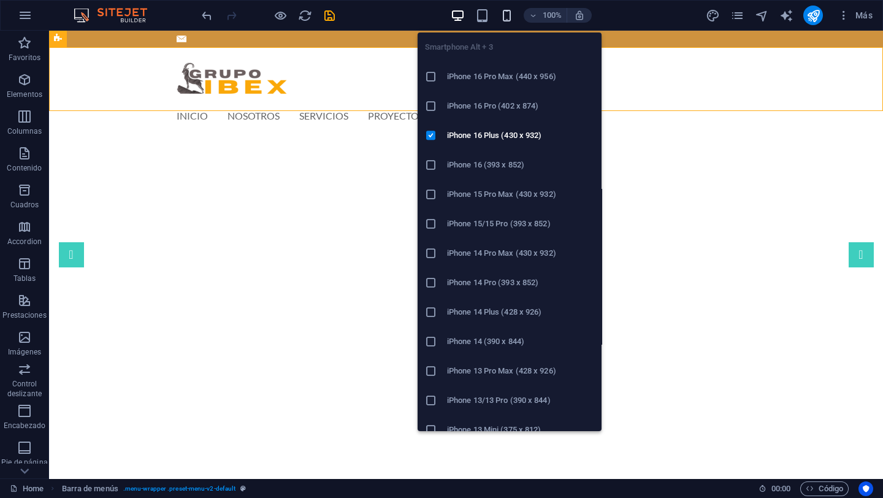
click at [503, 13] on icon "button" at bounding box center [507, 16] width 14 height 14
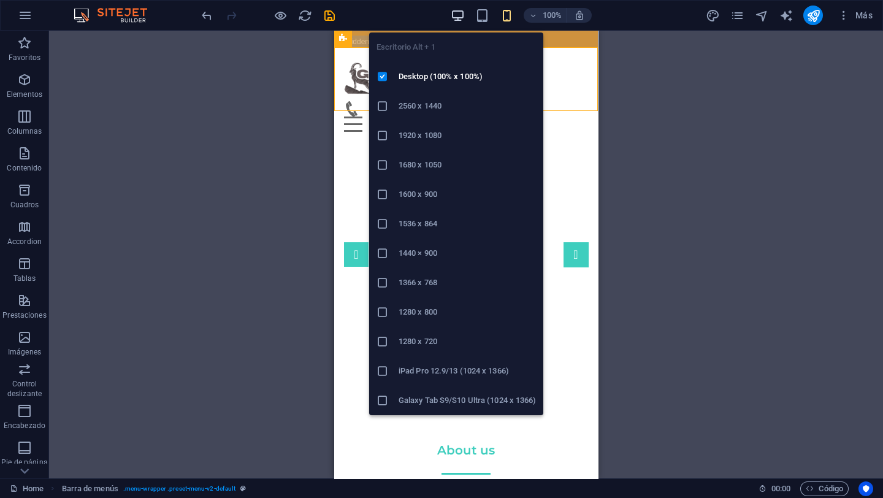
click at [454, 16] on icon "button" at bounding box center [458, 16] width 14 height 14
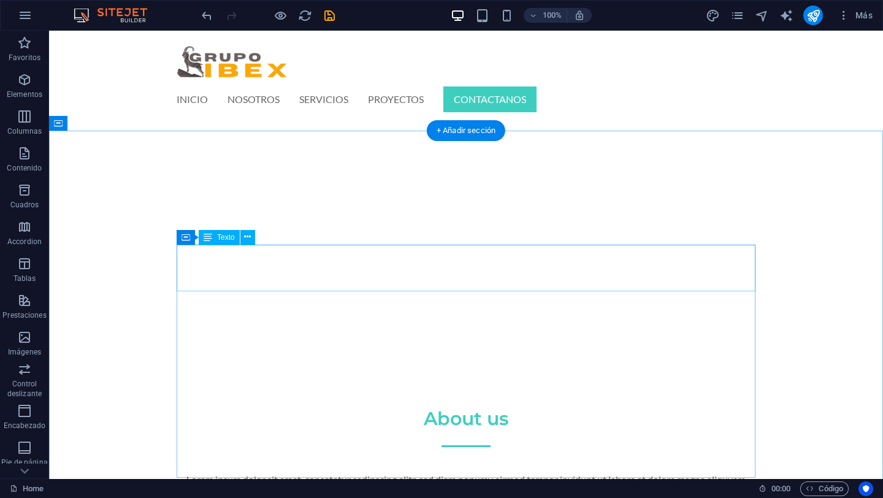
scroll to position [258, 0]
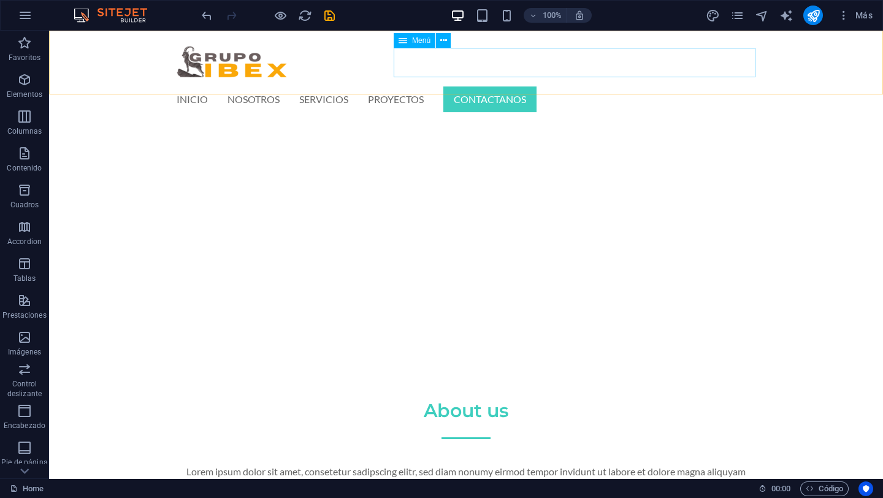
click at [466, 85] on nav "INICIO NOSOTROS SERVICIOS PROYECTOS CONTACTANOS" at bounding box center [466, 99] width 579 height 29
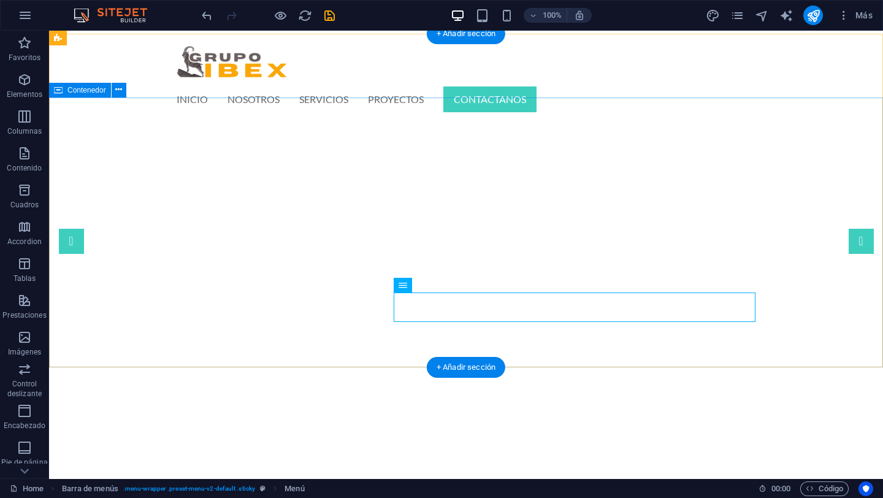
scroll to position [0, 0]
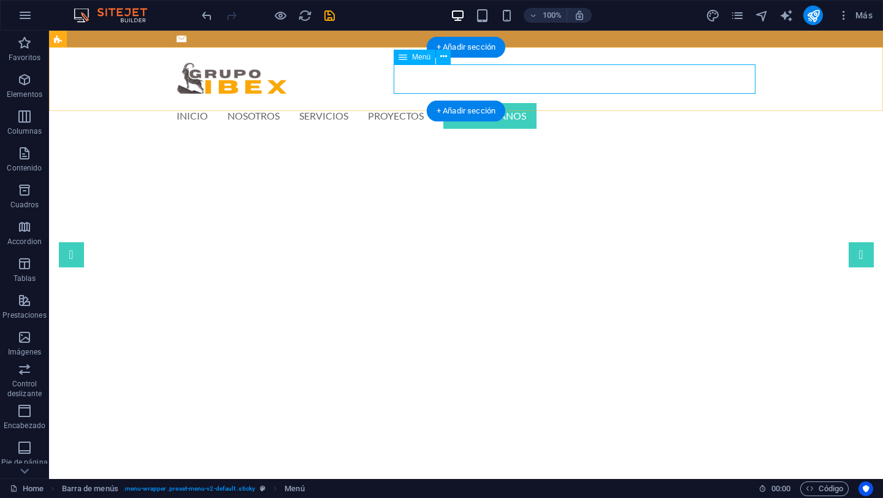
click at [471, 101] on nav "INICIO NOSOTROS SERVICIOS PROYECTOS CONTACTANOS" at bounding box center [466, 115] width 579 height 29
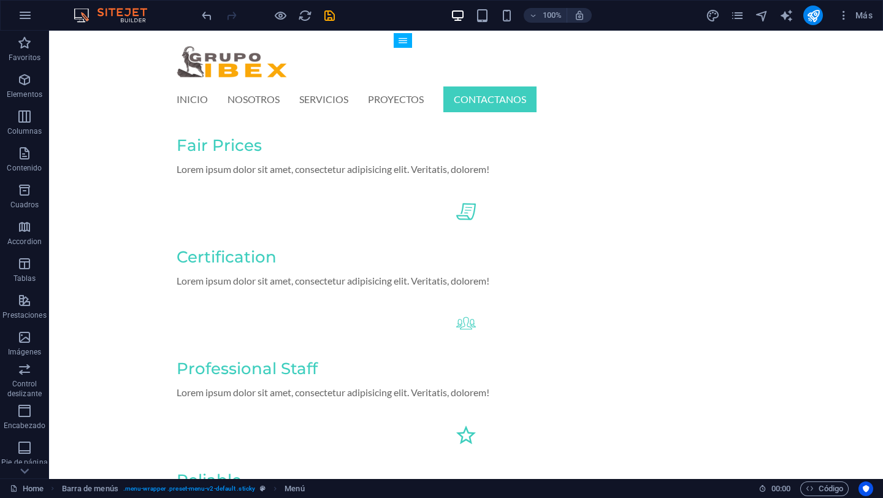
scroll to position [678, 0]
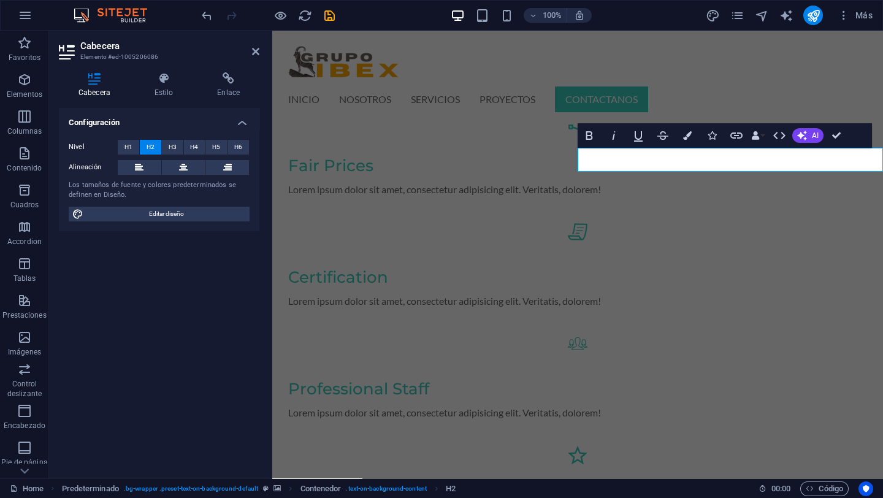
scroll to position [592, 0]
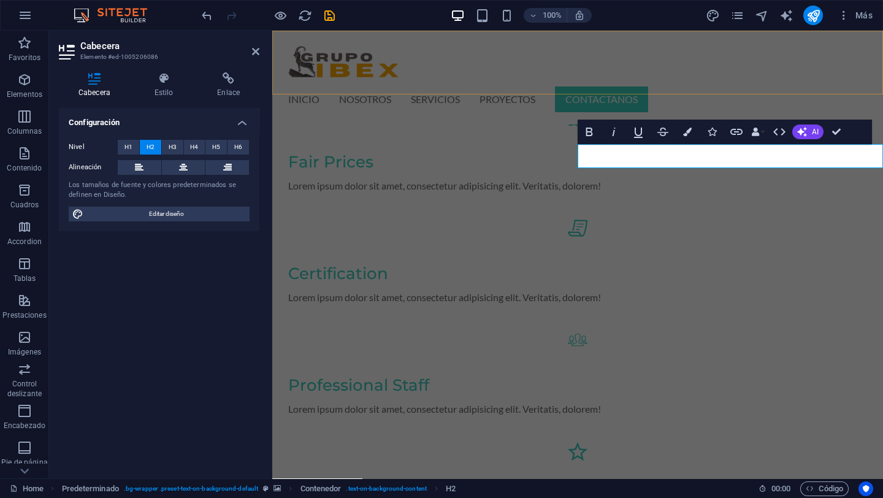
click at [437, 58] on div "INICIO NOSOTROS SERVICIOS PROYECTOS CONTACTANOS Menu" at bounding box center [577, 77] width 611 height 93
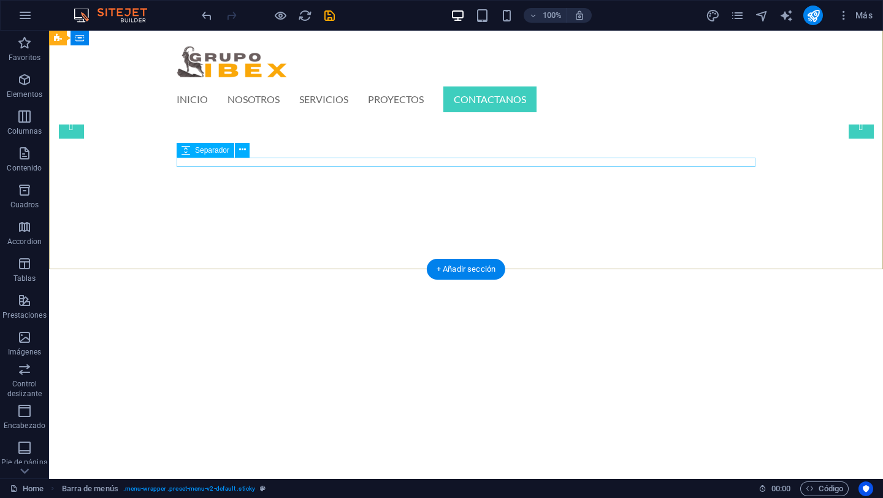
scroll to position [136, 0]
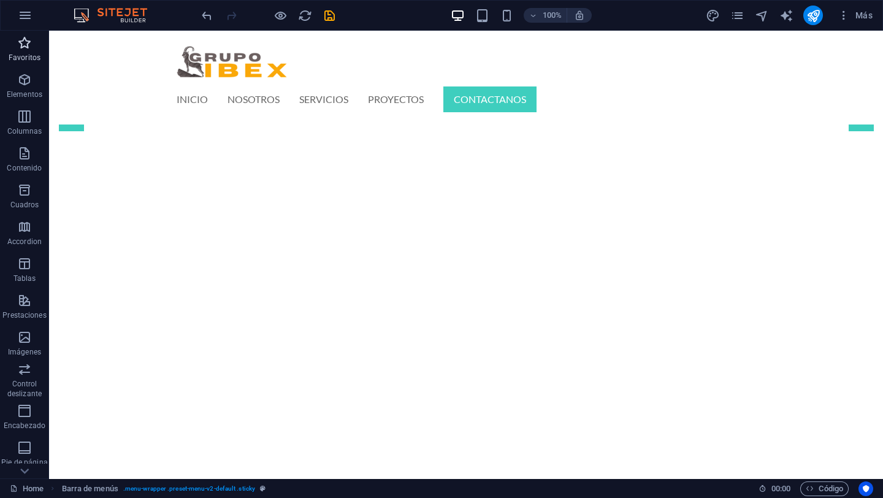
click at [21, 53] on p "Favoritos" at bounding box center [25, 58] width 32 height 10
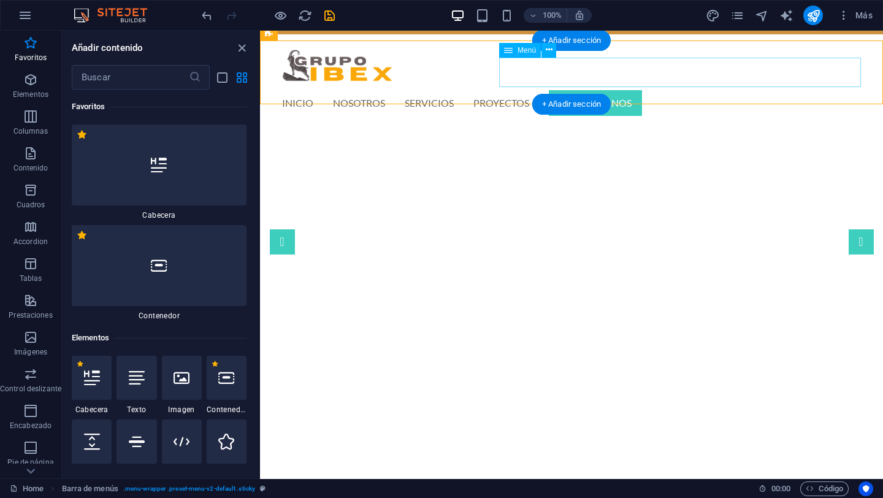
scroll to position [17, 0]
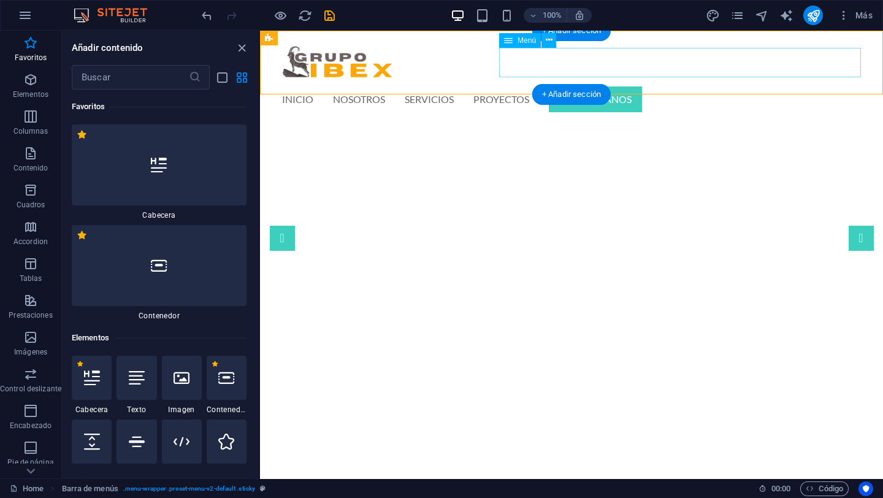
click at [788, 85] on nav "INICIO NOSOTROS SERVICIOS PROYECTOS CONTACTANOS" at bounding box center [571, 99] width 579 height 29
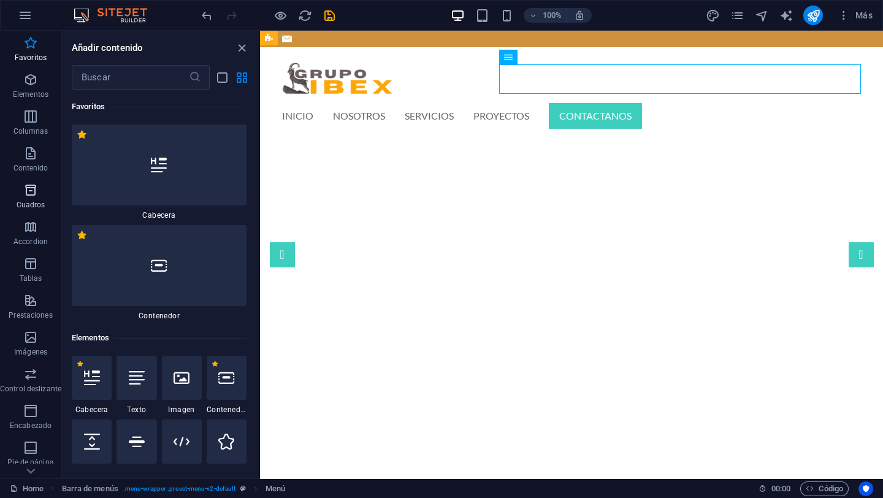
scroll to position [3, 0]
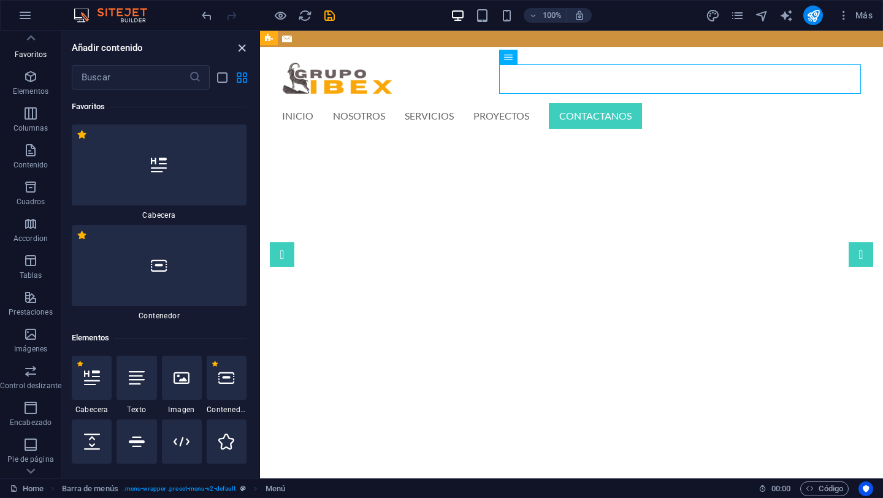
click at [242, 51] on icon "close panel" at bounding box center [242, 48] width 14 height 14
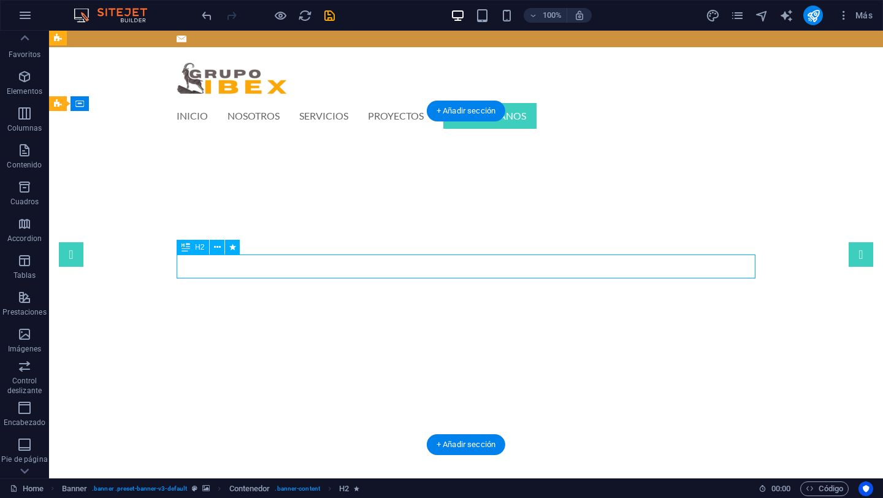
scroll to position [4, 0]
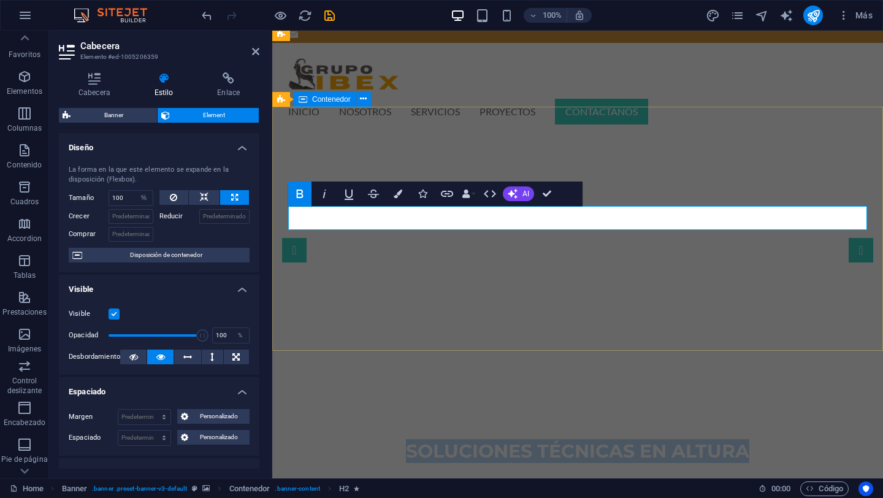
scroll to position [17, 0]
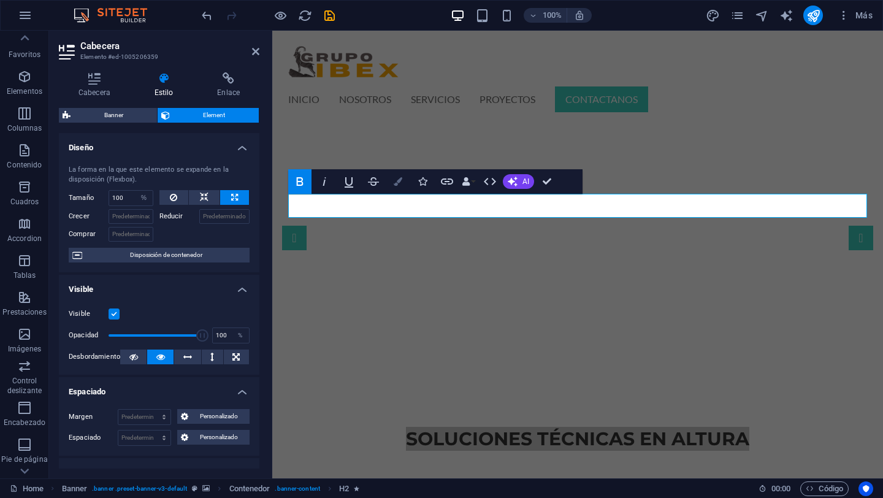
click at [398, 179] on icon "button" at bounding box center [398, 181] width 9 height 9
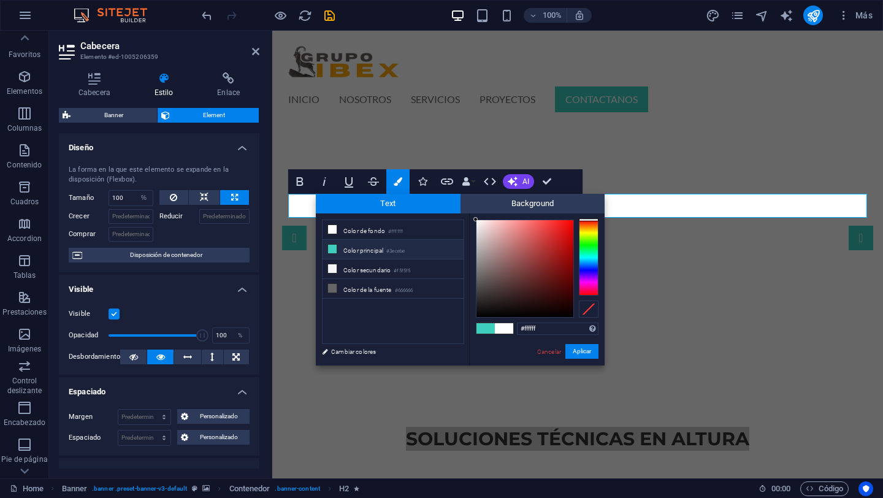
click at [331, 250] on icon at bounding box center [332, 249] width 9 height 9
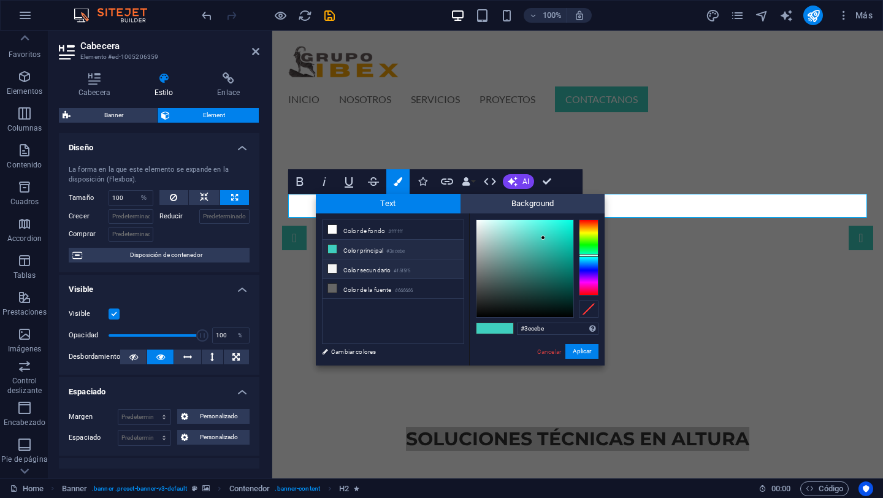
click at [333, 271] on icon at bounding box center [332, 268] width 9 height 9
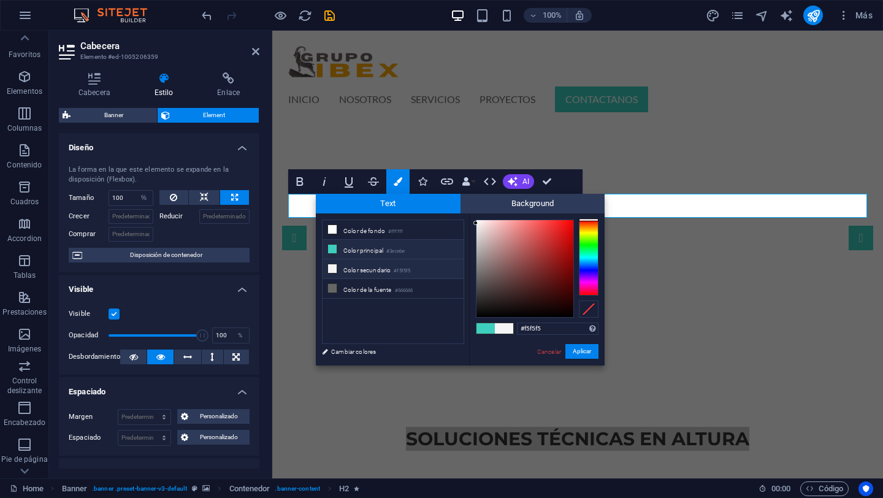
click at [332, 248] on icon at bounding box center [332, 249] width 9 height 9
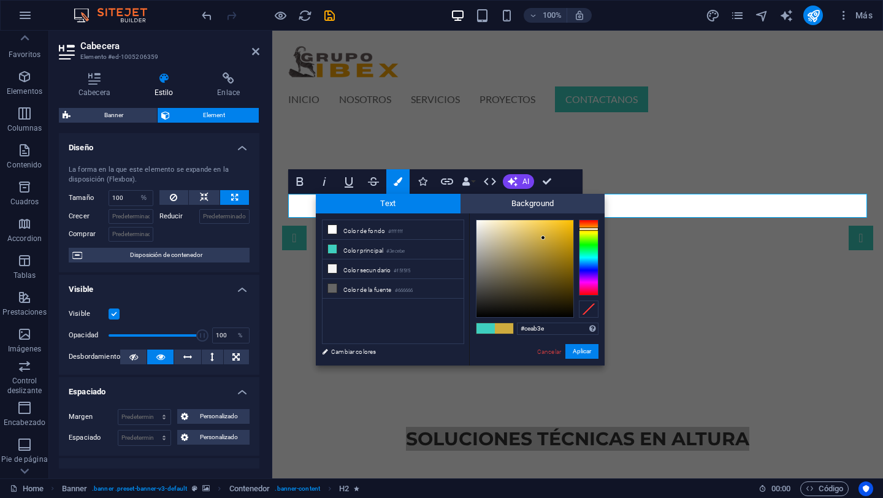
drag, startPoint x: 585, startPoint y: 254, endPoint x: 586, endPoint y: 229, distance: 25.8
click at [586, 229] on div at bounding box center [589, 228] width 20 height 3
click at [557, 228] on div at bounding box center [524, 268] width 97 height 97
click at [581, 227] on div at bounding box center [589, 227] width 20 height 3
click at [556, 231] on div at bounding box center [556, 230] width 4 height 4
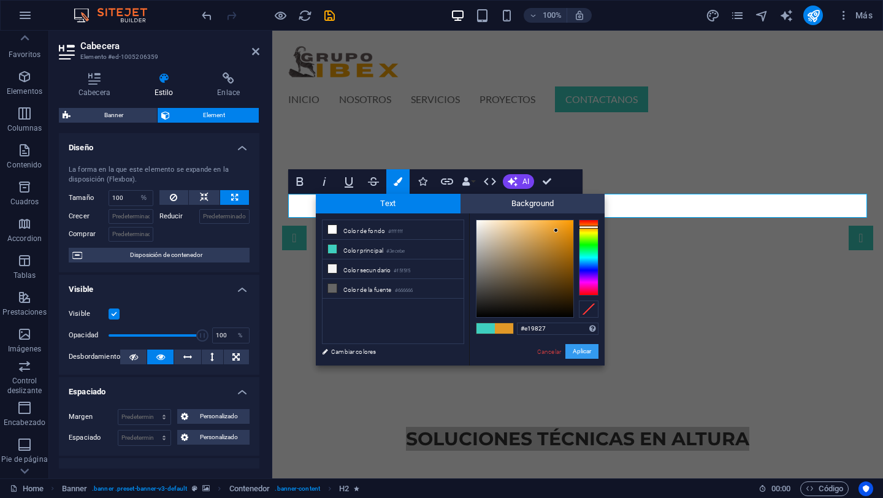
click at [587, 356] on button "Aplicar" at bounding box center [581, 351] width 33 height 15
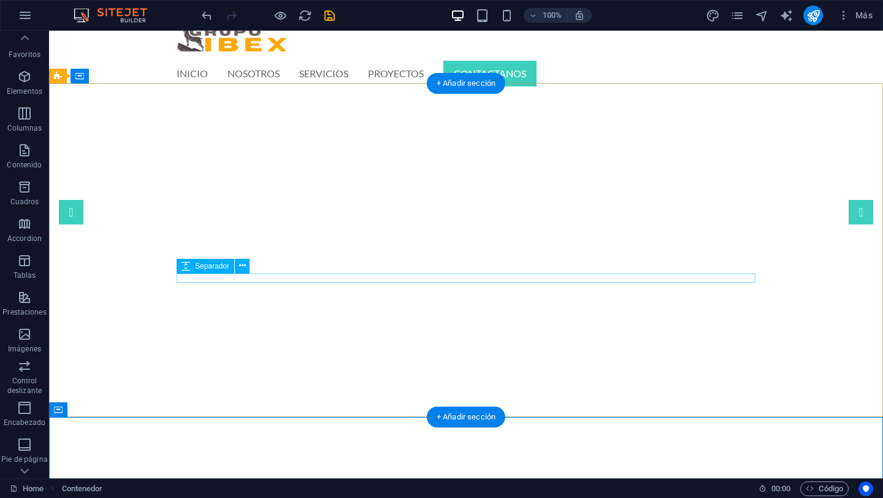
scroll to position [0, 0]
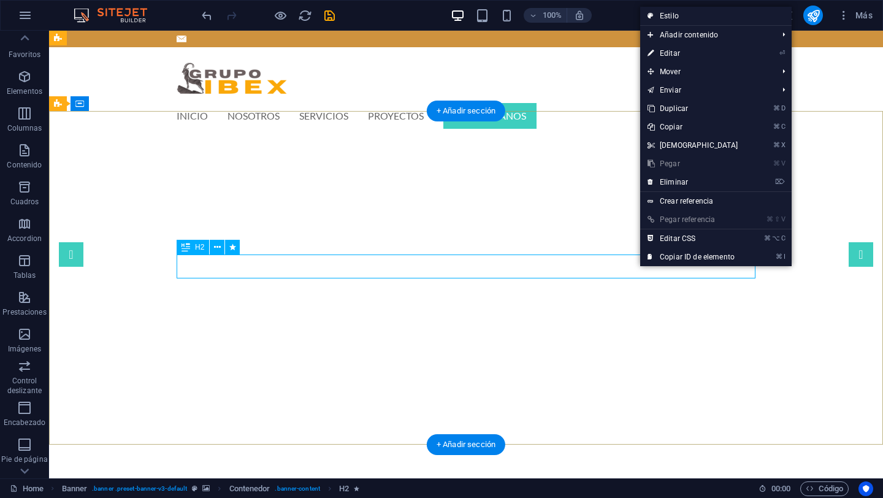
scroll to position [1, 0]
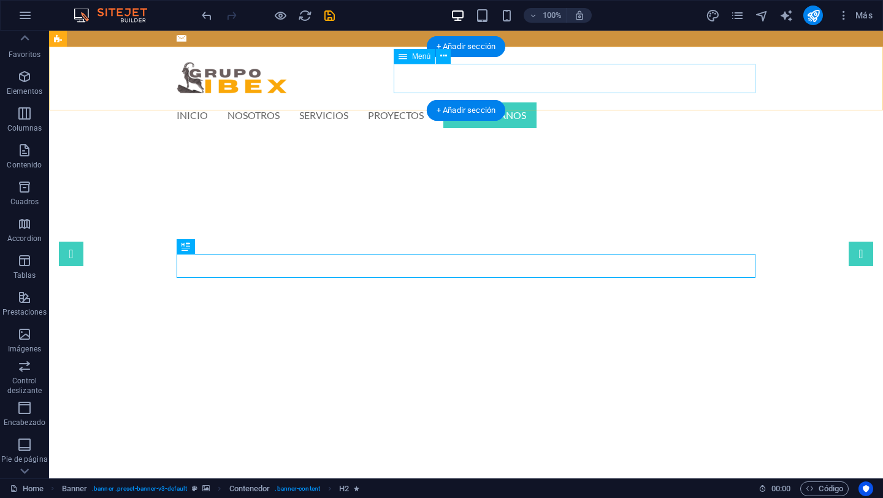
click at [728, 101] on nav "INICIO NOSOTROS SERVICIOS PROYECTOS CONTACTANOS" at bounding box center [466, 115] width 579 height 29
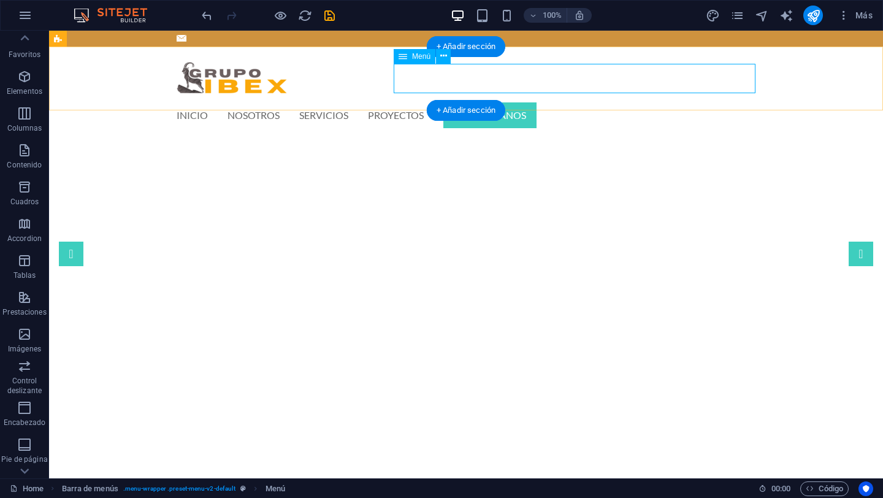
click at [650, 101] on nav "INICIO NOSOTROS SERVICIOS PROYECTOS CONTACTANOS" at bounding box center [466, 115] width 579 height 29
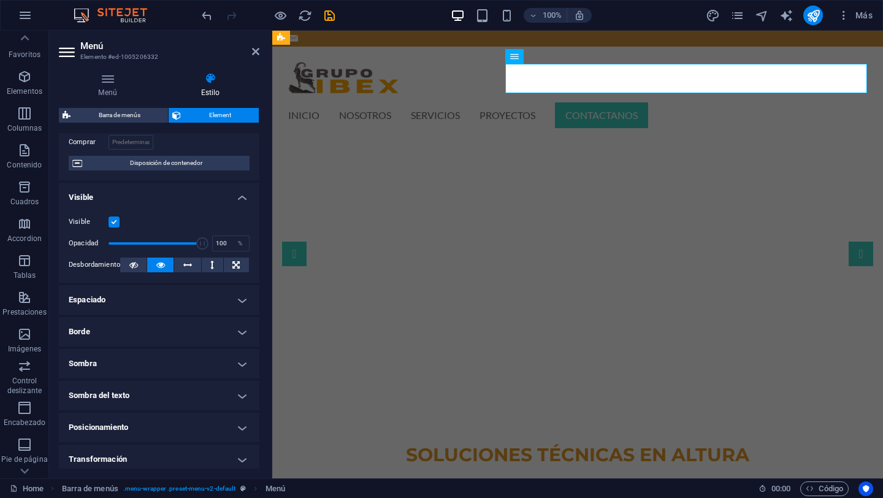
scroll to position [105, 0]
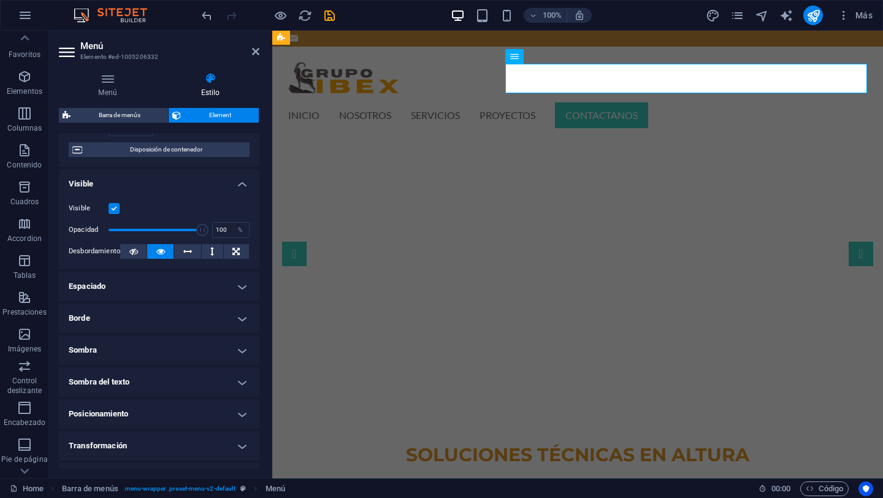
click at [227, 316] on h4 "Borde" at bounding box center [159, 317] width 200 height 29
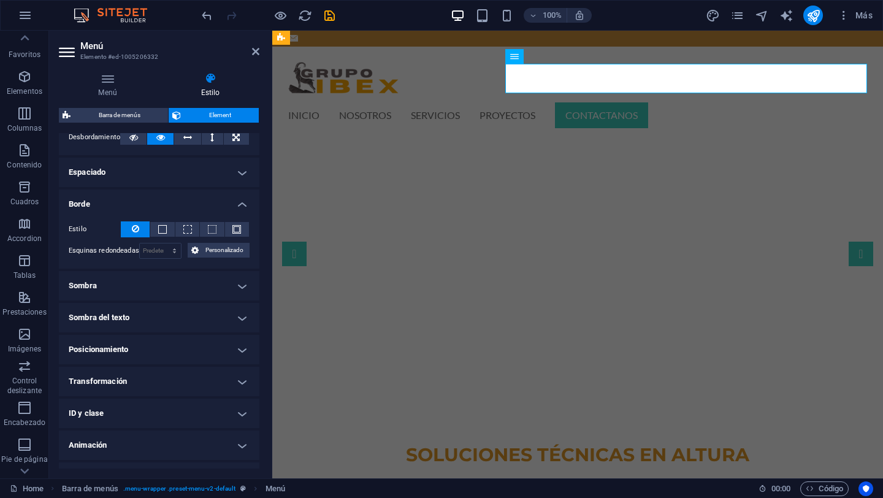
scroll to position [243, 0]
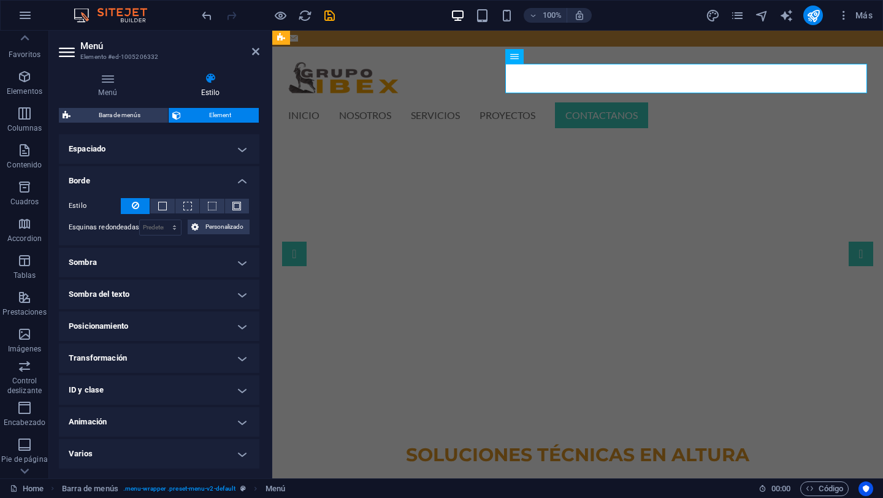
click at [196, 417] on h4 "Animación" at bounding box center [159, 421] width 200 height 29
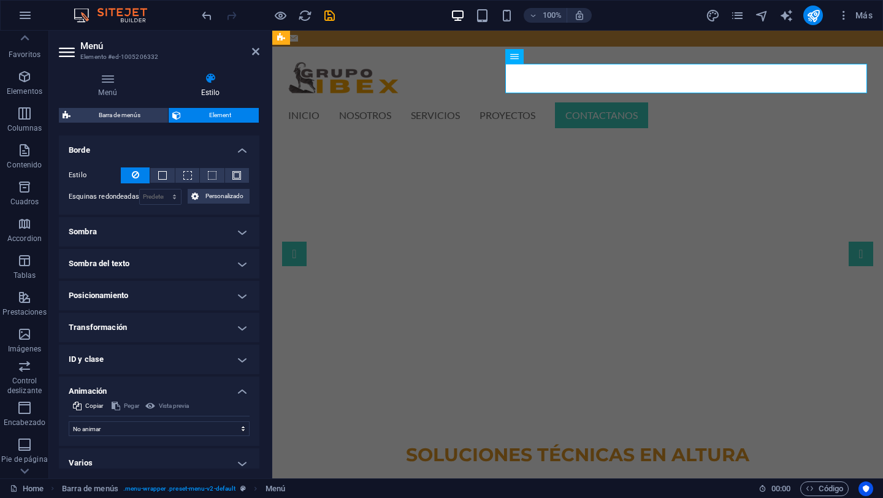
scroll to position [283, 0]
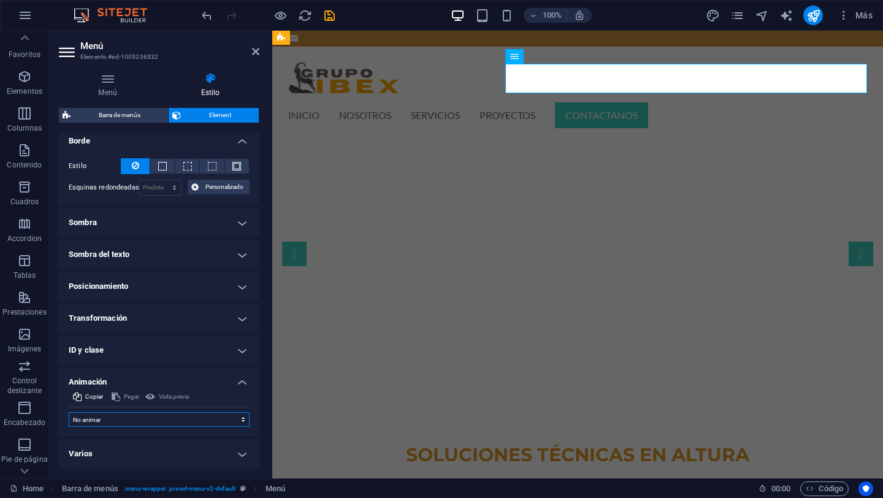
click at [242, 422] on select "No animar Mostrar / Ocultar Subir/bajar Acercar/alejar Deslizar de izquierda a …" at bounding box center [159, 419] width 181 height 15
click at [69, 412] on select "No animar Mostrar / Ocultar Subir/bajar Acercar/alejar Deslizar de izquierda a …" at bounding box center [159, 419] width 181 height 15
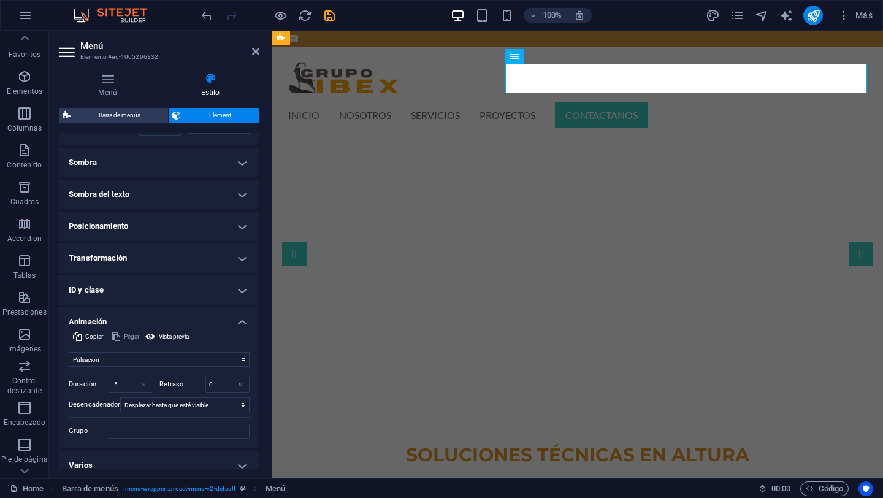
scroll to position [354, 0]
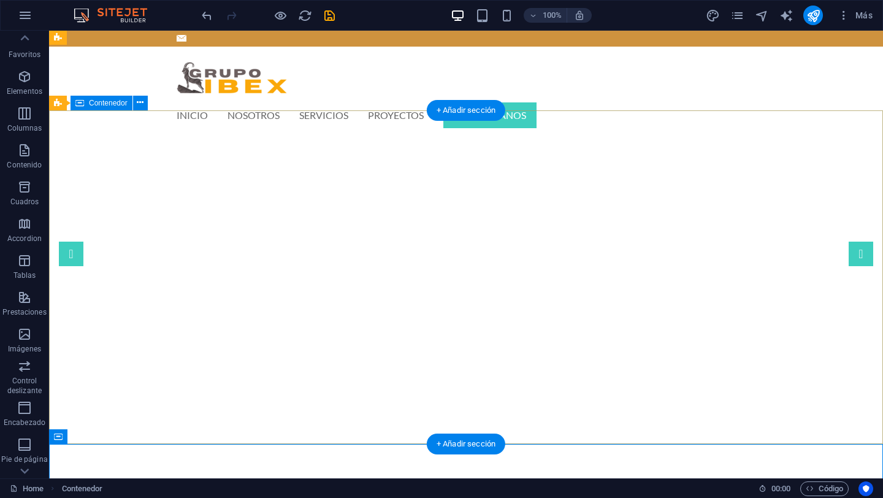
scroll to position [10, 0]
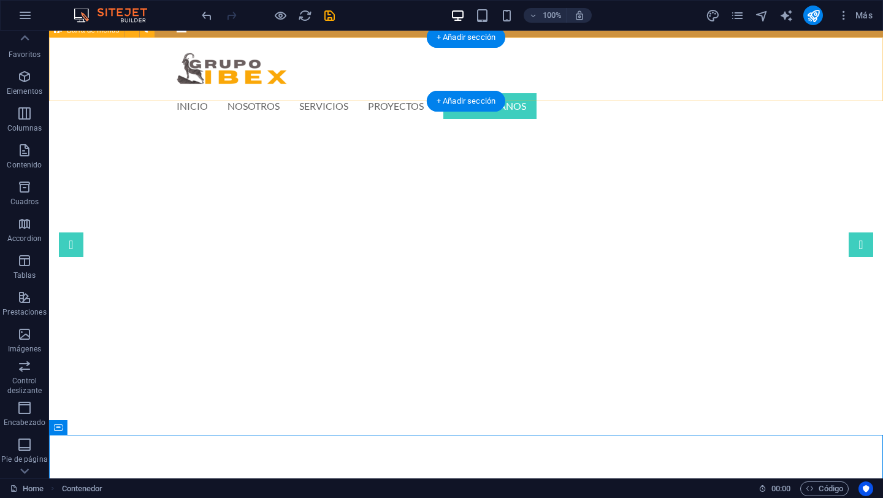
click at [714, 91] on div "INICIO NOSOTROS SERVICIOS PROYECTOS CONTACTANOS Menu" at bounding box center [466, 83] width 834 height 93
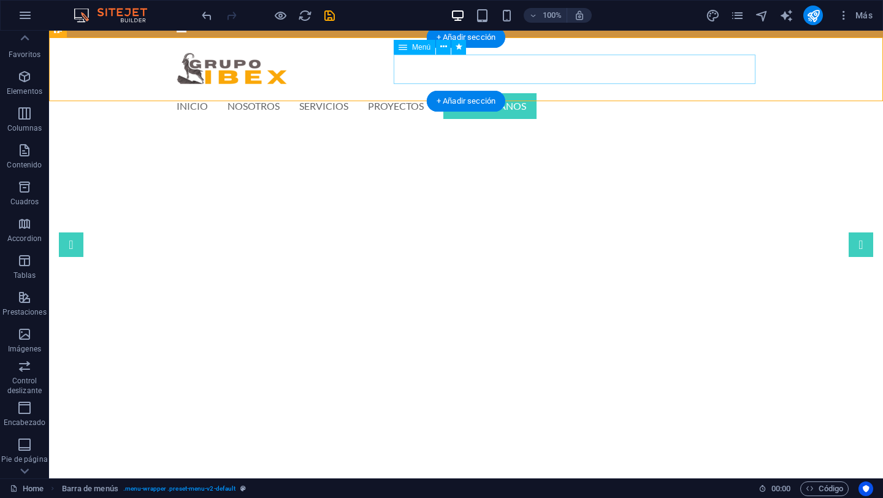
click at [611, 91] on nav "INICIO NOSOTROS SERVICIOS PROYECTOS CONTACTANOS" at bounding box center [466, 105] width 579 height 29
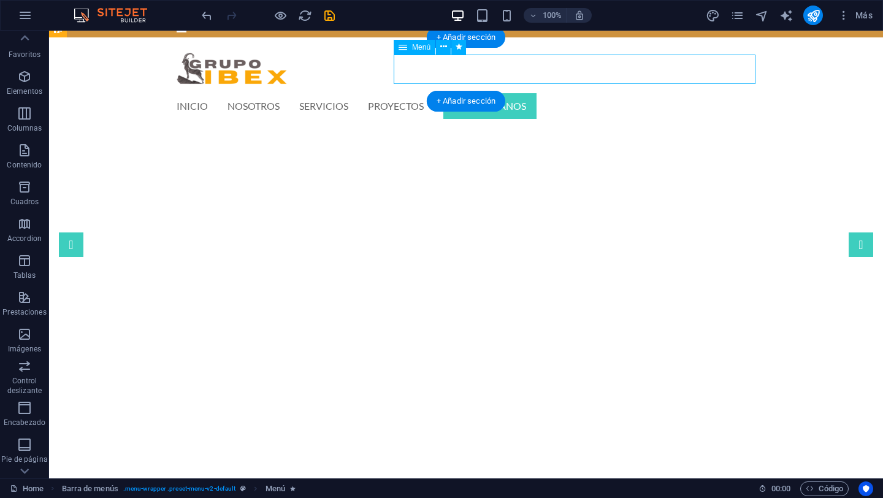
click at [611, 91] on nav "INICIO NOSOTROS SERVICIOS PROYECTOS CONTACTANOS" at bounding box center [466, 105] width 579 height 29
click at [687, 91] on nav "INICIO NOSOTROS SERVICIOS PROYECTOS CONTACTANOS" at bounding box center [466, 105] width 579 height 29
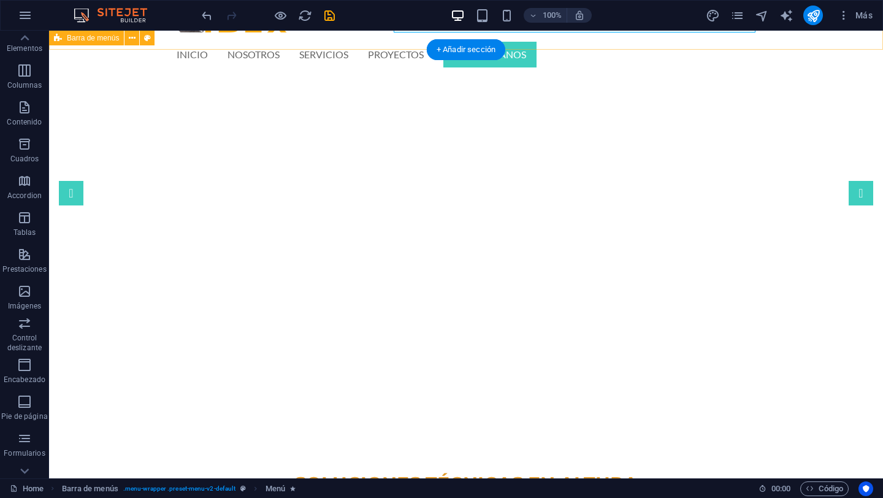
scroll to position [0, 0]
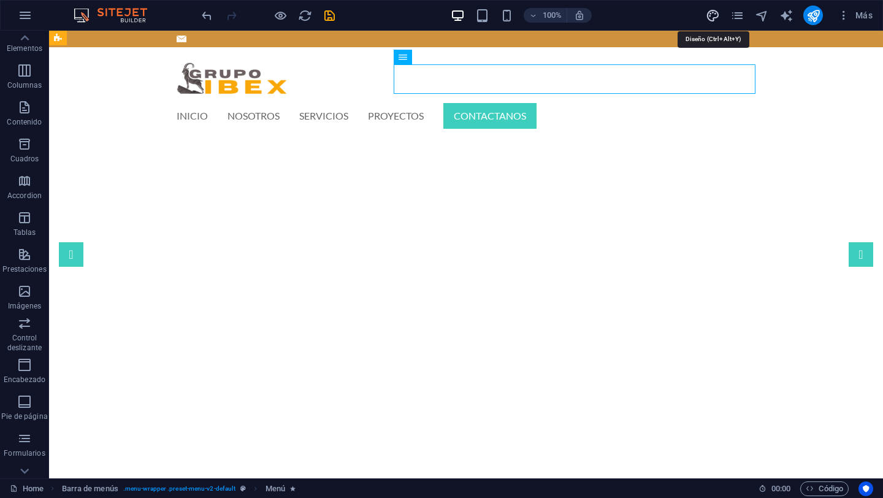
click at [715, 15] on icon "design" at bounding box center [713, 16] width 14 height 14
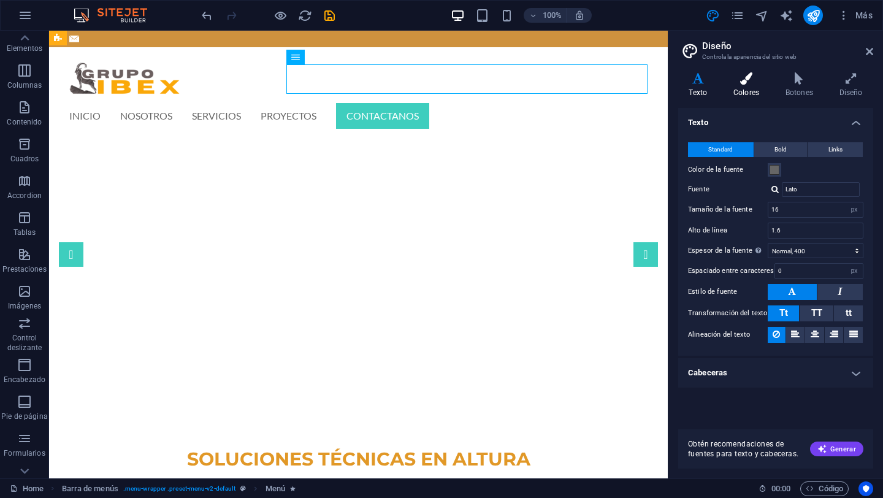
click at [752, 84] on icon at bounding box center [746, 78] width 47 height 12
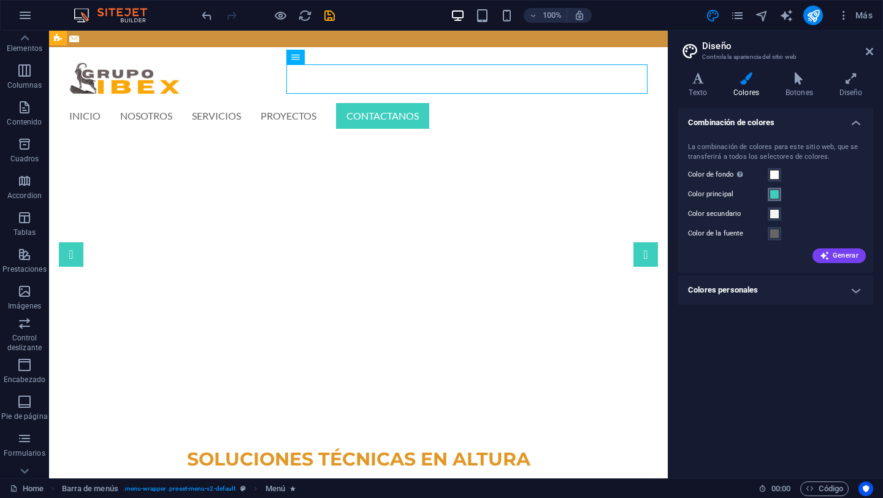
click at [773, 193] on span at bounding box center [774, 194] width 10 height 10
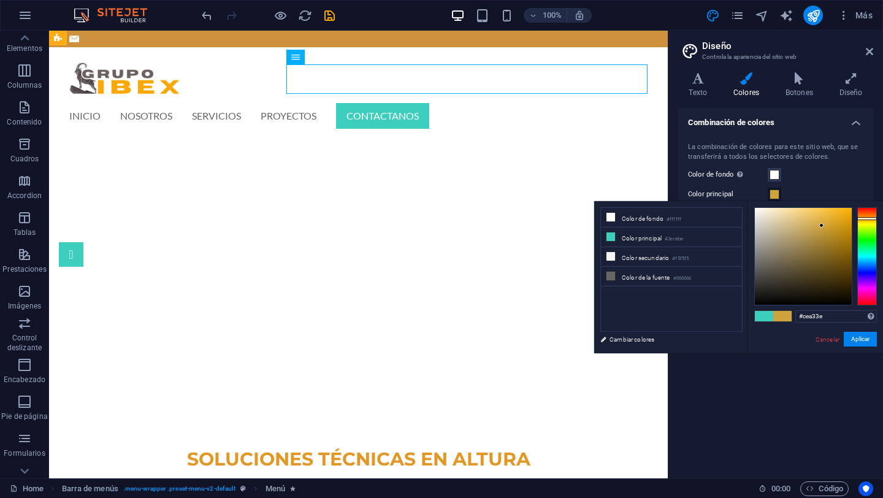
drag, startPoint x: 869, startPoint y: 254, endPoint x: 872, endPoint y: 218, distance: 35.7
click at [872, 218] on div at bounding box center [867, 218] width 20 height 3
click at [862, 216] on div at bounding box center [867, 216] width 20 height 3
drag, startPoint x: 822, startPoint y: 226, endPoint x: 828, endPoint y: 216, distance: 11.6
click at [828, 216] on div at bounding box center [828, 215] width 4 height 4
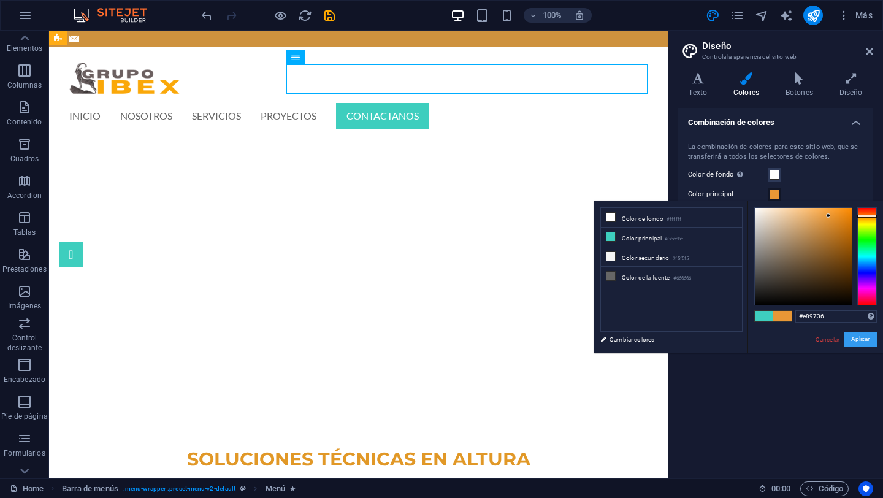
click at [863, 337] on button "Aplicar" at bounding box center [860, 339] width 33 height 15
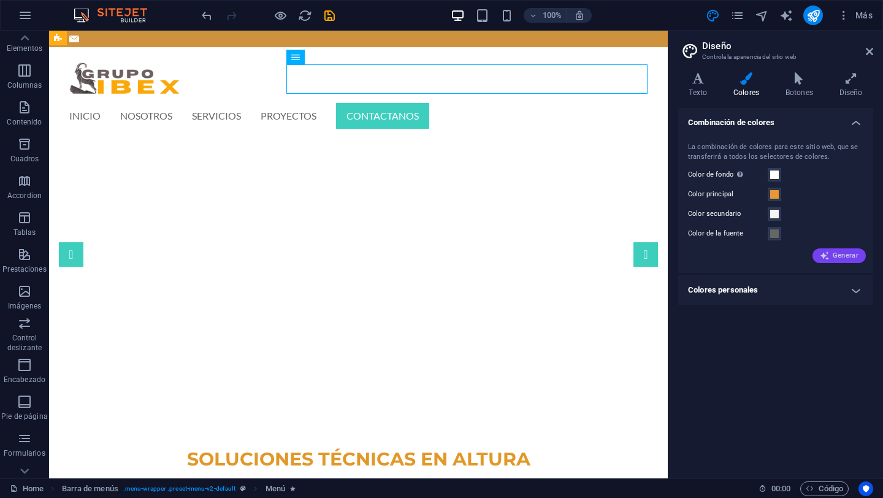
click at [844, 259] on span "Generar" at bounding box center [839, 256] width 39 height 10
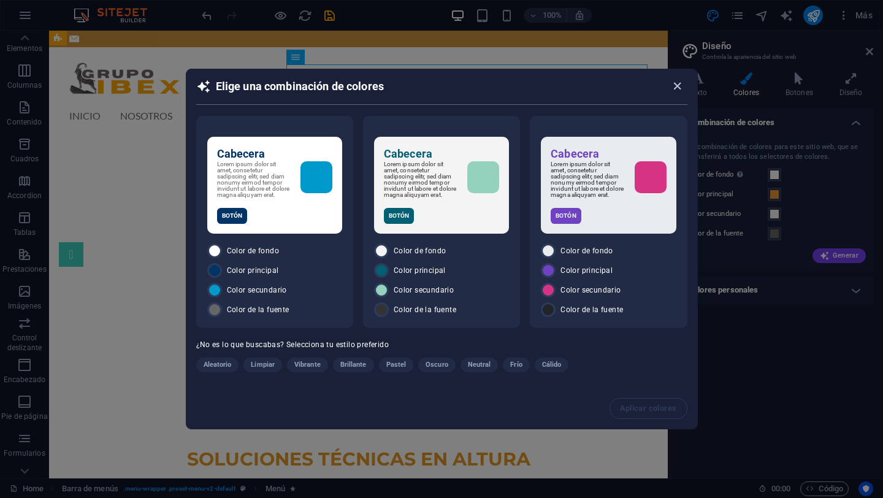
click at [679, 84] on icon "button" at bounding box center [677, 86] width 14 height 14
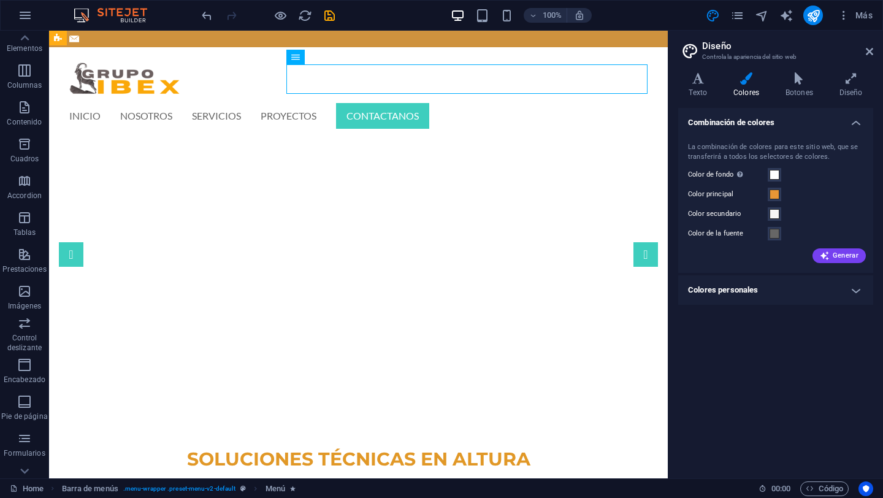
click at [721, 291] on h4 "Colores personales" at bounding box center [775, 289] width 195 height 29
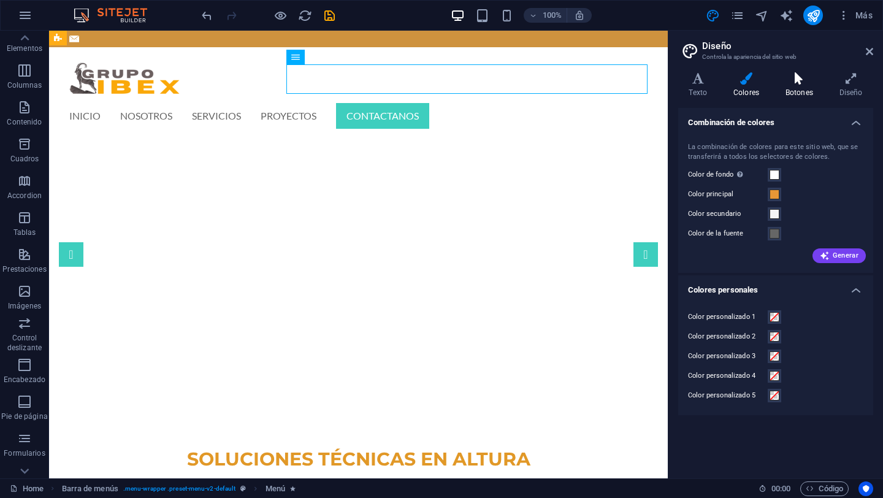
click at [803, 87] on h4 "Botones" at bounding box center [801, 85] width 54 height 26
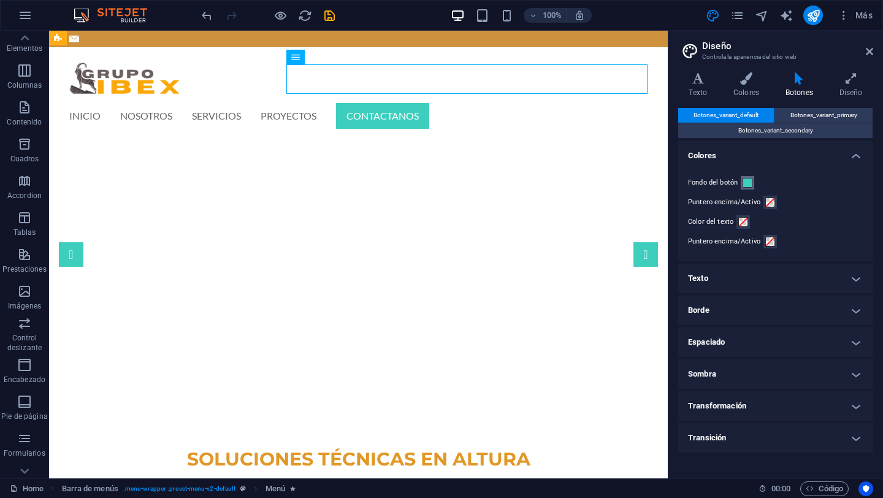
click at [749, 182] on span at bounding box center [747, 183] width 10 height 10
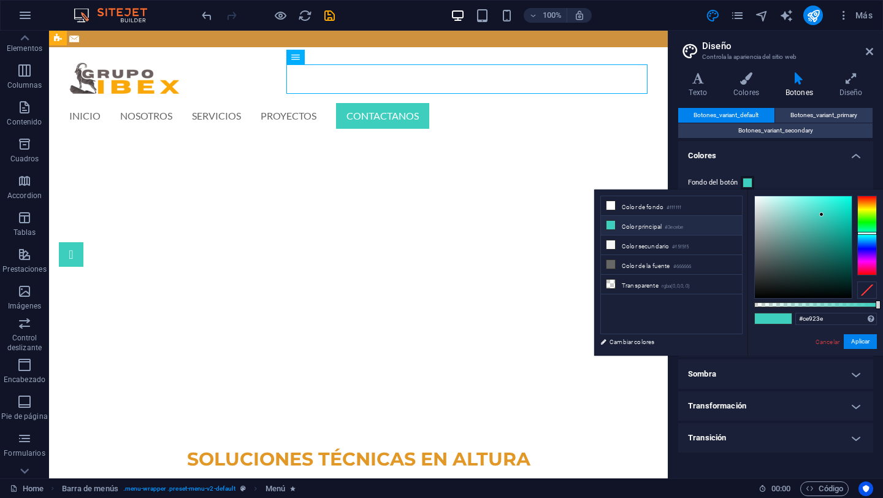
click at [868, 203] on div at bounding box center [867, 236] width 20 height 80
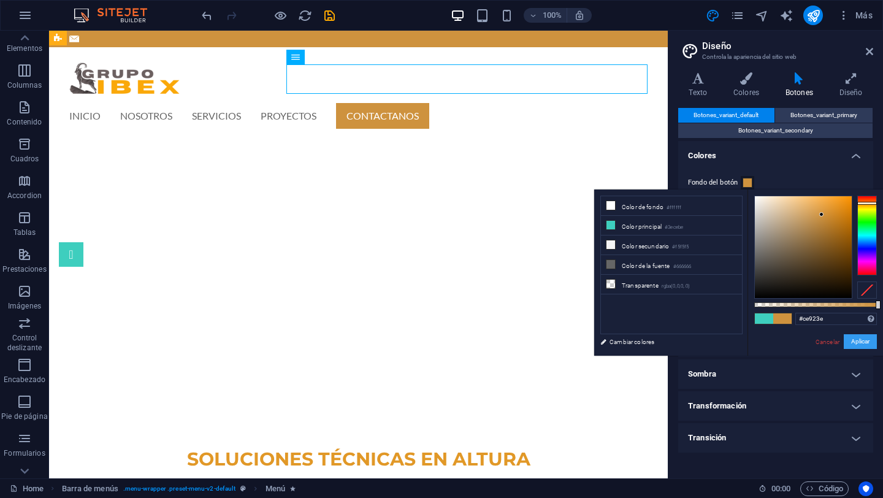
click at [859, 338] on button "Aplicar" at bounding box center [860, 341] width 33 height 15
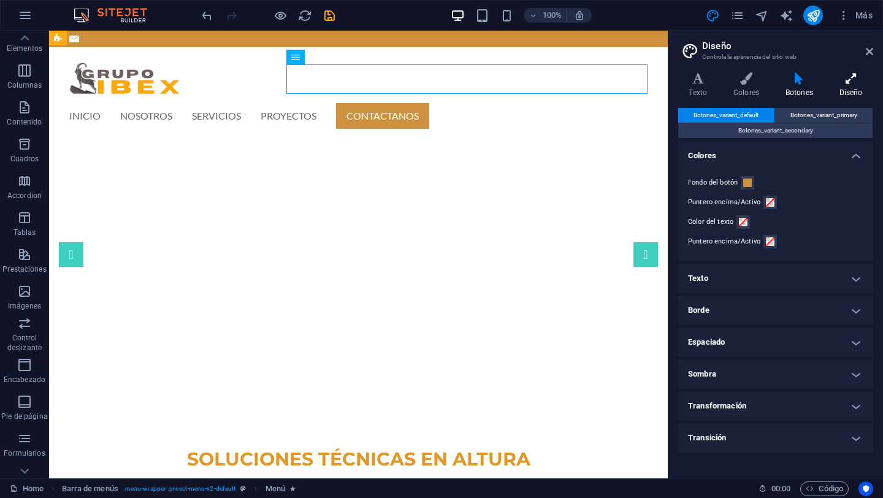
click at [848, 83] on icon at bounding box center [850, 78] width 45 height 12
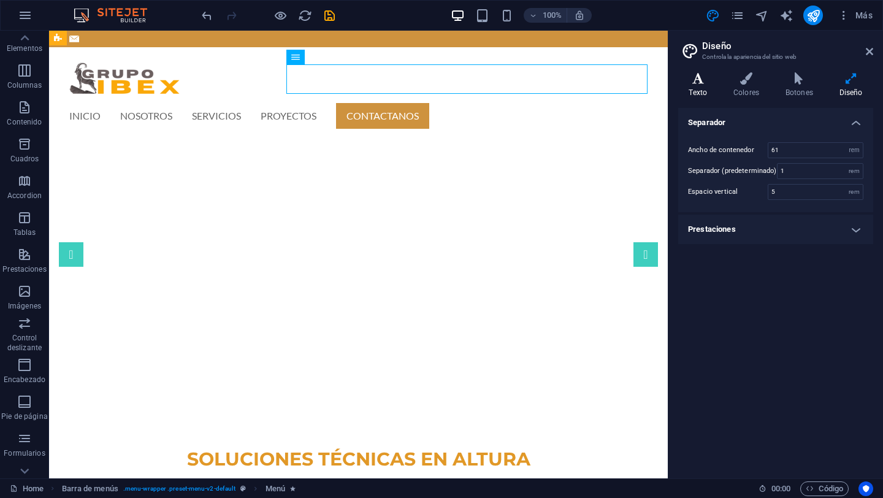
click at [701, 88] on h4 "Texto" at bounding box center [700, 85] width 45 height 26
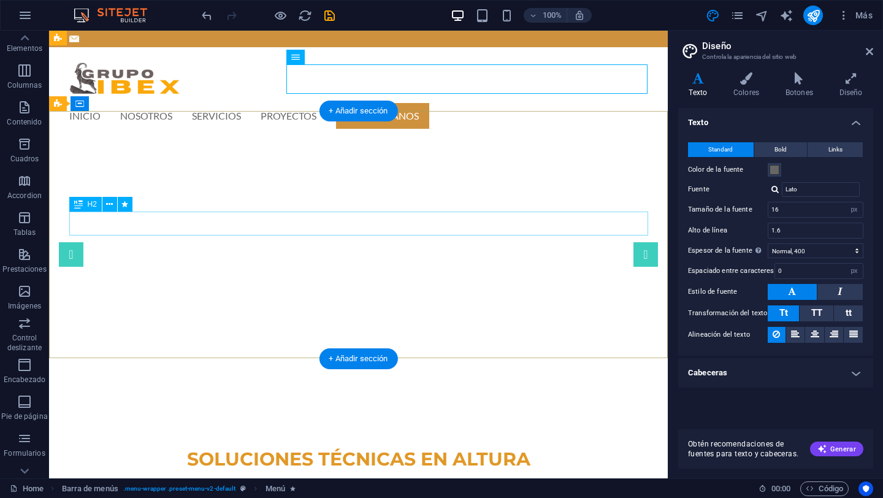
click at [465, 447] on div "SOLUCIONES TÉCNICAS EN ALTURA" at bounding box center [358, 459] width 579 height 24
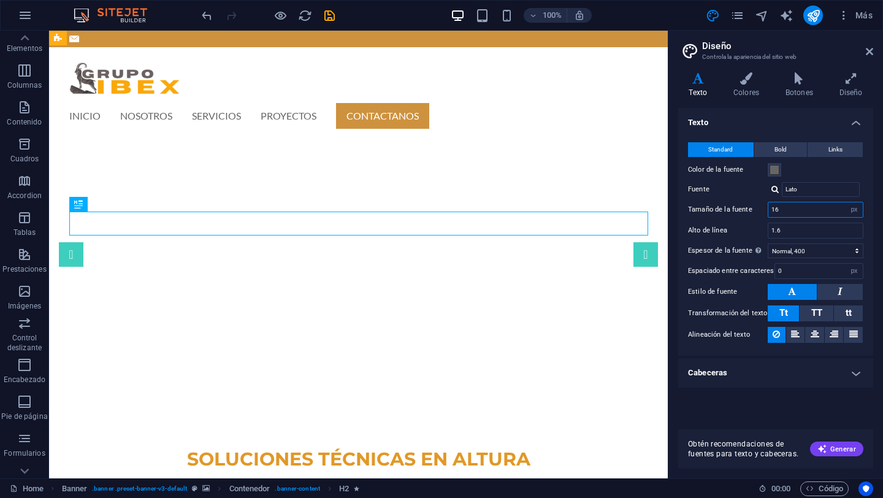
click at [827, 210] on input "16" at bounding box center [815, 209] width 94 height 15
drag, startPoint x: 827, startPoint y: 210, endPoint x: 768, endPoint y: 208, distance: 58.9
click at [768, 208] on input "16" at bounding box center [815, 209] width 94 height 15
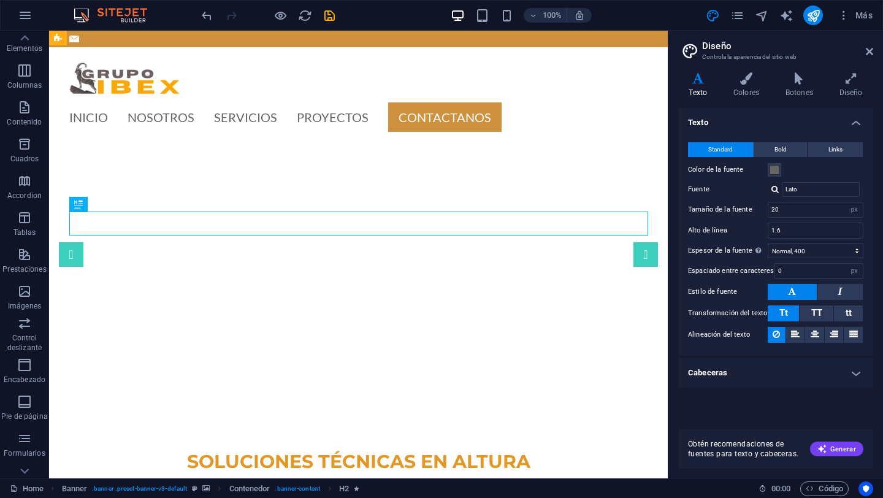
click at [755, 398] on div "Texto Standard Bold Links Color de la fuente Fuente Lato Open Sans Sonsie One G…" at bounding box center [775, 263] width 195 height 311
click at [812, 213] on input "20" at bounding box center [815, 209] width 94 height 15
click at [762, 394] on div "Texto Standard Bold Links Color de la fuente Fuente Lato Open Sans Sonsie One G…" at bounding box center [775, 263] width 195 height 311
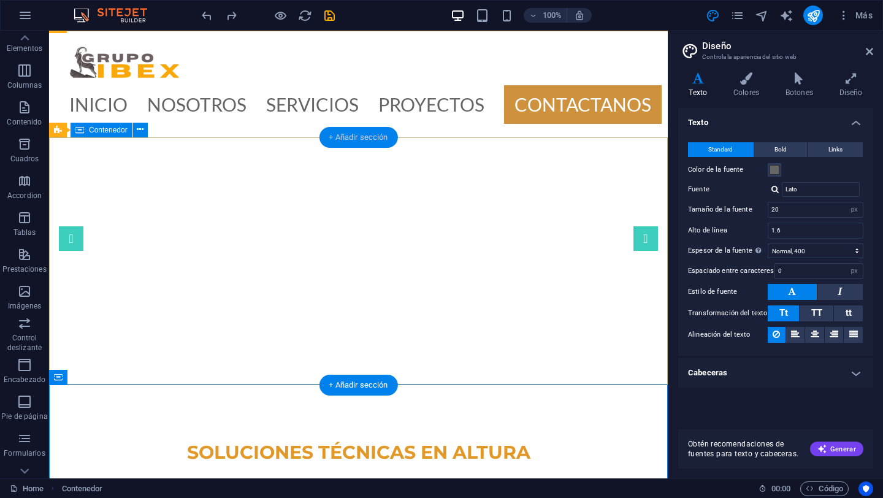
scroll to position [17, 0]
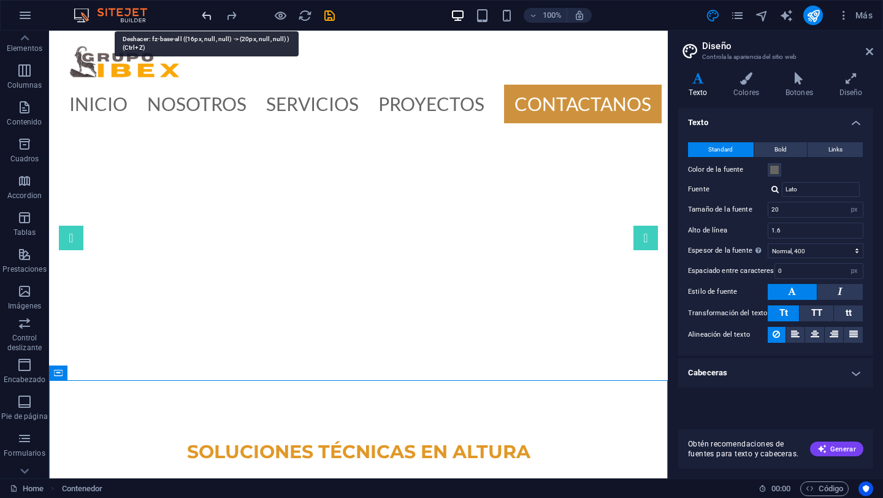
click at [205, 17] on icon "undo" at bounding box center [207, 16] width 14 height 14
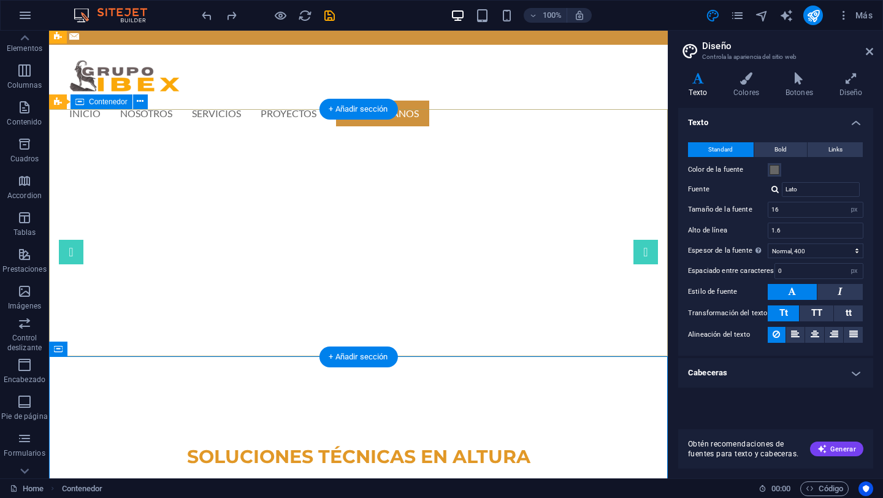
scroll to position [10, 0]
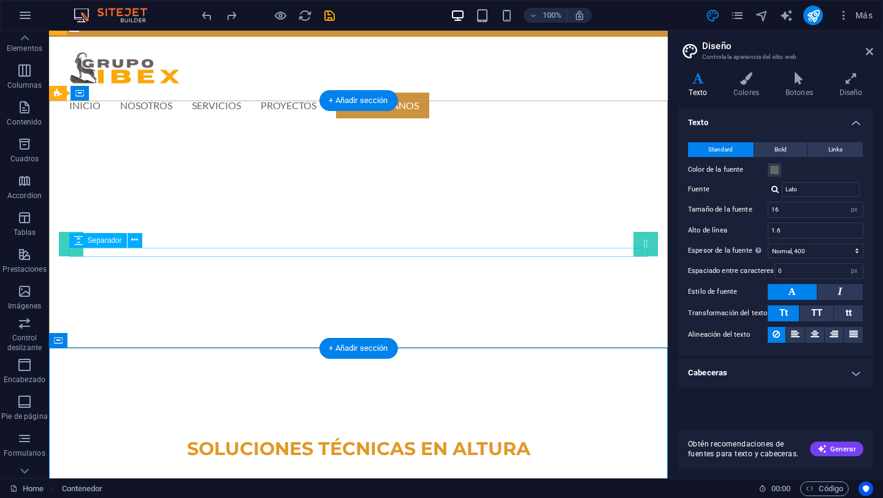
click at [573, 482] on div at bounding box center [358, 486] width 579 height 9
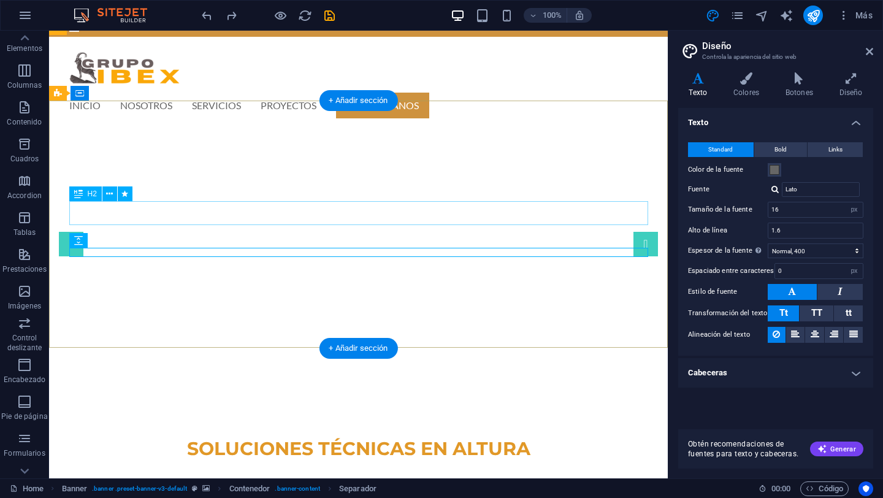
click at [478, 436] on div "SOLUCIONES TÉCNICAS EN ALTURA" at bounding box center [358, 448] width 579 height 24
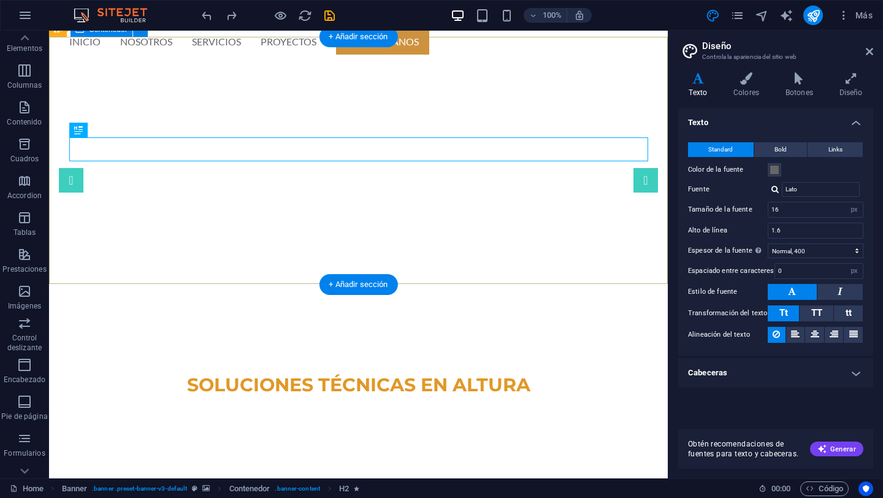
scroll to position [0, 0]
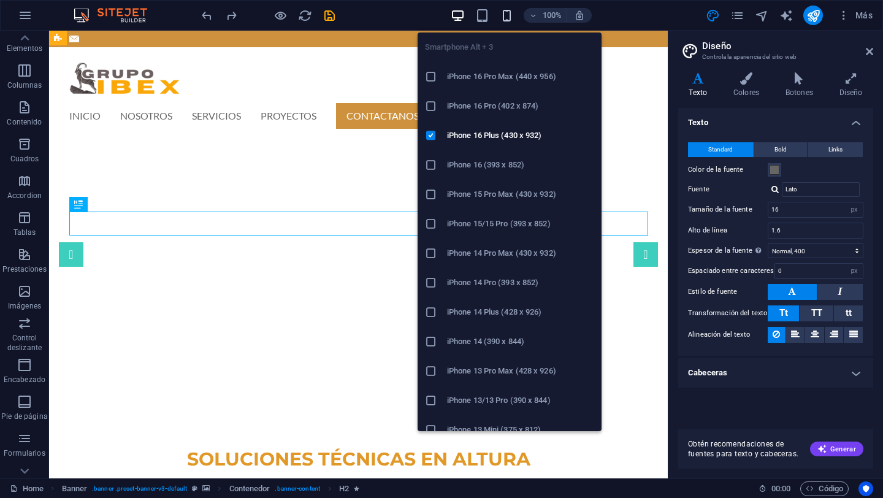
click at [506, 13] on icon "button" at bounding box center [507, 16] width 14 height 14
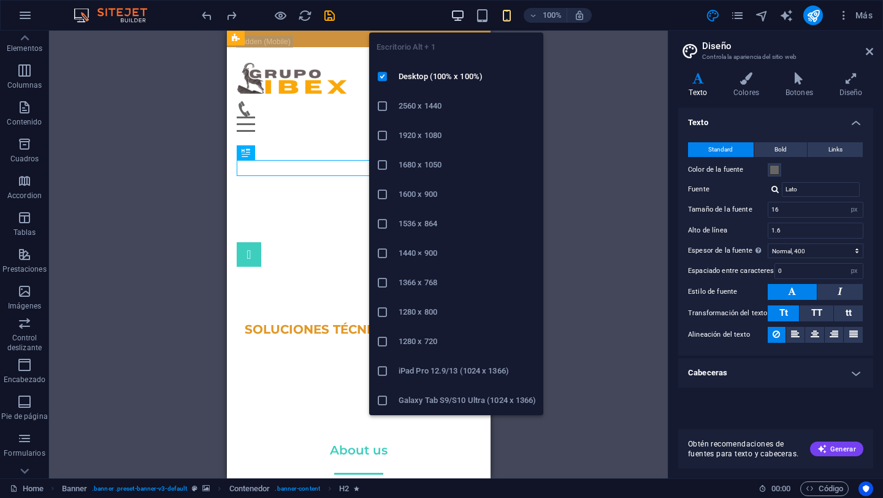
click at [455, 12] on icon "button" at bounding box center [458, 16] width 14 height 14
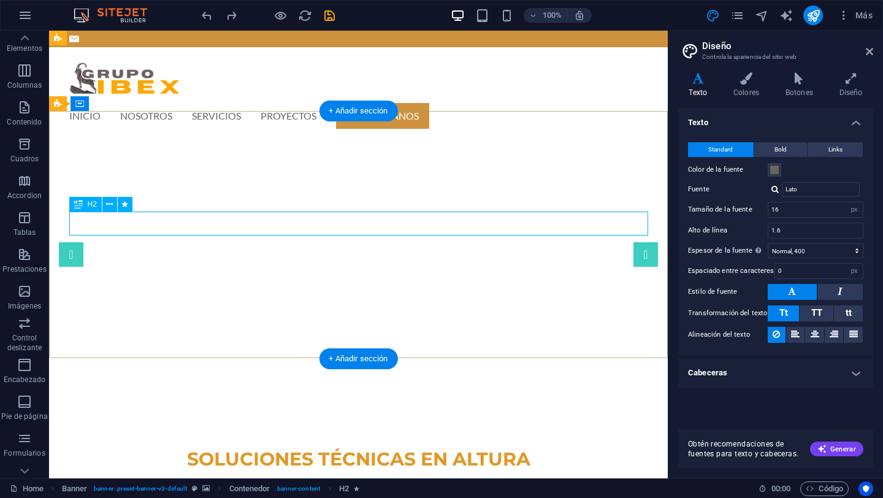
click at [472, 447] on div "SOLUCIONES TÉCNICAS EN ALTURA" at bounding box center [358, 459] width 579 height 24
click at [437, 447] on div "SOLUCIONES TÉCNICAS EN ALTURA" at bounding box center [358, 459] width 579 height 24
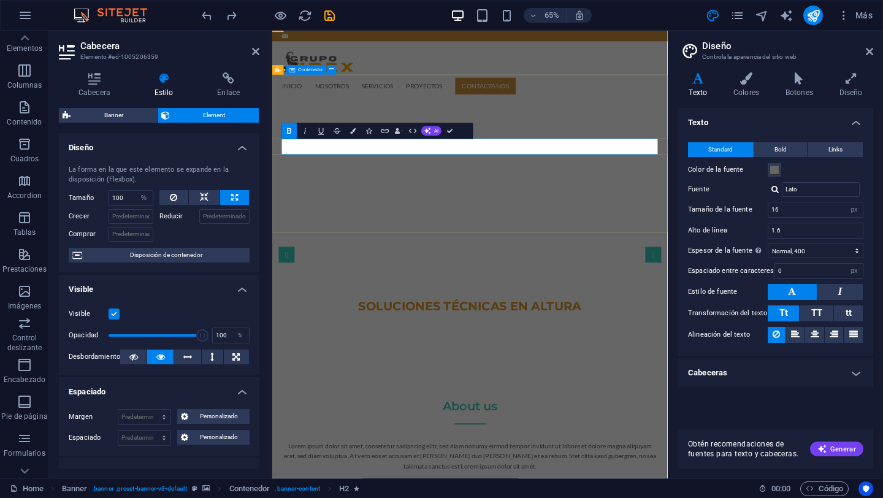
scroll to position [14, 0]
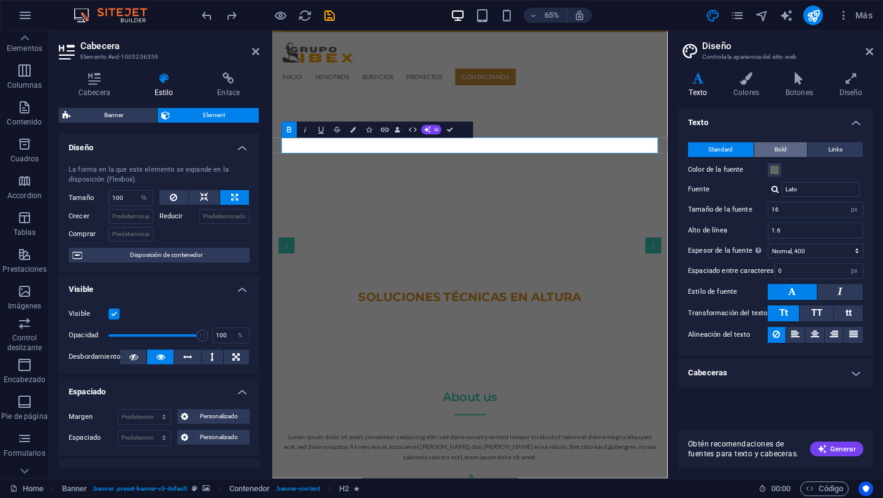
click at [788, 152] on button "Bold" at bounding box center [780, 149] width 53 height 15
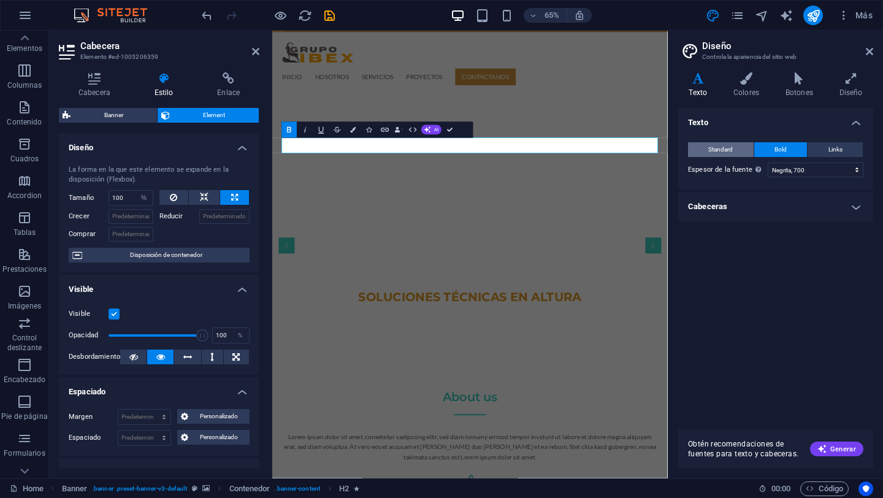
click at [716, 150] on span "Standard" at bounding box center [720, 149] width 25 height 15
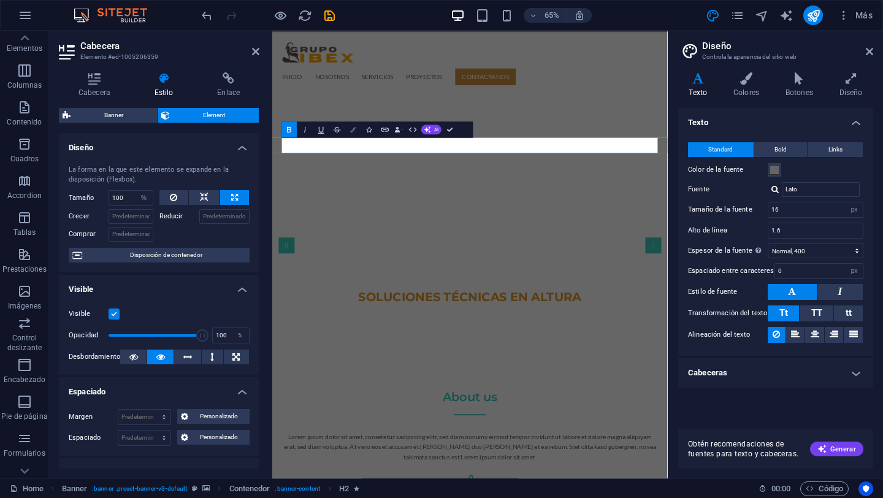
click at [353, 128] on icon "button" at bounding box center [353, 130] width 6 height 6
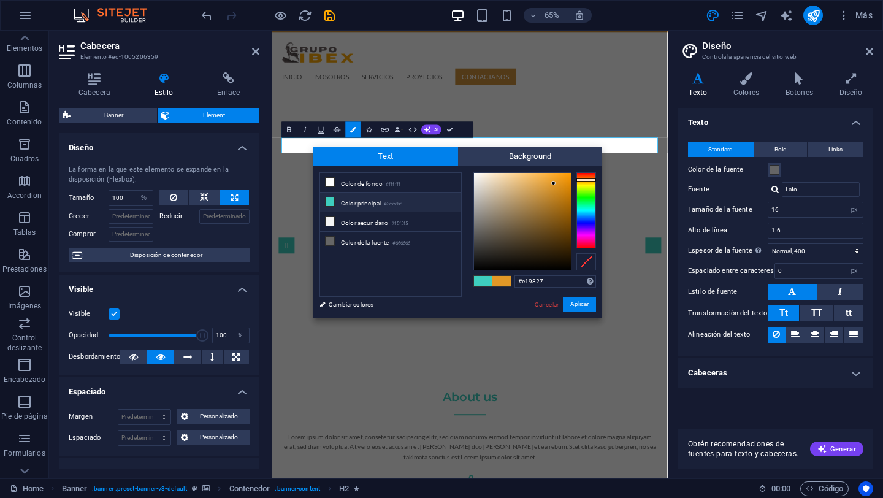
click at [330, 202] on icon at bounding box center [330, 201] width 9 height 9
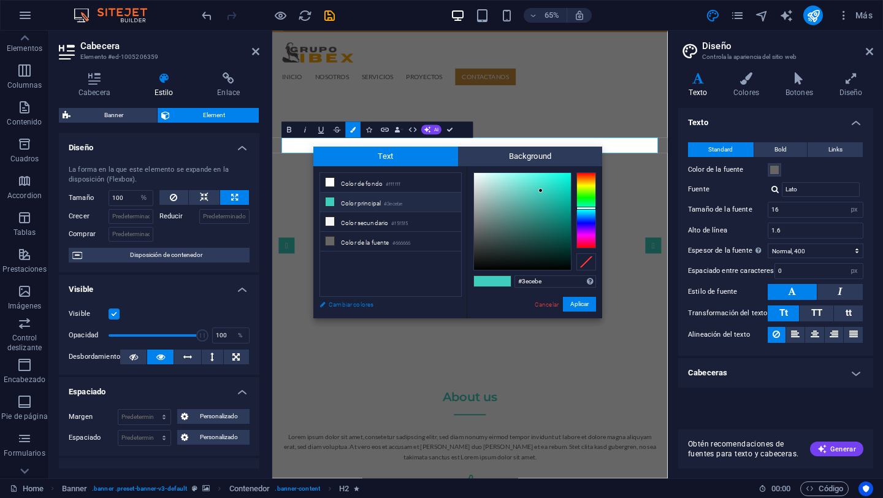
click at [363, 303] on link "Cambiar colores" at bounding box center [384, 304] width 142 height 15
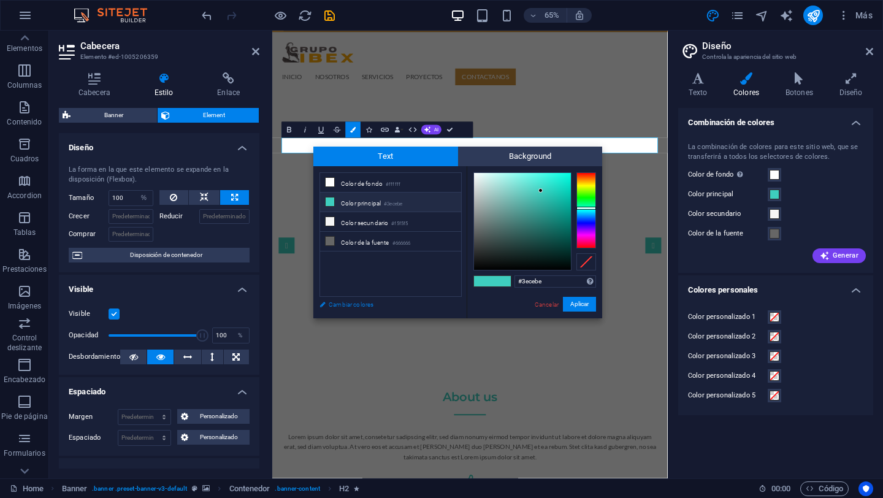
click at [363, 303] on link "Cambiar colores" at bounding box center [384, 304] width 142 height 15
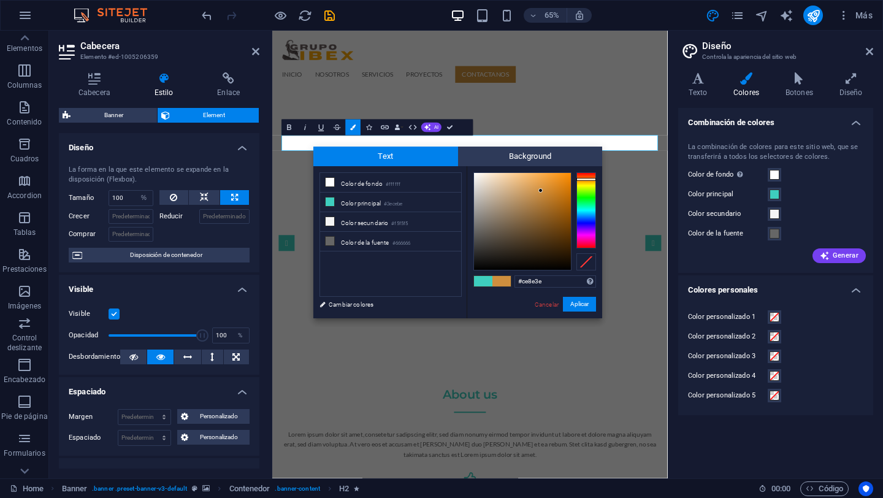
drag, startPoint x: 581, startPoint y: 207, endPoint x: 584, endPoint y: 179, distance: 28.3
click at [584, 179] on div at bounding box center [586, 179] width 20 height 3
drag, startPoint x: 538, startPoint y: 189, endPoint x: 554, endPoint y: 183, distance: 17.3
click at [554, 183] on div at bounding box center [554, 182] width 4 height 4
click at [583, 302] on button "Aplicar" at bounding box center [579, 304] width 33 height 15
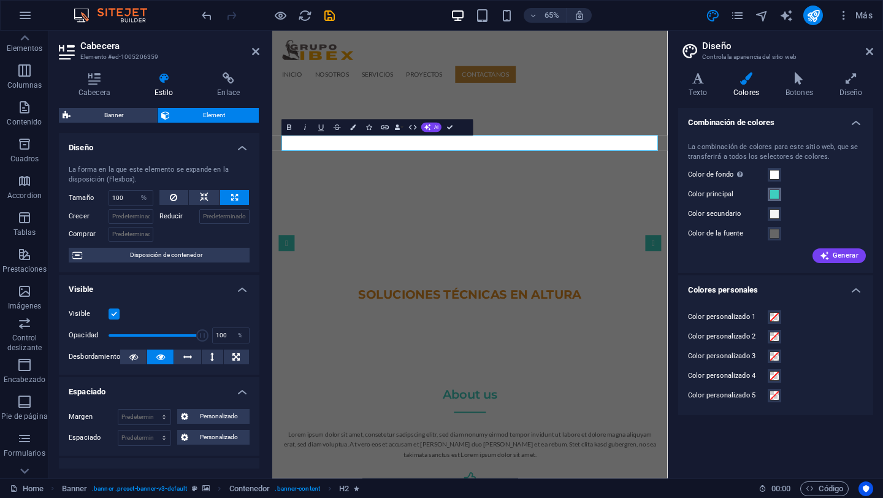
click at [773, 194] on span at bounding box center [774, 194] width 10 height 10
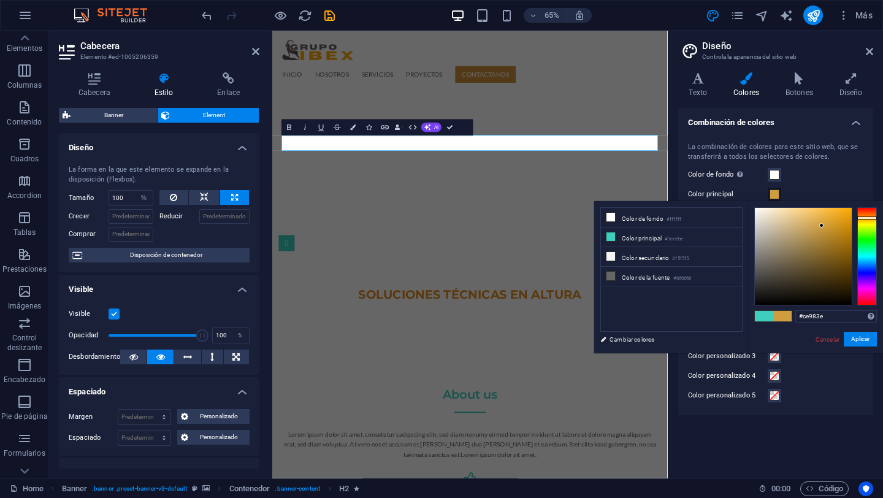
drag, startPoint x: 859, startPoint y: 254, endPoint x: 866, endPoint y: 217, distance: 38.0
click at [866, 217] on div at bounding box center [867, 217] width 20 height 3
drag, startPoint x: 822, startPoint y: 224, endPoint x: 837, endPoint y: 219, distance: 15.3
click at [837, 219] on div at bounding box center [836, 219] width 4 height 4
click at [867, 343] on button "Aplicar" at bounding box center [860, 339] width 33 height 15
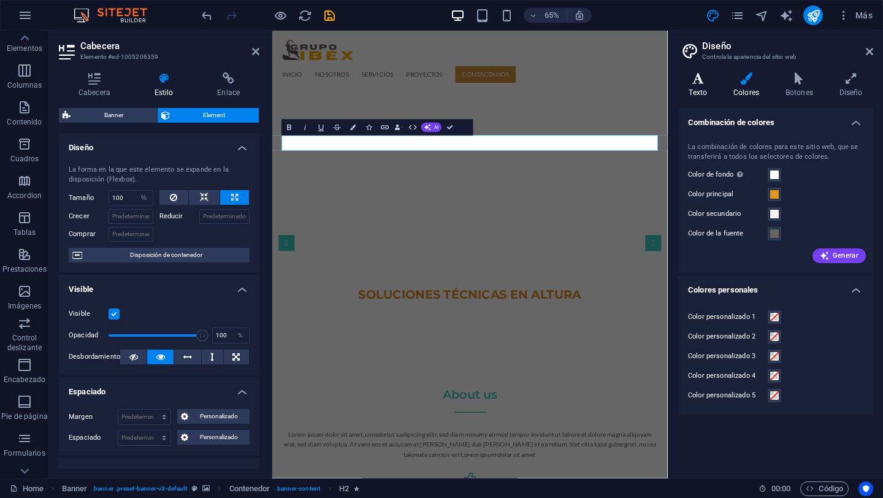
click at [706, 85] on h4 "Texto" at bounding box center [700, 85] width 45 height 26
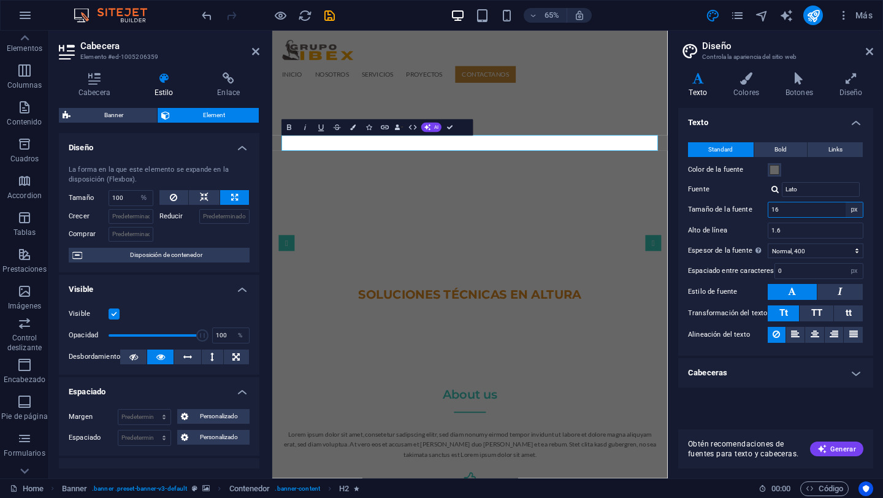
click at [855, 210] on select "rem px" at bounding box center [853, 209] width 17 height 15
click at [796, 208] on input "16" at bounding box center [815, 209] width 94 height 15
click at [749, 393] on div "Texto Standard Bold Links Color de la fuente Fuente Lato Open Sans Sonsie One G…" at bounding box center [775, 263] width 195 height 311
